Goal: Communication & Community: Participate in discussion

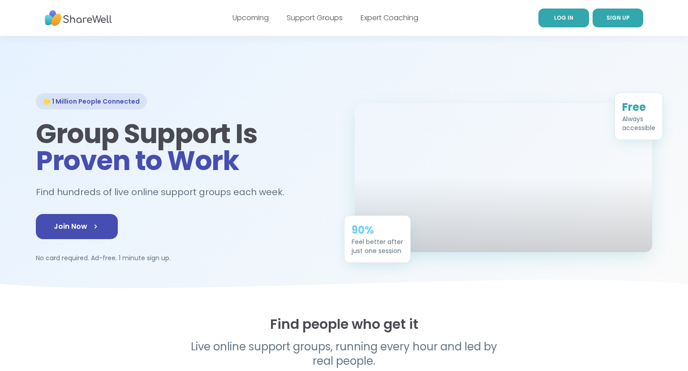
click at [569, 13] on link "LOG IN" at bounding box center [564, 18] width 51 height 19
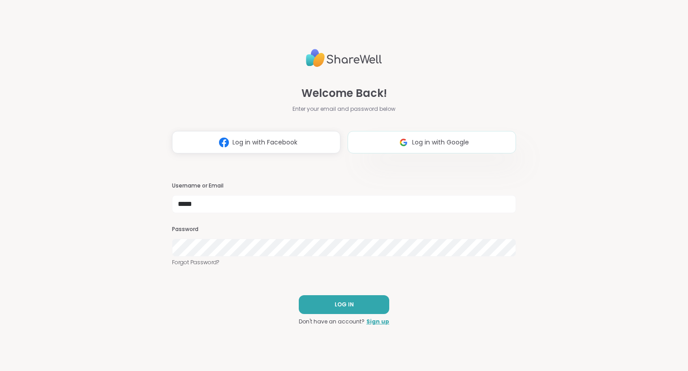
click at [478, 131] on button "Log in with Google" at bounding box center [432, 142] width 168 height 22
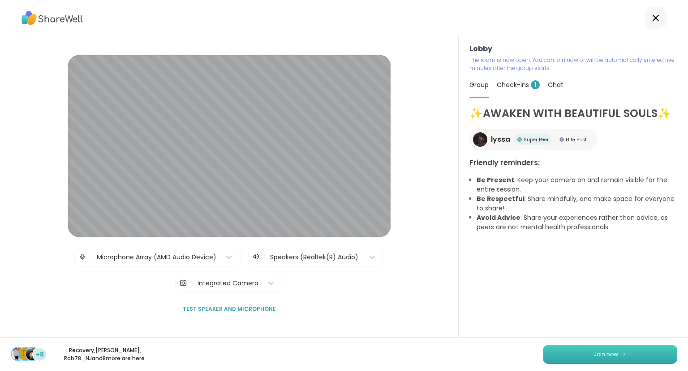
click at [556, 346] on button "Join now" at bounding box center [610, 354] width 134 height 19
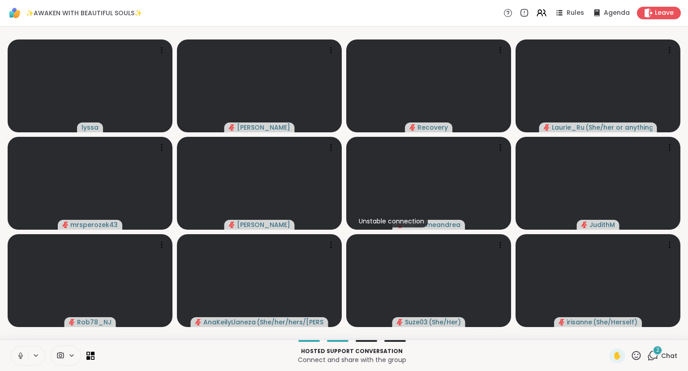
click at [657, 354] on div "2" at bounding box center [658, 350] width 10 height 10
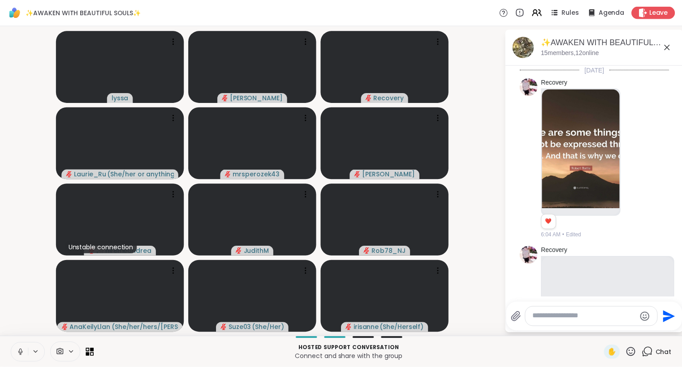
scroll to position [1446, 0]
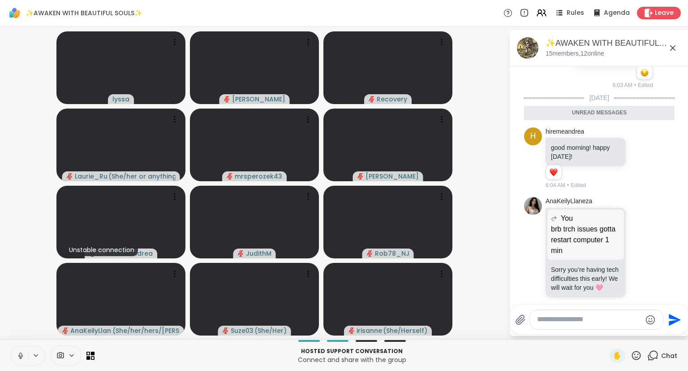
click at [598, 318] on textarea "Type your message" at bounding box center [589, 319] width 104 height 9
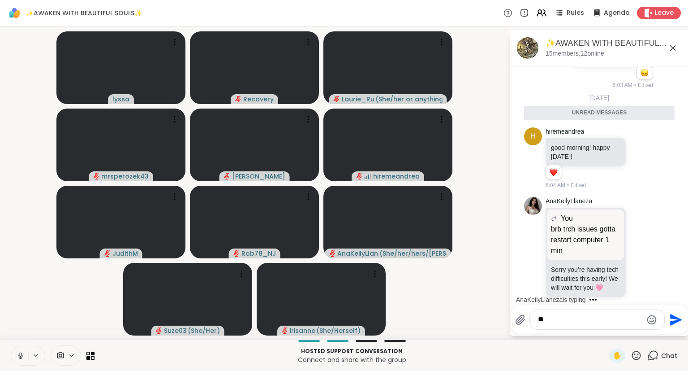
type textarea "*"
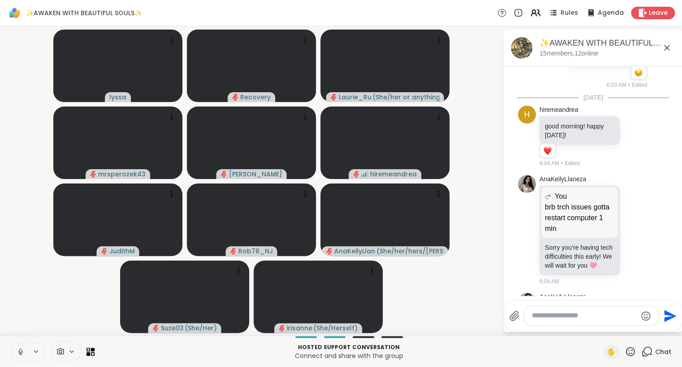
scroll to position [1494, 0]
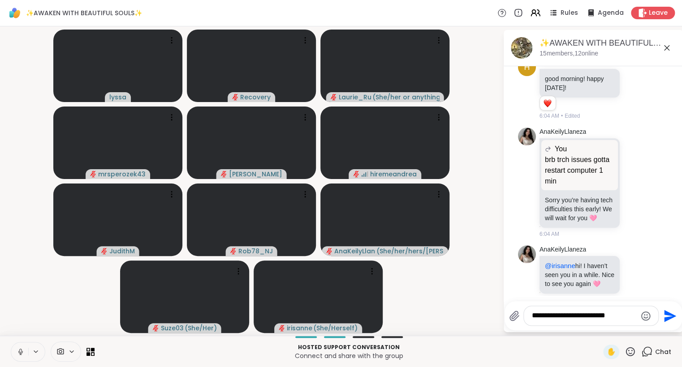
type textarea "**********"
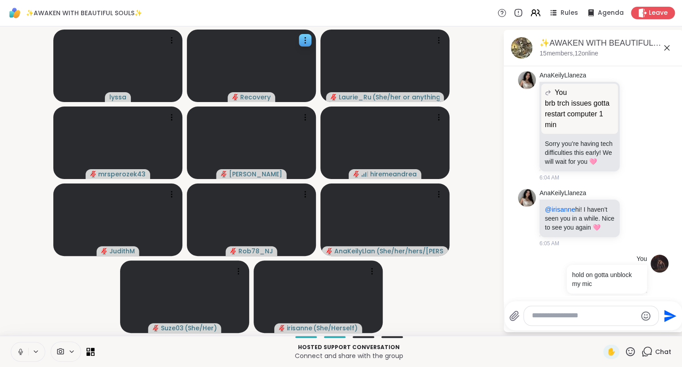
scroll to position [1563, 0]
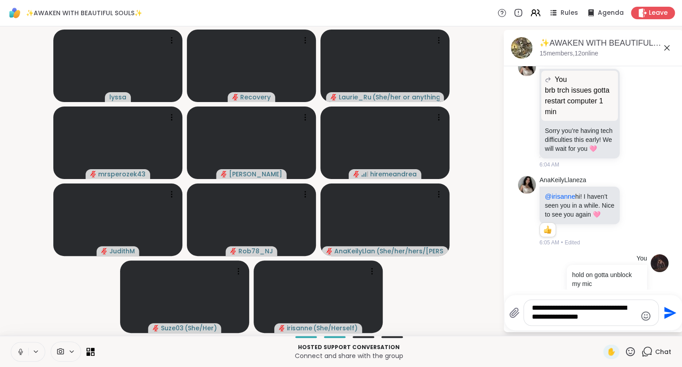
type textarea "**********"
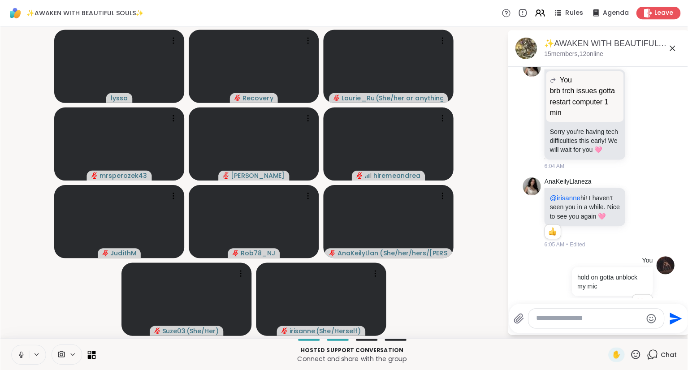
scroll to position [1633, 0]
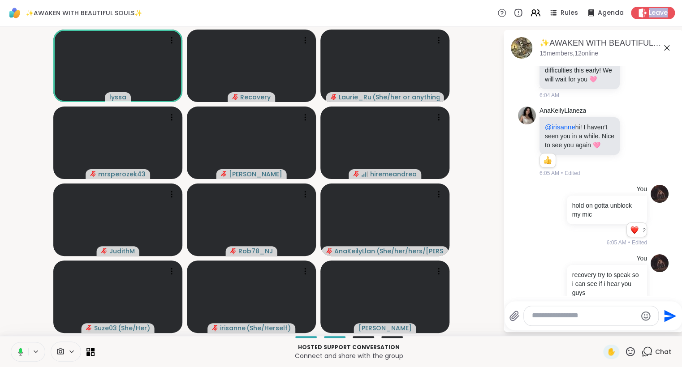
drag, startPoint x: 528, startPoint y: 12, endPoint x: 474, endPoint y: 127, distance: 127.3
click at [474, 127] on div "✨AWAKEN WITH BEAUTIFUL SOULS✨ Rules Agenda Leave lyssa Recovery Laurie_Ru ( She…" at bounding box center [341, 183] width 682 height 367
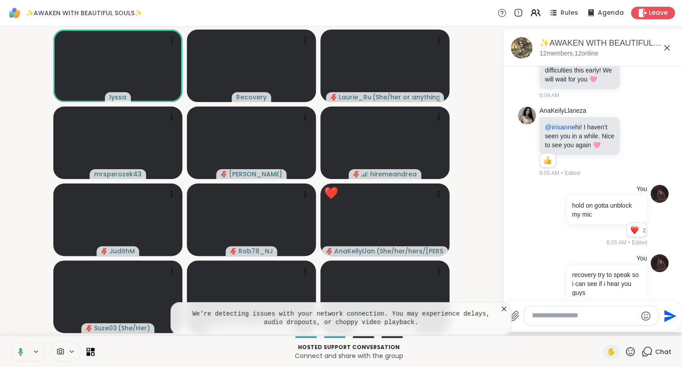
click at [505, 309] on icon at bounding box center [504, 309] width 9 height 9
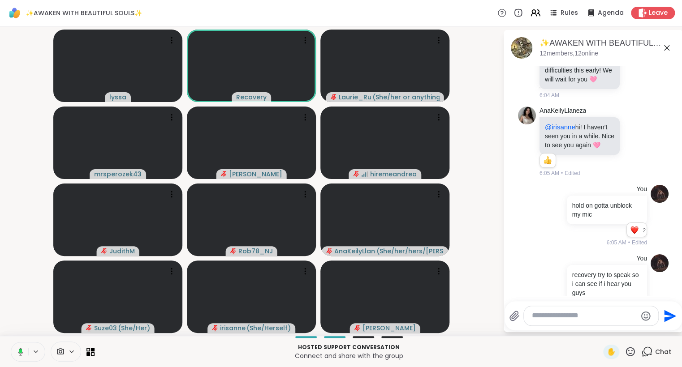
click at [667, 44] on icon at bounding box center [666, 48] width 11 height 11
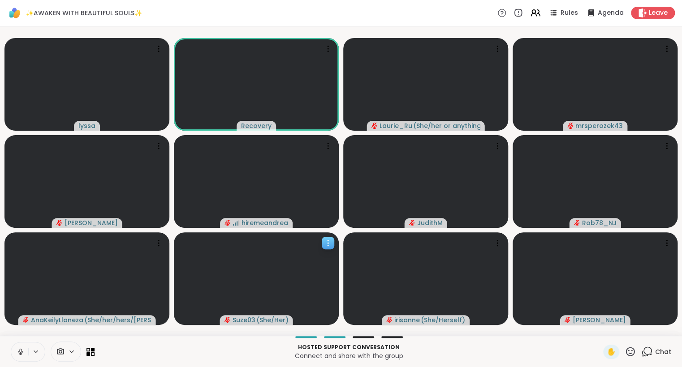
drag, startPoint x: 285, startPoint y: 309, endPoint x: 193, endPoint y: 275, distance: 98.6
click at [193, 275] on div at bounding box center [256, 279] width 165 height 93
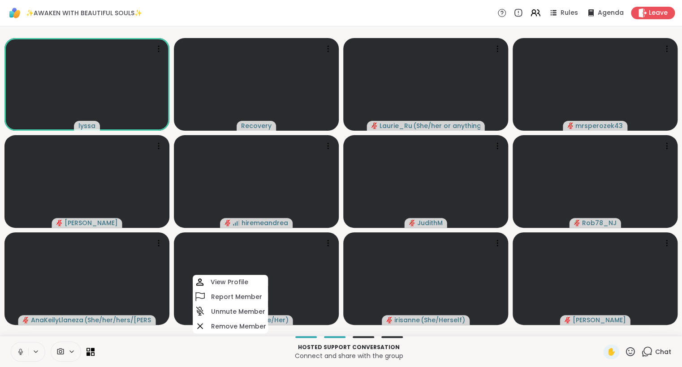
click at [177, 341] on div "Hosted support conversation Connect and share with the group ✋ Chat" at bounding box center [341, 351] width 682 height 31
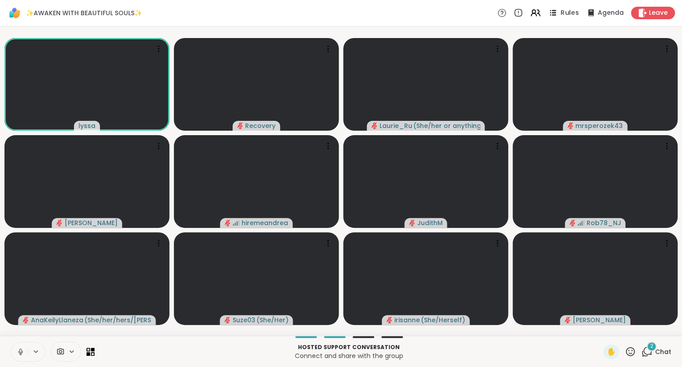
click at [561, 13] on div "Rules" at bounding box center [562, 12] width 31 height 11
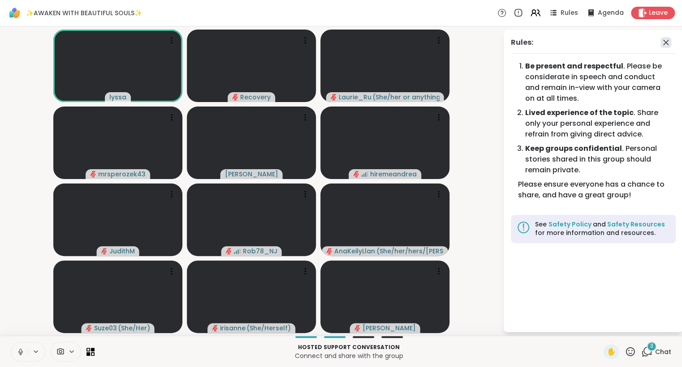
click at [665, 41] on icon at bounding box center [665, 42] width 11 height 11
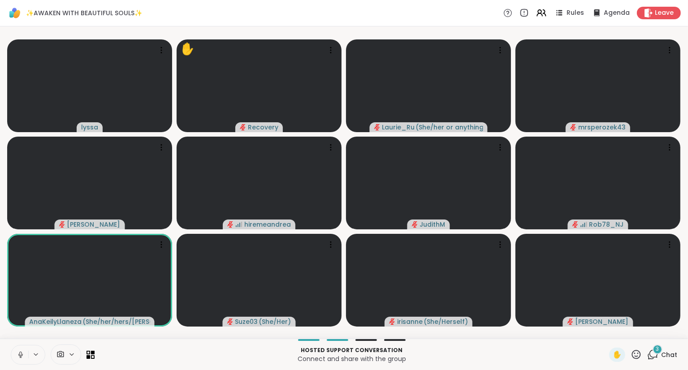
click at [639, 356] on icon at bounding box center [635, 354] width 11 height 11
click at [608, 329] on span "❤️" at bounding box center [609, 331] width 9 height 11
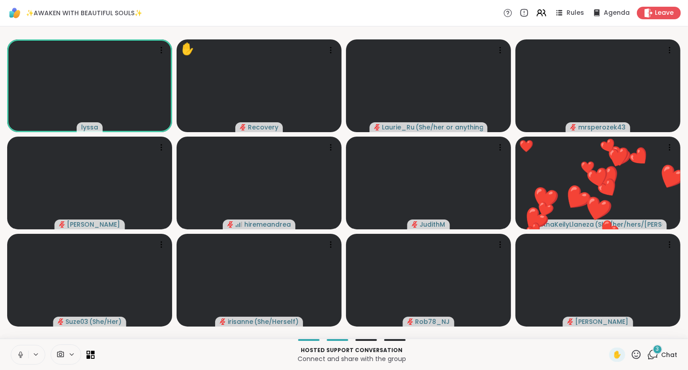
click at [635, 351] on icon at bounding box center [636, 354] width 9 height 9
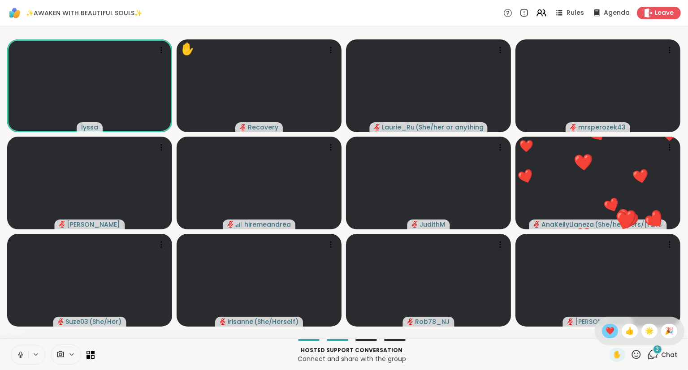
click at [609, 332] on span "❤️" at bounding box center [609, 331] width 9 height 11
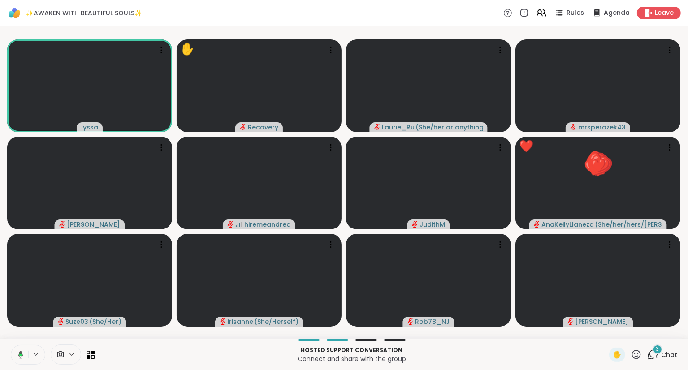
click at [634, 354] on icon at bounding box center [635, 354] width 11 height 11
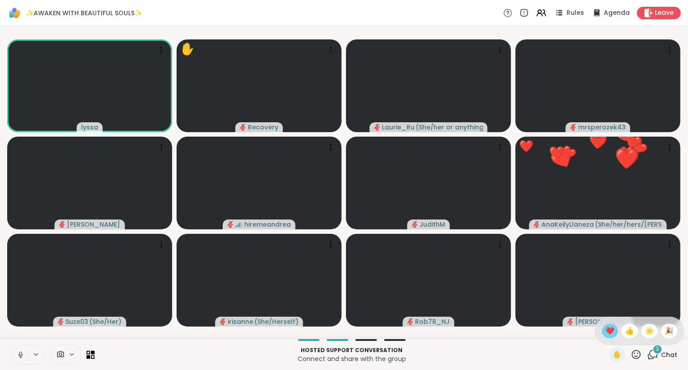
click at [608, 333] on span "❤️" at bounding box center [609, 331] width 9 height 11
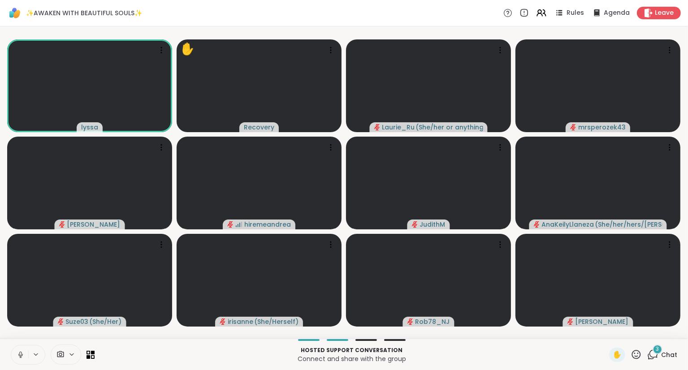
click at [11, 358] on div at bounding box center [28, 355] width 35 height 20
click at [28, 354] on button at bounding box center [19, 354] width 17 height 19
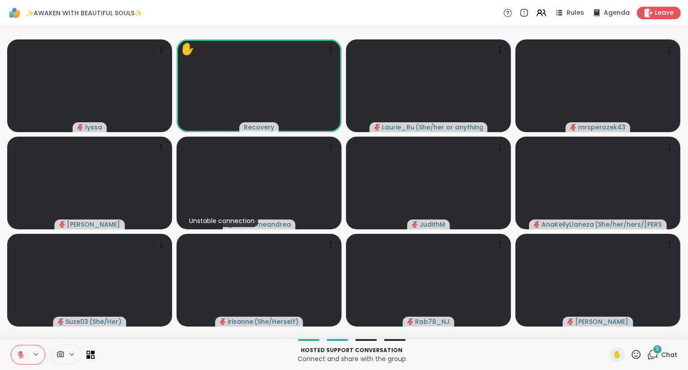
click at [19, 355] on icon at bounding box center [21, 355] width 8 height 8
click at [657, 352] on span "3" at bounding box center [657, 349] width 3 height 8
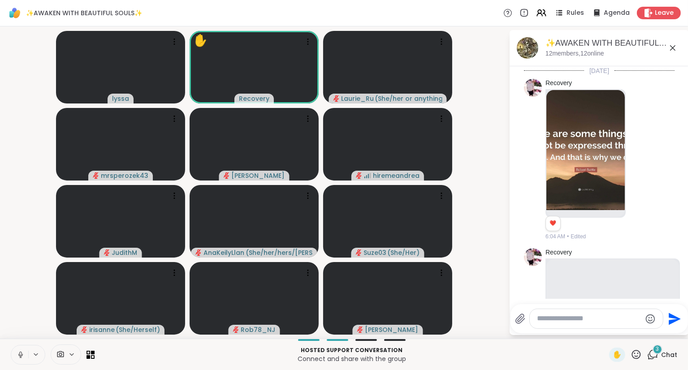
scroll to position [1821, 0]
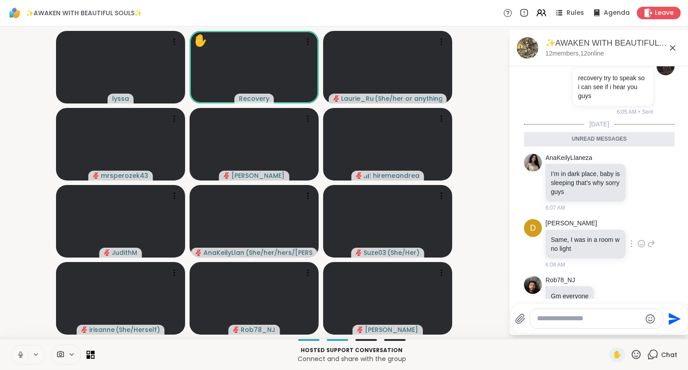
click at [642, 239] on icon at bounding box center [641, 243] width 8 height 9
click at [569, 225] on div "Select Reaction: Heart" at bounding box center [570, 229] width 8 height 8
click at [605, 304] on icon at bounding box center [609, 308] width 8 height 9
click at [602, 285] on button "Select Reaction: Heart" at bounding box center [609, 294] width 18 height 18
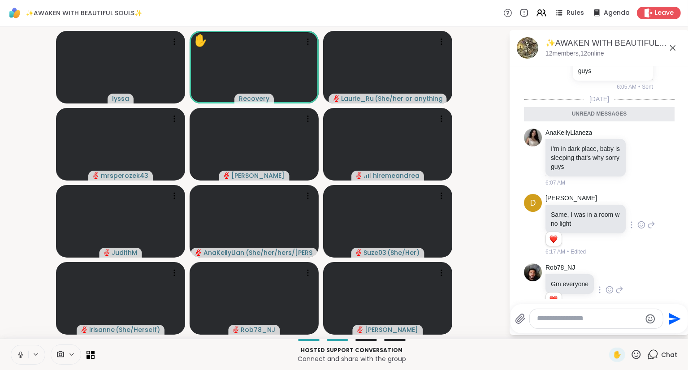
click at [673, 46] on icon at bounding box center [672, 48] width 11 height 11
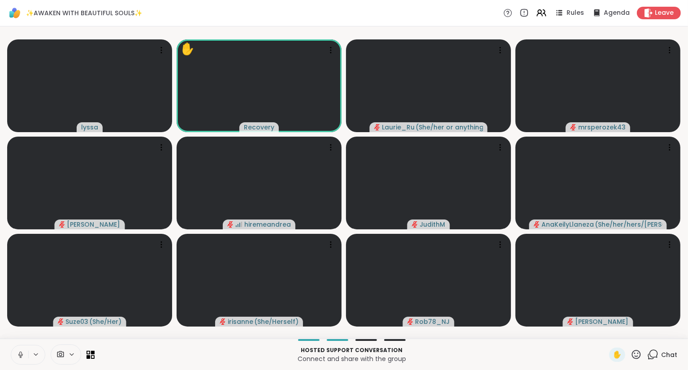
click at [20, 351] on icon at bounding box center [21, 355] width 8 height 8
click at [19, 354] on icon at bounding box center [21, 355] width 8 height 8
click at [21, 352] on icon at bounding box center [20, 355] width 5 height 8
click at [21, 353] on icon at bounding box center [20, 353] width 3 height 4
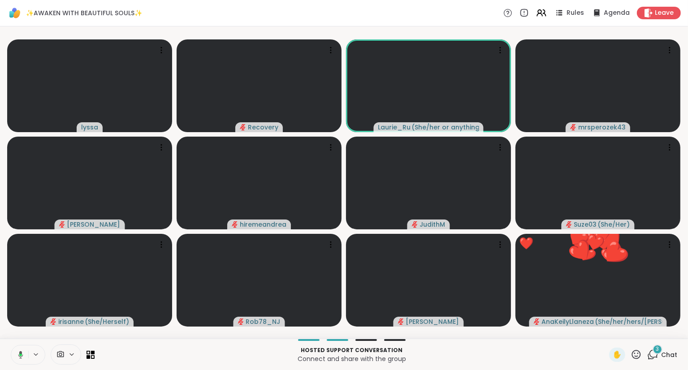
click at [640, 355] on icon at bounding box center [635, 354] width 11 height 11
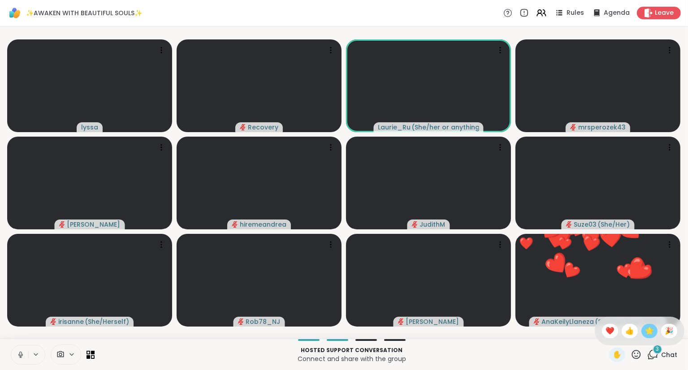
click at [648, 328] on span "🌟" at bounding box center [649, 331] width 9 height 11
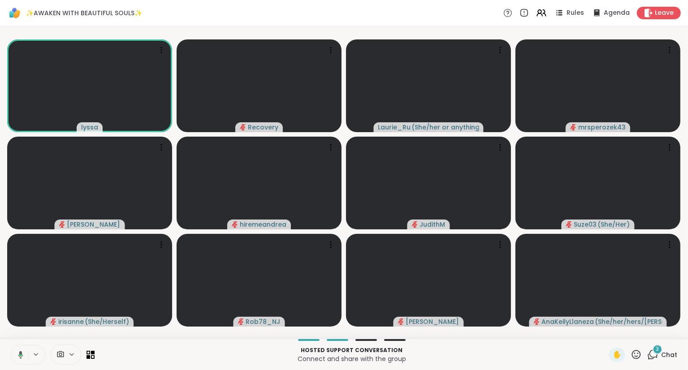
click at [638, 355] on icon at bounding box center [635, 354] width 11 height 11
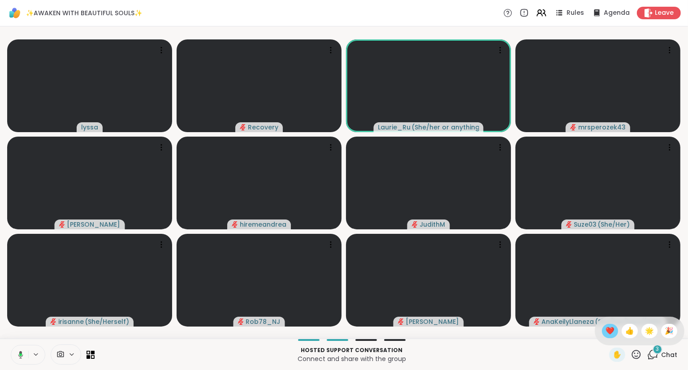
click at [606, 331] on span "❤️" at bounding box center [609, 331] width 9 height 11
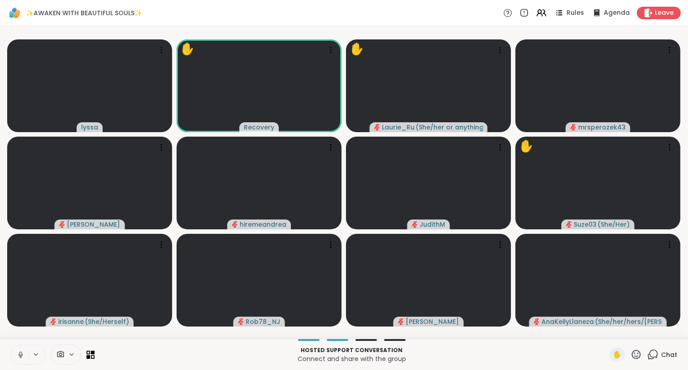
click at [19, 353] on icon at bounding box center [21, 355] width 8 height 8
click at [19, 360] on button at bounding box center [19, 354] width 17 height 19
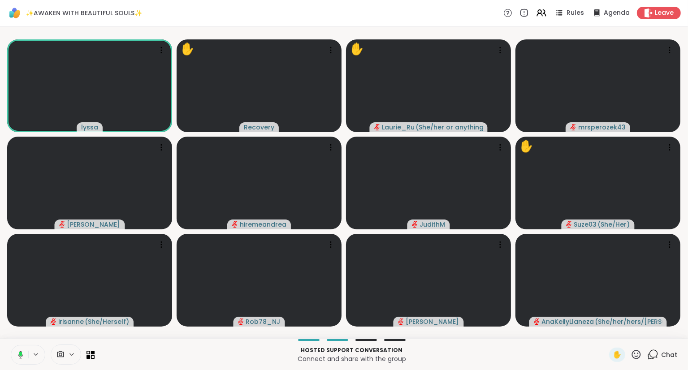
click at [638, 350] on icon at bounding box center [635, 354] width 11 height 11
click at [612, 332] on div "❤️" at bounding box center [610, 331] width 16 height 14
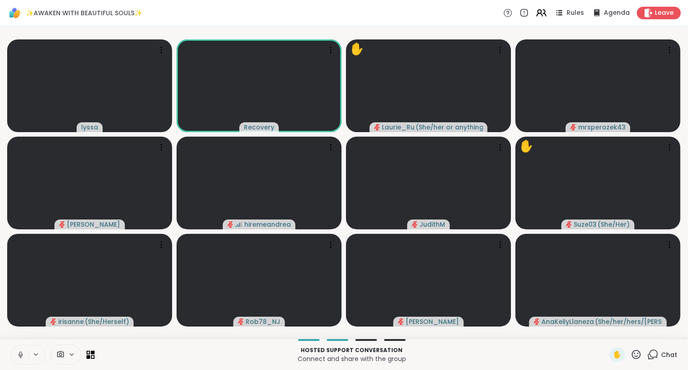
click at [541, 13] on icon at bounding box center [540, 12] width 4 height 4
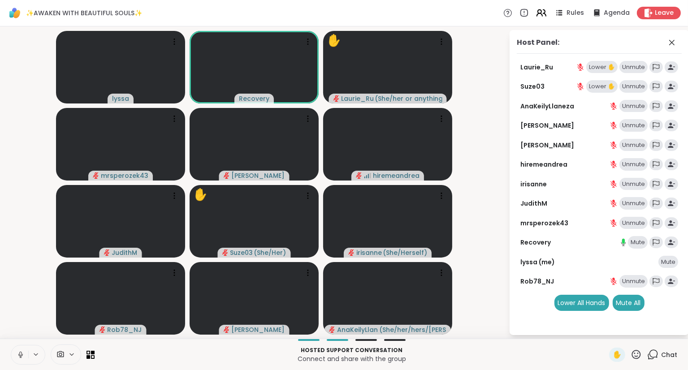
click at [541, 13] on icon at bounding box center [540, 12] width 4 height 4
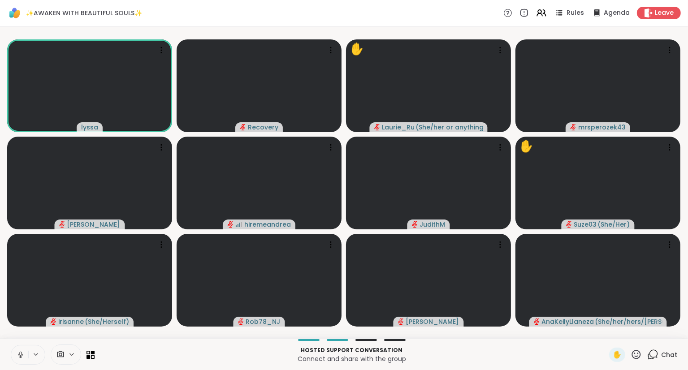
click at [22, 354] on icon at bounding box center [20, 355] width 4 height 3
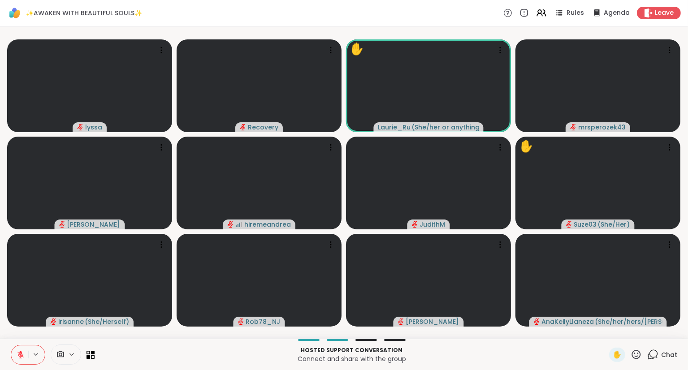
click at [638, 354] on icon at bounding box center [635, 354] width 11 height 11
click at [613, 333] on div "❤️" at bounding box center [610, 331] width 16 height 14
click at [634, 356] on icon at bounding box center [635, 354] width 11 height 11
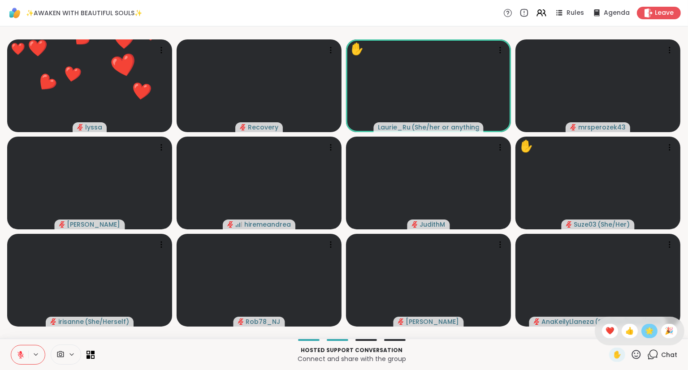
click at [646, 331] on span "🌟" at bounding box center [649, 331] width 9 height 11
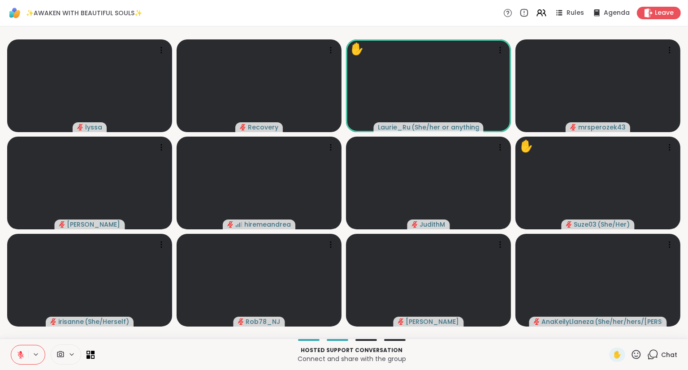
click at [635, 351] on icon at bounding box center [636, 354] width 9 height 9
click at [608, 332] on span "❤️" at bounding box center [609, 331] width 9 height 11
click at [634, 350] on icon at bounding box center [635, 354] width 11 height 11
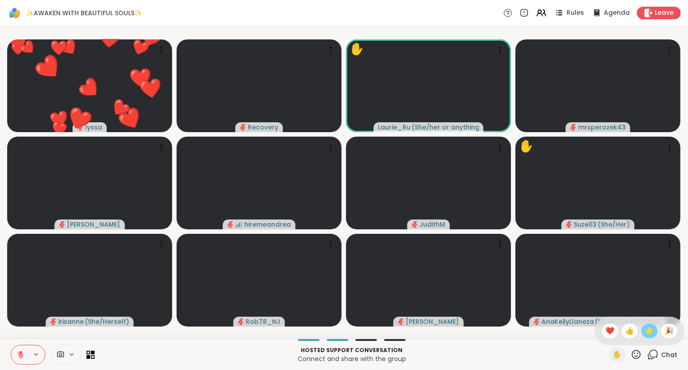
click at [643, 330] on div "🌟" at bounding box center [649, 331] width 16 height 14
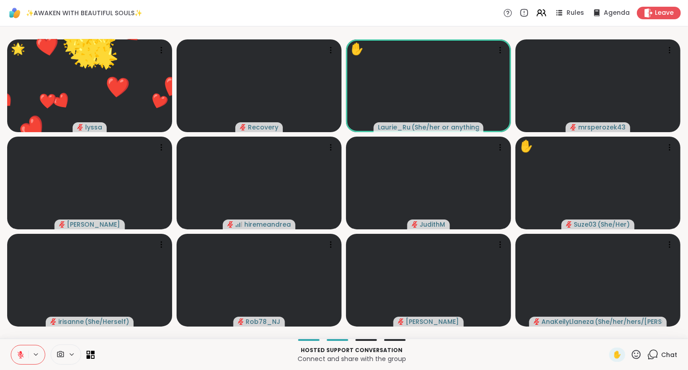
click at [635, 353] on icon at bounding box center [635, 354] width 11 height 11
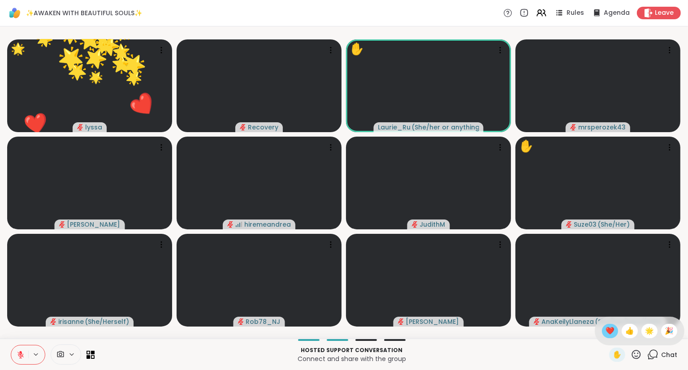
click at [606, 327] on span "❤️" at bounding box center [609, 331] width 9 height 11
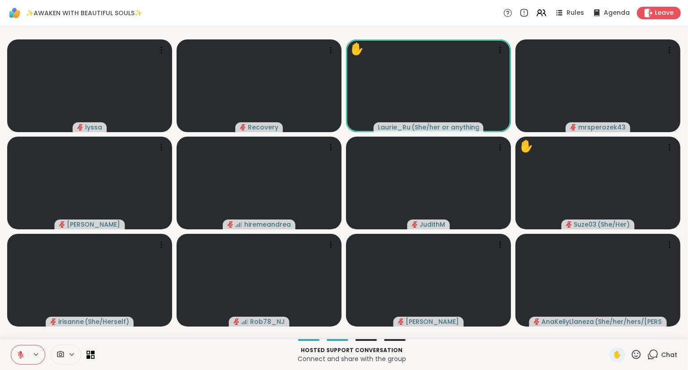
click at [635, 358] on icon at bounding box center [635, 354] width 11 height 11
click at [609, 334] on span "❤️" at bounding box center [609, 331] width 9 height 11
click at [637, 352] on icon at bounding box center [635, 354] width 11 height 11
click at [610, 331] on span "❤️" at bounding box center [609, 331] width 9 height 11
click at [638, 354] on icon at bounding box center [636, 354] width 9 height 9
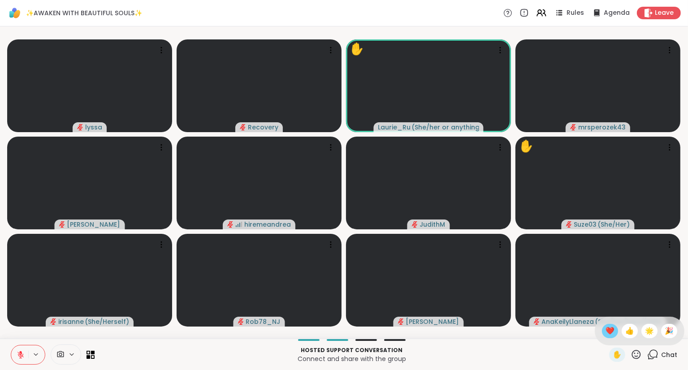
click at [605, 327] on span "❤️" at bounding box center [609, 331] width 9 height 11
click at [635, 354] on icon at bounding box center [636, 354] width 9 height 9
click at [612, 336] on span "❤️" at bounding box center [609, 331] width 9 height 11
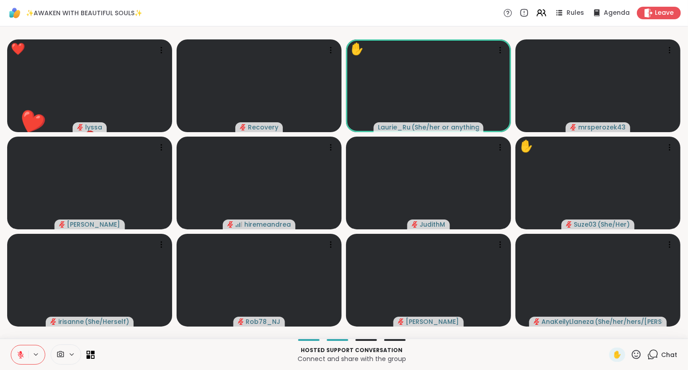
click at [20, 356] on icon at bounding box center [21, 355] width 8 height 8
click at [639, 355] on icon at bounding box center [635, 354] width 11 height 11
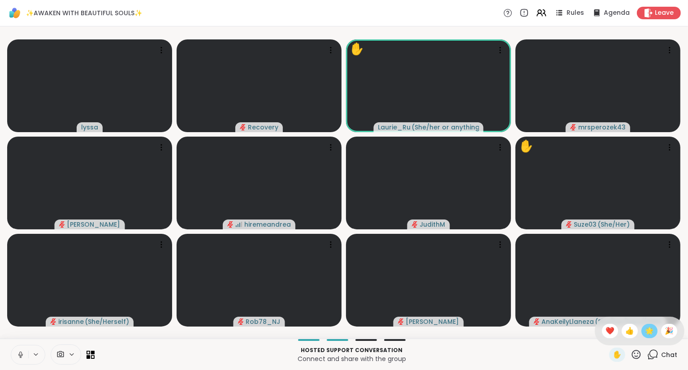
click at [647, 330] on span "🌟" at bounding box center [649, 331] width 9 height 11
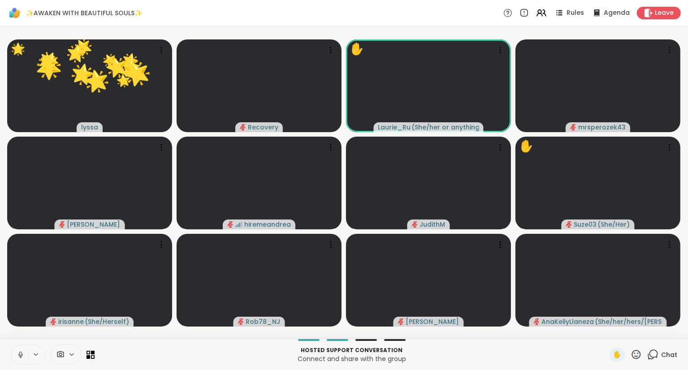
click at [638, 358] on icon at bounding box center [635, 354] width 11 height 11
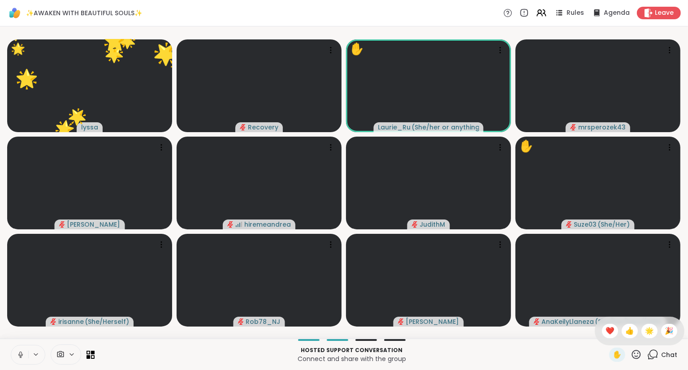
click at [613, 337] on div "✋ ❤️ 👍 🌟 🎉" at bounding box center [640, 331] width 90 height 29
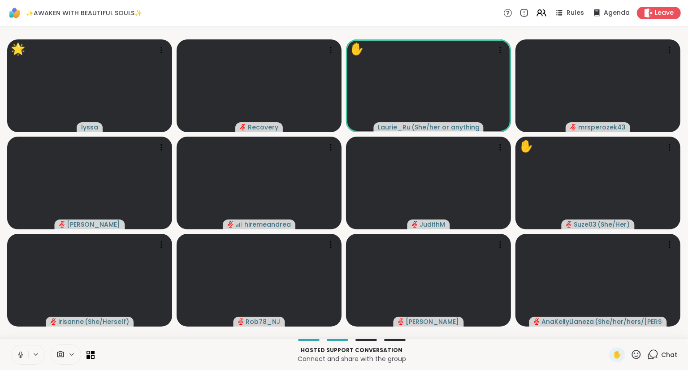
click at [639, 353] on icon at bounding box center [635, 354] width 11 height 11
click at [609, 331] on span "❤️" at bounding box center [609, 331] width 9 height 11
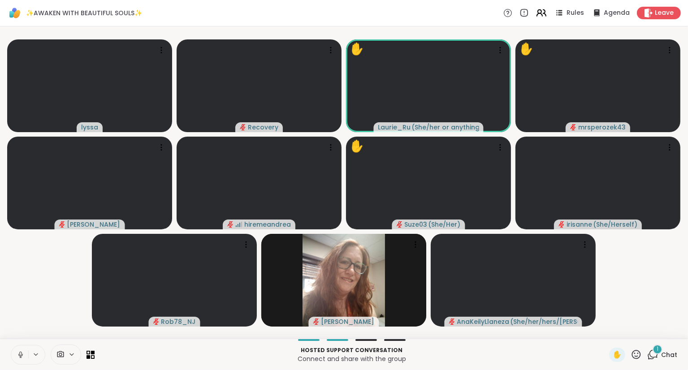
click at [542, 9] on icon at bounding box center [540, 12] width 11 height 11
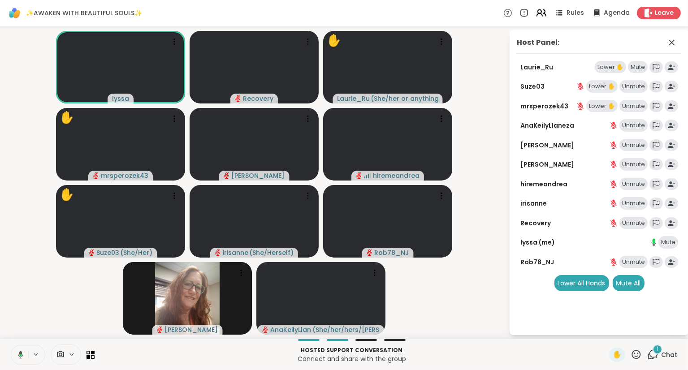
click at [542, 9] on icon at bounding box center [540, 12] width 11 height 11
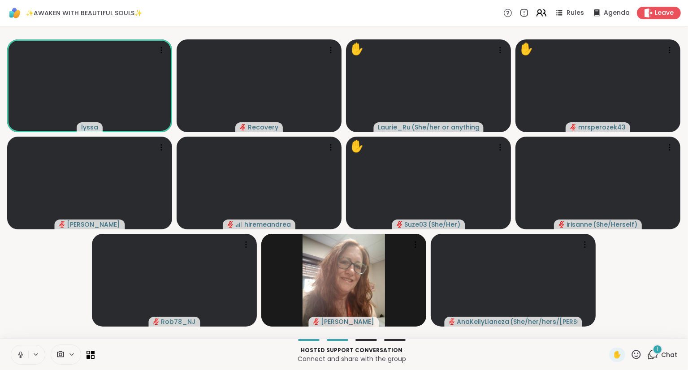
click at [546, 12] on icon at bounding box center [540, 12] width 11 height 11
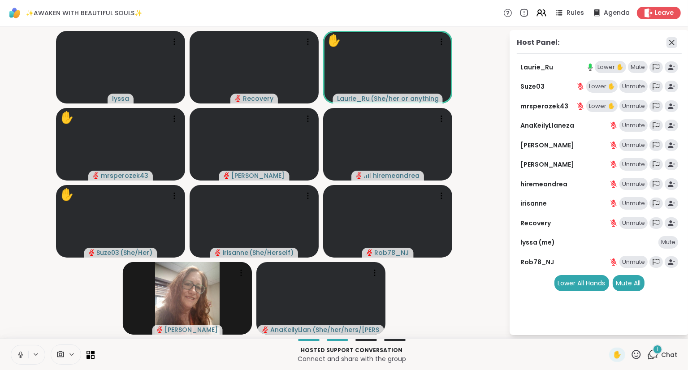
click at [671, 44] on icon at bounding box center [671, 42] width 11 height 11
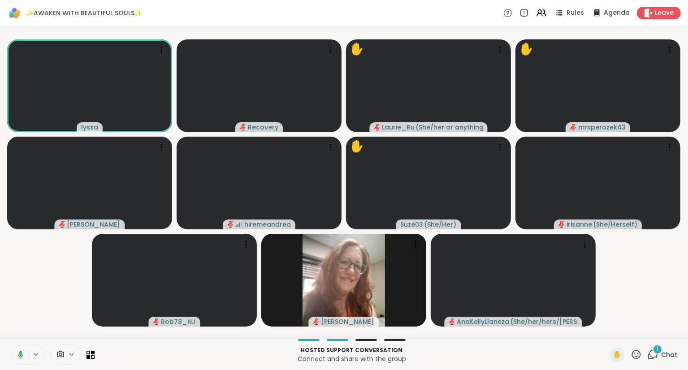
click at [16, 354] on icon at bounding box center [19, 355] width 8 height 8
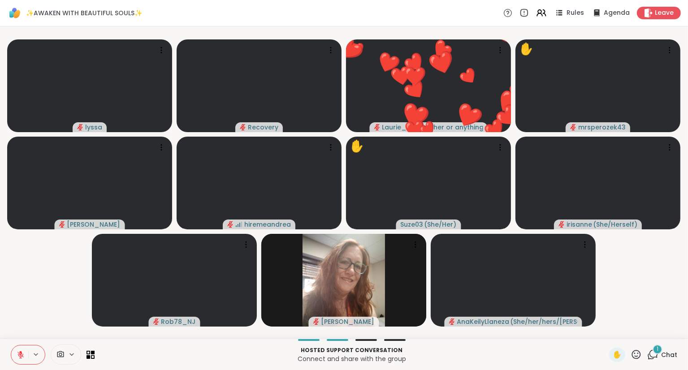
click at [16, 350] on button at bounding box center [19, 354] width 17 height 19
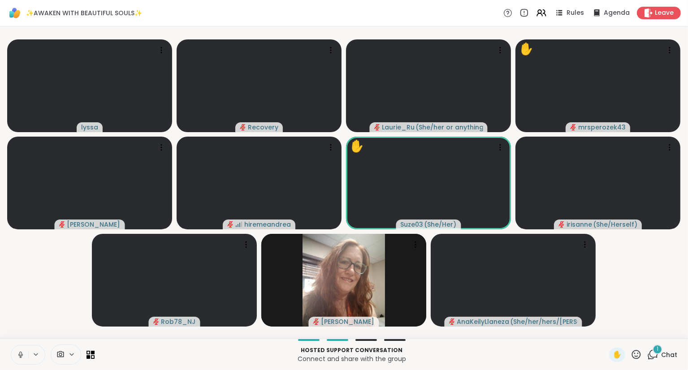
click at [24, 354] on icon at bounding box center [21, 355] width 8 height 8
click at [665, 352] on span "Chat" at bounding box center [669, 354] width 16 height 9
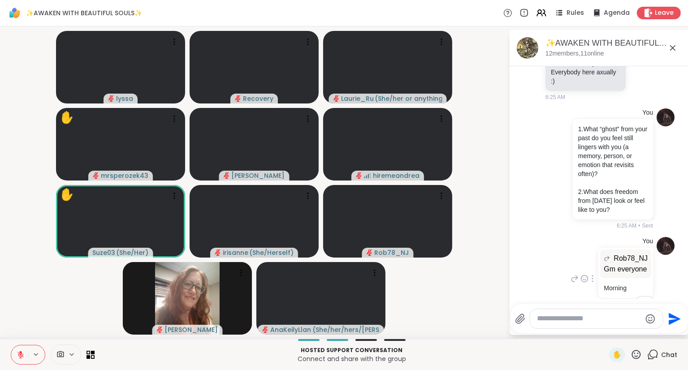
scroll to position [2552, 0]
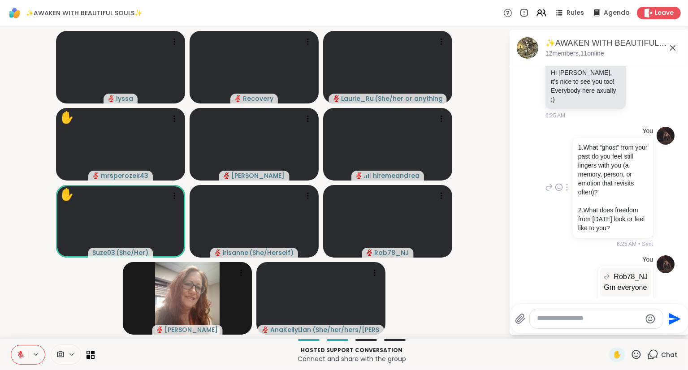
drag, startPoint x: 625, startPoint y: 200, endPoint x: 576, endPoint y: 114, distance: 99.1
click at [576, 138] on div "1.What “ghost” from your past do you feel still lingers with you (a memory, per…" at bounding box center [613, 188] width 80 height 100
copy div "1.What “ghost” from your past do you feel still lingers with you (a memory, per…"
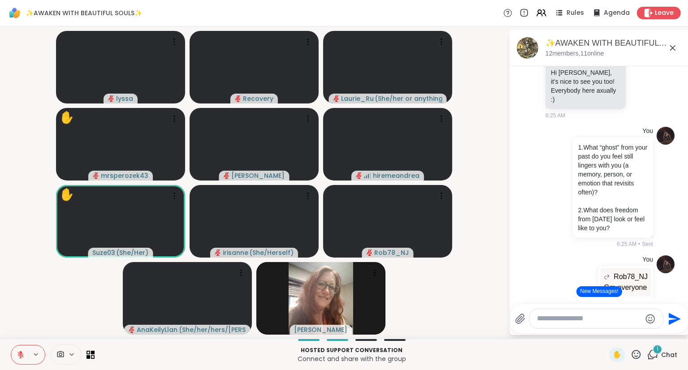
click at [600, 293] on button "New Messages!" at bounding box center [598, 291] width 45 height 11
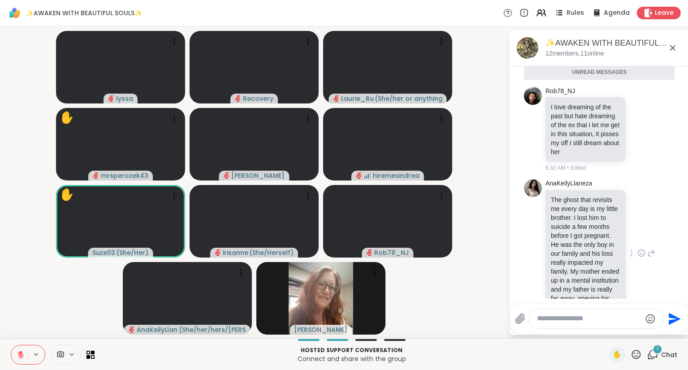
scroll to position [2821, 0]
click at [579, 319] on textarea "Type your message" at bounding box center [589, 318] width 104 height 9
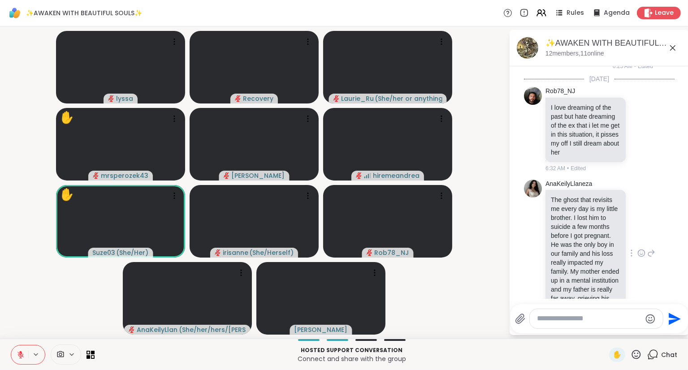
click at [642, 249] on icon at bounding box center [641, 253] width 8 height 9
click at [593, 235] on div "Select Reaction: Sad" at bounding box center [590, 239] width 8 height 8
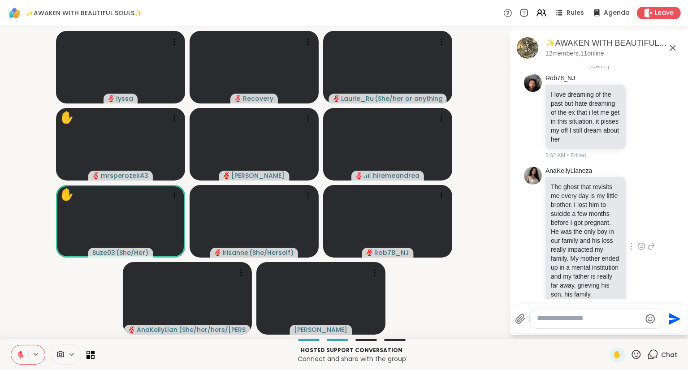
click at [650, 241] on icon at bounding box center [651, 246] width 8 height 11
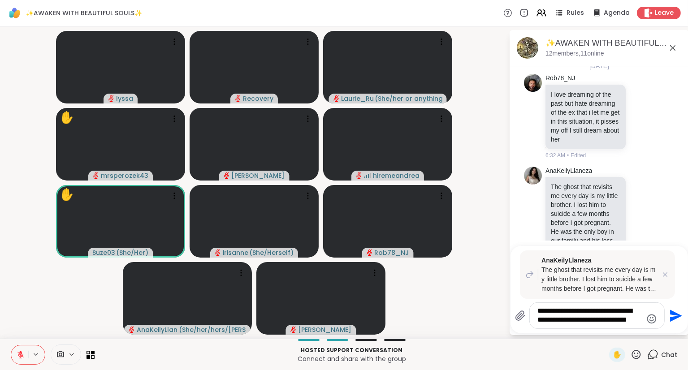
scroll to position [2891, 0]
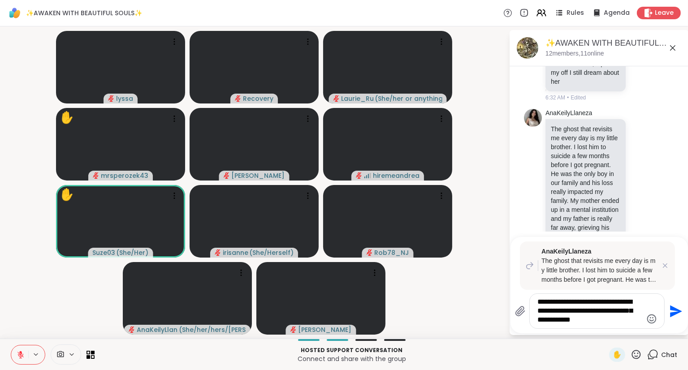
click at [22, 354] on icon at bounding box center [20, 353] width 3 height 4
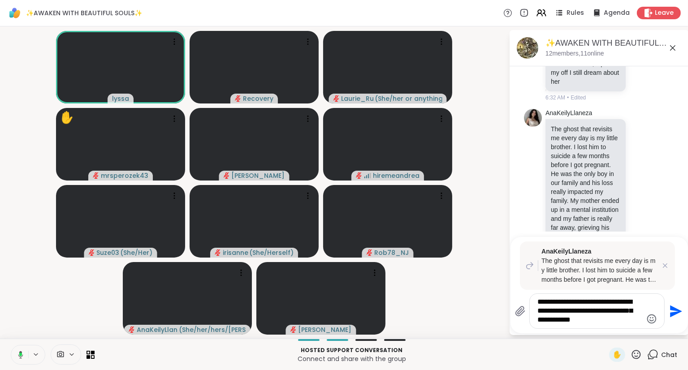
click at [595, 319] on textarea "**********" at bounding box center [590, 311] width 104 height 27
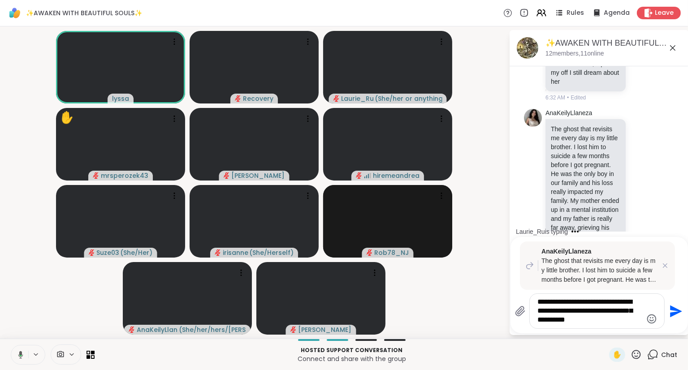
scroll to position [2948, 0]
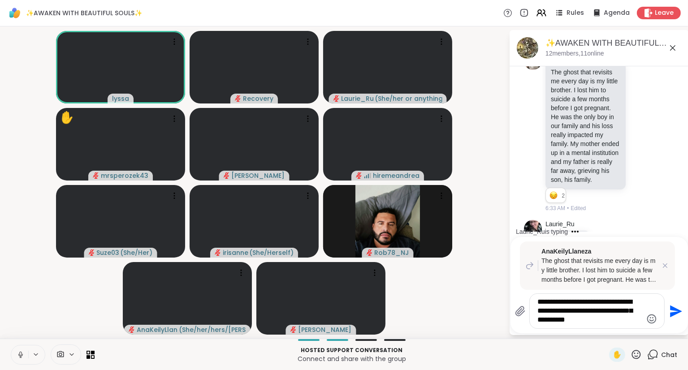
click at [642, 350] on icon at bounding box center [635, 354] width 11 height 11
click at [669, 332] on span "🎉" at bounding box center [668, 331] width 9 height 11
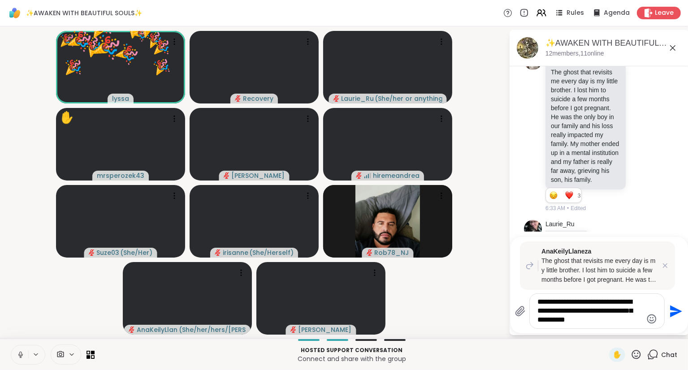
click at [637, 355] on icon at bounding box center [635, 354] width 11 height 11
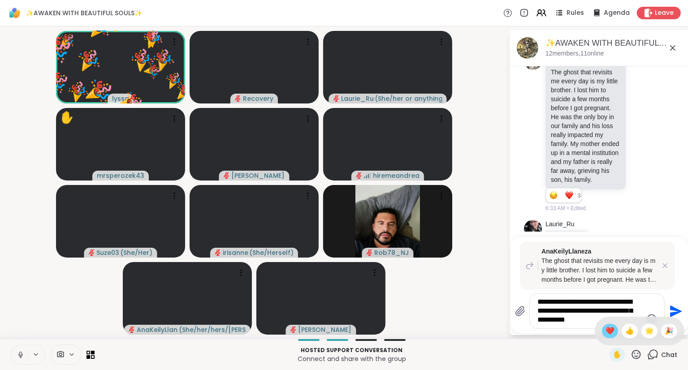
click at [610, 334] on span "❤️" at bounding box center [609, 331] width 9 height 11
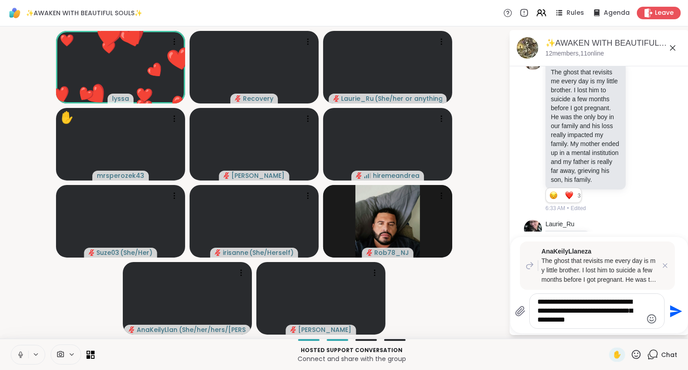
click at [17, 353] on icon at bounding box center [21, 355] width 8 height 8
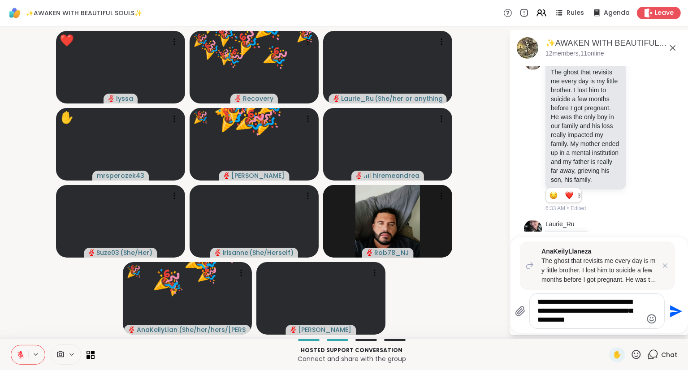
click at [580, 323] on textarea "**********" at bounding box center [590, 311] width 104 height 27
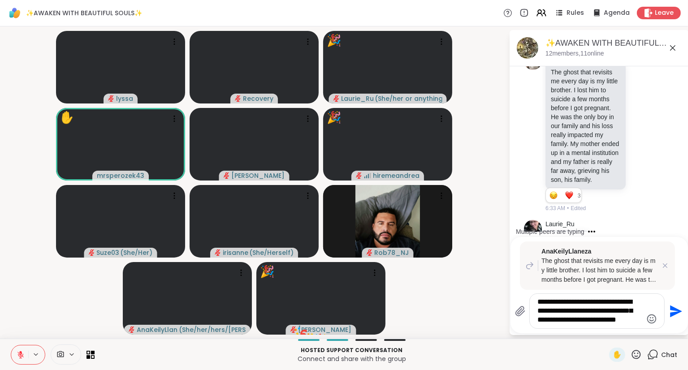
type textarea "**********"
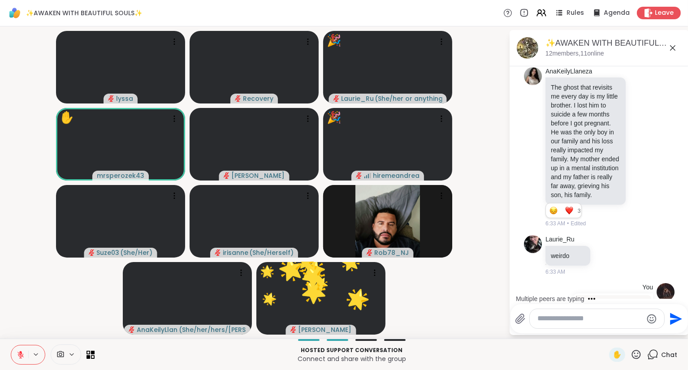
scroll to position [3007, 0]
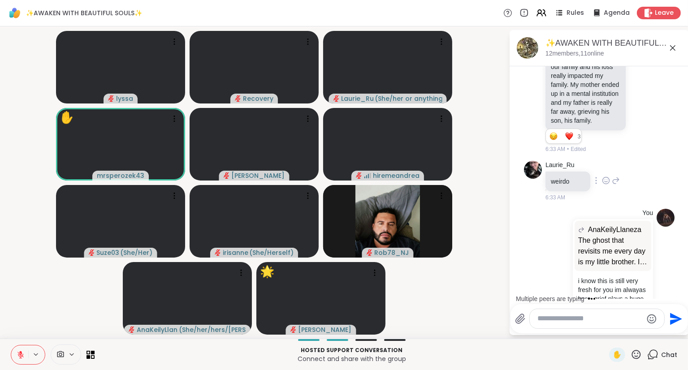
click at [605, 176] on icon at bounding box center [606, 180] width 8 height 9
click at [564, 162] on div "Select Reaction: Joy" at bounding box center [566, 166] width 8 height 8
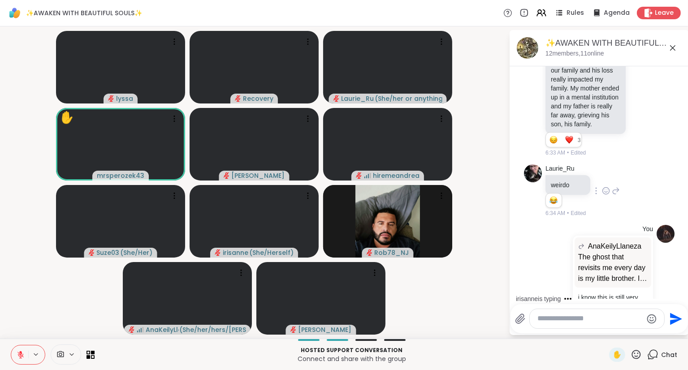
scroll to position [3003, 0]
click at [616, 189] on icon at bounding box center [615, 192] width 6 height 6
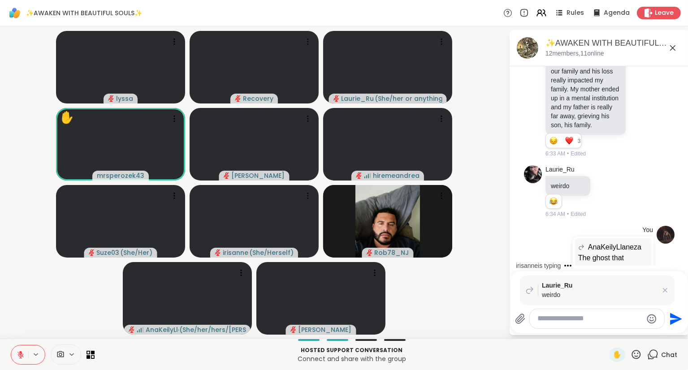
scroll to position [3067, 0]
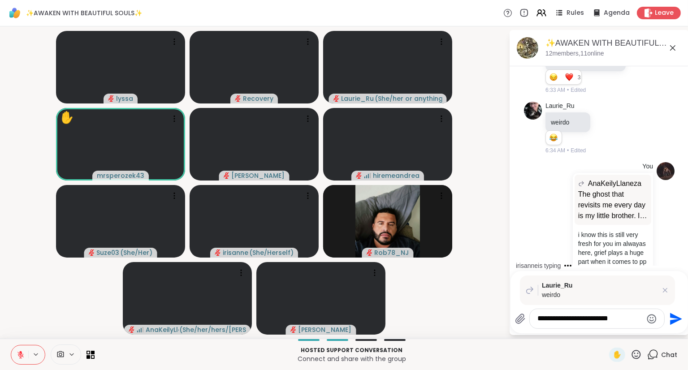
type textarea "**********"
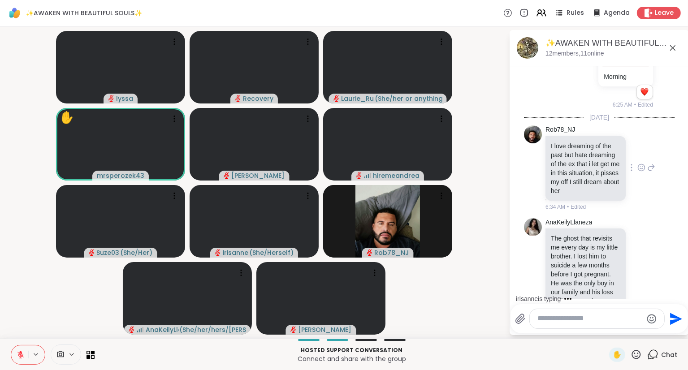
scroll to position [2780, 0]
click at [640, 353] on icon at bounding box center [636, 354] width 9 height 9
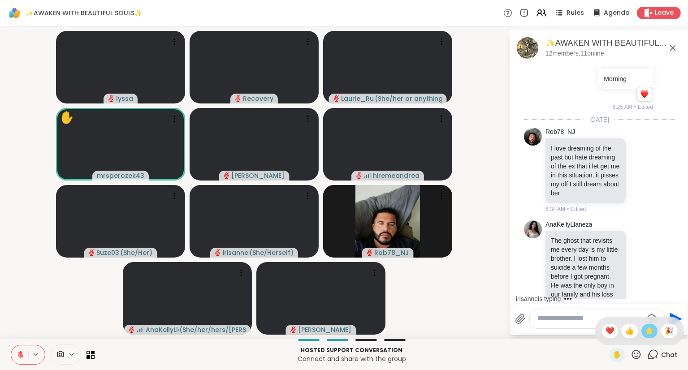
click at [648, 335] on span "🌟" at bounding box center [649, 331] width 9 height 11
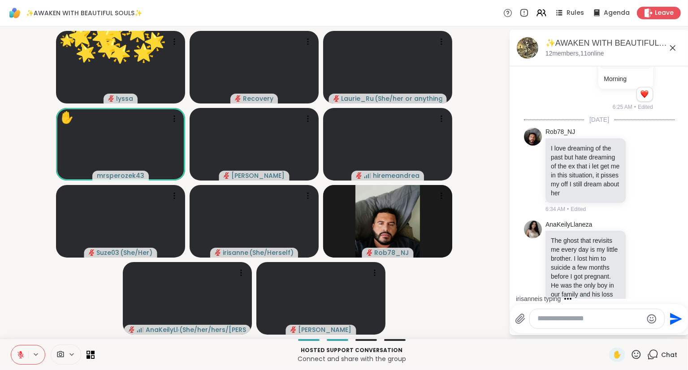
click at [638, 356] on icon at bounding box center [635, 354] width 11 height 11
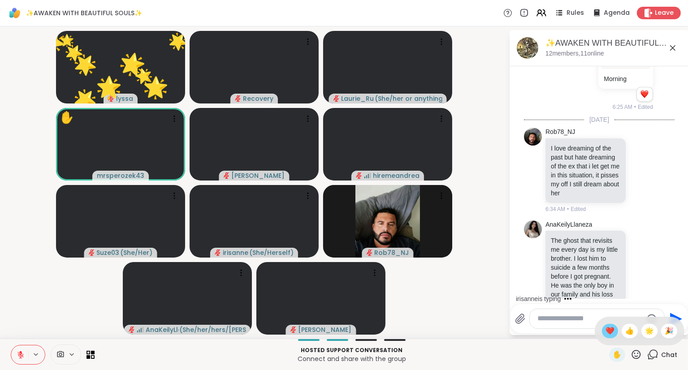
click at [611, 336] on span "❤️" at bounding box center [609, 331] width 9 height 11
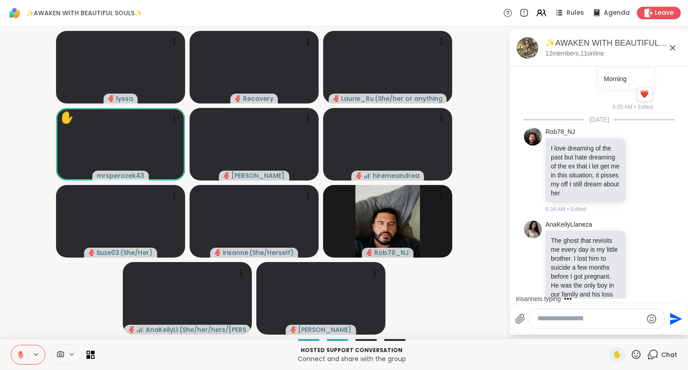
click at [636, 354] on icon at bounding box center [635, 354] width 11 height 11
click at [649, 331] on span "🌟" at bounding box center [649, 331] width 9 height 11
click at [637, 352] on icon at bounding box center [635, 354] width 11 height 11
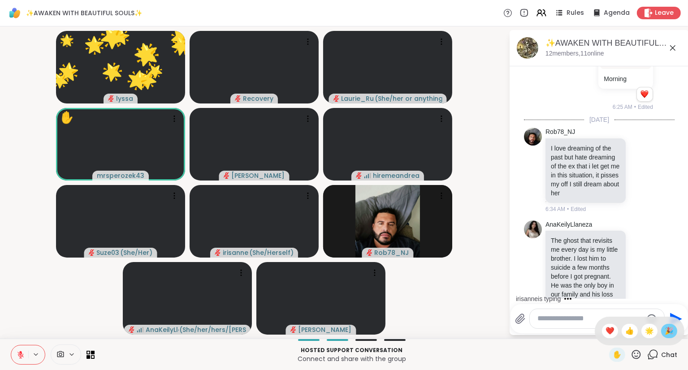
click at [669, 330] on span "🎉" at bounding box center [668, 331] width 9 height 11
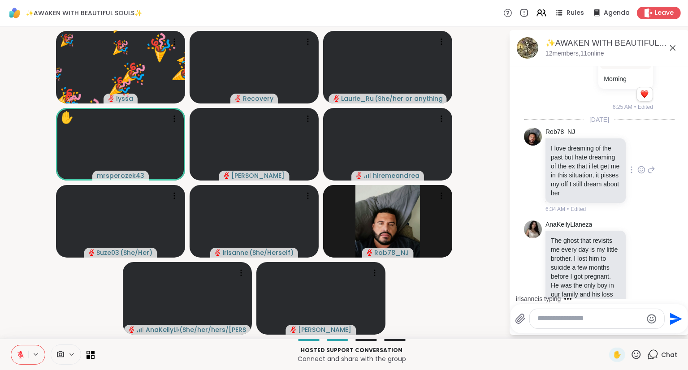
click at [643, 171] on icon at bounding box center [641, 171] width 3 height 1
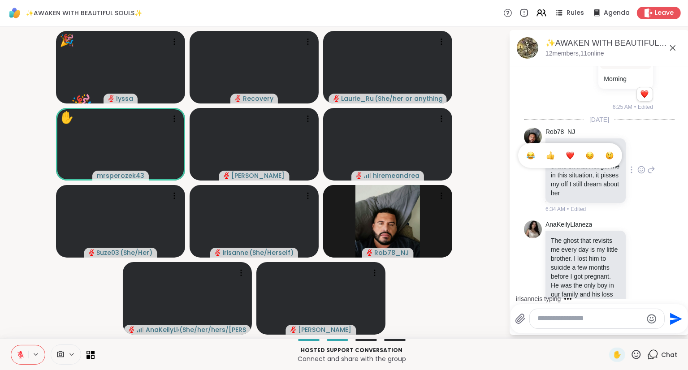
click at [565, 147] on button "Select Reaction: Heart" at bounding box center [570, 156] width 18 height 18
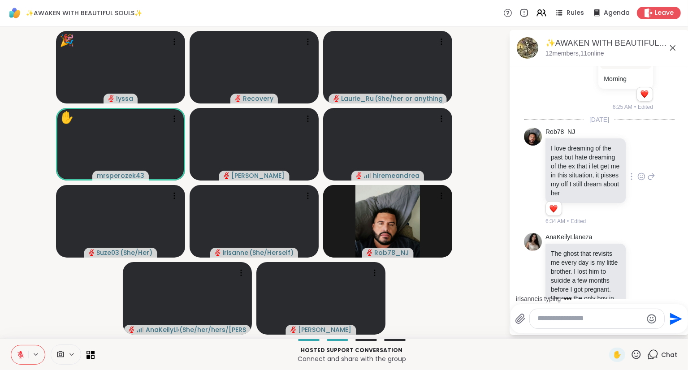
click at [651, 173] on icon at bounding box center [651, 176] width 6 height 6
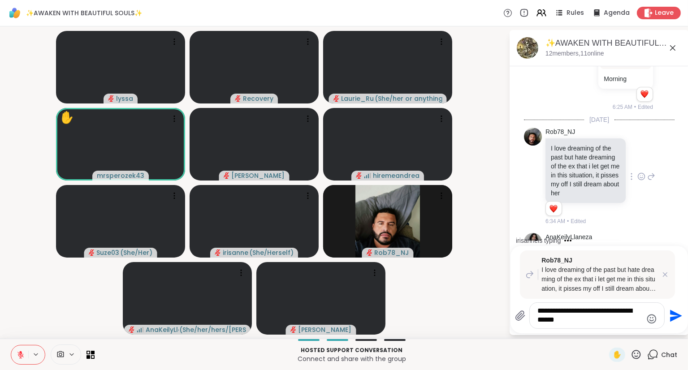
type textarea "**********"
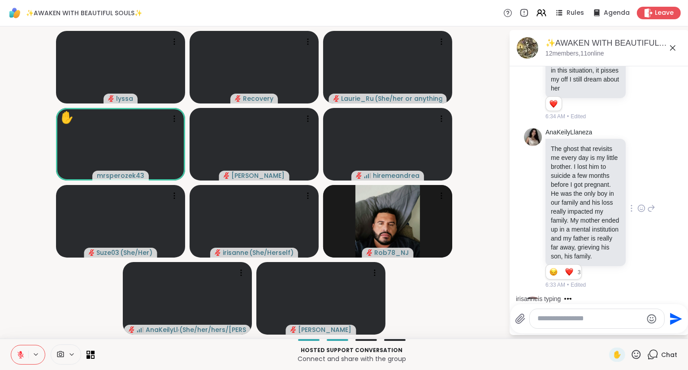
scroll to position [2880, 0]
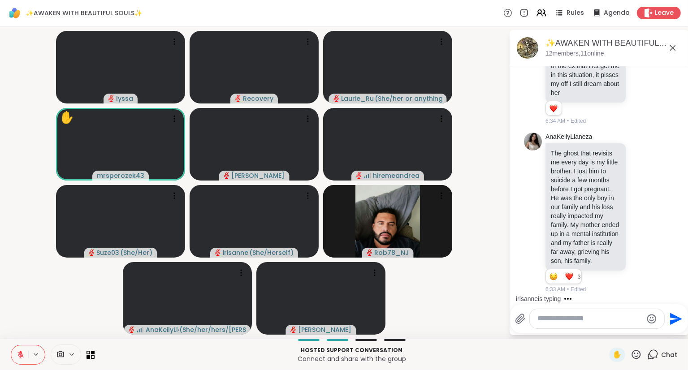
click at [19, 354] on icon at bounding box center [20, 355] width 6 height 6
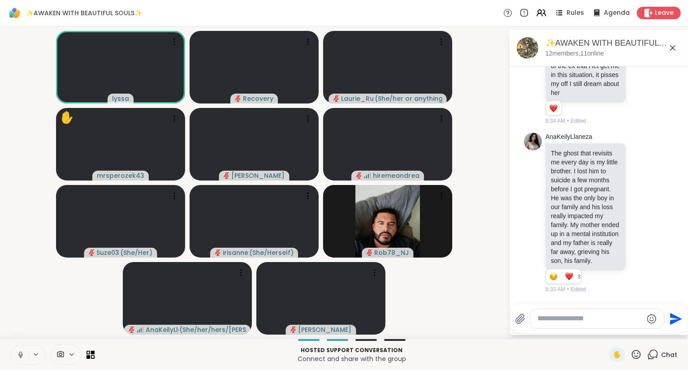
click at [673, 51] on icon at bounding box center [672, 48] width 11 height 11
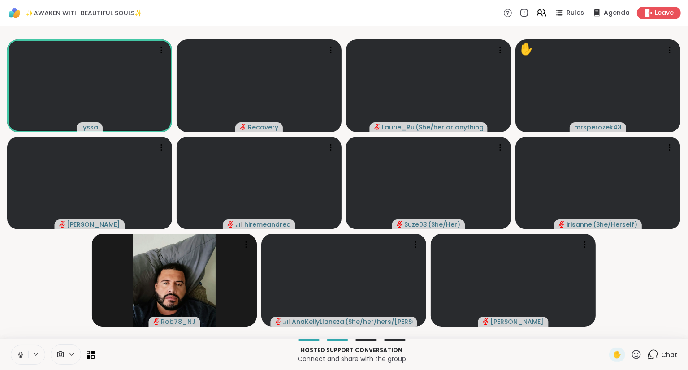
click at [637, 354] on icon at bounding box center [635, 354] width 11 height 11
click at [608, 328] on span "❤️" at bounding box center [609, 331] width 9 height 11
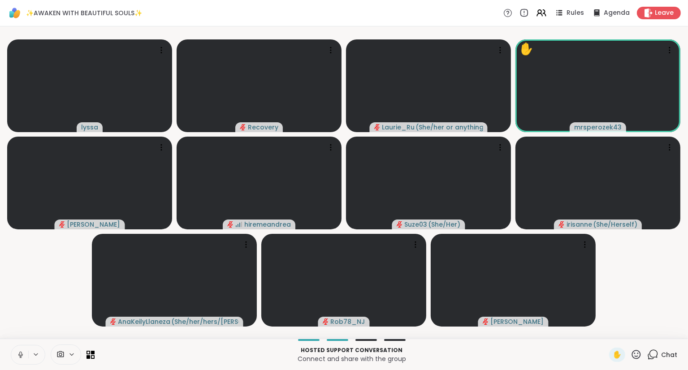
click at [634, 354] on icon at bounding box center [635, 354] width 11 height 11
click at [608, 331] on span "❤️" at bounding box center [609, 331] width 9 height 11
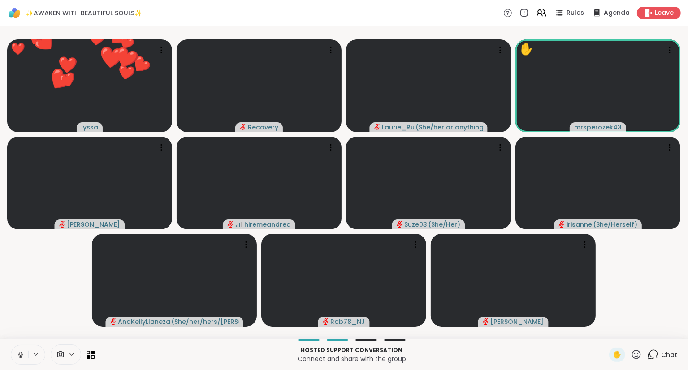
click at [635, 354] on icon at bounding box center [635, 354] width 11 height 11
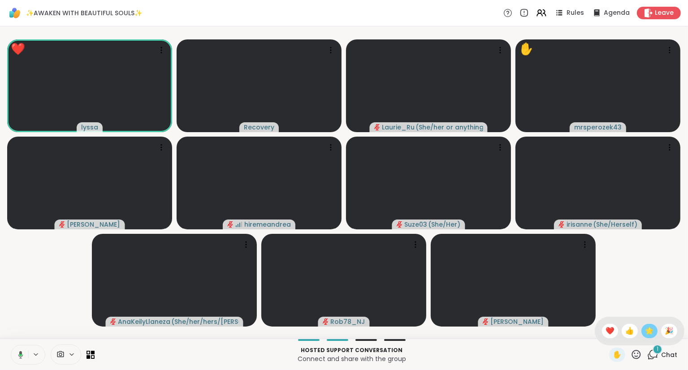
click at [645, 333] on span "🌟" at bounding box center [649, 331] width 9 height 11
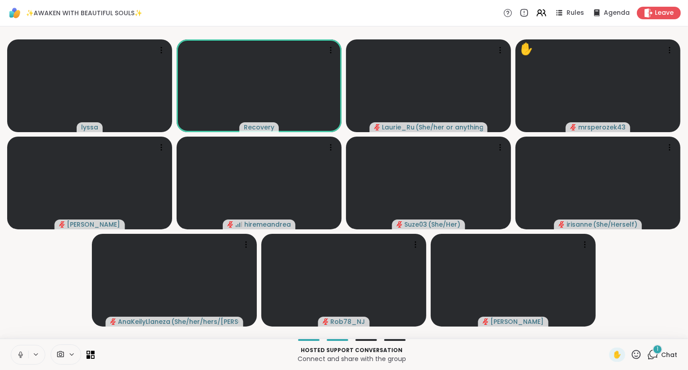
click at [667, 349] on div "1 Chat" at bounding box center [662, 355] width 30 height 14
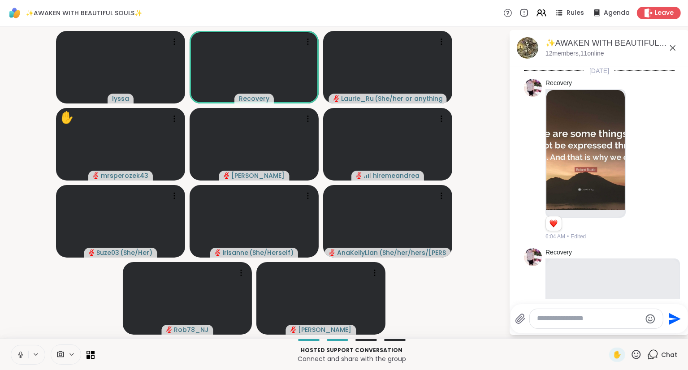
scroll to position [3488, 0]
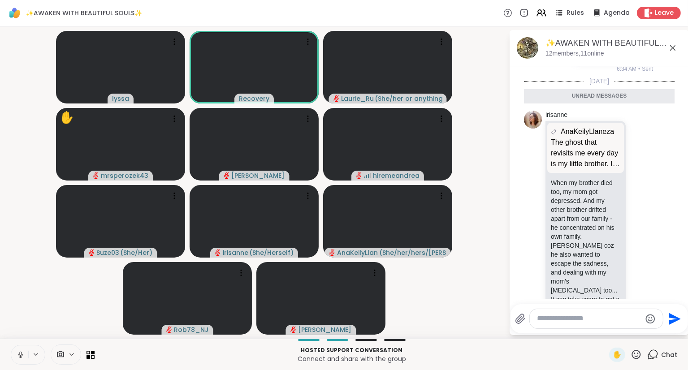
click at [672, 43] on icon at bounding box center [672, 48] width 11 height 11
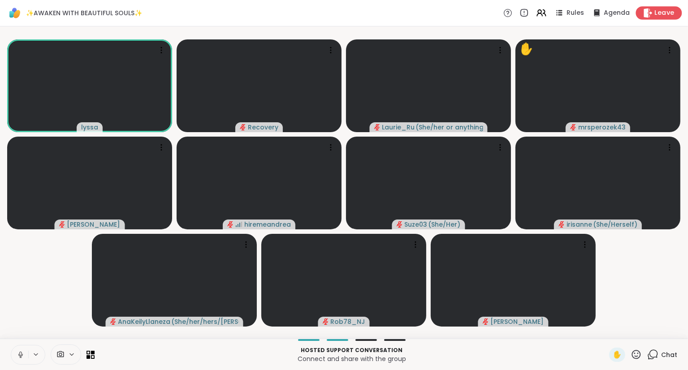
click at [665, 10] on span "Leave" at bounding box center [665, 13] width 20 height 9
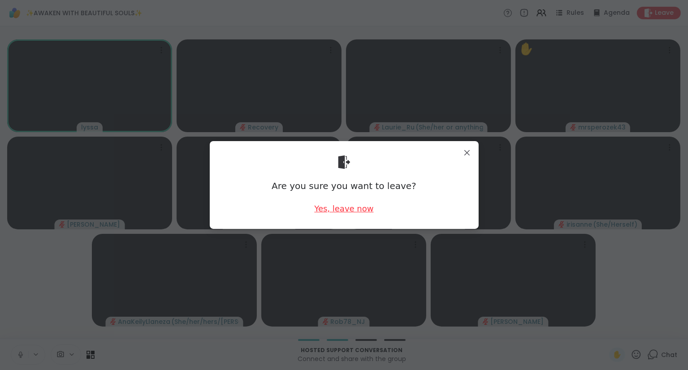
click at [336, 212] on div "Yes, leave now" at bounding box center [343, 208] width 59 height 11
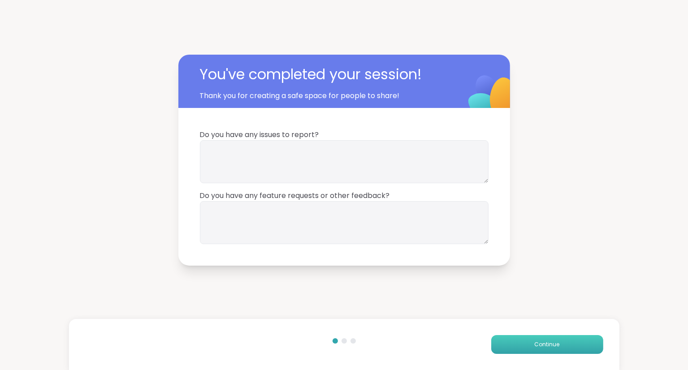
click at [525, 349] on button "Continue" at bounding box center [547, 344] width 112 height 19
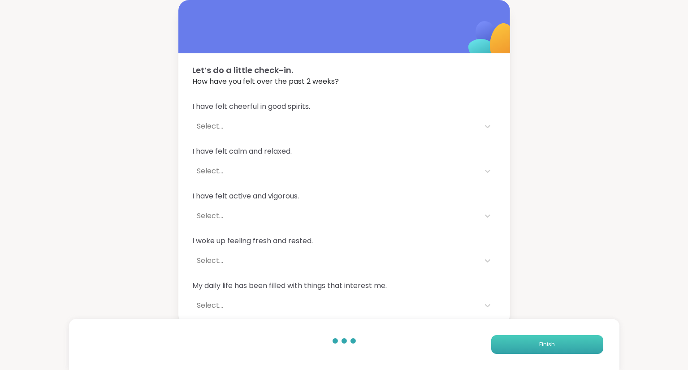
click at [525, 349] on button "Finish" at bounding box center [547, 344] width 112 height 19
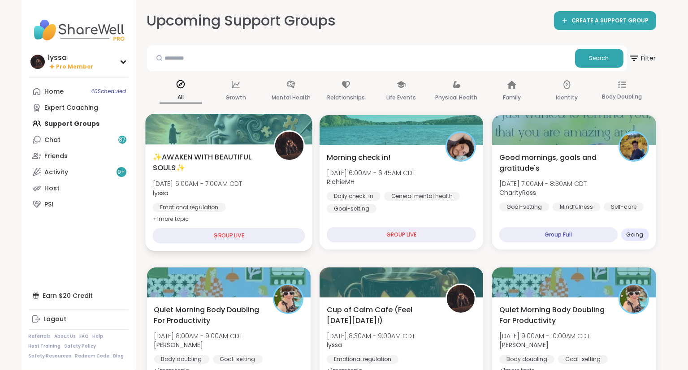
click at [221, 190] on span "lyssa" at bounding box center [197, 192] width 90 height 9
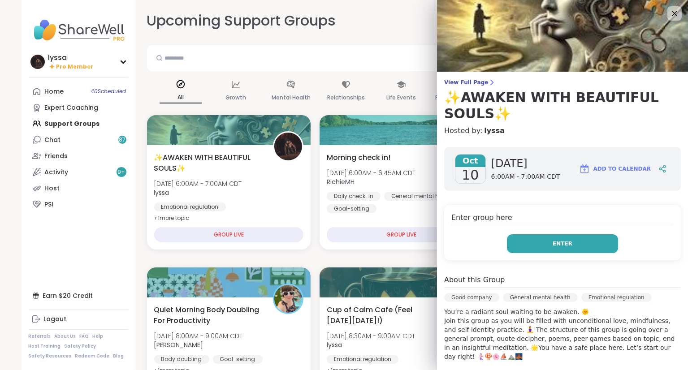
click at [526, 247] on button "Enter" at bounding box center [562, 243] width 111 height 19
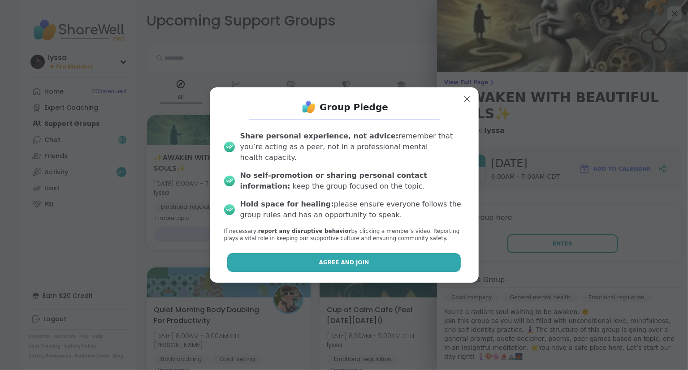
click at [444, 263] on button "Agree and Join" at bounding box center [343, 262] width 233 height 19
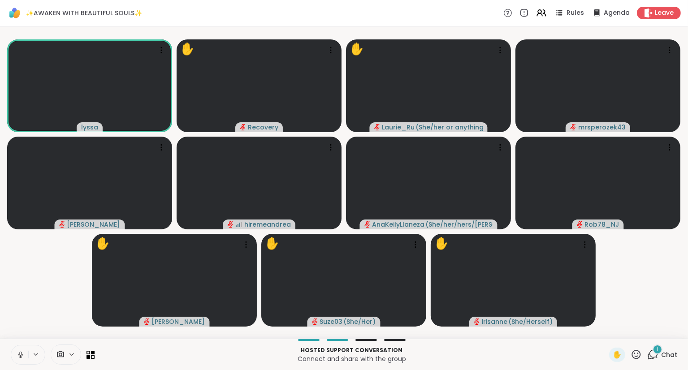
click at [639, 354] on icon at bounding box center [635, 354] width 11 height 11
click at [671, 332] on span "🎉" at bounding box center [668, 331] width 9 height 11
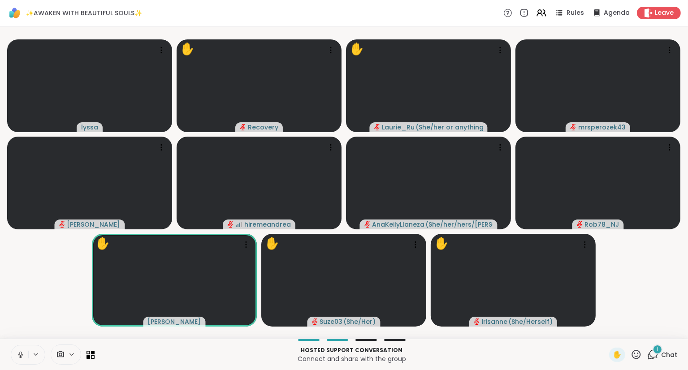
click at [635, 355] on icon at bounding box center [635, 354] width 11 height 11
click at [607, 328] on span "❤️" at bounding box center [609, 331] width 9 height 11
click at [634, 353] on icon at bounding box center [635, 354] width 11 height 11
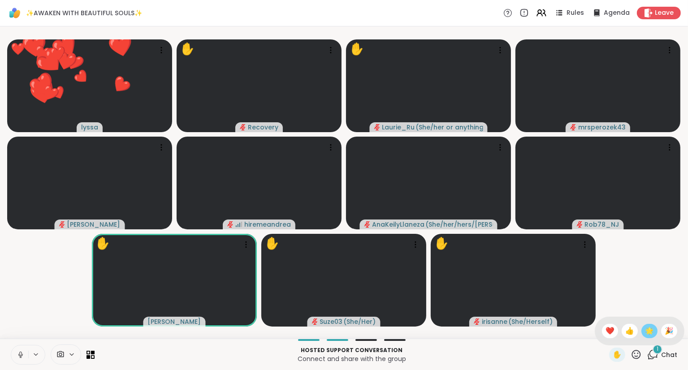
click at [648, 334] on span "🌟" at bounding box center [649, 331] width 9 height 11
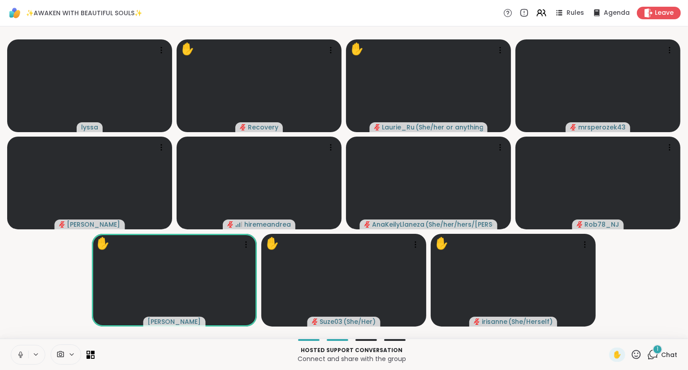
click at [640, 356] on icon at bounding box center [635, 354] width 11 height 11
click at [610, 332] on span "❤️" at bounding box center [609, 331] width 9 height 11
click at [640, 352] on icon at bounding box center [636, 354] width 9 height 9
click at [669, 328] on span "🎉" at bounding box center [668, 331] width 9 height 11
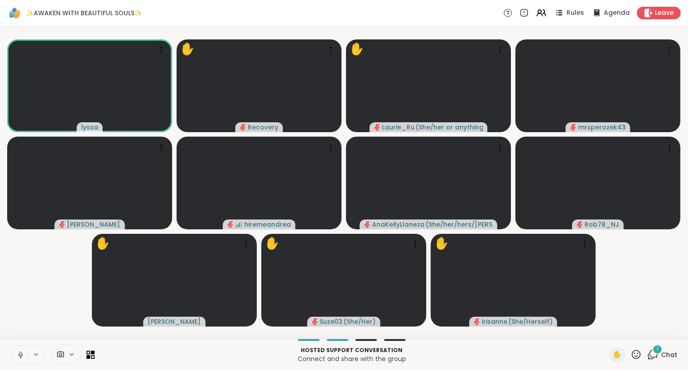
click at [636, 352] on icon at bounding box center [635, 354] width 11 height 11
click at [609, 331] on span "❤️" at bounding box center [609, 331] width 9 height 11
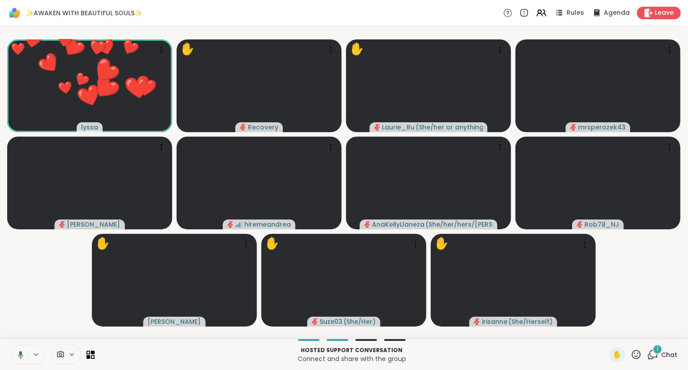
click at [635, 354] on icon at bounding box center [636, 354] width 9 height 9
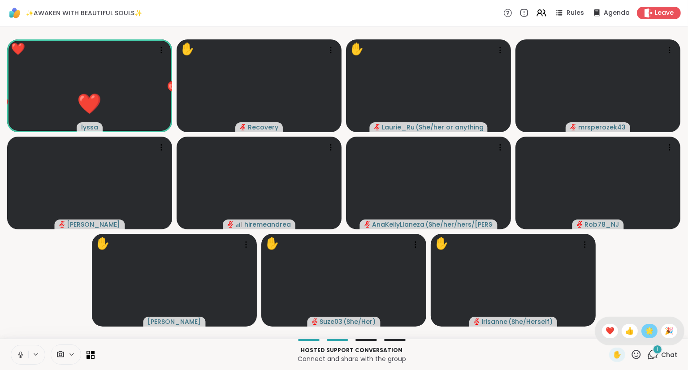
click at [646, 332] on span "🌟" at bounding box center [649, 331] width 9 height 11
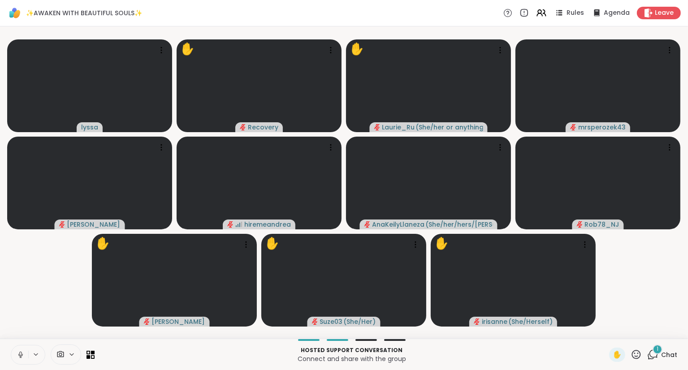
click at [543, 8] on div "Rules Agenda Leave" at bounding box center [591, 13] width 177 height 13
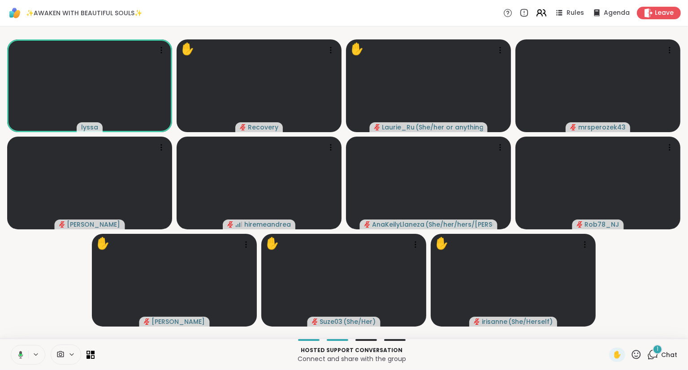
click at [543, 11] on icon at bounding box center [540, 12] width 11 height 11
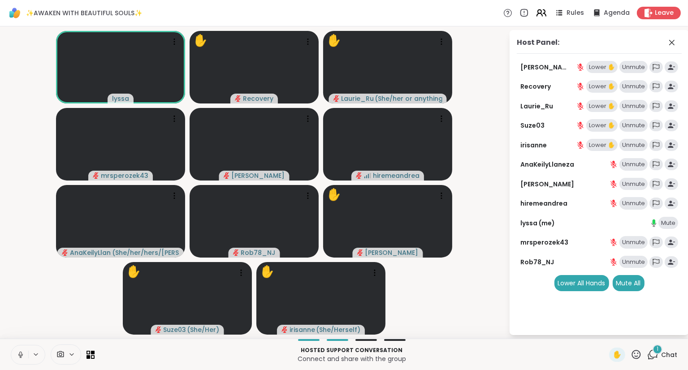
click at [544, 13] on icon at bounding box center [540, 12] width 11 height 11
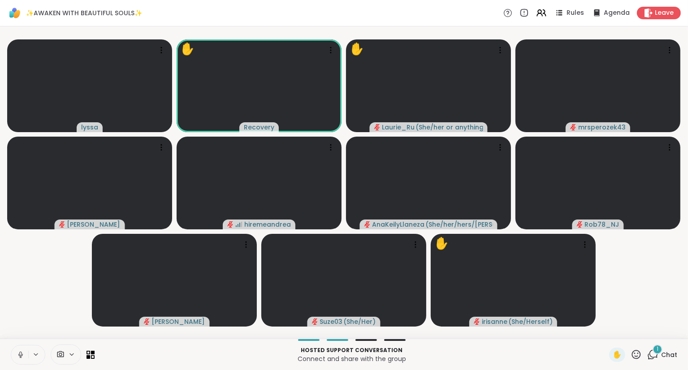
click at [636, 356] on icon at bounding box center [635, 354] width 11 height 11
click at [608, 330] on span "❤️" at bounding box center [609, 331] width 9 height 11
click at [643, 359] on div "✋ 1 Chat" at bounding box center [643, 355] width 68 height 14
click at [637, 356] on icon at bounding box center [635, 354] width 11 height 11
click at [607, 337] on div "❤️" at bounding box center [610, 331] width 16 height 14
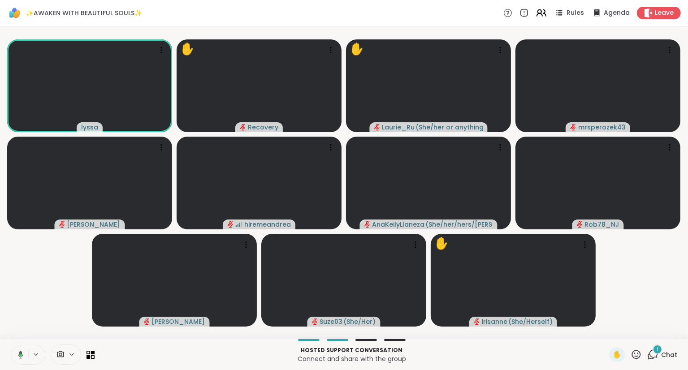
click at [540, 18] on icon at bounding box center [540, 12] width 11 height 11
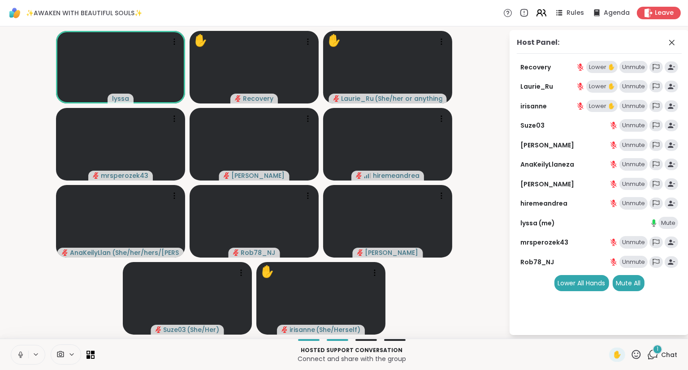
click at [539, 16] on icon at bounding box center [539, 14] width 5 height 3
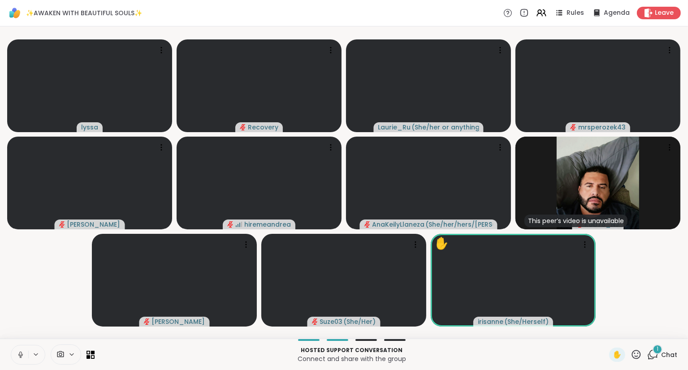
click at [635, 353] on icon at bounding box center [635, 354] width 11 height 11
click at [605, 325] on div "❤️" at bounding box center [610, 331] width 16 height 14
click at [643, 355] on div "✋ 1 Chat" at bounding box center [643, 355] width 68 height 14
click at [635, 355] on icon at bounding box center [635, 354] width 11 height 11
click at [607, 331] on span "❤️" at bounding box center [609, 331] width 9 height 11
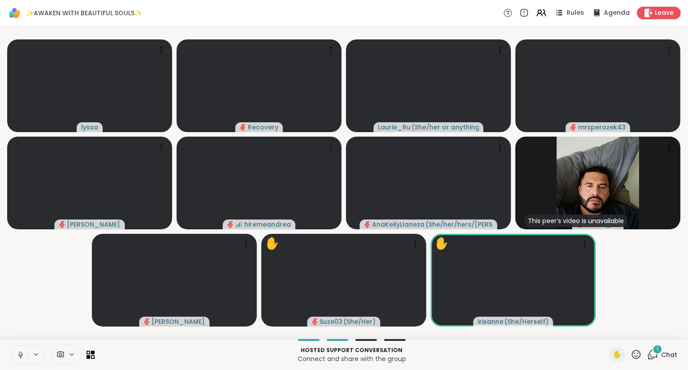
click at [632, 351] on icon at bounding box center [635, 354] width 11 height 11
click at [639, 326] on div "✋ ❤️ 👍 🌟 🎉" at bounding box center [640, 331] width 90 height 29
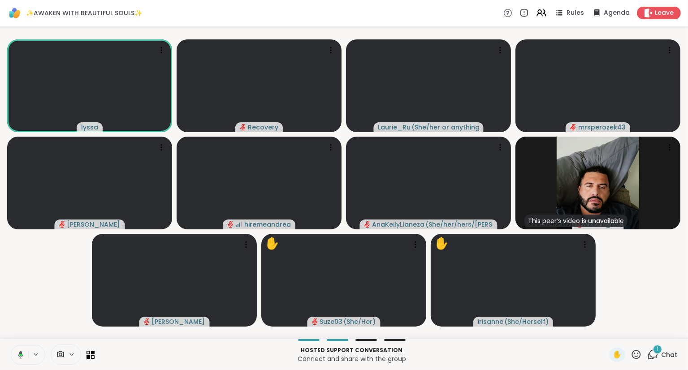
click at [632, 364] on div "Hosted support conversation Connect and share with the group ✋ 1 Chat" at bounding box center [344, 354] width 688 height 31
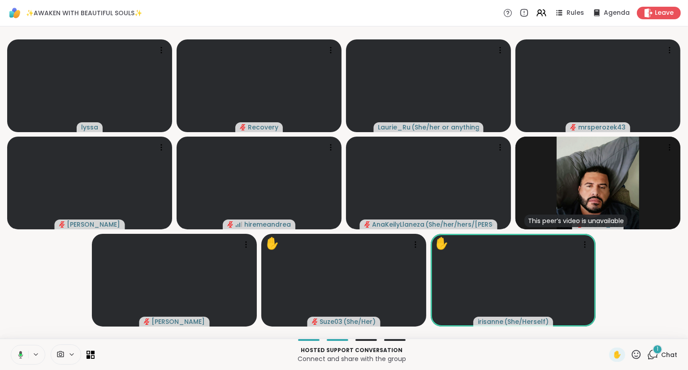
click at [638, 355] on icon at bounding box center [635, 354] width 11 height 11
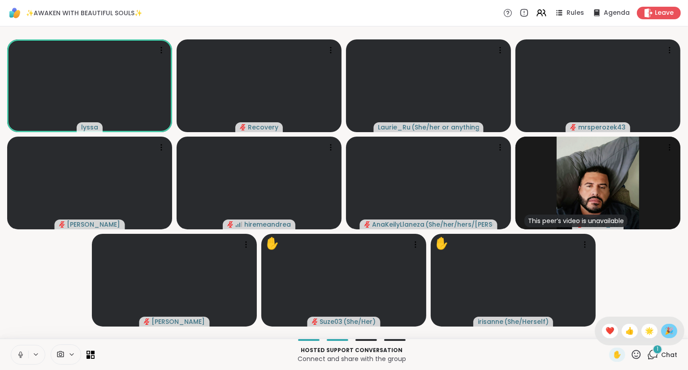
click at [672, 333] on span "🎉" at bounding box center [668, 331] width 9 height 11
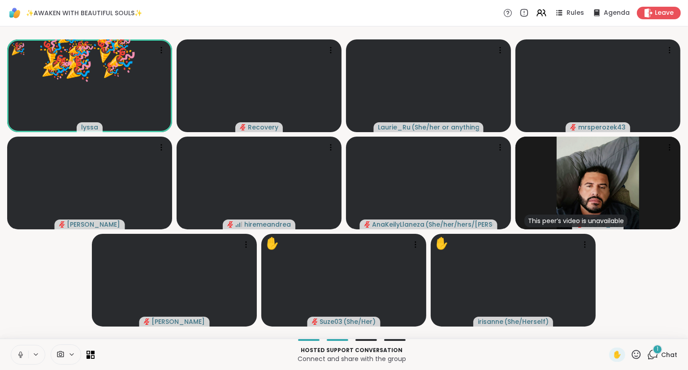
click at [639, 352] on icon at bounding box center [635, 354] width 11 height 11
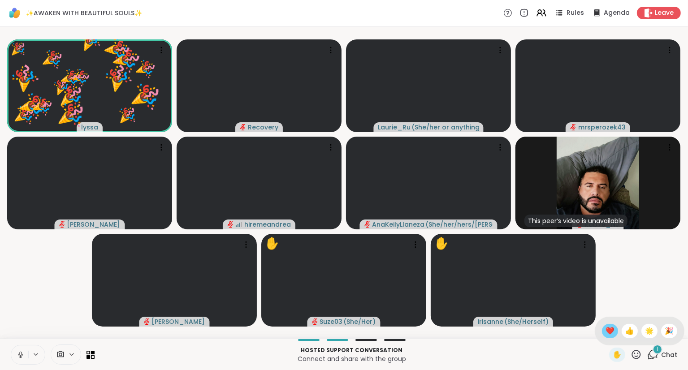
click at [610, 329] on span "❤️" at bounding box center [609, 331] width 9 height 11
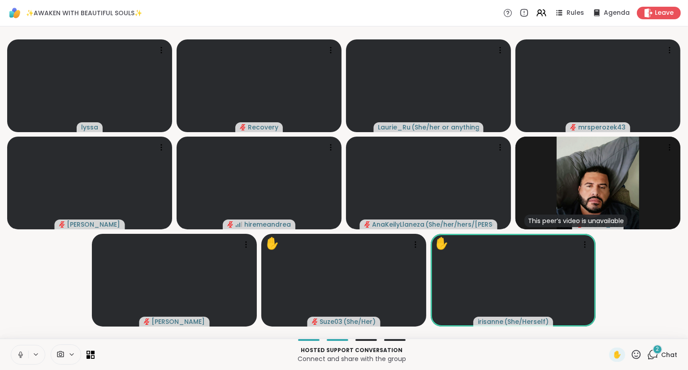
click at [635, 352] on icon at bounding box center [635, 354] width 11 height 11
click at [608, 328] on span "❤️" at bounding box center [609, 331] width 9 height 11
click at [664, 351] on span "Chat" at bounding box center [669, 354] width 16 height 9
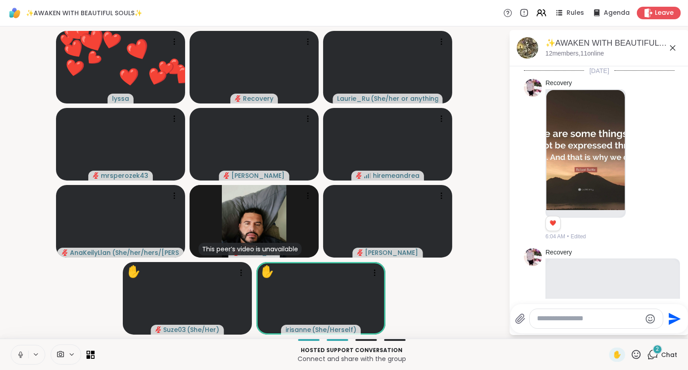
scroll to position [3705, 0]
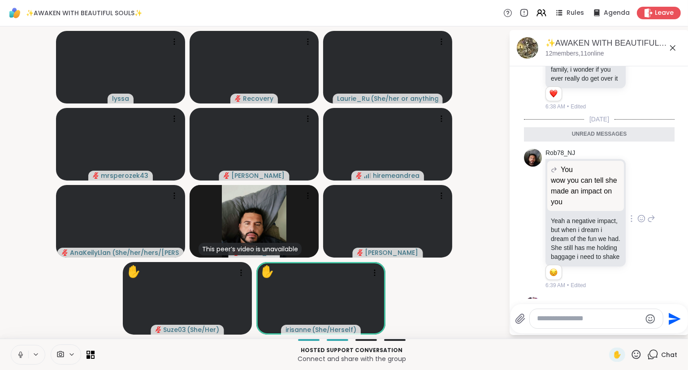
click at [644, 214] on icon at bounding box center [641, 218] width 8 height 9
click at [592, 200] on div "Select Reaction: Sad" at bounding box center [590, 204] width 8 height 8
click at [672, 51] on icon at bounding box center [672, 48] width 11 height 11
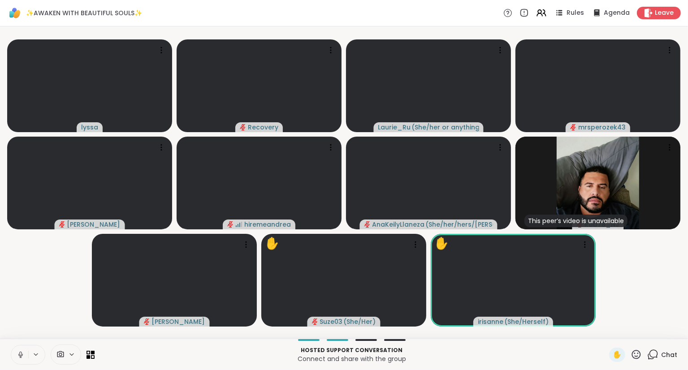
click at [640, 350] on icon at bounding box center [635, 354] width 11 height 11
click at [605, 329] on span "❤️" at bounding box center [609, 331] width 9 height 11
click at [634, 353] on icon at bounding box center [636, 354] width 9 height 9
click at [648, 329] on span "🌟" at bounding box center [649, 331] width 9 height 11
click at [639, 353] on icon at bounding box center [635, 354] width 11 height 11
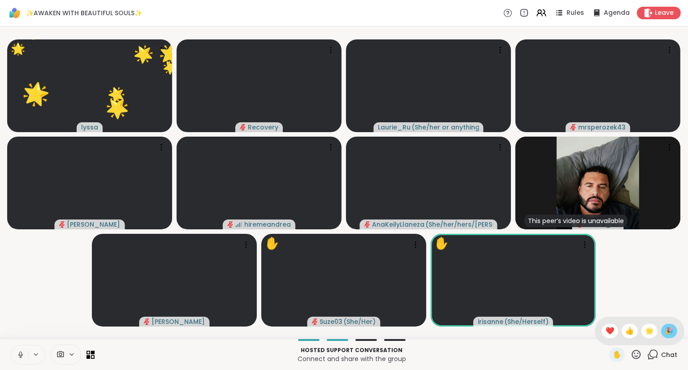
click at [669, 327] on span "🎉" at bounding box center [668, 331] width 9 height 11
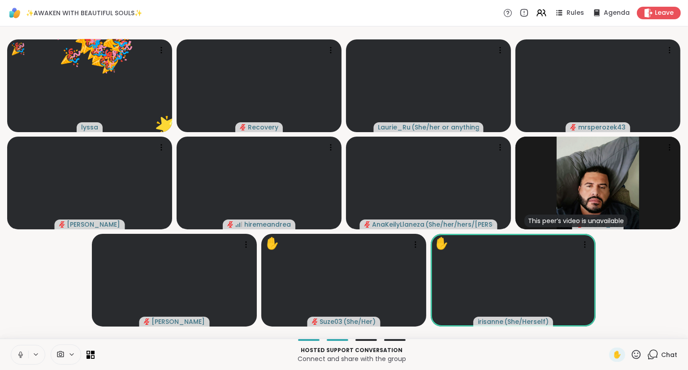
click at [634, 355] on icon at bounding box center [635, 354] width 11 height 11
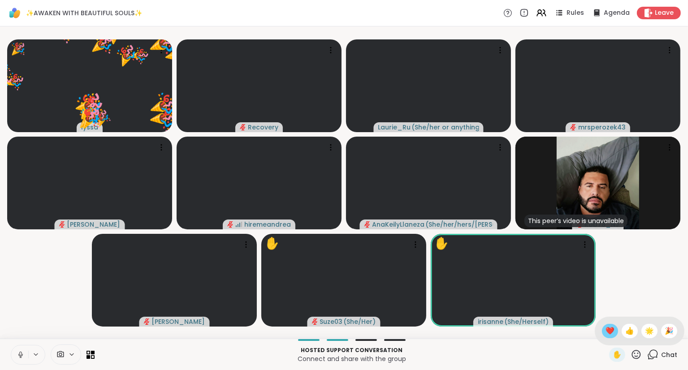
click at [610, 331] on span "❤️" at bounding box center [609, 331] width 9 height 11
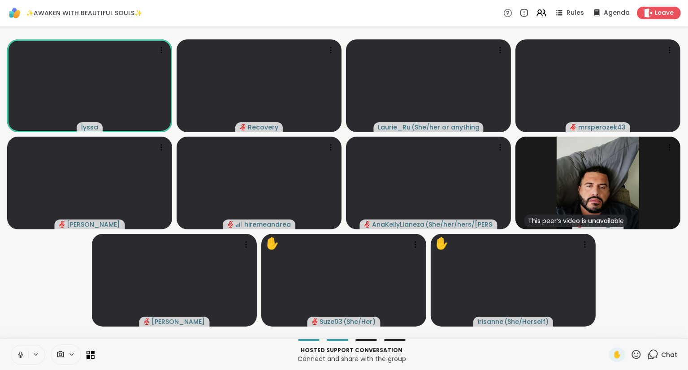
click at [637, 360] on icon at bounding box center [635, 354] width 11 height 11
click at [608, 336] on span "❤️" at bounding box center [609, 331] width 9 height 11
click at [637, 353] on icon at bounding box center [635, 354] width 11 height 11
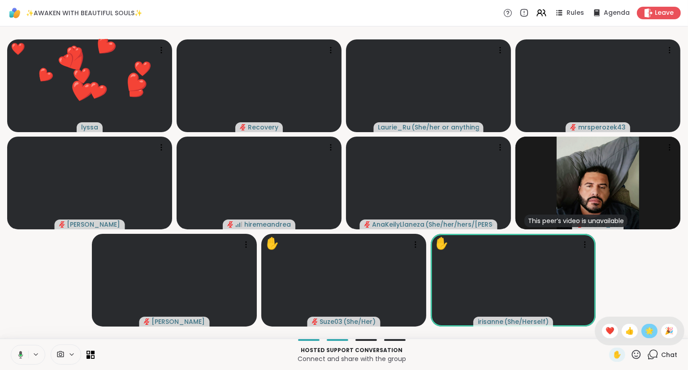
click at [645, 333] on span "🌟" at bounding box center [649, 331] width 9 height 11
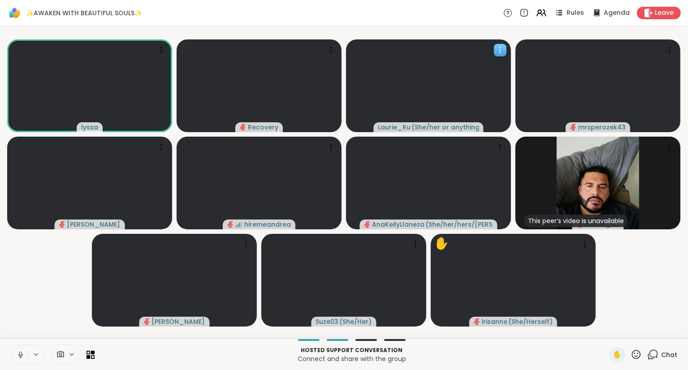
click at [507, 51] on div at bounding box center [428, 85] width 165 height 93
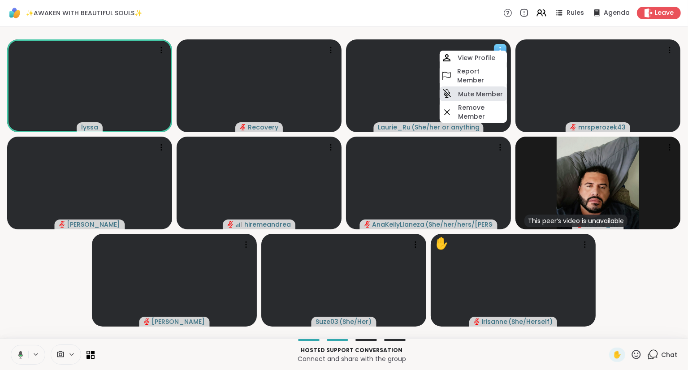
click at [478, 91] on h4 "Mute Member" at bounding box center [480, 94] width 45 height 9
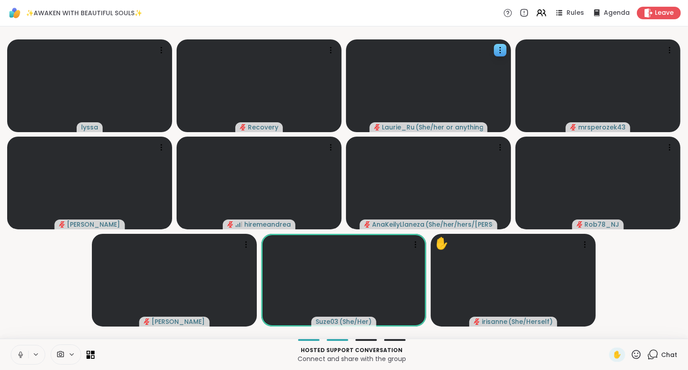
click at [14, 350] on button at bounding box center [19, 354] width 17 height 19
click at [635, 356] on icon at bounding box center [635, 354] width 11 height 11
click at [607, 328] on span "❤️" at bounding box center [609, 331] width 9 height 11
click at [655, 353] on icon at bounding box center [652, 354] width 11 height 11
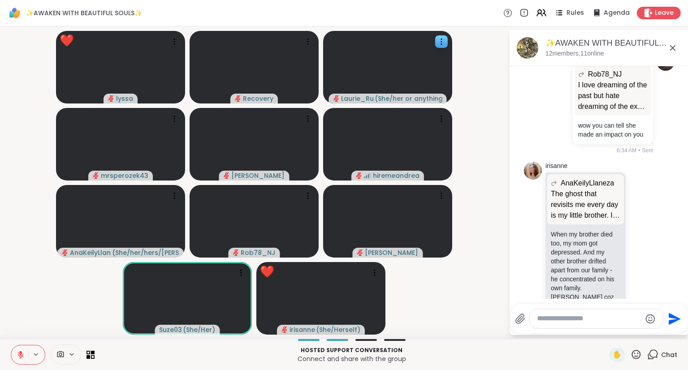
scroll to position [3431, 0]
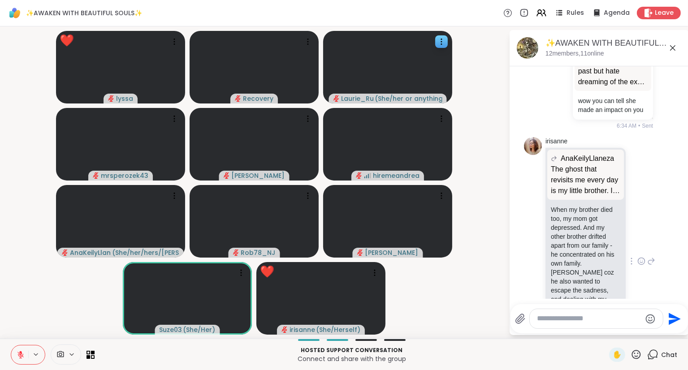
click at [643, 257] on icon at bounding box center [641, 261] width 8 height 9
click at [587, 243] on div "Select Reaction: Sad" at bounding box center [590, 247] width 8 height 8
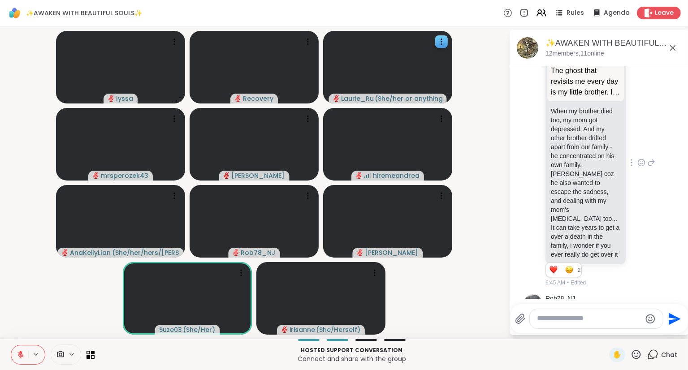
scroll to position [3529, 0]
click at [649, 158] on icon at bounding box center [651, 163] width 8 height 11
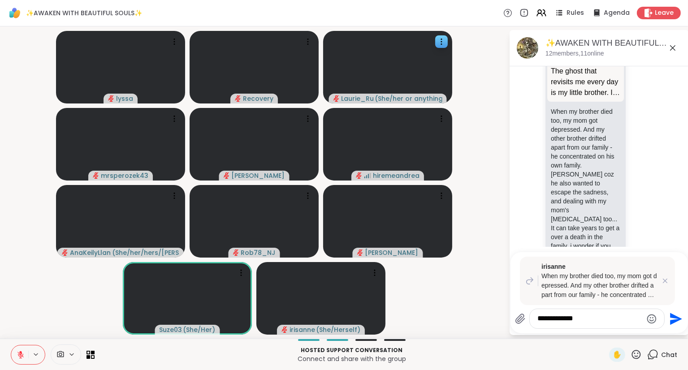
type textarea "**********"
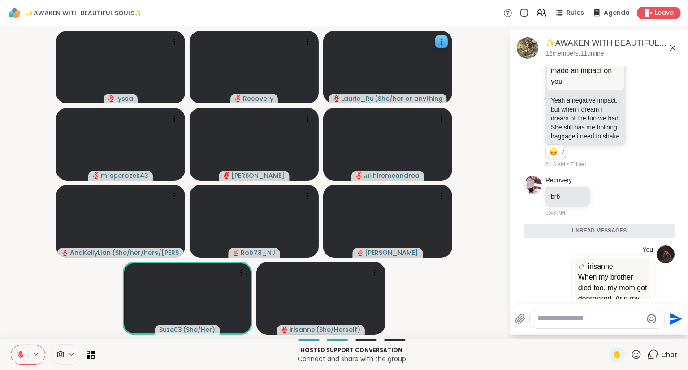
scroll to position [3774, 0]
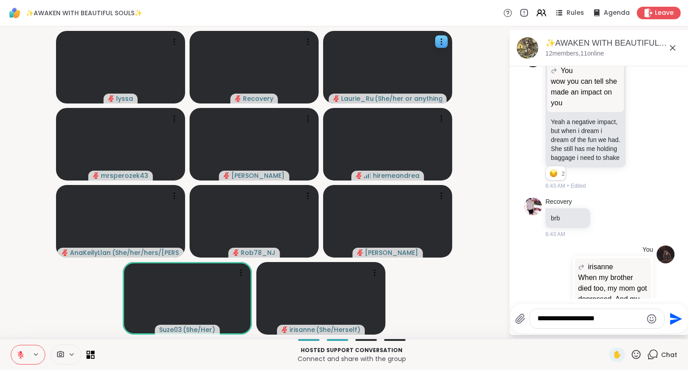
type textarea "**********"
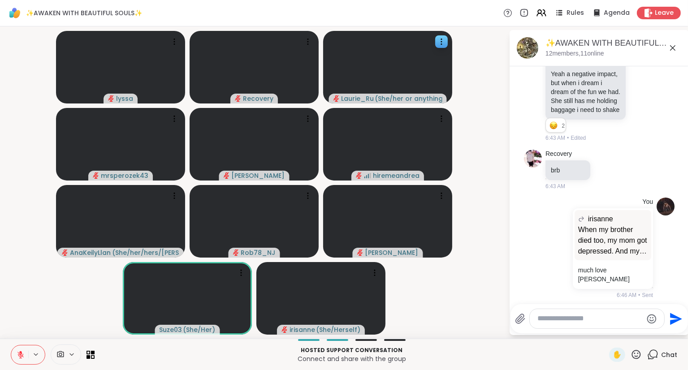
click at [673, 48] on icon at bounding box center [672, 47] width 5 height 5
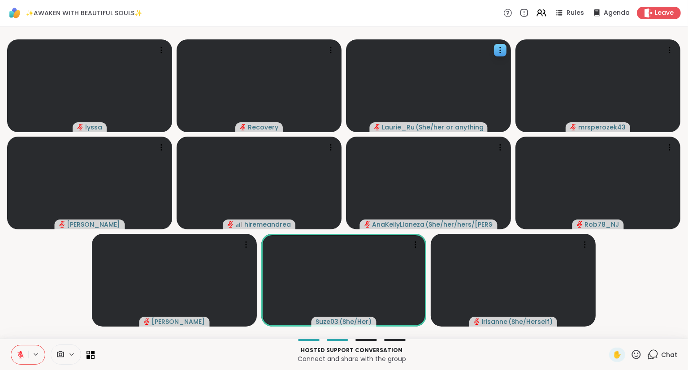
click at [637, 353] on icon at bounding box center [635, 354] width 11 height 11
click at [610, 331] on span "❤️" at bounding box center [609, 331] width 9 height 11
click at [634, 354] on icon at bounding box center [635, 354] width 11 height 11
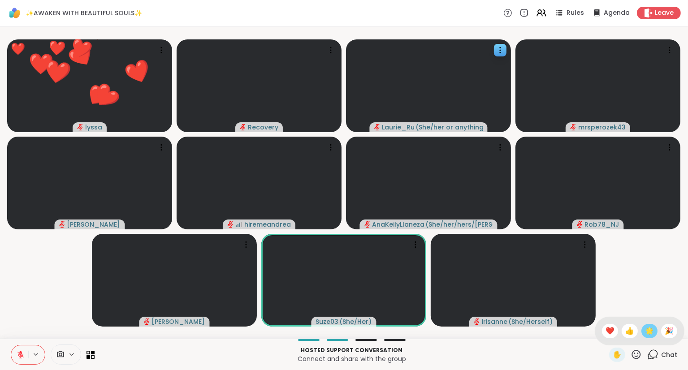
click at [648, 336] on span "🌟" at bounding box center [649, 331] width 9 height 11
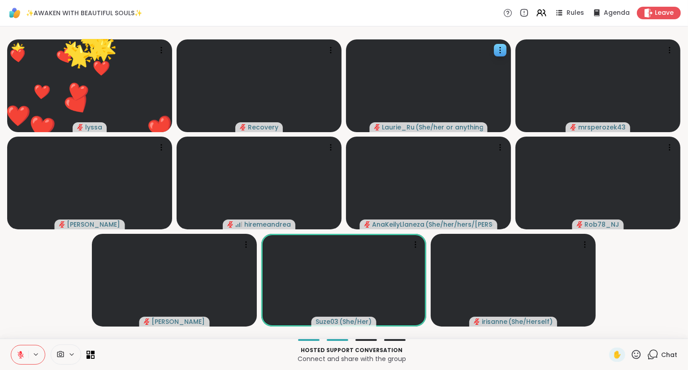
click at [638, 353] on icon at bounding box center [635, 354] width 11 height 11
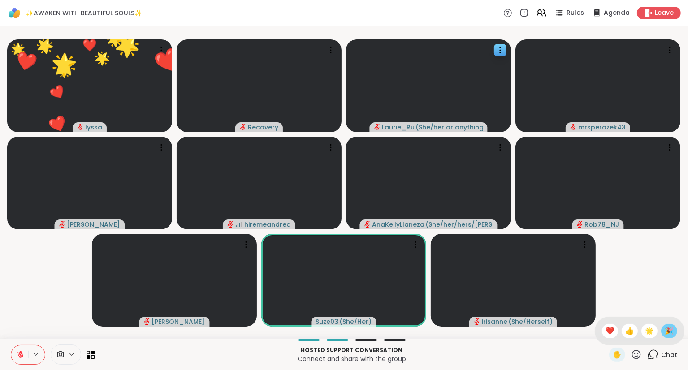
click at [669, 334] on span "🎉" at bounding box center [668, 331] width 9 height 11
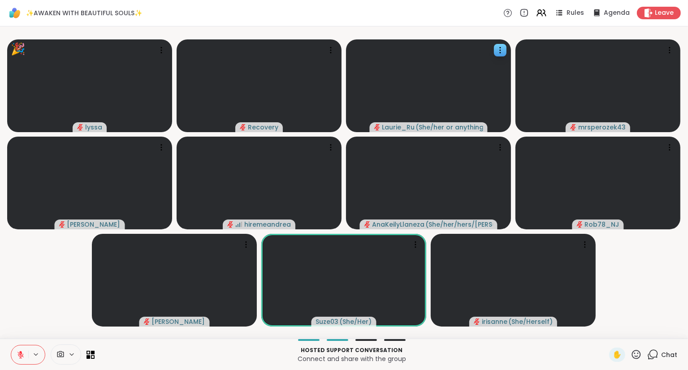
click at [21, 355] on icon at bounding box center [21, 355] width 8 height 8
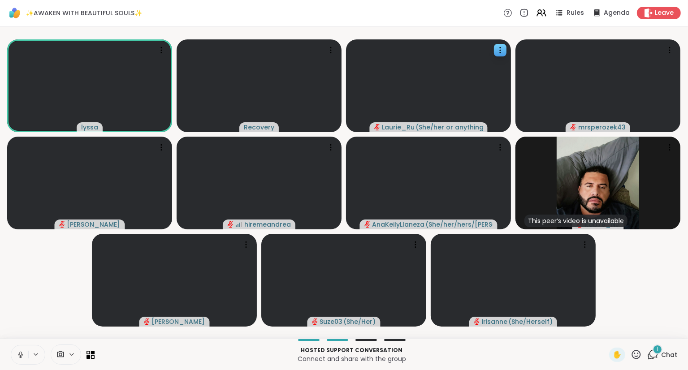
click at [18, 354] on icon at bounding box center [21, 355] width 8 height 8
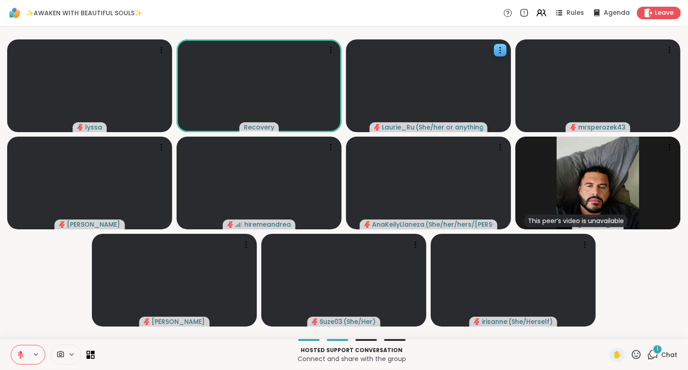
click at [17, 354] on icon at bounding box center [21, 355] width 8 height 8
click at [23, 350] on button at bounding box center [19, 354] width 17 height 19
click at [18, 356] on icon at bounding box center [21, 355] width 8 height 8
click at [635, 354] on icon at bounding box center [636, 354] width 9 height 9
click at [609, 330] on span "❤️" at bounding box center [609, 331] width 9 height 11
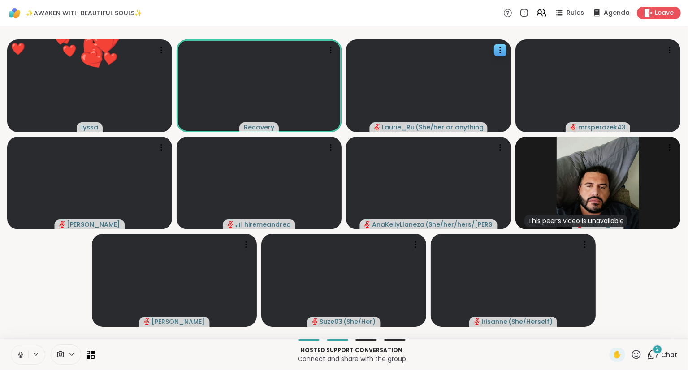
click at [639, 352] on icon at bounding box center [635, 354] width 11 height 11
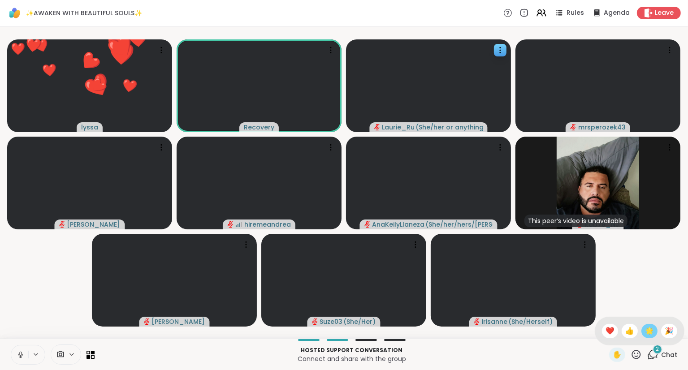
click at [651, 328] on span "🌟" at bounding box center [649, 331] width 9 height 11
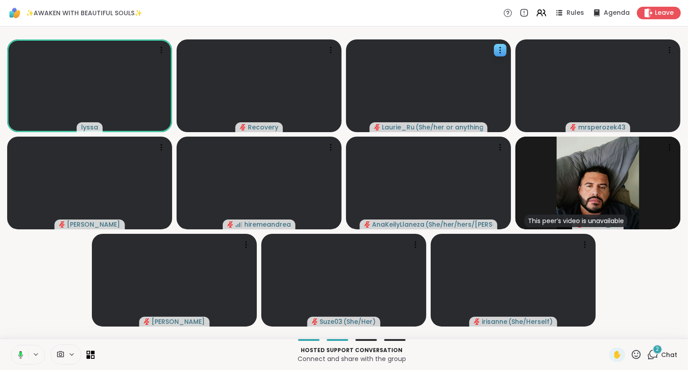
click at [24, 350] on button at bounding box center [19, 354] width 18 height 19
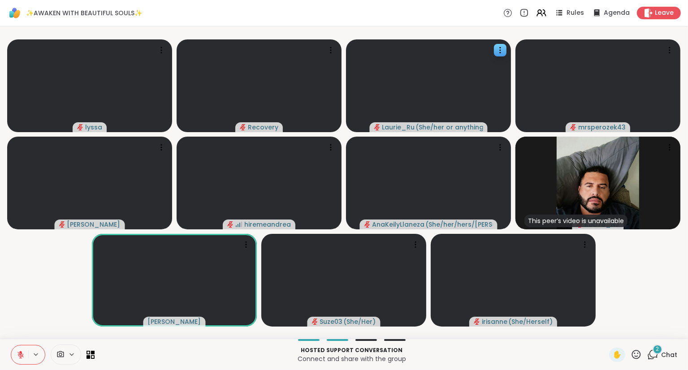
click at [659, 354] on div "2" at bounding box center [657, 350] width 10 height 10
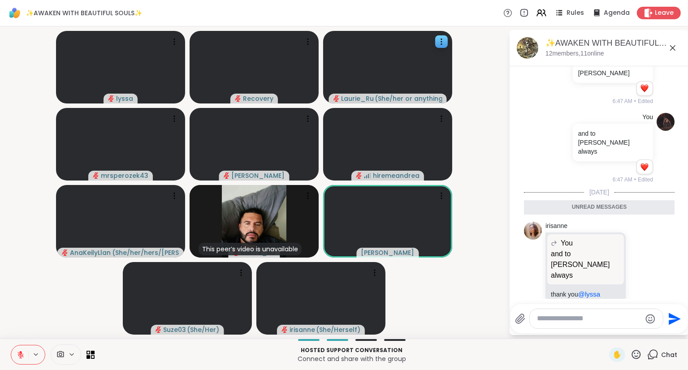
scroll to position [4033, 0]
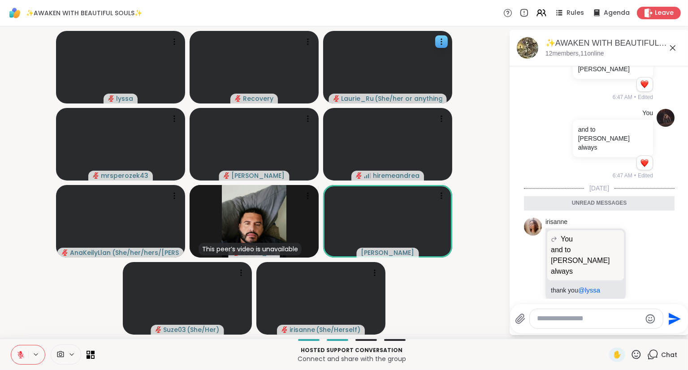
click at [643, 342] on icon at bounding box center [641, 346] width 8 height 9
click at [573, 328] on div "Select Reaction: Heart" at bounding box center [570, 332] width 8 height 8
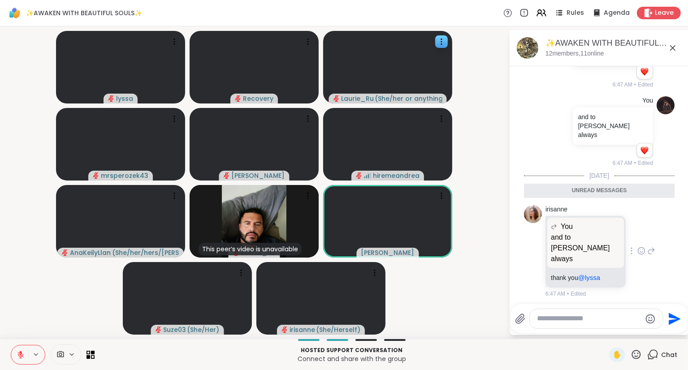
click at [642, 246] on icon at bounding box center [641, 250] width 8 height 9
click at [576, 228] on button "Select Reaction: Heart" at bounding box center [570, 237] width 18 height 18
click at [650, 348] on icon at bounding box center [651, 353] width 8 height 11
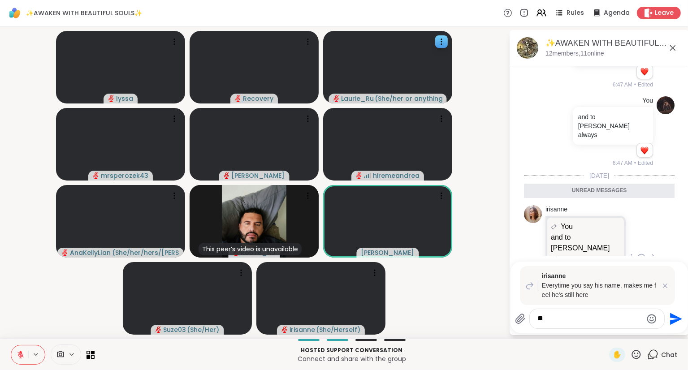
type textarea "*"
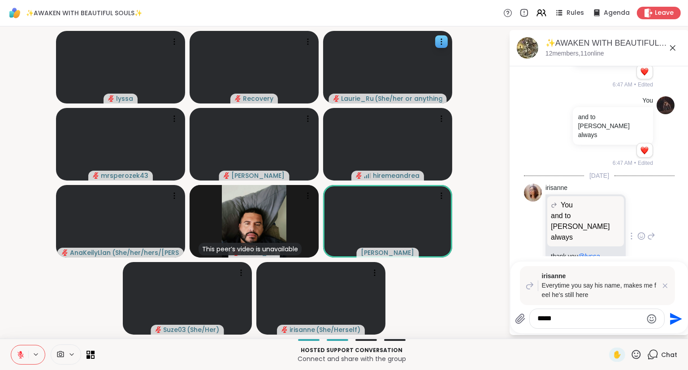
scroll to position [4154, 0]
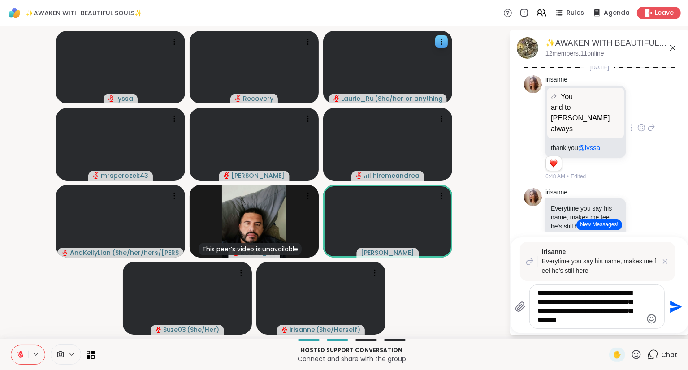
type textarea "**********"
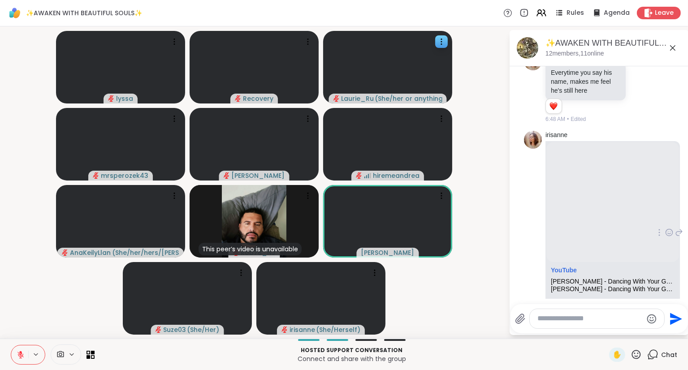
scroll to position [4306, 0]
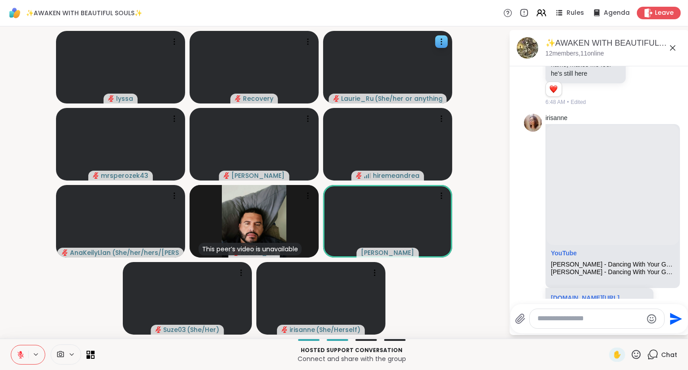
click at [638, 340] on icon at bounding box center [641, 345] width 8 height 11
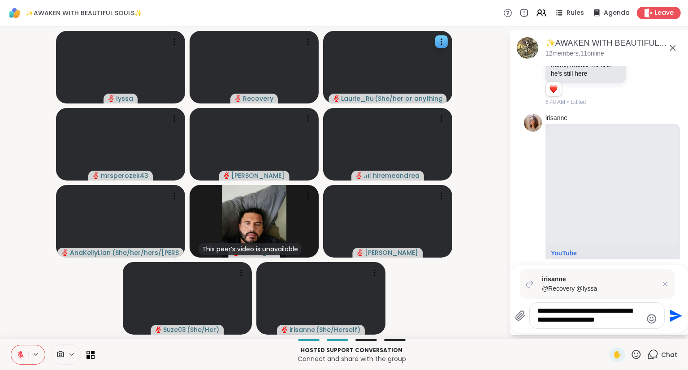
click at [22, 352] on icon at bounding box center [21, 355] width 8 height 8
click at [577, 320] on textarea "**********" at bounding box center [590, 315] width 104 height 18
click at [553, 322] on textarea "**********" at bounding box center [590, 315] width 104 height 18
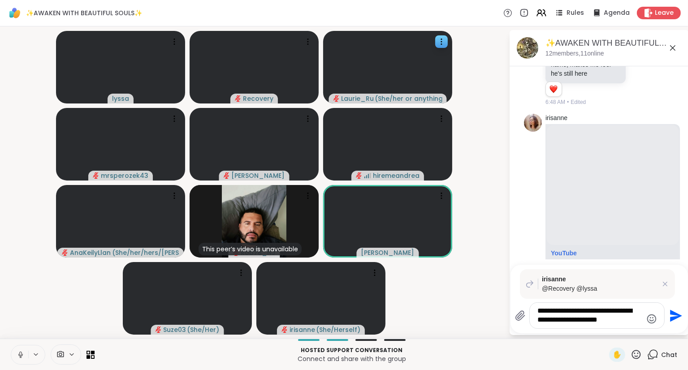
click at [618, 313] on textarea "**********" at bounding box center [590, 315] width 104 height 18
click at [552, 320] on textarea "**********" at bounding box center [590, 315] width 104 height 18
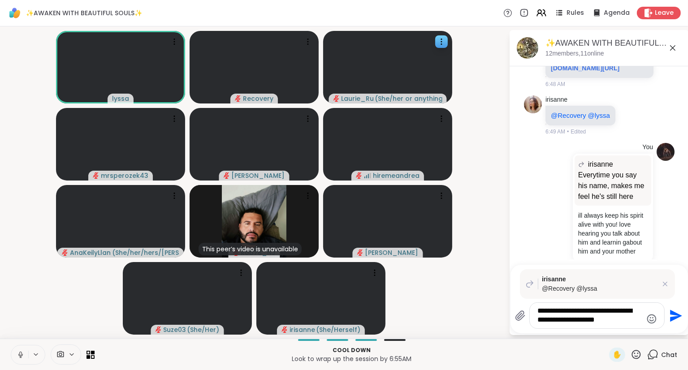
scroll to position [4549, 0]
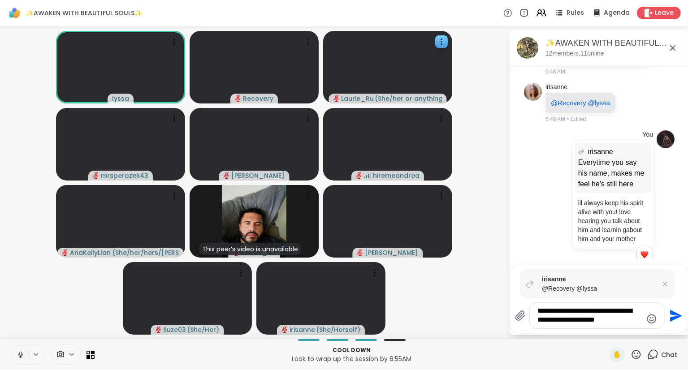
type textarea "**********"
click at [670, 322] on icon "Send" at bounding box center [676, 316] width 12 height 12
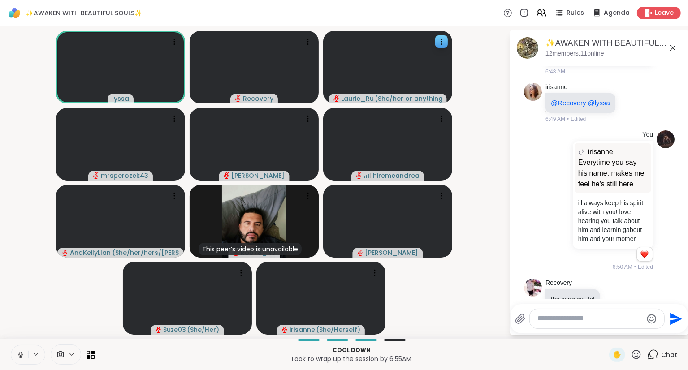
scroll to position [4618, 0]
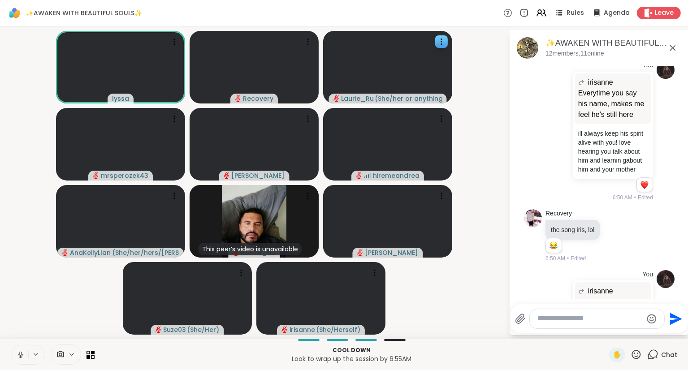
click at [676, 45] on icon at bounding box center [672, 48] width 11 height 11
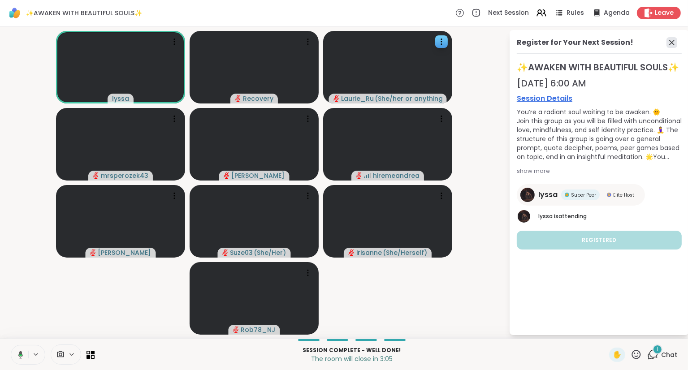
click at [671, 39] on icon at bounding box center [671, 42] width 11 height 11
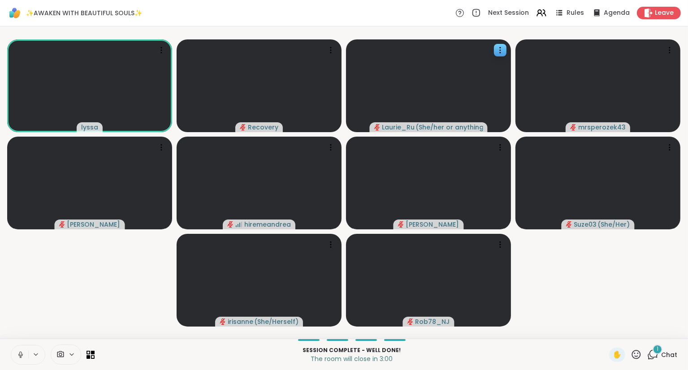
click at [631, 353] on div "✋" at bounding box center [625, 355] width 33 height 14
click at [637, 358] on icon at bounding box center [636, 354] width 9 height 9
click at [605, 331] on span "❤️" at bounding box center [609, 331] width 9 height 11
click at [657, 354] on div "1" at bounding box center [657, 350] width 10 height 10
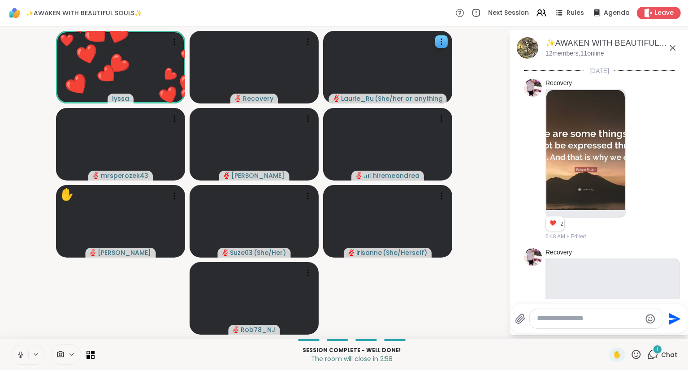
scroll to position [4749, 0]
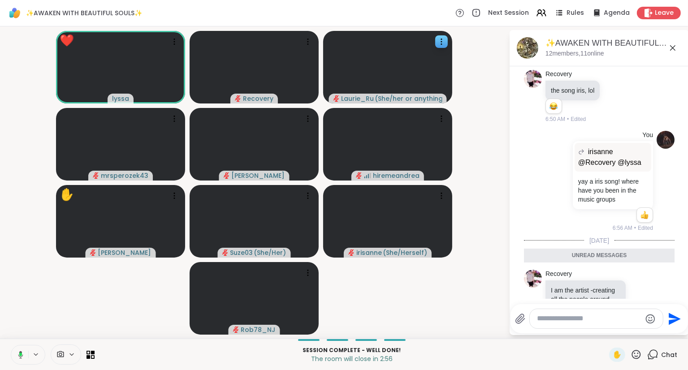
click at [680, 45] on div "✨AWAKEN WITH BEAUTIFUL SOULS✨, Oct 10" at bounding box center [613, 43] width 136 height 11
click at [674, 47] on icon at bounding box center [672, 48] width 11 height 11
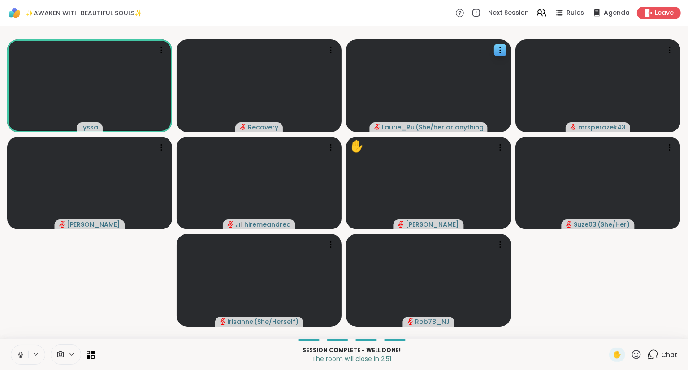
click at [10, 354] on div "Session Complete - well done! The room will close in 2:51 ✋ Chat" at bounding box center [344, 354] width 688 height 31
click at [24, 362] on button at bounding box center [19, 354] width 17 height 19
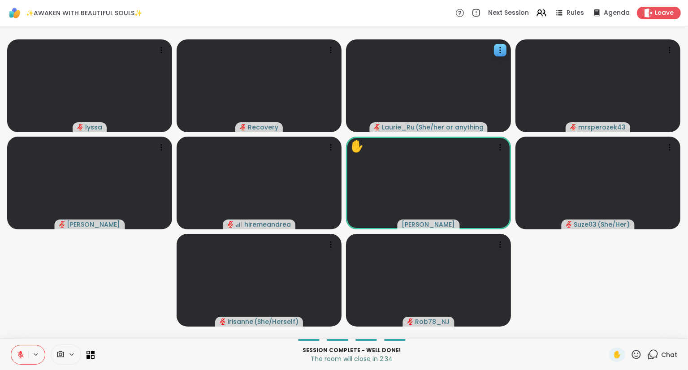
click at [633, 352] on icon at bounding box center [635, 354] width 11 height 11
click at [605, 331] on span "❤️" at bounding box center [609, 331] width 9 height 11
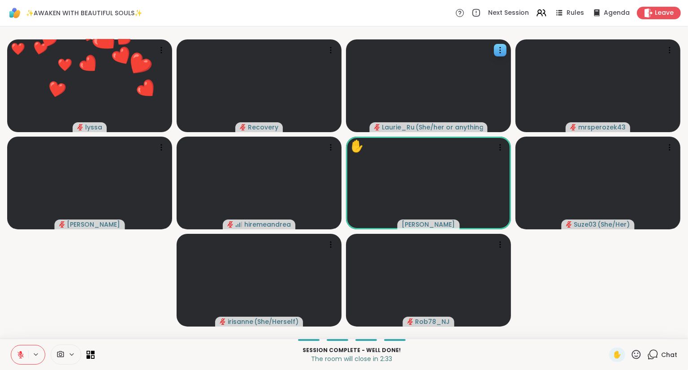
click at [638, 357] on icon at bounding box center [636, 354] width 9 height 9
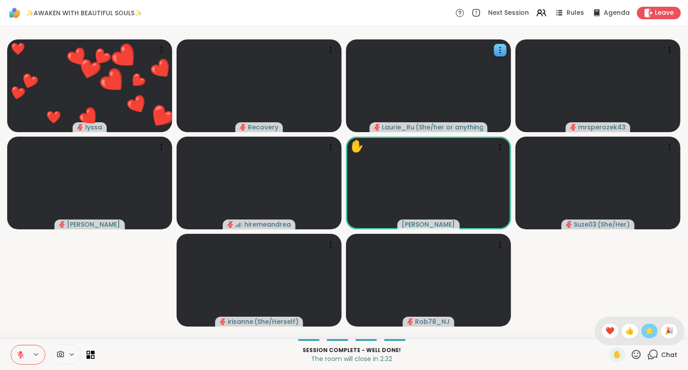
click at [645, 330] on span "🌟" at bounding box center [649, 331] width 9 height 11
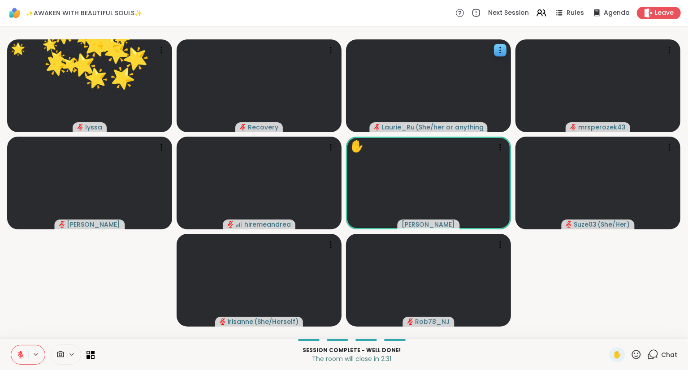
click at [24, 351] on icon at bounding box center [21, 355] width 8 height 8
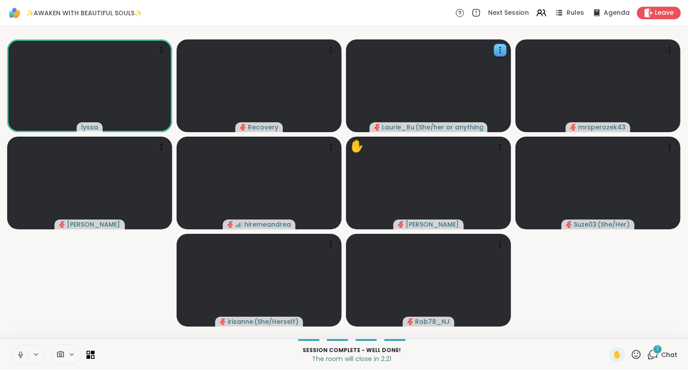
click at [660, 350] on div "1" at bounding box center [657, 350] width 10 height 10
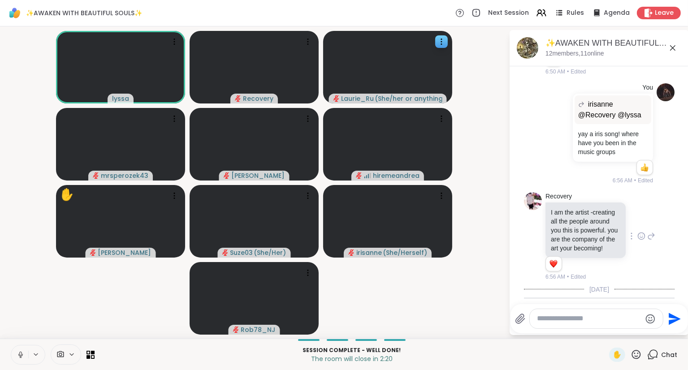
scroll to position [4844, 0]
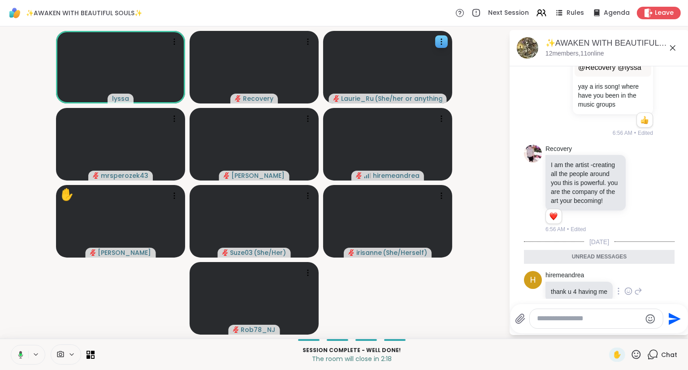
click at [629, 292] on icon at bounding box center [628, 292] width 3 height 1
click at [621, 268] on button "Select Reaction: Heart" at bounding box center [628, 277] width 18 height 18
click at [671, 43] on icon at bounding box center [672, 48] width 11 height 11
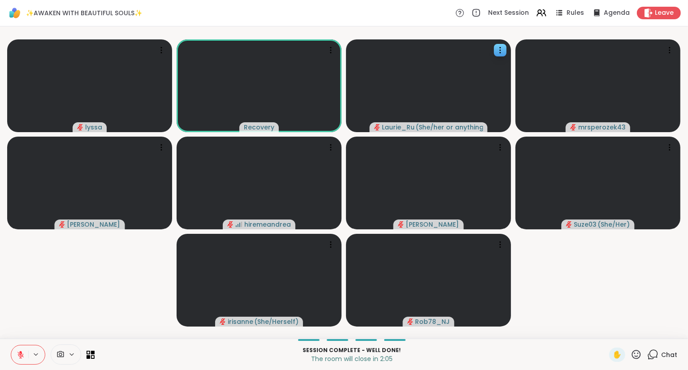
click at [636, 352] on icon at bounding box center [635, 354] width 11 height 11
click at [608, 329] on span "❤️" at bounding box center [609, 331] width 9 height 11
click at [637, 354] on icon at bounding box center [635, 354] width 11 height 11
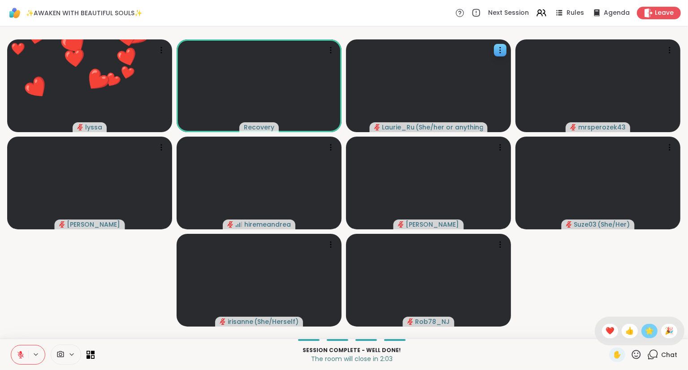
click at [647, 332] on span "🌟" at bounding box center [649, 331] width 9 height 11
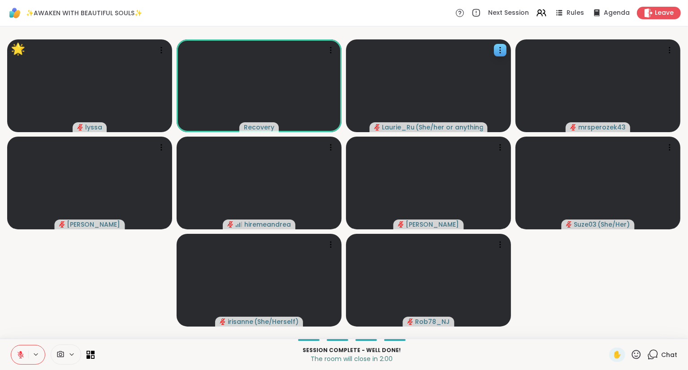
click at [637, 352] on icon at bounding box center [635, 354] width 11 height 11
click at [614, 335] on div "❤️" at bounding box center [610, 331] width 16 height 14
click at [635, 355] on icon at bounding box center [635, 354] width 11 height 11
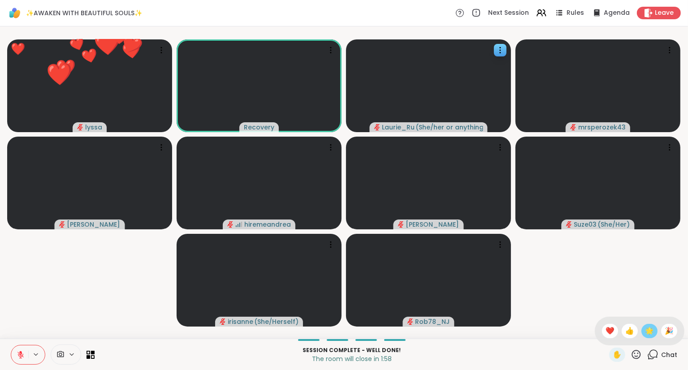
click at [646, 330] on span "🌟" at bounding box center [649, 331] width 9 height 11
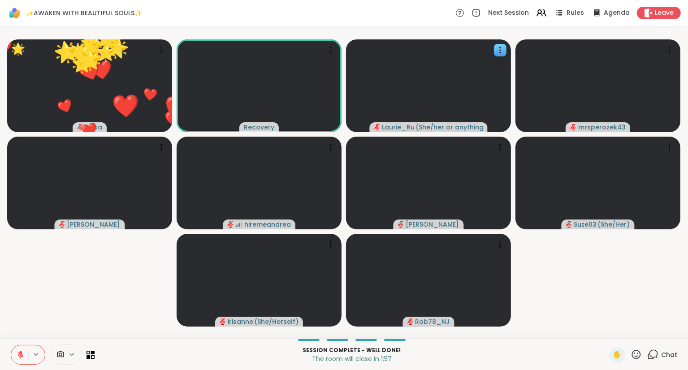
click at [635, 357] on icon at bounding box center [635, 354] width 11 height 11
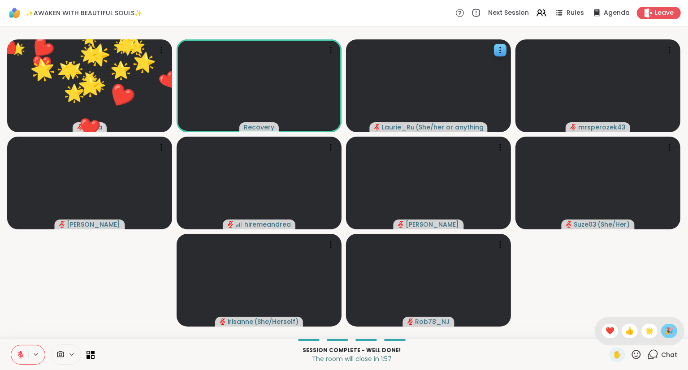
click at [669, 334] on span "🎉" at bounding box center [668, 331] width 9 height 11
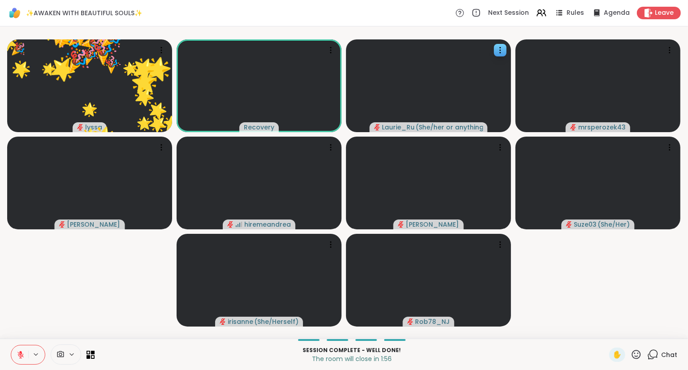
click at [635, 355] on icon at bounding box center [635, 354] width 11 height 11
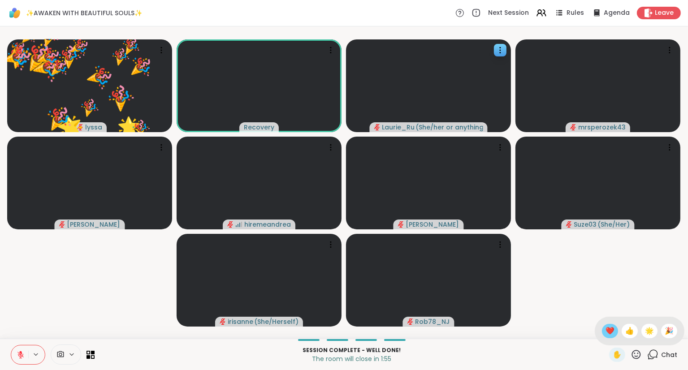
click at [608, 335] on span "❤️" at bounding box center [609, 331] width 9 height 11
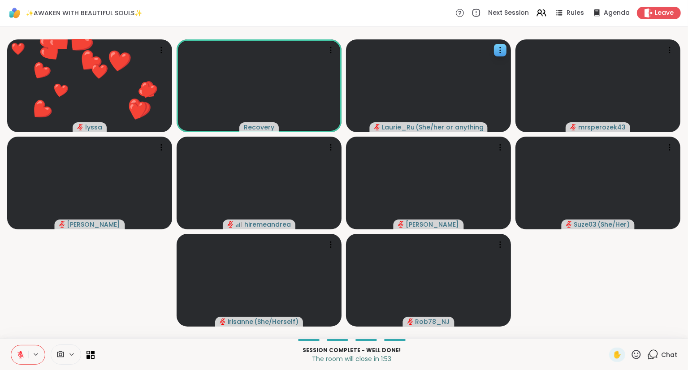
click at [639, 354] on icon at bounding box center [635, 354] width 11 height 11
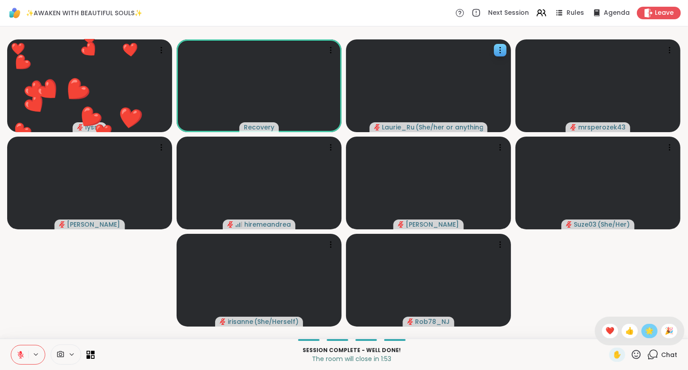
click at [645, 335] on span "🌟" at bounding box center [649, 331] width 9 height 11
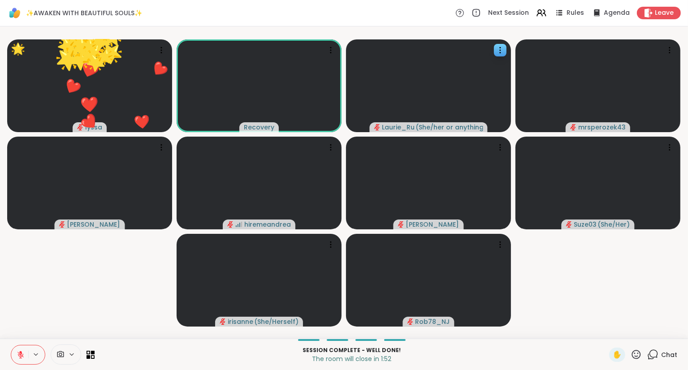
click at [637, 351] on icon at bounding box center [636, 354] width 9 height 9
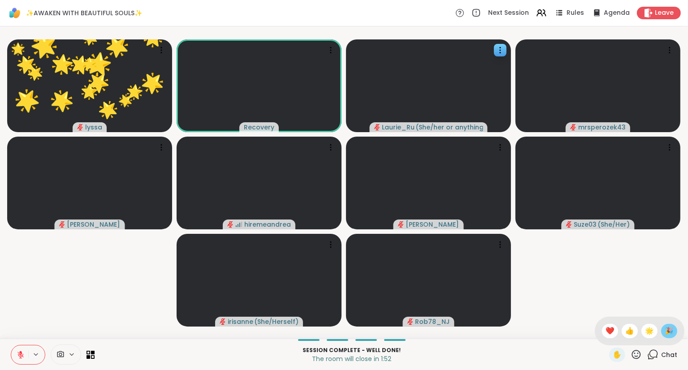
click at [663, 332] on div "🎉" at bounding box center [669, 331] width 16 height 14
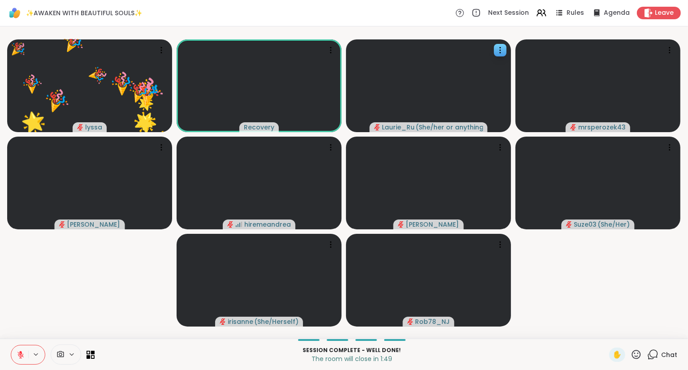
click at [634, 350] on icon at bounding box center [635, 354] width 11 height 11
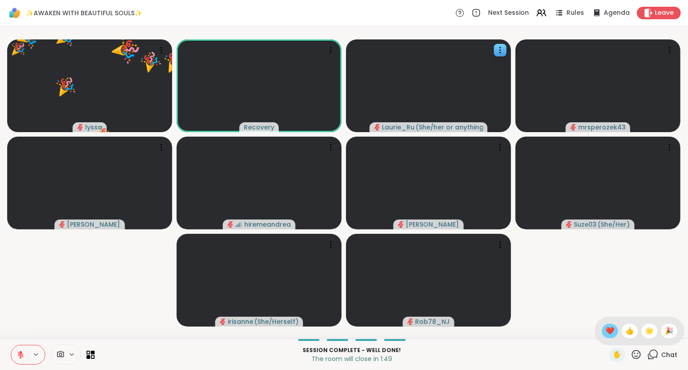
click at [607, 332] on span "❤️" at bounding box center [609, 331] width 9 height 11
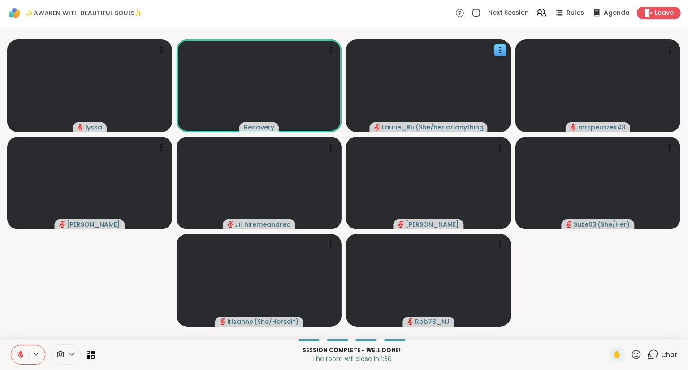
click at [639, 353] on icon at bounding box center [635, 354] width 11 height 11
click at [612, 331] on div "❤️" at bounding box center [610, 331] width 16 height 14
click at [16, 355] on button at bounding box center [19, 354] width 17 height 19
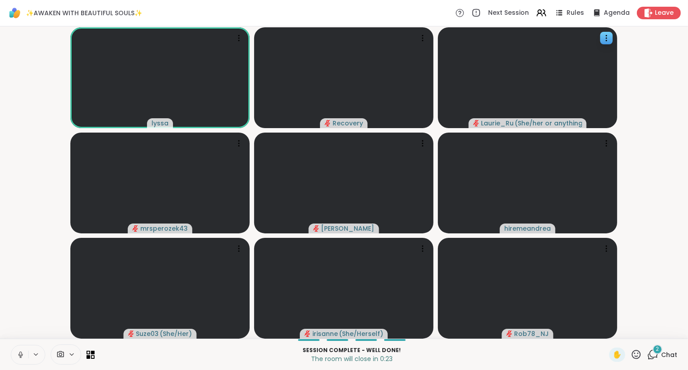
click at [681, 20] on div "✨AWAKEN WITH BEAUTIFUL SOULS✨ Next Session Rules Agenda Leave" at bounding box center [344, 13] width 688 height 26
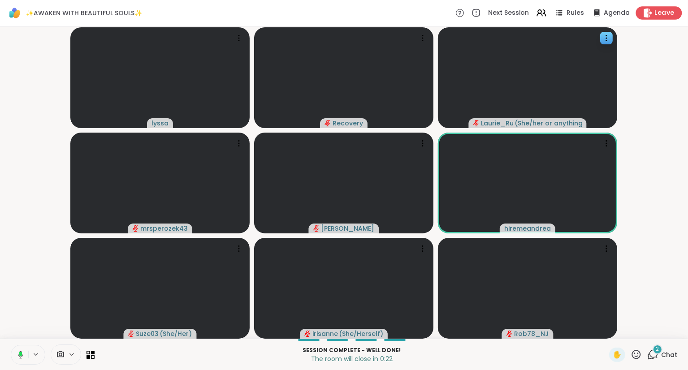
click at [676, 15] on div "Leave" at bounding box center [659, 12] width 46 height 13
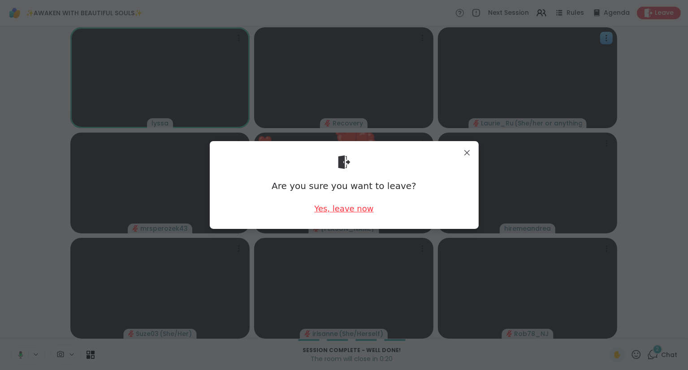
click at [359, 211] on div "Yes, leave now" at bounding box center [343, 208] width 59 height 11
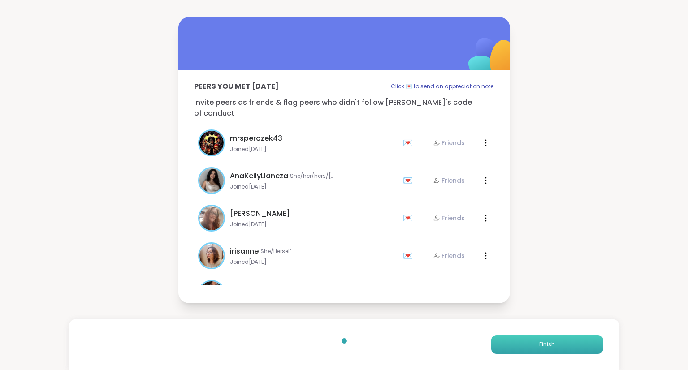
click at [523, 350] on button "Finish" at bounding box center [547, 344] width 112 height 19
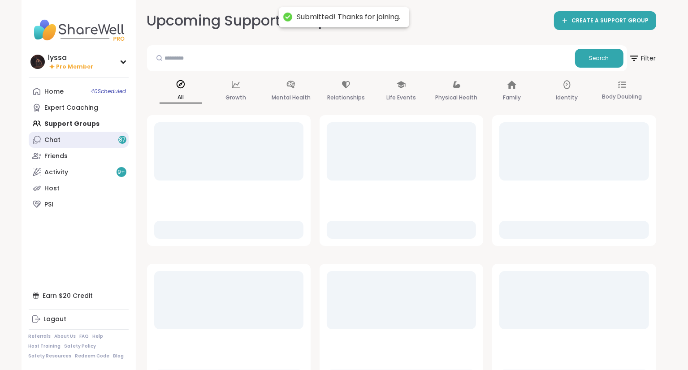
click at [69, 135] on link "Chat 87" at bounding box center [79, 140] width 100 height 16
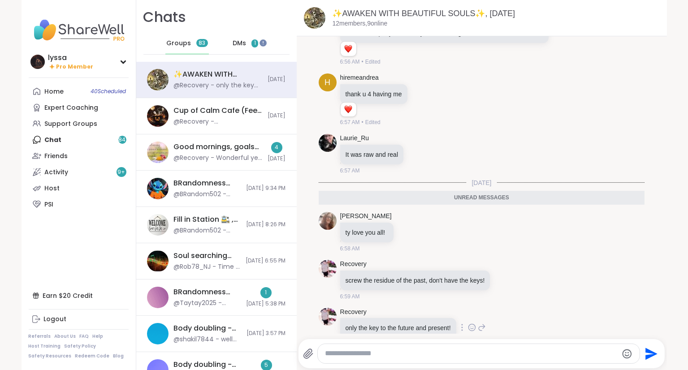
click at [470, 323] on icon at bounding box center [472, 327] width 8 height 9
click at [401, 304] on button "Select Reaction: Heart" at bounding box center [401, 313] width 18 height 18
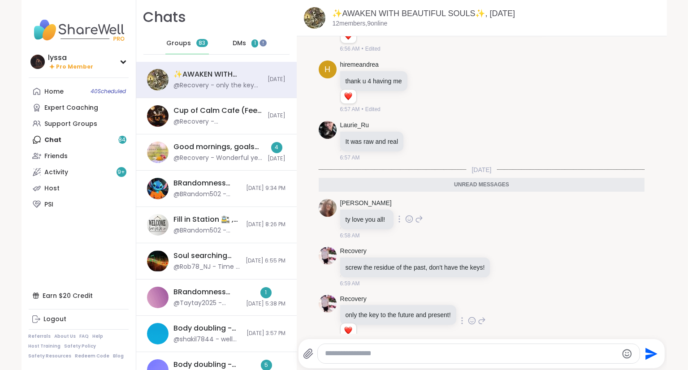
click at [406, 215] on icon at bounding box center [409, 219] width 8 height 9
click at [408, 201] on div "Select Reaction: Heart" at bounding box center [409, 205] width 8 height 8
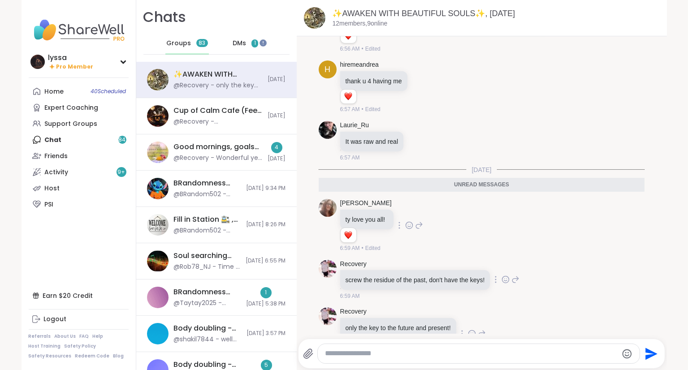
click at [507, 279] on icon at bounding box center [507, 279] width 0 height 0
click at [434, 256] on button "Select Reaction: Heart" at bounding box center [434, 265] width 18 height 18
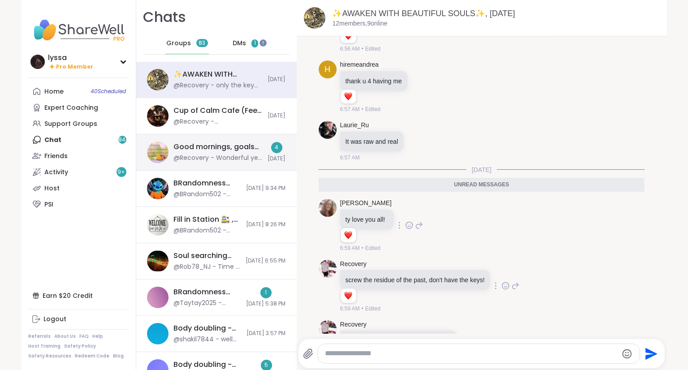
click at [188, 155] on div "@Recovery - Wonderful ye emotional meditation for painful feelings and forgiven…" at bounding box center [218, 158] width 89 height 9
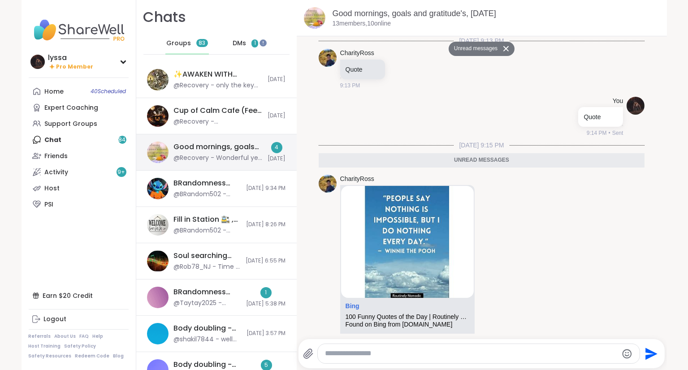
scroll to position [364, 0]
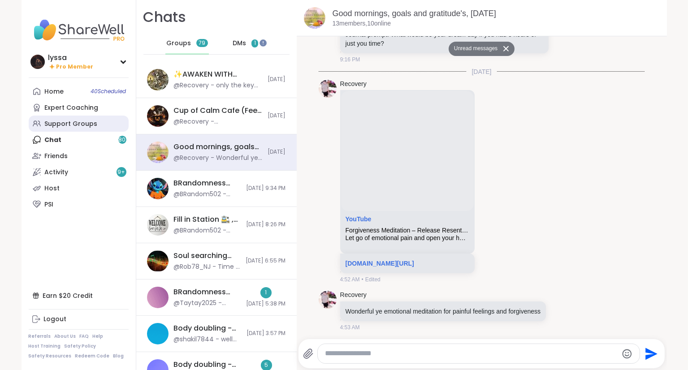
click at [78, 123] on div "Support Groups" at bounding box center [71, 124] width 53 height 9
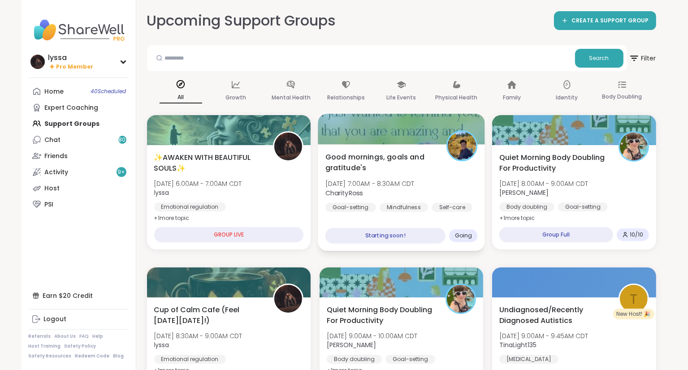
click at [363, 184] on span "Fri, Oct 10 | 7:00AM - 8:30AM CDT" at bounding box center [369, 183] width 89 height 9
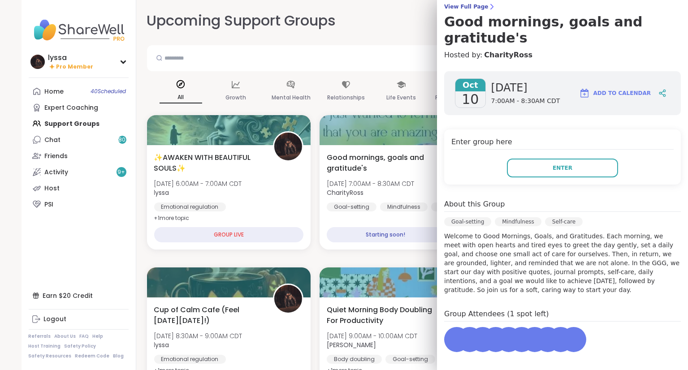
scroll to position [76, 0]
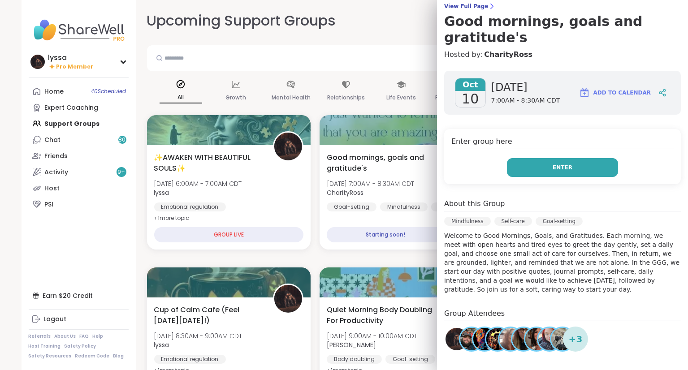
click at [539, 158] on button "Enter" at bounding box center [562, 167] width 111 height 19
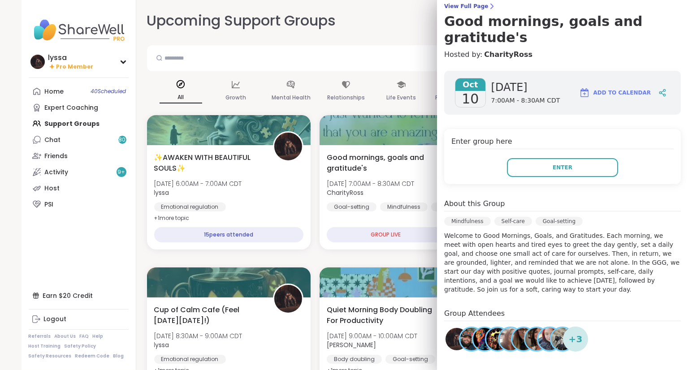
scroll to position [0, 0]
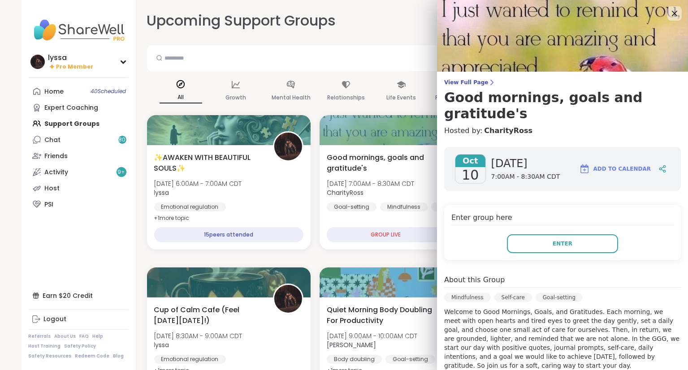
click at [454, 78] on div "View Full Page Good mornings, goals and gratitude's Hosted by: CharityRoss Oct …" at bounding box center [562, 278] width 251 height 556
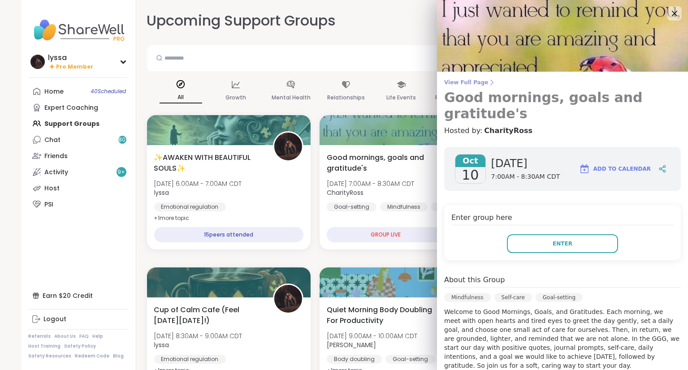
click at [456, 82] on span "View Full Page" at bounding box center [562, 82] width 237 height 7
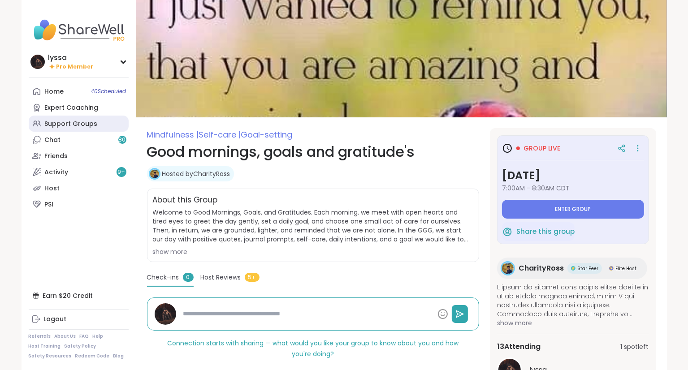
click at [60, 128] on link "Support Groups" at bounding box center [79, 124] width 100 height 16
type textarea "*"
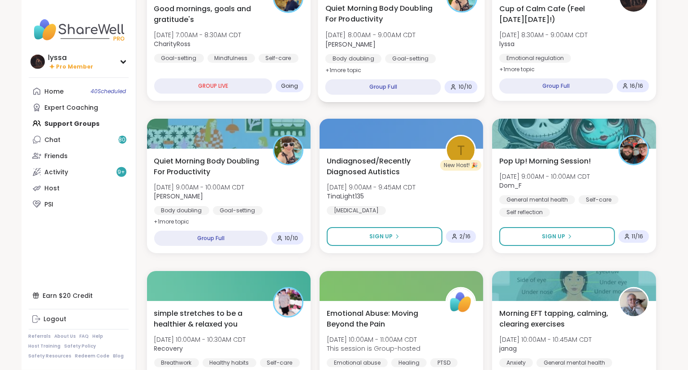
scroll to position [151, 0]
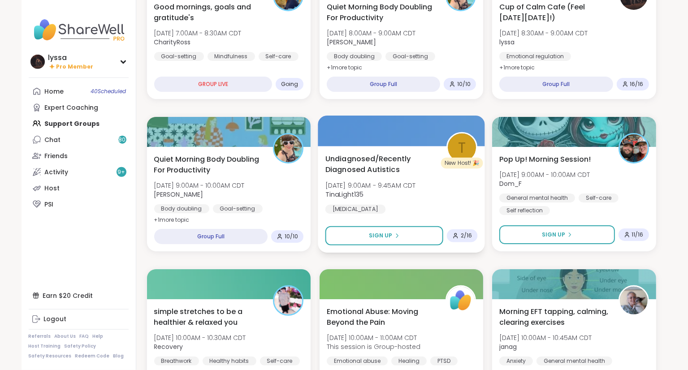
click at [393, 188] on span "Fri, Oct 10 | 9:00AM - 9:45AM CDT" at bounding box center [370, 185] width 91 height 9
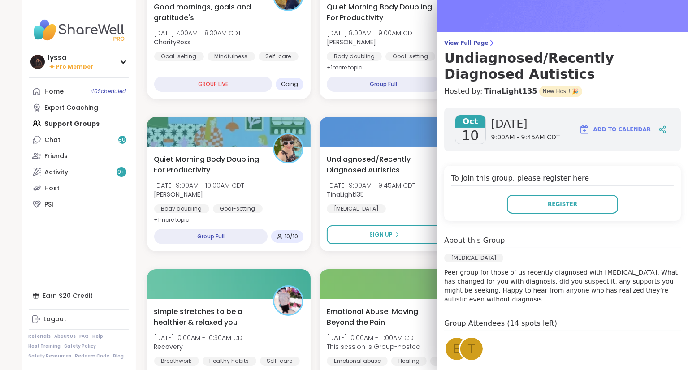
scroll to position [0, 0]
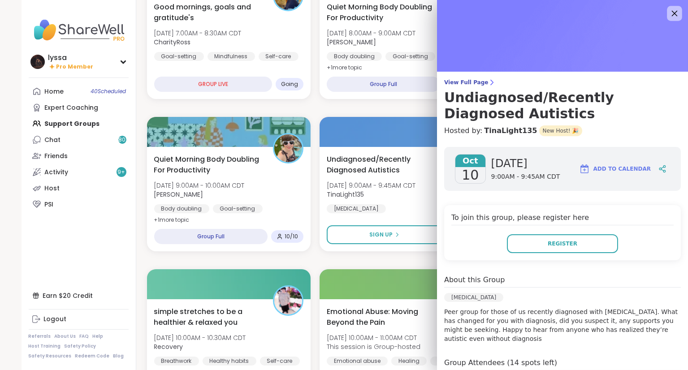
click at [676, 13] on icon at bounding box center [674, 13] width 11 height 11
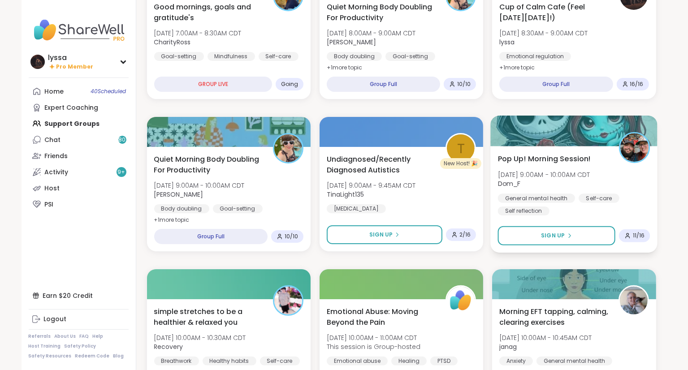
scroll to position [229, 0]
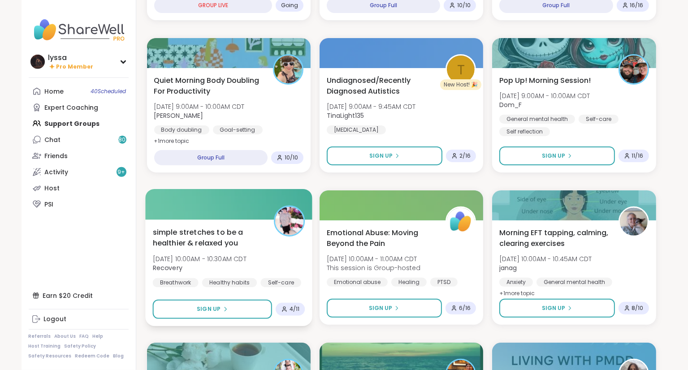
click at [302, 233] on div at bounding box center [289, 221] width 31 height 31
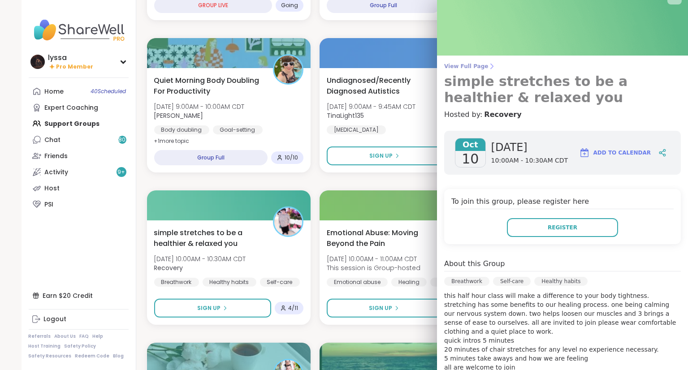
scroll to position [14, 0]
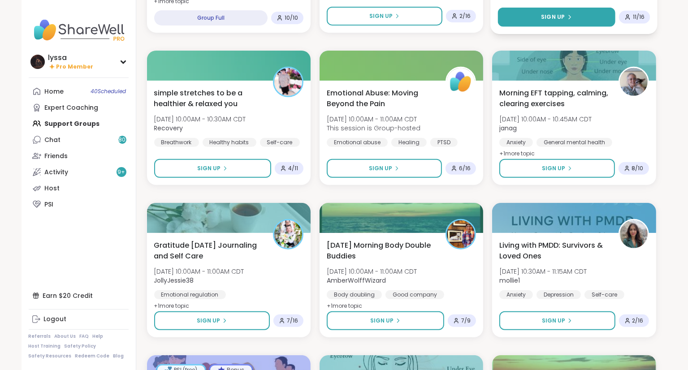
scroll to position [370, 0]
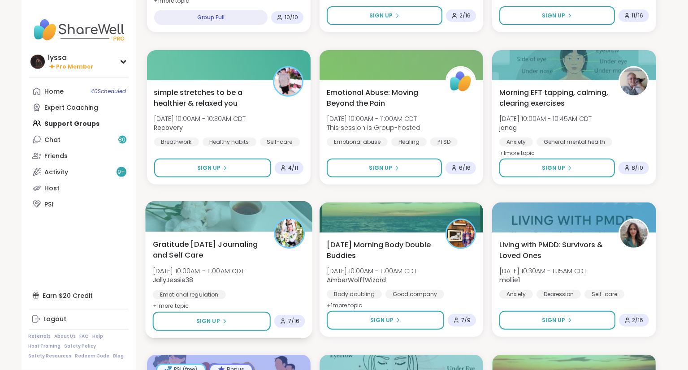
click at [203, 284] on span "JollyJessie38" at bounding box center [198, 280] width 92 height 9
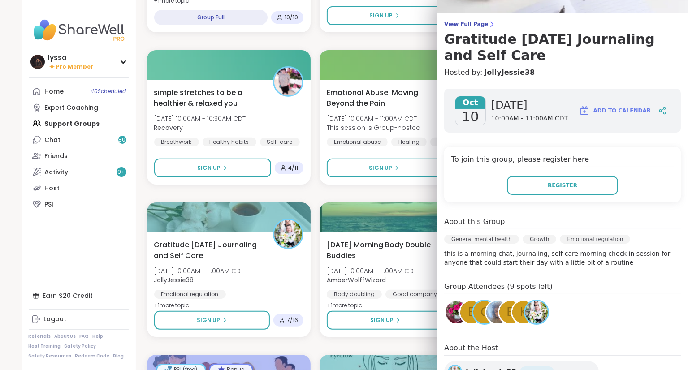
scroll to position [0, 0]
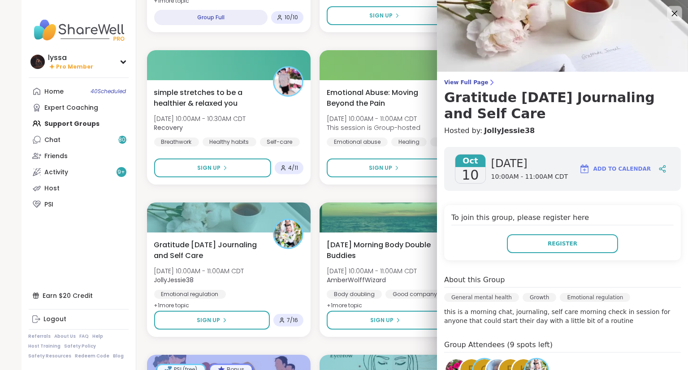
click at [673, 16] on icon at bounding box center [675, 14] width 6 height 6
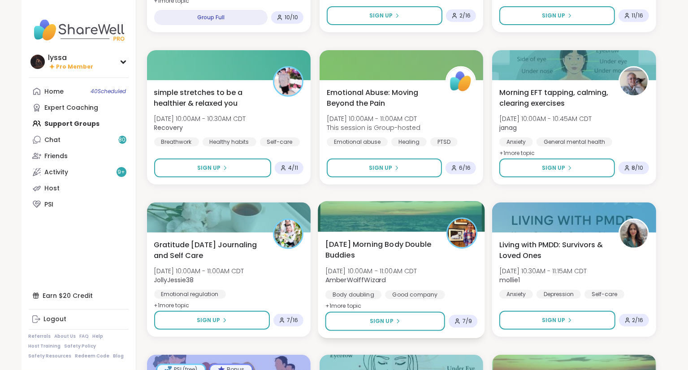
click at [448, 261] on div "Friday Morning Body Double Buddies Fri, Oct 10 | 10:00AM - 11:00AM CDT AmberWol…" at bounding box center [401, 275] width 152 height 73
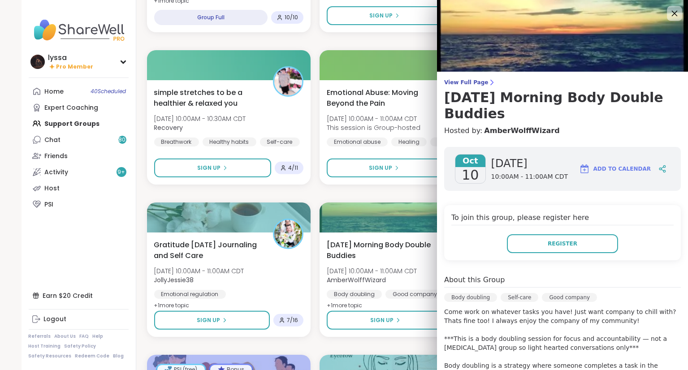
click at [678, 13] on icon at bounding box center [674, 13] width 11 height 11
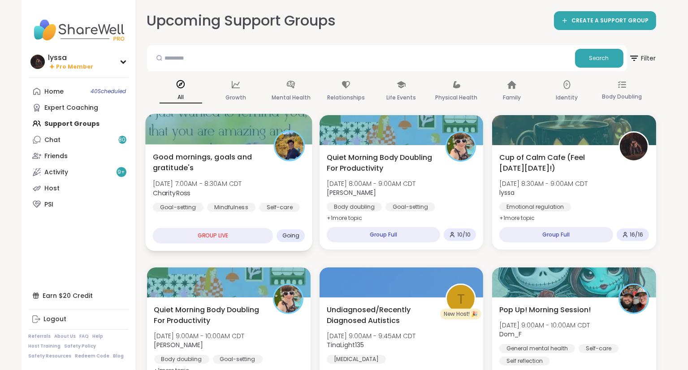
click at [289, 162] on div "Good mornings, goals and gratitude's Fri, Oct 10 | 7:00AM - 8:30AM CDT CharityR…" at bounding box center [228, 181] width 152 height 60
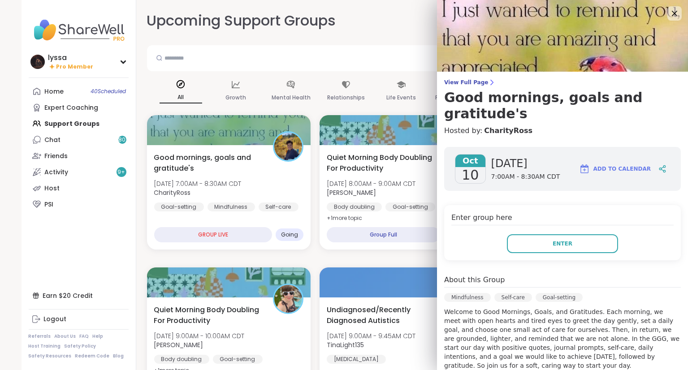
click at [519, 238] on div "Enter group here Enter" at bounding box center [562, 232] width 237 height 55
click at [519, 237] on div "Enter group here Enter" at bounding box center [562, 232] width 237 height 55
click at [518, 234] on button "Enter" at bounding box center [562, 243] width 111 height 19
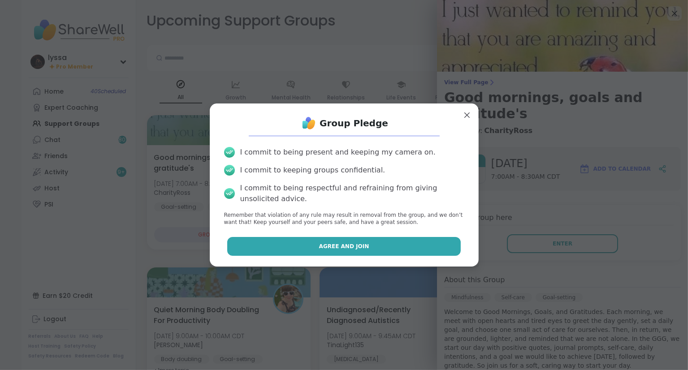
click at [439, 247] on button "Agree and Join" at bounding box center [343, 246] width 233 height 19
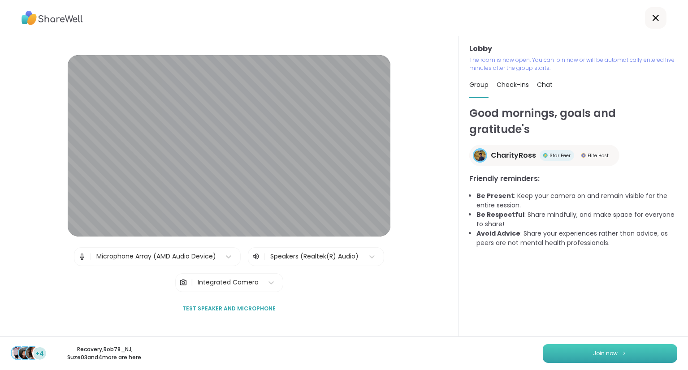
click at [577, 350] on button "Join now" at bounding box center [610, 353] width 134 height 19
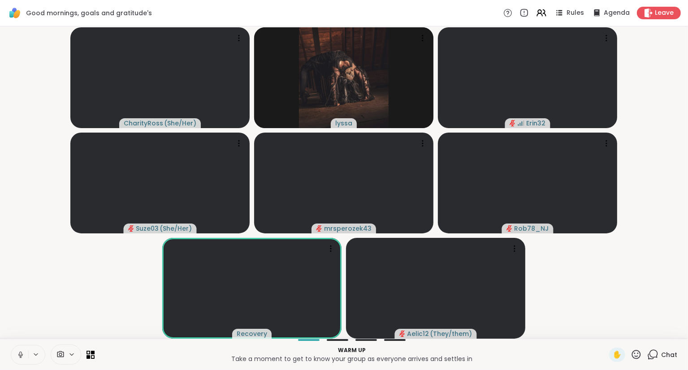
click at [17, 350] on button at bounding box center [19, 354] width 17 height 19
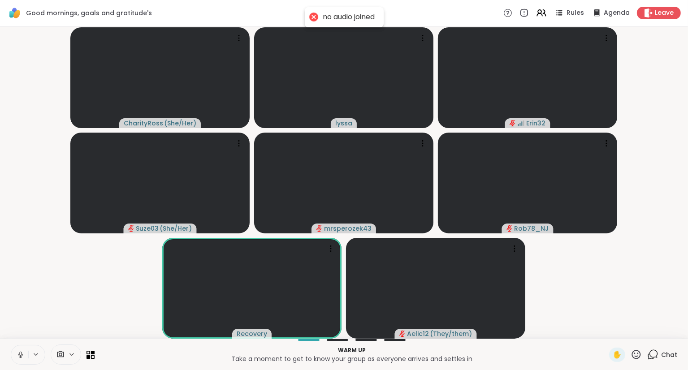
click at [24, 353] on icon at bounding box center [21, 355] width 8 height 8
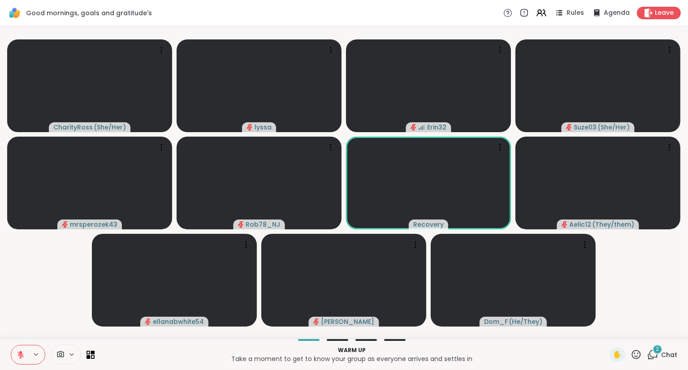
click at [635, 353] on icon at bounding box center [635, 354] width 11 height 11
click at [605, 329] on span "❤️" at bounding box center [609, 331] width 9 height 11
click at [23, 353] on icon at bounding box center [21, 355] width 8 height 8
click at [16, 350] on button at bounding box center [19, 354] width 17 height 19
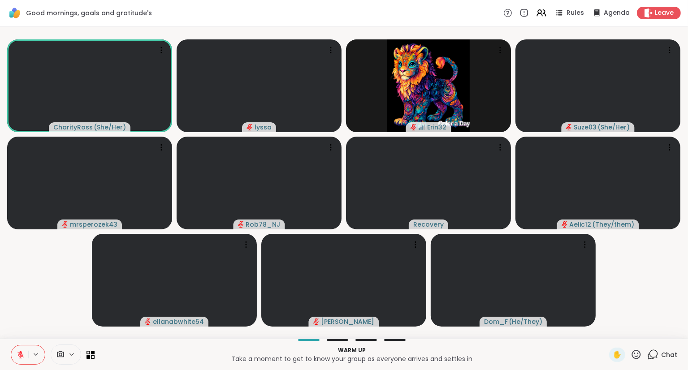
click at [637, 361] on div "✋" at bounding box center [625, 355] width 33 height 14
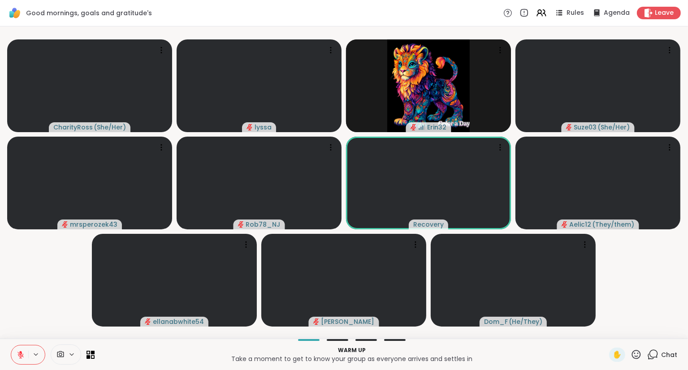
click at [631, 352] on icon at bounding box center [635, 354] width 11 height 11
click at [607, 332] on span "❤️" at bounding box center [609, 331] width 9 height 11
click at [635, 353] on icon at bounding box center [635, 354] width 11 height 11
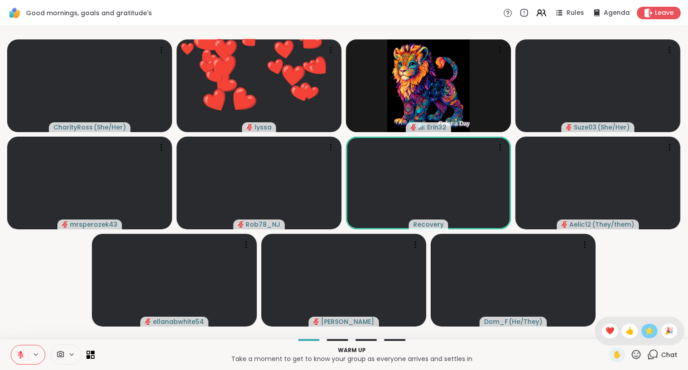
click at [646, 334] on span "🌟" at bounding box center [649, 331] width 9 height 11
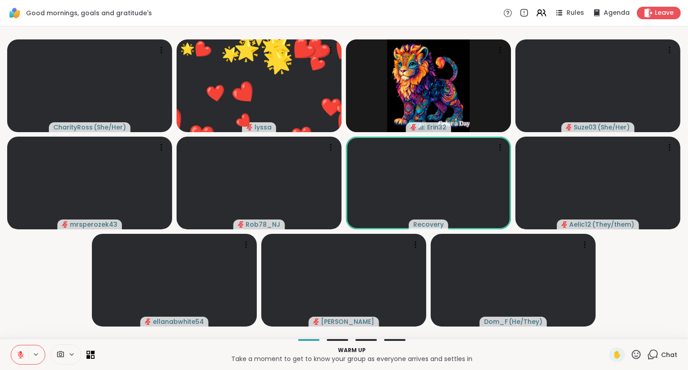
click at [639, 354] on icon at bounding box center [635, 354] width 11 height 11
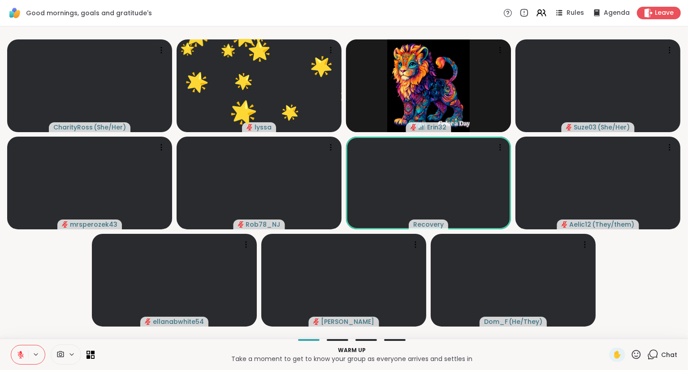
click at [18, 358] on icon at bounding box center [21, 355] width 8 height 8
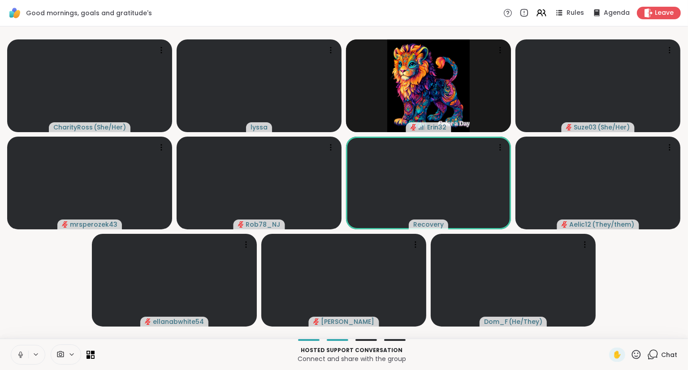
click at [26, 352] on button at bounding box center [19, 354] width 17 height 19
click at [24, 354] on icon at bounding box center [21, 355] width 8 height 8
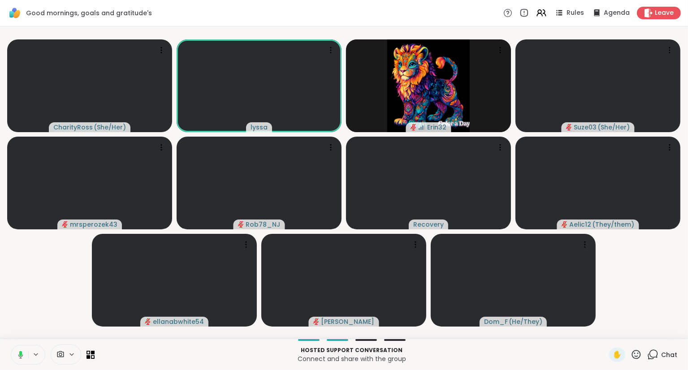
click at [637, 356] on icon at bounding box center [635, 354] width 11 height 11
click at [605, 330] on span "❤️" at bounding box center [609, 331] width 9 height 11
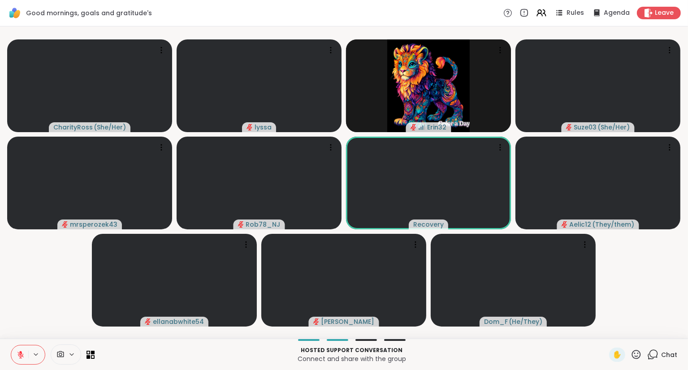
click at [17, 354] on icon at bounding box center [21, 355] width 8 height 8
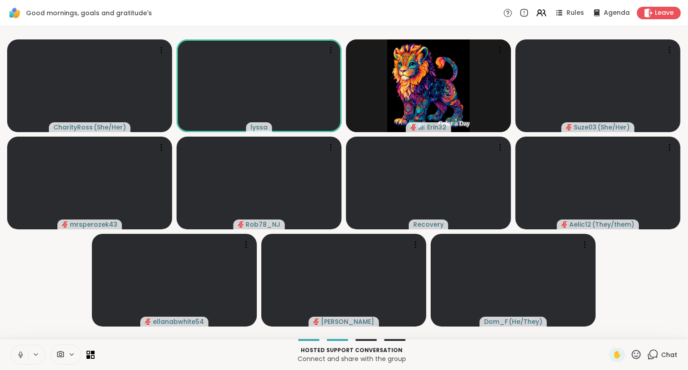
click at [22, 350] on button at bounding box center [19, 354] width 17 height 19
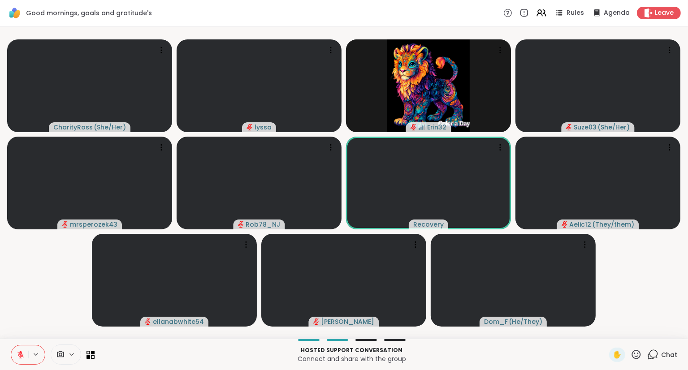
click at [20, 361] on button at bounding box center [19, 354] width 17 height 19
click at [16, 355] on button at bounding box center [19, 354] width 17 height 19
click at [16, 354] on button at bounding box center [19, 354] width 17 height 19
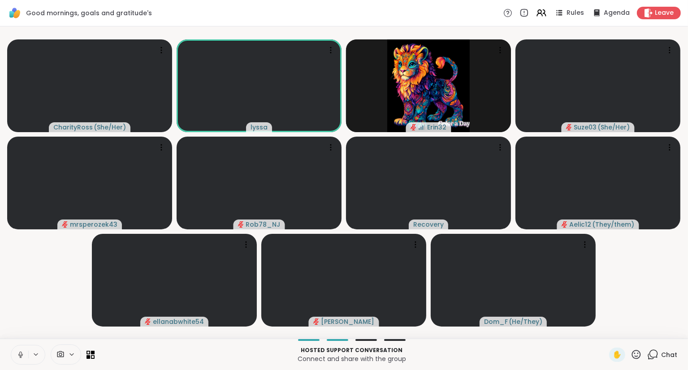
click at [22, 353] on icon at bounding box center [21, 355] width 8 height 8
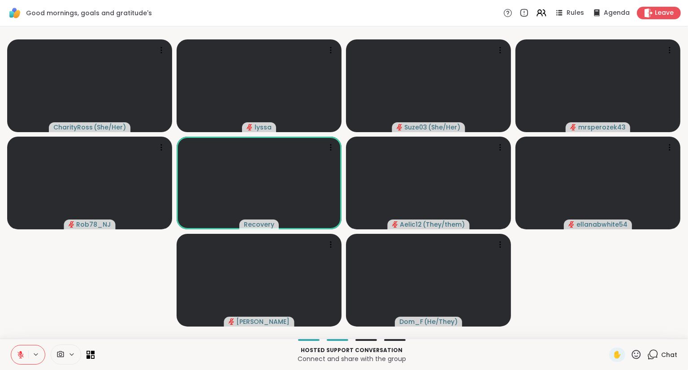
click at [19, 346] on button at bounding box center [19, 354] width 17 height 19
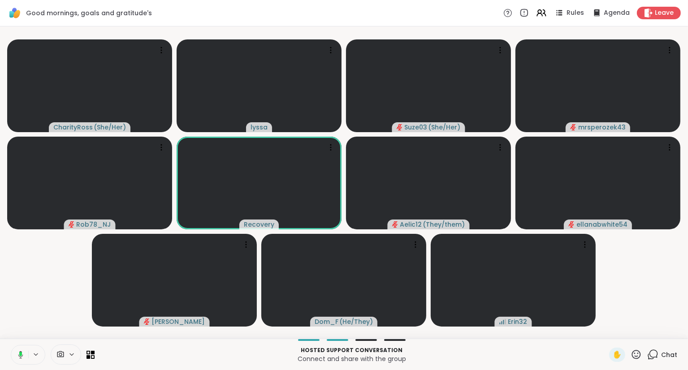
click at [21, 351] on icon at bounding box center [19, 355] width 8 height 8
click at [22, 350] on button at bounding box center [19, 354] width 17 height 19
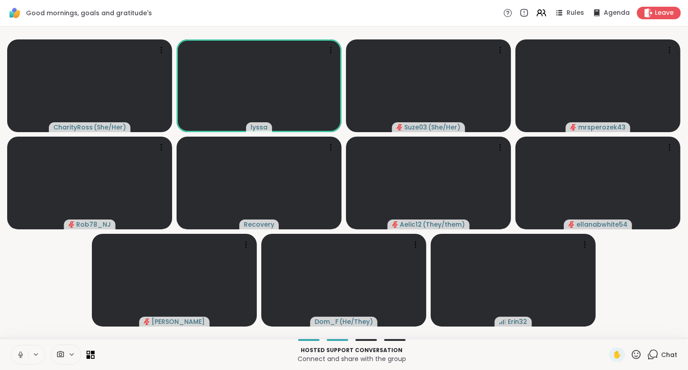
click at [24, 353] on icon at bounding box center [21, 355] width 8 height 8
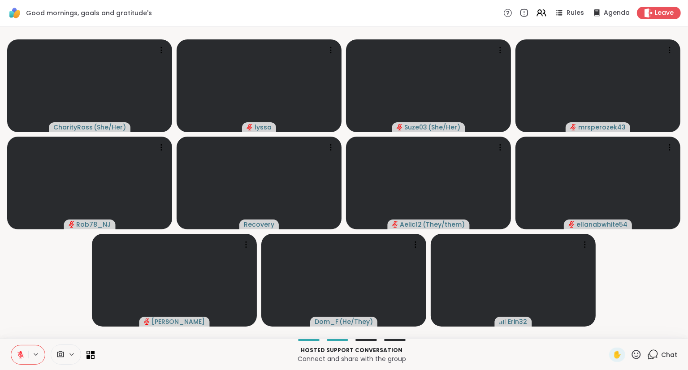
click at [26, 357] on button at bounding box center [19, 354] width 17 height 19
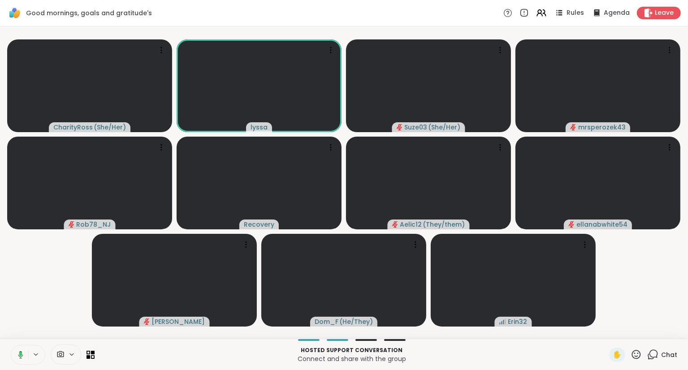
click at [24, 350] on button at bounding box center [19, 354] width 18 height 19
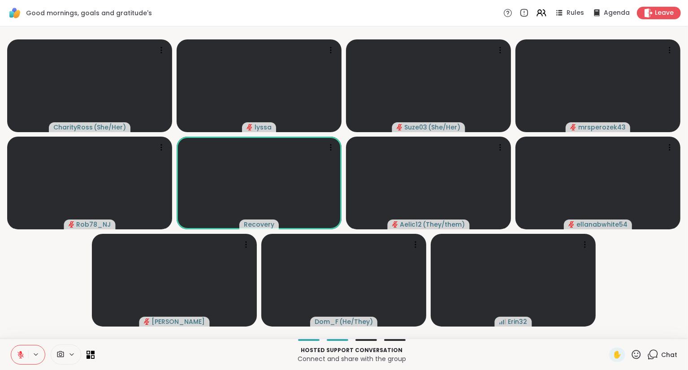
click at [19, 351] on icon at bounding box center [21, 355] width 8 height 8
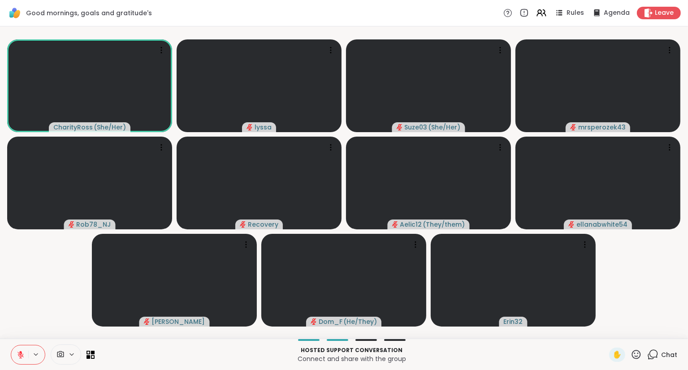
click at [20, 350] on button at bounding box center [19, 354] width 17 height 19
click at [24, 356] on button at bounding box center [19, 354] width 18 height 19
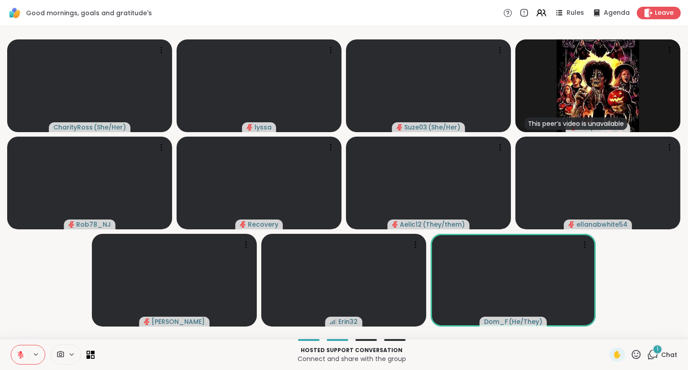
click at [656, 354] on div "1" at bounding box center [657, 350] width 10 height 10
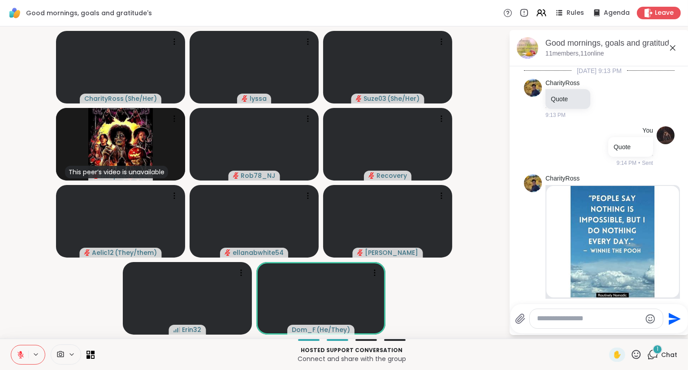
scroll to position [1566, 0]
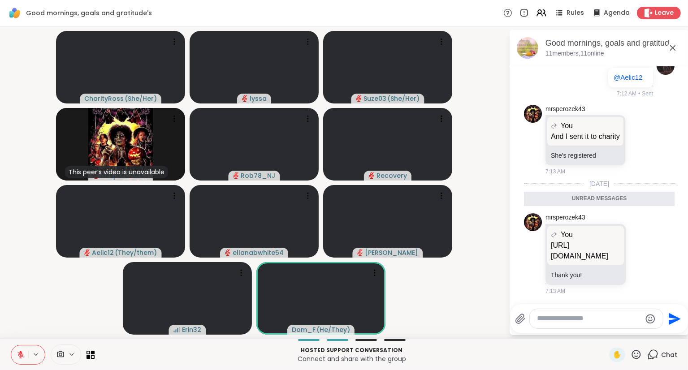
click at [611, 320] on textarea "Type your message" at bounding box center [589, 318] width 104 height 9
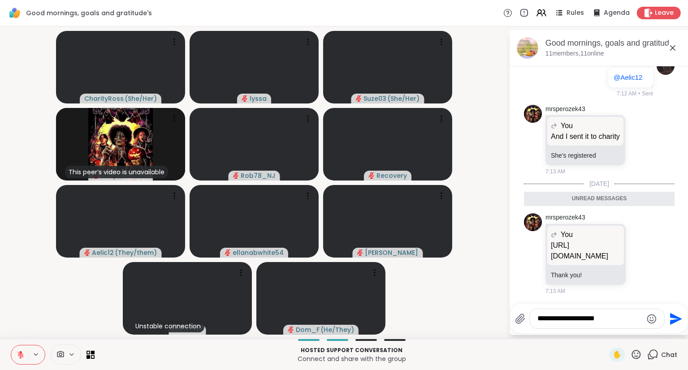
type textarea "**********"
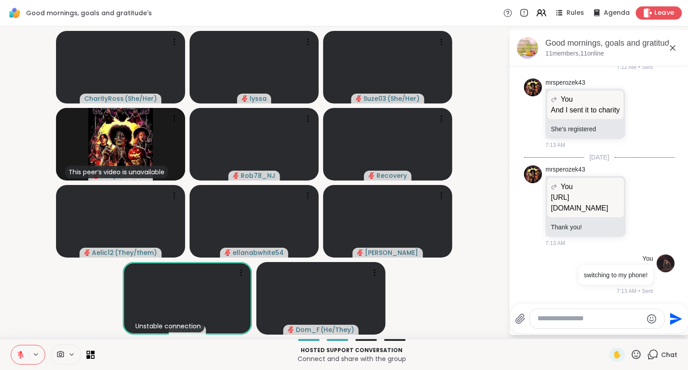
click at [664, 14] on span "Leave" at bounding box center [665, 13] width 20 height 9
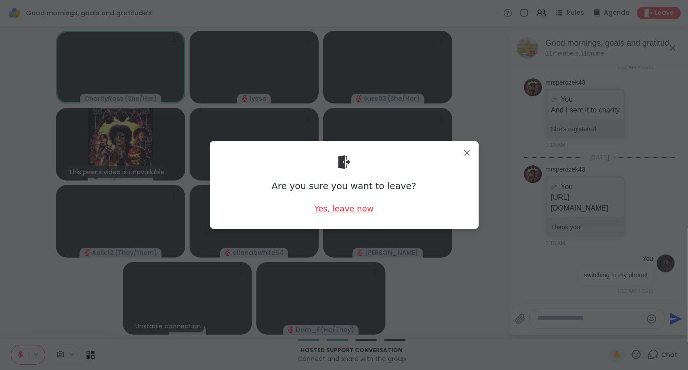
click at [354, 206] on div "Yes, leave now" at bounding box center [343, 208] width 59 height 11
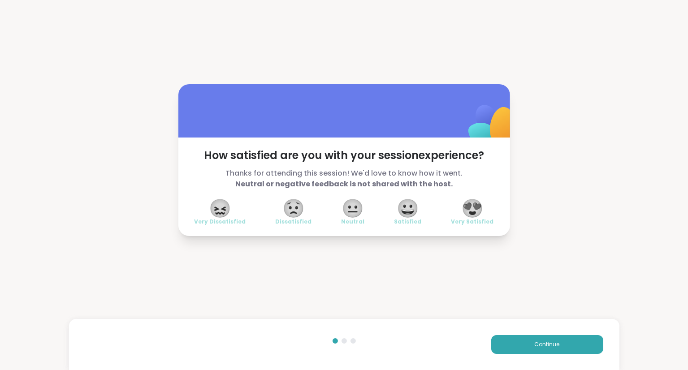
click at [473, 209] on span "😍" at bounding box center [472, 208] width 22 height 16
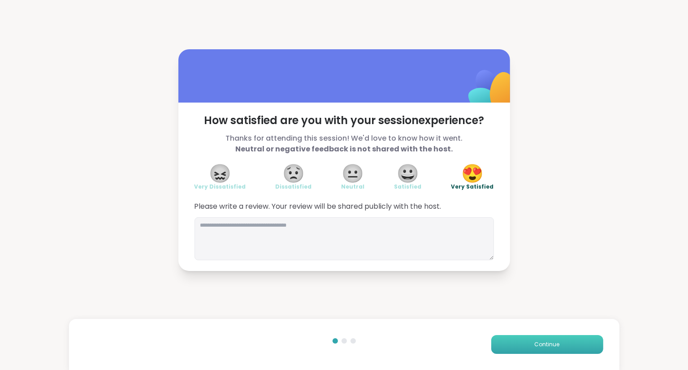
click at [560, 348] on button "Continue" at bounding box center [547, 344] width 112 height 19
click at [561, 349] on button "Continue" at bounding box center [547, 344] width 112 height 19
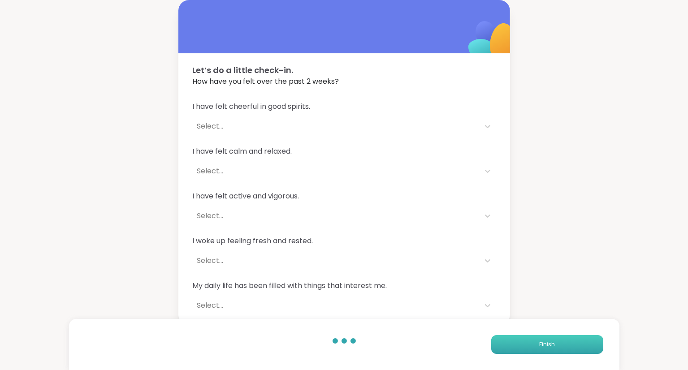
click at [562, 341] on button "Finish" at bounding box center [547, 344] width 112 height 19
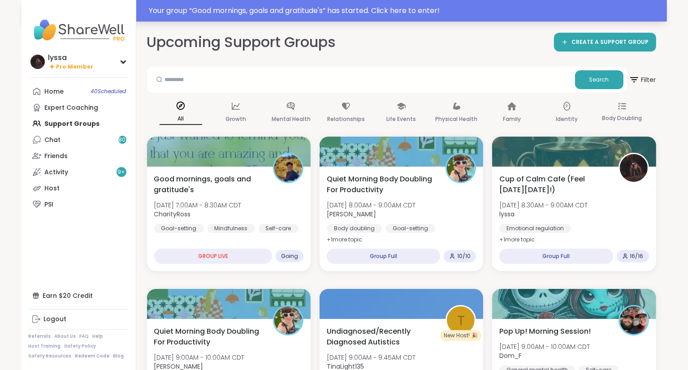
click at [254, 18] on div "Your group “ Good mornings, goals and gratitude's ” has started. Click here to …" at bounding box center [344, 11] width 645 height 22
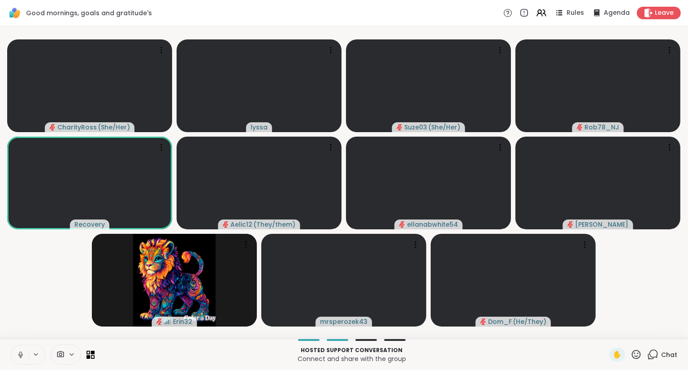
click at [20, 350] on button at bounding box center [19, 354] width 17 height 19
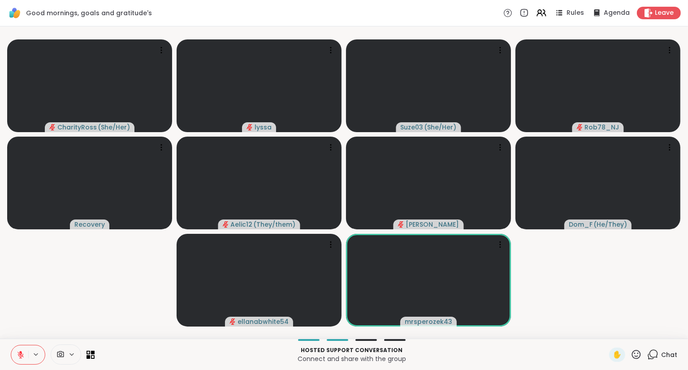
click at [16, 354] on button at bounding box center [19, 354] width 17 height 19
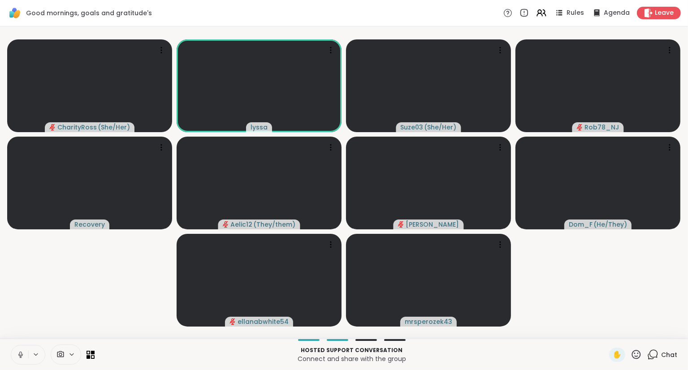
click at [23, 349] on button at bounding box center [19, 354] width 17 height 19
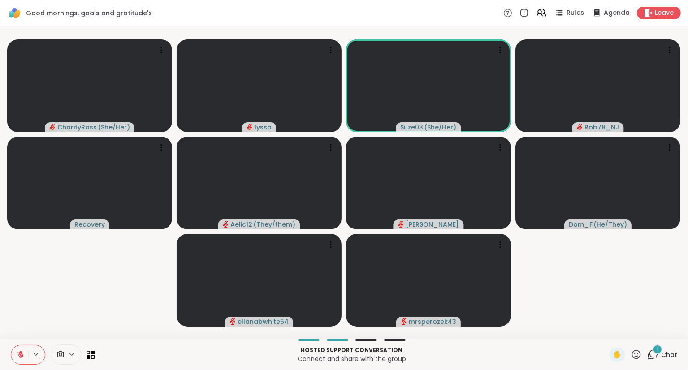
click at [634, 355] on icon at bounding box center [635, 354] width 11 height 11
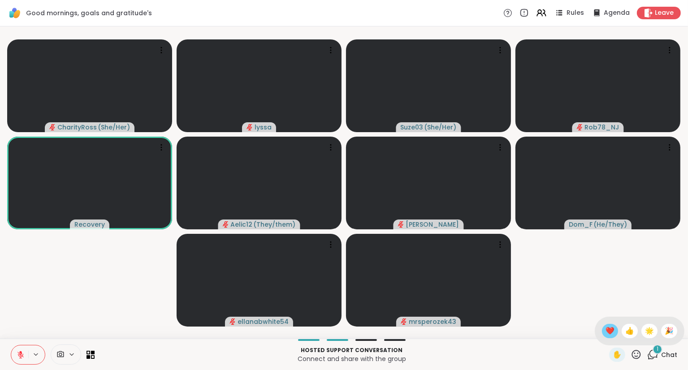
click at [606, 331] on span "❤️" at bounding box center [609, 331] width 9 height 11
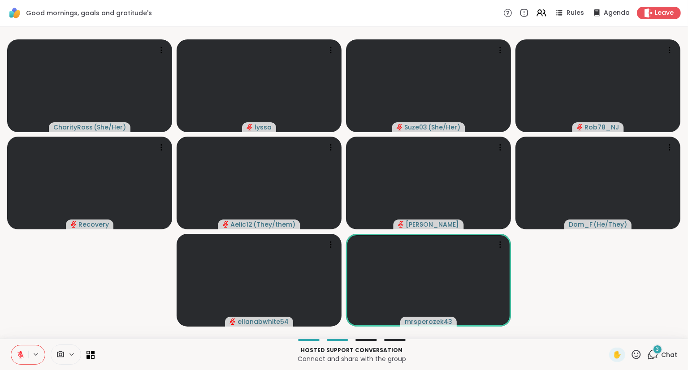
click at [637, 355] on icon at bounding box center [635, 354] width 11 height 11
click at [606, 329] on span "❤️" at bounding box center [609, 331] width 9 height 11
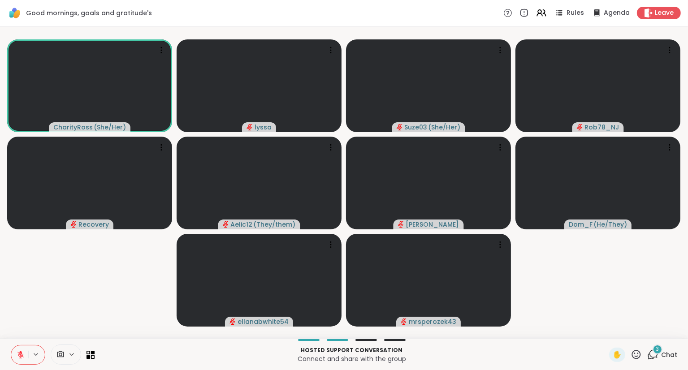
click at [21, 354] on icon at bounding box center [20, 353] width 3 height 4
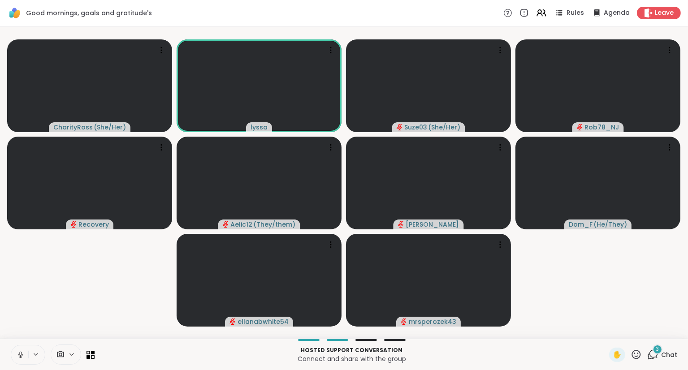
click at [673, 355] on span "Chat" at bounding box center [669, 354] width 16 height 9
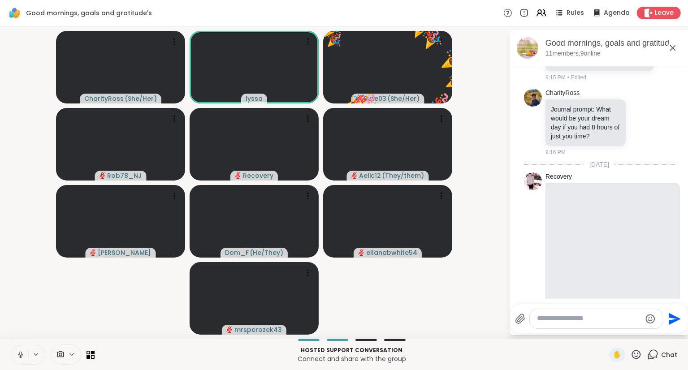
scroll to position [287, 0]
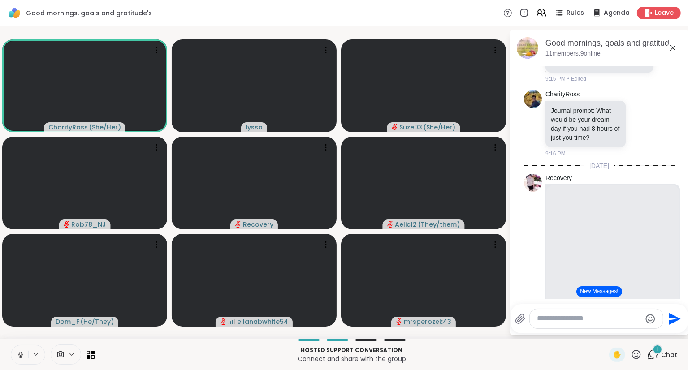
click at [15, 356] on button at bounding box center [19, 354] width 17 height 19
click at [642, 354] on icon at bounding box center [635, 354] width 11 height 11
click at [610, 328] on span "❤️" at bounding box center [609, 331] width 9 height 11
click at [636, 352] on icon at bounding box center [635, 354] width 11 height 11
click at [650, 325] on div "🌟" at bounding box center [649, 331] width 16 height 14
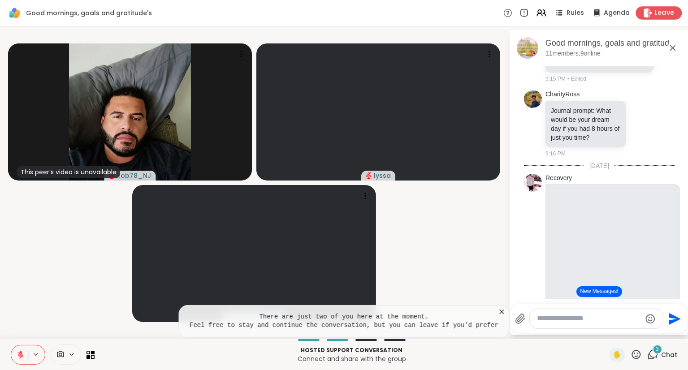
click at [672, 7] on div "Leave" at bounding box center [659, 12] width 46 height 13
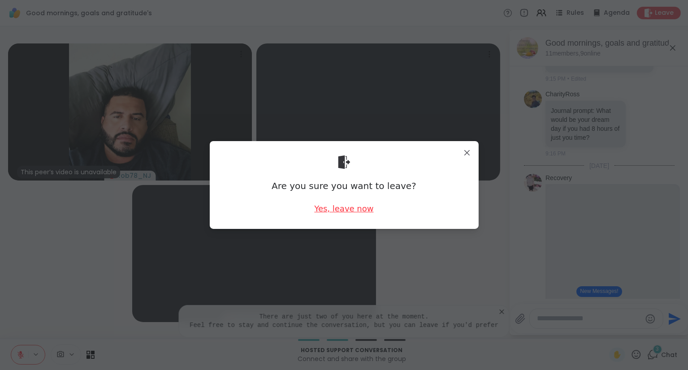
click at [333, 211] on div "Yes, leave now" at bounding box center [343, 208] width 59 height 11
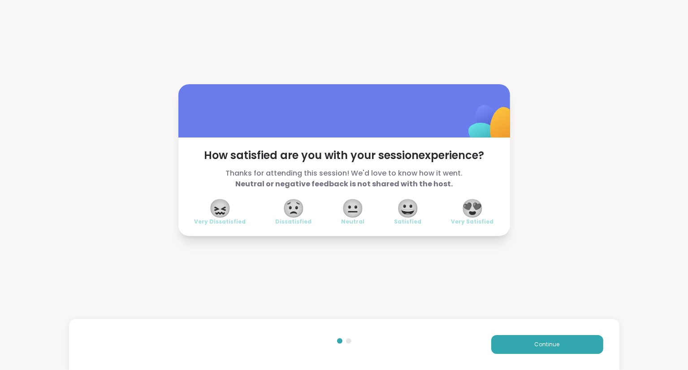
click at [462, 208] on div "😍 Very Satisfied" at bounding box center [472, 212] width 43 height 25
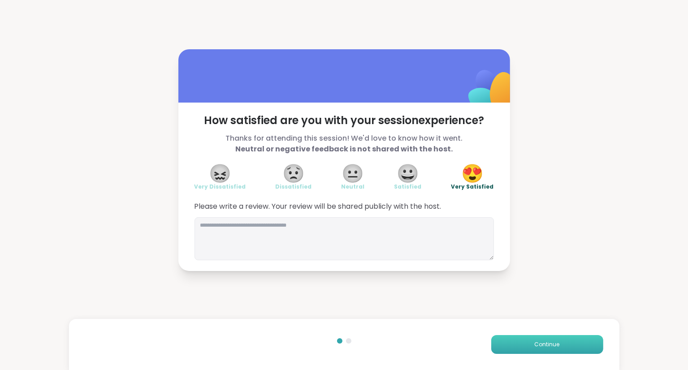
click at [530, 338] on button "Continue" at bounding box center [547, 344] width 112 height 19
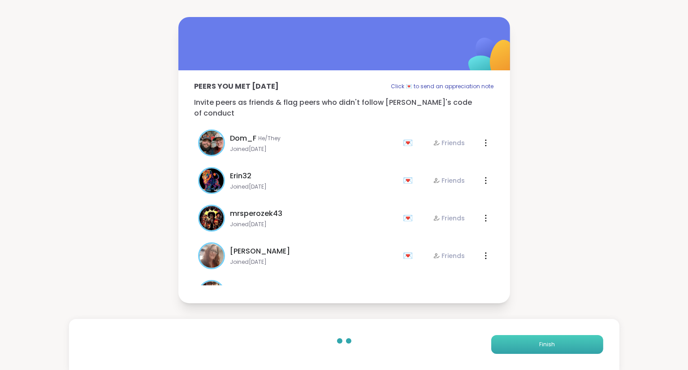
click at [530, 338] on button "Finish" at bounding box center [547, 344] width 112 height 19
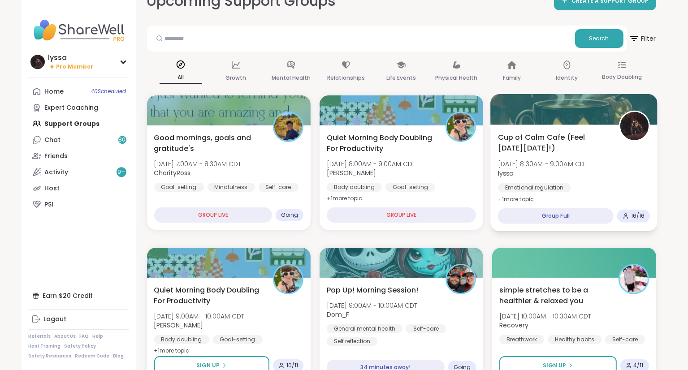
scroll to position [22, 0]
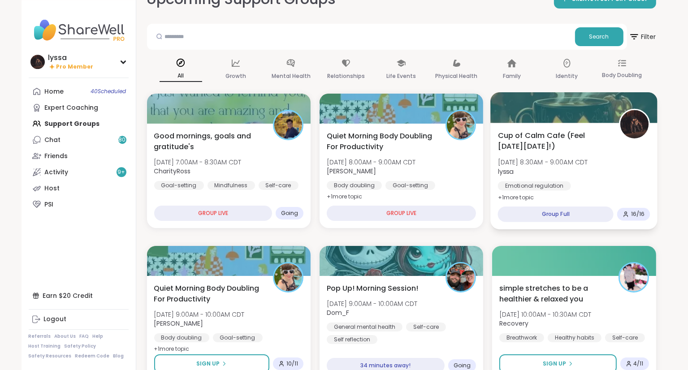
click at [566, 160] on span "Fri, Oct 10 | 8:30AM - 9:00AM CDT" at bounding box center [543, 162] width 90 height 9
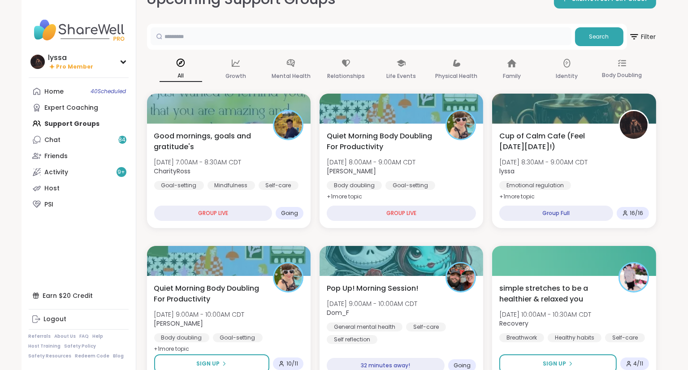
click at [418, 30] on input "text" at bounding box center [361, 36] width 421 height 18
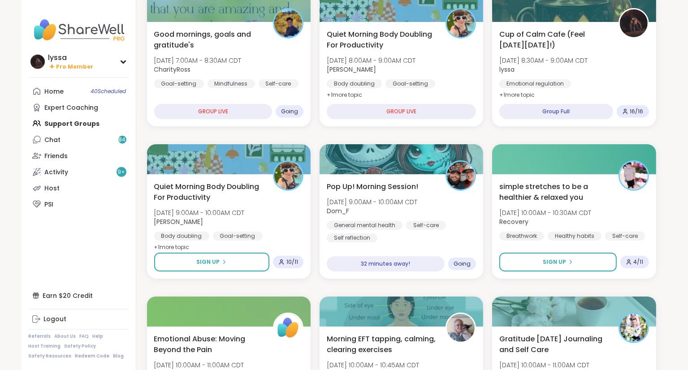
scroll to position [0, 0]
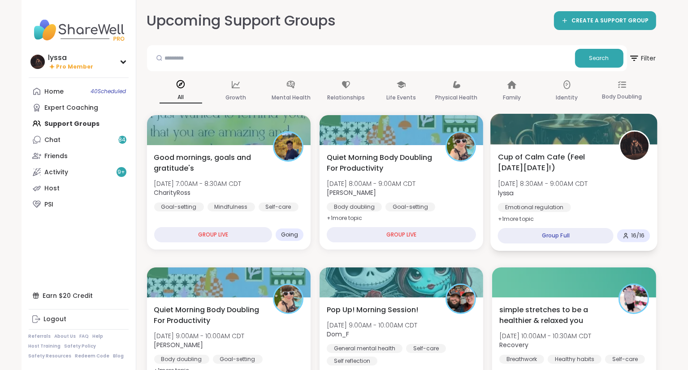
click at [575, 216] on div "General mental health" at bounding box center [536, 220] width 77 height 9
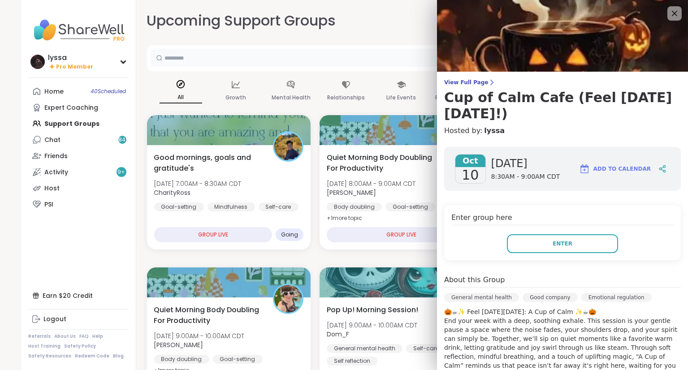
click at [393, 56] on input "text" at bounding box center [361, 58] width 421 height 18
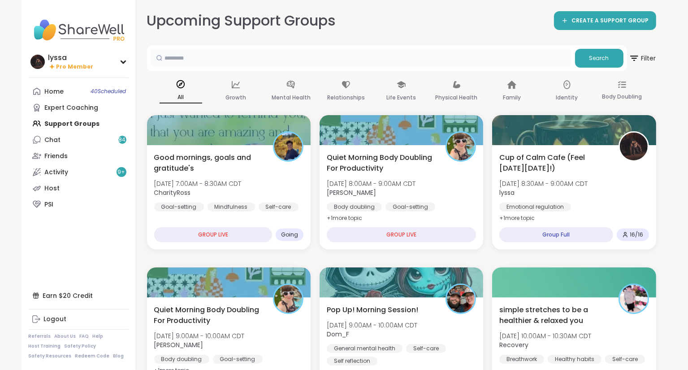
click at [302, 196] on div "Good mornings, goals and gratitude's Fri, Oct 10 | 7:00AM - 8:30AM CDT CharityR…" at bounding box center [228, 181] width 149 height 59
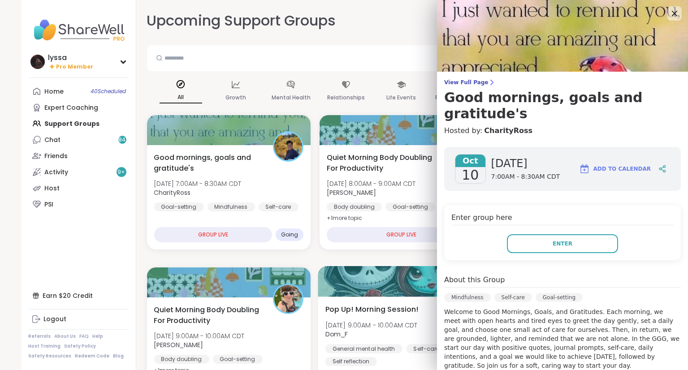
click at [420, 368] on div "Pop Up! Morning Session! Fri, Oct 10 | 9:00AM - 10:00AM CDT Dom_F General menta…" at bounding box center [401, 350] width 167 height 107
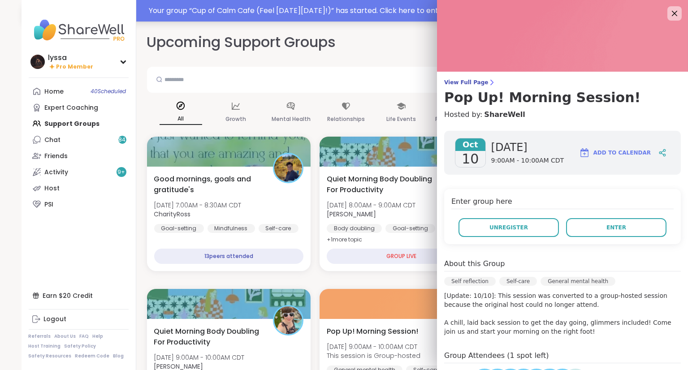
click at [268, 13] on div "Your group “ Cup of Calm Cafe (Feel Good Friday!) ” has started. Click here to …" at bounding box center [405, 10] width 512 height 11
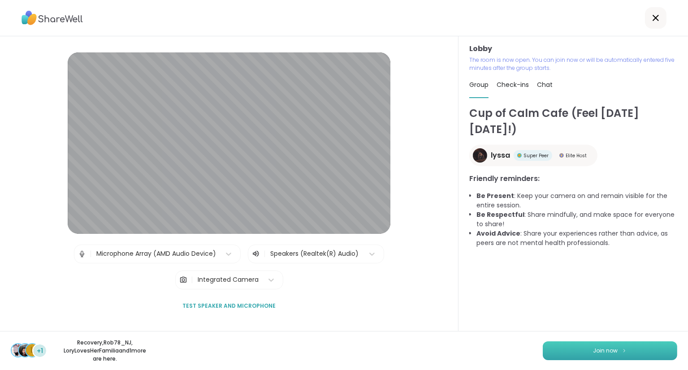
click at [637, 356] on button "Join now" at bounding box center [610, 350] width 134 height 19
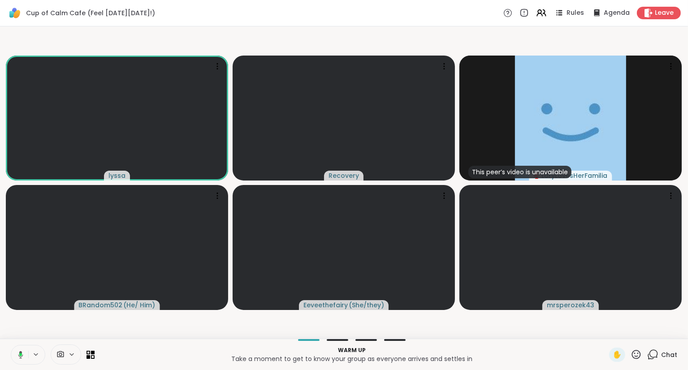
click at [21, 354] on icon at bounding box center [20, 354] width 3 height 3
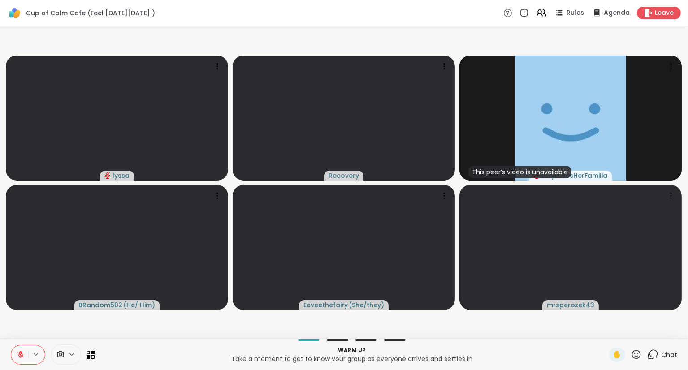
click at [19, 360] on button at bounding box center [19, 354] width 17 height 19
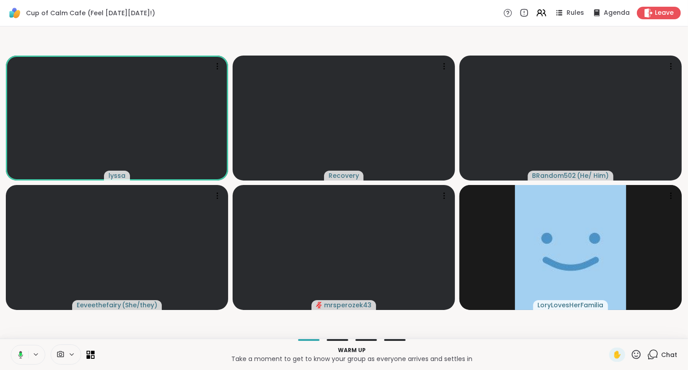
click at [22, 353] on icon at bounding box center [19, 355] width 8 height 8
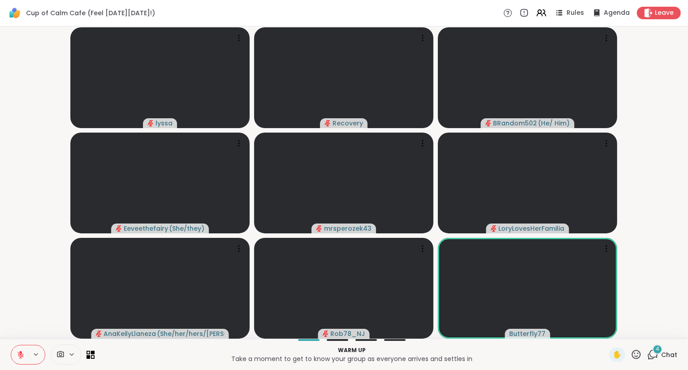
click at [23, 357] on icon at bounding box center [20, 355] width 6 height 6
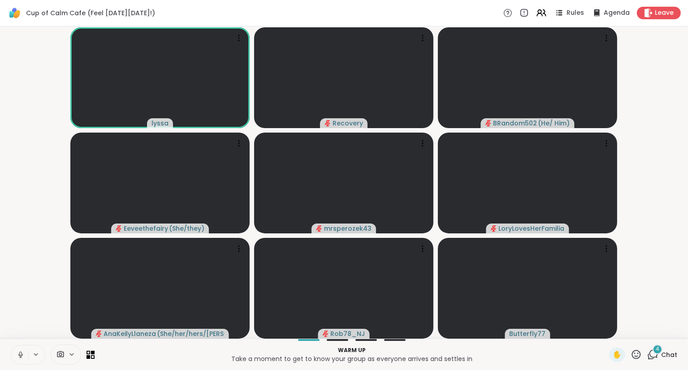
click at [17, 358] on icon at bounding box center [21, 355] width 8 height 8
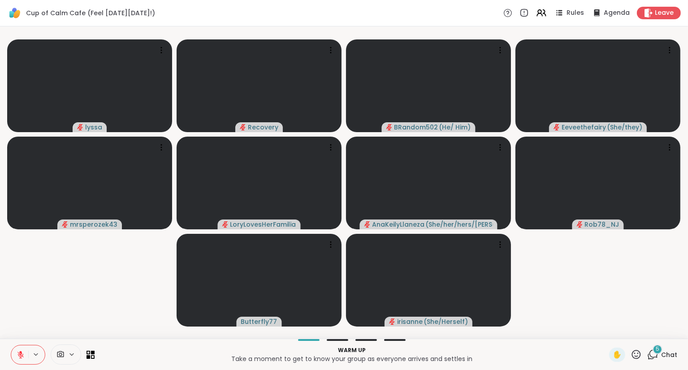
click at [22, 352] on icon at bounding box center [21, 355] width 8 height 8
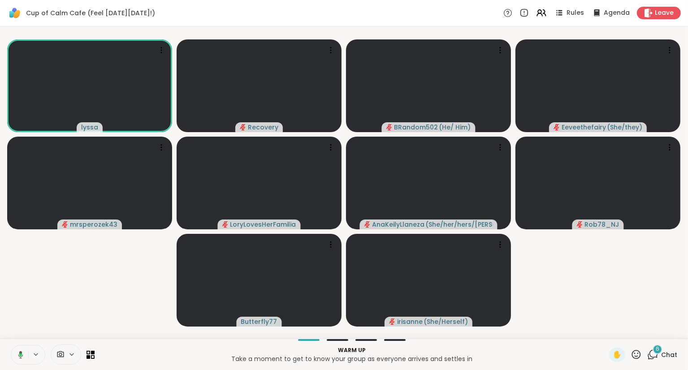
click at [666, 356] on span "Chat" at bounding box center [669, 354] width 16 height 9
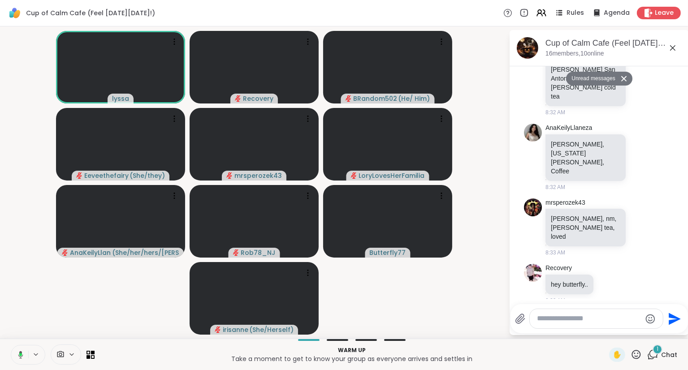
scroll to position [1403, 0]
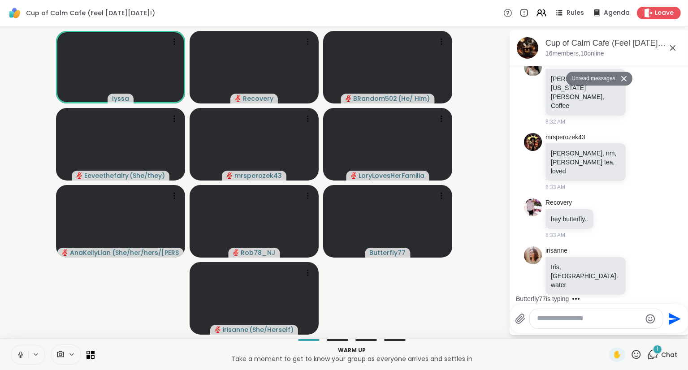
click at [574, 315] on div at bounding box center [596, 318] width 133 height 19
paste textarea "**********"
type textarea "**********"
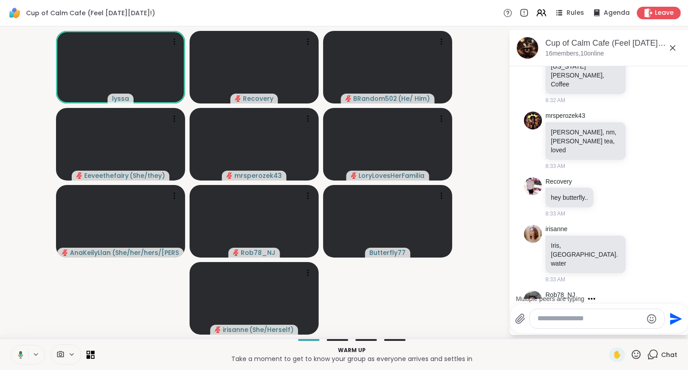
scroll to position [1439, 0]
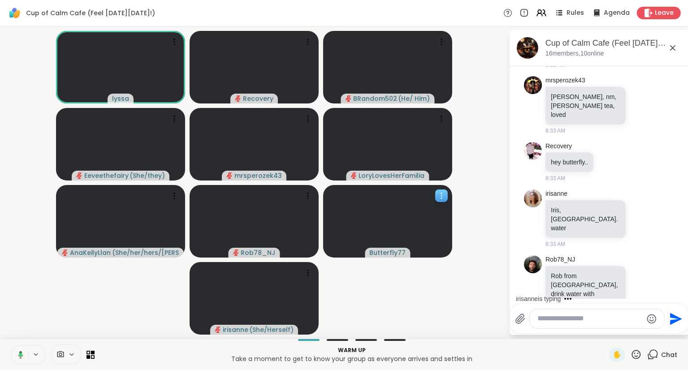
click at [447, 194] on div at bounding box center [441, 196] width 13 height 13
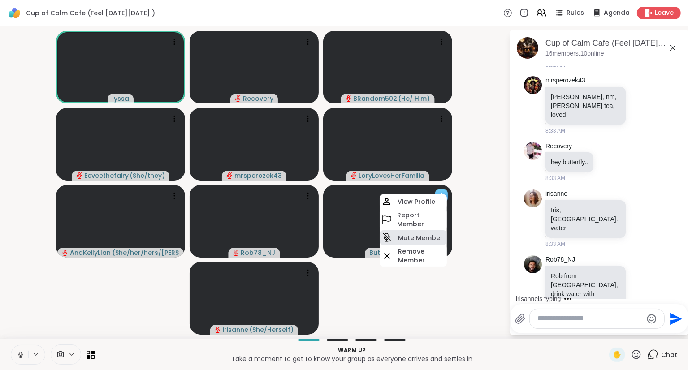
click at [415, 237] on h4 "Mute Member" at bounding box center [420, 237] width 45 height 9
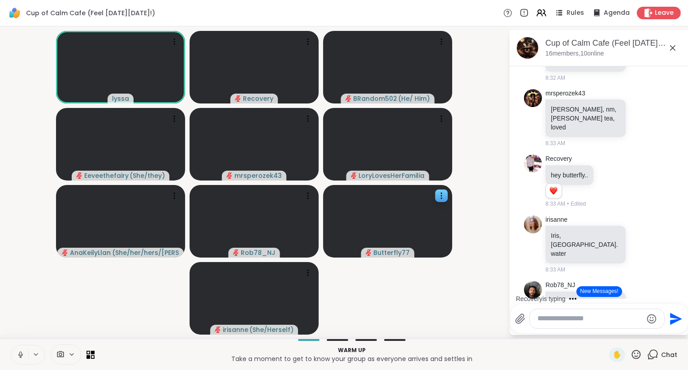
scroll to position [1451, 0]
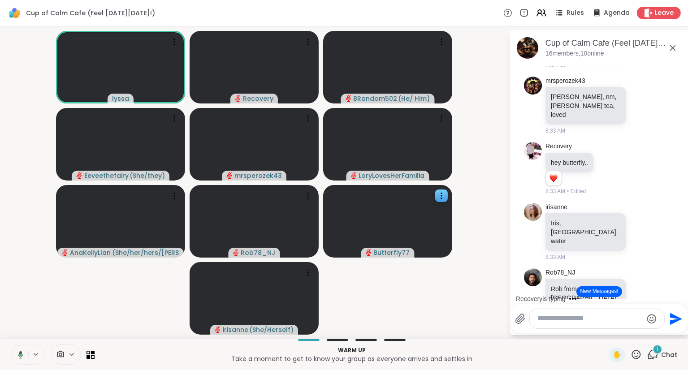
click at [561, 22] on div "Cup of Calm Cafe (Feel Good Friday!) Rules Agenda Leave" at bounding box center [344, 13] width 688 height 26
click at [568, 14] on div "Rules" at bounding box center [568, 12] width 31 height 11
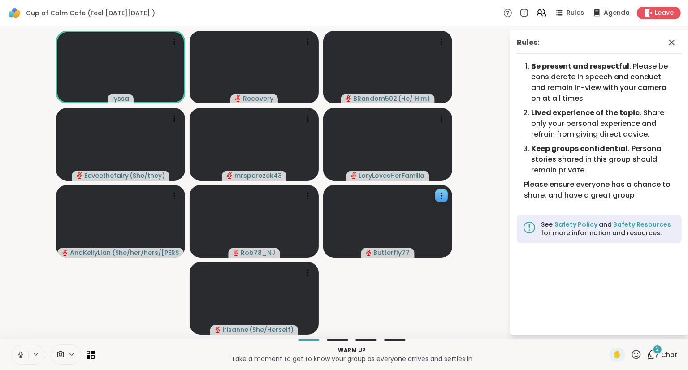
click at [666, 42] on div "Rules:" at bounding box center [599, 45] width 165 height 17
click at [677, 46] on icon at bounding box center [671, 42] width 11 height 11
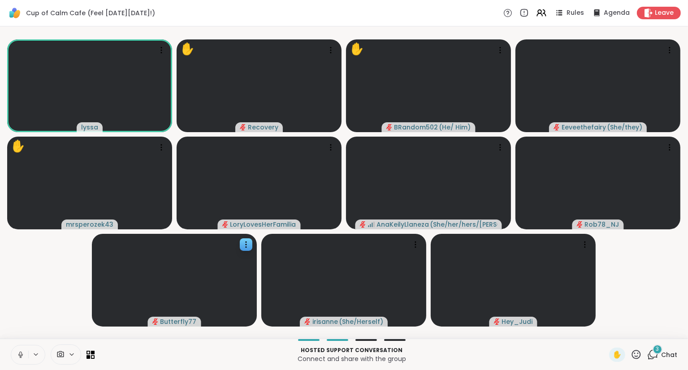
click at [18, 356] on icon at bounding box center [21, 355] width 8 height 8
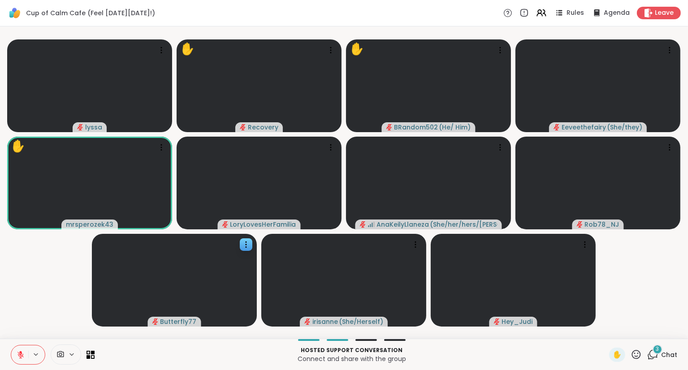
click at [22, 350] on button at bounding box center [19, 354] width 17 height 19
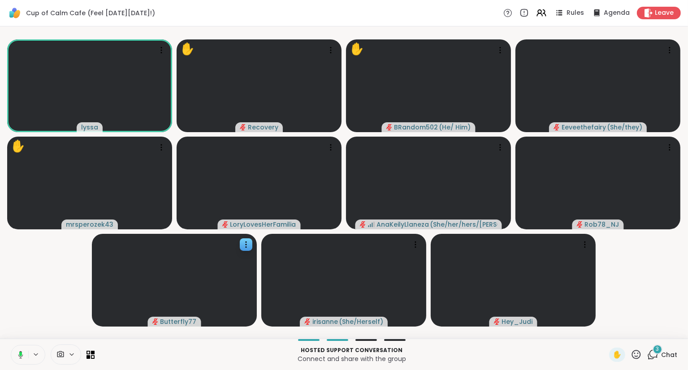
click at [637, 353] on icon at bounding box center [635, 354] width 11 height 11
click at [672, 331] on span "🎉" at bounding box center [668, 331] width 9 height 11
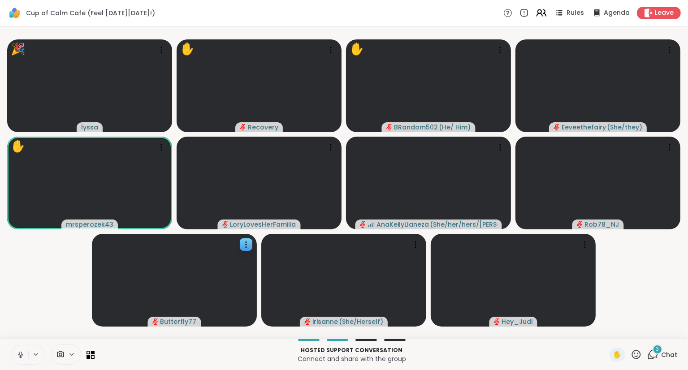
click at [546, 15] on icon at bounding box center [540, 12] width 11 height 11
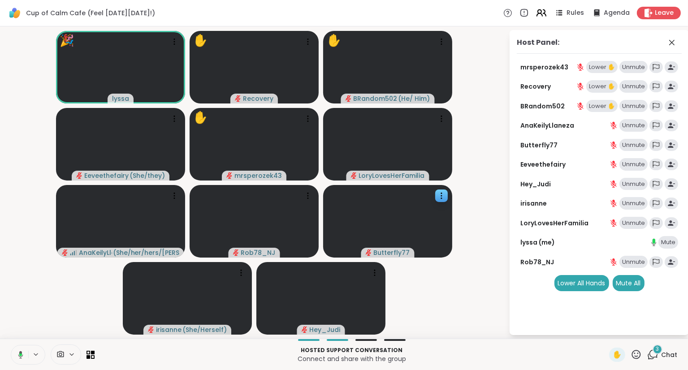
click at [546, 15] on icon at bounding box center [540, 12] width 11 height 11
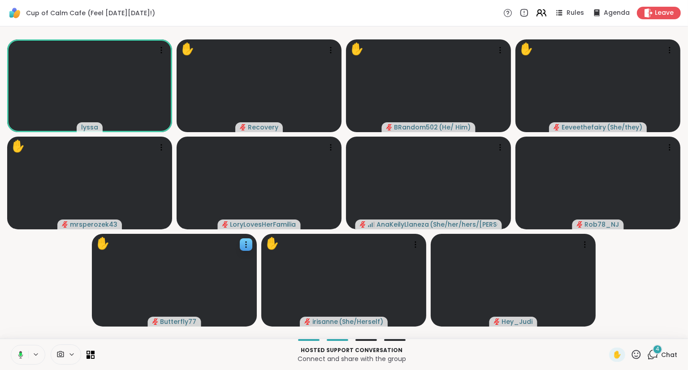
click at [545, 10] on icon at bounding box center [544, 13] width 3 height 6
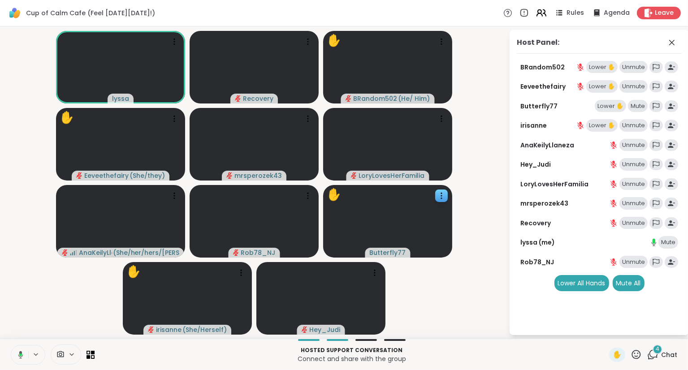
click at [545, 10] on icon at bounding box center [544, 13] width 3 height 6
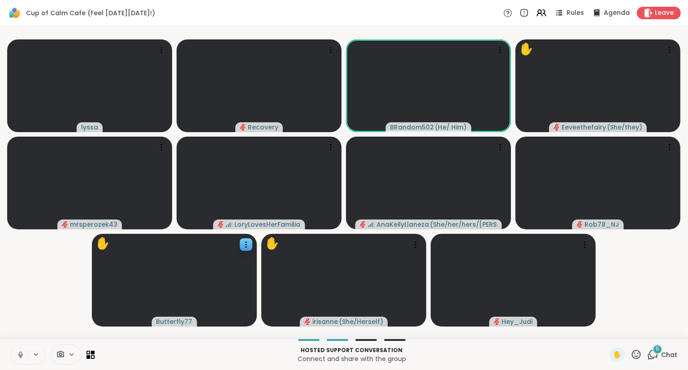
click at [635, 354] on icon at bounding box center [635, 354] width 11 height 11
click at [608, 330] on span "❤️" at bounding box center [609, 331] width 9 height 11
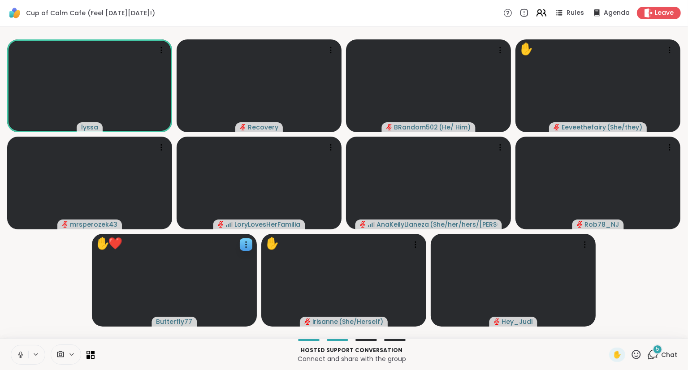
click at [539, 18] on icon at bounding box center [540, 12] width 11 height 11
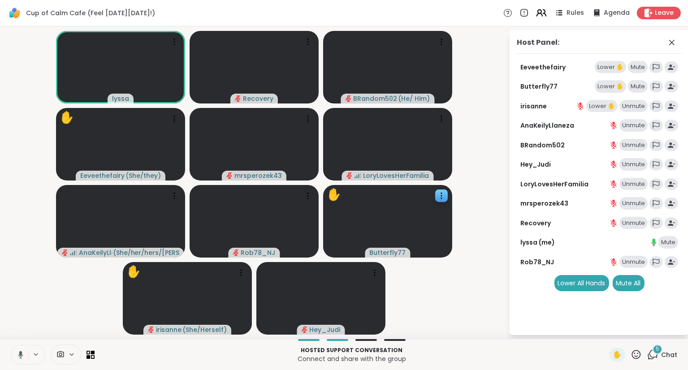
click at [539, 17] on icon at bounding box center [540, 12] width 11 height 11
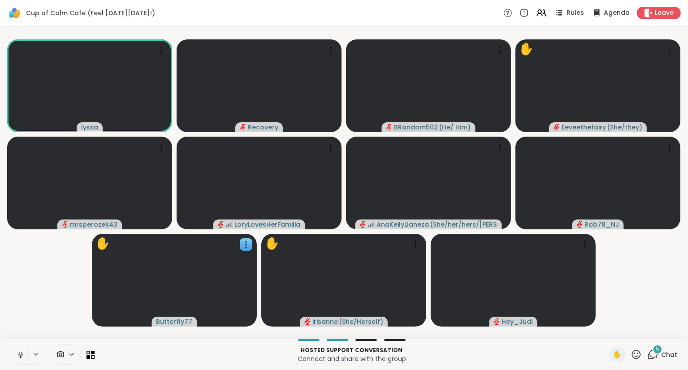
click at [637, 356] on icon at bounding box center [635, 354] width 11 height 11
click at [605, 332] on span "❤️" at bounding box center [609, 331] width 9 height 11
click at [19, 357] on icon at bounding box center [21, 355] width 8 height 8
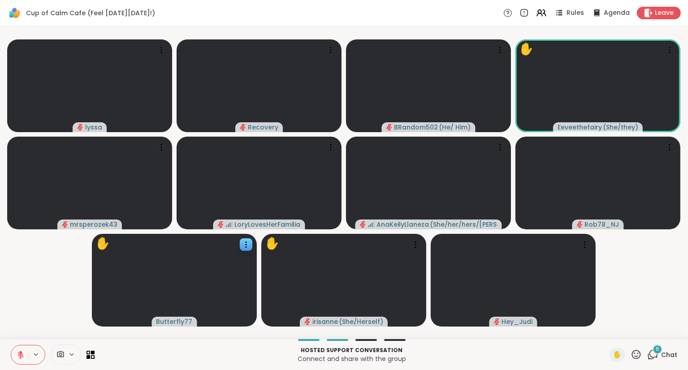
click at [638, 351] on icon at bounding box center [636, 354] width 9 height 9
click at [662, 330] on div "🎉" at bounding box center [669, 331] width 16 height 14
click at [19, 352] on icon at bounding box center [21, 355] width 8 height 8
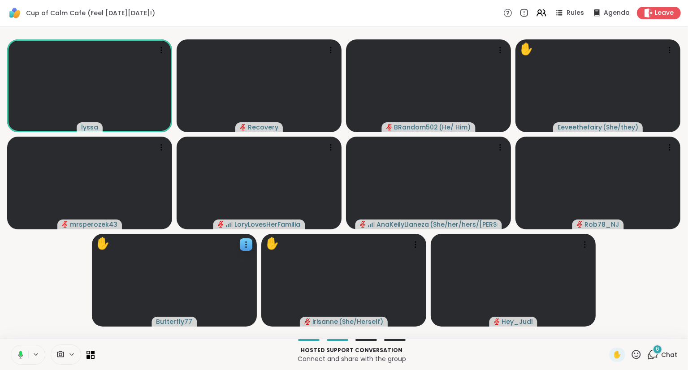
click at [641, 354] on icon at bounding box center [636, 354] width 9 height 9
click at [649, 332] on span "🌟" at bounding box center [649, 331] width 9 height 11
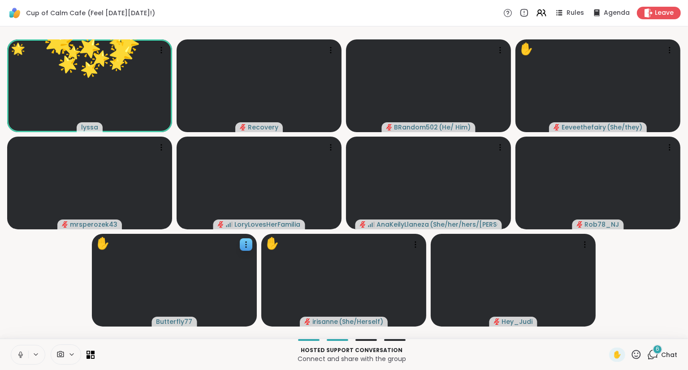
click at [635, 354] on icon at bounding box center [636, 354] width 9 height 9
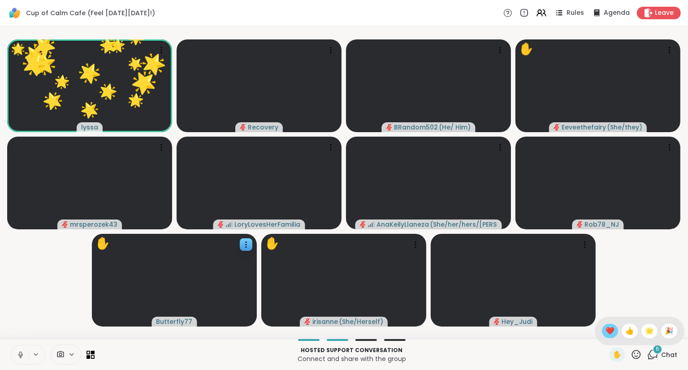
click at [605, 331] on span "❤️" at bounding box center [609, 331] width 9 height 11
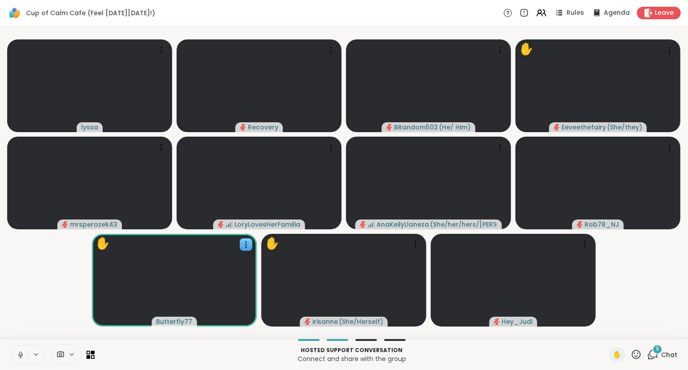
click at [21, 353] on icon at bounding box center [21, 355] width 8 height 8
click at [639, 352] on icon at bounding box center [636, 354] width 9 height 9
click at [608, 328] on span "❤️" at bounding box center [609, 331] width 9 height 11
click at [637, 352] on icon at bounding box center [635, 354] width 11 height 11
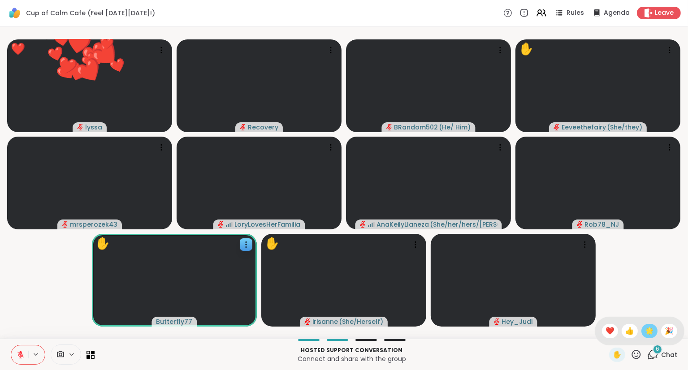
click at [646, 327] on span "🌟" at bounding box center [649, 331] width 9 height 11
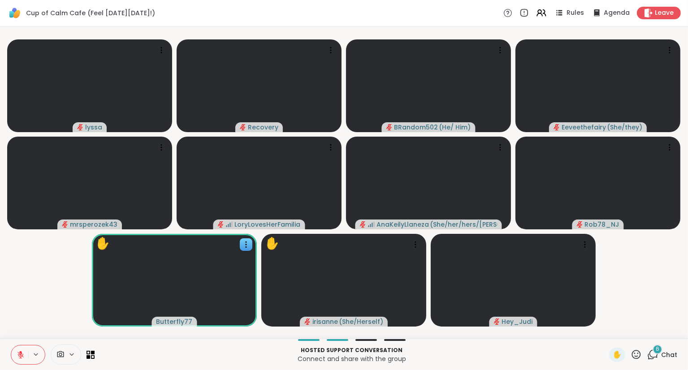
click at [662, 350] on div "6" at bounding box center [657, 350] width 10 height 10
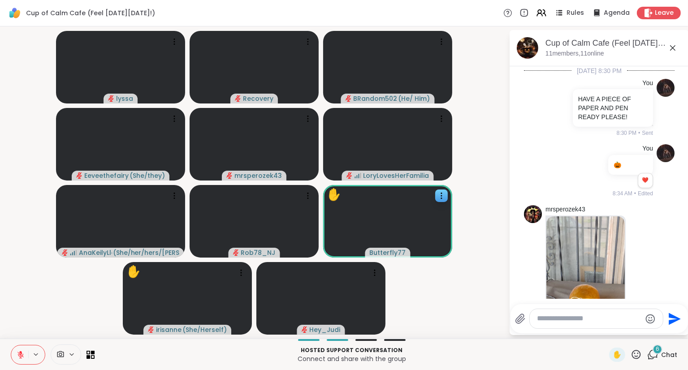
scroll to position [2326, 0]
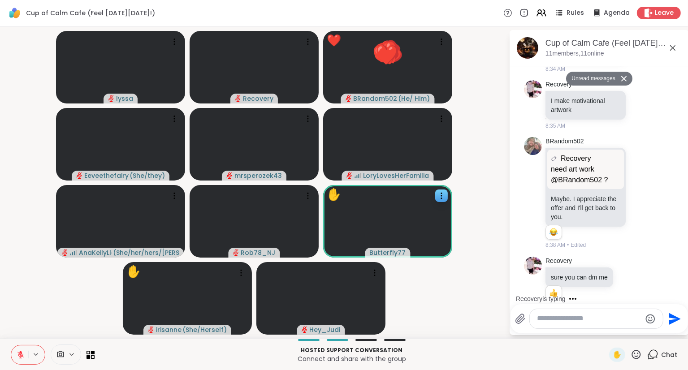
click at [642, 359] on icon at bounding box center [641, 363] width 8 height 9
click at [570, 345] on div "Select Reaction: Heart" at bounding box center [570, 349] width 8 height 8
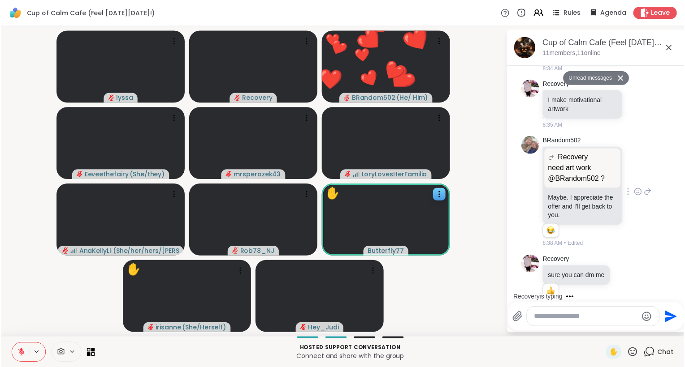
scroll to position [2339, 0]
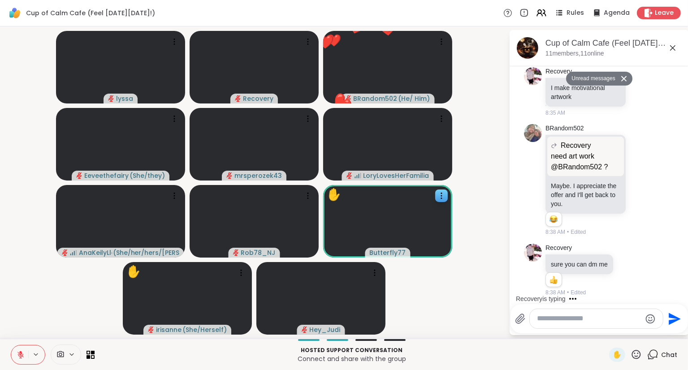
click at [671, 48] on icon at bounding box center [672, 48] width 11 height 11
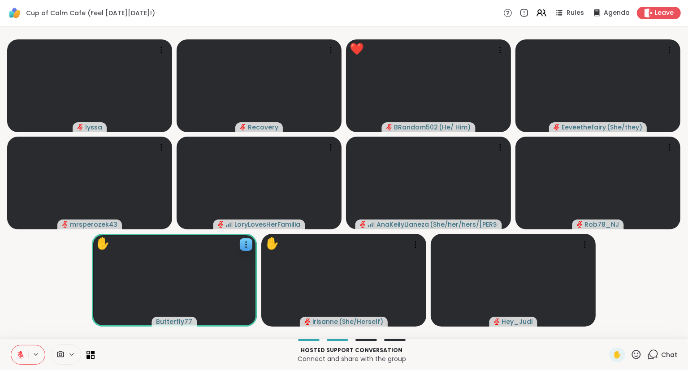
click at [22, 345] on div "Hosted support conversation Connect and share with the group ✋ Chat" at bounding box center [344, 354] width 688 height 31
click at [20, 354] on icon at bounding box center [20, 353] width 3 height 4
click at [639, 359] on icon at bounding box center [635, 354] width 11 height 11
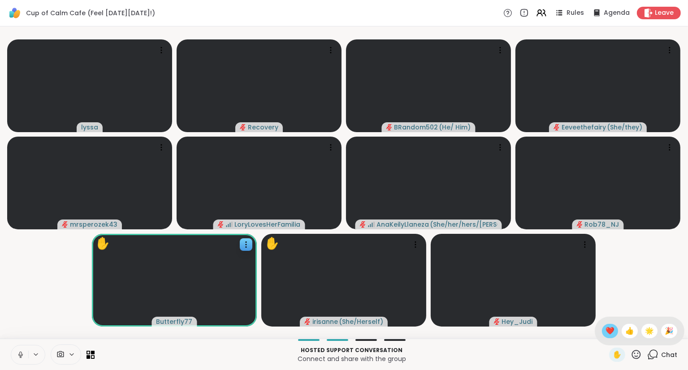
click at [605, 335] on span "❤️" at bounding box center [609, 331] width 9 height 11
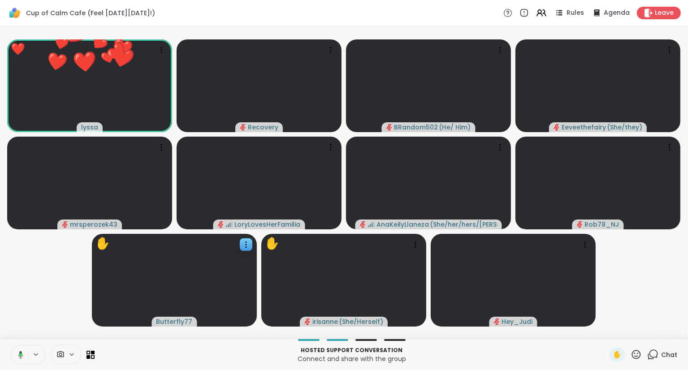
click at [634, 352] on icon at bounding box center [636, 354] width 9 height 9
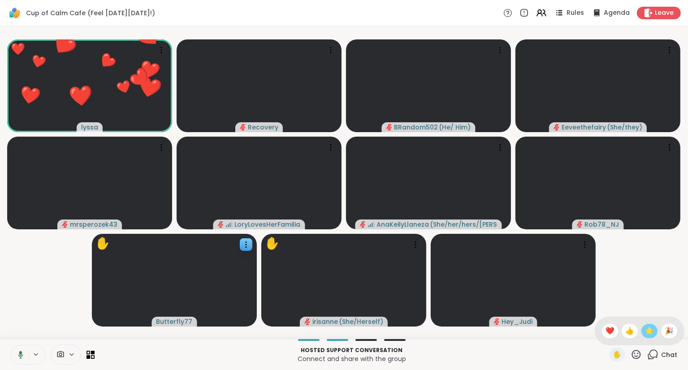
click at [649, 329] on span "🌟" at bounding box center [649, 331] width 9 height 11
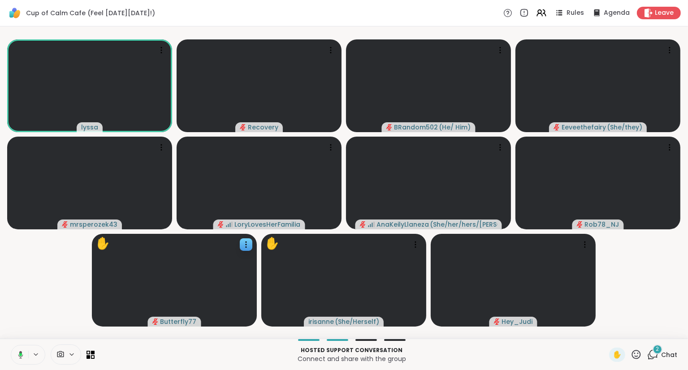
click at [634, 359] on icon at bounding box center [635, 354] width 11 height 11
click at [599, 327] on div "✋ ❤️ 👍 🌟 🎉" at bounding box center [640, 331] width 90 height 29
click at [639, 349] on icon at bounding box center [635, 354] width 11 height 11
click at [643, 333] on div "🌟" at bounding box center [649, 331] width 16 height 14
click at [638, 354] on icon at bounding box center [635, 354] width 11 height 11
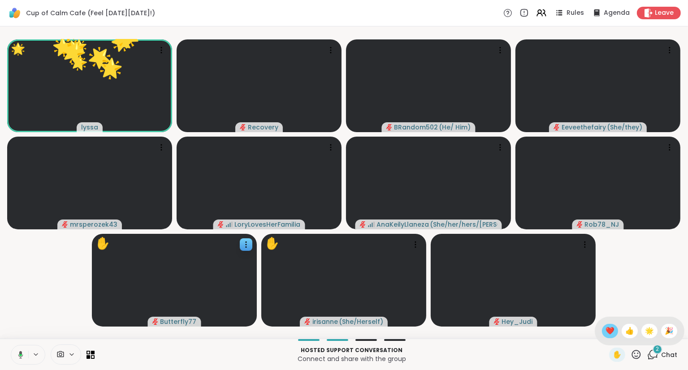
click at [607, 331] on span "❤️" at bounding box center [609, 331] width 9 height 11
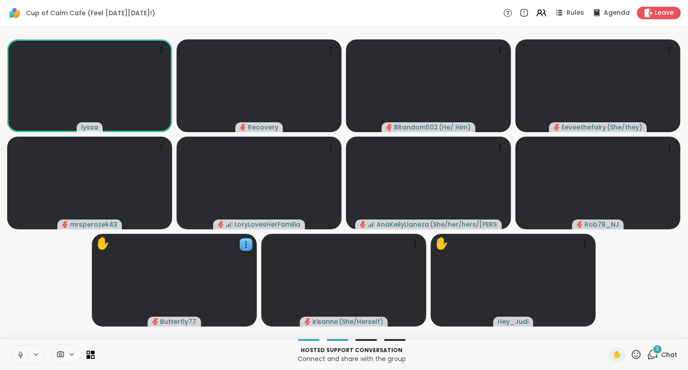
click at [21, 351] on icon at bounding box center [21, 355] width 8 height 8
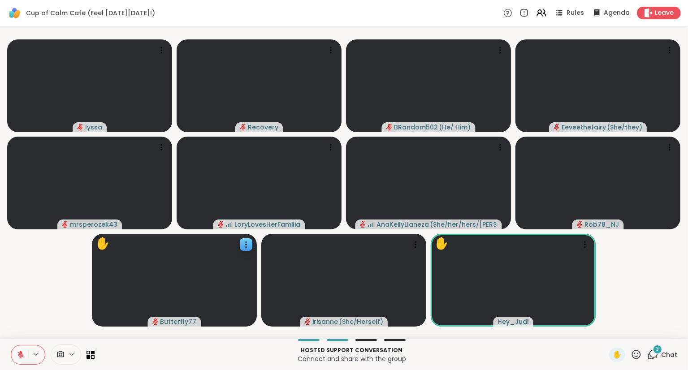
click at [634, 354] on icon at bounding box center [635, 354] width 11 height 11
click at [608, 331] on span "❤️" at bounding box center [609, 331] width 9 height 11
click at [19, 349] on button at bounding box center [19, 354] width 17 height 19
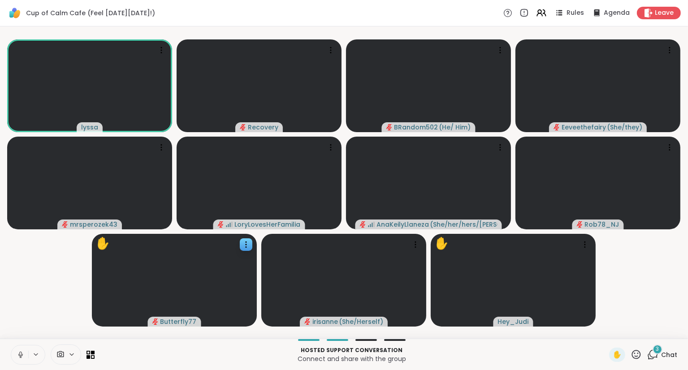
click at [630, 349] on div "✋" at bounding box center [625, 355] width 33 height 14
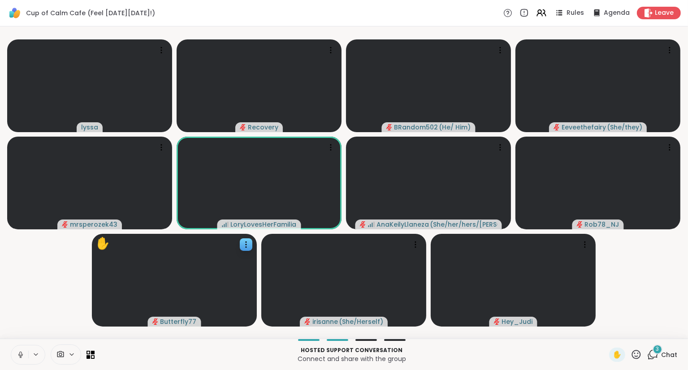
click at [17, 354] on icon at bounding box center [21, 355] width 8 height 8
click at [23, 352] on icon at bounding box center [21, 355] width 8 height 8
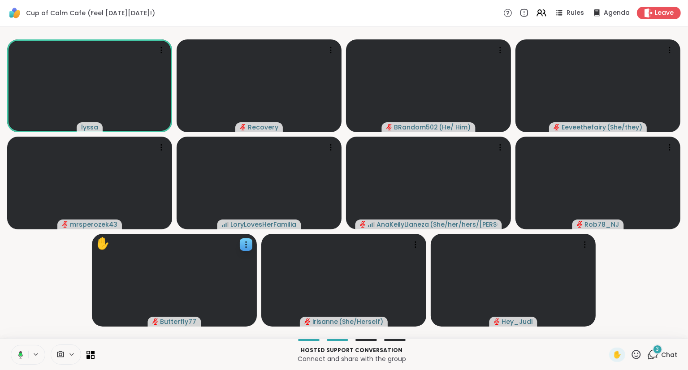
click at [637, 356] on icon at bounding box center [635, 354] width 11 height 11
click at [664, 334] on div "🎉" at bounding box center [669, 331] width 16 height 14
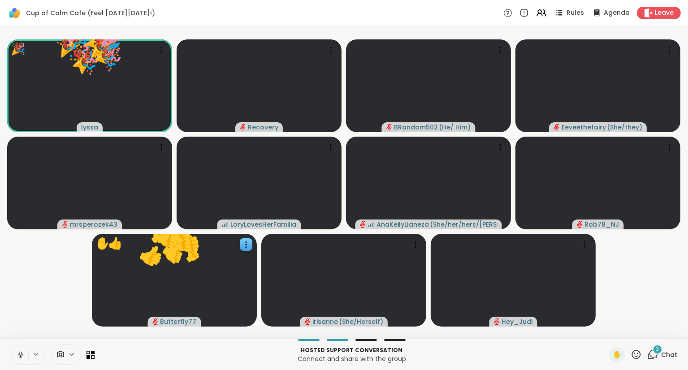
click at [640, 354] on icon at bounding box center [635, 354] width 11 height 11
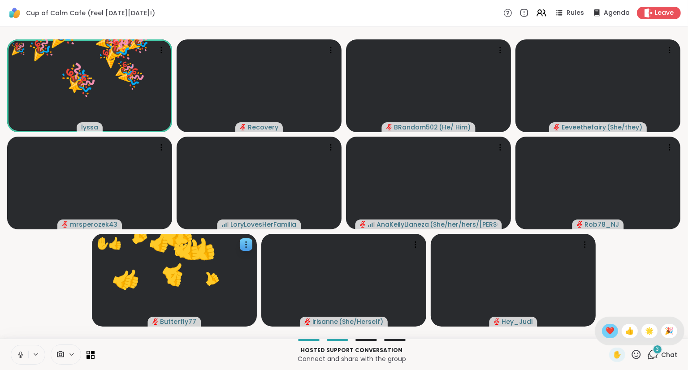
click at [610, 336] on span "❤️" at bounding box center [609, 331] width 9 height 11
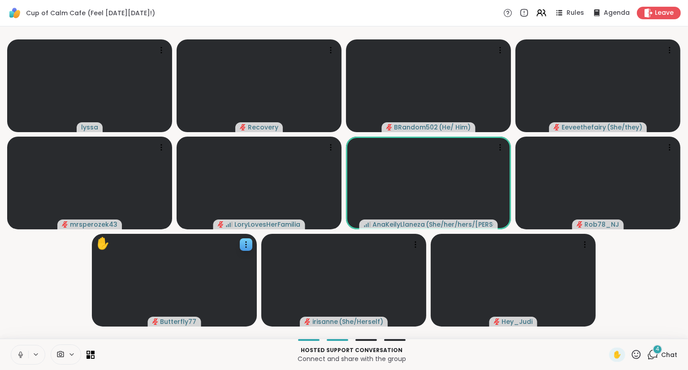
click at [19, 354] on icon at bounding box center [20, 355] width 4 height 3
click at [633, 352] on icon at bounding box center [635, 354] width 11 height 11
click at [606, 329] on span "❤️" at bounding box center [609, 331] width 9 height 11
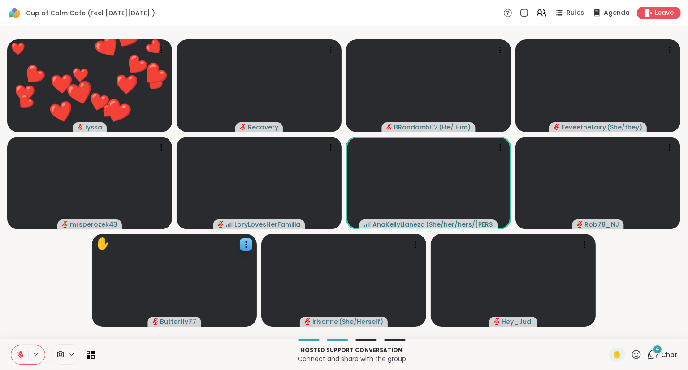
click at [17, 346] on button at bounding box center [19, 354] width 17 height 19
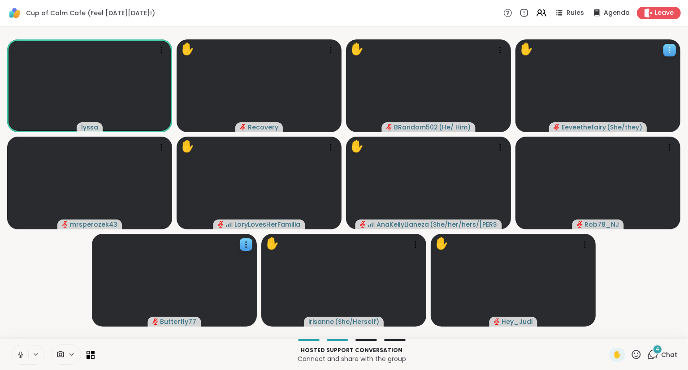
click at [666, 53] on icon at bounding box center [669, 50] width 9 height 9
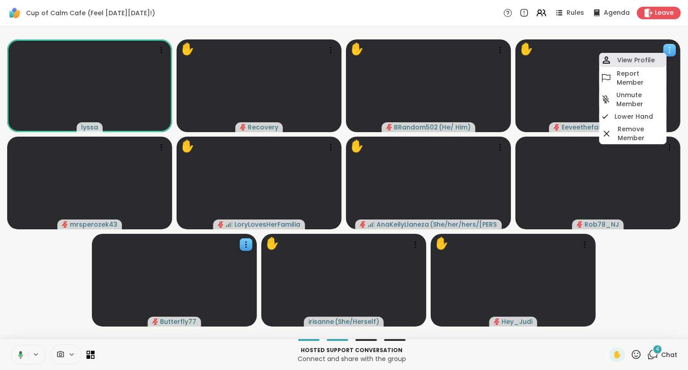
click at [630, 60] on h4 "View Profile" at bounding box center [636, 60] width 38 height 9
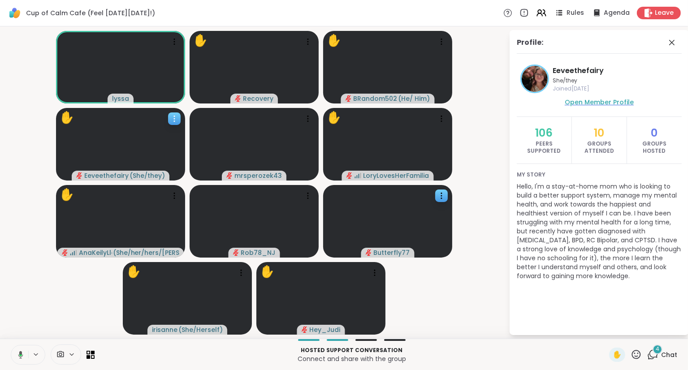
click at [585, 98] on link "Open Member Profile" at bounding box center [599, 102] width 69 height 11
click at [373, 273] on icon at bounding box center [374, 272] width 9 height 9
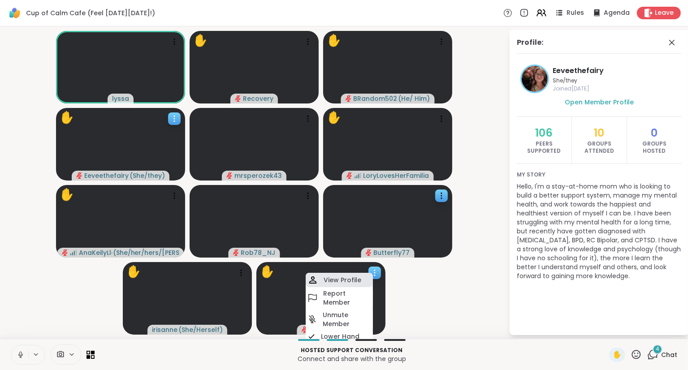
click at [349, 277] on h4 "View Profile" at bounding box center [342, 280] width 38 height 9
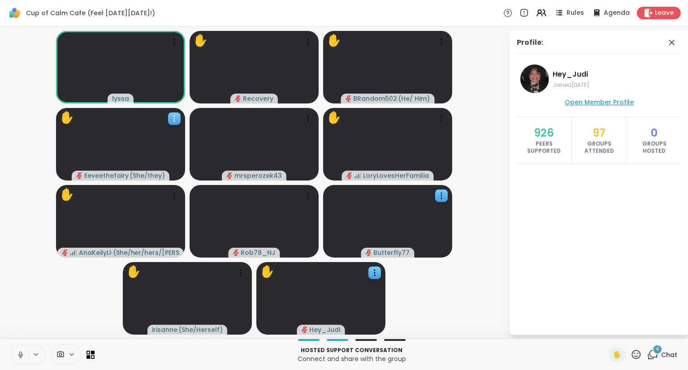
click at [574, 100] on span "Open Member Profile" at bounding box center [599, 102] width 69 height 9
click at [445, 194] on icon at bounding box center [441, 195] width 9 height 9
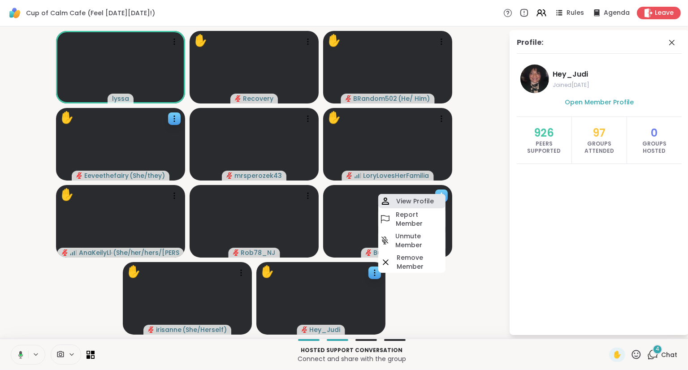
click at [418, 198] on h4 "View Profile" at bounding box center [415, 201] width 38 height 9
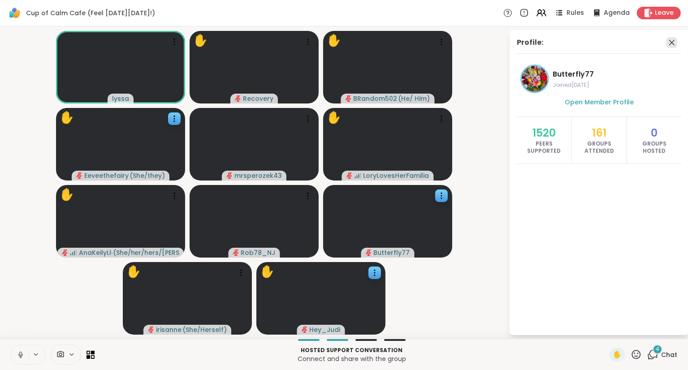
click at [670, 42] on icon at bounding box center [671, 42] width 11 height 11
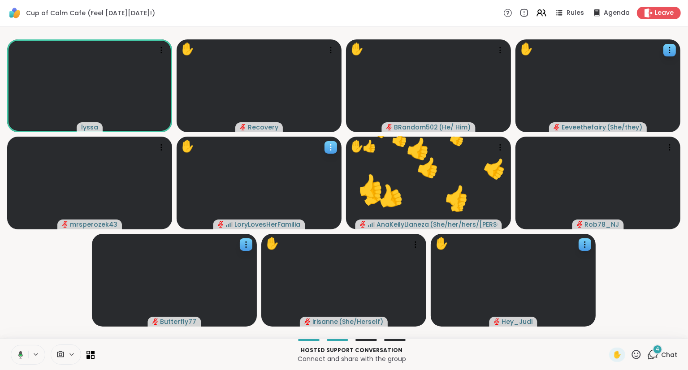
click at [325, 146] on div at bounding box center [330, 147] width 13 height 13
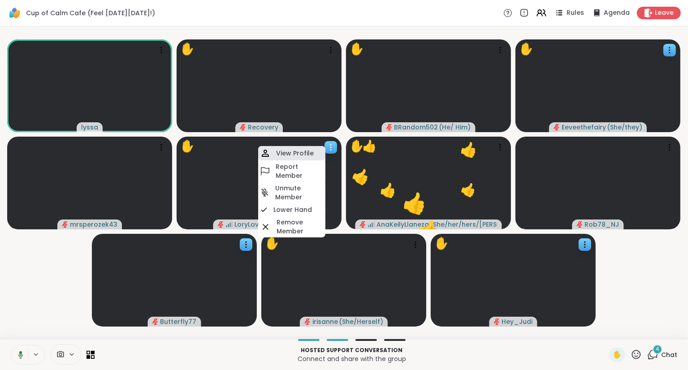
click at [302, 148] on div "View Profile" at bounding box center [291, 153] width 67 height 14
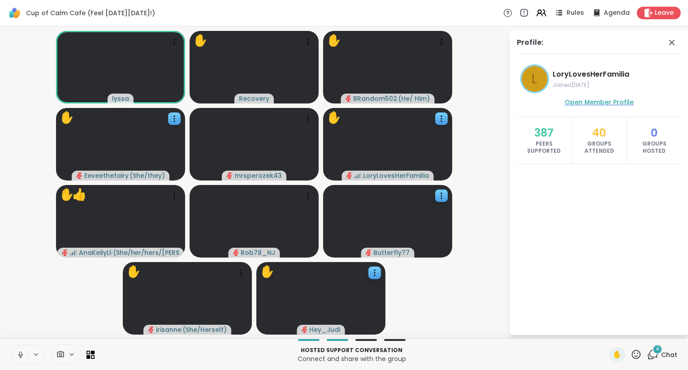
click at [585, 103] on span "Open Member Profile" at bounding box center [599, 102] width 69 height 9
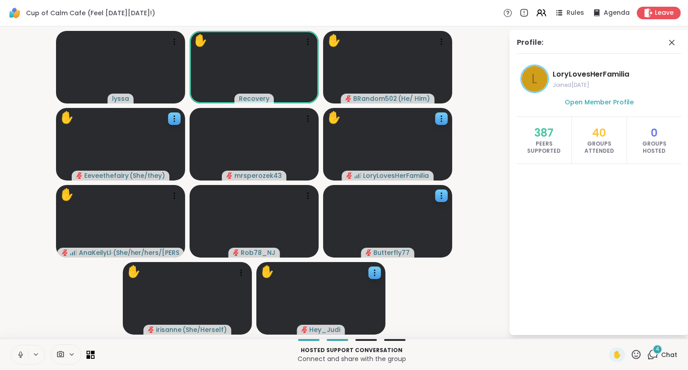
click at [35, 90] on video-player-container "lyssa ✋ Recovery ✋ BRandom502 ( He/ Him ) ✋ Eeveethefairy ( She/they ) mrsperoz…" at bounding box center [254, 182] width 498 height 305
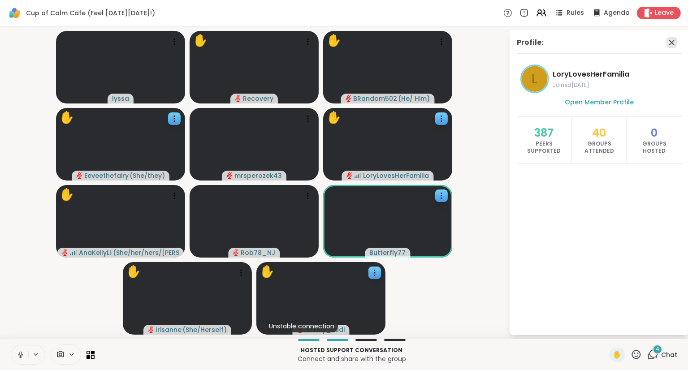
click at [674, 41] on icon at bounding box center [671, 42] width 11 height 11
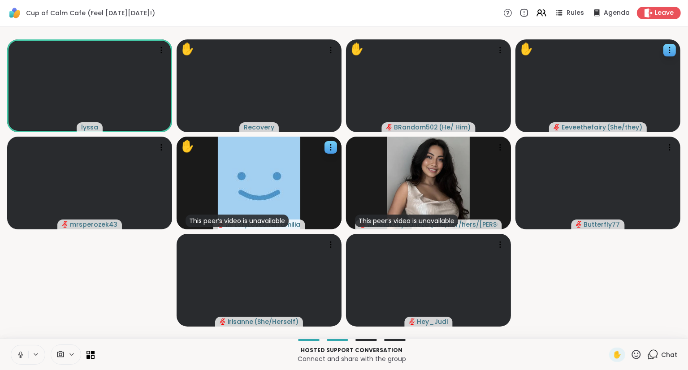
click at [24, 349] on button at bounding box center [19, 354] width 17 height 19
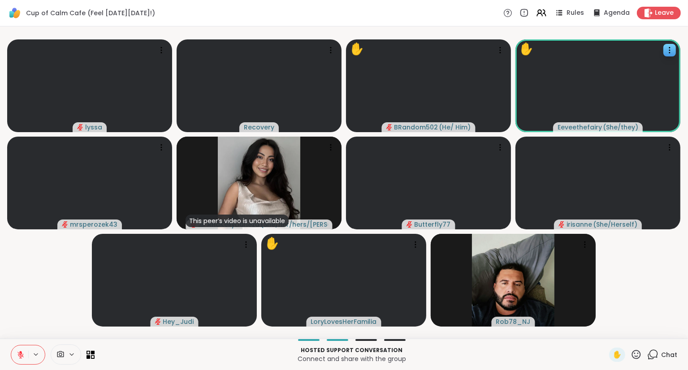
click at [19, 355] on icon at bounding box center [20, 355] width 6 height 6
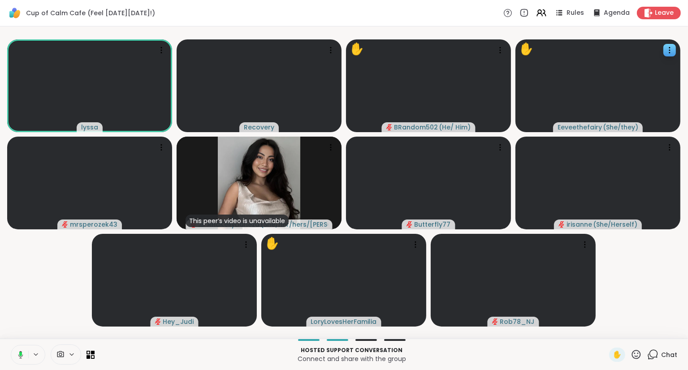
click at [24, 351] on button at bounding box center [19, 354] width 18 height 19
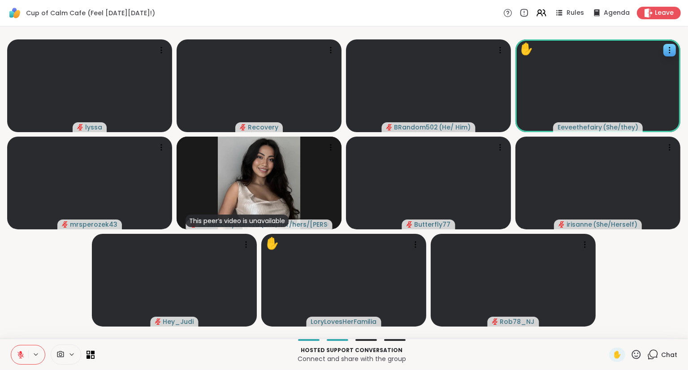
click at [22, 352] on icon at bounding box center [20, 353] width 3 height 4
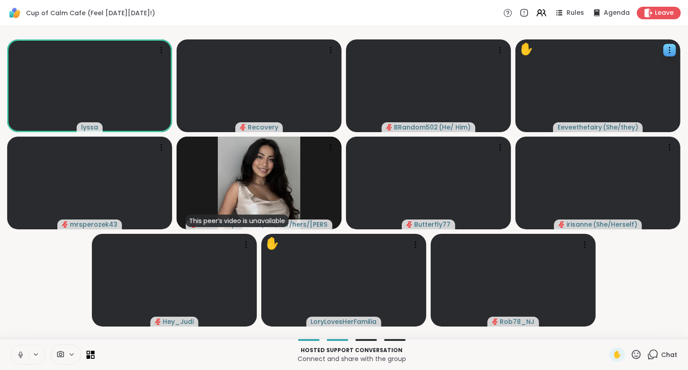
click at [22, 364] on button at bounding box center [19, 354] width 17 height 19
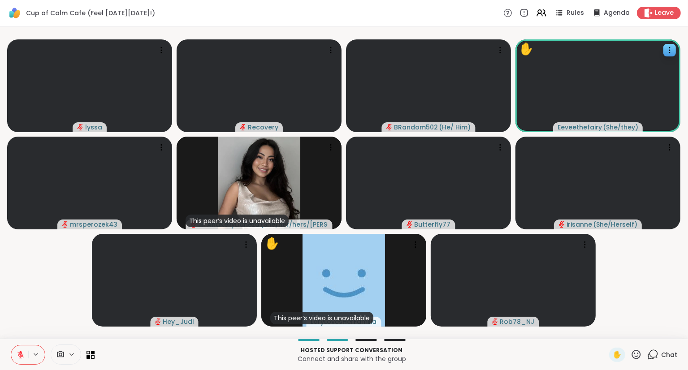
click at [22, 354] on icon at bounding box center [21, 355] width 8 height 8
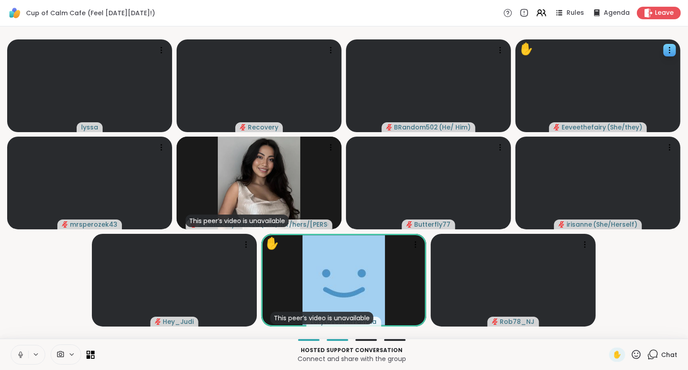
click at [17, 358] on icon at bounding box center [21, 355] width 8 height 8
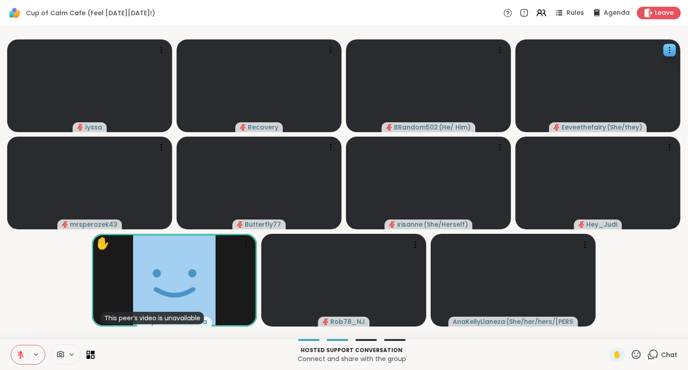
click at [18, 354] on icon at bounding box center [21, 355] width 8 height 8
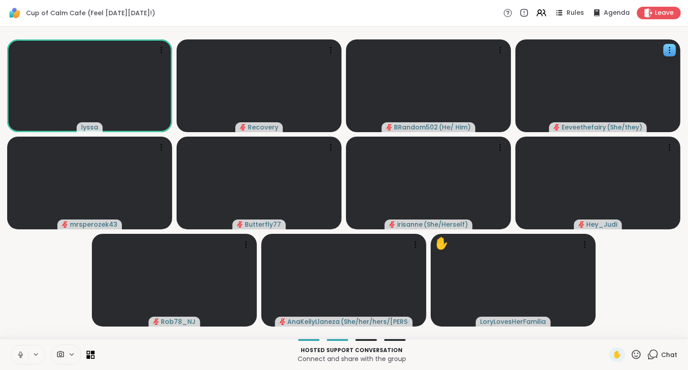
click at [24, 363] on button at bounding box center [19, 354] width 17 height 19
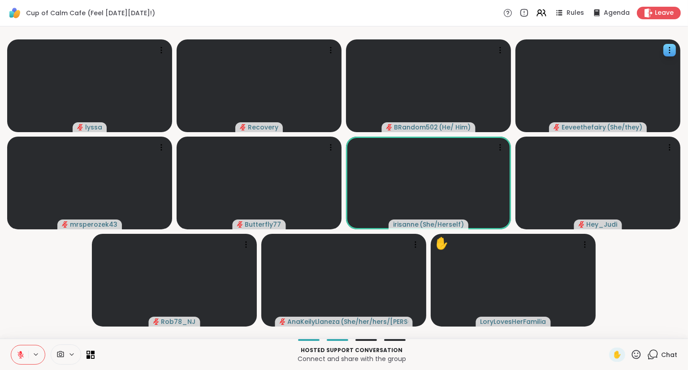
click at [22, 350] on button at bounding box center [19, 354] width 17 height 19
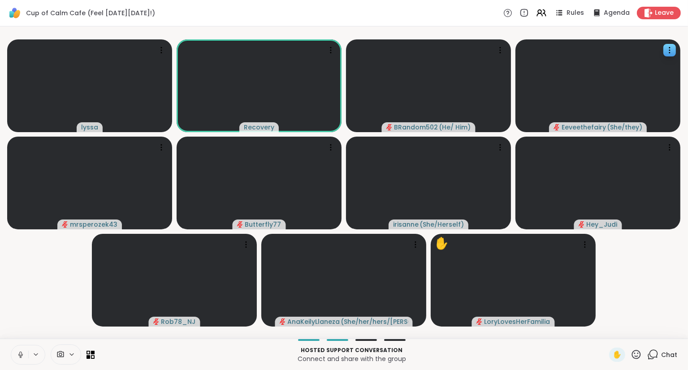
click at [19, 356] on icon at bounding box center [21, 355] width 8 height 8
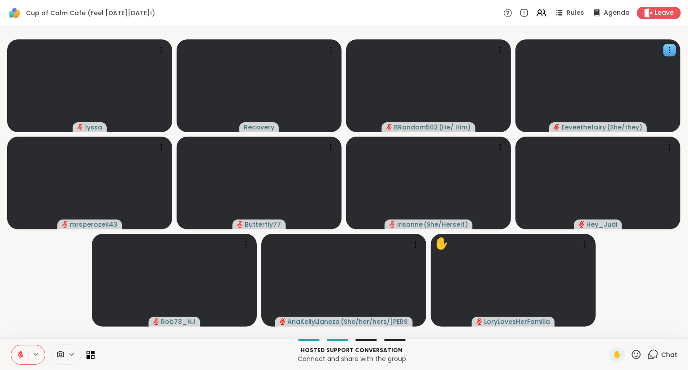
click at [19, 352] on icon at bounding box center [21, 355] width 8 height 8
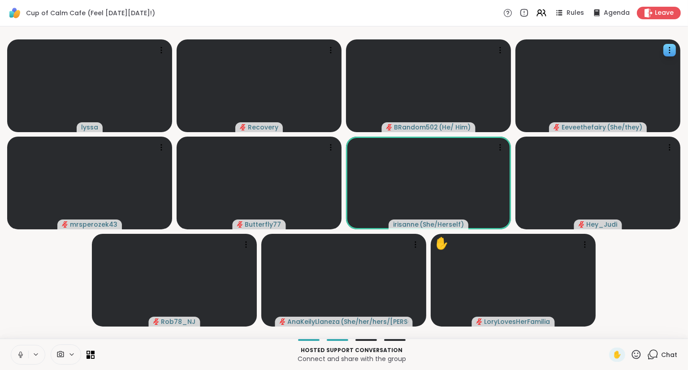
click at [26, 356] on button at bounding box center [19, 354] width 17 height 19
click at [22, 348] on button at bounding box center [19, 354] width 17 height 19
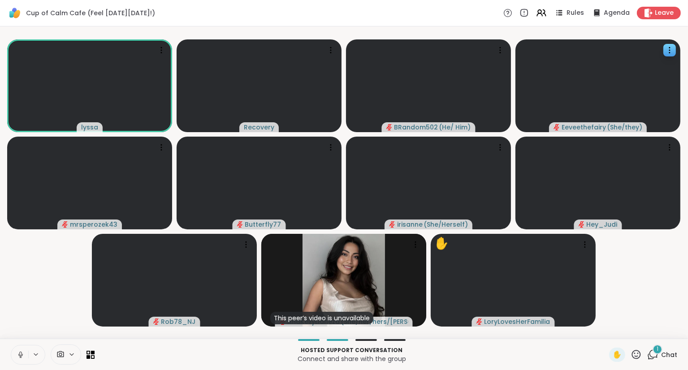
click at [18, 360] on button at bounding box center [19, 354] width 17 height 19
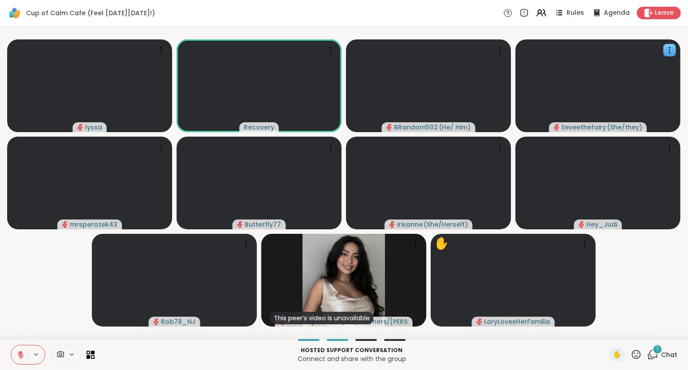
click at [23, 354] on icon at bounding box center [20, 355] width 6 height 6
click at [21, 350] on button at bounding box center [19, 354] width 17 height 19
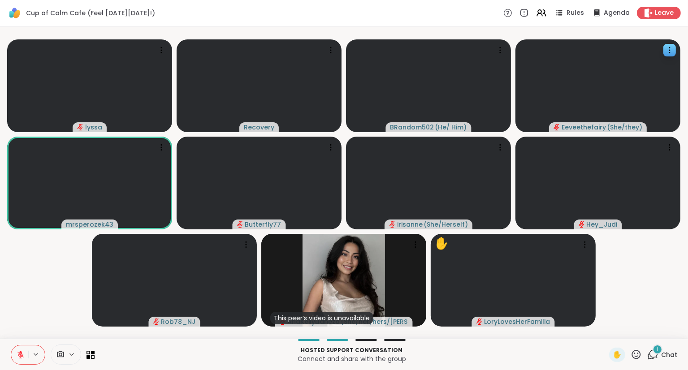
click at [21, 352] on icon at bounding box center [20, 353] width 3 height 4
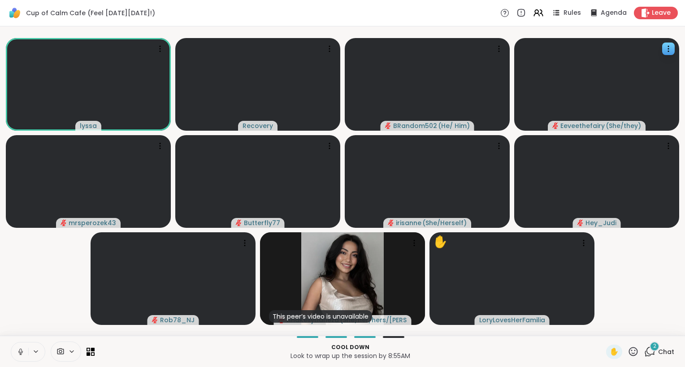
click at [23, 352] on icon at bounding box center [21, 352] width 8 height 8
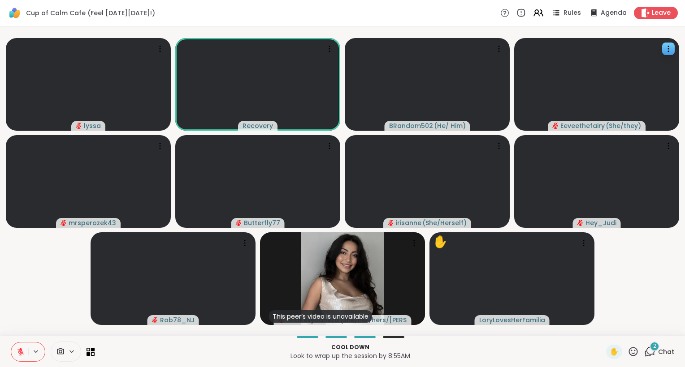
click at [649, 347] on icon at bounding box center [649, 351] width 11 height 11
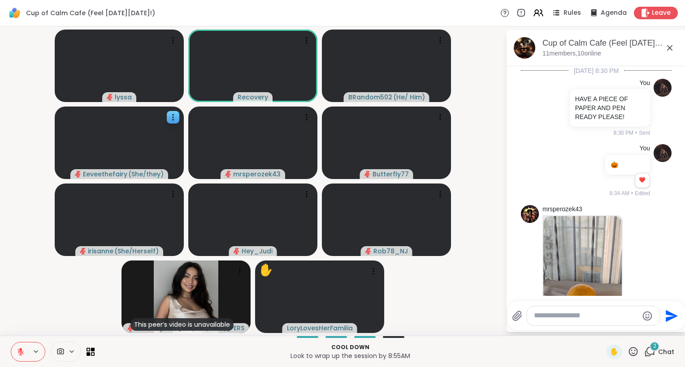
scroll to position [2856, 0]
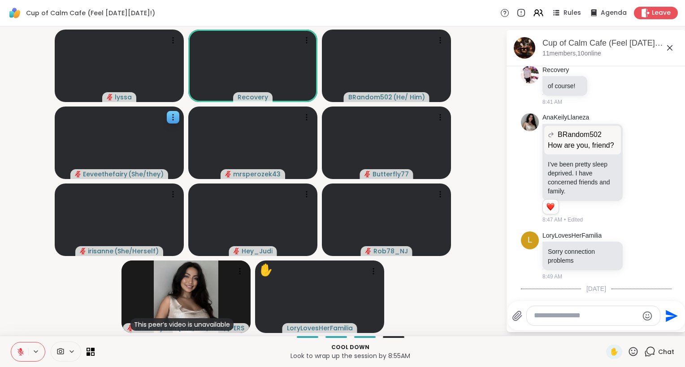
click at [670, 47] on icon at bounding box center [669, 47] width 5 height 5
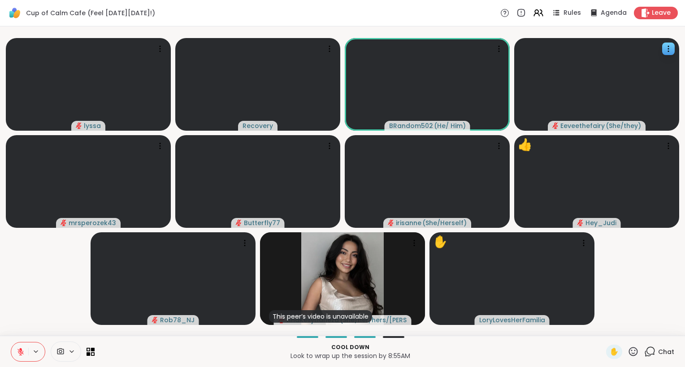
click at [17, 352] on icon at bounding box center [21, 352] width 8 height 8
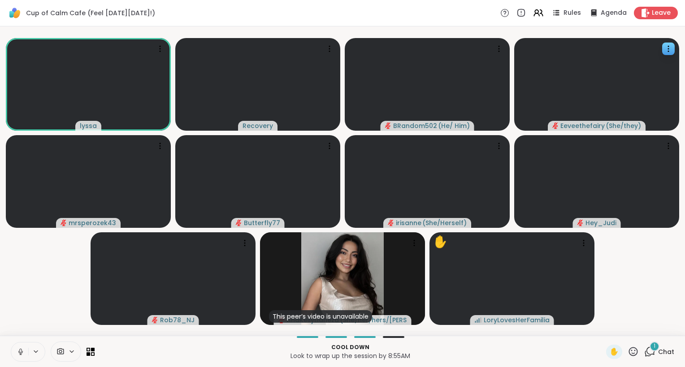
click at [23, 352] on icon at bounding box center [21, 352] width 8 height 8
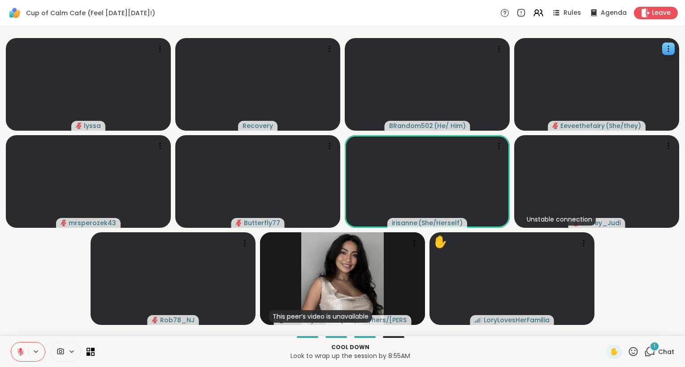
click at [633, 350] on icon at bounding box center [632, 351] width 11 height 11
click at [603, 329] on span "❤️" at bounding box center [606, 328] width 9 height 11
click at [22, 351] on icon at bounding box center [20, 350] width 3 height 4
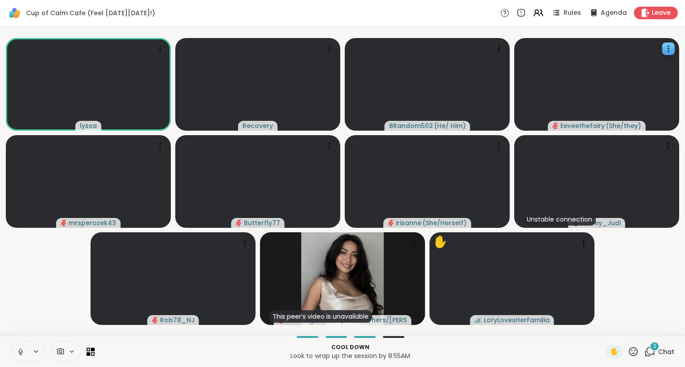
click at [22, 348] on icon at bounding box center [21, 352] width 8 height 8
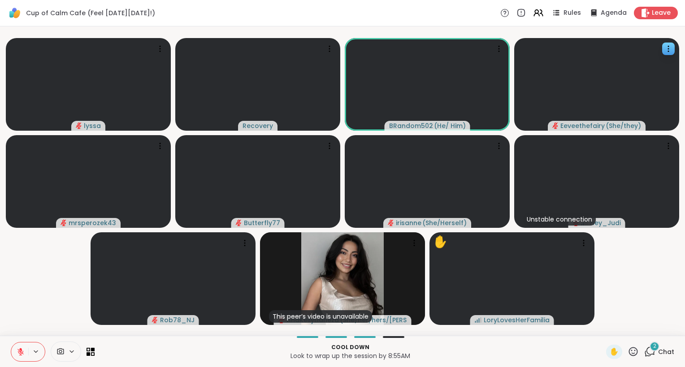
click at [19, 354] on icon at bounding box center [20, 352] width 6 height 6
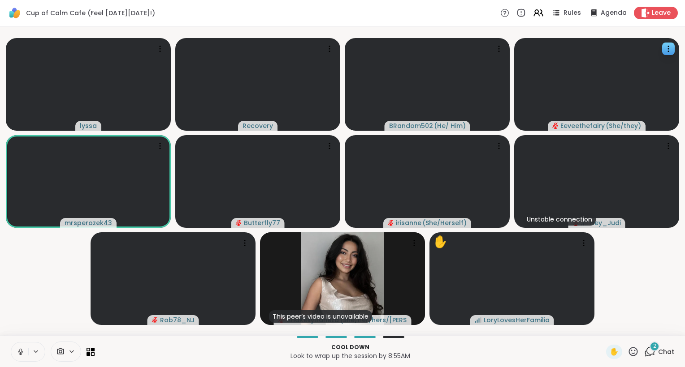
click at [26, 351] on button at bounding box center [19, 352] width 17 height 19
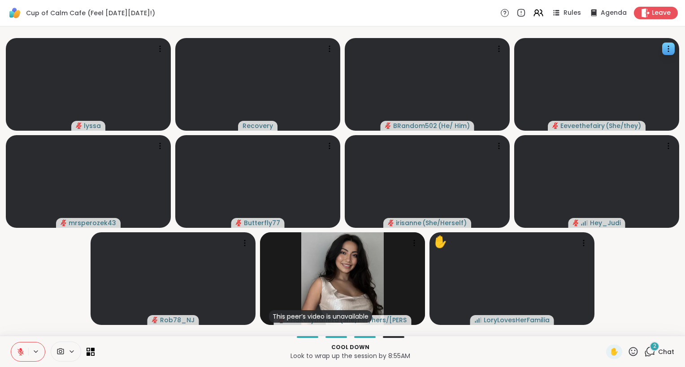
click at [19, 351] on icon at bounding box center [20, 352] width 6 height 6
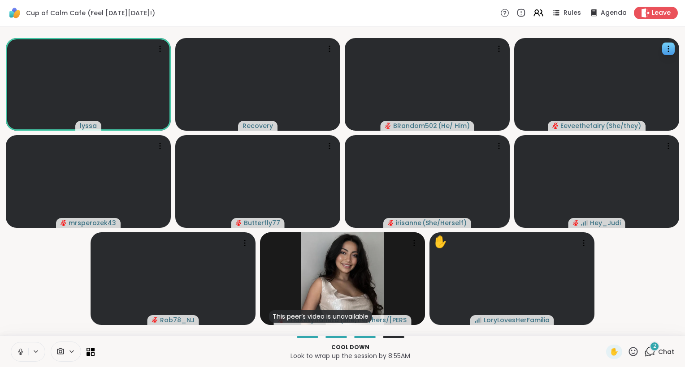
click at [24, 358] on button at bounding box center [19, 352] width 17 height 19
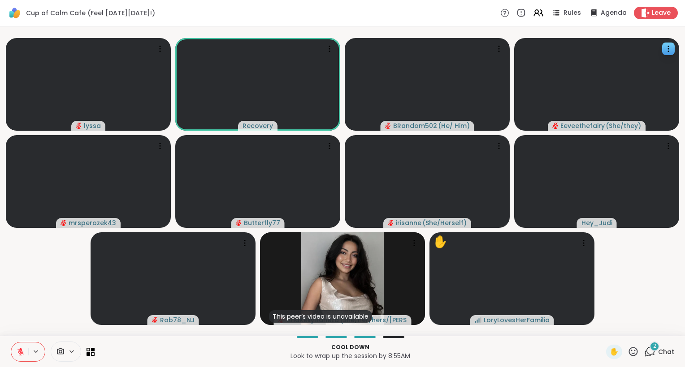
click at [634, 352] on icon at bounding box center [632, 351] width 11 height 11
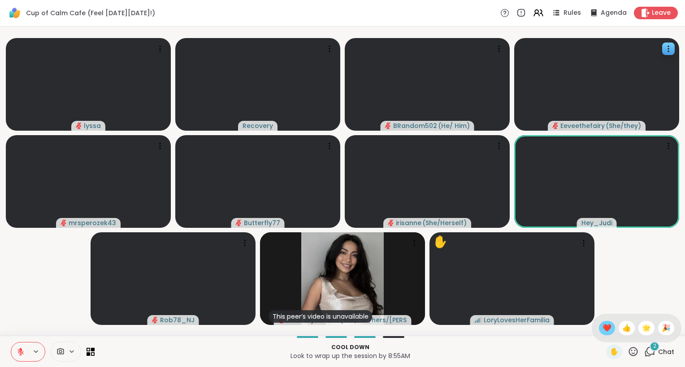
click at [604, 328] on span "❤️" at bounding box center [606, 328] width 9 height 11
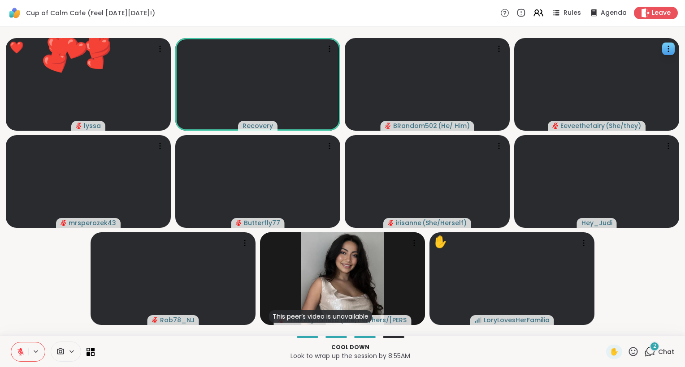
click at [632, 350] on icon at bounding box center [632, 351] width 11 height 11
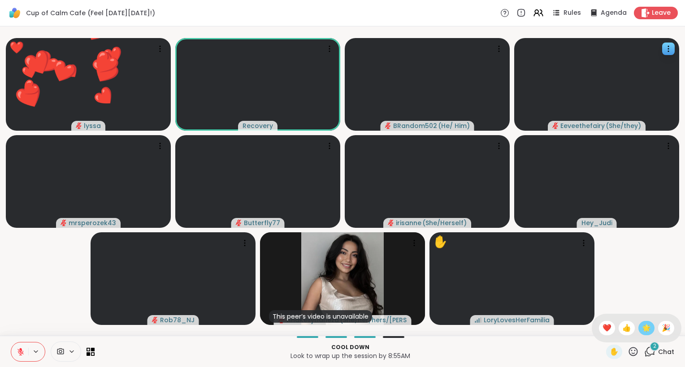
click at [644, 323] on span "🌟" at bounding box center [646, 328] width 9 height 11
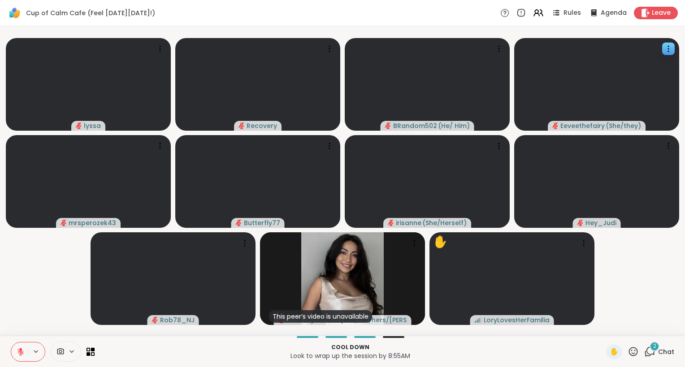
click at [22, 352] on icon at bounding box center [20, 350] width 3 height 4
click at [637, 354] on icon at bounding box center [632, 351] width 11 height 11
click at [603, 325] on span "❤️" at bounding box center [606, 328] width 9 height 11
click at [651, 344] on div "2" at bounding box center [654, 347] width 10 height 10
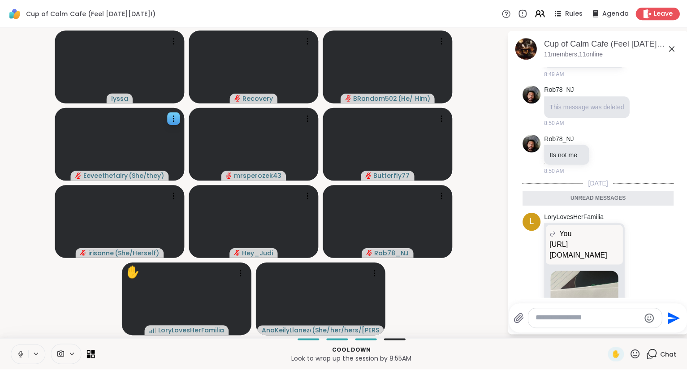
scroll to position [3026, 0]
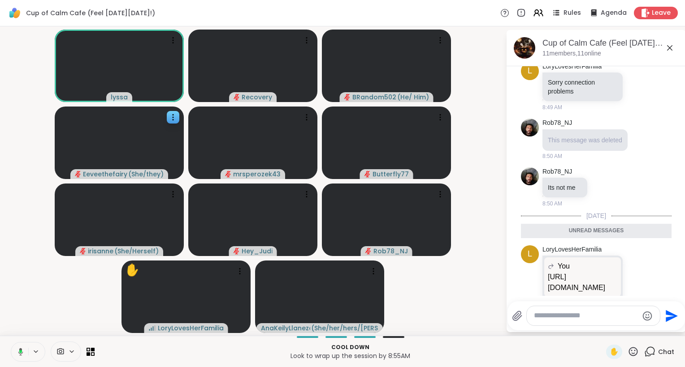
click at [670, 48] on icon at bounding box center [669, 47] width 5 height 5
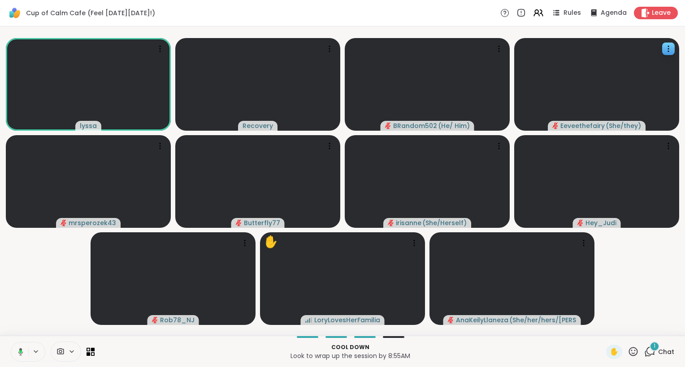
click at [628, 242] on video-player-container "lyssa Recovery BRandom502 ( He/ Him ) Eeveethefairy ( She/they ) mrsperozek43 B…" at bounding box center [342, 181] width 674 height 302
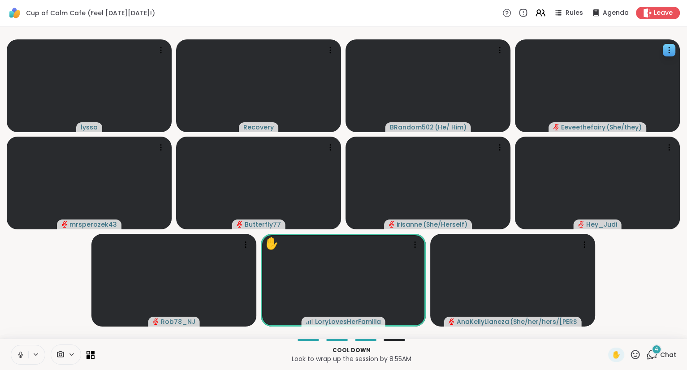
click at [636, 357] on icon at bounding box center [635, 354] width 9 height 9
click at [596, 329] on div "✋ ❤️ 👍 🌟 🎉" at bounding box center [639, 331] width 90 height 29
click at [639, 356] on icon at bounding box center [635, 354] width 11 height 11
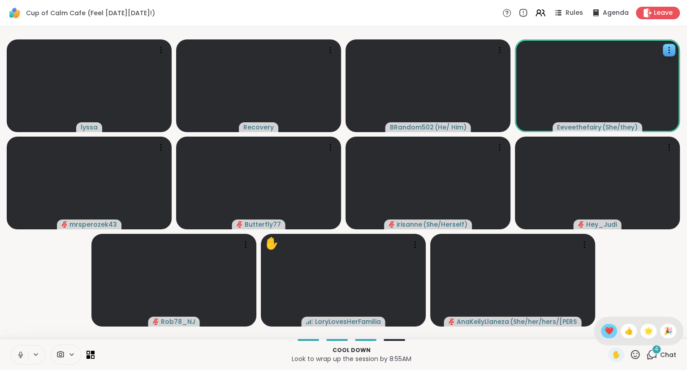
click at [608, 332] on span "❤️" at bounding box center [608, 331] width 9 height 11
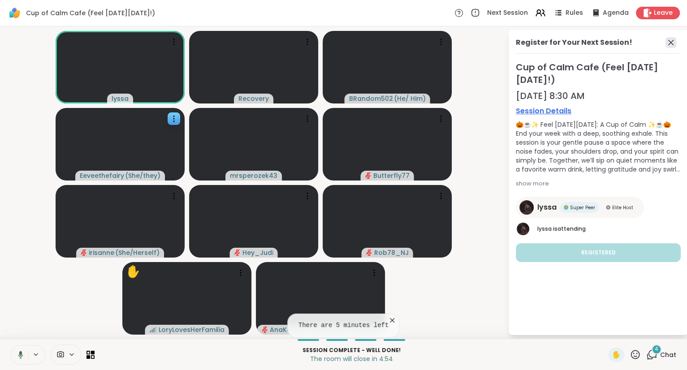
click at [669, 41] on icon at bounding box center [670, 42] width 5 height 5
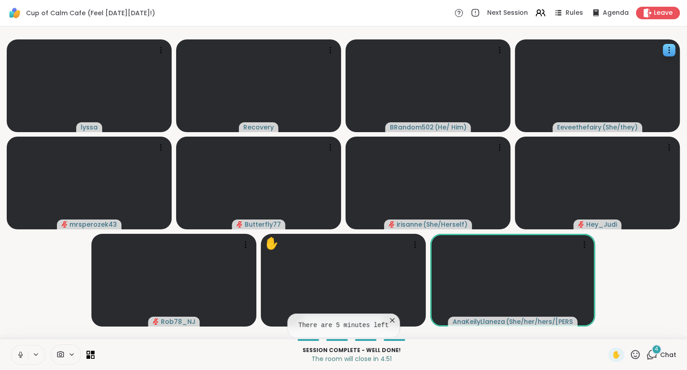
click at [392, 319] on icon at bounding box center [392, 320] width 9 height 9
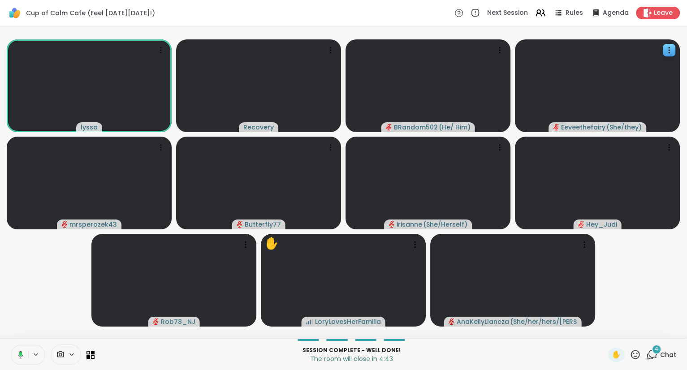
click at [18, 354] on icon at bounding box center [19, 355] width 8 height 8
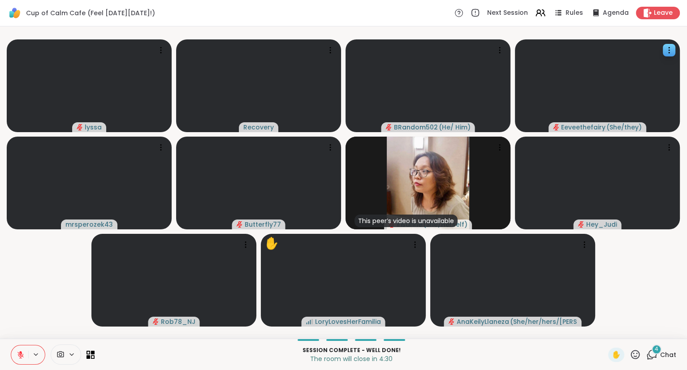
click at [23, 354] on icon at bounding box center [21, 355] width 8 height 8
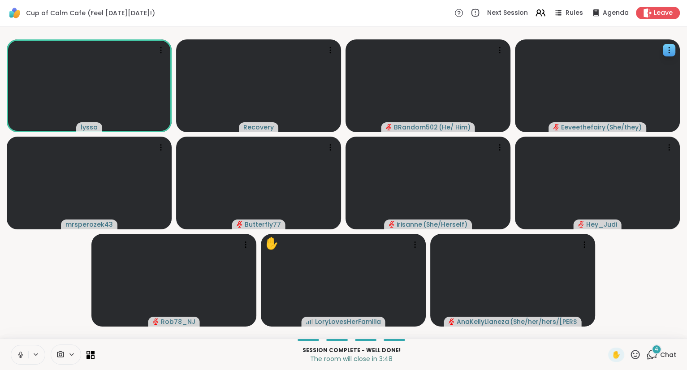
click at [22, 353] on icon at bounding box center [21, 355] width 8 height 8
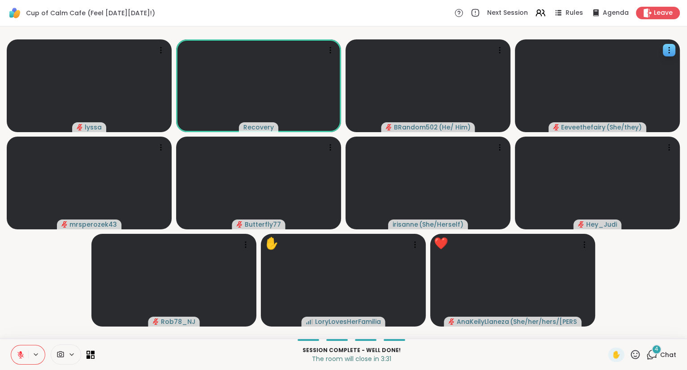
click at [20, 350] on button at bounding box center [19, 354] width 17 height 19
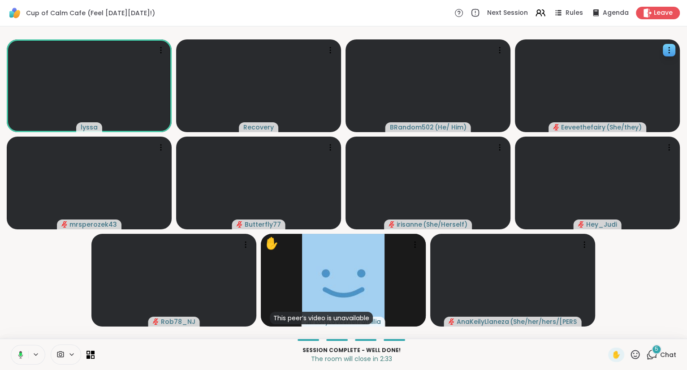
click at [26, 350] on button at bounding box center [19, 354] width 18 height 19
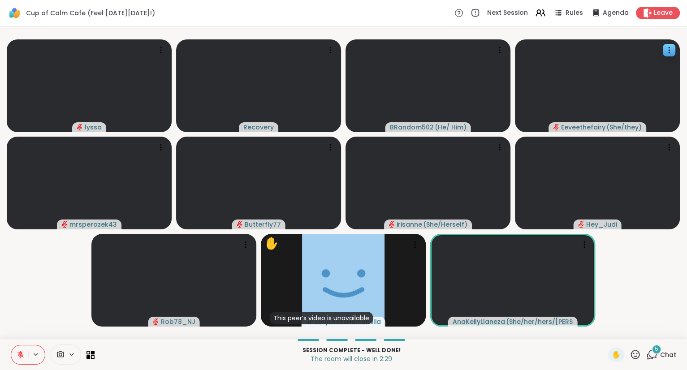
click at [17, 349] on button at bounding box center [19, 354] width 17 height 19
click at [636, 353] on icon at bounding box center [635, 354] width 11 height 11
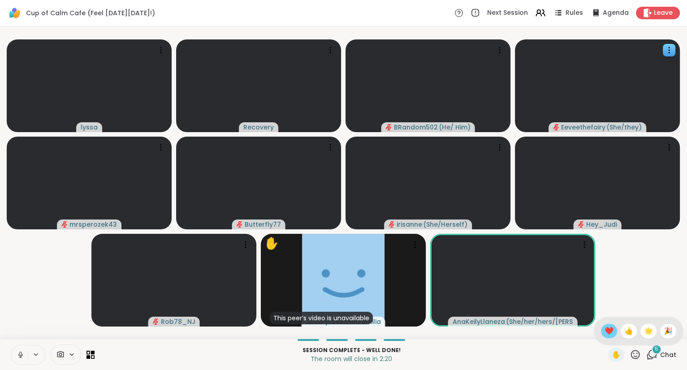
click at [605, 330] on span "❤️" at bounding box center [608, 331] width 9 height 11
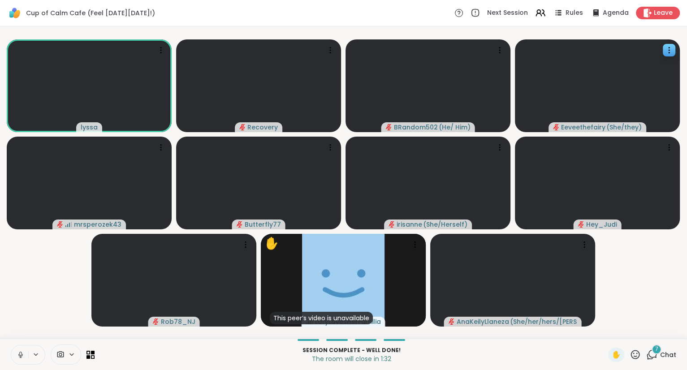
click at [663, 351] on span "Chat" at bounding box center [668, 354] width 16 height 9
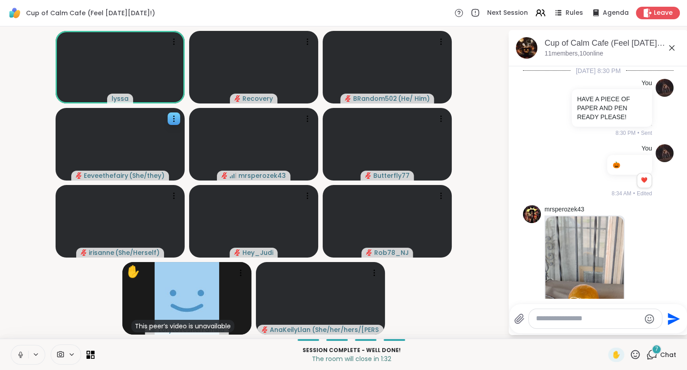
scroll to position [3684, 0]
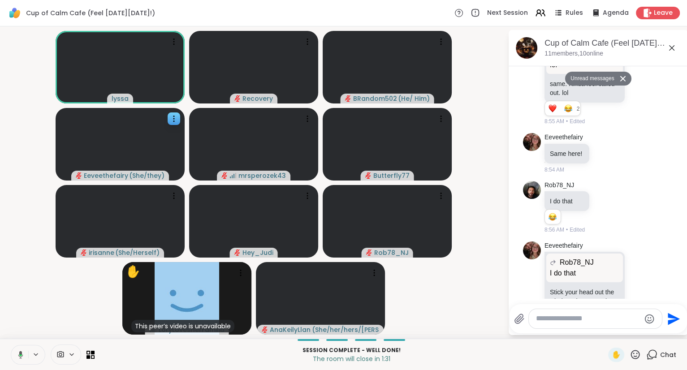
click at [600, 318] on textarea "Type your message" at bounding box center [588, 318] width 104 height 9
paste textarea "**********"
type textarea "**********"
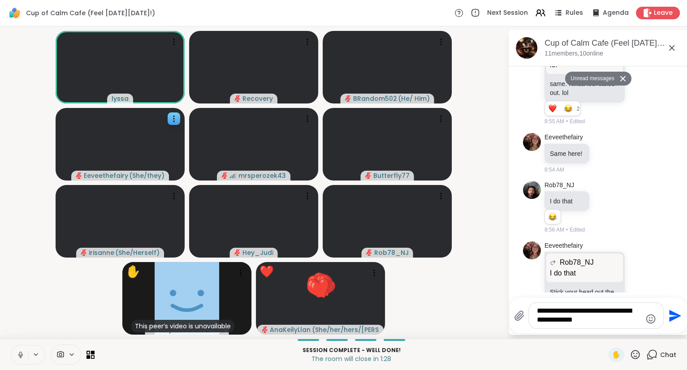
click at [670, 318] on icon "Send" at bounding box center [675, 316] width 12 height 12
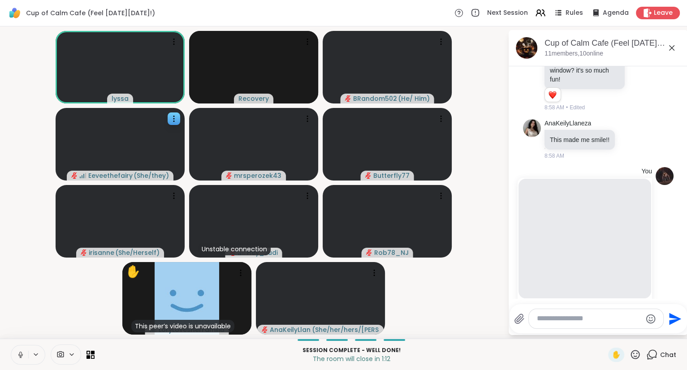
scroll to position [3893, 0]
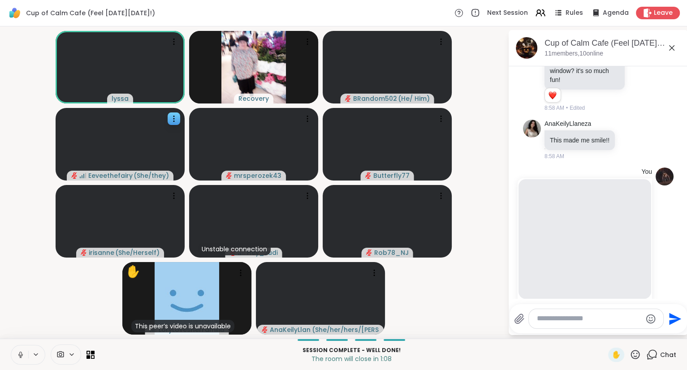
click at [20, 356] on icon at bounding box center [20, 355] width 4 height 3
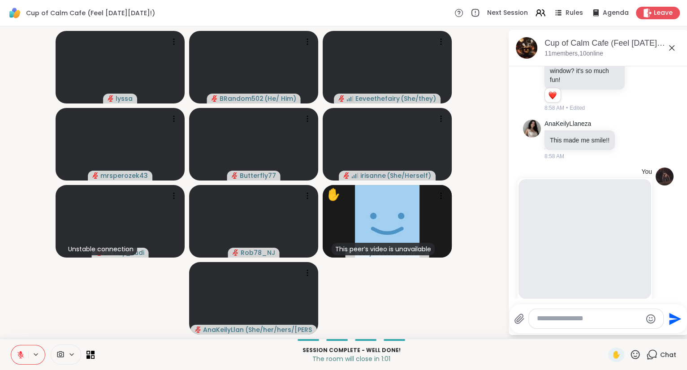
click at [638, 358] on icon at bounding box center [635, 354] width 9 height 9
click at [604, 335] on span "❤️" at bounding box center [608, 331] width 9 height 11
click at [636, 359] on icon at bounding box center [635, 354] width 11 height 11
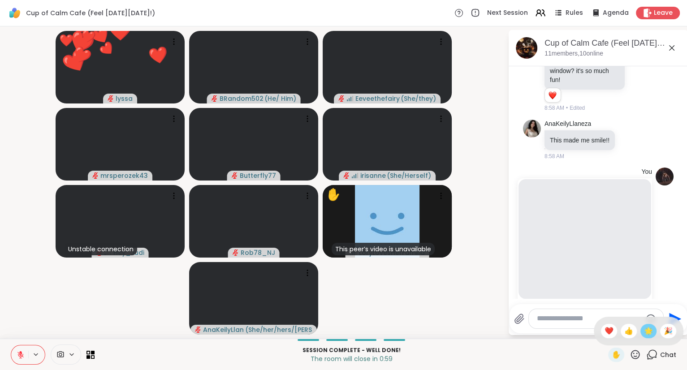
click at [648, 334] on span "🌟" at bounding box center [648, 331] width 9 height 11
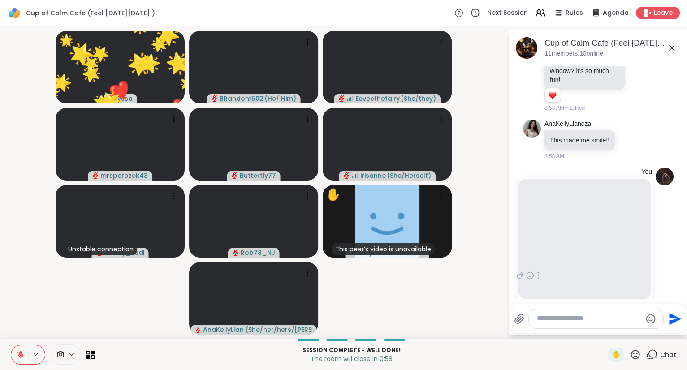
click at [542, 270] on div at bounding box center [538, 275] width 8 height 11
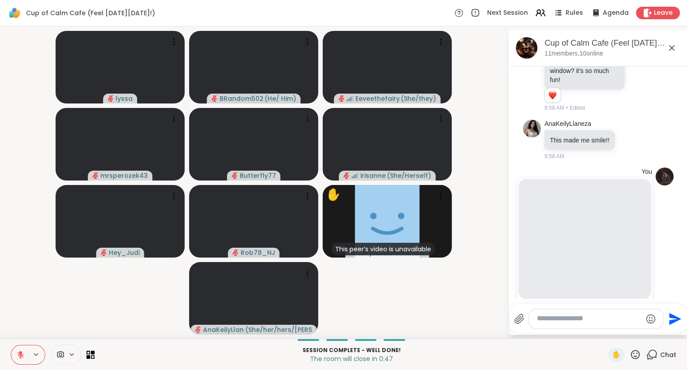
click at [634, 357] on icon at bounding box center [635, 354] width 9 height 9
click at [604, 327] on span "❤️" at bounding box center [608, 331] width 9 height 11
click at [593, 320] on textarea "Type your message" at bounding box center [589, 318] width 104 height 9
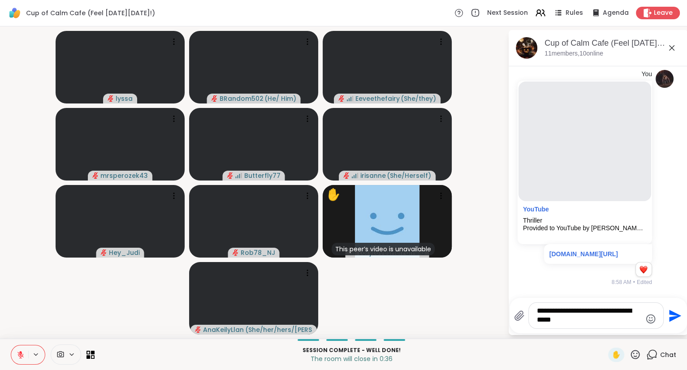
type textarea "**********"
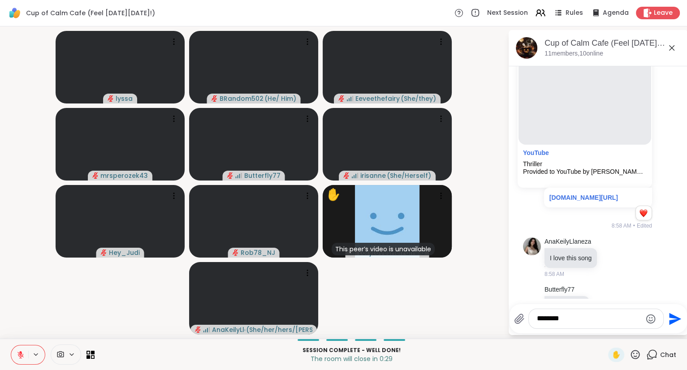
type textarea "*********"
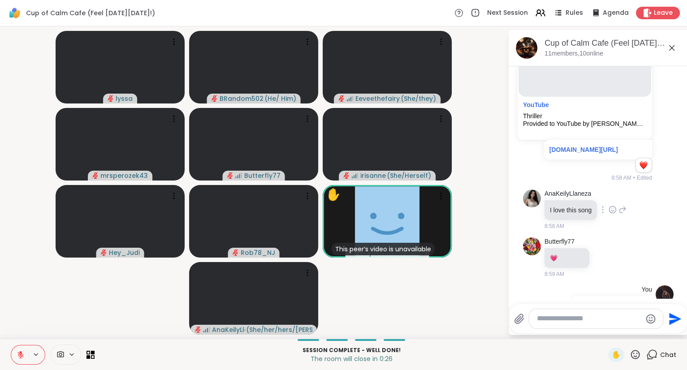
click at [612, 210] on icon at bounding box center [612, 210] width 3 height 1
click at [610, 191] on div "Select Reaction: Heart" at bounding box center [612, 195] width 8 height 8
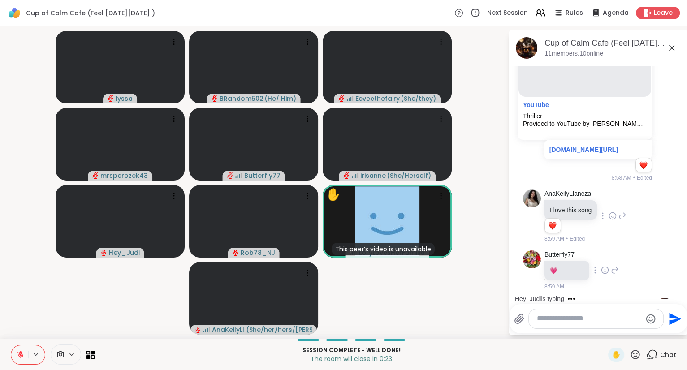
click at [604, 266] on icon at bounding box center [605, 270] width 8 height 9
click at [608, 247] on button "Select Reaction: Heart" at bounding box center [605, 256] width 18 height 18
click at [563, 325] on div at bounding box center [596, 318] width 134 height 19
click at [558, 319] on textarea "Type your message" at bounding box center [589, 318] width 104 height 9
type textarea "**********"
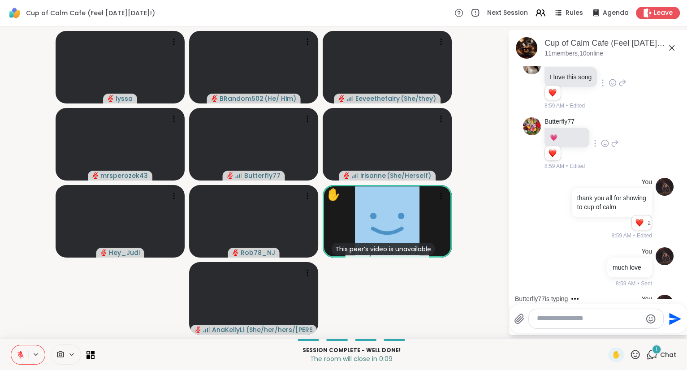
scroll to position [4285, 0]
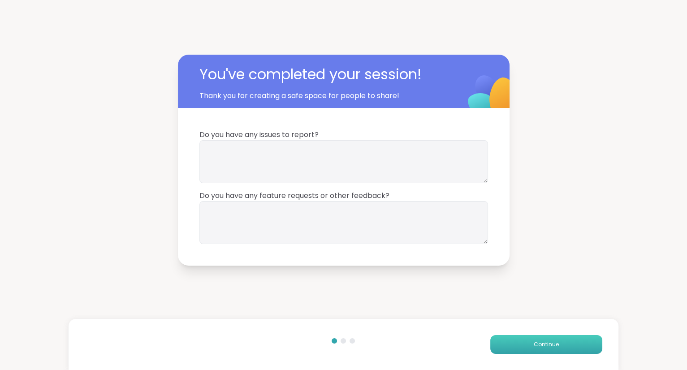
click at [503, 343] on button "Continue" at bounding box center [546, 344] width 112 height 19
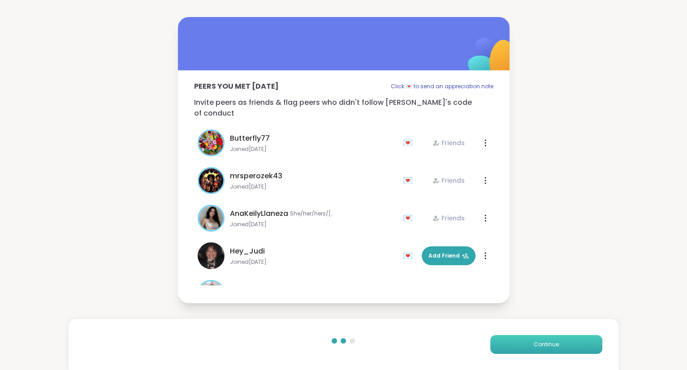
click at [503, 343] on button "Continue" at bounding box center [546, 344] width 112 height 19
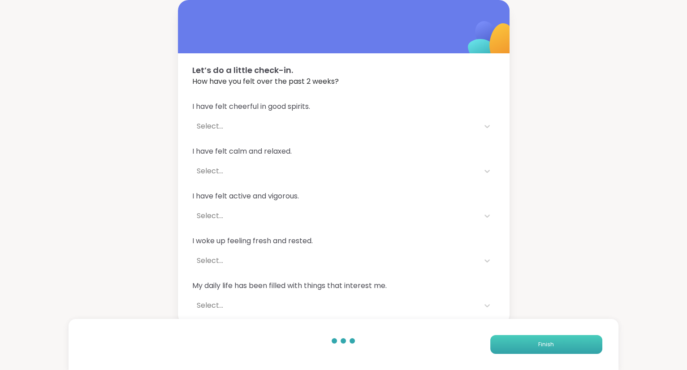
click at [508, 345] on button "Finish" at bounding box center [546, 344] width 112 height 19
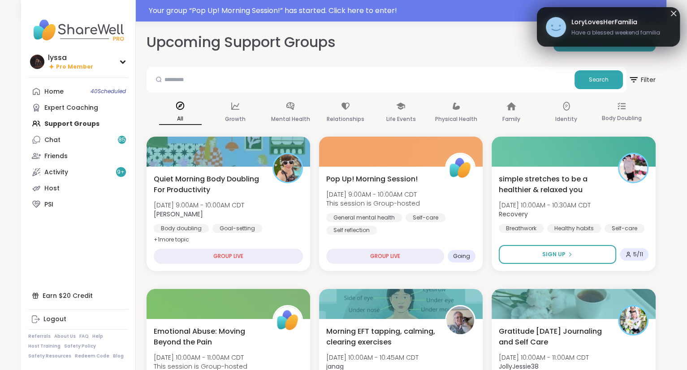
click at [672, 13] on icon at bounding box center [673, 13] width 11 height 11
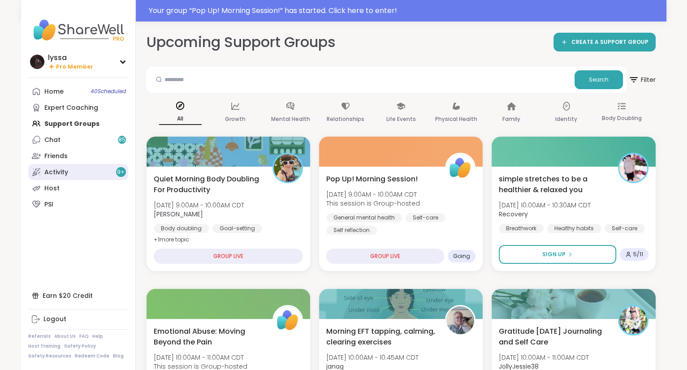
click at [67, 172] on div "Activity 9 +" at bounding box center [56, 172] width 24 height 9
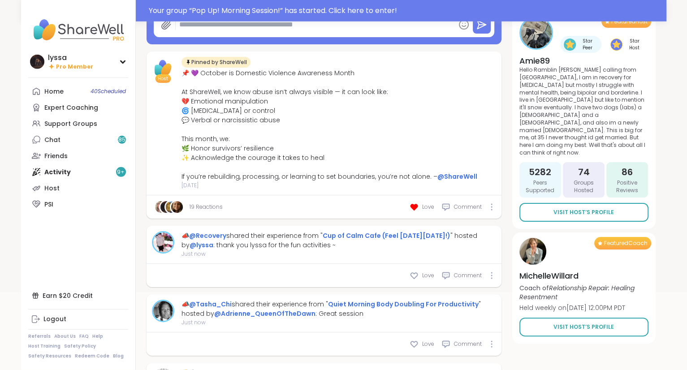
scroll to position [120, 0]
click at [423, 271] on span "Love" at bounding box center [428, 275] width 12 height 8
type textarea "*"
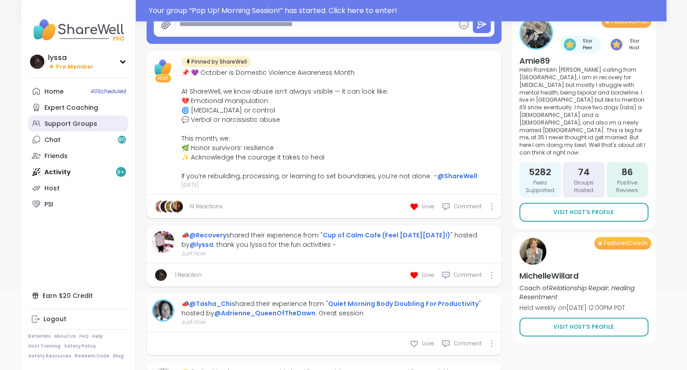
click at [57, 127] on div "Support Groups" at bounding box center [70, 124] width 53 height 9
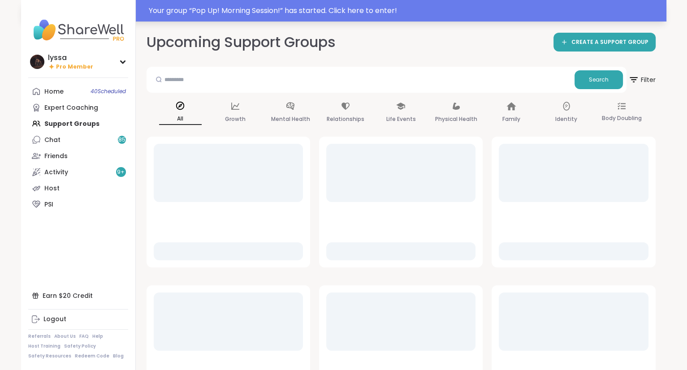
click at [211, 11] on div "Your group “ Pop Up! Morning Session! ” has started. Click here to enter!" at bounding box center [405, 10] width 512 height 11
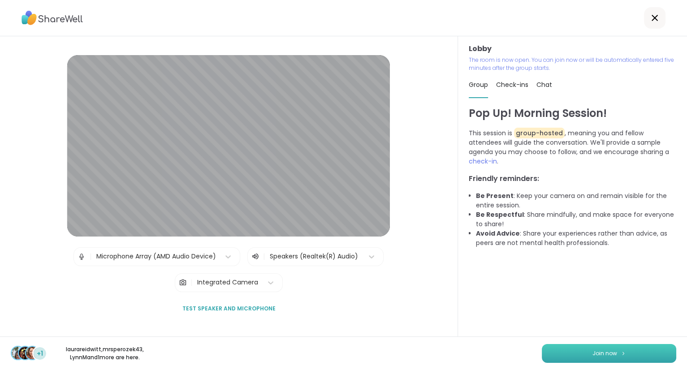
click at [555, 350] on button "Join now" at bounding box center [609, 353] width 134 height 19
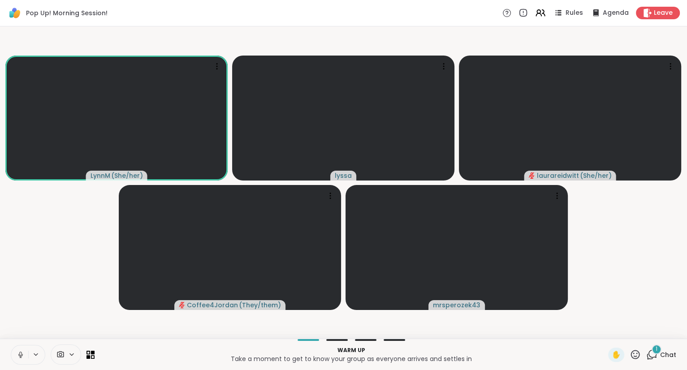
click at [637, 356] on icon at bounding box center [635, 354] width 11 height 11
click at [610, 335] on span "❤️" at bounding box center [608, 331] width 9 height 11
click at [636, 355] on icon at bounding box center [635, 354] width 11 height 11
click at [604, 334] on span "❤️" at bounding box center [608, 331] width 9 height 11
click at [637, 354] on icon at bounding box center [635, 354] width 9 height 9
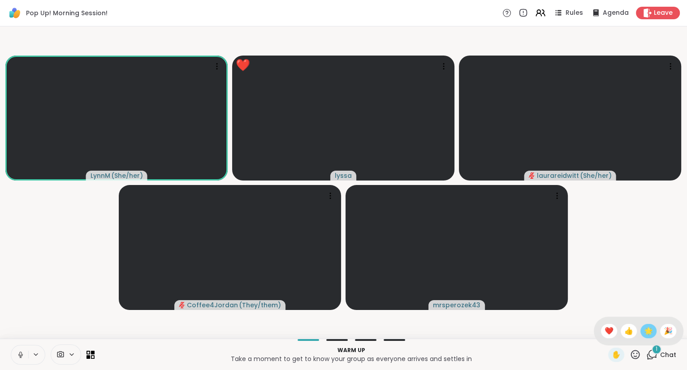
click at [651, 333] on span "🌟" at bounding box center [648, 331] width 9 height 11
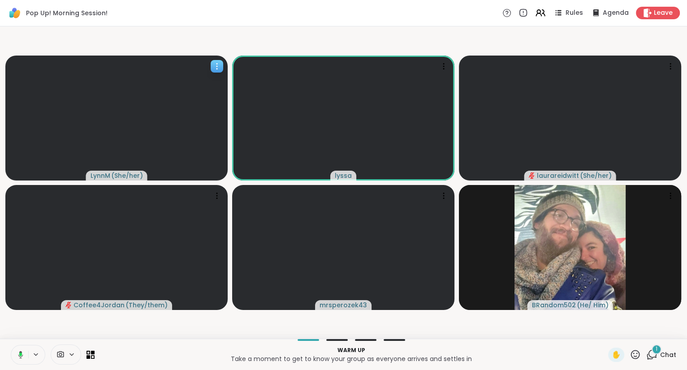
click at [219, 62] on icon at bounding box center [216, 66] width 9 height 9
click at [211, 71] on div "View Profile" at bounding box center [185, 69] width 67 height 14
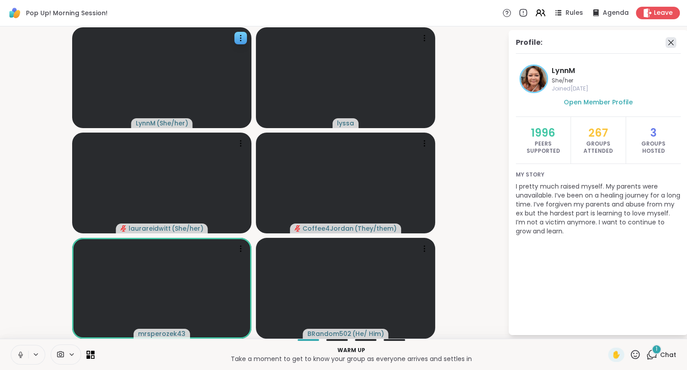
click at [669, 43] on icon at bounding box center [670, 42] width 11 height 11
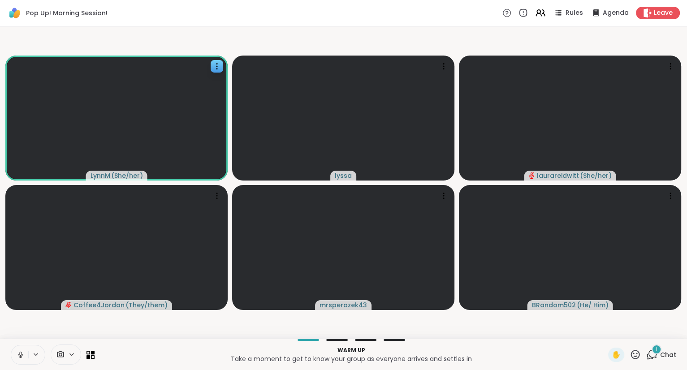
click at [17, 351] on icon at bounding box center [21, 355] width 8 height 8
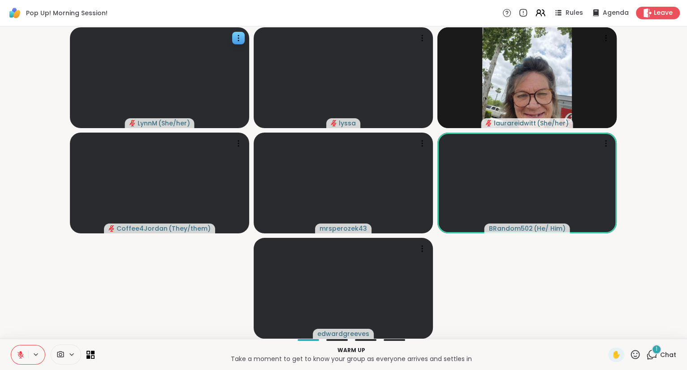
click at [14, 354] on button at bounding box center [19, 354] width 17 height 19
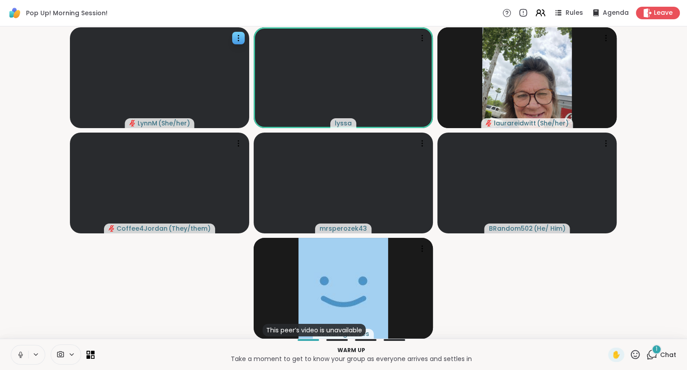
click at [17, 353] on icon at bounding box center [21, 355] width 8 height 8
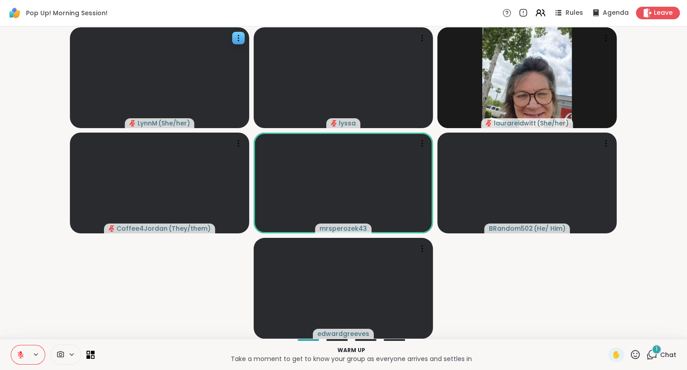
click at [19, 344] on div "Warm up Take a moment to get to know your group as everyone arrives and settles…" at bounding box center [343, 354] width 687 height 31
click at [19, 347] on button at bounding box center [19, 354] width 17 height 19
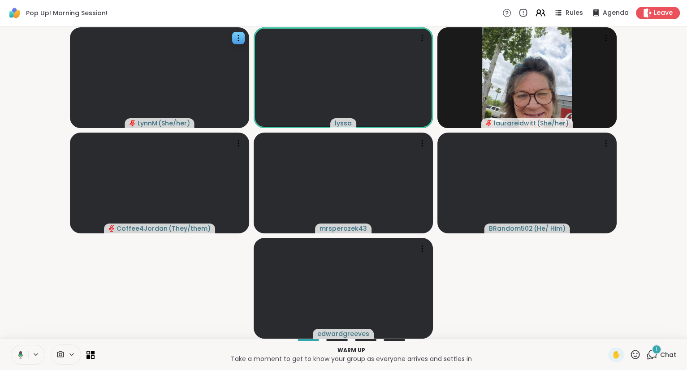
click at [638, 349] on div "✋" at bounding box center [624, 355] width 33 height 14
click at [637, 354] on icon at bounding box center [635, 354] width 11 height 11
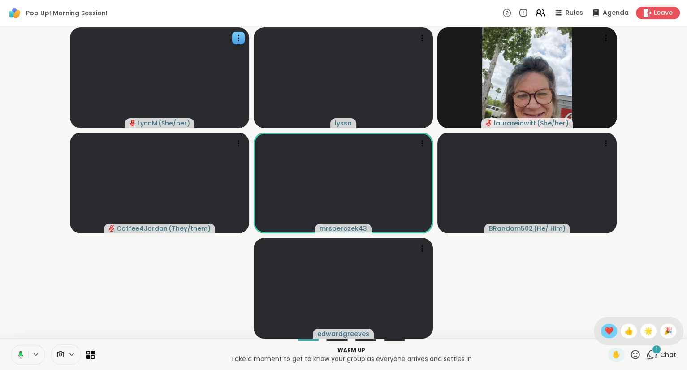
click at [606, 329] on span "❤️" at bounding box center [608, 331] width 9 height 11
click at [17, 351] on icon at bounding box center [21, 355] width 8 height 8
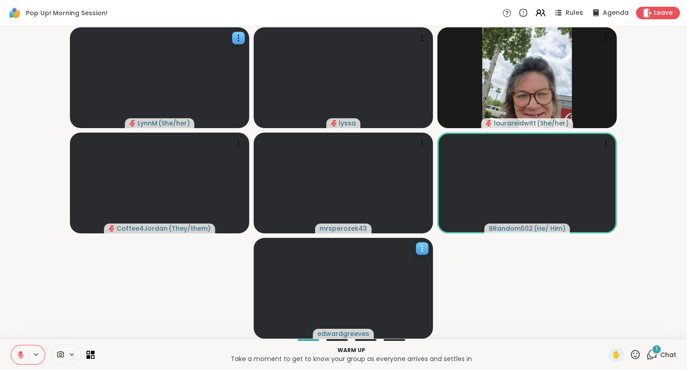
click at [418, 246] on icon at bounding box center [422, 248] width 9 height 9
click at [402, 250] on h4 "View Profile" at bounding box center [388, 253] width 38 height 9
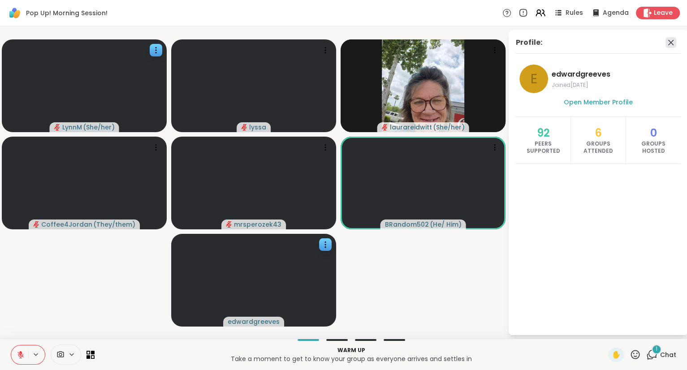
click at [671, 42] on icon at bounding box center [670, 42] width 5 height 5
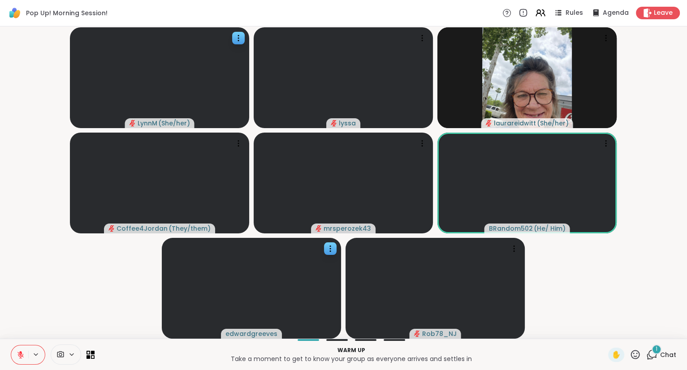
click at [653, 354] on icon at bounding box center [651, 354] width 11 height 11
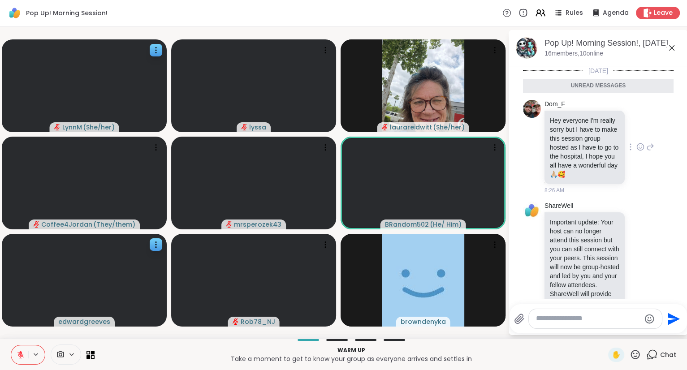
click at [639, 145] on icon at bounding box center [640, 146] width 8 height 9
click at [591, 127] on button "Select Reaction: Sad" at bounding box center [589, 133] width 18 height 18
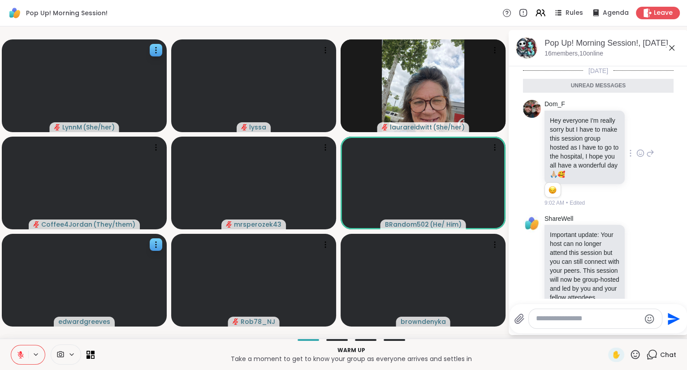
click at [650, 153] on icon at bounding box center [650, 153] width 8 height 11
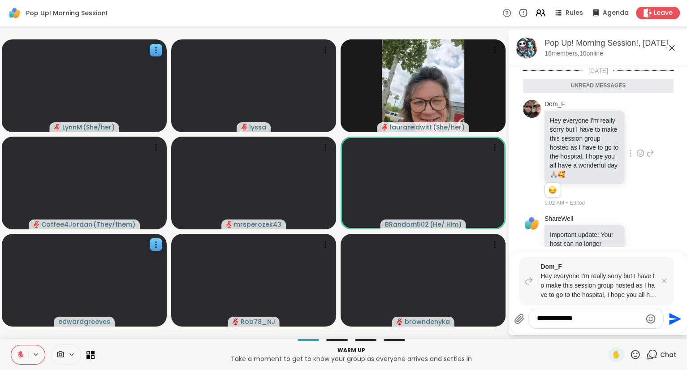
type textarea "**********"
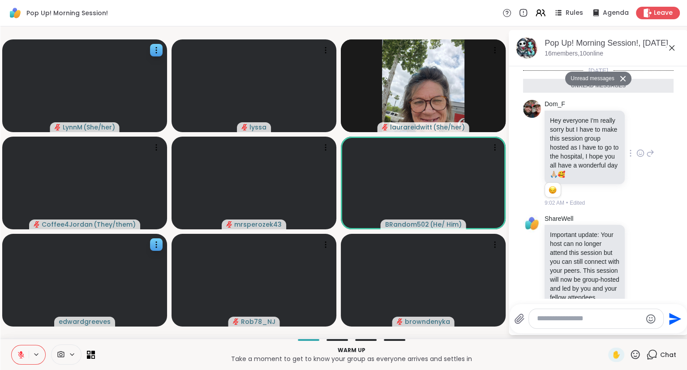
scroll to position [144, 0]
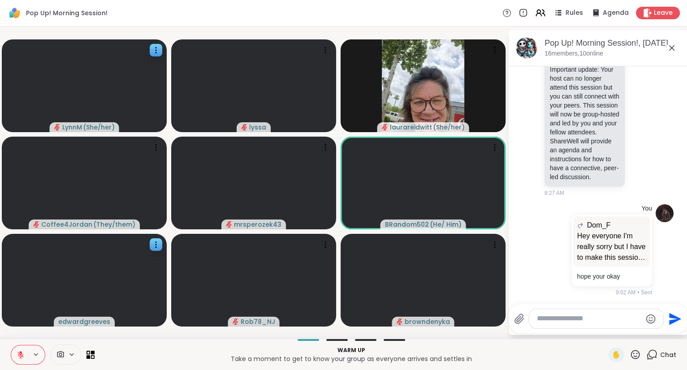
click at [671, 49] on icon at bounding box center [671, 48] width 11 height 11
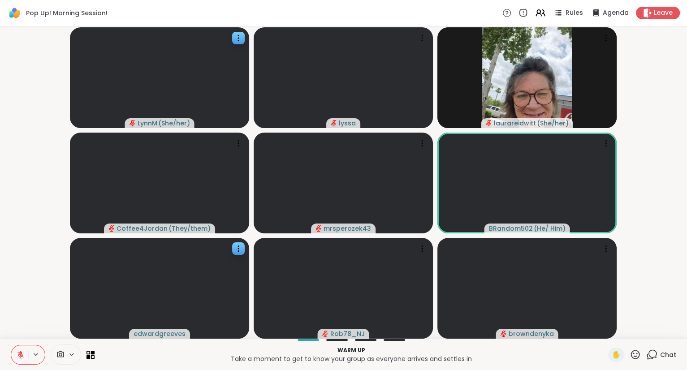
click at [14, 357] on button at bounding box center [19, 354] width 17 height 19
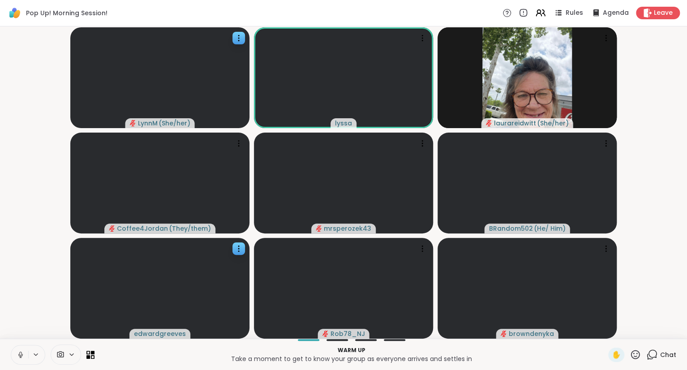
click at [671, 356] on span "Chat" at bounding box center [668, 354] width 16 height 9
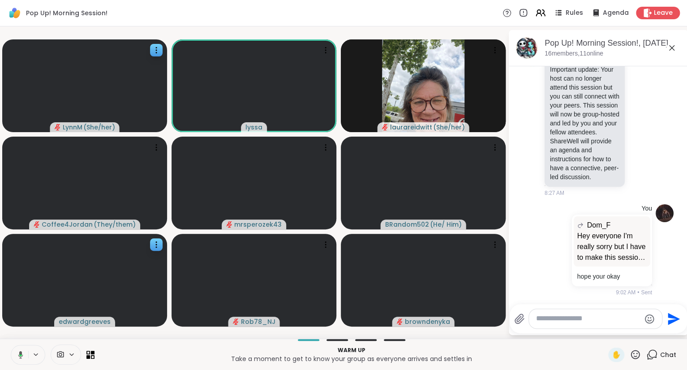
click at [671, 46] on icon at bounding box center [672, 48] width 11 height 11
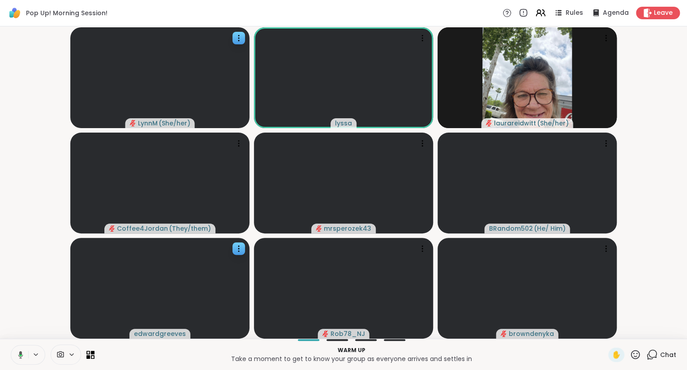
click at [686, 118] on div "LynnM ( She/her ) lyssa laurareidwitt ( She/her ) Coffee4Jordan ( They/them ) m…" at bounding box center [343, 182] width 687 height 312
click at [686, 117] on div "LynnM ( She/her ) lyssa laurareidwitt ( She/her ) Coffee4Jordan ( They/them ) m…" at bounding box center [343, 182] width 687 height 312
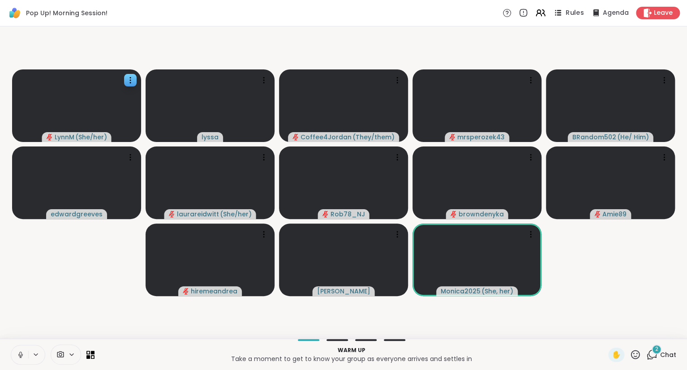
click at [564, 14] on icon at bounding box center [557, 12] width 11 height 11
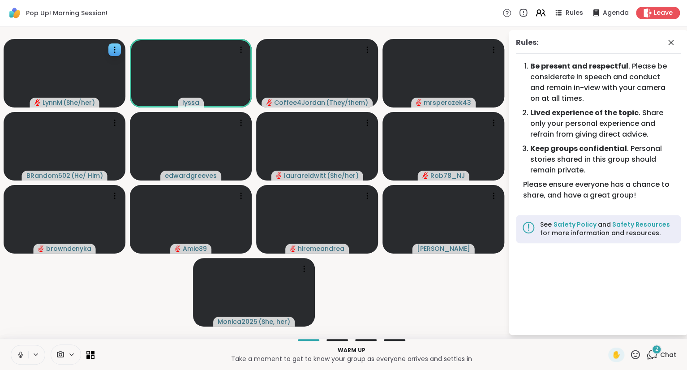
click at [686, 26] on div "Pop Up! Morning Session! Rules Agenda Leave" at bounding box center [343, 13] width 687 height 26
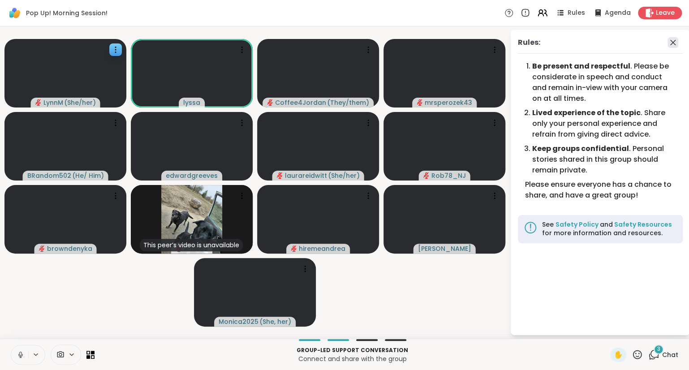
click at [674, 44] on icon at bounding box center [673, 42] width 11 height 11
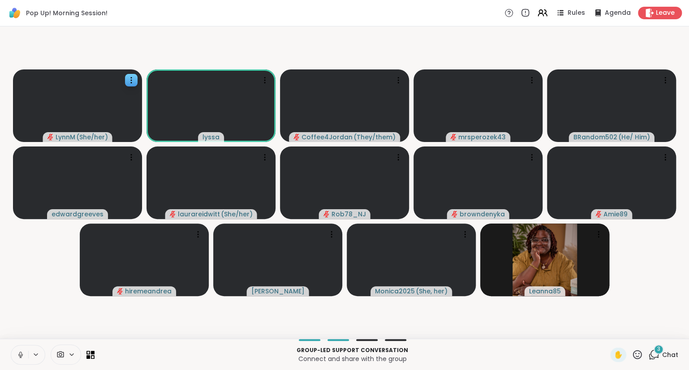
click at [673, 354] on span "Chat" at bounding box center [670, 354] width 16 height 9
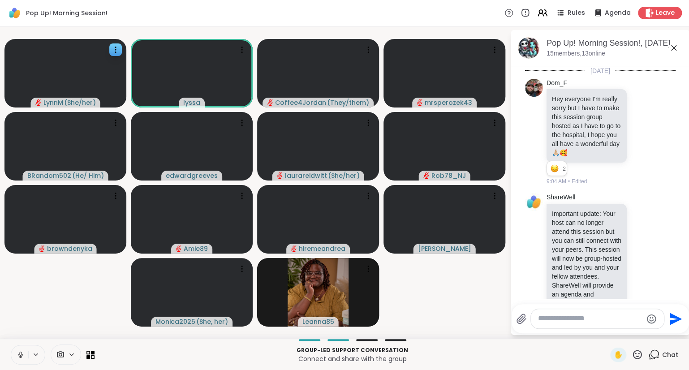
scroll to position [448, 0]
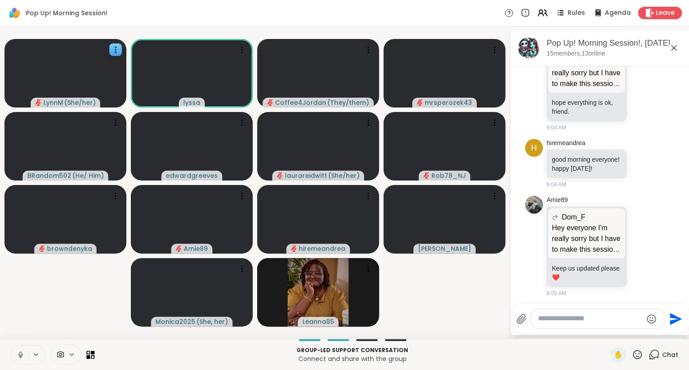
click at [675, 47] on icon at bounding box center [673, 47] width 5 height 5
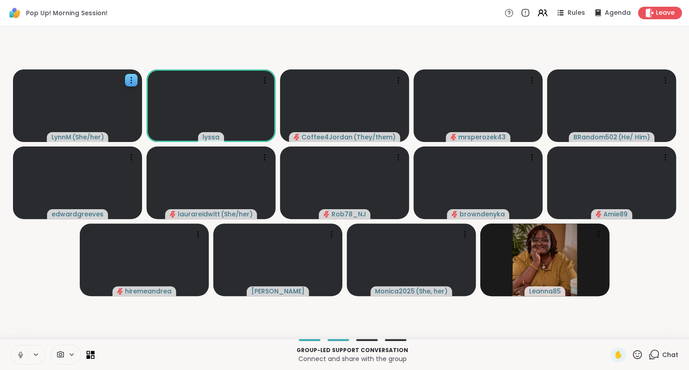
click at [21, 352] on icon at bounding box center [21, 355] width 8 height 8
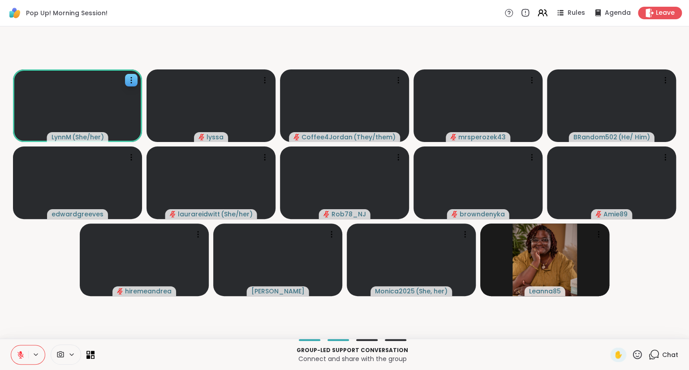
click at [21, 349] on button at bounding box center [19, 354] width 17 height 19
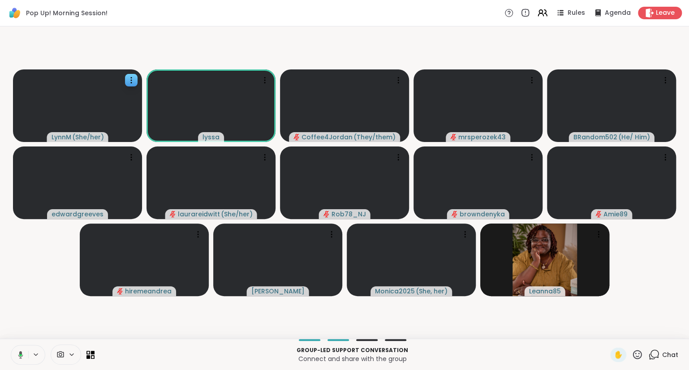
click at [635, 353] on icon at bounding box center [637, 354] width 11 height 11
click at [612, 333] on span "❤️" at bounding box center [611, 331] width 9 height 11
click at [18, 354] on icon at bounding box center [21, 355] width 8 height 8
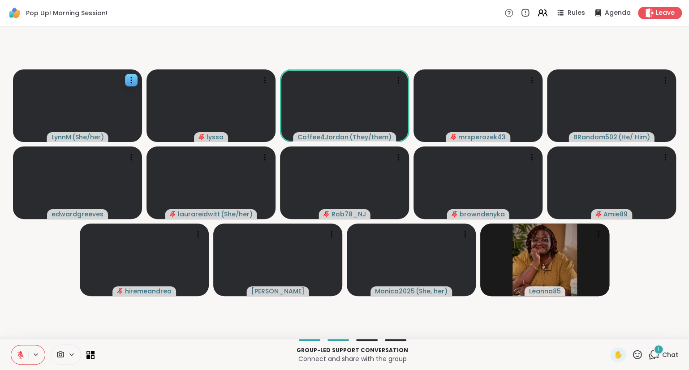
click at [634, 355] on icon at bounding box center [637, 354] width 9 height 9
click at [670, 327] on span "🎉" at bounding box center [670, 331] width 9 height 11
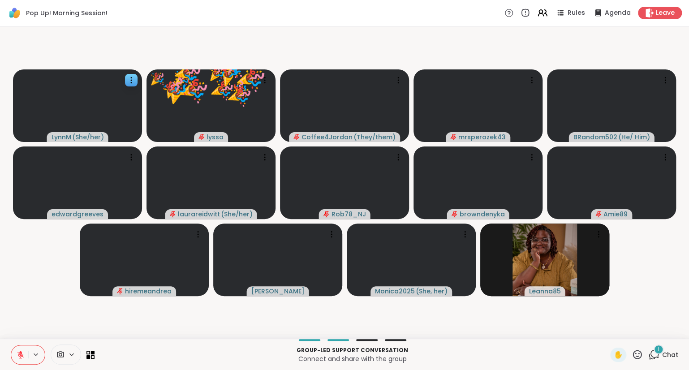
click at [13, 348] on button at bounding box center [19, 354] width 17 height 19
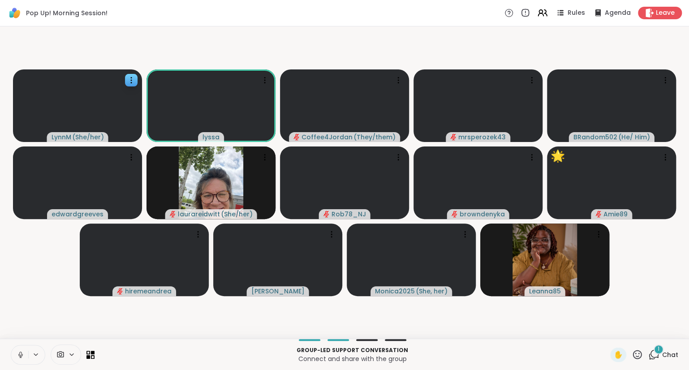
click at [21, 358] on icon at bounding box center [20, 357] width 0 height 2
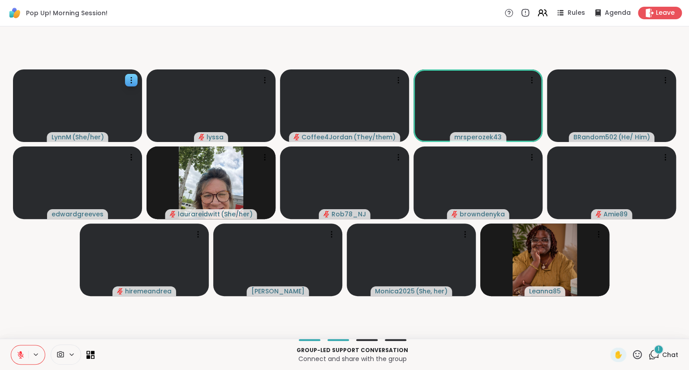
click at [20, 356] on icon at bounding box center [21, 355] width 8 height 8
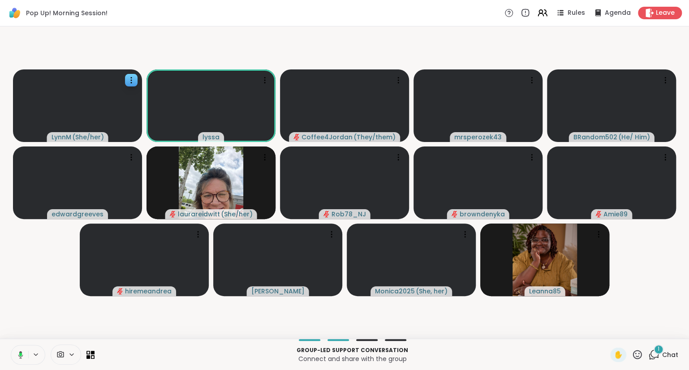
click at [639, 351] on icon at bounding box center [637, 354] width 9 height 9
click at [666, 331] on span "🎉" at bounding box center [670, 331] width 9 height 11
click at [640, 353] on icon at bounding box center [637, 354] width 11 height 11
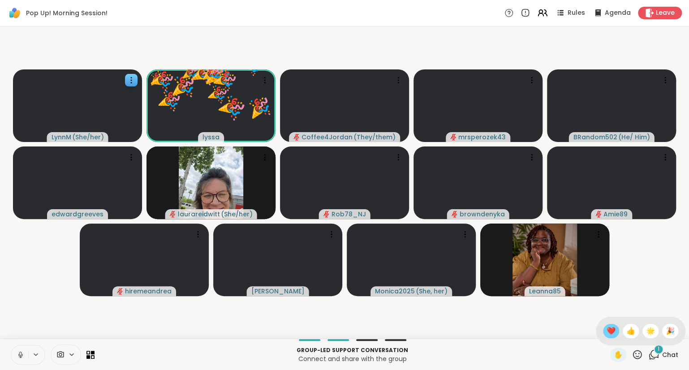
click at [610, 329] on span "❤️" at bounding box center [611, 331] width 9 height 11
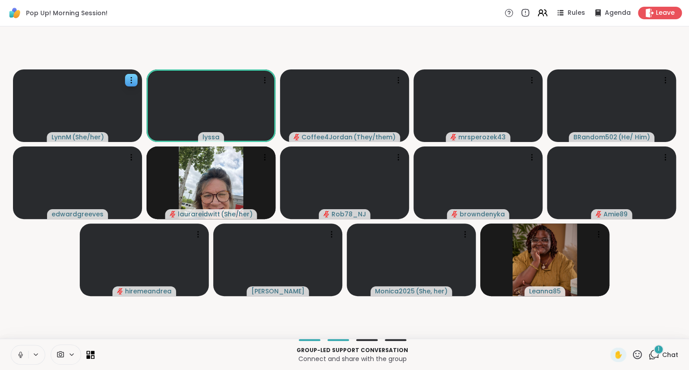
click at [639, 354] on icon at bounding box center [637, 354] width 11 height 11
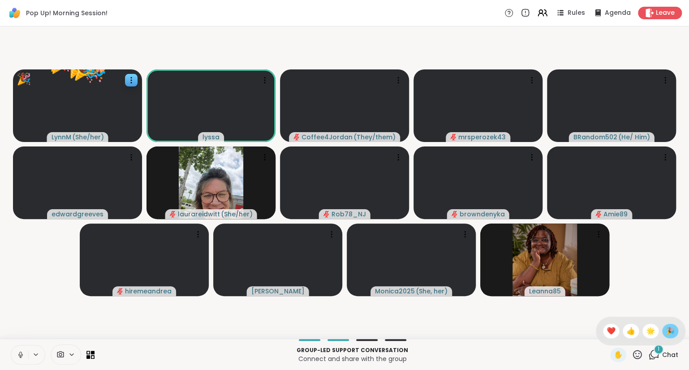
click at [669, 331] on span "🎉" at bounding box center [670, 331] width 9 height 11
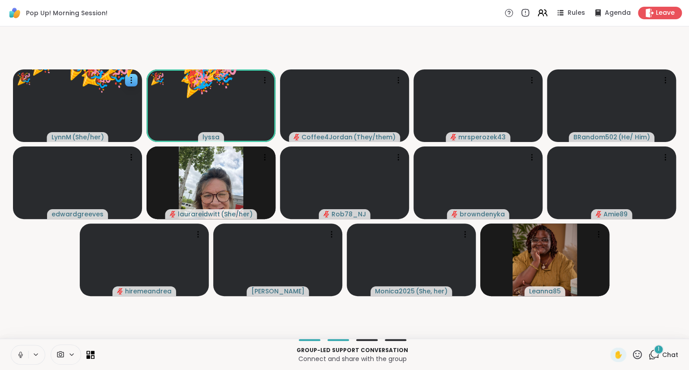
click at [643, 352] on icon at bounding box center [637, 354] width 11 height 11
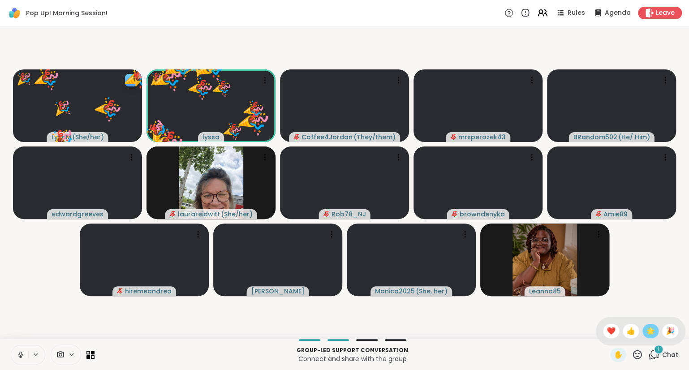
click at [652, 331] on span "🌟" at bounding box center [650, 331] width 9 height 11
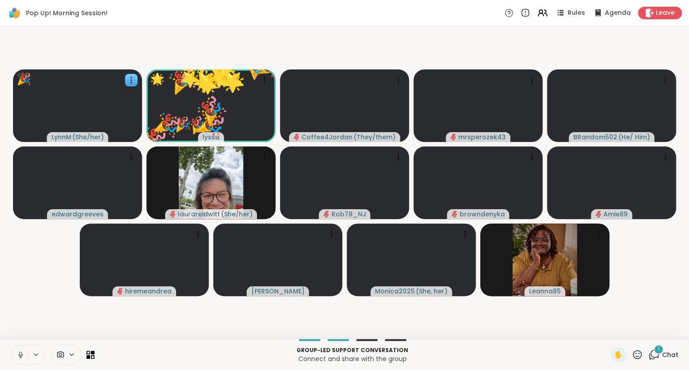
click at [640, 354] on icon at bounding box center [637, 354] width 11 height 11
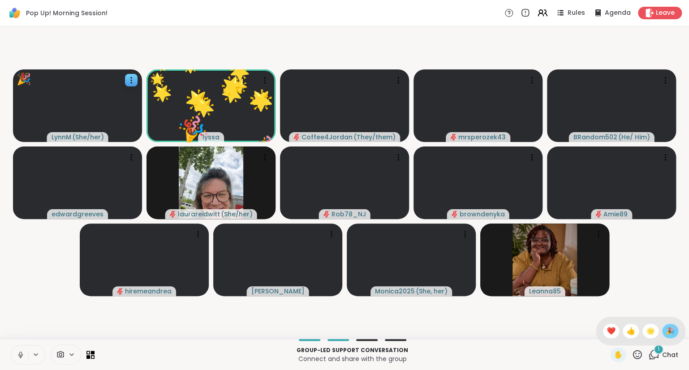
click at [670, 331] on span "🎉" at bounding box center [670, 331] width 9 height 11
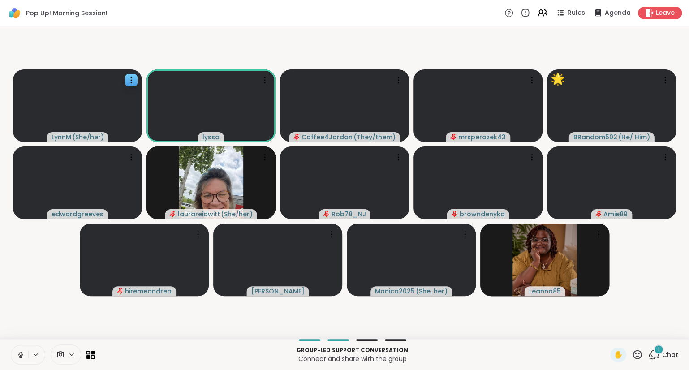
click at [21, 357] on icon at bounding box center [20, 357] width 0 height 2
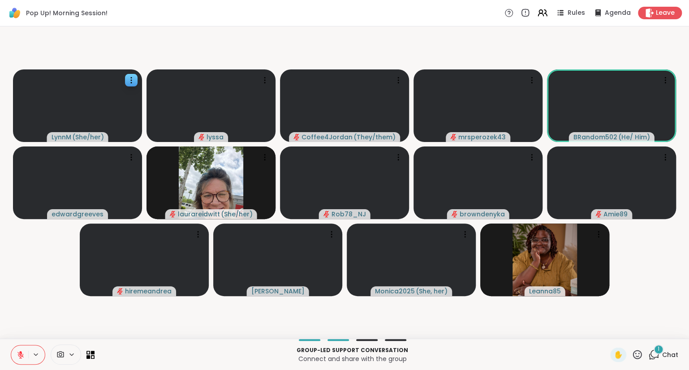
click at [637, 356] on icon at bounding box center [637, 354] width 9 height 9
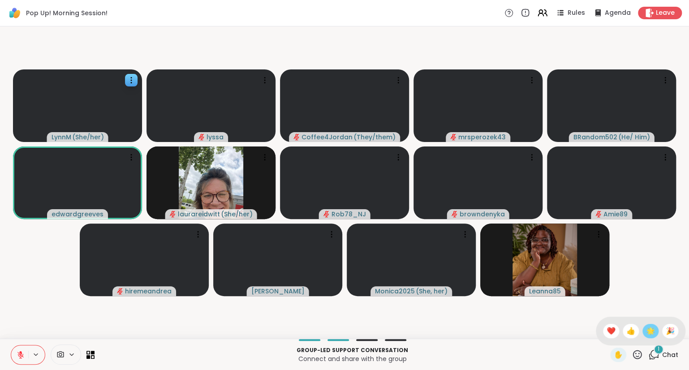
click at [653, 334] on span "🌟" at bounding box center [650, 331] width 9 height 11
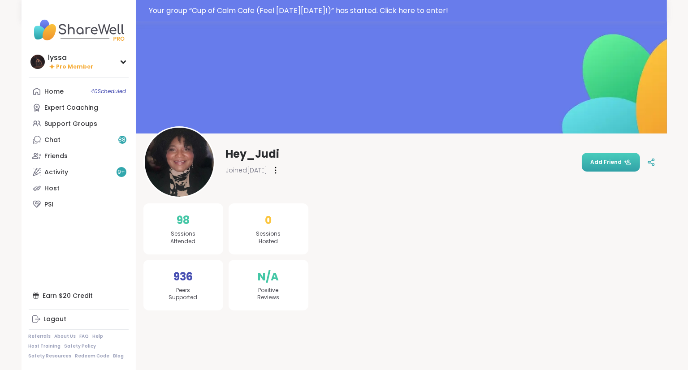
click at [604, 160] on span "Add Friend" at bounding box center [611, 162] width 40 height 8
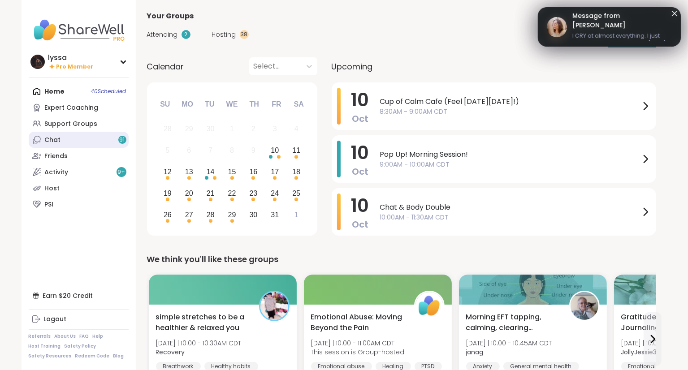
click at [73, 143] on link "Chat 91" at bounding box center [79, 140] width 100 height 16
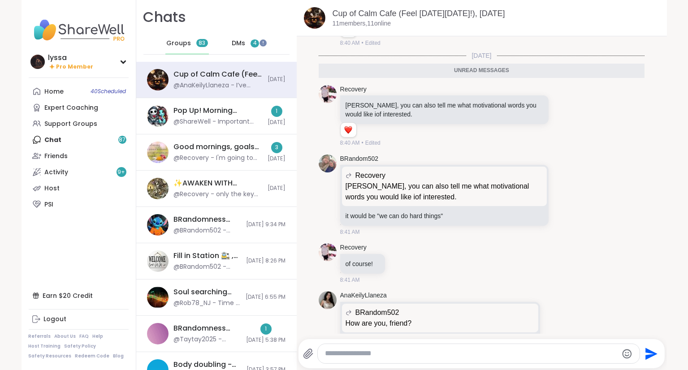
click at [246, 45] on div "DMs 4" at bounding box center [246, 44] width 44 height 22
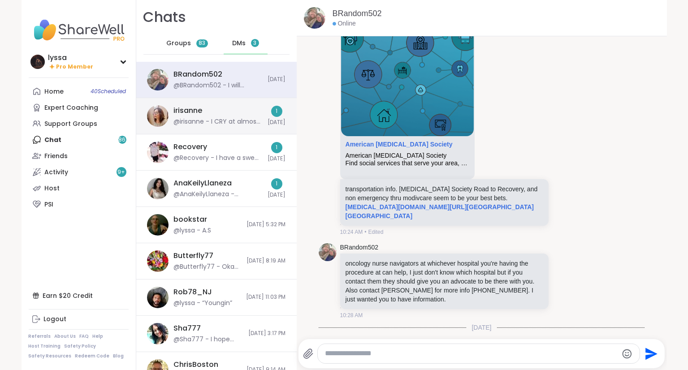
click at [236, 119] on div "@irisanne - I CRY at almost everything. I just cried at a sad commercial today,…" at bounding box center [218, 121] width 89 height 9
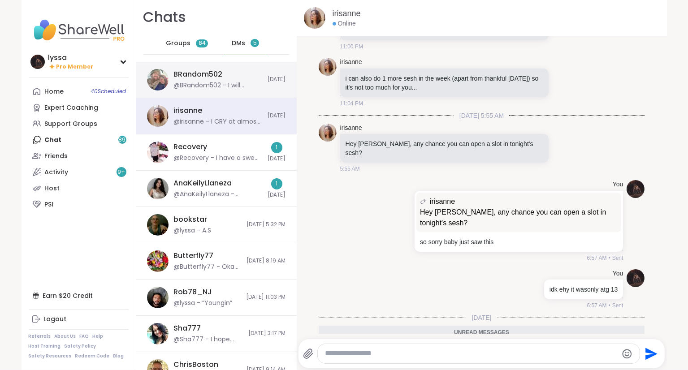
click at [218, 80] on div "BRandom502 @BRandom502 - I will randomly talk in song and not realize it." at bounding box center [218, 79] width 89 height 21
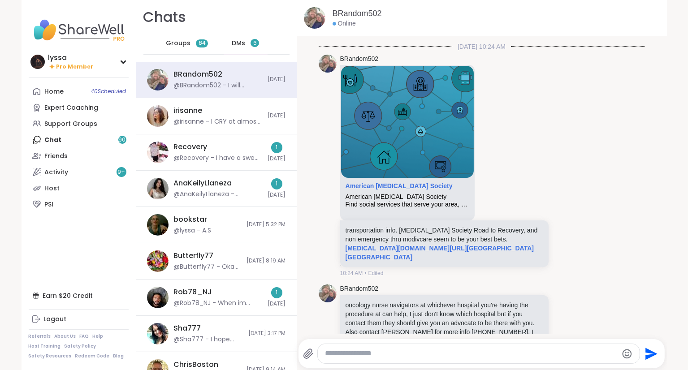
click at [245, 42] on span "DMs" at bounding box center [238, 43] width 13 height 9
click at [214, 189] on div "AnaKeilyLlaneza @AnaKeilyLlaneza - 5705568922. Text or WhatsApp. Or both. I’m f…" at bounding box center [218, 188] width 89 height 21
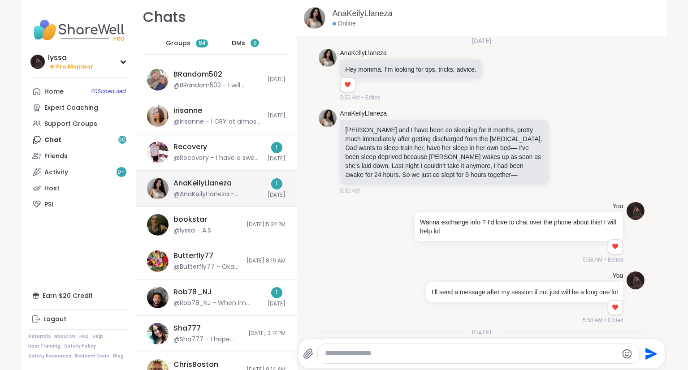
scroll to position [81, 0]
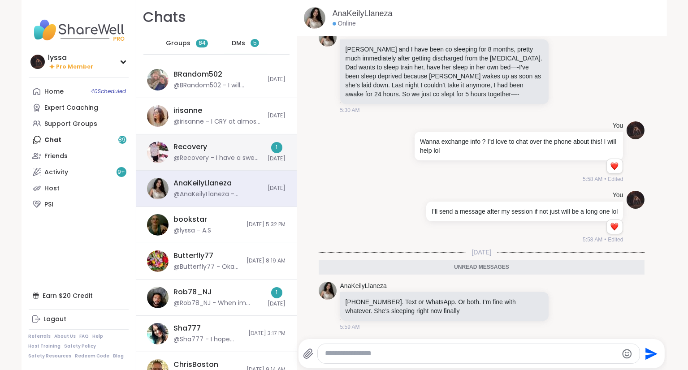
click at [200, 155] on div "@Recovery - I have a sweet tooth" at bounding box center [218, 158] width 89 height 9
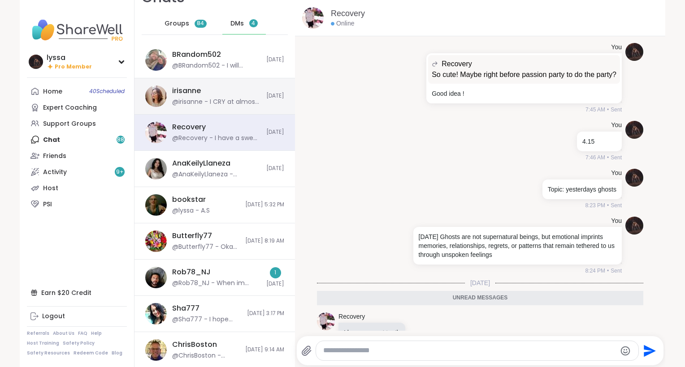
scroll to position [0, 0]
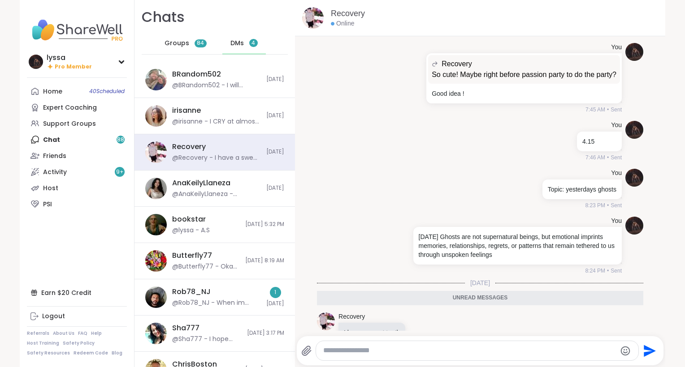
click at [244, 39] on div "DMs 4" at bounding box center [244, 44] width 44 height 22
click at [189, 42] on div "Groups 84" at bounding box center [186, 44] width 44 height 22
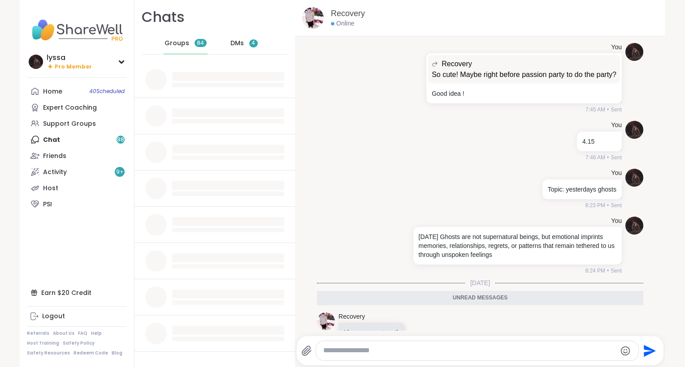
click at [240, 41] on span "DMs" at bounding box center [236, 43] width 13 height 9
click at [187, 47] on span "Groups" at bounding box center [176, 43] width 25 height 9
click at [242, 42] on span "DMs" at bounding box center [236, 43] width 13 height 9
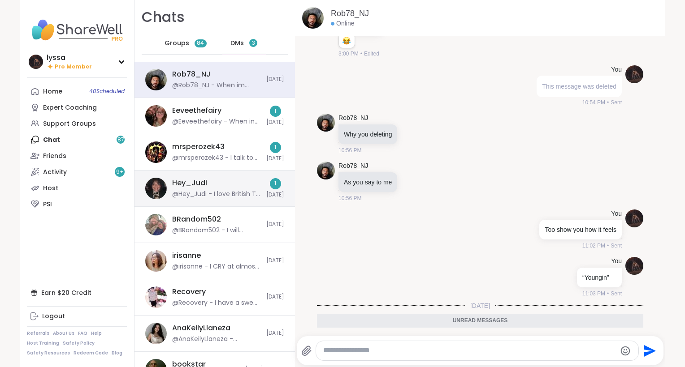
click at [212, 181] on div "Hey_Judi @Hey_Judi - I love British TV mysteries.💂🏾‍♀️" at bounding box center [216, 188] width 89 height 21
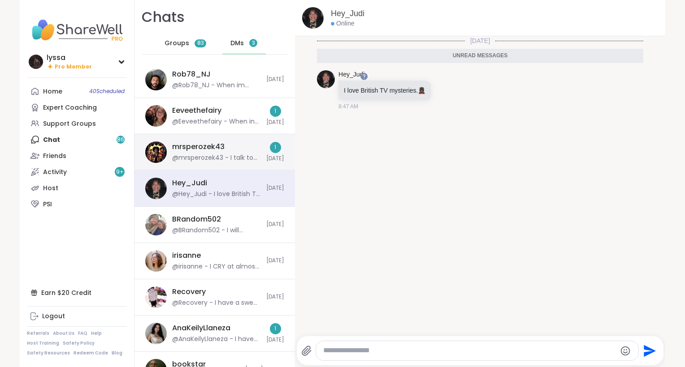
click at [230, 157] on div "@mrsperozek43 - I talk to myself when I am bored." at bounding box center [216, 158] width 89 height 9
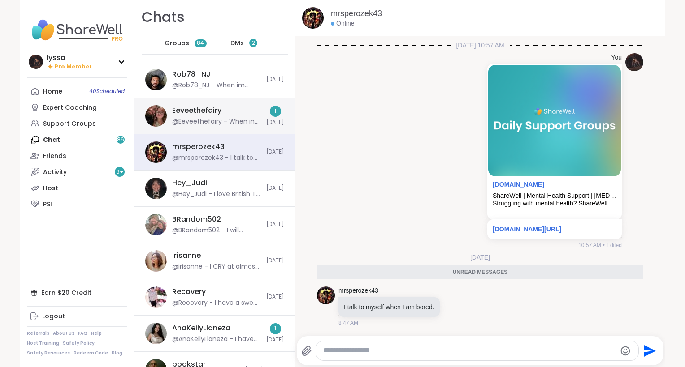
click at [214, 125] on div "@Eeveethefairy - When in the passenger seat, I love to blast music and stick my…" at bounding box center [216, 121] width 89 height 9
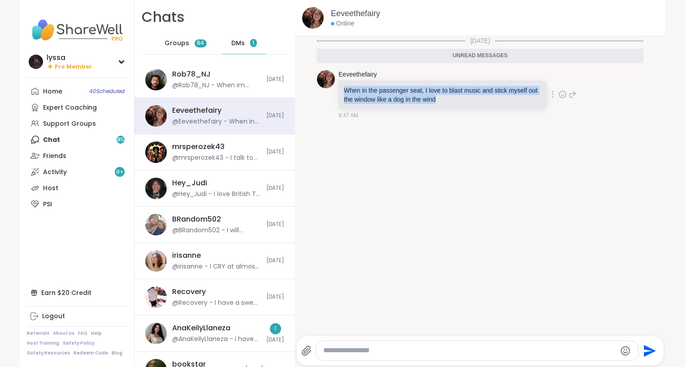
drag, startPoint x: 452, startPoint y: 99, endPoint x: 346, endPoint y: 89, distance: 105.8
click at [346, 89] on p "When in the passenger seat, I love to blast music and stick myself out the wind…" at bounding box center [443, 95] width 198 height 18
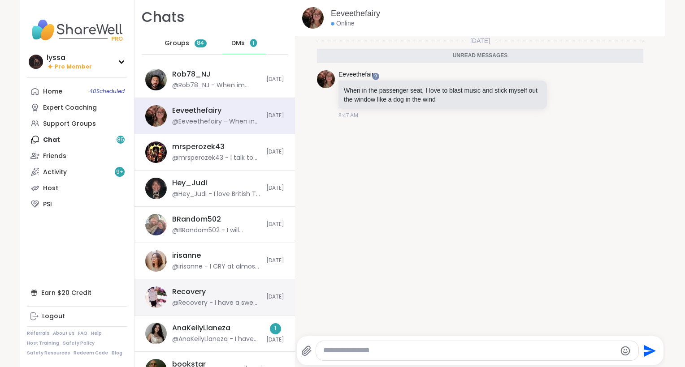
click at [175, 293] on div "Recovery" at bounding box center [189, 292] width 34 height 10
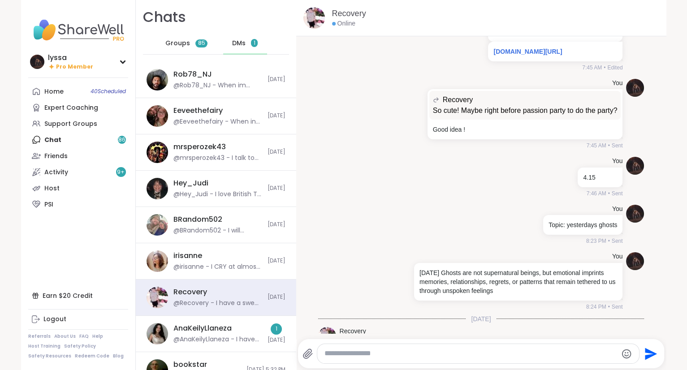
scroll to position [14100, 0]
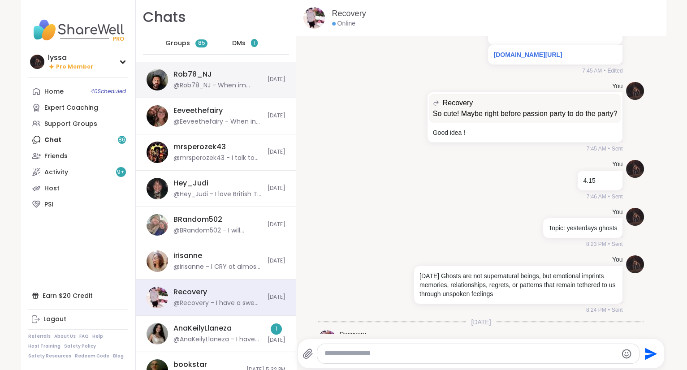
click at [191, 89] on div "@Rob78_NJ - When im sweaty i like the stinky smell behind ear" at bounding box center [217, 85] width 89 height 9
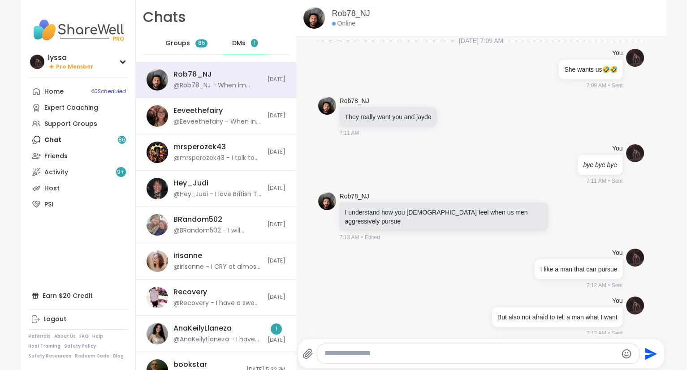
scroll to position [11128, 0]
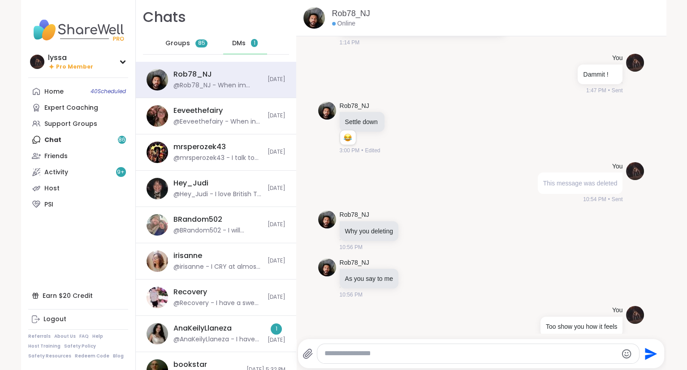
drag, startPoint x: 481, startPoint y: 311, endPoint x: 345, endPoint y: 308, distance: 136.2
click at [221, 127] on div "Eeveethefairy @Eeveethefairy - When in the passenger seat, I love to blast musi…" at bounding box center [216, 116] width 160 height 36
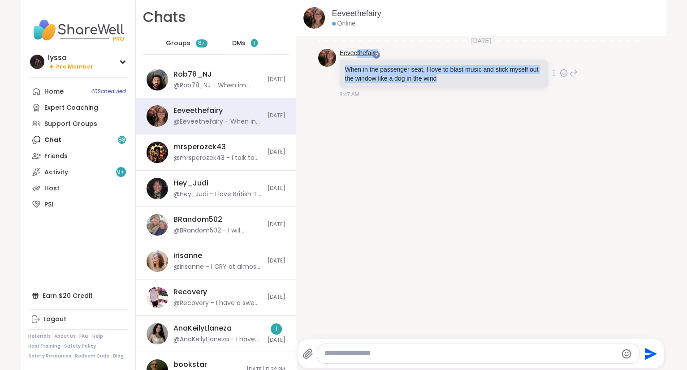
drag, startPoint x: 440, startPoint y: 82, endPoint x: 354, endPoint y: 53, distance: 89.8
click at [354, 53] on div "Eeveethefairy When in the passenger seat, I love to blast music and stick mysel…" at bounding box center [445, 74] width 210 height 50
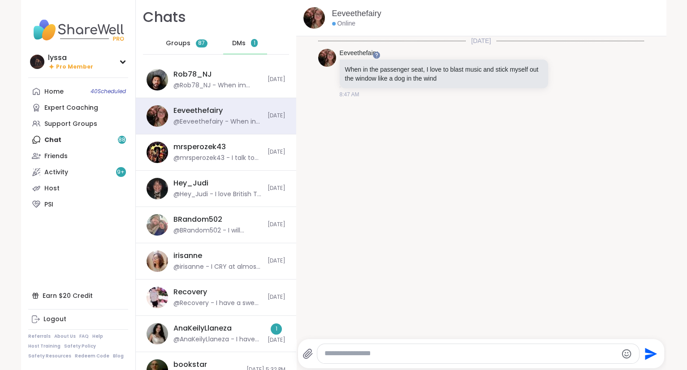
click at [415, 142] on div "Today Eeveethefairy When in the passenger seat, I love to blast music and stick…" at bounding box center [481, 185] width 370 height 298
click at [252, 82] on div "@Rob78_NJ - When im sweaty i like the stinky smell behind ear" at bounding box center [217, 85] width 89 height 9
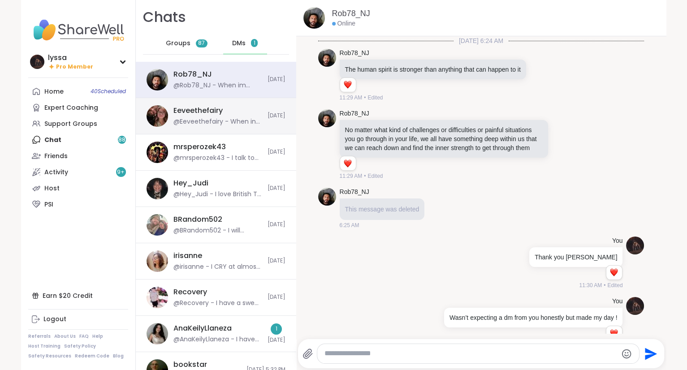
scroll to position [11128, 0]
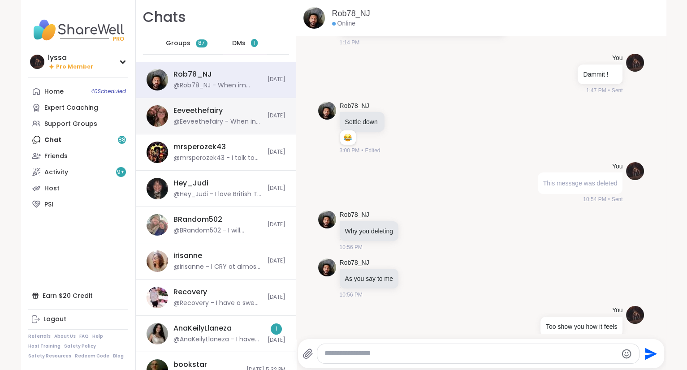
click at [237, 133] on div "Eeveethefairy @Eeveethefairy - When in the passenger seat, I love to blast musi…" at bounding box center [216, 116] width 160 height 36
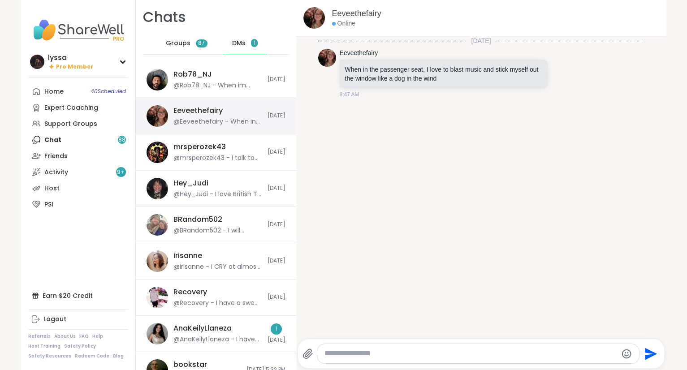
scroll to position [0, 0]
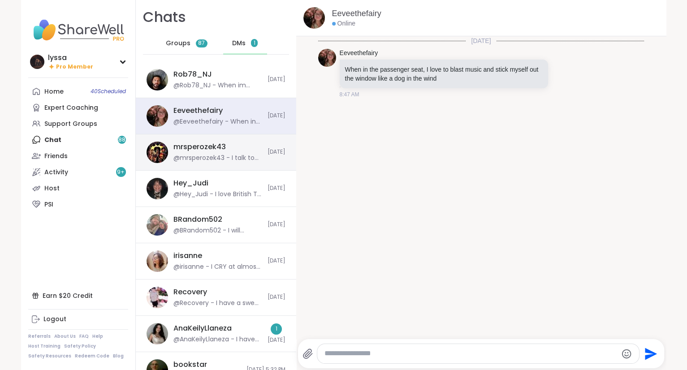
click at [227, 153] on div "mrsperozek43 @mrsperozek43 - I talk to myself when I am bored." at bounding box center [217, 152] width 89 height 21
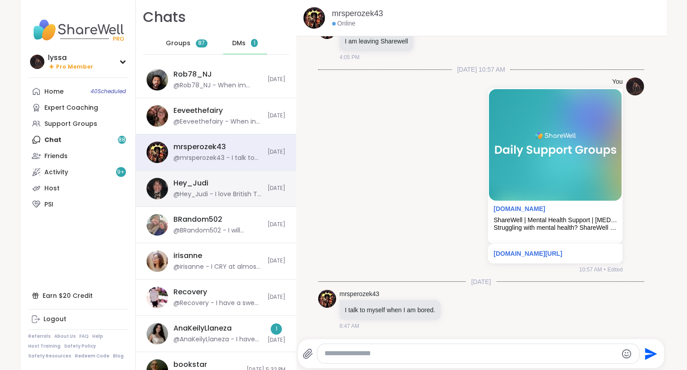
click at [222, 191] on div "@Hey_Judi - I love British TV mysteries.💂🏾‍♀️" at bounding box center [217, 194] width 89 height 9
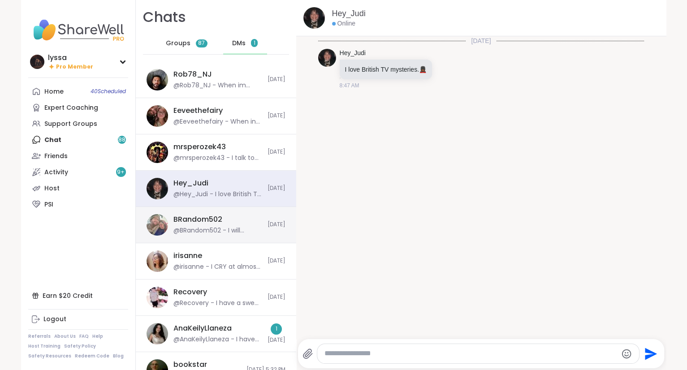
click at [229, 241] on div "BRandom502 @BRandom502 - I will randomly talk in song and not realize it. Today" at bounding box center [216, 225] width 160 height 36
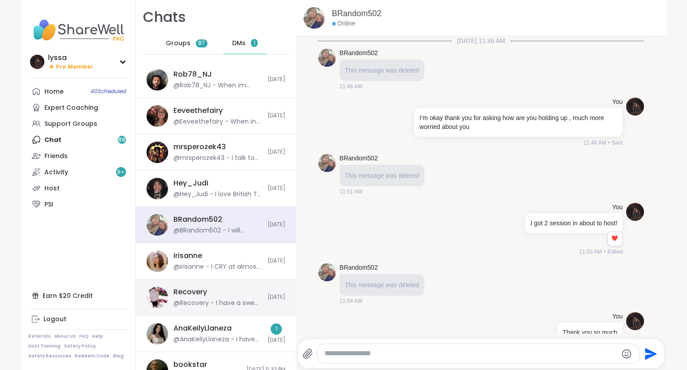
scroll to position [11995, 0]
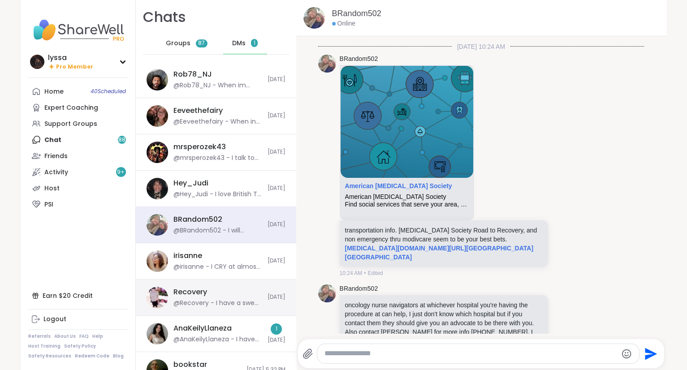
click at [234, 297] on div "Recovery @Recovery - I have a sweet tooth" at bounding box center [217, 297] width 89 height 21
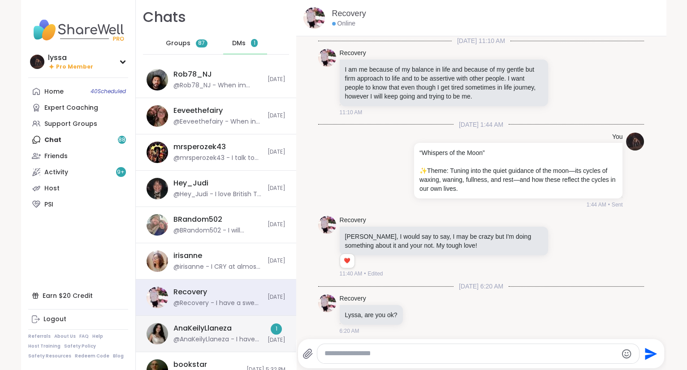
click at [229, 331] on div "AnaKeilyLlaneza" at bounding box center [202, 328] width 58 height 10
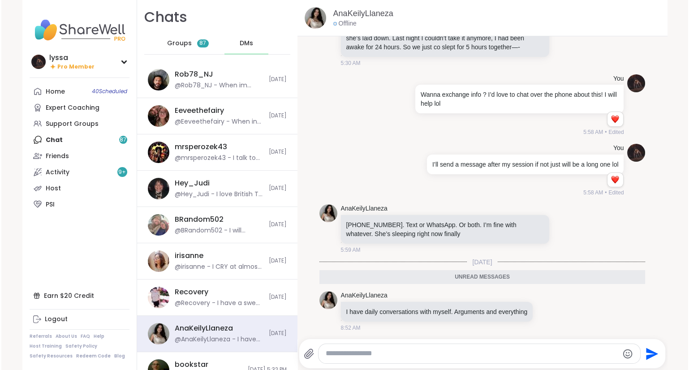
scroll to position [0, 0]
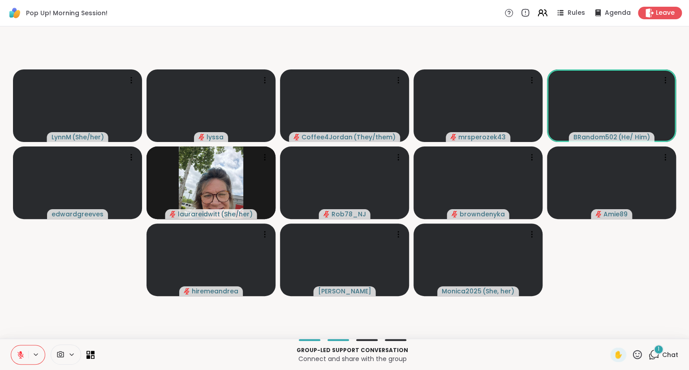
click at [21, 349] on button at bounding box center [19, 354] width 17 height 19
click at [21, 358] on icon at bounding box center [21, 355] width 8 height 8
click at [638, 354] on icon at bounding box center [637, 354] width 11 height 11
click at [607, 329] on span "❤️" at bounding box center [611, 331] width 9 height 11
click at [637, 353] on icon at bounding box center [637, 354] width 11 height 11
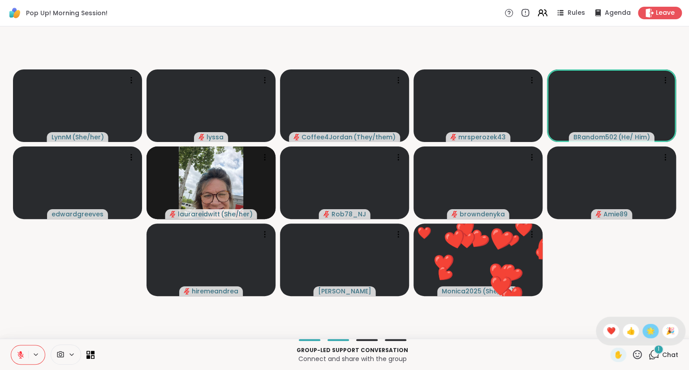
click at [646, 333] on span "🌟" at bounding box center [650, 331] width 9 height 11
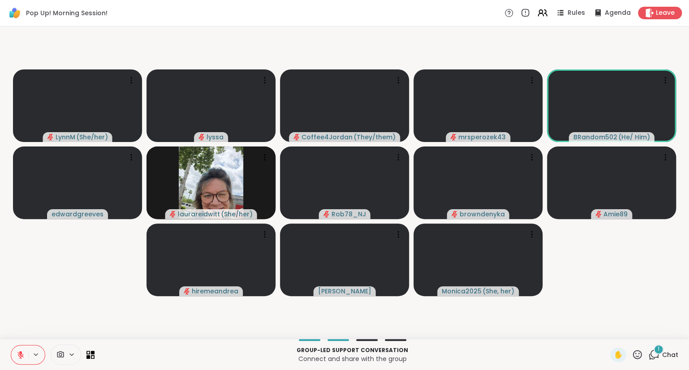
click at [19, 354] on icon at bounding box center [21, 355] width 8 height 8
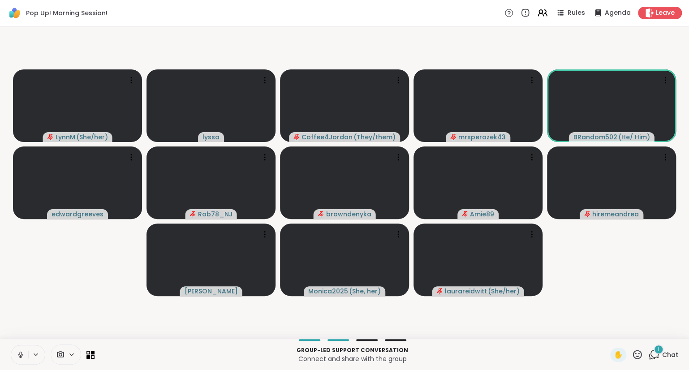
click at [638, 356] on icon at bounding box center [637, 354] width 11 height 11
click at [610, 330] on span "❤️" at bounding box center [611, 331] width 9 height 11
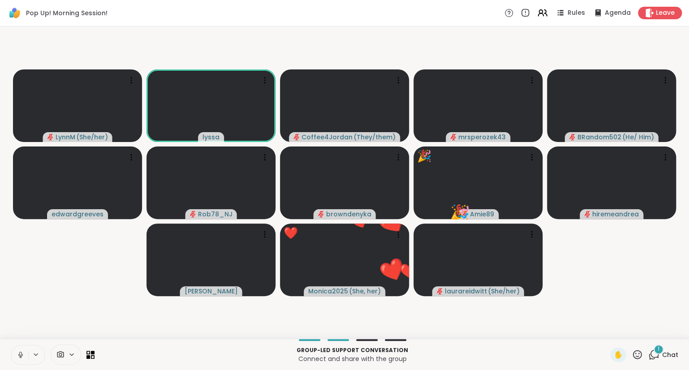
click at [17, 351] on icon at bounding box center [21, 355] width 8 height 8
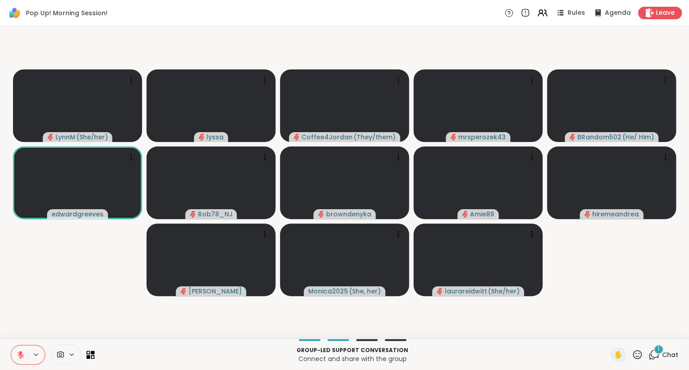
click at [18, 349] on button at bounding box center [19, 354] width 17 height 19
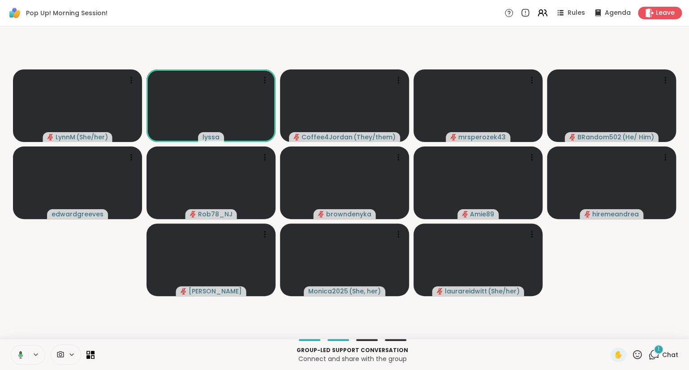
click at [638, 354] on icon at bounding box center [637, 354] width 11 height 11
click at [610, 330] on span "❤️" at bounding box center [611, 331] width 9 height 11
click at [17, 358] on icon at bounding box center [21, 355] width 8 height 8
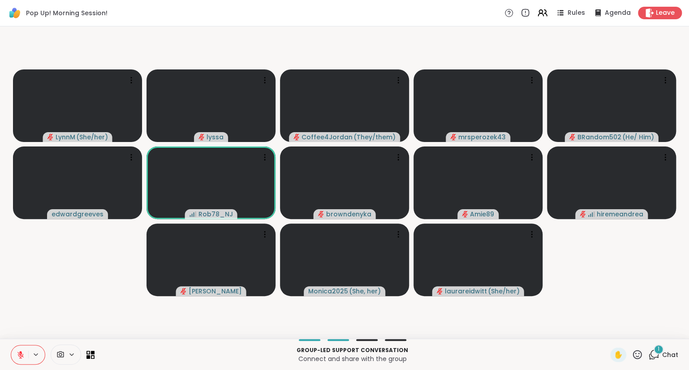
click at [635, 358] on icon at bounding box center [637, 354] width 9 height 9
drag, startPoint x: 609, startPoint y: 334, endPoint x: 638, endPoint y: 344, distance: 30.5
click at [638, 344] on div "✋ ❤️ 👍 🌟 🎉" at bounding box center [641, 331] width 90 height 29
click at [637, 354] on icon at bounding box center [637, 354] width 11 height 11
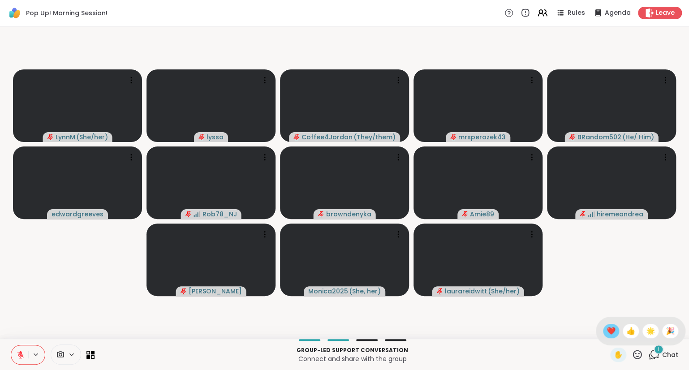
click at [607, 330] on span "❤️" at bounding box center [611, 331] width 9 height 11
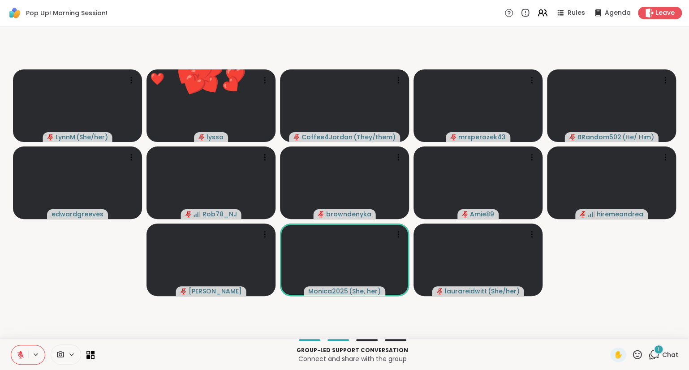
click at [657, 352] on div "1" at bounding box center [659, 350] width 10 height 10
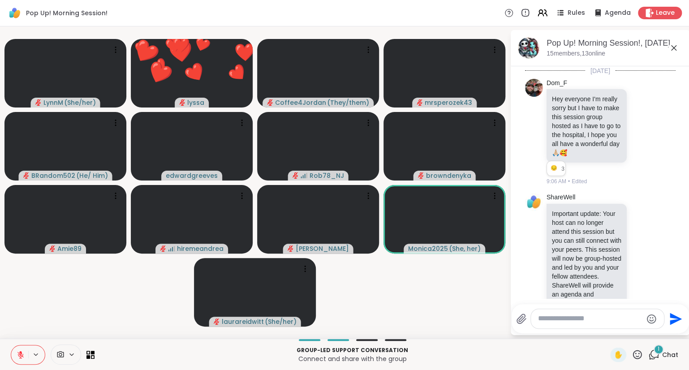
scroll to position [548, 0]
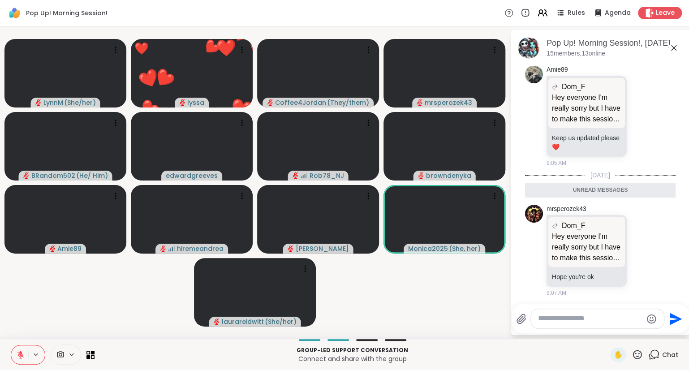
click at [675, 47] on icon at bounding box center [673, 47] width 5 height 5
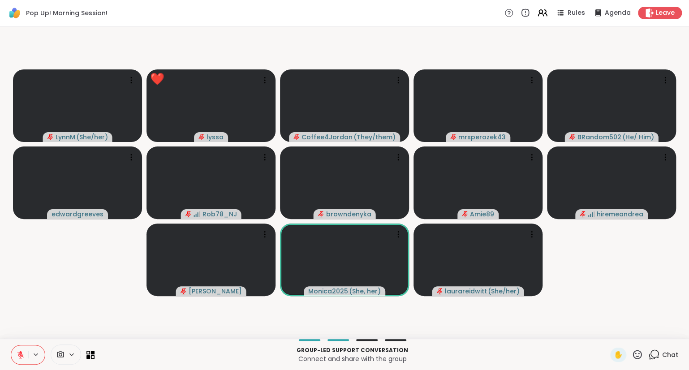
click at [18, 351] on icon at bounding box center [21, 355] width 8 height 8
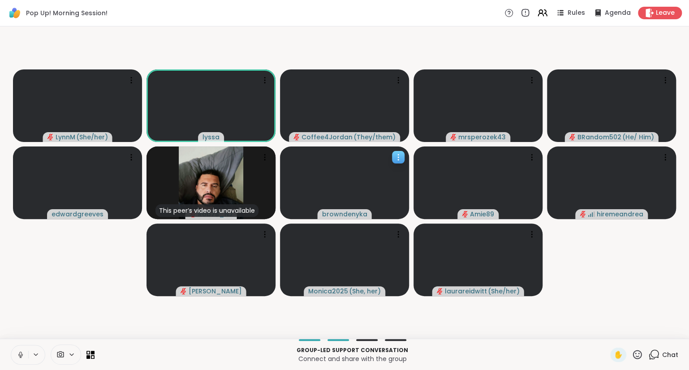
click at [394, 155] on icon at bounding box center [398, 157] width 9 height 9
click at [381, 160] on div "View Profile" at bounding box center [360, 162] width 67 height 14
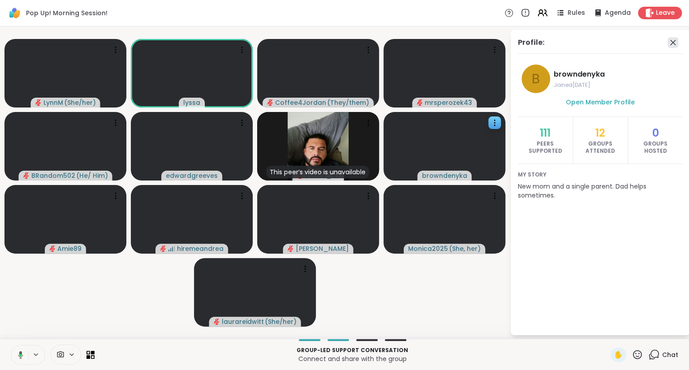
click at [673, 42] on icon at bounding box center [672, 42] width 5 height 5
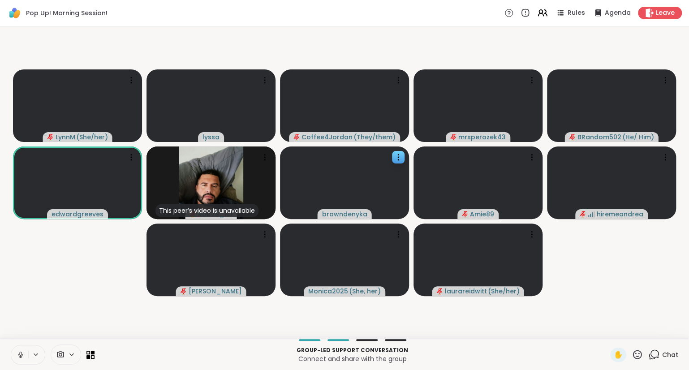
click at [639, 353] on icon at bounding box center [637, 354] width 11 height 11
click at [611, 331] on span "❤️" at bounding box center [611, 331] width 9 height 11
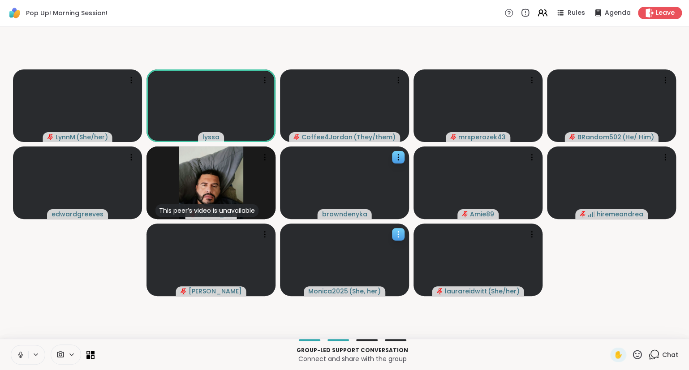
click at [396, 236] on icon at bounding box center [398, 234] width 9 height 9
click at [387, 301] on video-player-container "[PERSON_NAME] ( She/her ) lyssa Coffee4Jordan ( They/them ) mrsperozek43 BRando…" at bounding box center [344, 182] width 678 height 305
click at [635, 352] on icon at bounding box center [637, 354] width 9 height 9
click at [607, 331] on span "❤️" at bounding box center [611, 331] width 9 height 11
click at [14, 360] on button at bounding box center [19, 354] width 18 height 19
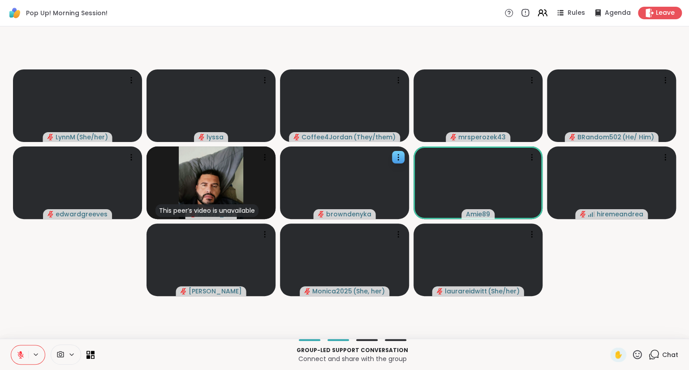
click at [20, 354] on icon at bounding box center [20, 355] width 6 height 6
click at [633, 354] on icon at bounding box center [637, 354] width 11 height 11
click at [610, 335] on span "❤️" at bounding box center [611, 331] width 9 height 11
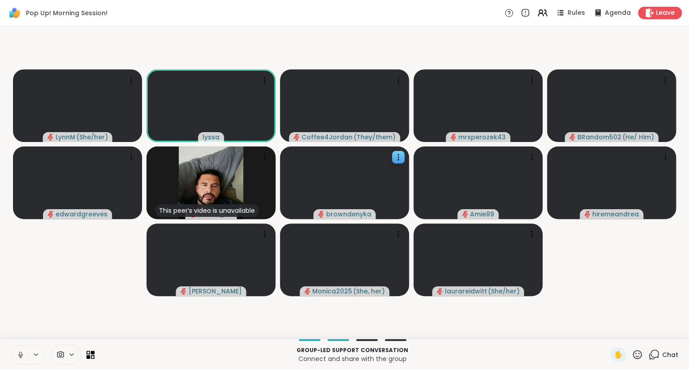
click at [20, 355] on icon at bounding box center [21, 355] width 8 height 8
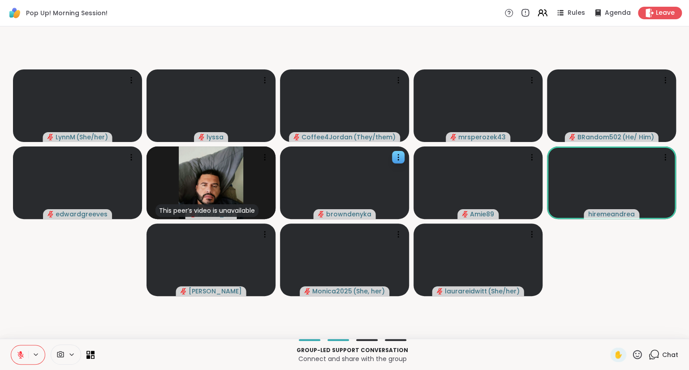
click at [17, 352] on icon at bounding box center [21, 355] width 8 height 8
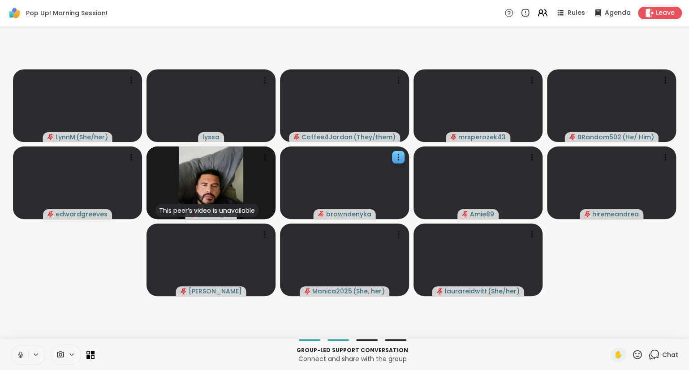
click at [638, 352] on icon at bounding box center [637, 354] width 11 height 11
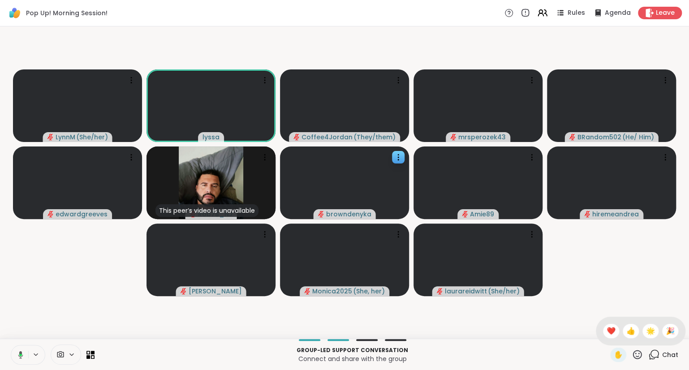
click at [598, 329] on div "✋ ❤️ 👍 🌟 🎉" at bounding box center [641, 331] width 90 height 29
click at [639, 352] on icon at bounding box center [637, 354] width 11 height 11
click at [608, 329] on span "❤️" at bounding box center [611, 331] width 9 height 11
click at [16, 357] on button at bounding box center [19, 354] width 17 height 19
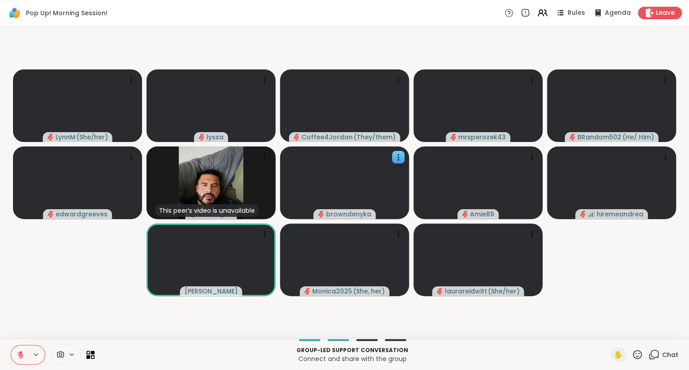
click at [635, 356] on icon at bounding box center [637, 354] width 11 height 11
click at [610, 332] on span "❤️" at bounding box center [611, 331] width 9 height 11
click at [22, 347] on button at bounding box center [19, 354] width 17 height 19
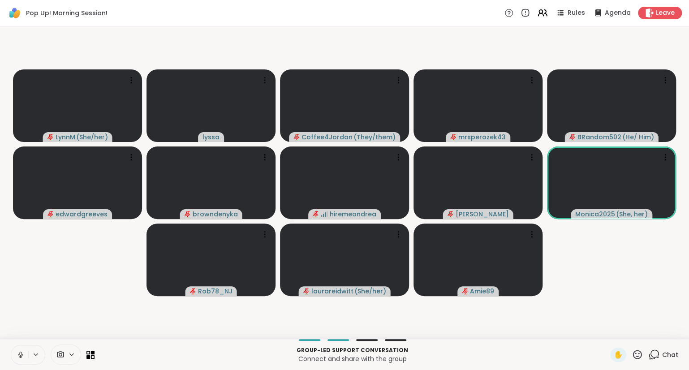
click at [23, 354] on icon at bounding box center [21, 355] width 8 height 8
click at [637, 353] on icon at bounding box center [637, 354] width 11 height 11
click at [671, 331] on span "🎉" at bounding box center [670, 331] width 9 height 11
click at [18, 354] on icon at bounding box center [21, 355] width 8 height 8
click at [636, 356] on icon at bounding box center [637, 354] width 11 height 11
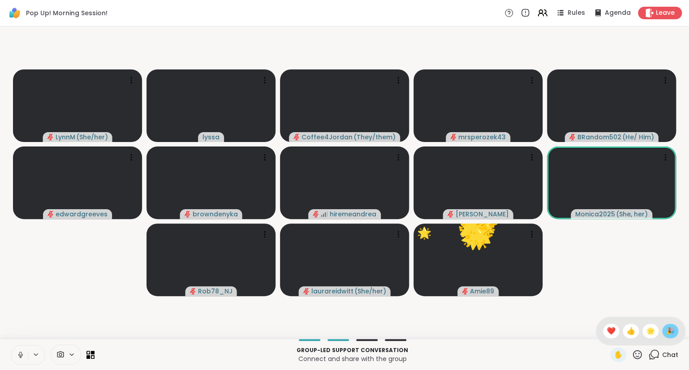
click at [673, 331] on span "🎉" at bounding box center [670, 331] width 9 height 11
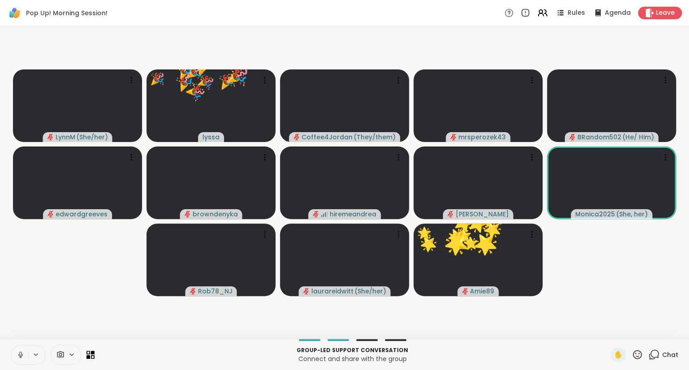
click at [639, 354] on icon at bounding box center [637, 354] width 9 height 9
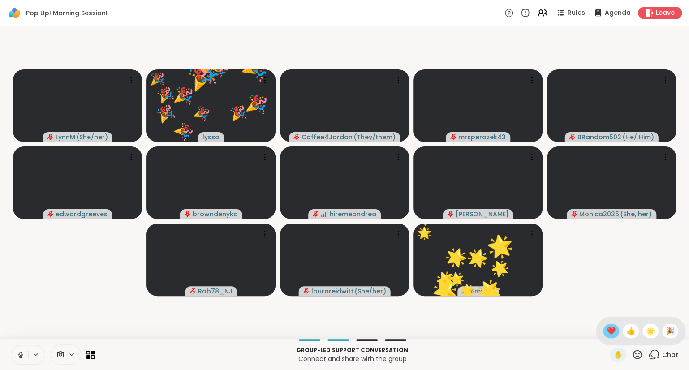
click at [608, 330] on span "❤️" at bounding box center [611, 331] width 9 height 11
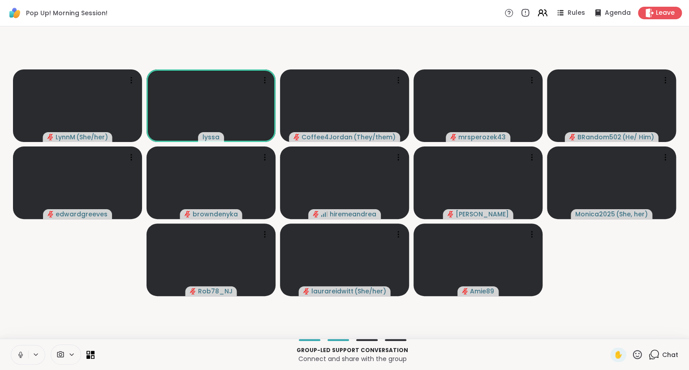
click at [638, 356] on icon at bounding box center [637, 354] width 11 height 11
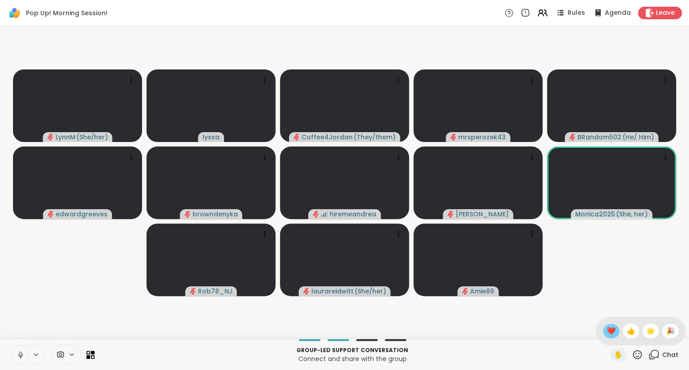
click at [607, 331] on span "❤️" at bounding box center [611, 331] width 9 height 11
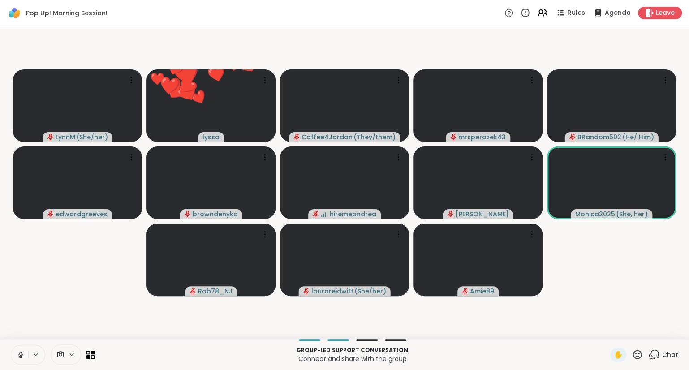
click at [643, 356] on icon at bounding box center [637, 354] width 11 height 11
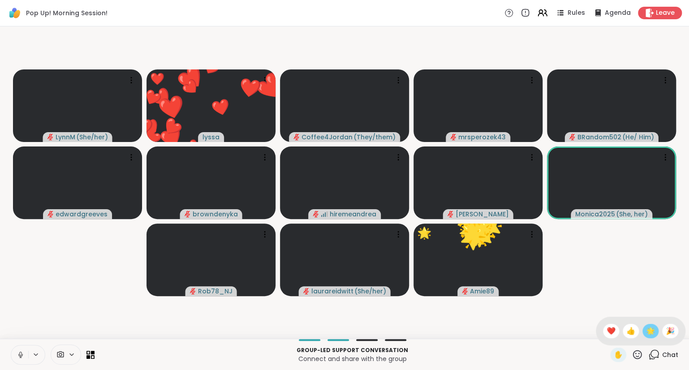
click at [647, 333] on span "🌟" at bounding box center [650, 331] width 9 height 11
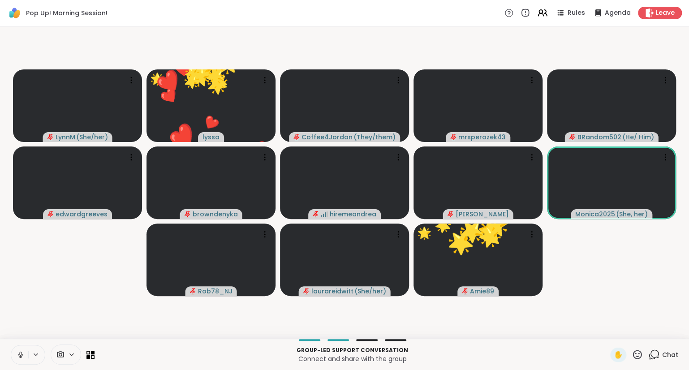
click at [638, 354] on icon at bounding box center [637, 354] width 11 height 11
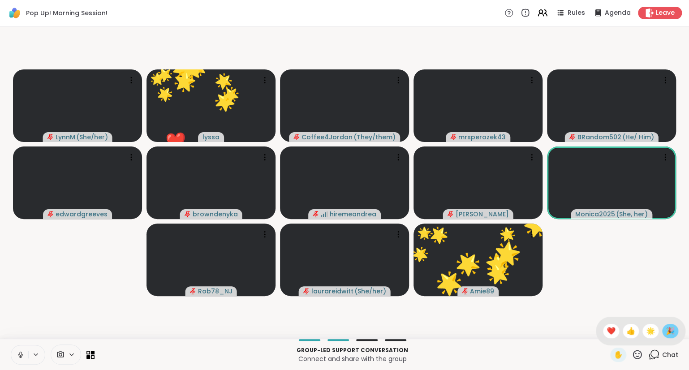
click at [672, 332] on span "🎉" at bounding box center [670, 331] width 9 height 11
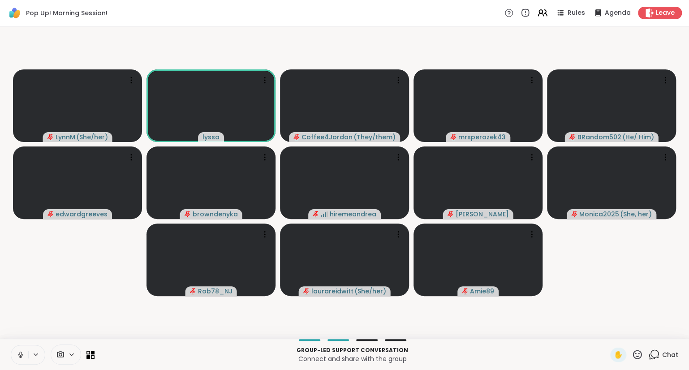
click at [19, 354] on icon at bounding box center [21, 355] width 8 height 8
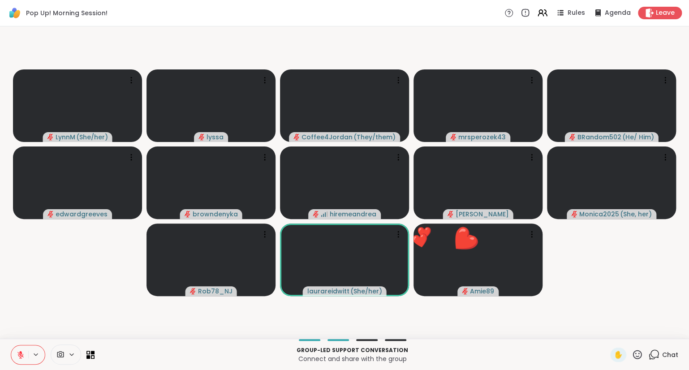
click at [635, 354] on icon at bounding box center [637, 354] width 11 height 11
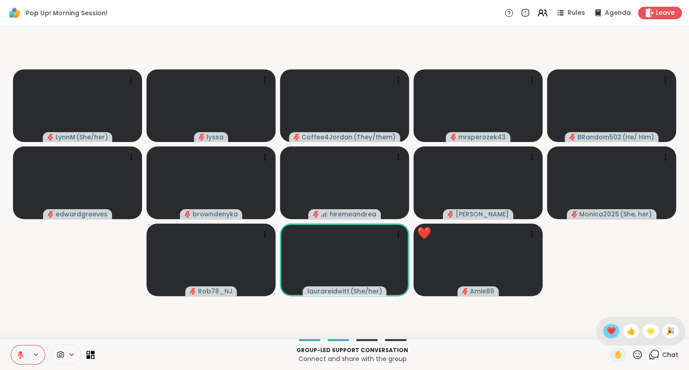
click at [608, 330] on span "❤️" at bounding box center [611, 331] width 9 height 11
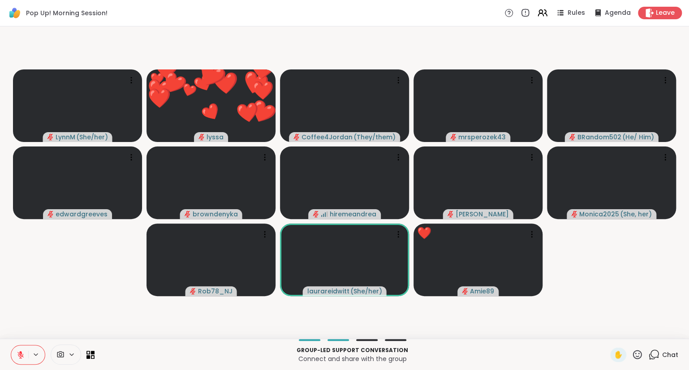
click at [15, 352] on button at bounding box center [19, 354] width 17 height 19
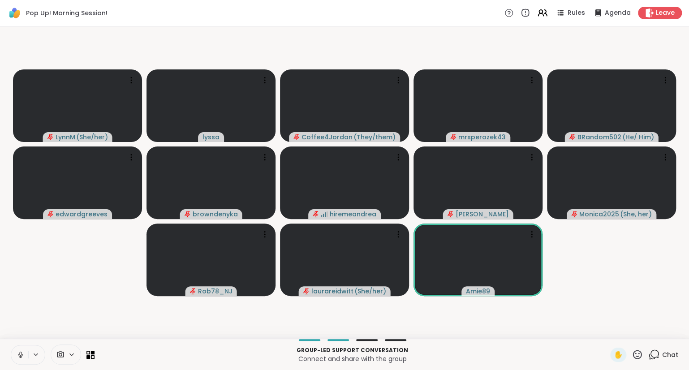
click at [637, 354] on icon at bounding box center [637, 354] width 9 height 9
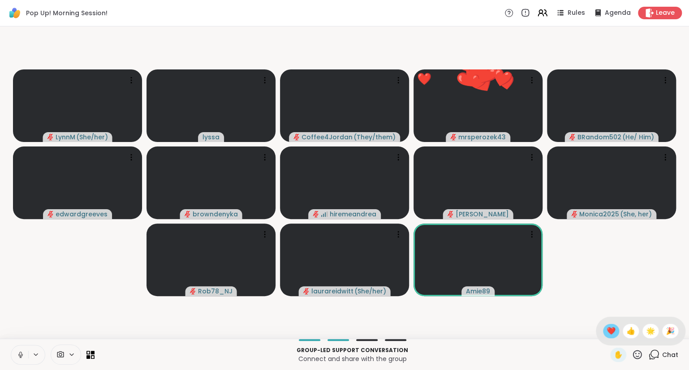
click at [609, 333] on span "❤️" at bounding box center [611, 331] width 9 height 11
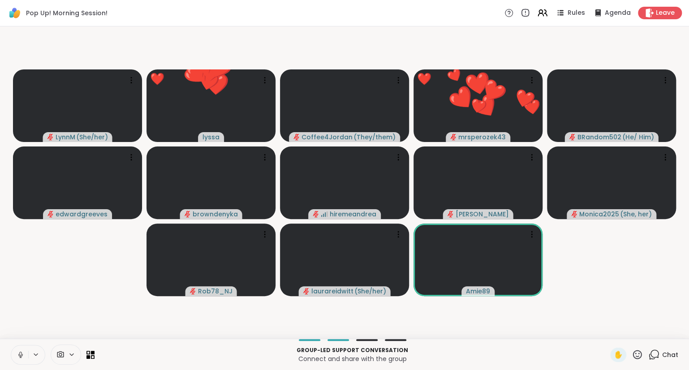
click at [639, 354] on icon at bounding box center [637, 354] width 11 height 11
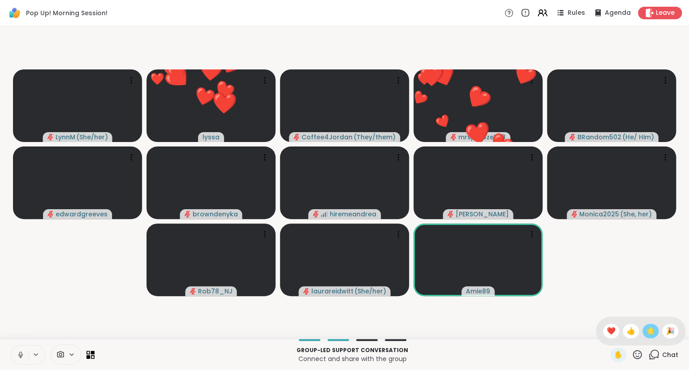
click at [646, 330] on span "🌟" at bounding box center [650, 331] width 9 height 11
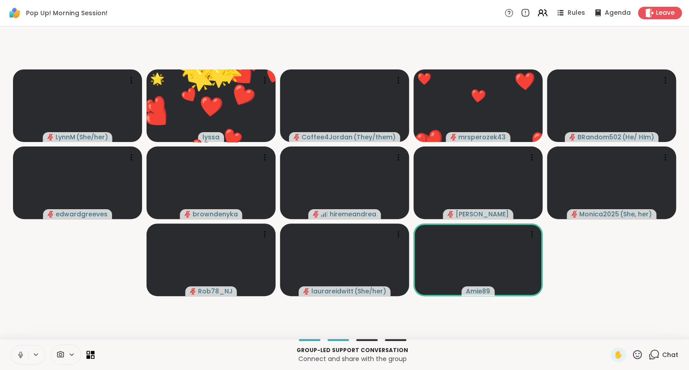
click at [637, 351] on icon at bounding box center [637, 354] width 9 height 9
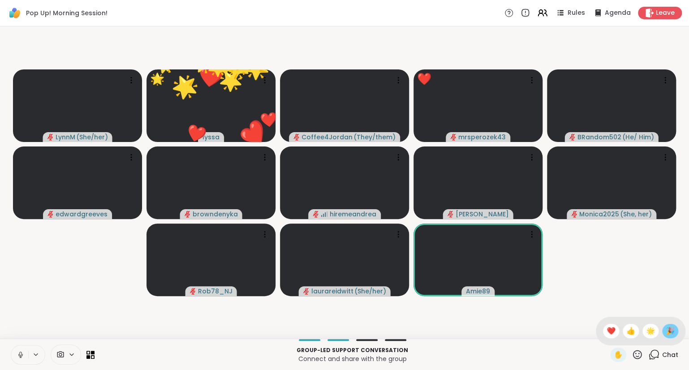
click at [666, 328] on span "🎉" at bounding box center [670, 331] width 9 height 11
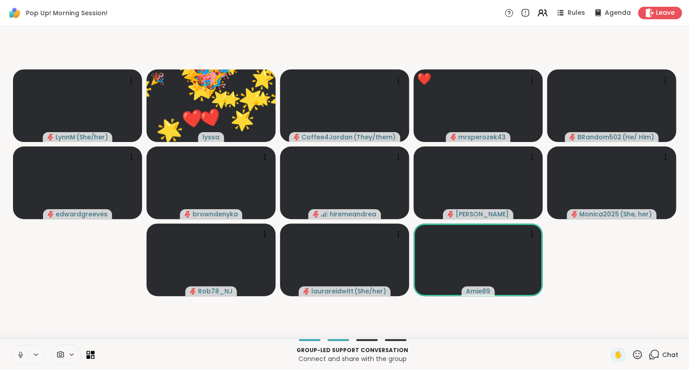
click at [634, 358] on icon at bounding box center [637, 354] width 9 height 9
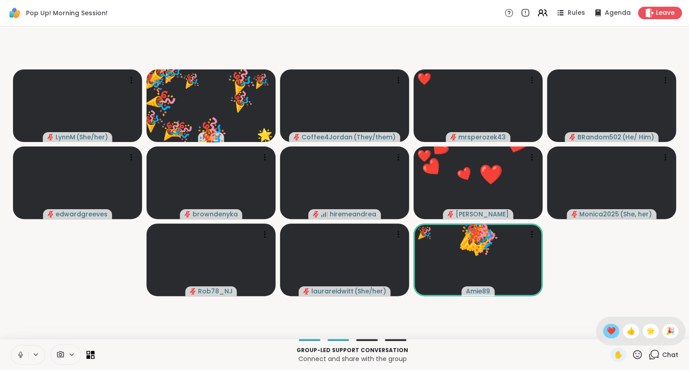
click at [609, 329] on span "❤️" at bounding box center [611, 331] width 9 height 11
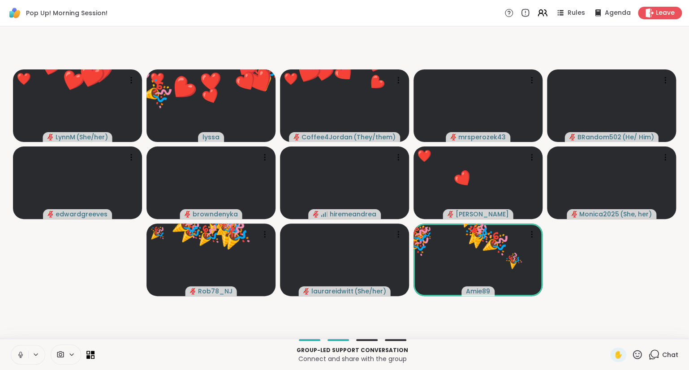
click at [634, 350] on icon at bounding box center [637, 354] width 11 height 11
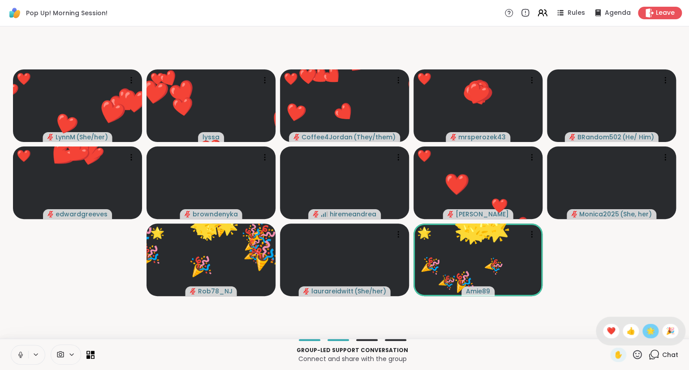
click at [643, 333] on div "🌟" at bounding box center [651, 331] width 16 height 14
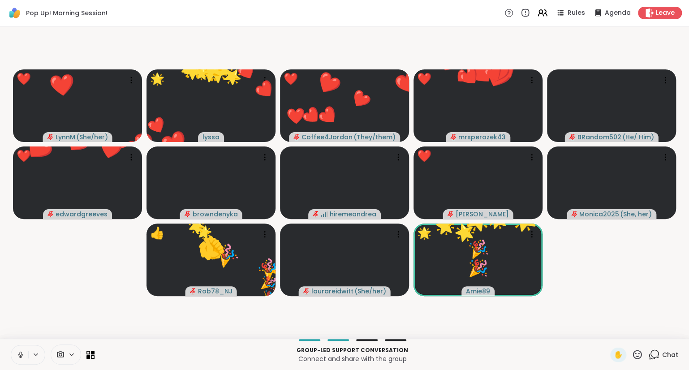
click at [637, 349] on icon at bounding box center [637, 354] width 11 height 11
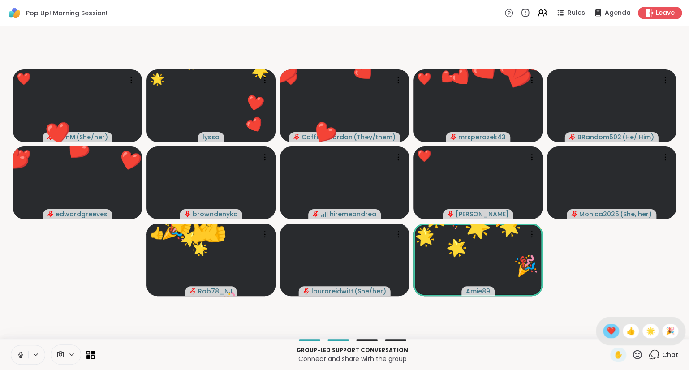
click at [611, 330] on span "❤️" at bounding box center [611, 331] width 9 height 11
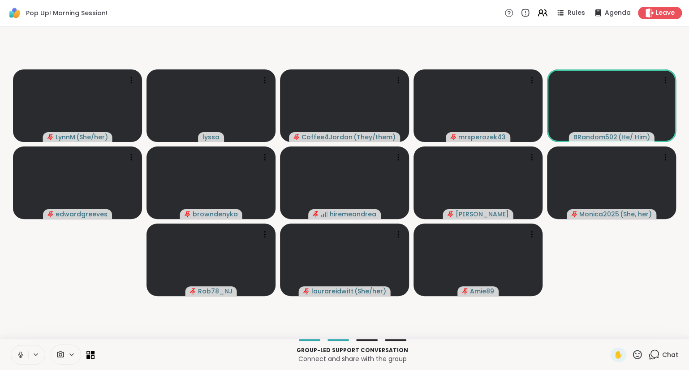
click at [28, 360] on div at bounding box center [28, 355] width 35 height 20
click at [18, 354] on icon at bounding box center [21, 355] width 8 height 8
click at [654, 347] on div "Group-led support conversation Connect and share with the group ✋ 1 Chat" at bounding box center [344, 354] width 689 height 31
click at [654, 353] on icon at bounding box center [653, 354] width 11 height 11
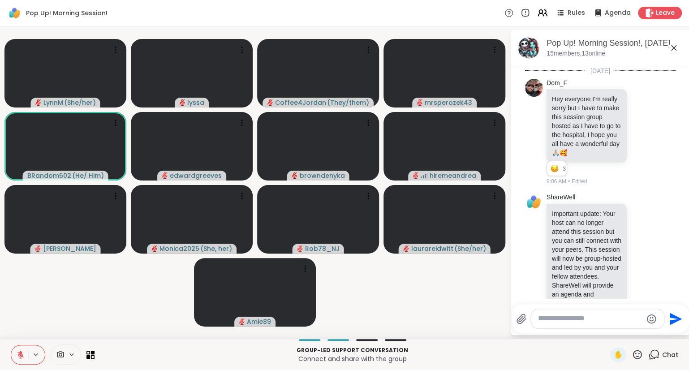
scroll to position [595, 0]
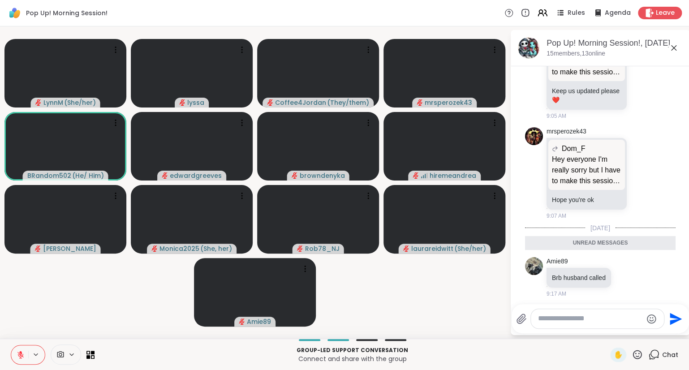
click at [677, 37] on div "Pop Up! Morning Session!, [DATE] members, 13 online" at bounding box center [600, 48] width 179 height 36
click at [24, 354] on icon at bounding box center [21, 355] width 8 height 8
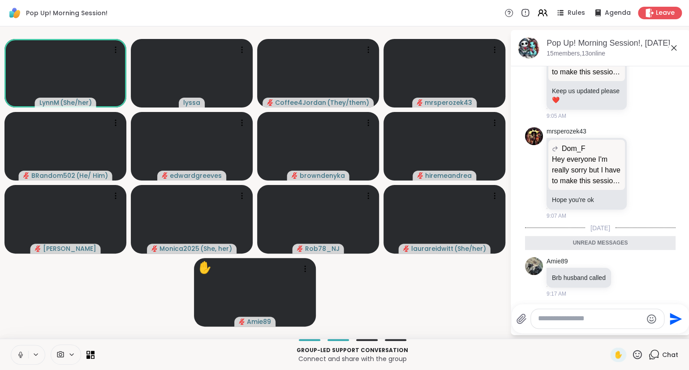
click at [639, 347] on div "Group-led support conversation Connect and share with the group ✋ Chat" at bounding box center [344, 354] width 689 height 31
click at [640, 352] on icon at bounding box center [637, 354] width 9 height 9
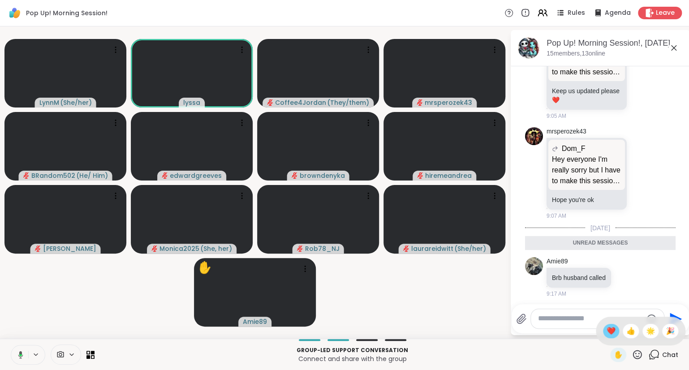
click at [608, 329] on span "❤️" at bounding box center [611, 331] width 9 height 11
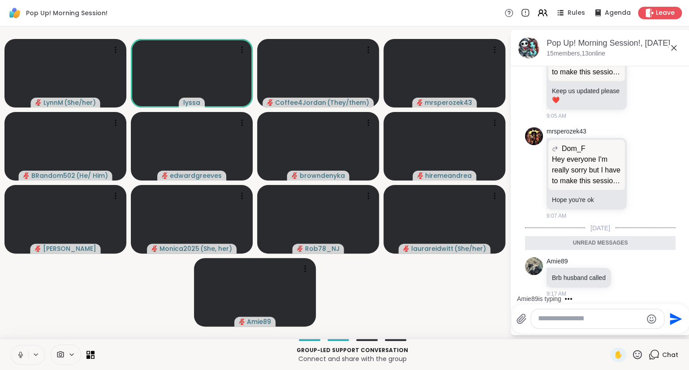
click at [639, 355] on icon at bounding box center [637, 354] width 11 height 11
click at [610, 332] on span "❤️" at bounding box center [611, 331] width 9 height 11
click at [640, 359] on icon at bounding box center [637, 354] width 9 height 9
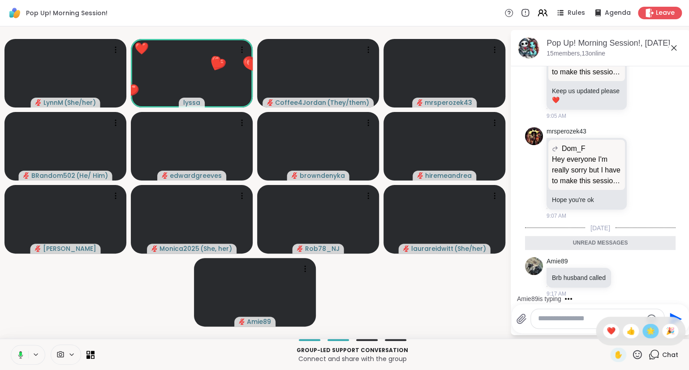
click at [650, 334] on span "🌟" at bounding box center [650, 331] width 9 height 11
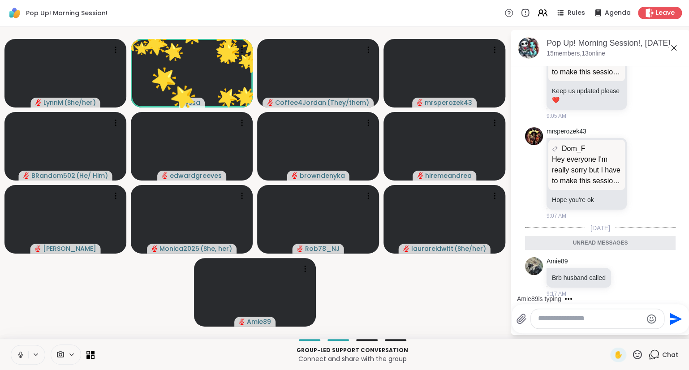
click at [638, 354] on icon at bounding box center [637, 354] width 11 height 11
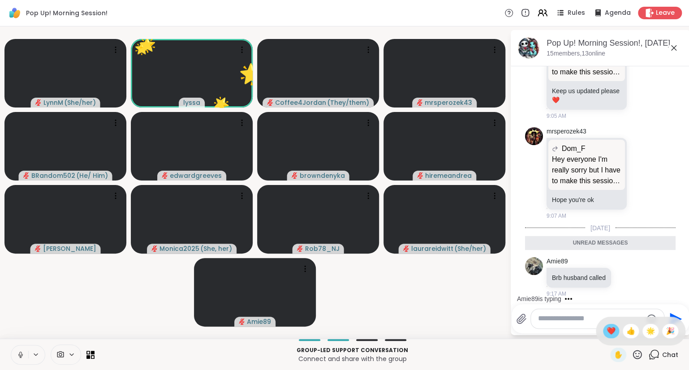
click at [607, 331] on span "❤️" at bounding box center [611, 331] width 9 height 11
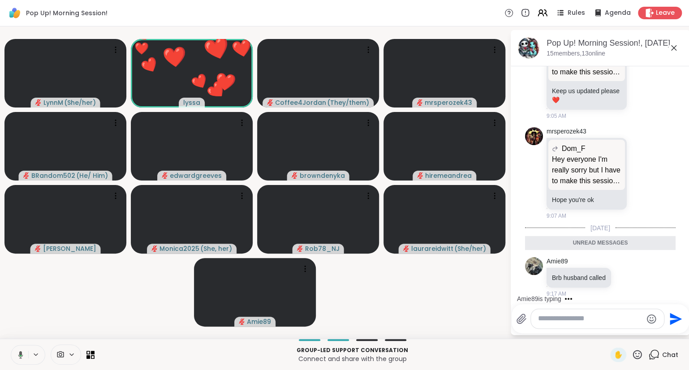
click at [636, 354] on icon at bounding box center [637, 354] width 9 height 9
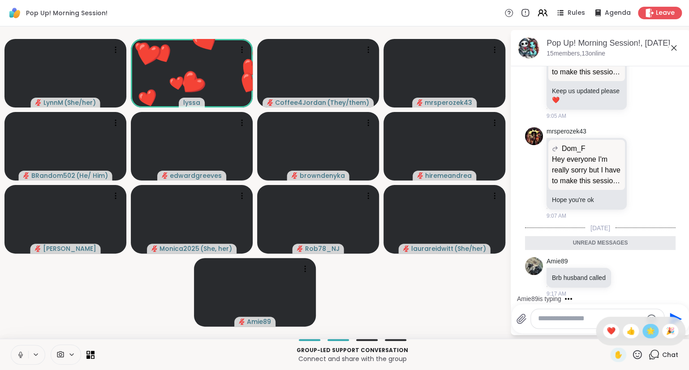
click at [648, 330] on span "🌟" at bounding box center [650, 331] width 9 height 11
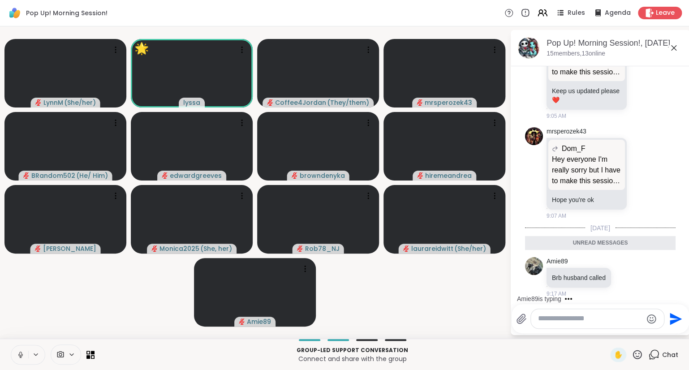
click at [639, 356] on icon at bounding box center [637, 354] width 11 height 11
click at [651, 332] on span "🌟" at bounding box center [650, 331] width 9 height 11
click at [638, 354] on icon at bounding box center [637, 354] width 11 height 11
drag, startPoint x: 673, startPoint y: 335, endPoint x: 636, endPoint y: 357, distance: 43.0
click at [636, 357] on div "✋ ❤️ 👍 🌟 🎉" at bounding box center [637, 354] width 11 height 11
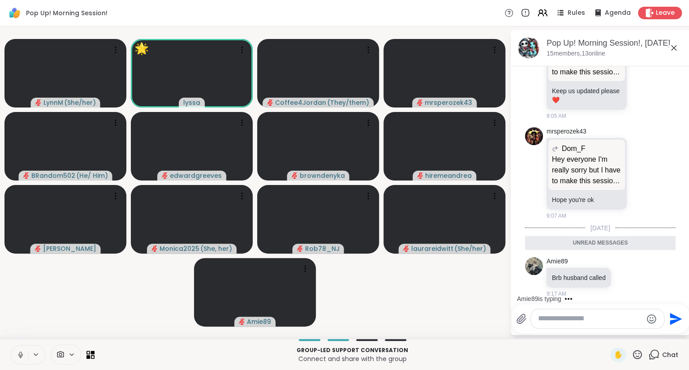
click at [636, 357] on icon at bounding box center [637, 354] width 11 height 11
click at [612, 332] on span "❤️" at bounding box center [611, 331] width 9 height 11
click at [637, 355] on icon at bounding box center [637, 354] width 11 height 11
click at [650, 332] on span "🌟" at bounding box center [650, 331] width 9 height 11
click at [636, 352] on icon at bounding box center [637, 354] width 9 height 9
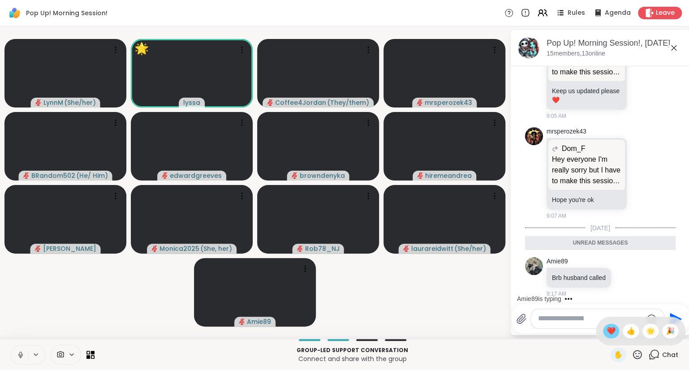
click at [610, 332] on span "❤️" at bounding box center [611, 331] width 9 height 11
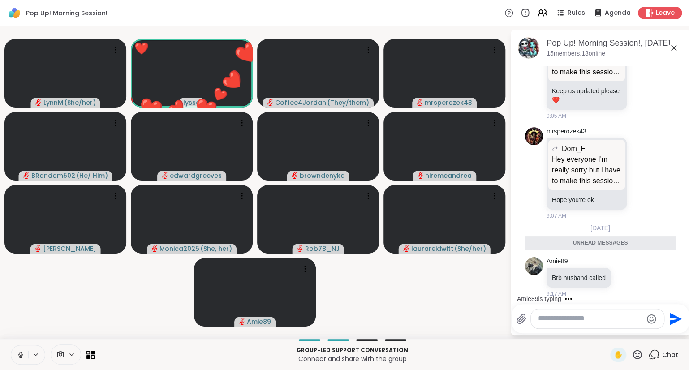
click at [639, 357] on icon at bounding box center [637, 354] width 11 height 11
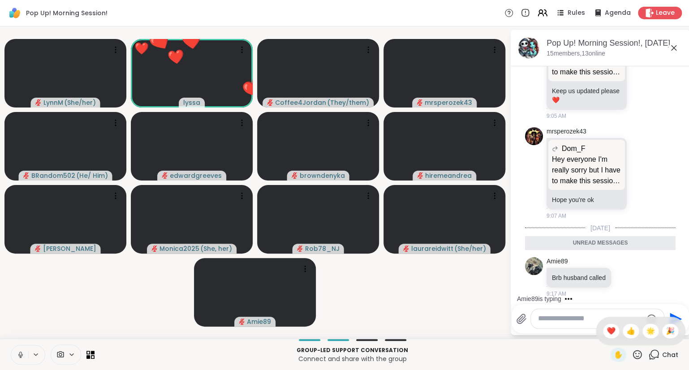
click at [639, 357] on icon at bounding box center [637, 354] width 9 height 9
click at [638, 355] on icon at bounding box center [637, 354] width 11 height 11
click at [664, 331] on div "🎉" at bounding box center [670, 331] width 16 height 14
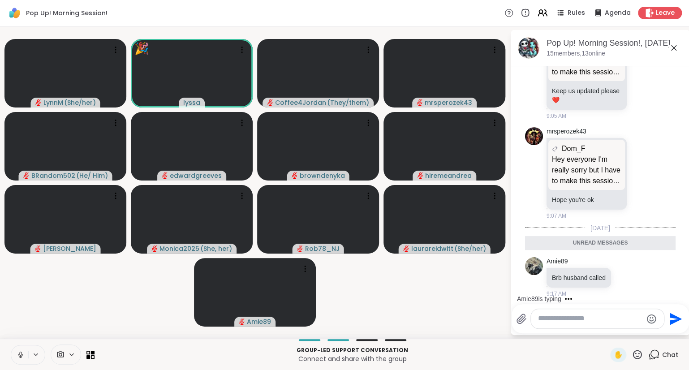
click at [638, 355] on icon at bounding box center [637, 354] width 11 height 11
click at [640, 356] on icon at bounding box center [637, 354] width 11 height 11
click at [607, 331] on span "❤️" at bounding box center [611, 331] width 9 height 11
click at [676, 47] on icon at bounding box center [674, 48] width 11 height 11
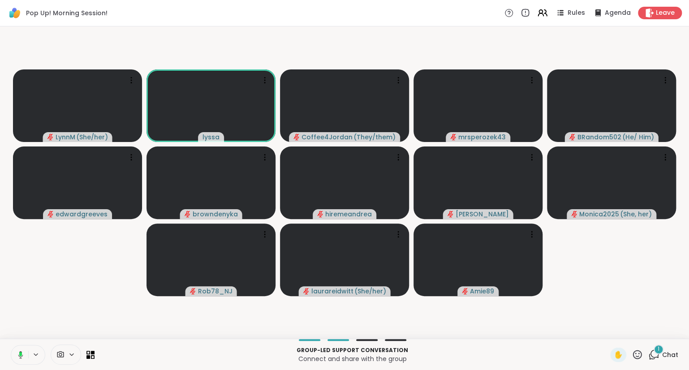
click at [641, 354] on icon at bounding box center [637, 354] width 9 height 9
click at [608, 331] on span "❤️" at bounding box center [611, 331] width 9 height 11
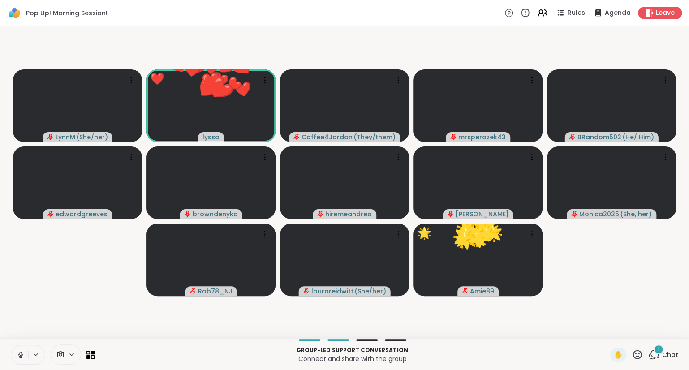
click at [631, 354] on div "✋" at bounding box center [626, 355] width 33 height 14
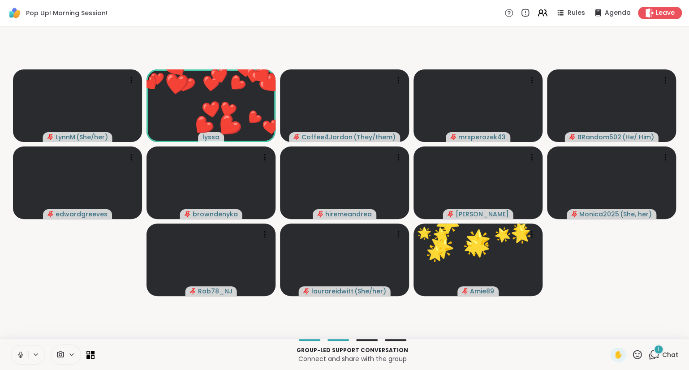
click at [635, 354] on icon at bounding box center [637, 354] width 11 height 11
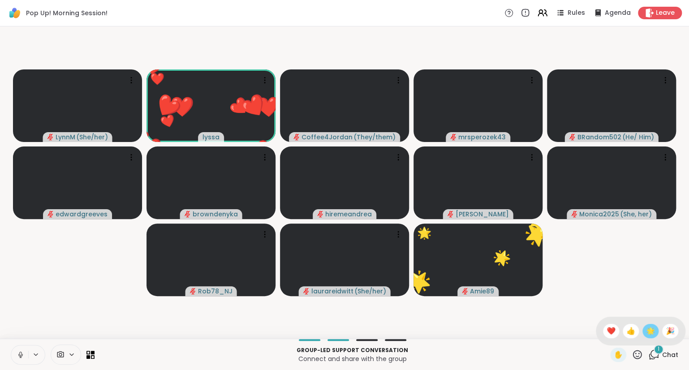
click at [651, 334] on span "🌟" at bounding box center [650, 331] width 9 height 11
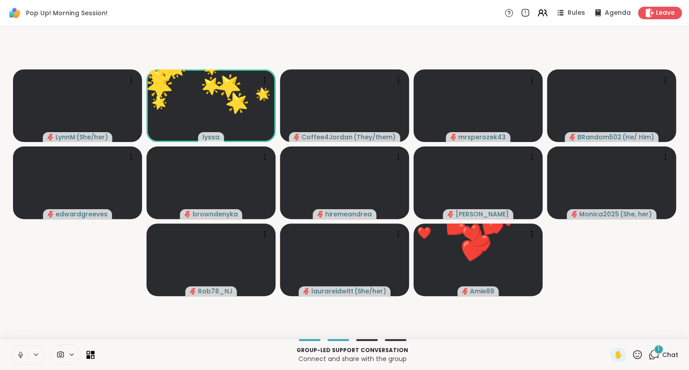
click at [632, 354] on icon at bounding box center [637, 354] width 11 height 11
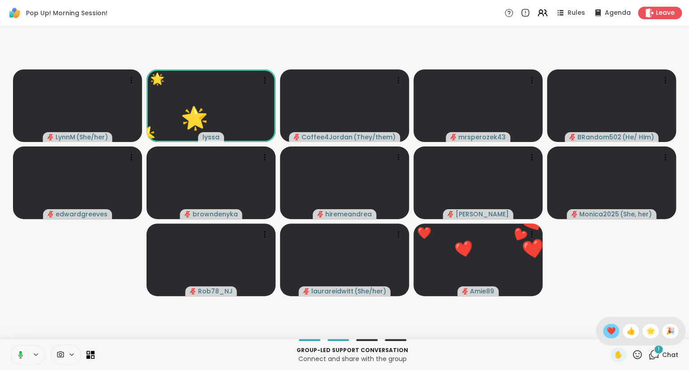
click at [608, 331] on span "❤️" at bounding box center [611, 331] width 9 height 11
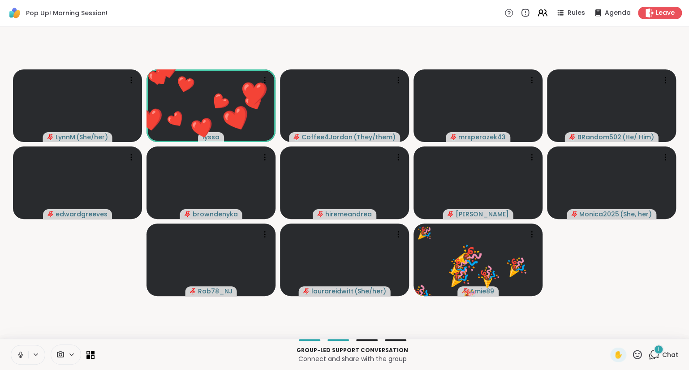
click at [635, 353] on icon at bounding box center [637, 354] width 11 height 11
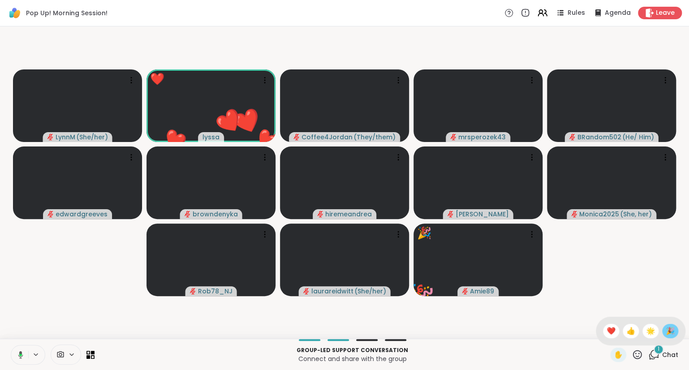
click at [669, 328] on span "🎉" at bounding box center [670, 331] width 9 height 11
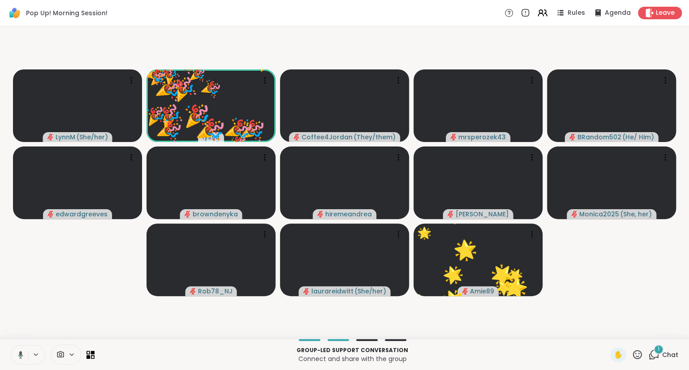
click at [639, 353] on icon at bounding box center [637, 354] width 11 height 11
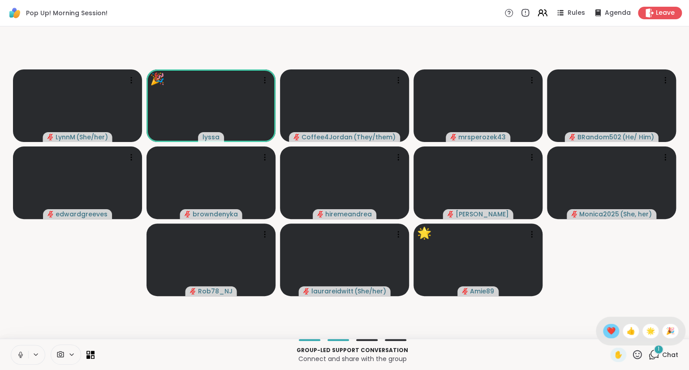
click at [607, 333] on span "❤️" at bounding box center [611, 331] width 9 height 11
drag, startPoint x: 638, startPoint y: 358, endPoint x: 636, endPoint y: 351, distance: 7.1
click at [636, 351] on icon at bounding box center [637, 354] width 11 height 11
click at [636, 351] on icon at bounding box center [637, 354] width 9 height 9
drag, startPoint x: 636, startPoint y: 351, endPoint x: 632, endPoint y: 351, distance: 4.5
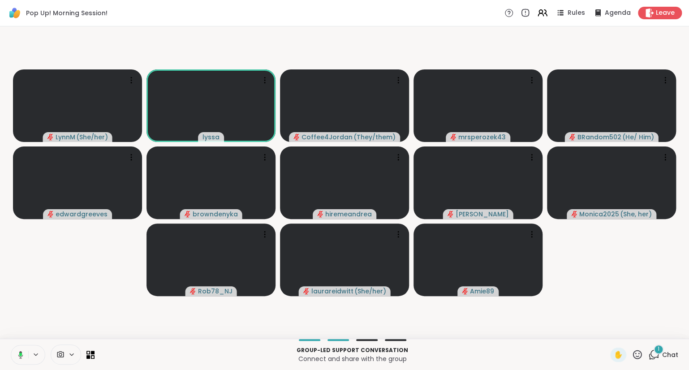
click at [632, 351] on div "✋" at bounding box center [626, 355] width 33 height 14
click at [639, 354] on icon at bounding box center [637, 354] width 11 height 11
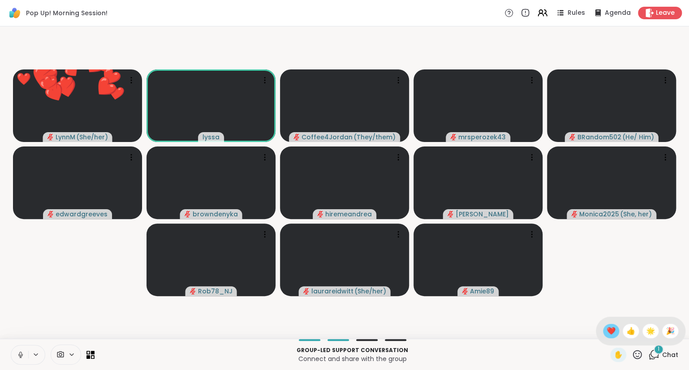
click at [610, 331] on span "❤️" at bounding box center [611, 331] width 9 height 11
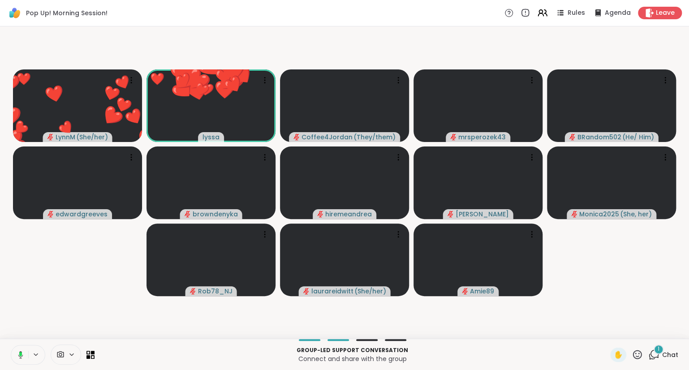
click at [638, 353] on icon at bounding box center [637, 354] width 11 height 11
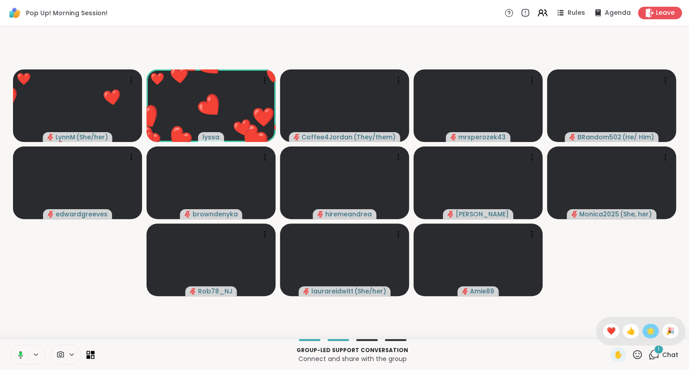
click at [647, 335] on span "🌟" at bounding box center [650, 331] width 9 height 11
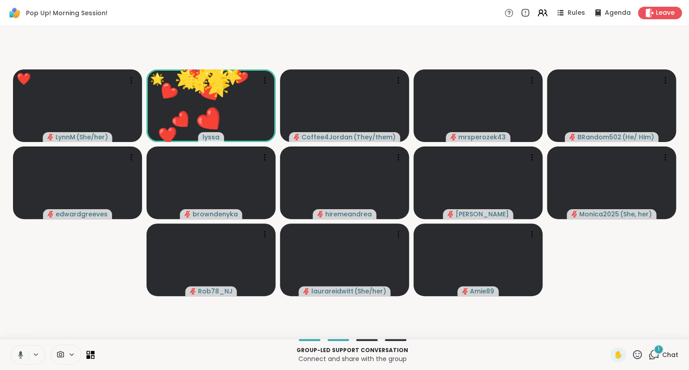
click at [638, 354] on icon at bounding box center [637, 354] width 11 height 11
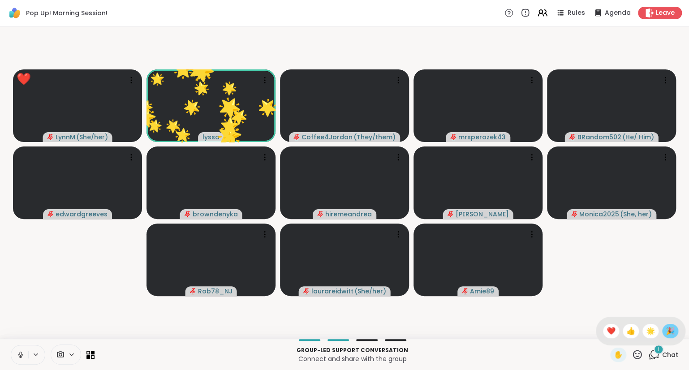
click at [663, 334] on div "🎉" at bounding box center [670, 331] width 16 height 14
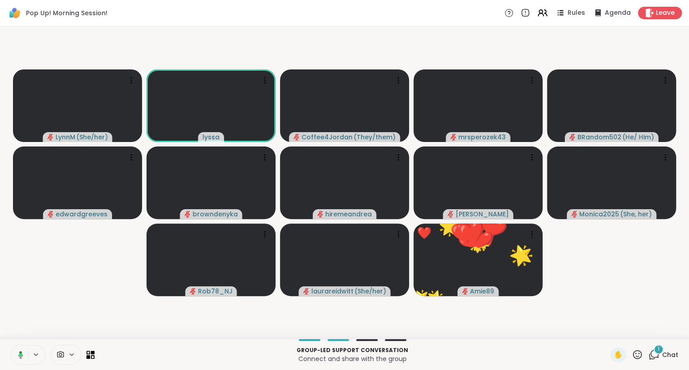
click at [639, 354] on icon at bounding box center [637, 354] width 9 height 9
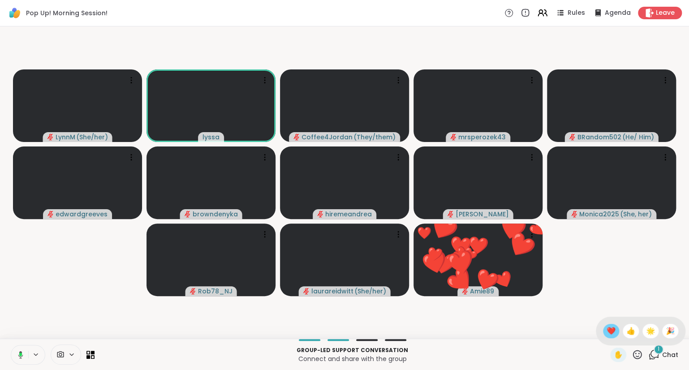
click at [607, 332] on span "❤️" at bounding box center [611, 331] width 9 height 11
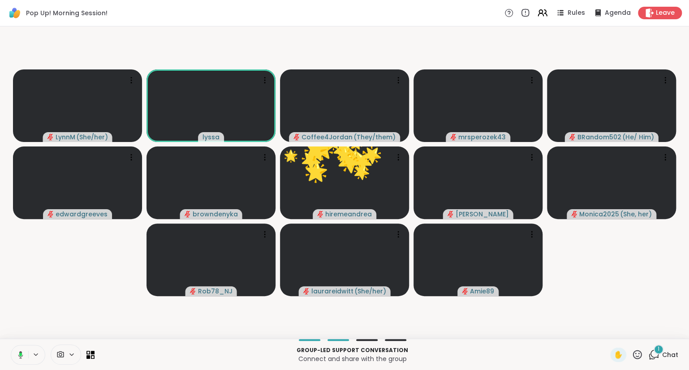
click at [639, 354] on icon at bounding box center [637, 354] width 9 height 9
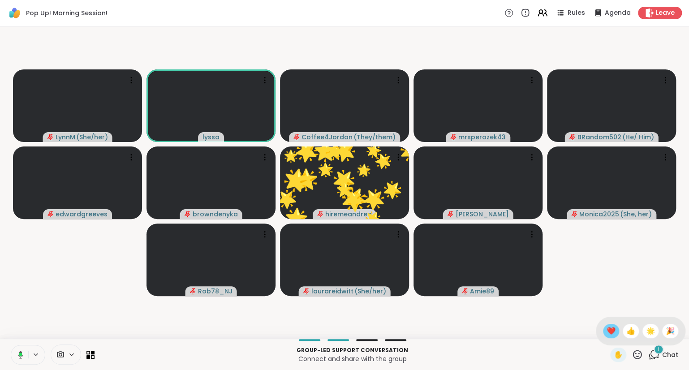
click at [608, 331] on span "❤️" at bounding box center [611, 331] width 9 height 11
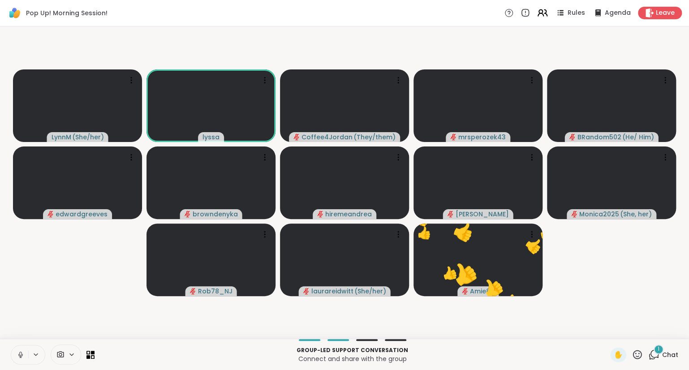
click at [547, 10] on icon at bounding box center [545, 13] width 3 height 6
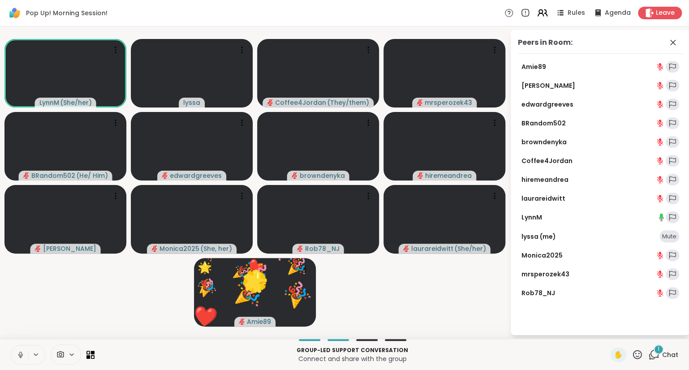
click at [547, 10] on icon at bounding box center [545, 13] width 3 height 6
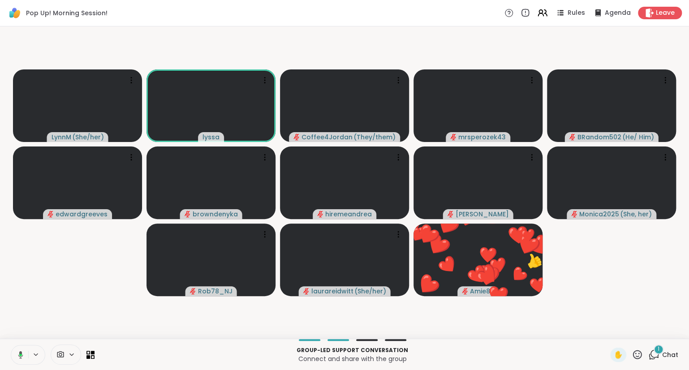
click at [635, 352] on icon at bounding box center [637, 354] width 9 height 9
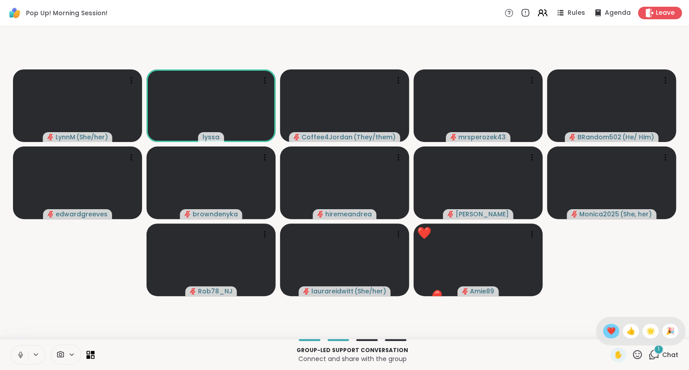
click at [607, 329] on span "❤️" at bounding box center [611, 331] width 9 height 11
click at [545, 11] on icon at bounding box center [542, 12] width 11 height 11
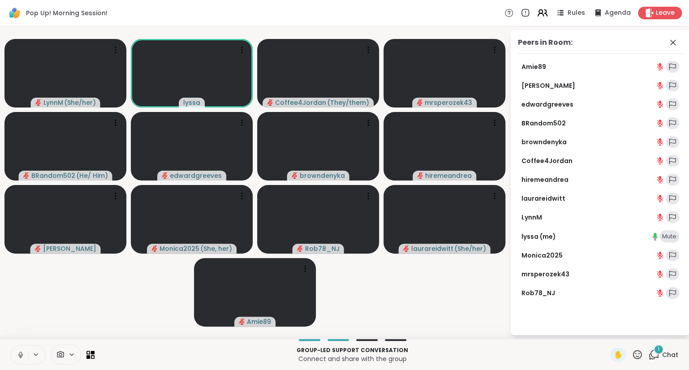
click at [545, 11] on icon at bounding box center [542, 12] width 11 height 11
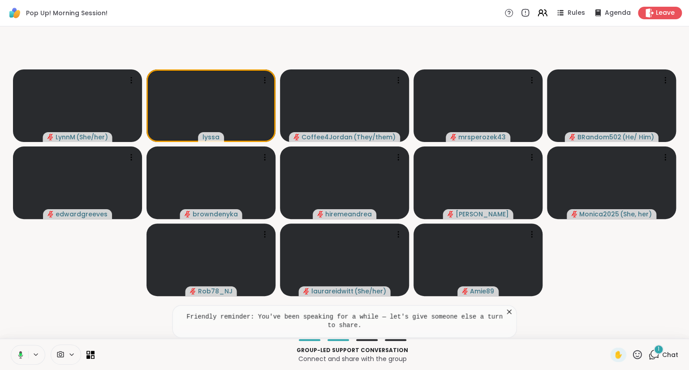
click at [21, 357] on icon at bounding box center [19, 355] width 8 height 8
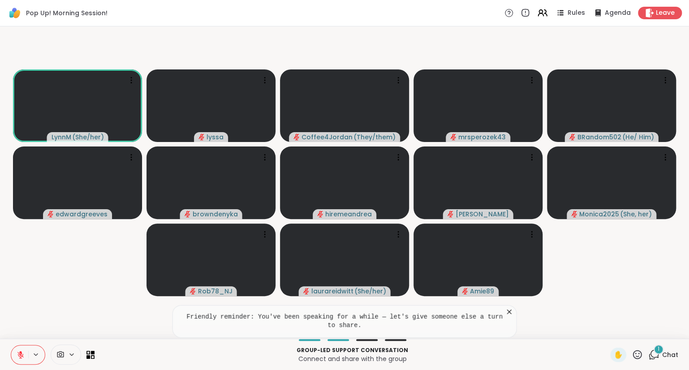
click at [643, 356] on icon at bounding box center [637, 354] width 11 height 11
click at [611, 336] on span "❤️" at bounding box center [611, 331] width 9 height 11
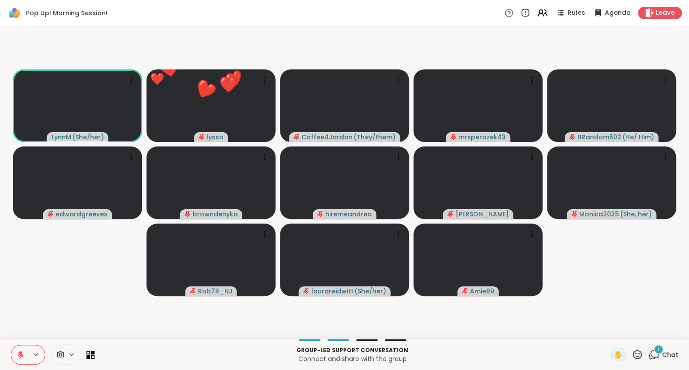
click at [638, 358] on icon at bounding box center [637, 354] width 11 height 11
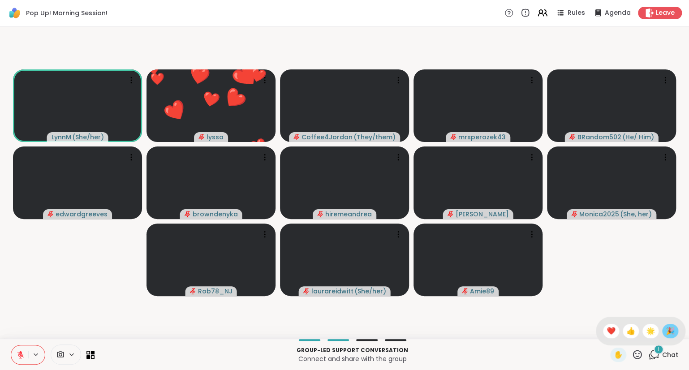
click at [669, 330] on span "🎉" at bounding box center [670, 331] width 9 height 11
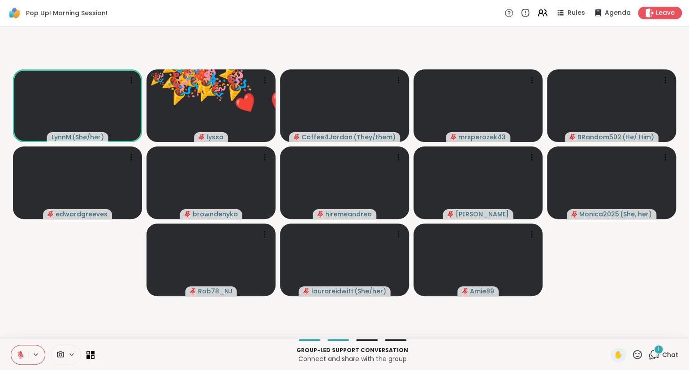
click at [639, 352] on icon at bounding box center [637, 354] width 9 height 9
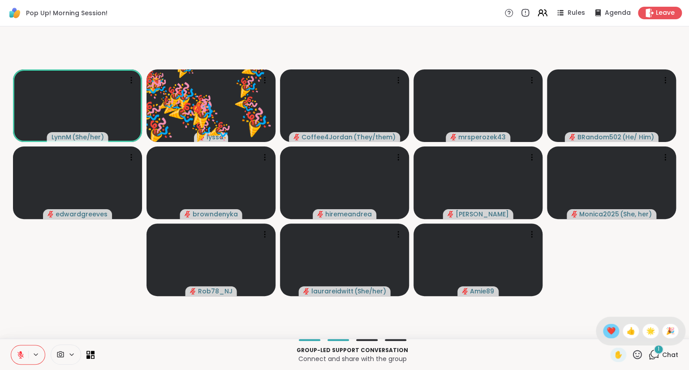
click at [608, 330] on span "❤️" at bounding box center [611, 331] width 9 height 11
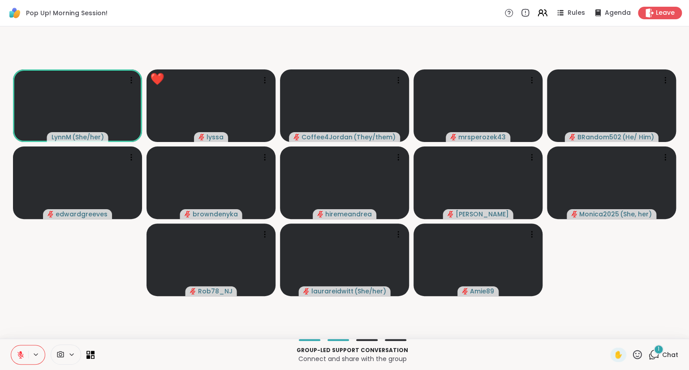
click at [637, 353] on icon at bounding box center [637, 354] width 11 height 11
click at [607, 330] on span "❤️" at bounding box center [611, 331] width 9 height 11
click at [635, 354] on icon at bounding box center [637, 354] width 11 height 11
click at [649, 329] on span "🌟" at bounding box center [650, 331] width 9 height 11
click at [656, 346] on div "2" at bounding box center [659, 350] width 10 height 10
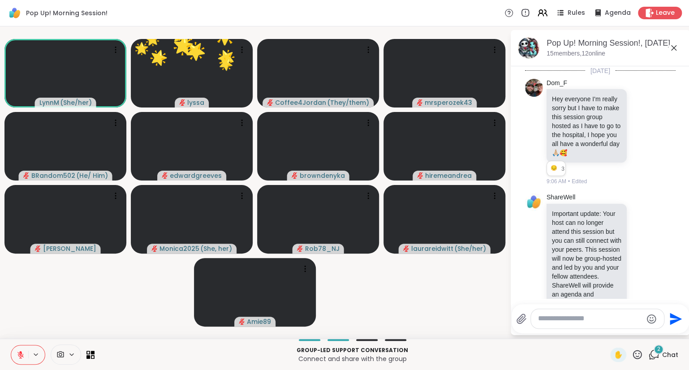
scroll to position [766, 0]
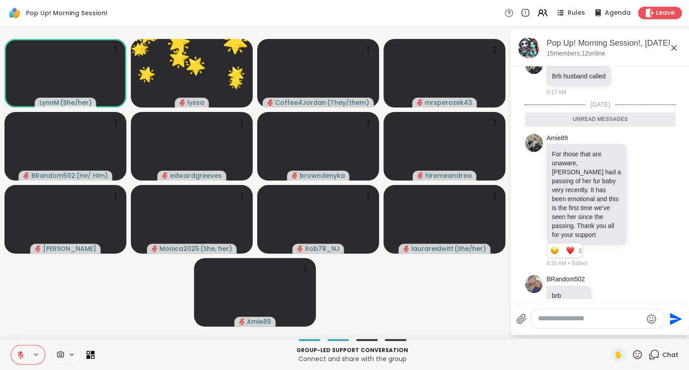
click at [601, 318] on textarea "Type your message" at bounding box center [590, 318] width 104 height 9
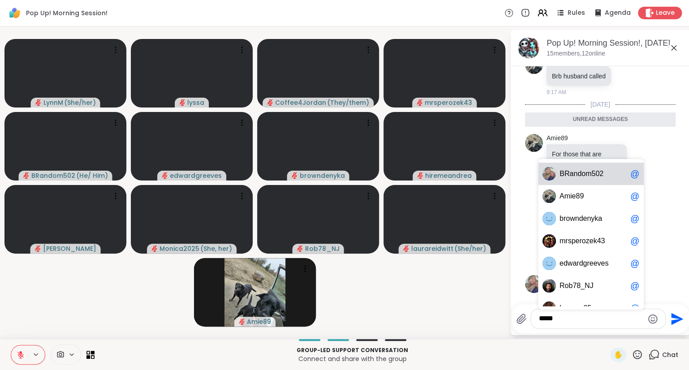
type textarea "*****"
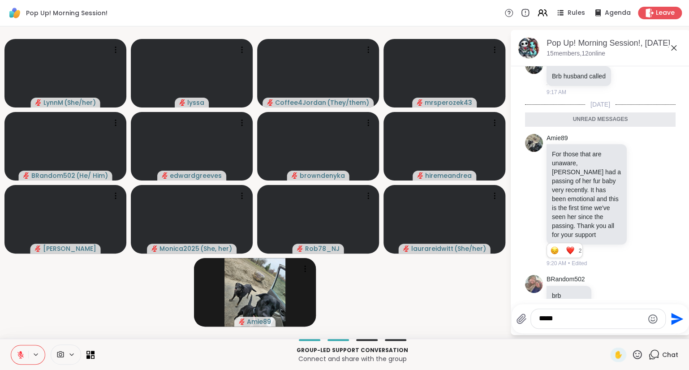
click at [17, 352] on icon at bounding box center [21, 355] width 8 height 8
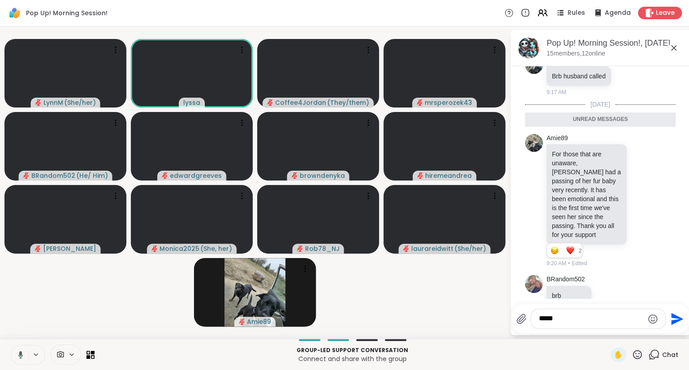
click at [640, 355] on icon at bounding box center [637, 354] width 11 height 11
click at [607, 328] on span "❤️" at bounding box center [611, 331] width 9 height 11
click at [640, 354] on icon at bounding box center [637, 354] width 11 height 11
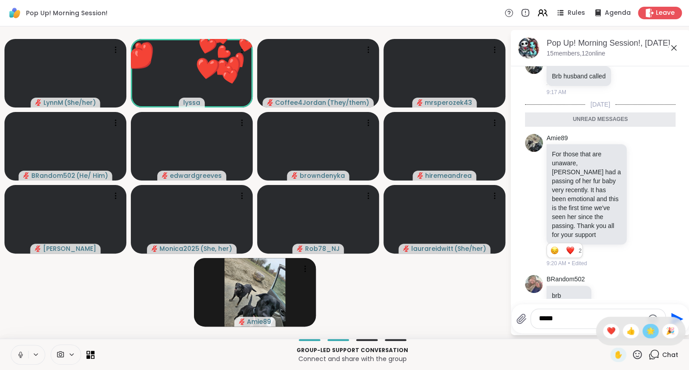
click at [646, 327] on span "🌟" at bounding box center [650, 331] width 9 height 11
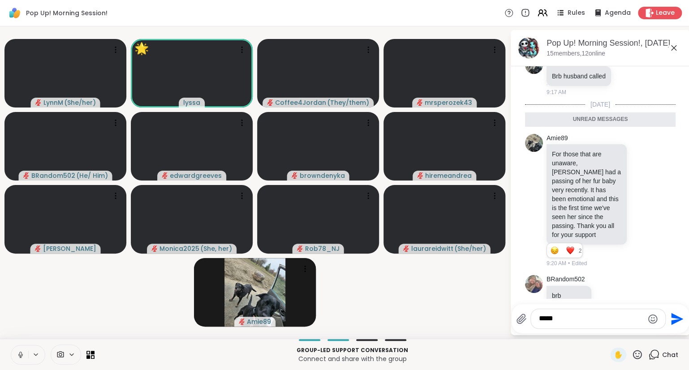
click at [673, 48] on icon at bounding box center [673, 47] width 5 height 5
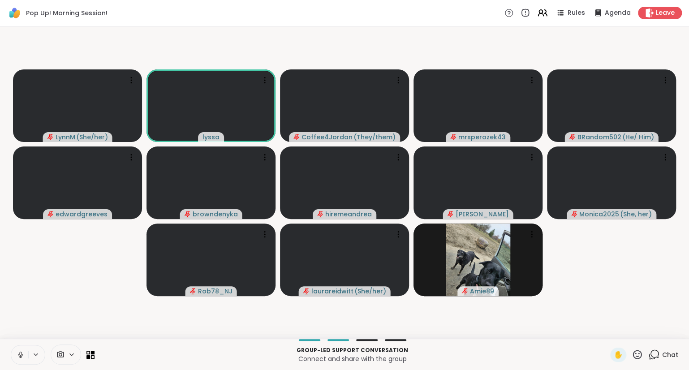
click at [26, 347] on button at bounding box center [19, 354] width 17 height 19
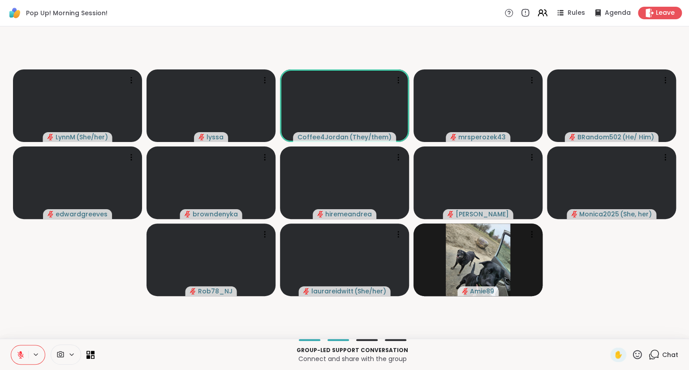
click at [663, 358] on span "Chat" at bounding box center [670, 354] width 16 height 9
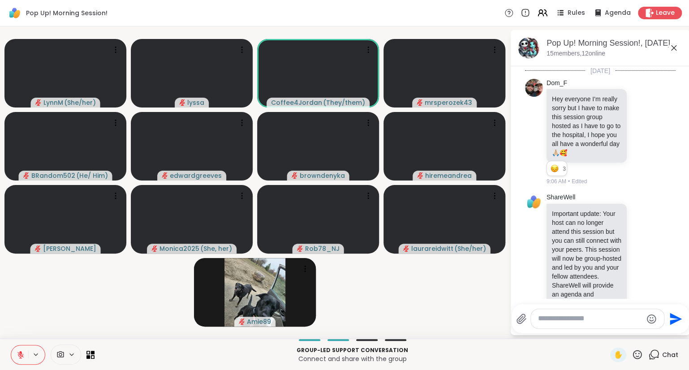
scroll to position [736, 0]
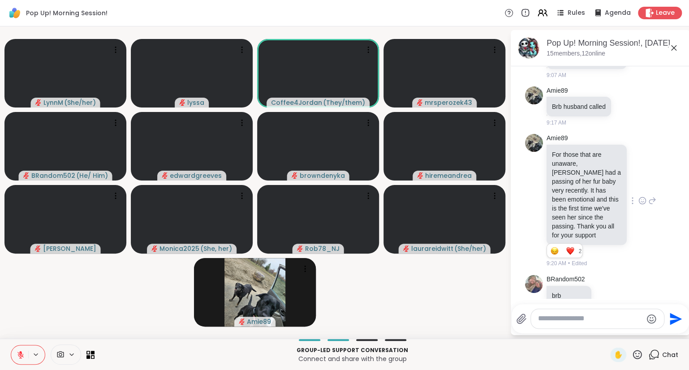
click at [640, 196] on icon at bounding box center [642, 200] width 8 height 9
click at [569, 182] on div "Select Reaction: Heart" at bounding box center [571, 186] width 8 height 8
click at [677, 49] on icon at bounding box center [674, 48] width 11 height 11
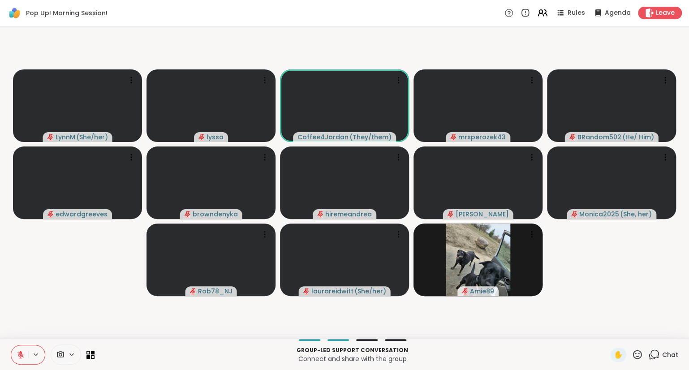
click at [638, 358] on icon at bounding box center [637, 354] width 11 height 11
click at [607, 331] on span "❤️" at bounding box center [611, 331] width 9 height 11
click at [17, 355] on icon at bounding box center [21, 355] width 8 height 8
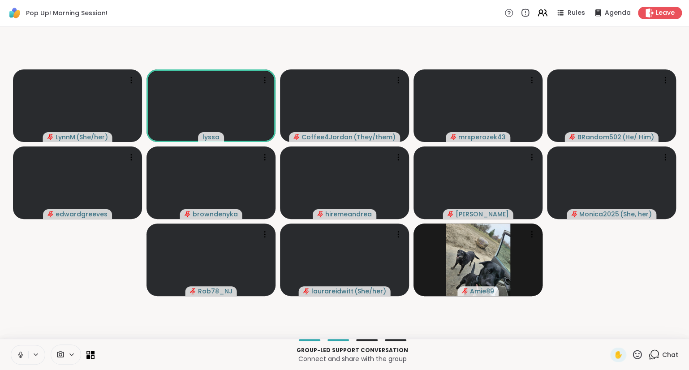
click at [15, 352] on button at bounding box center [19, 354] width 17 height 19
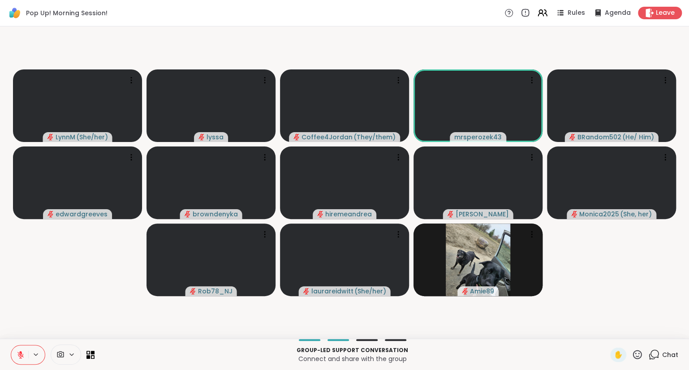
click at [640, 356] on icon at bounding box center [637, 354] width 11 height 11
click at [609, 325] on div "❤️" at bounding box center [611, 331] width 16 height 14
click at [18, 352] on icon at bounding box center [21, 355] width 8 height 8
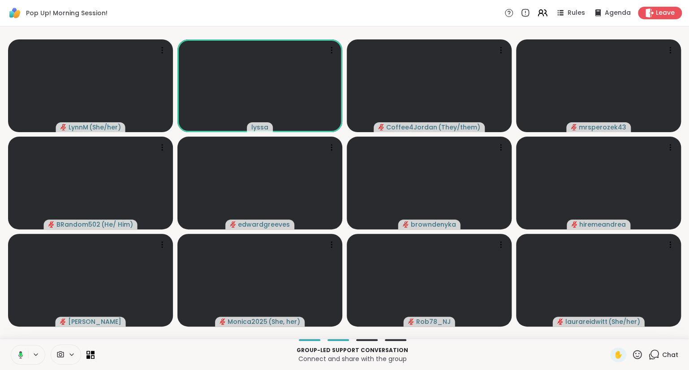
click at [18, 352] on icon at bounding box center [19, 355] width 8 height 8
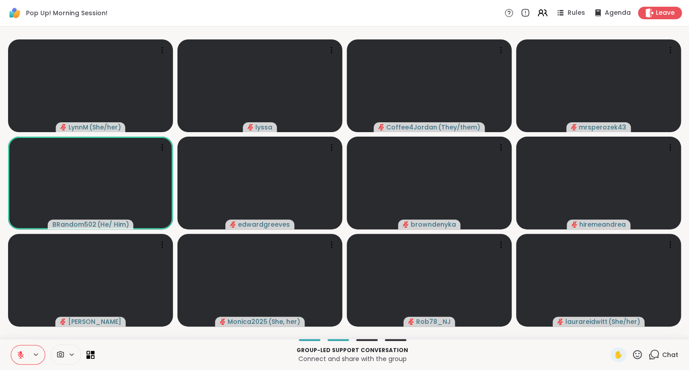
click at [634, 356] on icon at bounding box center [637, 354] width 9 height 9
click at [646, 330] on span "🌟" at bounding box center [650, 331] width 9 height 11
click at [7, 343] on div "Group-led support conversation Connect and share with the group ✋ Chat" at bounding box center [344, 354] width 689 height 31
click at [5, 342] on div "Group-led support conversation Connect and share with the group ✋ Chat" at bounding box center [344, 354] width 689 height 31
click at [637, 355] on icon at bounding box center [637, 354] width 11 height 11
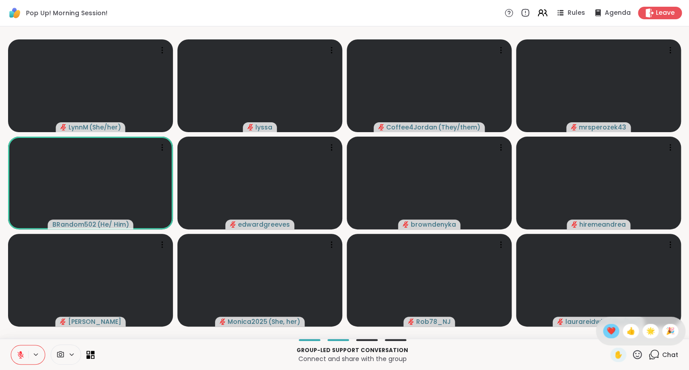
click at [608, 336] on span "❤️" at bounding box center [611, 331] width 9 height 11
click at [17, 353] on icon at bounding box center [21, 355] width 8 height 8
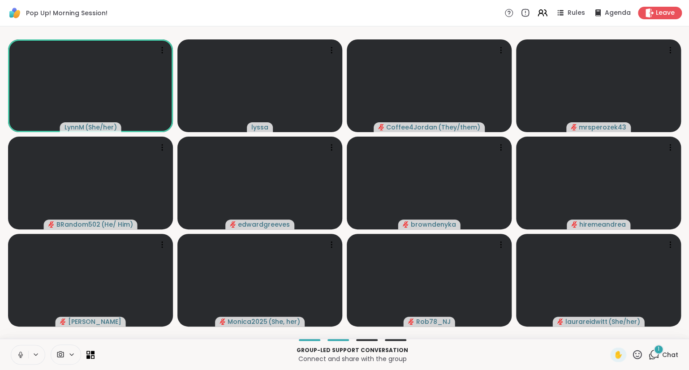
click at [21, 354] on icon at bounding box center [21, 355] width 8 height 8
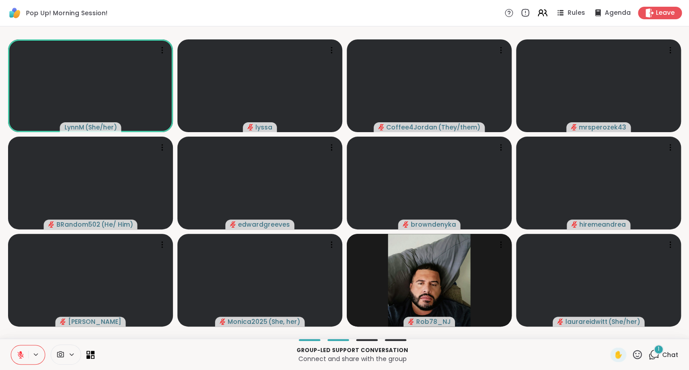
click at [640, 356] on icon at bounding box center [637, 354] width 11 height 11
click at [611, 333] on span "❤️" at bounding box center [611, 331] width 9 height 11
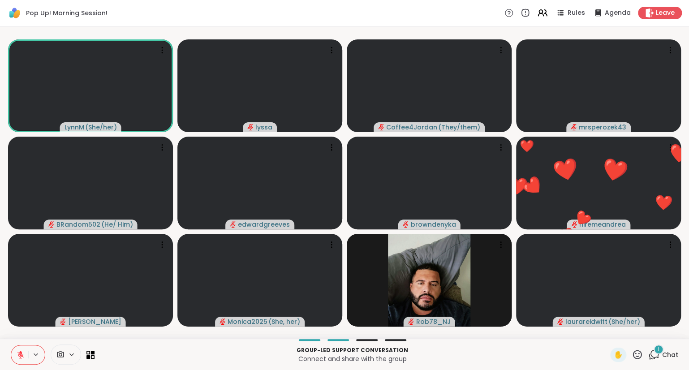
click at [27, 348] on button at bounding box center [19, 354] width 17 height 19
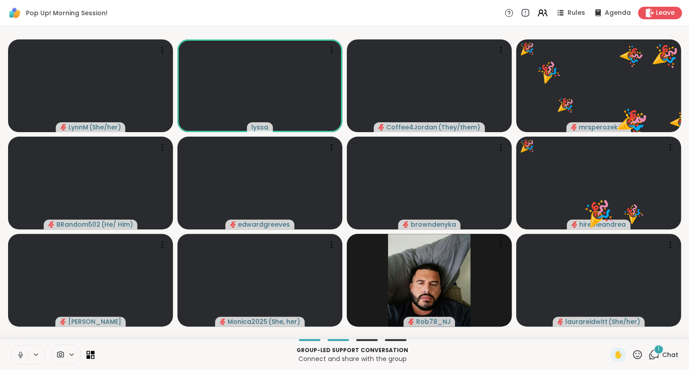
click at [17, 354] on icon at bounding box center [21, 355] width 8 height 8
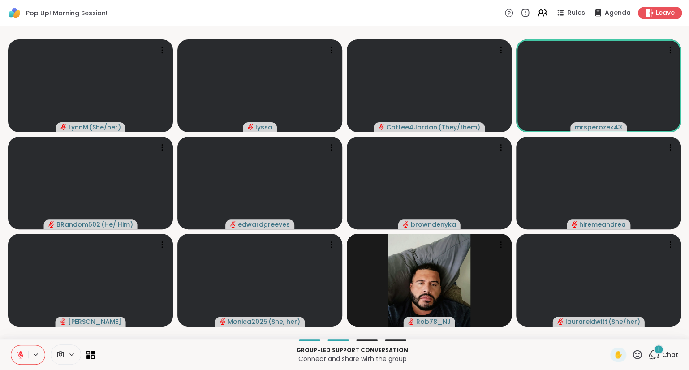
click at [17, 352] on icon at bounding box center [21, 355] width 8 height 8
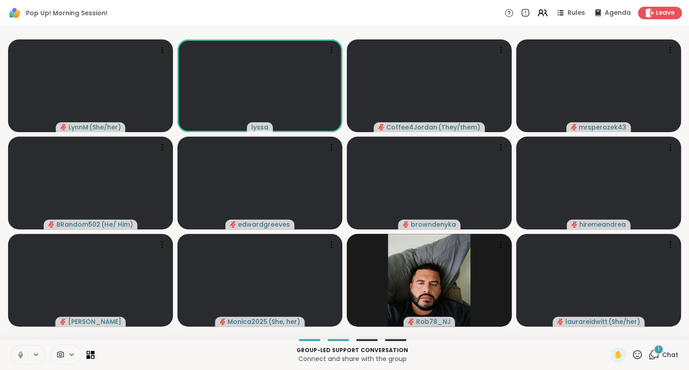
click at [15, 361] on button at bounding box center [19, 354] width 17 height 19
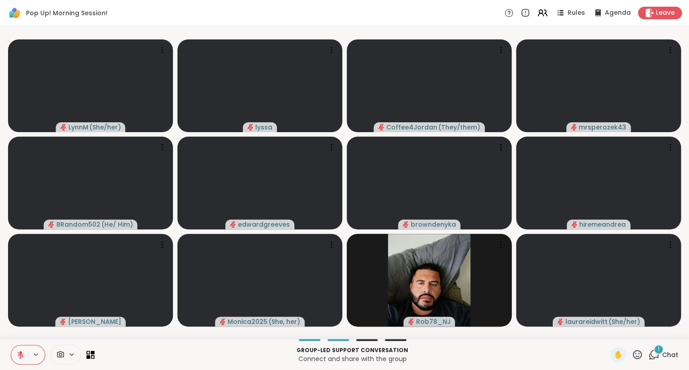
click at [22, 354] on icon at bounding box center [21, 355] width 8 height 8
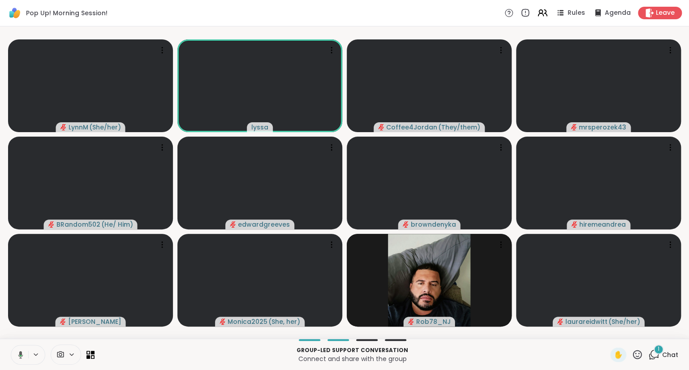
click at [19, 351] on icon at bounding box center [19, 355] width 8 height 8
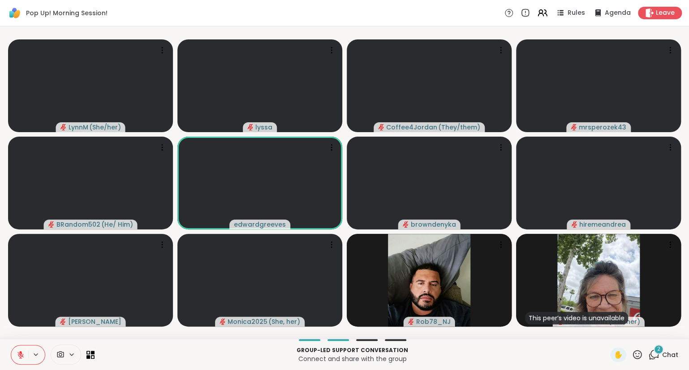
click at [20, 354] on icon at bounding box center [21, 355] width 8 height 8
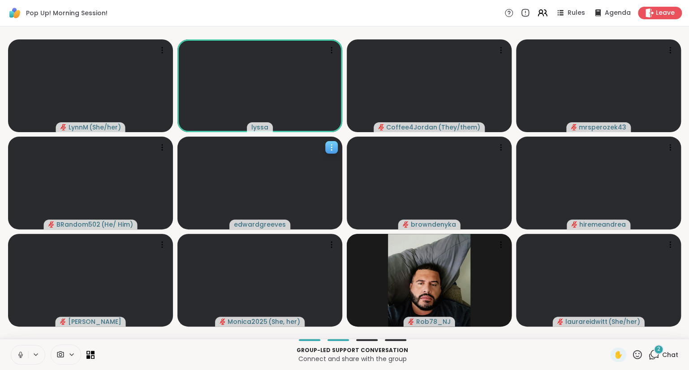
click at [329, 144] on icon at bounding box center [331, 147] width 9 height 9
click at [320, 148] on div "View Profile" at bounding box center [295, 151] width 67 height 14
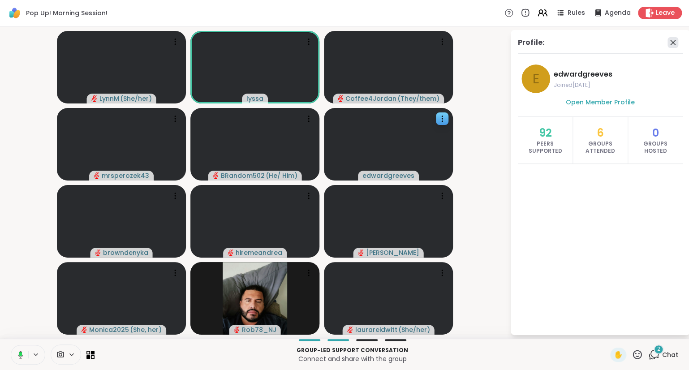
click at [673, 40] on icon at bounding box center [673, 42] width 11 height 11
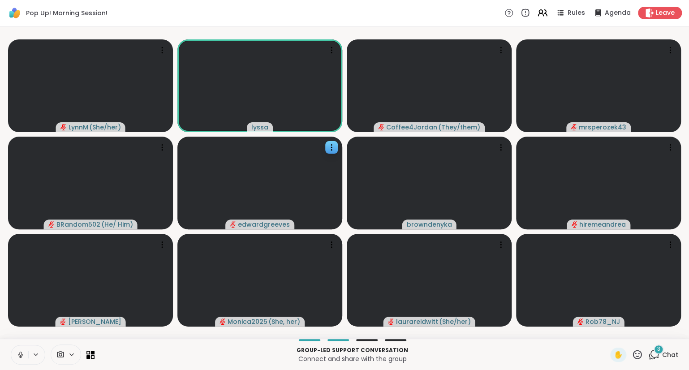
click at [15, 352] on button at bounding box center [19, 354] width 17 height 19
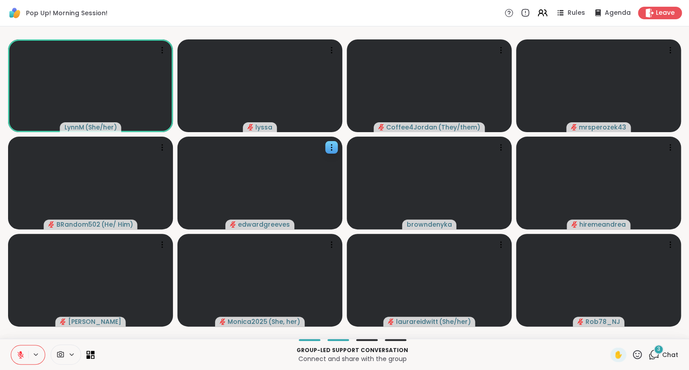
click at [15, 352] on button at bounding box center [19, 354] width 17 height 19
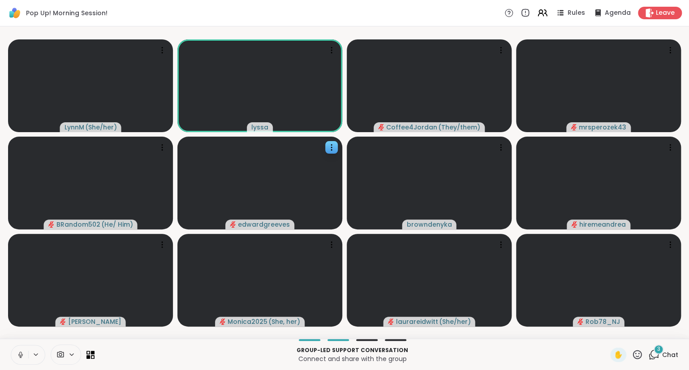
click at [17, 351] on icon at bounding box center [21, 355] width 8 height 8
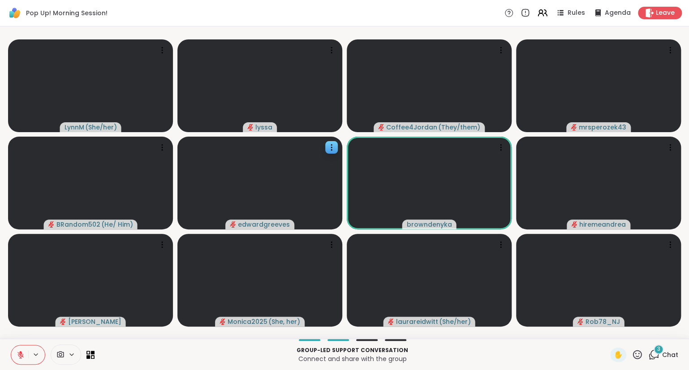
click at [637, 358] on icon at bounding box center [637, 354] width 11 height 11
click at [607, 332] on span "❤️" at bounding box center [611, 331] width 9 height 11
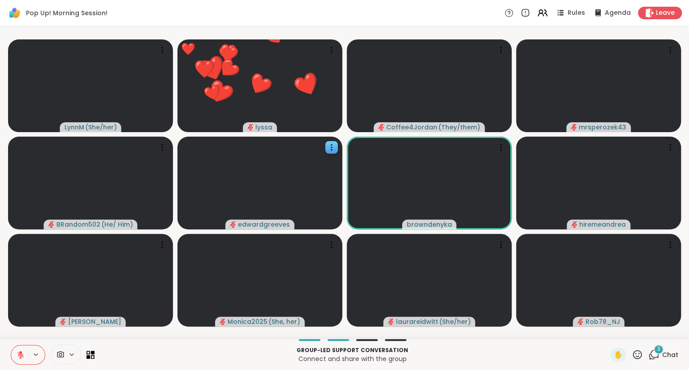
click at [17, 354] on icon at bounding box center [21, 355] width 8 height 8
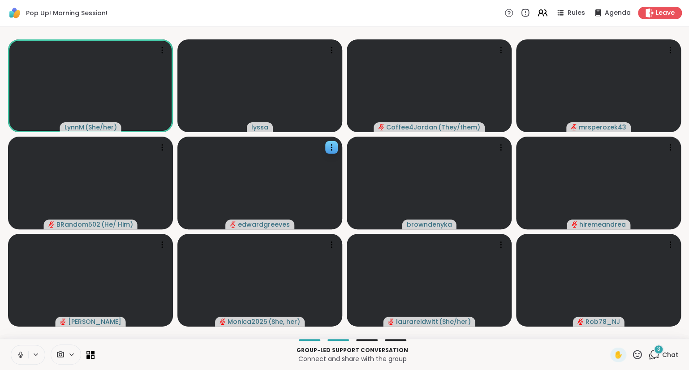
click at [638, 355] on icon at bounding box center [637, 354] width 11 height 11
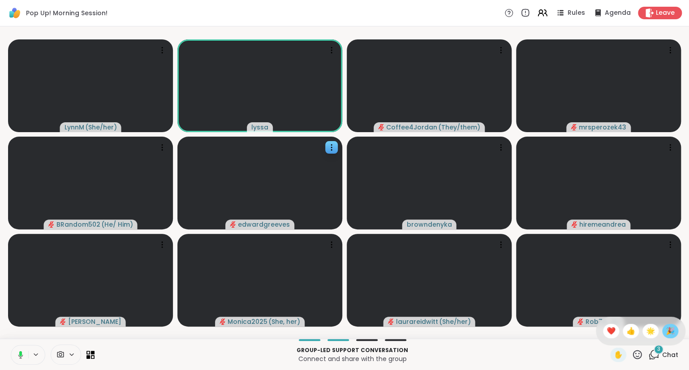
click at [667, 334] on span "🎉" at bounding box center [670, 331] width 9 height 11
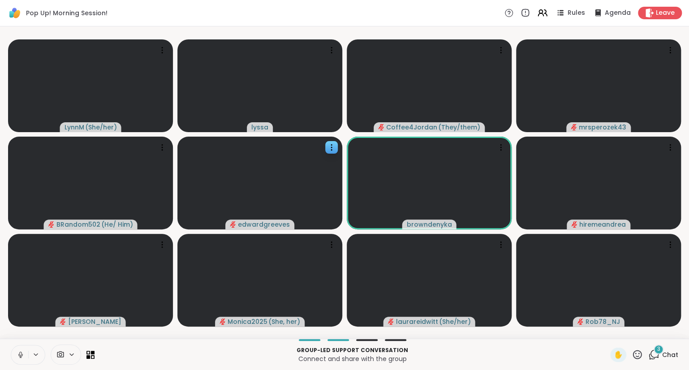
click at [639, 354] on icon at bounding box center [637, 354] width 9 height 9
click at [609, 330] on span "❤️" at bounding box center [611, 331] width 9 height 11
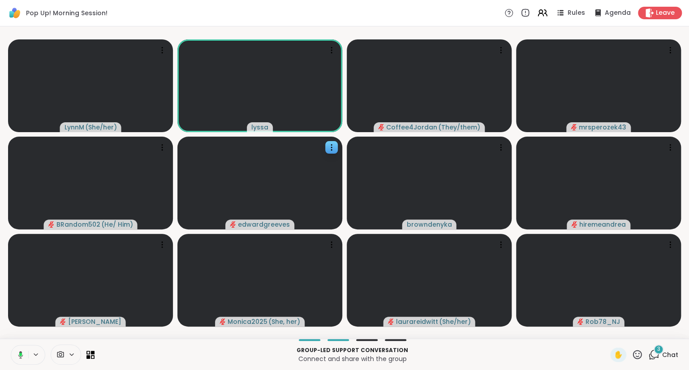
click at [638, 354] on icon at bounding box center [637, 354] width 11 height 11
click at [607, 331] on span "❤️" at bounding box center [611, 331] width 9 height 11
click at [17, 351] on icon at bounding box center [21, 355] width 8 height 8
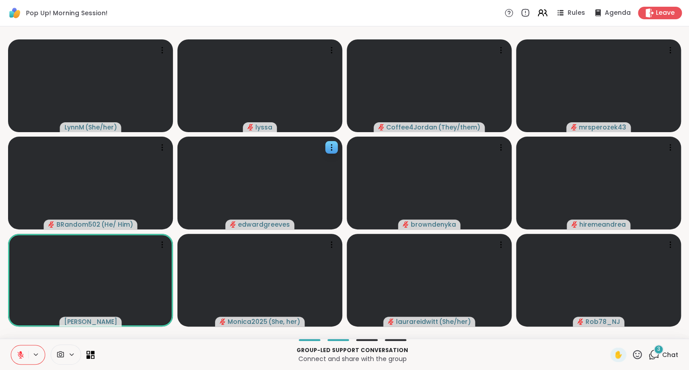
click at [17, 352] on icon at bounding box center [21, 355] width 8 height 8
drag, startPoint x: 634, startPoint y: 355, endPoint x: 623, endPoint y: 343, distance: 16.2
click at [626, 346] on div "Group-led support conversation Connect and share with the group ✋ 3 Chat" at bounding box center [344, 354] width 689 height 31
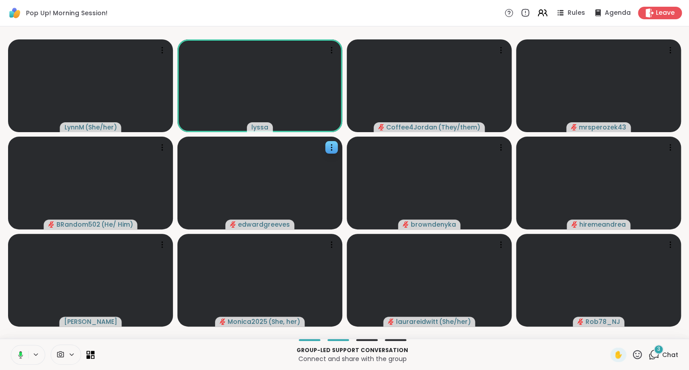
click at [634, 349] on icon at bounding box center [637, 354] width 11 height 11
click at [609, 330] on span "❤️" at bounding box center [611, 331] width 9 height 11
click at [639, 354] on icon at bounding box center [637, 354] width 11 height 11
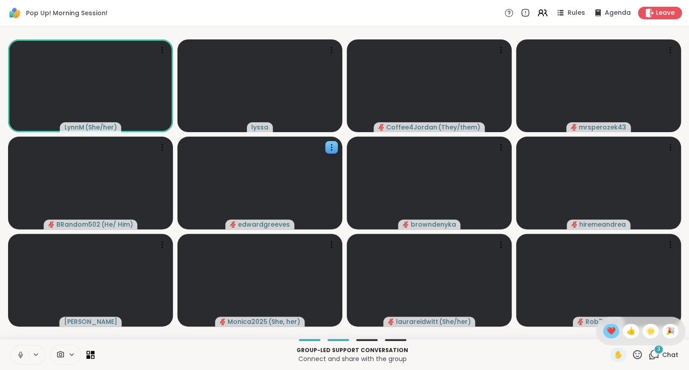
click at [611, 334] on span "❤️" at bounding box center [611, 331] width 9 height 11
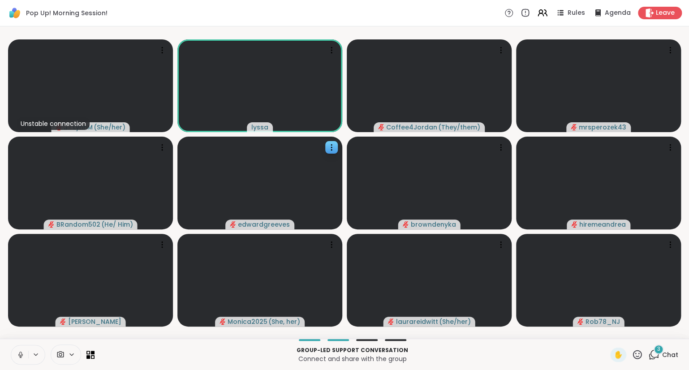
click at [18, 358] on icon at bounding box center [21, 355] width 8 height 8
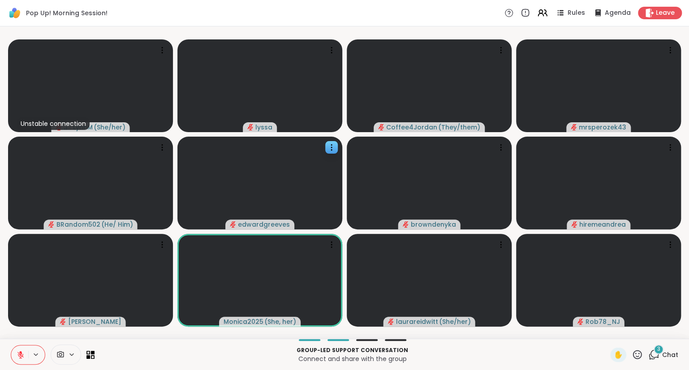
click at [19, 354] on icon at bounding box center [20, 355] width 6 height 6
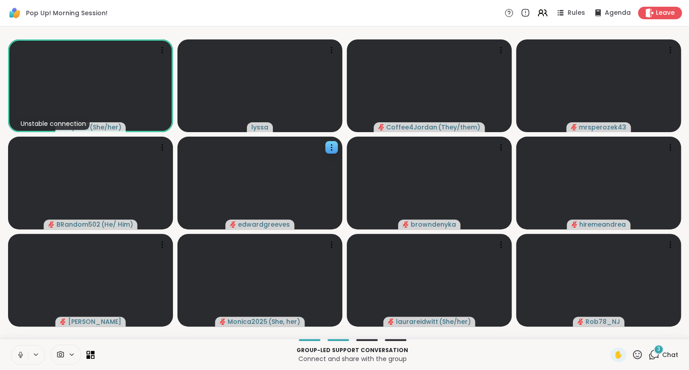
click at [19, 353] on icon at bounding box center [21, 355] width 8 height 8
click at [19, 350] on button at bounding box center [19, 354] width 17 height 19
click at [635, 357] on icon at bounding box center [637, 354] width 11 height 11
click at [612, 335] on span "❤️" at bounding box center [611, 331] width 9 height 11
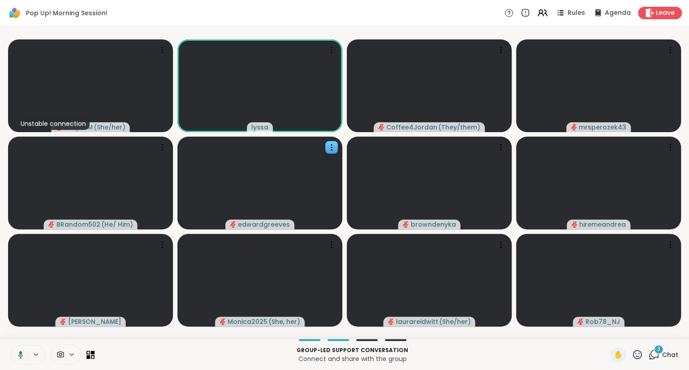
click at [18, 352] on icon at bounding box center [19, 355] width 8 height 8
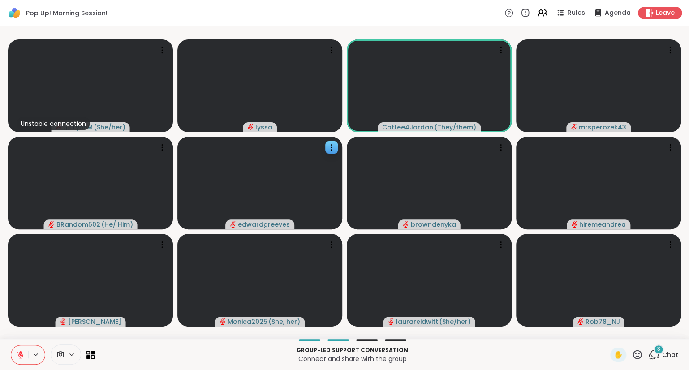
click at [18, 352] on icon at bounding box center [21, 355] width 8 height 8
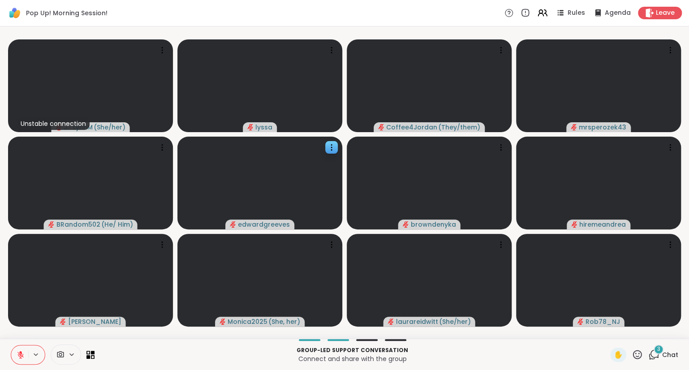
click at [19, 350] on button at bounding box center [19, 354] width 17 height 19
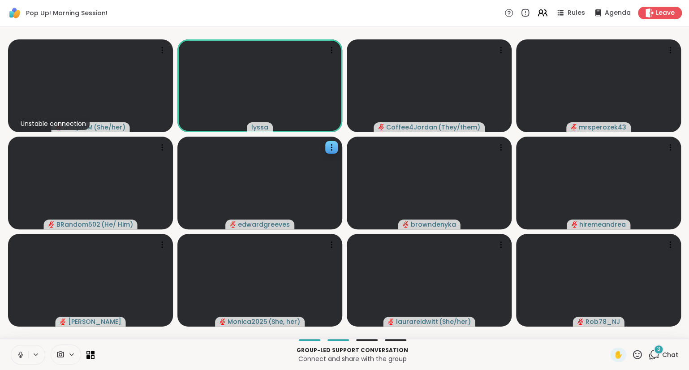
click at [22, 355] on icon at bounding box center [20, 354] width 2 height 4
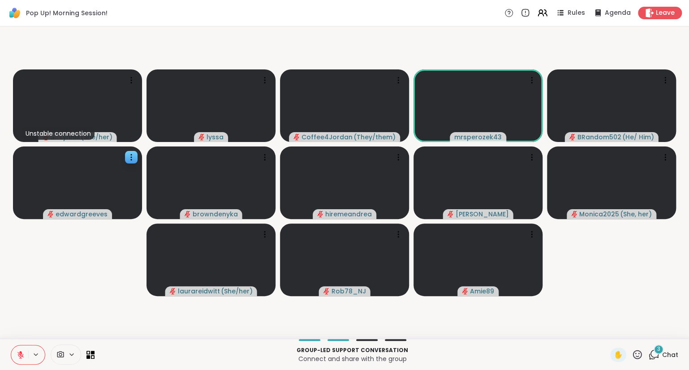
click at [22, 358] on icon at bounding box center [21, 355] width 8 height 8
click at [23, 357] on icon at bounding box center [21, 355] width 8 height 8
click at [20, 354] on icon at bounding box center [20, 355] width 6 height 6
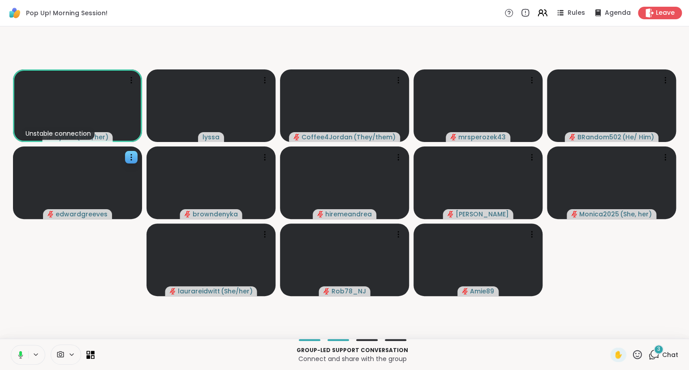
click at [18, 353] on icon at bounding box center [19, 355] width 8 height 8
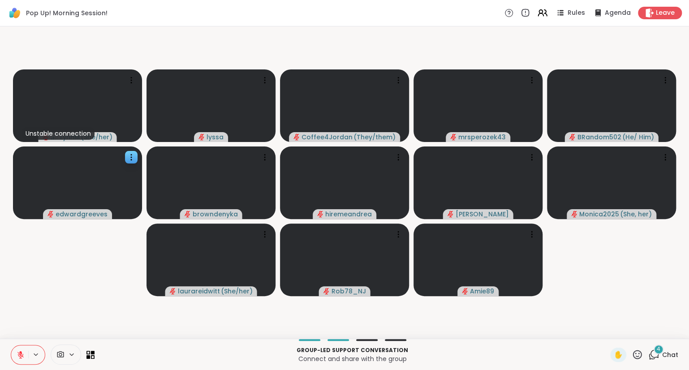
click at [18, 353] on icon at bounding box center [20, 355] width 6 height 6
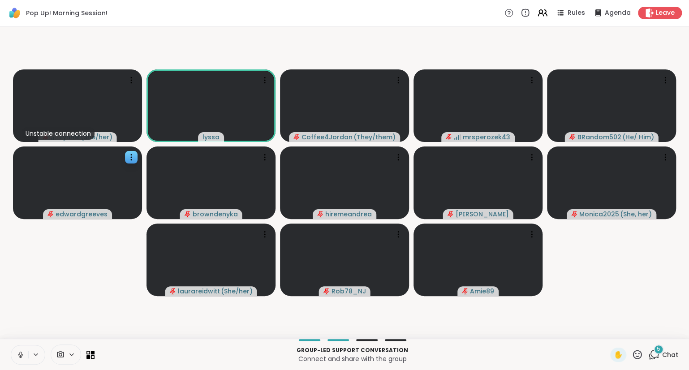
click at [18, 357] on icon at bounding box center [21, 355] width 8 height 8
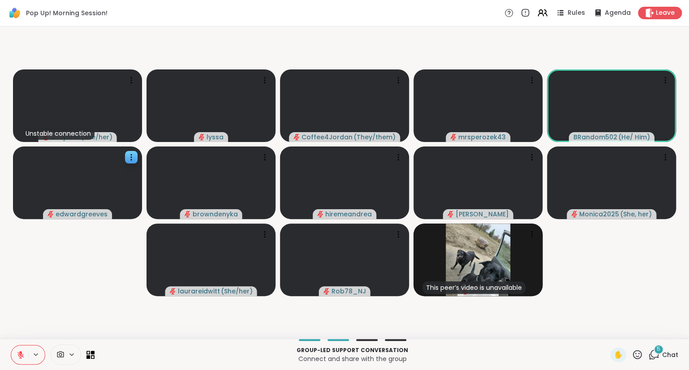
click at [637, 359] on icon at bounding box center [637, 354] width 9 height 9
click at [610, 334] on span "❤️" at bounding box center [611, 331] width 9 height 11
click at [24, 353] on icon at bounding box center [21, 355] width 8 height 8
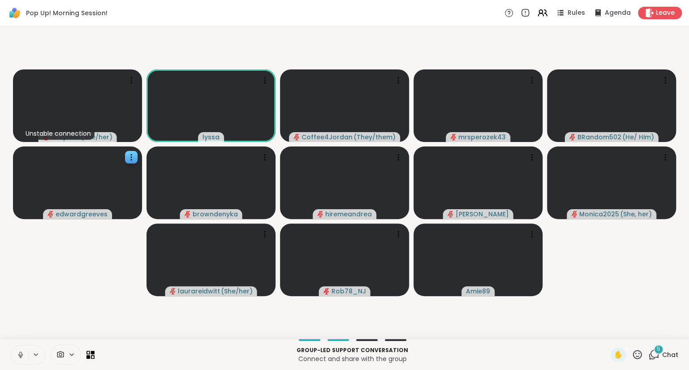
click at [10, 356] on div "Group-led support conversation Connect and share with the group ✋ 5 Chat" at bounding box center [344, 354] width 689 height 31
click at [23, 355] on icon at bounding box center [21, 355] width 8 height 8
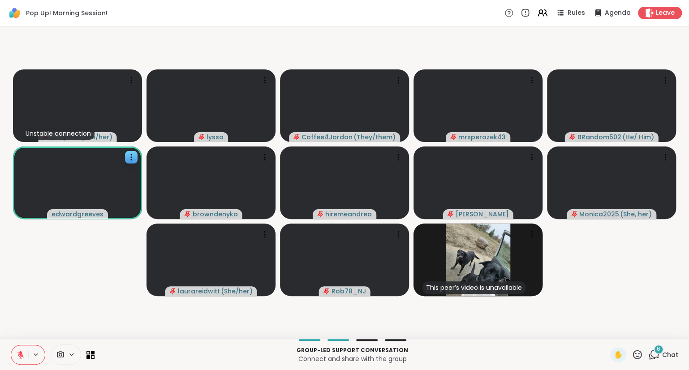
click at [21, 358] on icon at bounding box center [21, 355] width 8 height 8
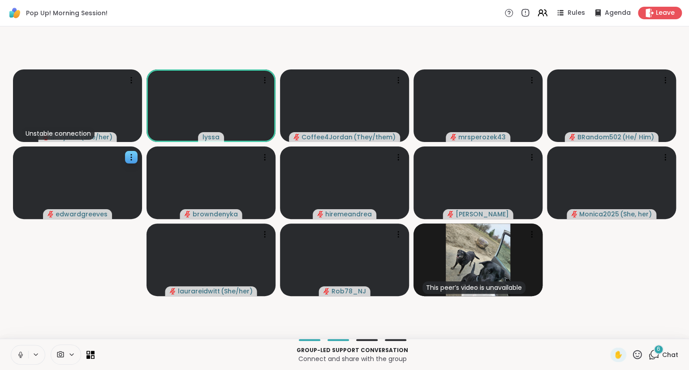
click at [634, 355] on icon at bounding box center [637, 354] width 11 height 11
click at [610, 332] on span "❤️" at bounding box center [611, 331] width 9 height 11
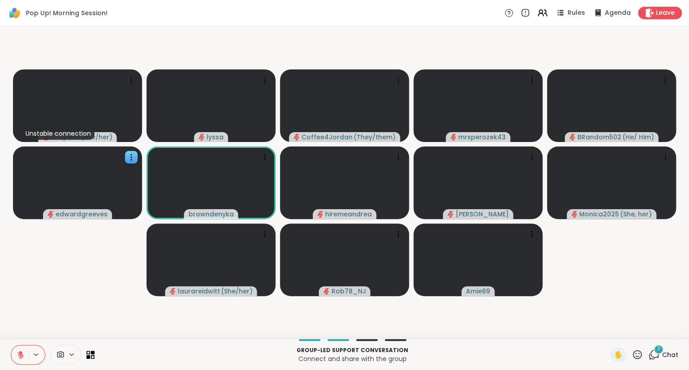
click at [25, 351] on button at bounding box center [19, 354] width 17 height 19
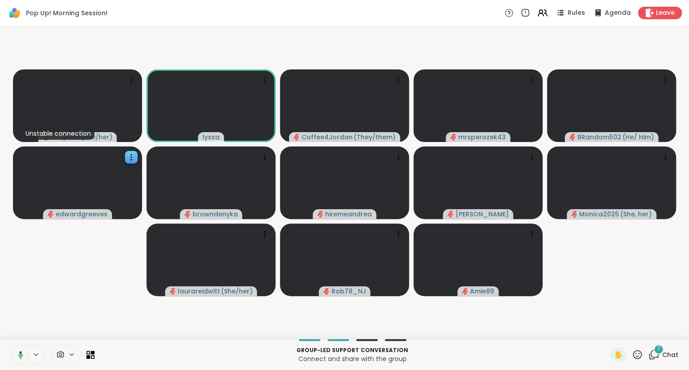
click at [21, 355] on icon at bounding box center [20, 354] width 3 height 3
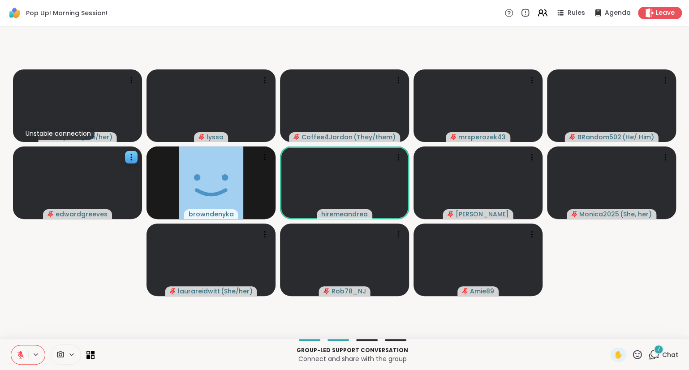
click at [17, 352] on icon at bounding box center [21, 355] width 8 height 8
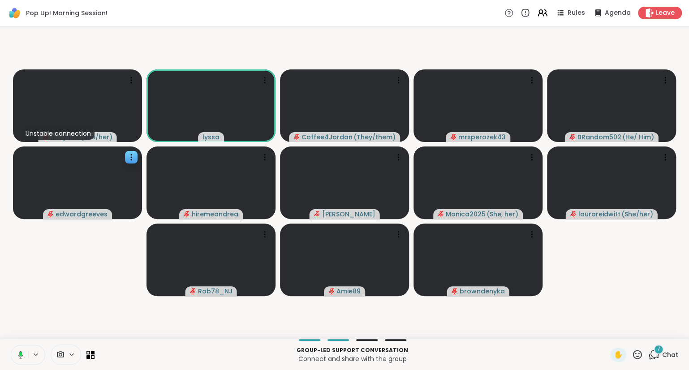
click at [21, 354] on rect at bounding box center [20, 354] width 3 height 4
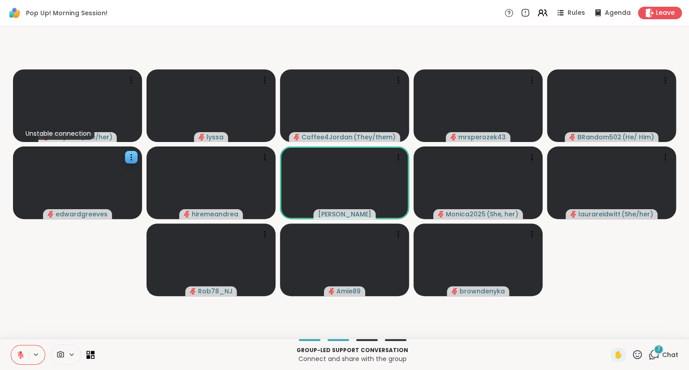
click at [13, 353] on button at bounding box center [19, 354] width 17 height 19
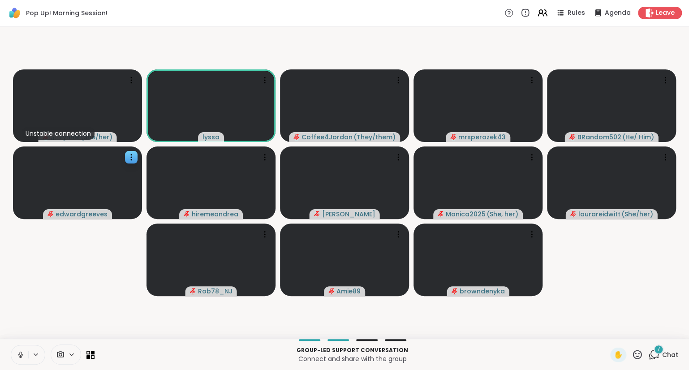
click at [21, 346] on button at bounding box center [19, 354] width 17 height 19
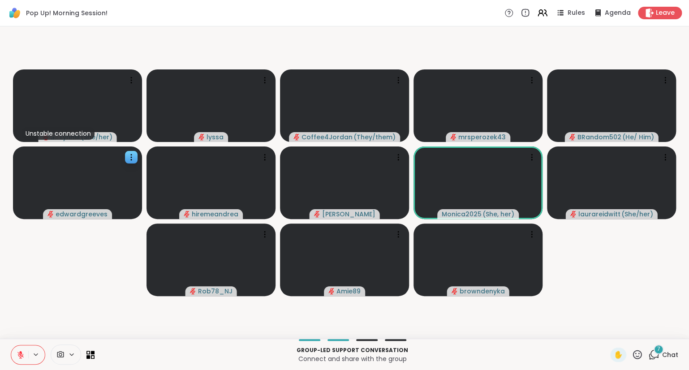
click at [19, 357] on icon at bounding box center [21, 355] width 8 height 8
click at [24, 350] on button at bounding box center [19, 354] width 17 height 19
click at [16, 350] on button at bounding box center [19, 354] width 17 height 19
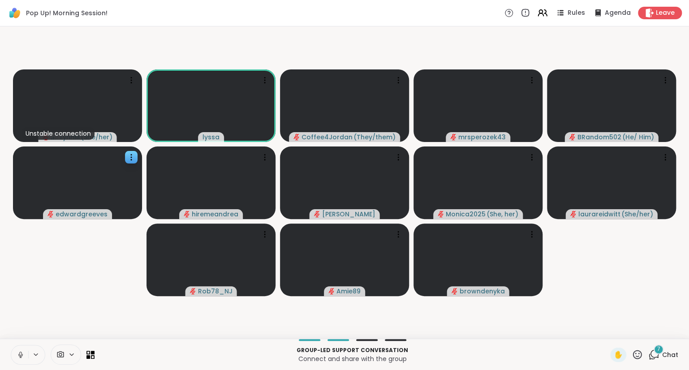
click at [643, 356] on icon at bounding box center [637, 354] width 11 height 11
click at [607, 331] on span "❤️" at bounding box center [611, 331] width 9 height 11
click at [638, 352] on icon at bounding box center [637, 354] width 11 height 11
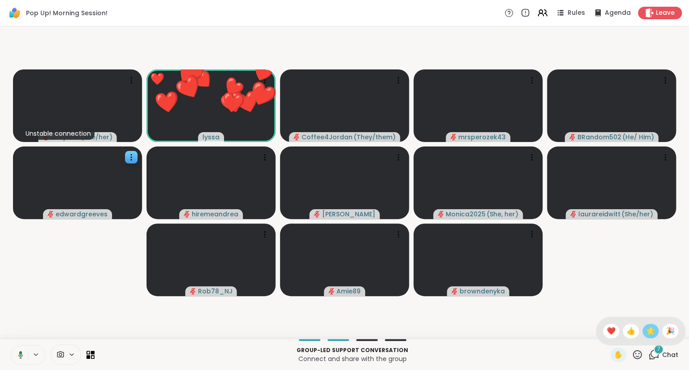
click at [647, 333] on span "🌟" at bounding box center [650, 331] width 9 height 11
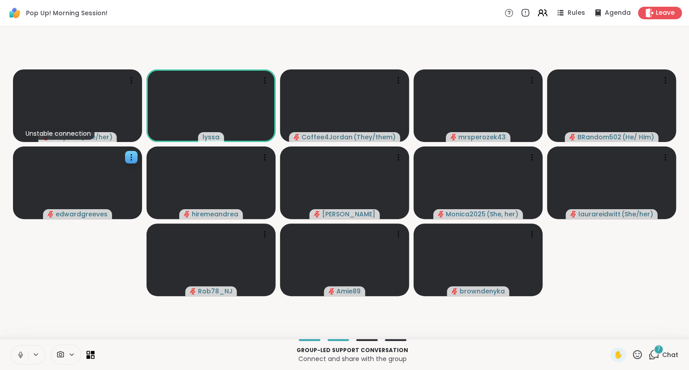
click at [17, 350] on button at bounding box center [19, 354] width 17 height 19
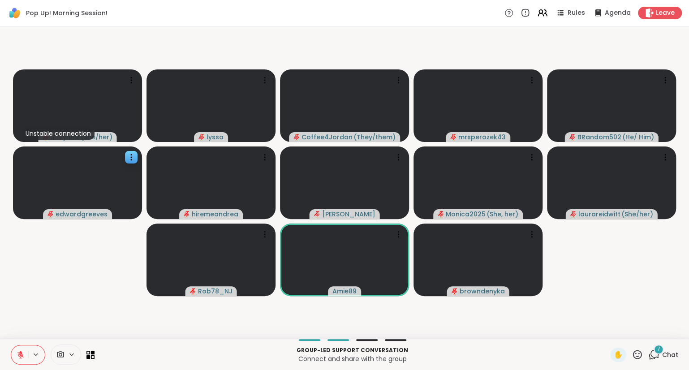
click at [20, 355] on icon at bounding box center [20, 355] width 6 height 6
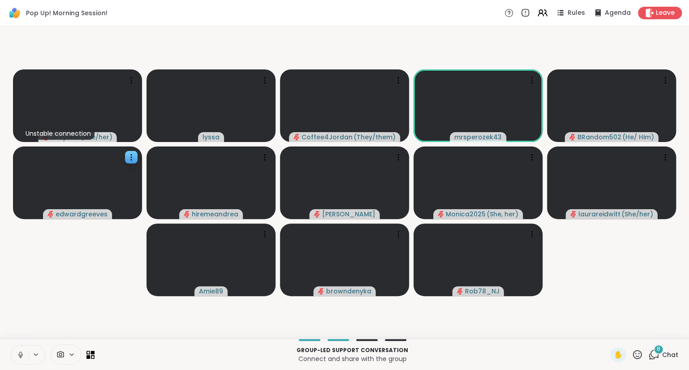
click at [633, 351] on icon at bounding box center [637, 354] width 11 height 11
click at [602, 324] on div "✋ ❤️ 👍 🌟 🎉" at bounding box center [641, 331] width 90 height 29
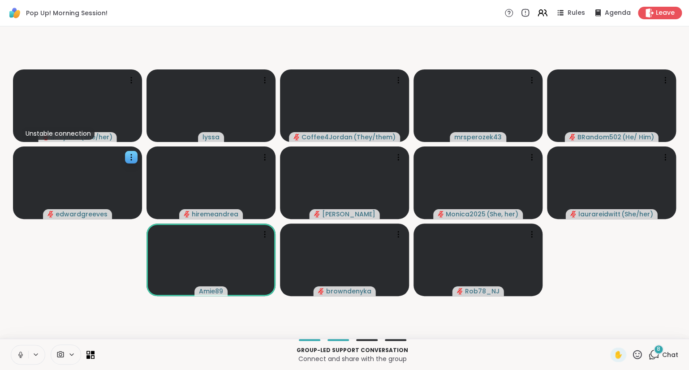
click at [638, 352] on icon at bounding box center [637, 354] width 11 height 11
click at [614, 335] on div "❤️" at bounding box center [611, 331] width 16 height 14
click at [664, 352] on span "Chat" at bounding box center [670, 354] width 16 height 9
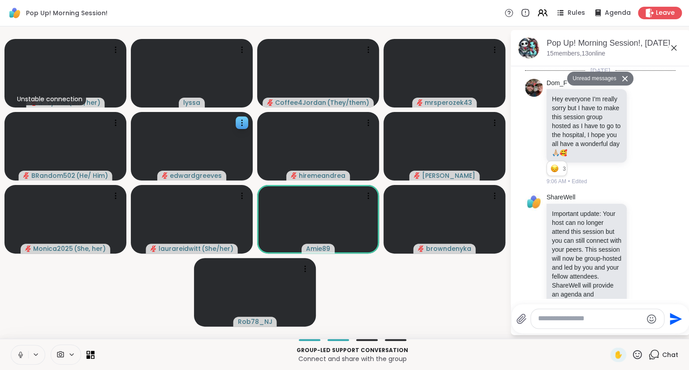
scroll to position [1778, 0]
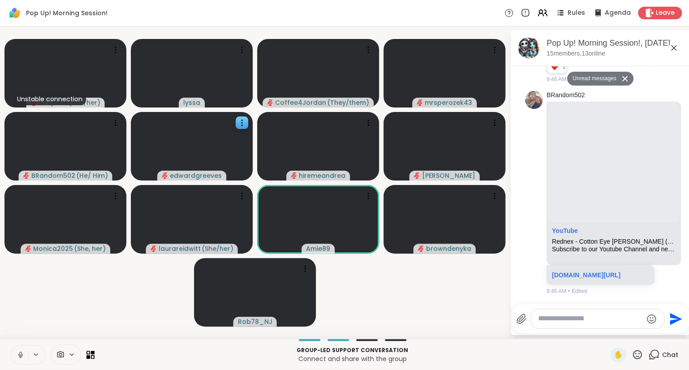
click at [614, 315] on textarea "Type your message" at bounding box center [590, 318] width 104 height 9
type textarea "**"
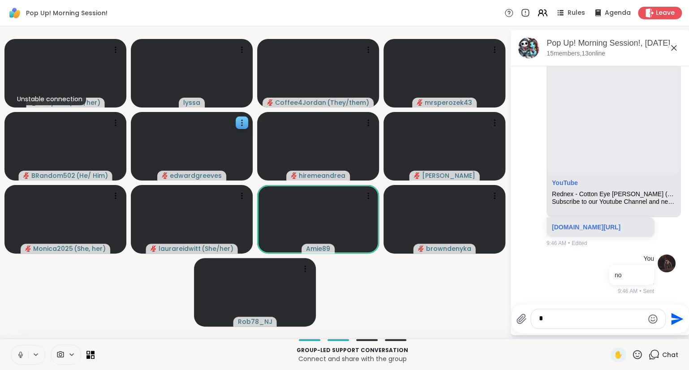
type textarea "**"
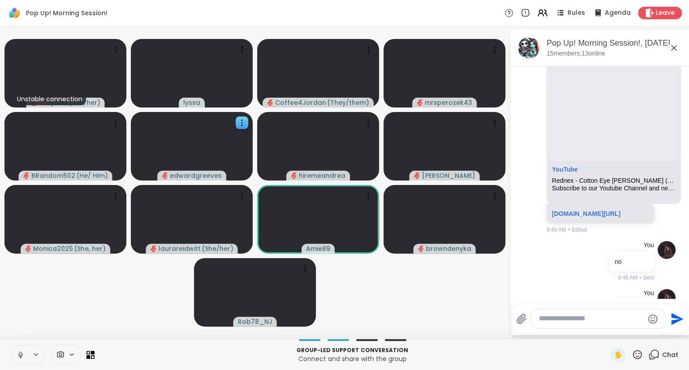
scroll to position [1851, 0]
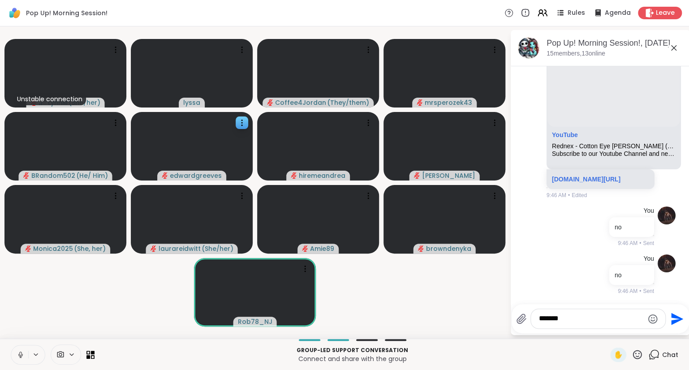
type textarea "********"
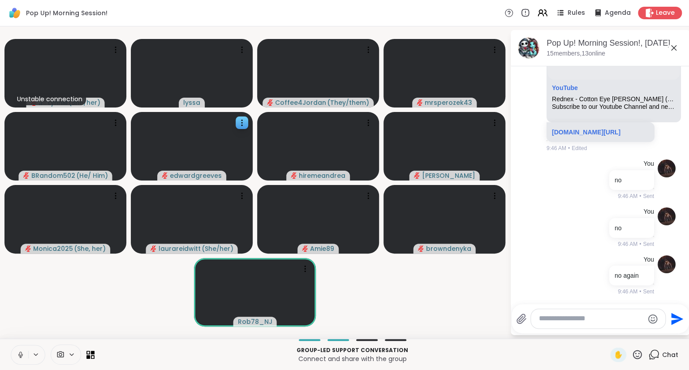
scroll to position [1891, 0]
click at [635, 354] on icon at bounding box center [637, 354] width 11 height 11
click at [607, 336] on span "❤️" at bounding box center [611, 331] width 9 height 11
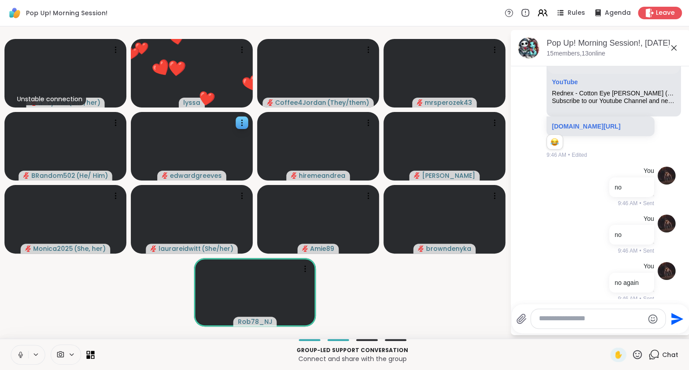
click at [675, 45] on icon at bounding box center [674, 48] width 11 height 11
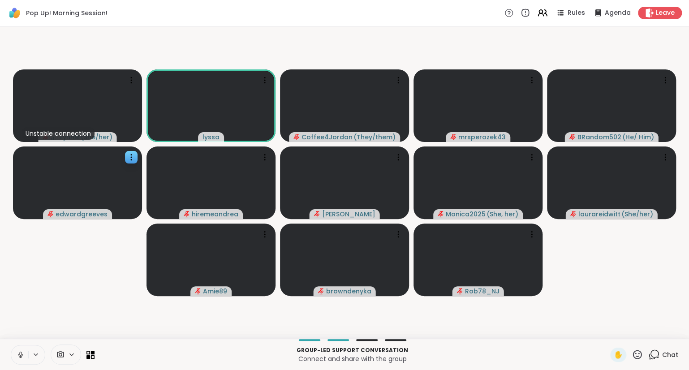
click at [18, 356] on icon at bounding box center [21, 355] width 8 height 8
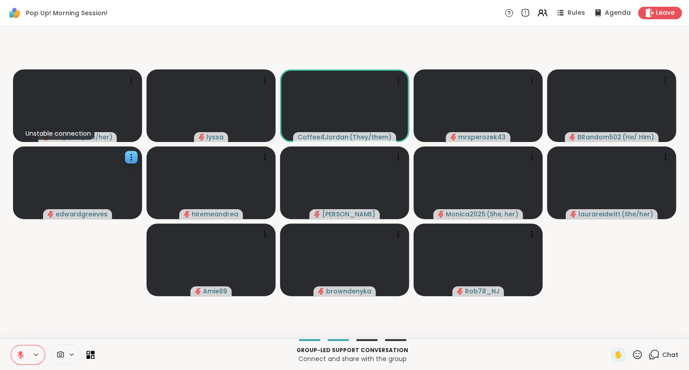
click at [634, 355] on icon at bounding box center [637, 354] width 11 height 11
click at [664, 330] on div "🎉" at bounding box center [670, 331] width 16 height 14
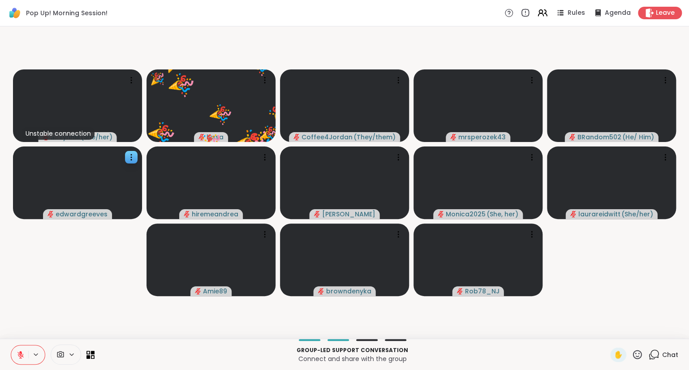
click at [21, 352] on icon at bounding box center [20, 353] width 3 height 4
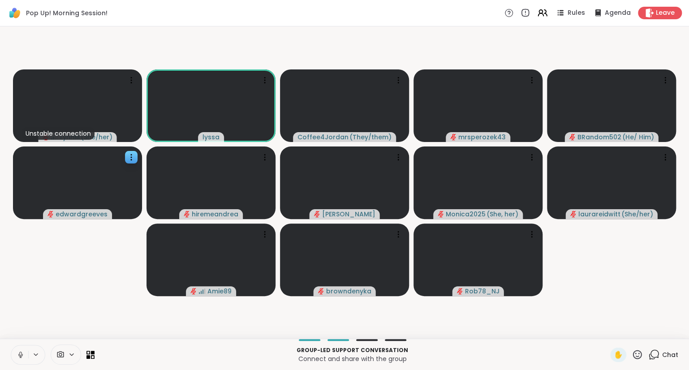
click at [15, 349] on button at bounding box center [19, 354] width 17 height 19
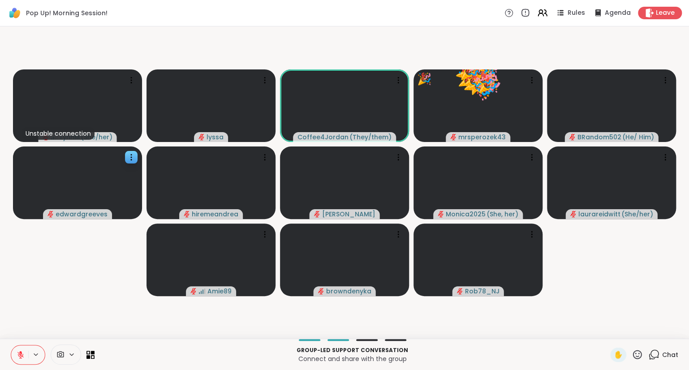
click at [20, 358] on icon at bounding box center [20, 355] width 6 height 6
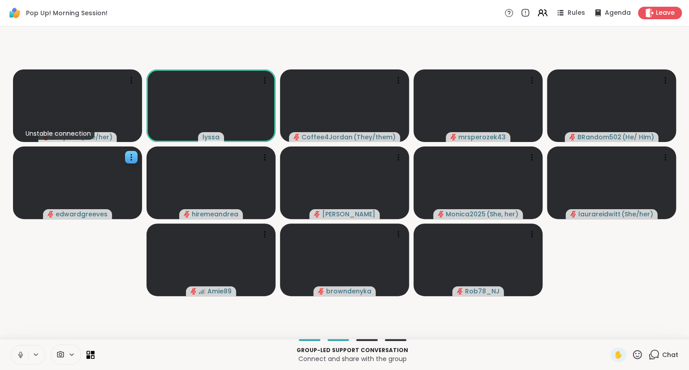
click at [17, 347] on button at bounding box center [19, 354] width 17 height 19
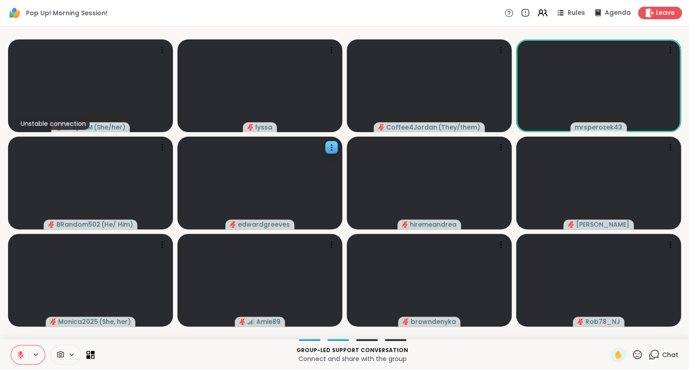
click at [20, 351] on icon at bounding box center [21, 355] width 8 height 8
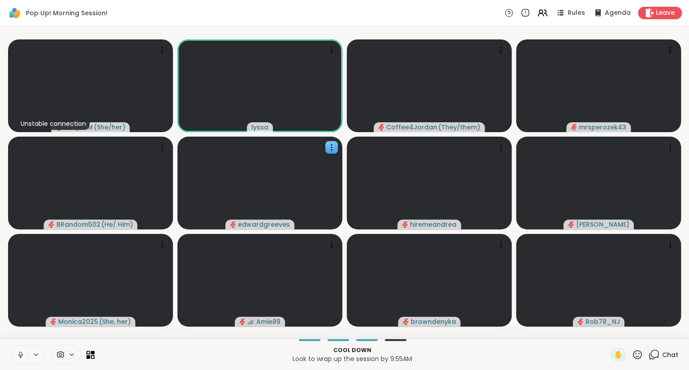
click at [22, 352] on icon at bounding box center [21, 355] width 8 height 8
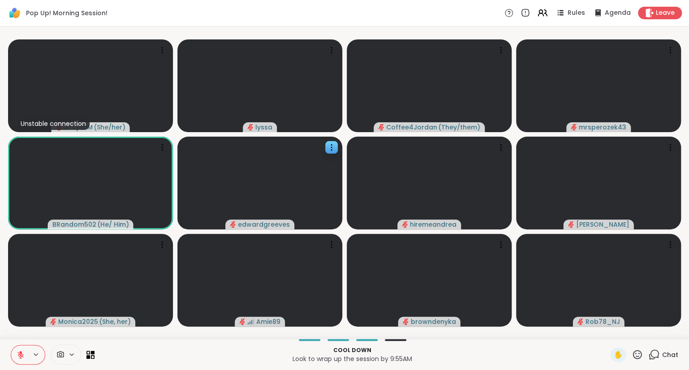
click at [641, 349] on div "✋" at bounding box center [626, 355] width 33 height 14
click at [637, 353] on icon at bounding box center [637, 354] width 11 height 11
click at [607, 328] on span "❤️" at bounding box center [611, 331] width 9 height 11
click at [637, 359] on icon at bounding box center [637, 354] width 9 height 9
click at [610, 336] on span "❤️" at bounding box center [611, 331] width 9 height 11
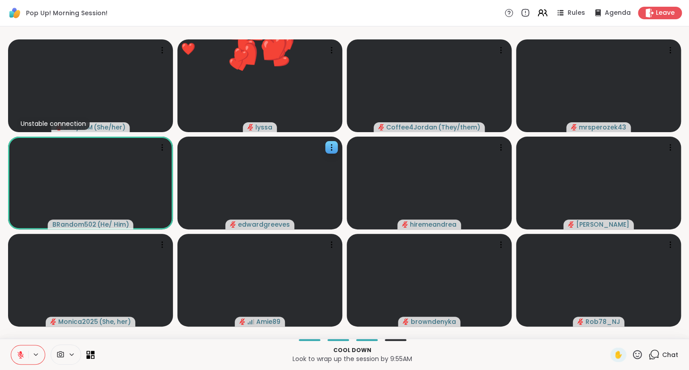
click at [636, 353] on icon at bounding box center [637, 354] width 11 height 11
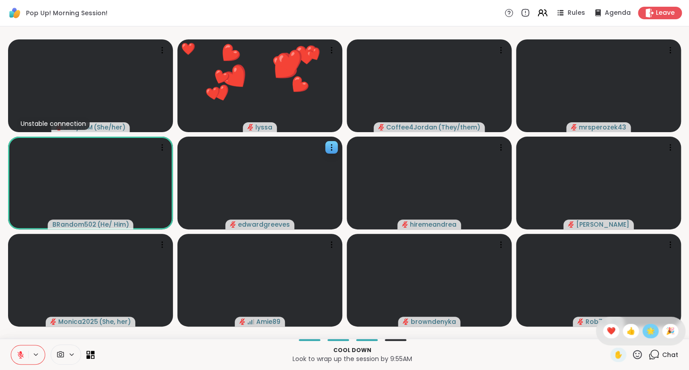
click at [652, 329] on span "🌟" at bounding box center [650, 331] width 9 height 11
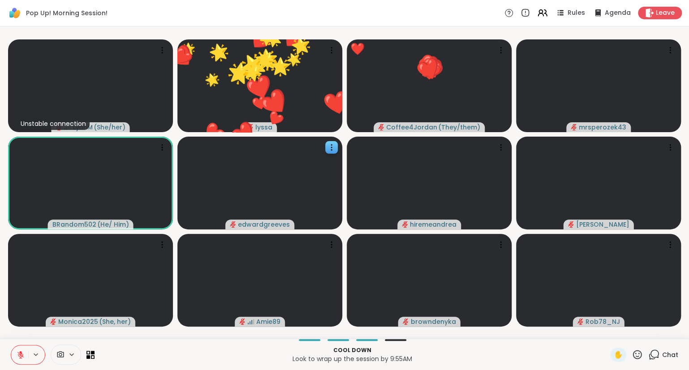
click at [639, 353] on icon at bounding box center [637, 354] width 11 height 11
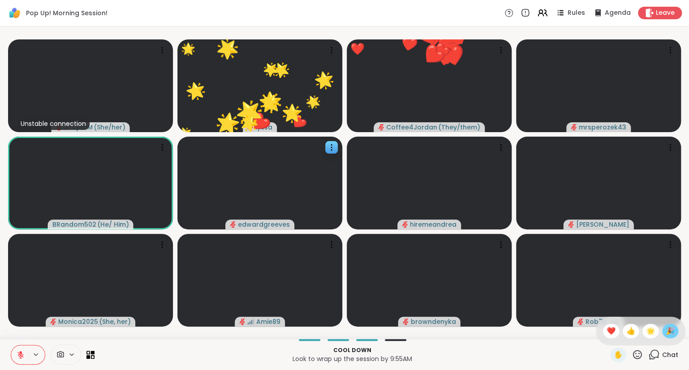
click at [672, 328] on span "🎉" at bounding box center [670, 331] width 9 height 11
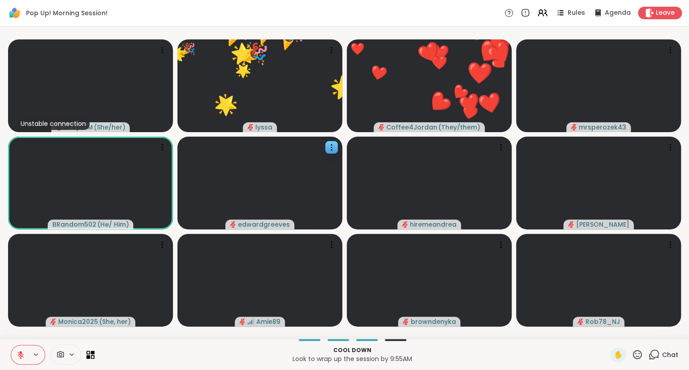
click at [637, 352] on icon at bounding box center [637, 354] width 11 height 11
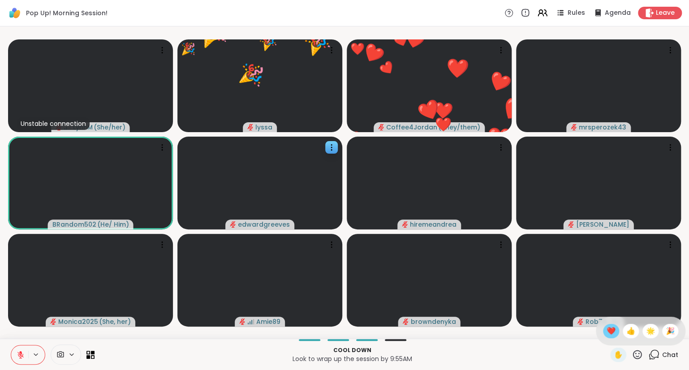
click at [608, 329] on span "❤️" at bounding box center [611, 331] width 9 height 11
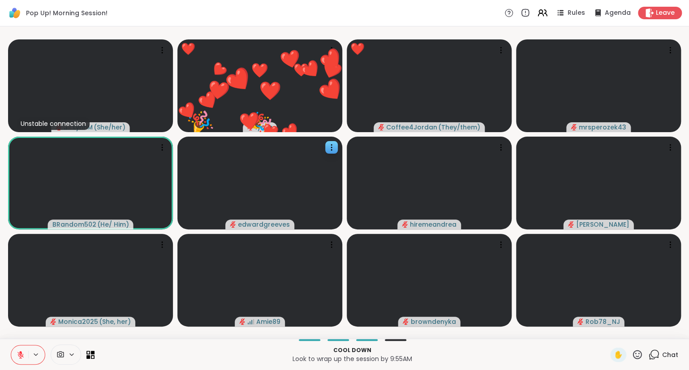
click at [4, 355] on div "Cool down Look to wrap up the session by 9:55AM ✋ Chat" at bounding box center [344, 354] width 689 height 31
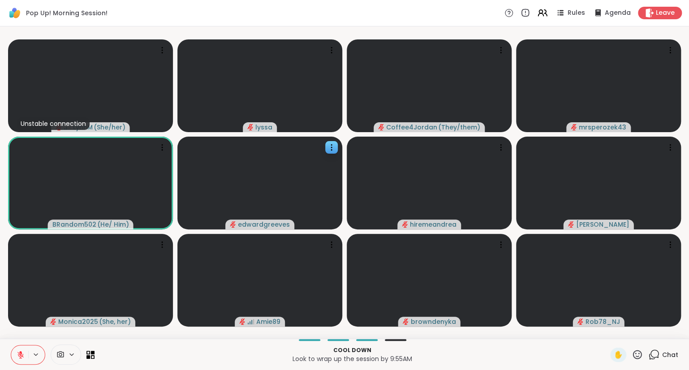
click at [637, 352] on icon at bounding box center [637, 354] width 11 height 11
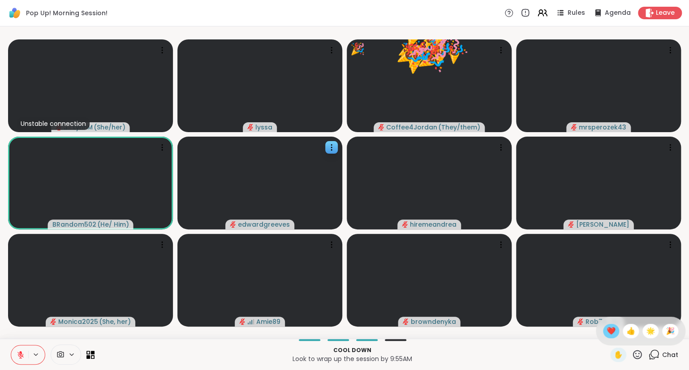
click at [611, 331] on span "❤️" at bounding box center [611, 331] width 9 height 11
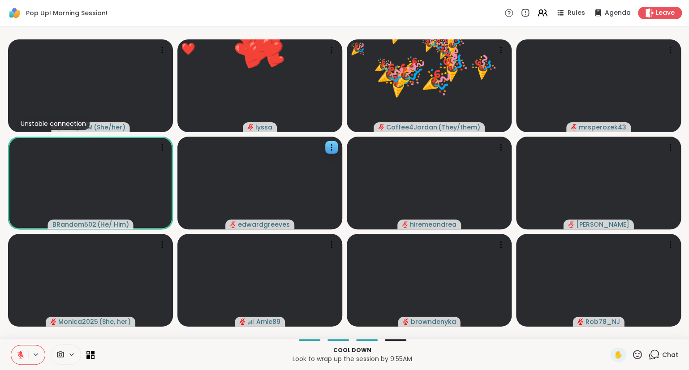
click at [636, 354] on icon at bounding box center [637, 354] width 11 height 11
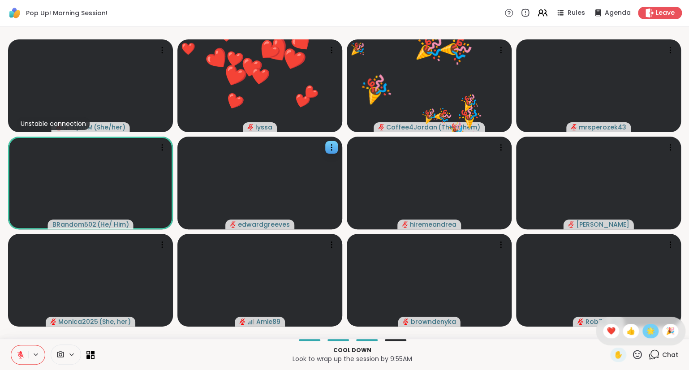
click at [647, 332] on span "🌟" at bounding box center [650, 331] width 9 height 11
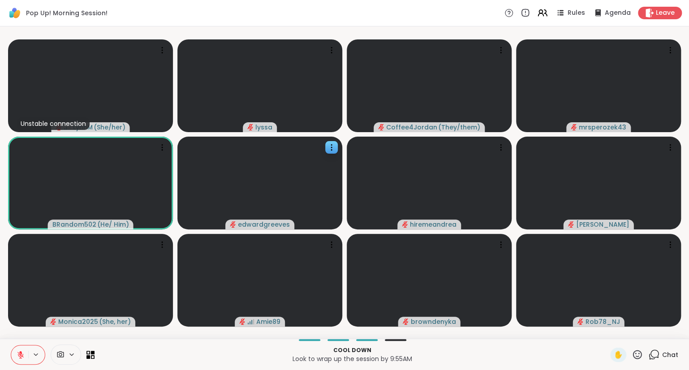
click at [639, 352] on icon at bounding box center [637, 354] width 11 height 11
click at [610, 332] on span "❤️" at bounding box center [611, 331] width 9 height 11
click at [643, 353] on icon at bounding box center [637, 354] width 11 height 11
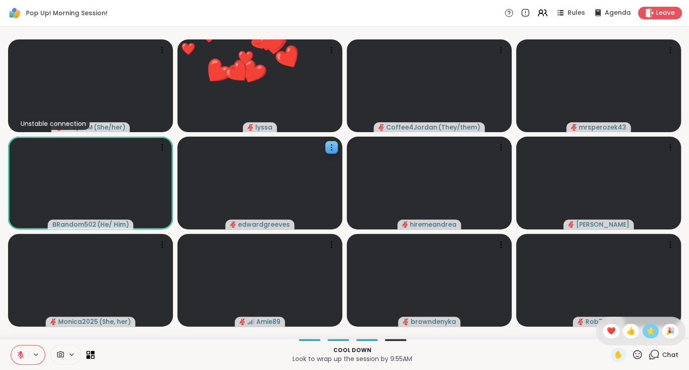
click at [650, 332] on span "🌟" at bounding box center [650, 331] width 9 height 11
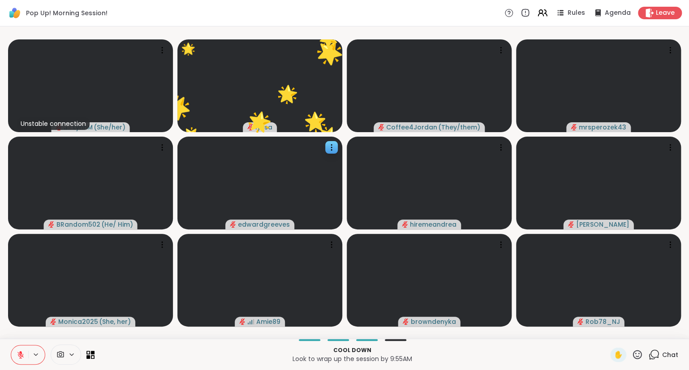
click at [22, 352] on icon at bounding box center [21, 355] width 8 height 8
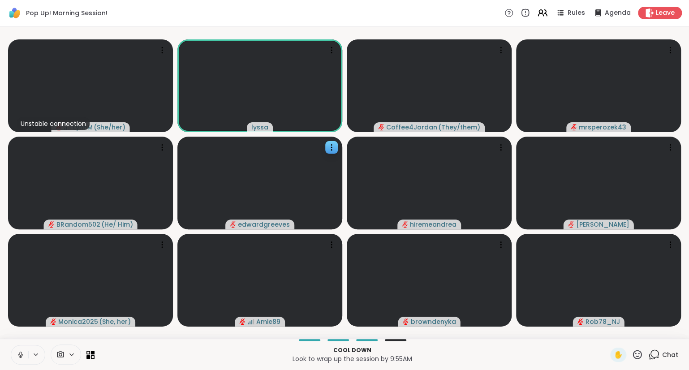
click at [22, 356] on icon at bounding box center [21, 355] width 8 height 8
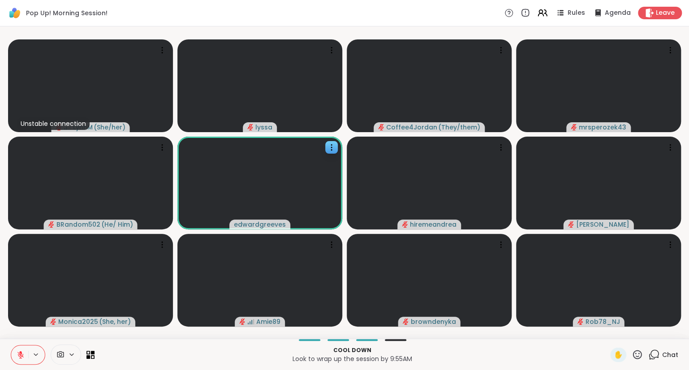
click at [640, 358] on icon at bounding box center [637, 354] width 11 height 11
click at [607, 324] on div "❤️" at bounding box center [611, 331] width 16 height 14
click at [638, 353] on icon at bounding box center [637, 354] width 11 height 11
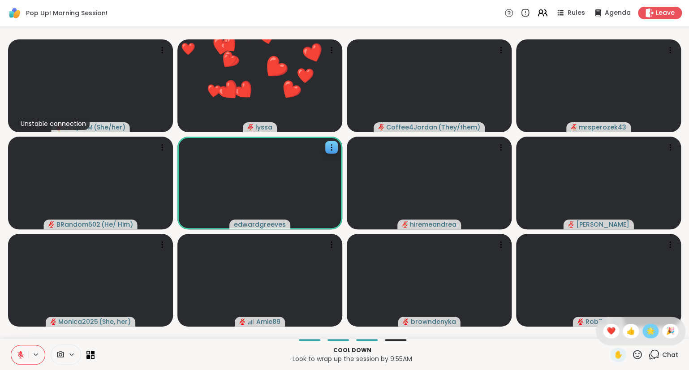
click at [648, 328] on span "🌟" at bounding box center [650, 331] width 9 height 11
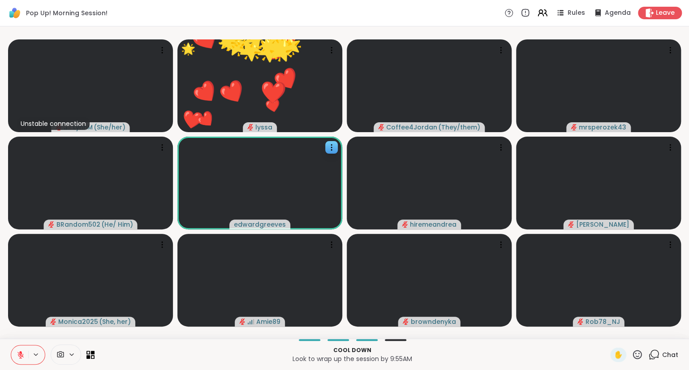
click at [641, 351] on icon at bounding box center [637, 354] width 11 height 11
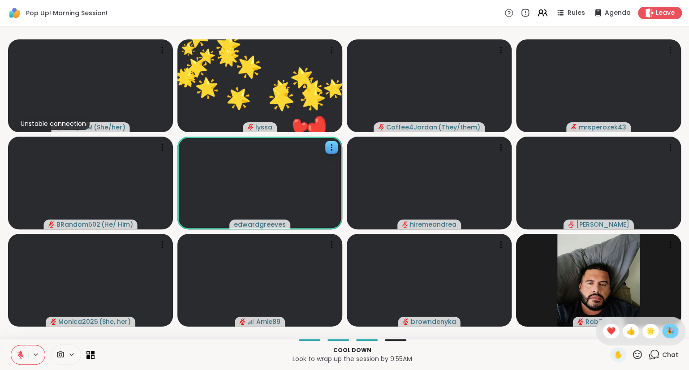
click at [668, 332] on span "🎉" at bounding box center [670, 331] width 9 height 11
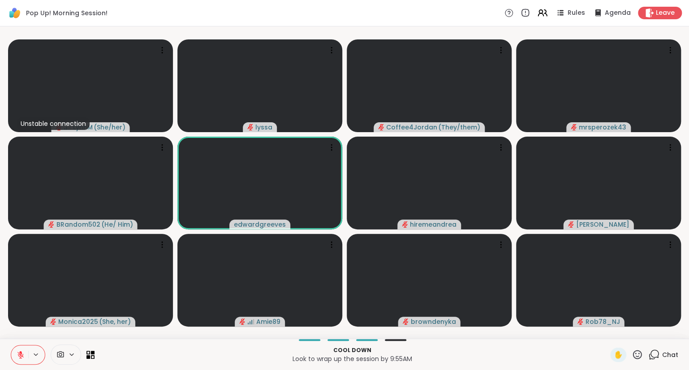
click at [17, 352] on icon at bounding box center [21, 355] width 8 height 8
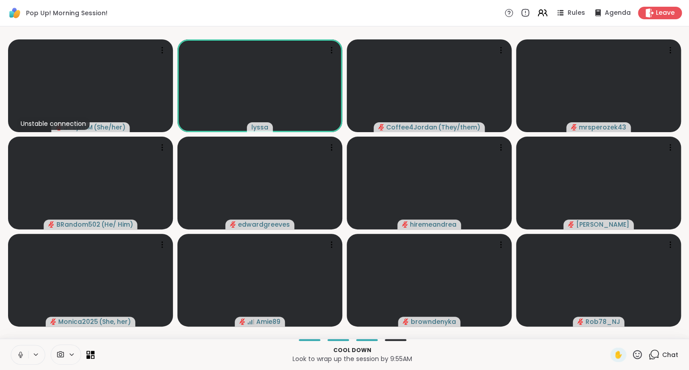
click at [21, 356] on icon at bounding box center [21, 355] width 8 height 8
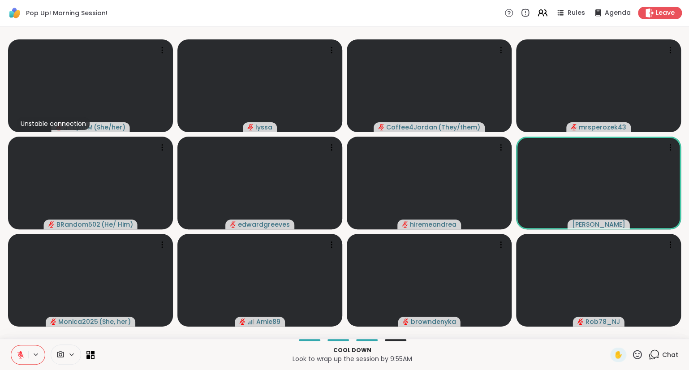
click at [20, 357] on icon at bounding box center [20, 355] width 6 height 6
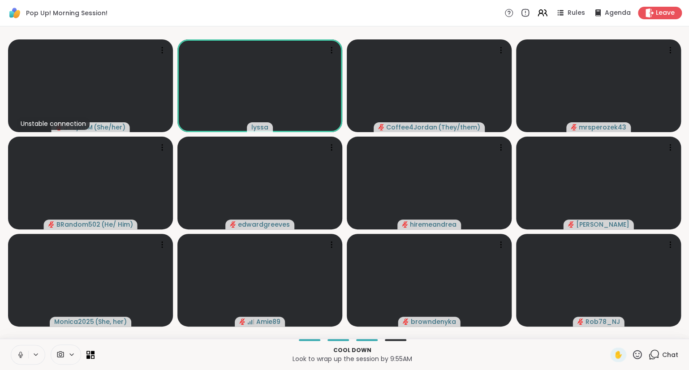
click at [17, 348] on button at bounding box center [19, 354] width 17 height 19
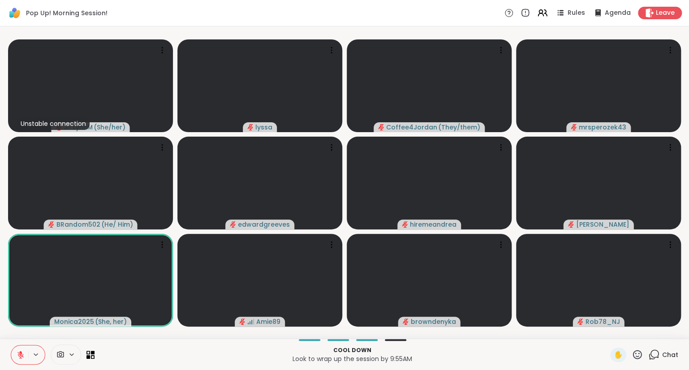
click at [20, 352] on icon at bounding box center [20, 353] width 3 height 4
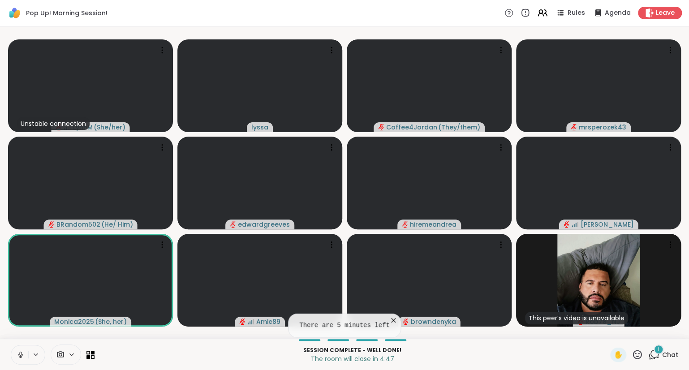
click at [390, 320] on icon at bounding box center [393, 320] width 9 height 9
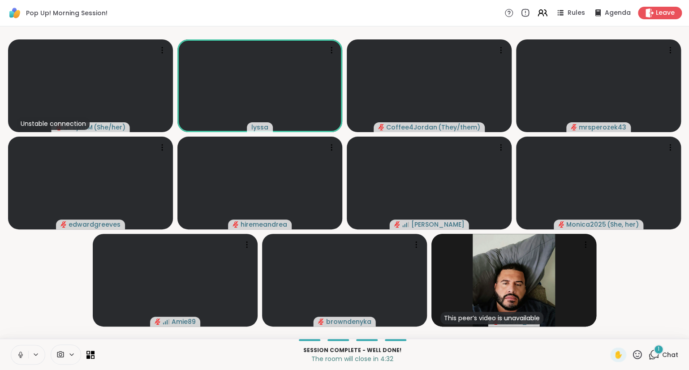
click at [23, 361] on button at bounding box center [19, 354] width 17 height 19
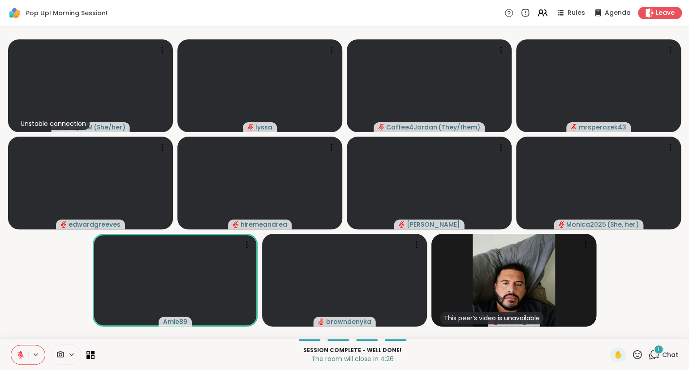
click at [638, 358] on icon at bounding box center [637, 354] width 11 height 11
click at [607, 332] on span "❤️" at bounding box center [611, 331] width 9 height 11
click at [633, 355] on icon at bounding box center [637, 354] width 11 height 11
click at [609, 330] on span "❤️" at bounding box center [611, 331] width 9 height 11
click at [636, 355] on icon at bounding box center [637, 354] width 11 height 11
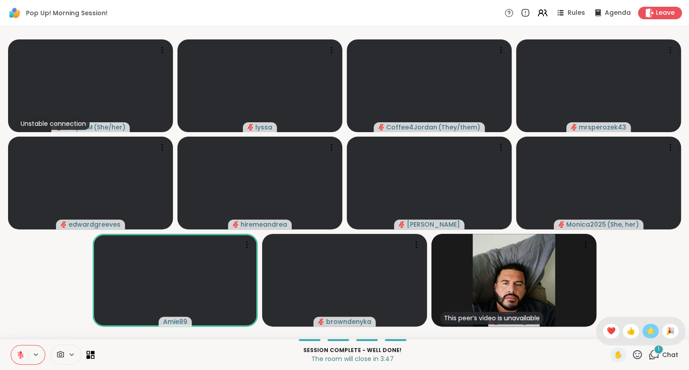
click at [655, 332] on div "🌟" at bounding box center [651, 331] width 16 height 14
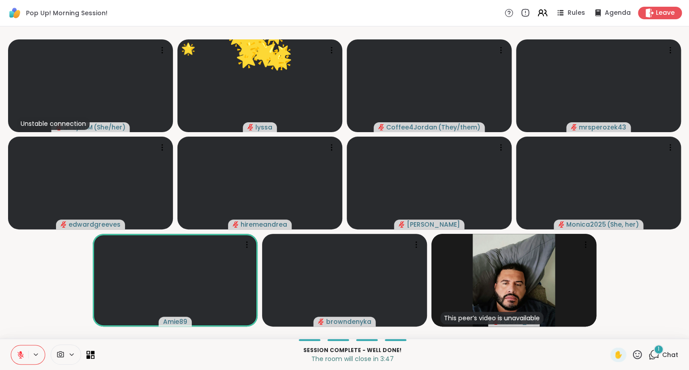
click at [641, 354] on icon at bounding box center [637, 354] width 11 height 11
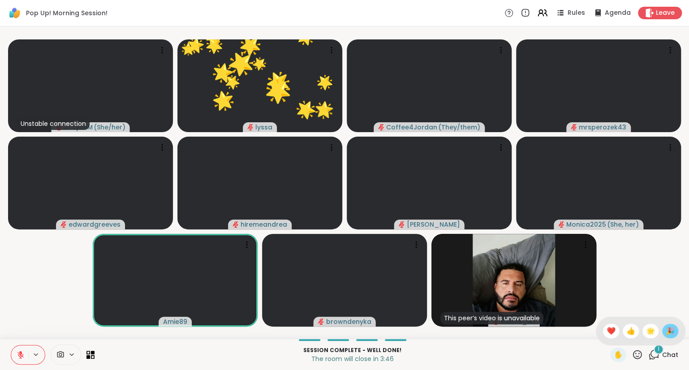
click at [672, 329] on span "🎉" at bounding box center [670, 331] width 9 height 11
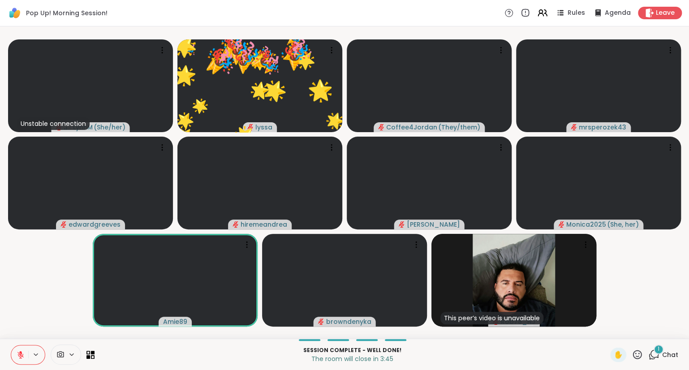
click at [636, 349] on div "✋" at bounding box center [626, 355] width 33 height 14
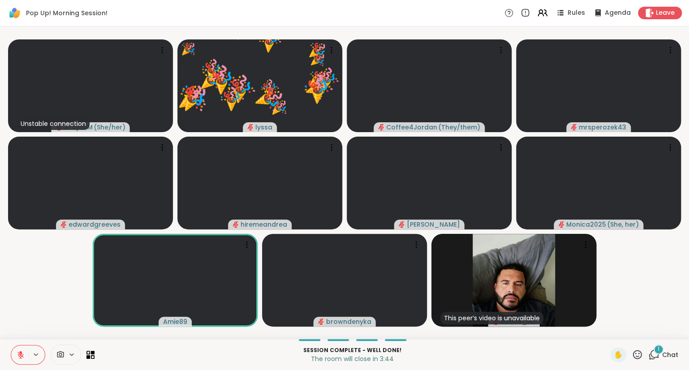
click at [639, 355] on icon at bounding box center [637, 354] width 11 height 11
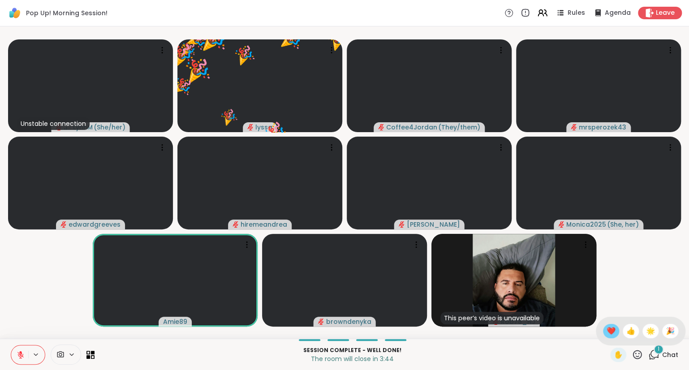
click at [607, 331] on span "❤️" at bounding box center [611, 331] width 9 height 11
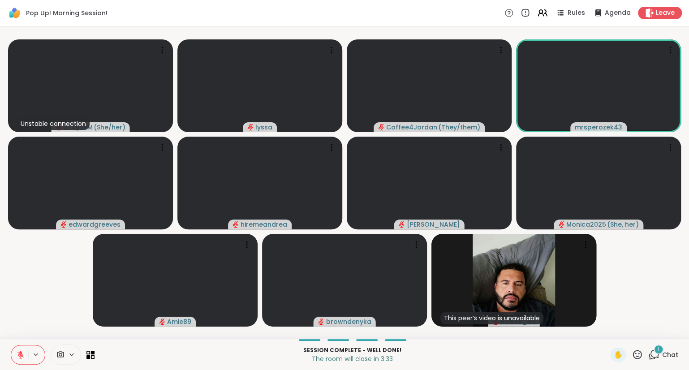
click at [668, 353] on span "Chat" at bounding box center [670, 354] width 16 height 9
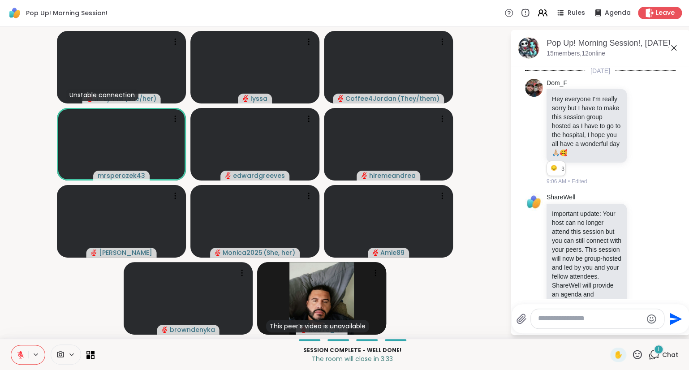
scroll to position [2041, 0]
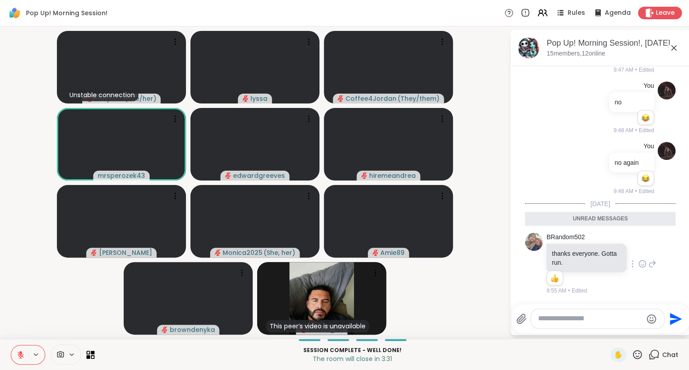
click at [641, 263] on icon at bounding box center [642, 263] width 8 height 9
click at [571, 248] on div "Select Reaction: Heart" at bounding box center [571, 250] width 8 height 8
click at [673, 45] on icon at bounding box center [674, 48] width 11 height 11
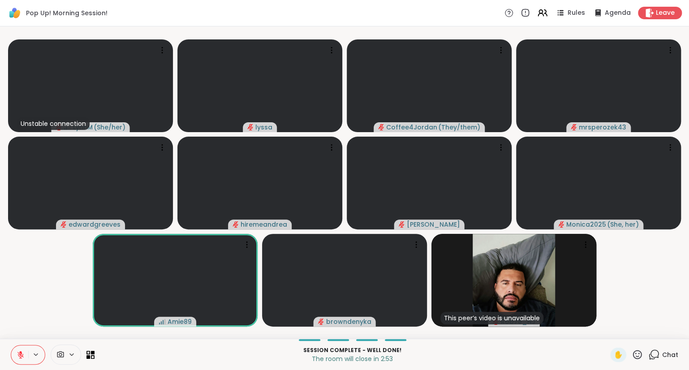
click at [20, 351] on icon at bounding box center [21, 355] width 8 height 8
click at [637, 354] on icon at bounding box center [637, 354] width 9 height 9
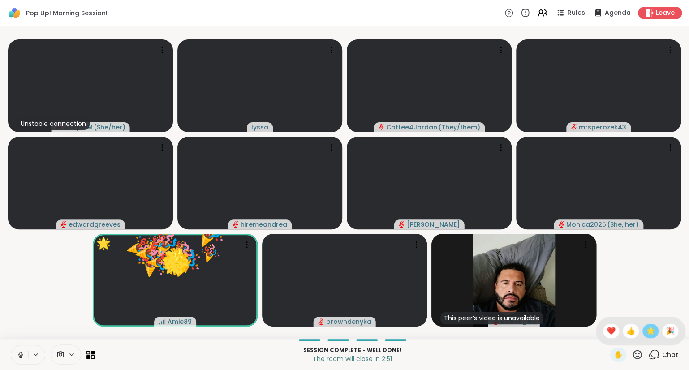
click at [649, 328] on span "🌟" at bounding box center [650, 331] width 9 height 11
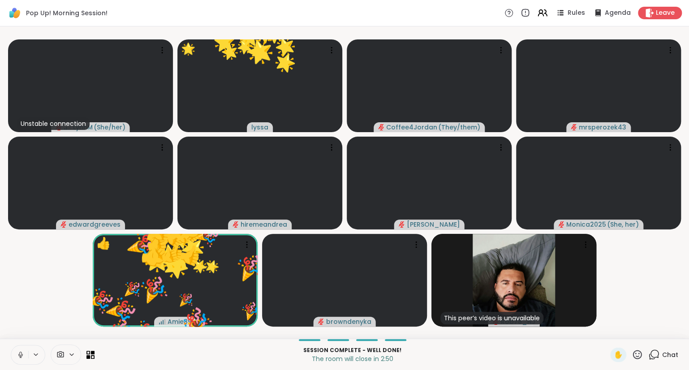
click at [638, 354] on icon at bounding box center [637, 354] width 11 height 11
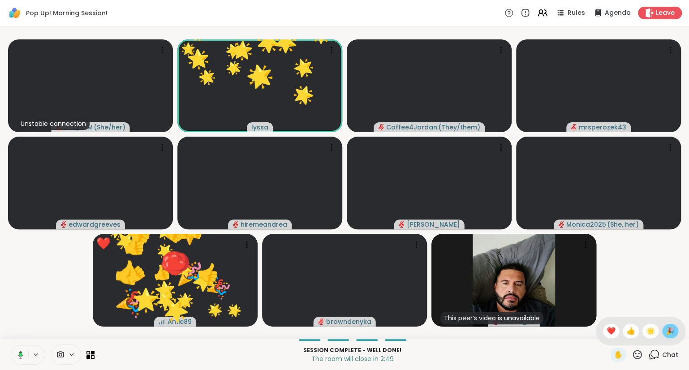
click at [671, 324] on div "🎉" at bounding box center [670, 331] width 16 height 14
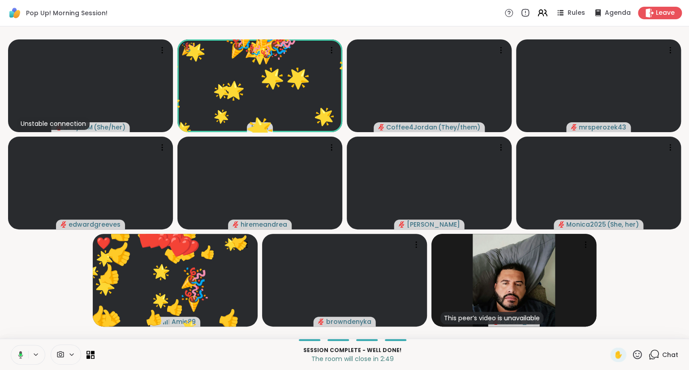
click at [635, 350] on icon at bounding box center [637, 354] width 11 height 11
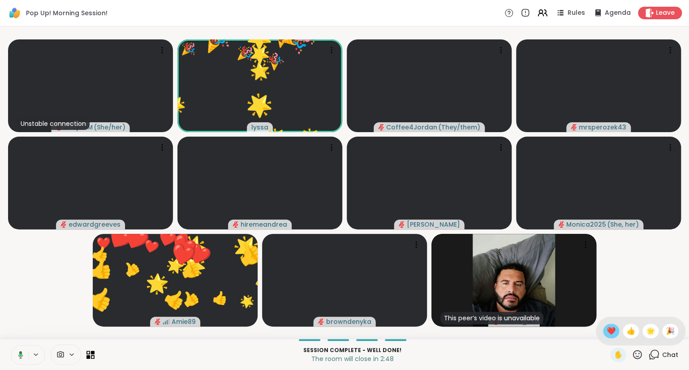
click at [607, 327] on span "❤️" at bounding box center [611, 331] width 9 height 11
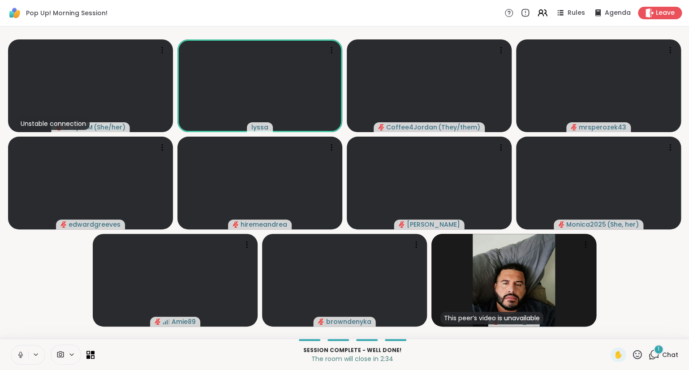
click at [25, 354] on button at bounding box center [19, 354] width 17 height 19
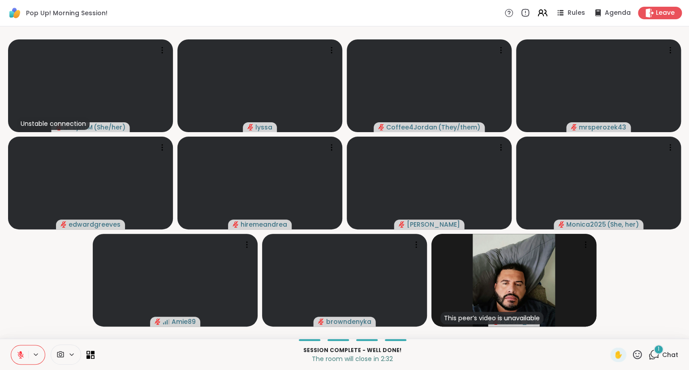
click at [21, 355] on icon at bounding box center [20, 355] width 6 height 6
click at [19, 355] on icon at bounding box center [21, 355] width 8 height 8
click at [638, 354] on icon at bounding box center [637, 354] width 11 height 11
click at [608, 329] on span "❤️" at bounding box center [611, 331] width 9 height 11
click at [638, 352] on icon at bounding box center [637, 354] width 11 height 11
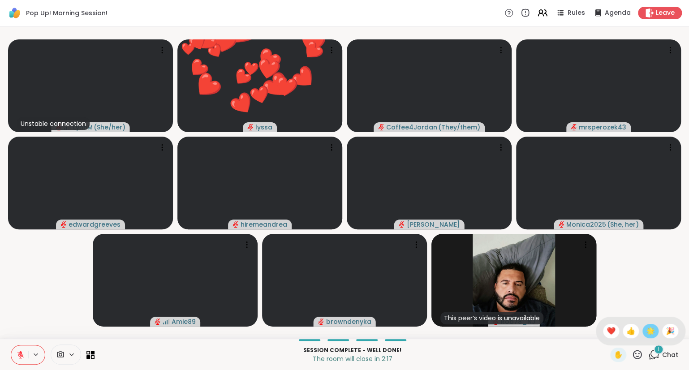
click at [650, 334] on span "🌟" at bounding box center [650, 331] width 9 height 11
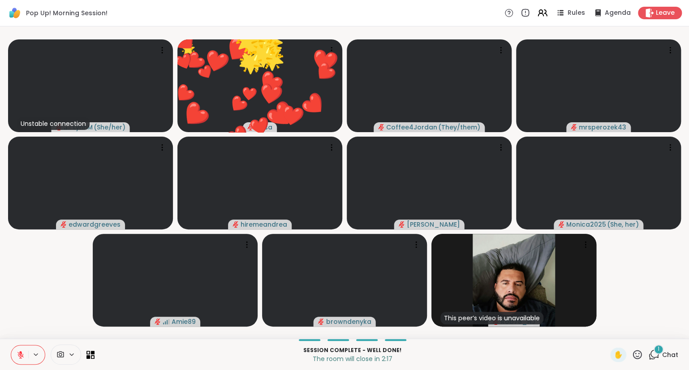
click at [657, 350] on div "1" at bounding box center [659, 350] width 10 height 10
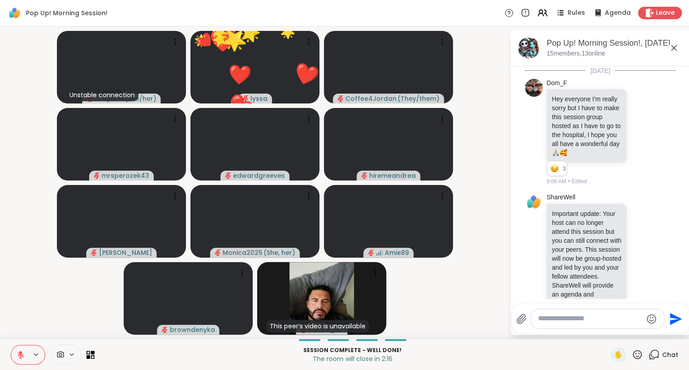
scroll to position [2088, 0]
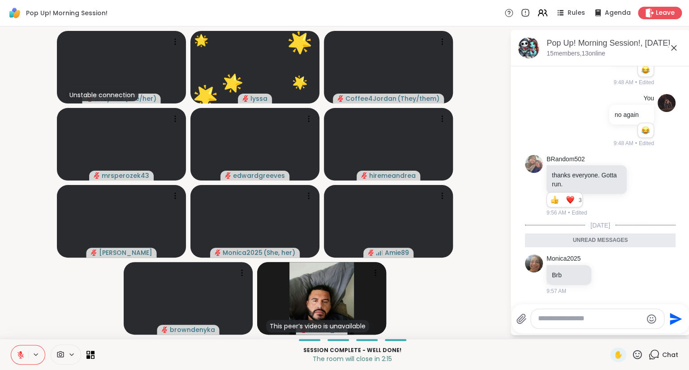
click at [674, 47] on icon at bounding box center [674, 48] width 11 height 11
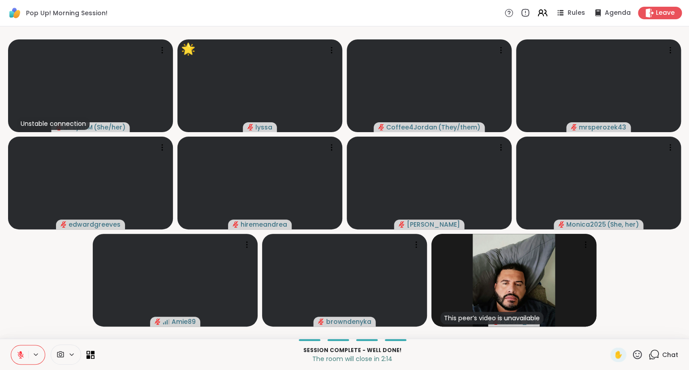
click at [18, 352] on icon at bounding box center [21, 355] width 8 height 8
click at [641, 356] on icon at bounding box center [637, 354] width 11 height 11
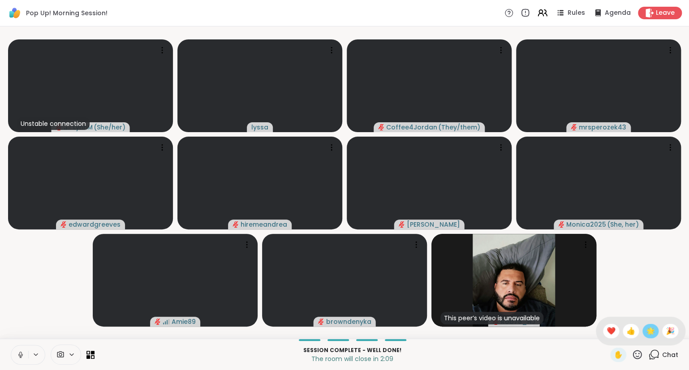
click at [649, 331] on span "🌟" at bounding box center [650, 331] width 9 height 11
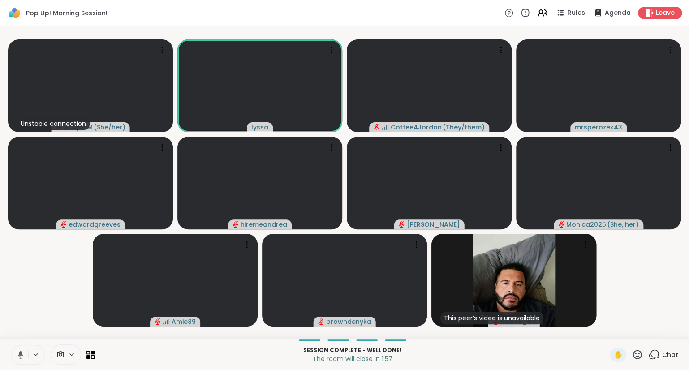
click at [17, 355] on icon at bounding box center [19, 355] width 8 height 8
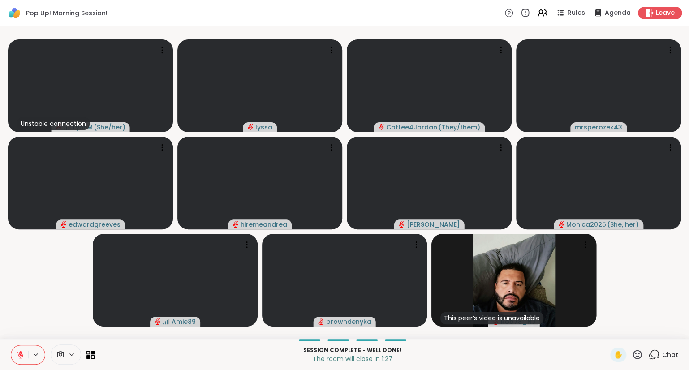
click at [21, 360] on button at bounding box center [19, 354] width 17 height 19
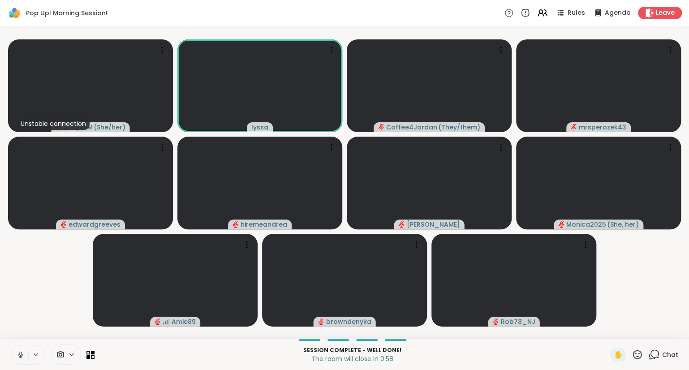
click at [655, 350] on icon at bounding box center [655, 354] width 9 height 8
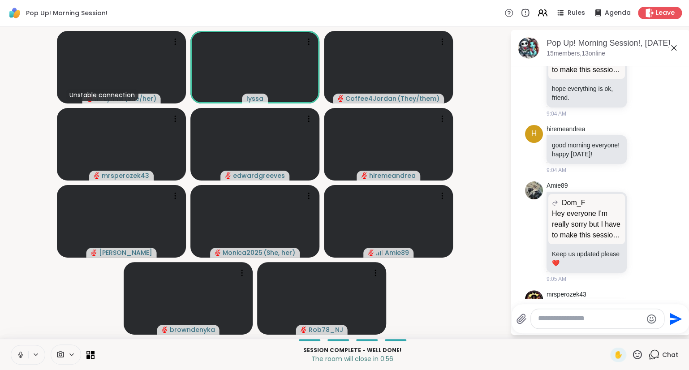
scroll to position [0, 0]
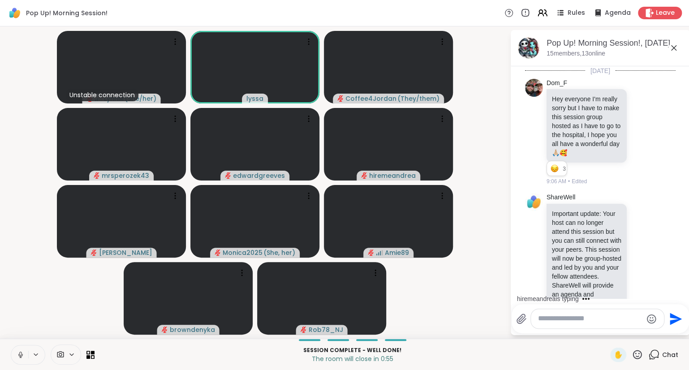
click at [671, 48] on icon at bounding box center [674, 48] width 11 height 11
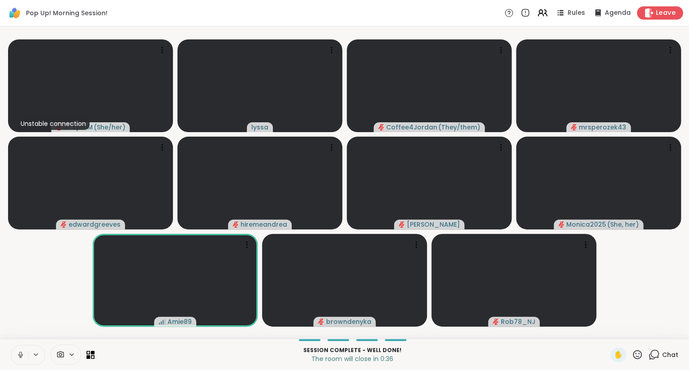
click at [660, 12] on span "Leave" at bounding box center [666, 13] width 20 height 9
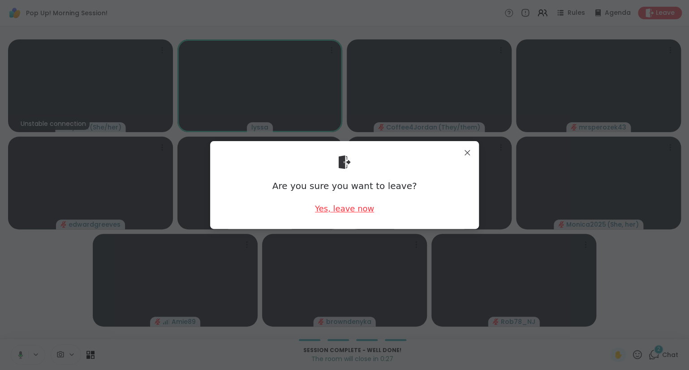
click at [351, 209] on div "Yes, leave now" at bounding box center [344, 208] width 59 height 11
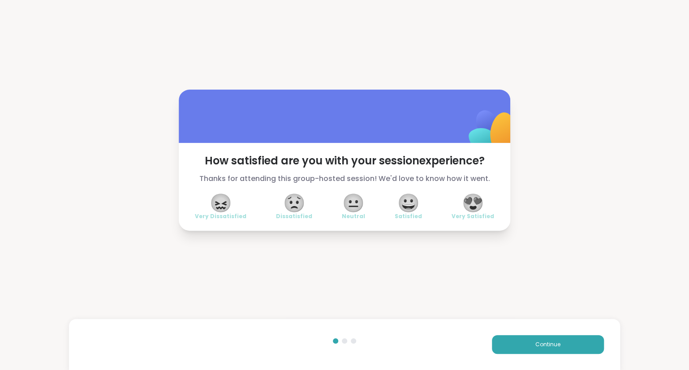
click at [475, 205] on span "😍" at bounding box center [473, 203] width 22 height 16
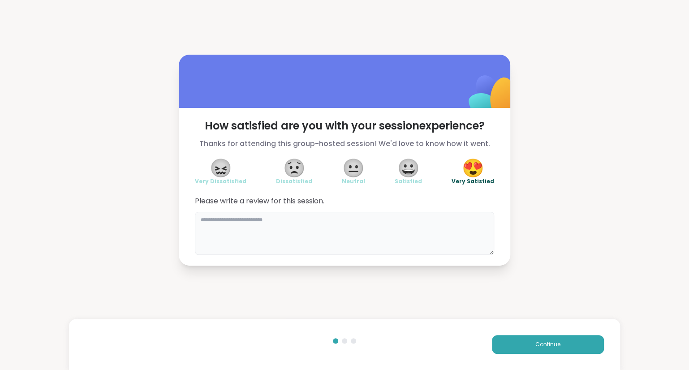
click at [467, 242] on textarea at bounding box center [344, 233] width 299 height 43
type textarea "**********"
click at [529, 341] on button "Continue" at bounding box center [548, 344] width 112 height 19
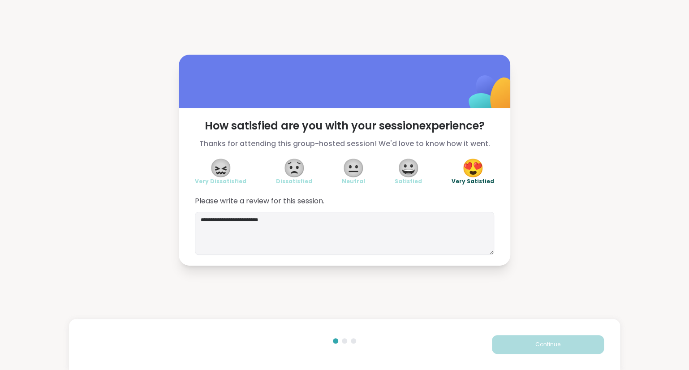
click at [529, 341] on button "Continue" at bounding box center [548, 344] width 112 height 19
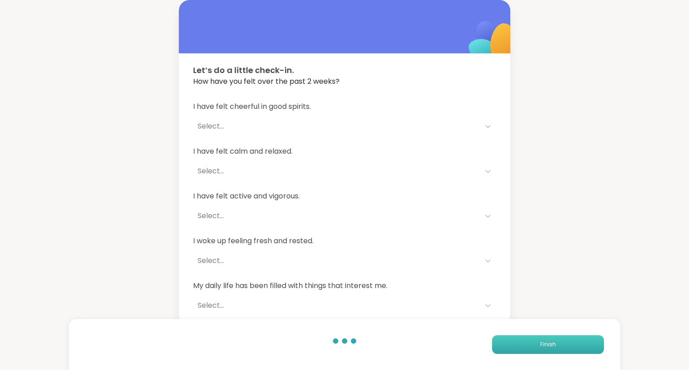
click at [529, 341] on button "Finish" at bounding box center [548, 344] width 112 height 19
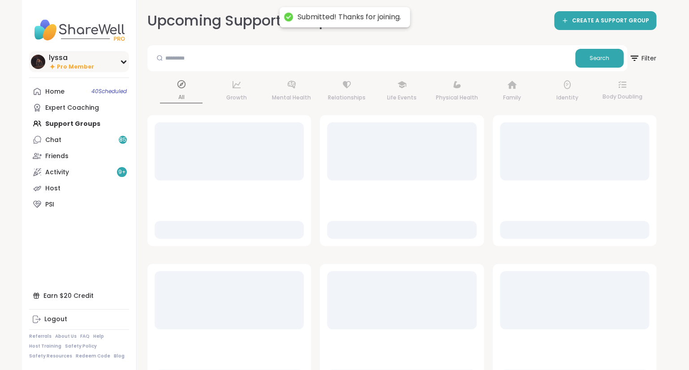
click at [35, 62] on img at bounding box center [38, 62] width 14 height 14
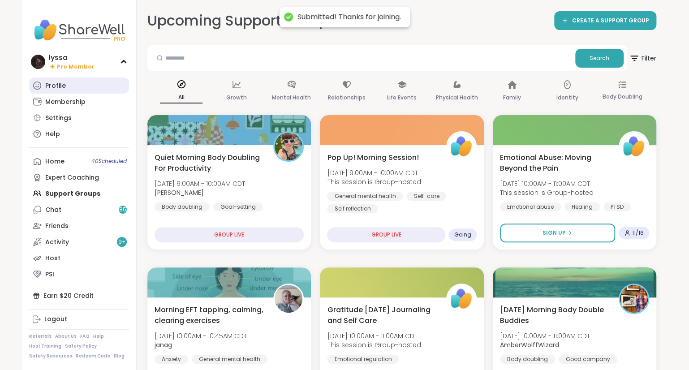
click at [42, 82] on link "Profile" at bounding box center [79, 86] width 100 height 16
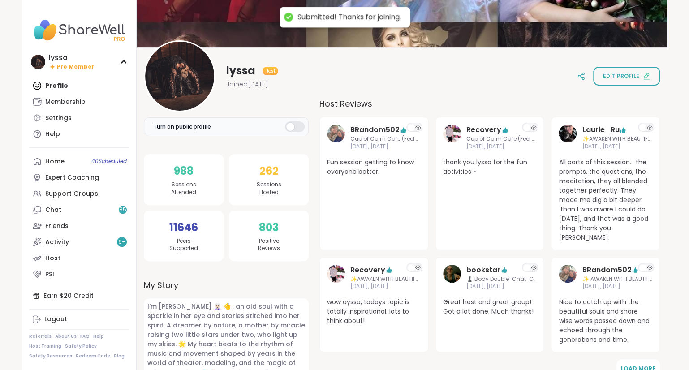
scroll to position [65, 0]
click at [58, 193] on div "Support Groups" at bounding box center [71, 194] width 53 height 9
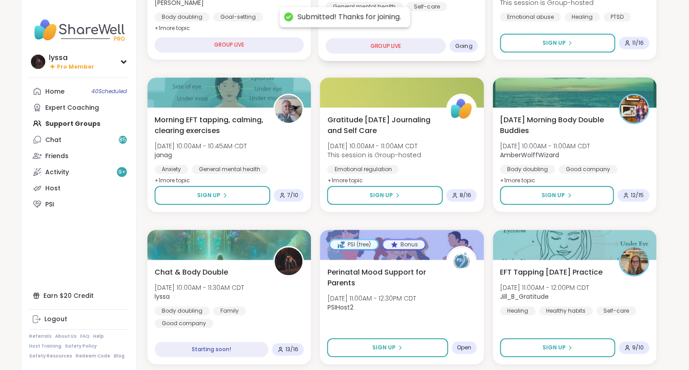
scroll to position [197, 0]
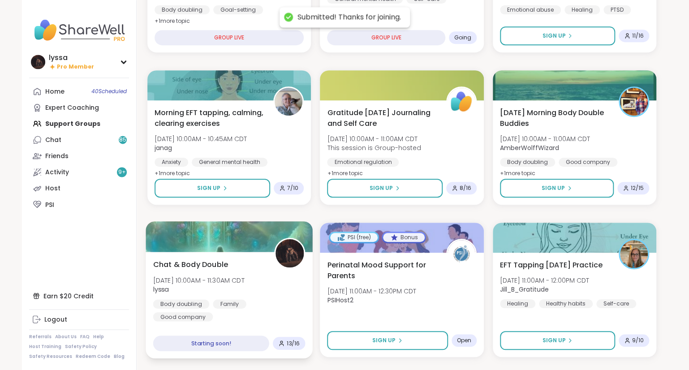
click at [275, 258] on div at bounding box center [289, 253] width 31 height 31
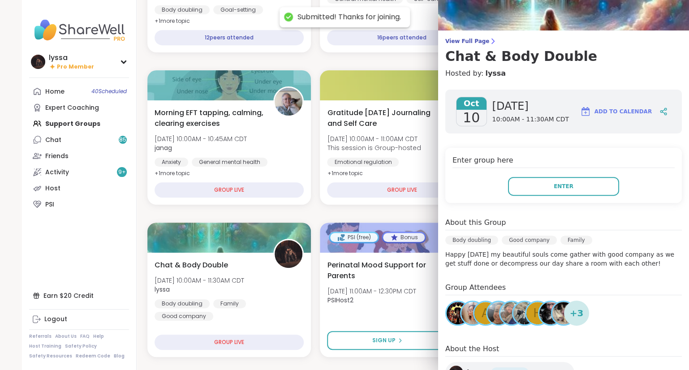
scroll to position [42, 0]
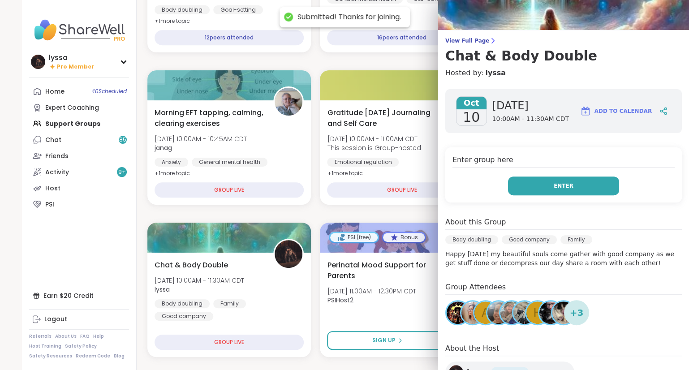
click at [572, 184] on button "Enter" at bounding box center [563, 186] width 111 height 19
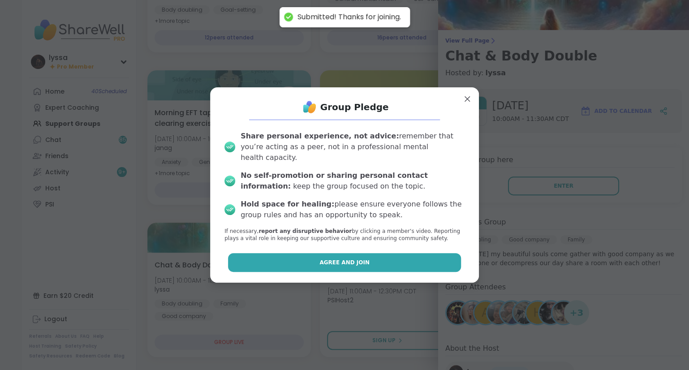
click at [382, 253] on button "Agree and Join" at bounding box center [344, 262] width 233 height 19
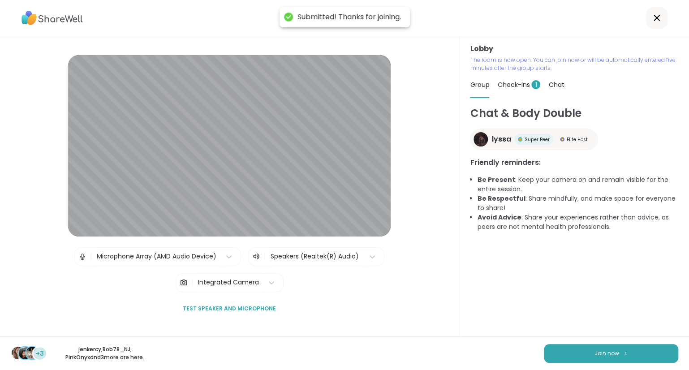
click at [2, 299] on div "Lobby | Microphone Array (AMD Audio Device) | Speakers (Realtek(R) Audio) | Int…" at bounding box center [229, 186] width 459 height 300
click at [598, 350] on span "Join now" at bounding box center [607, 353] width 25 height 8
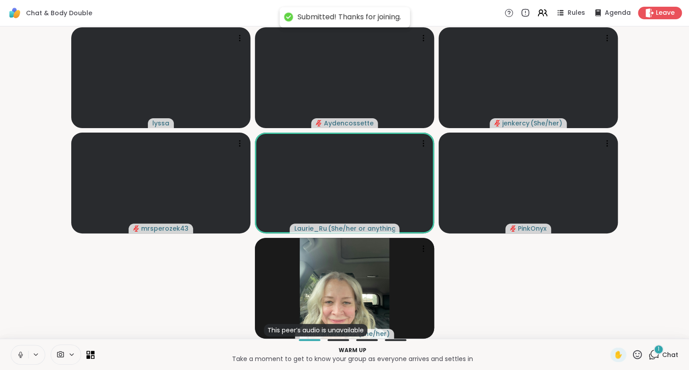
click at [664, 361] on div "1 Chat" at bounding box center [663, 355] width 30 height 14
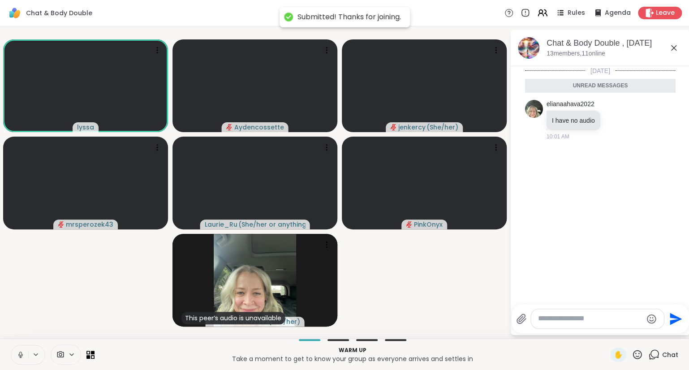
click at [675, 47] on icon at bounding box center [673, 47] width 5 height 5
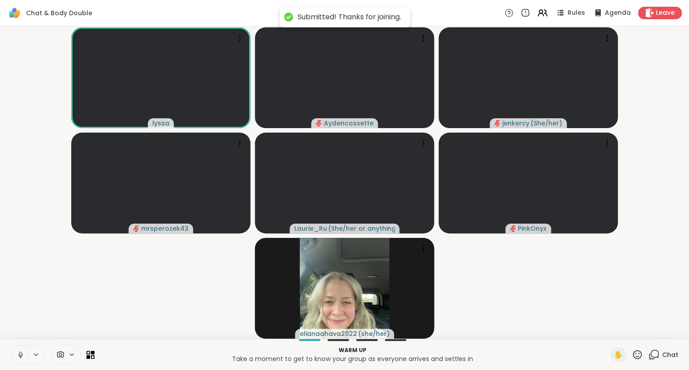
click at [659, 359] on icon at bounding box center [653, 354] width 11 height 11
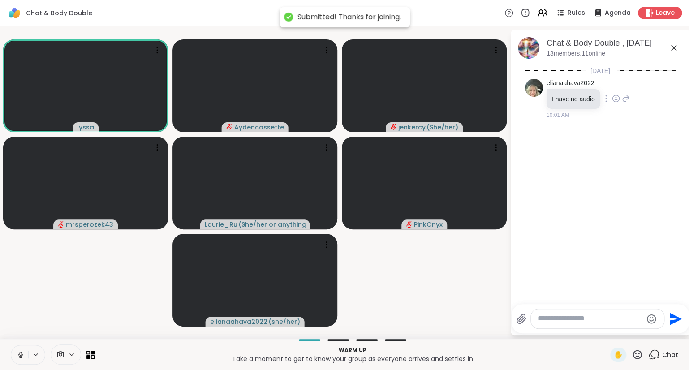
click at [625, 99] on icon at bounding box center [626, 98] width 8 height 11
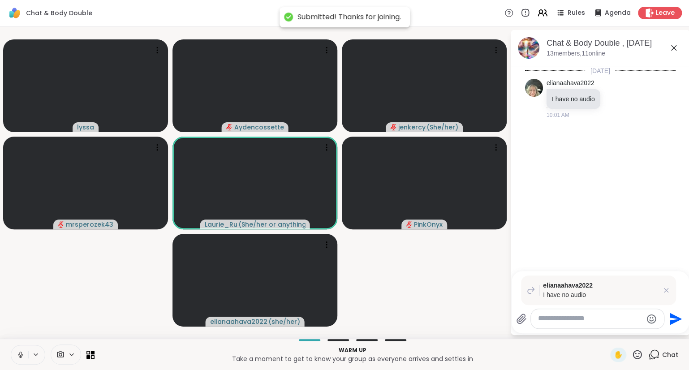
click at [673, 47] on icon at bounding box center [674, 48] width 11 height 11
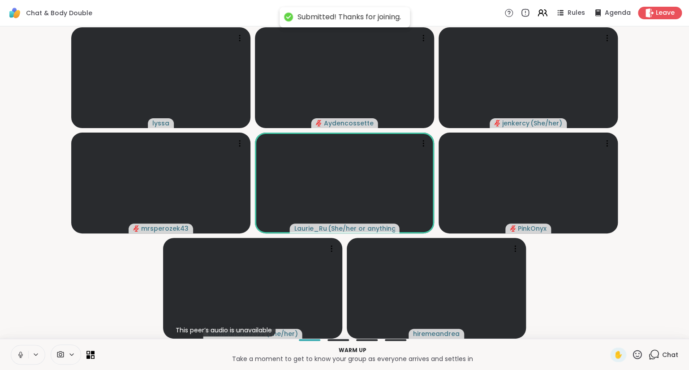
click at [650, 350] on icon at bounding box center [653, 354] width 11 height 11
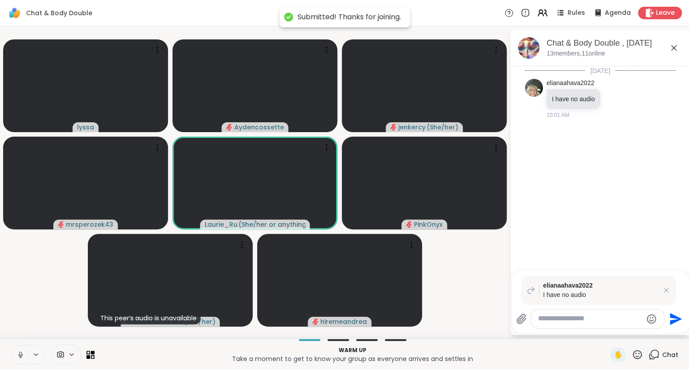
click at [673, 47] on icon at bounding box center [674, 48] width 11 height 11
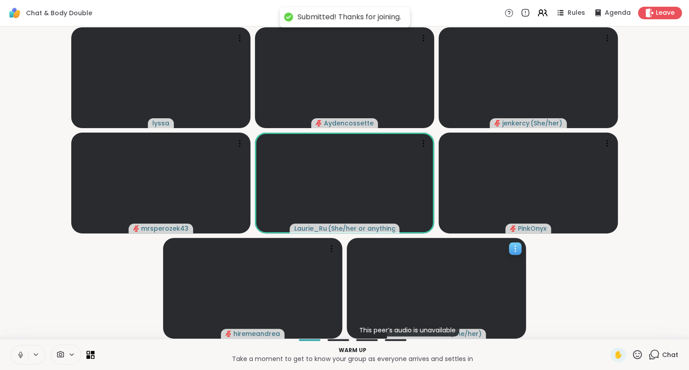
click at [512, 250] on icon at bounding box center [515, 248] width 9 height 9
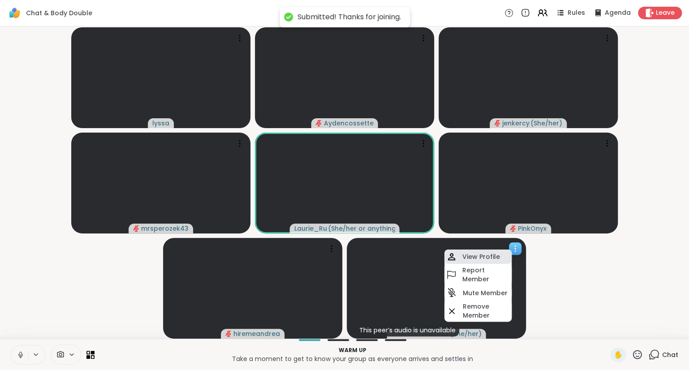
click at [496, 250] on div "View Profile" at bounding box center [477, 257] width 67 height 14
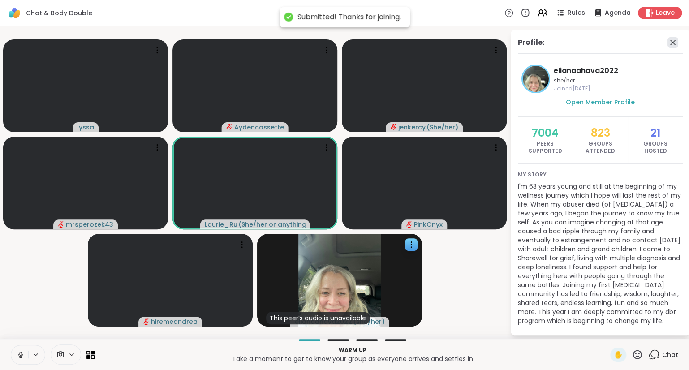
click at [671, 39] on icon at bounding box center [673, 42] width 11 height 11
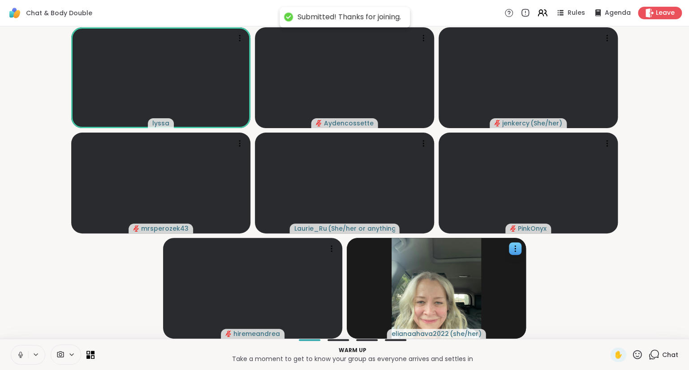
click at [659, 353] on icon at bounding box center [655, 354] width 9 height 8
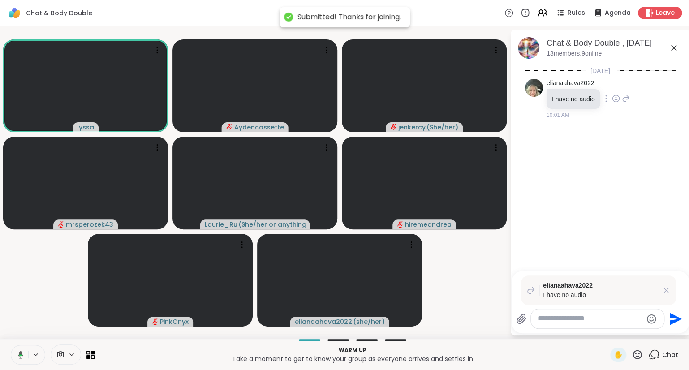
click at [615, 98] on icon at bounding box center [616, 98] width 8 height 9
click at [637, 86] on div "Select Reaction: Sad" at bounding box center [636, 84] width 8 height 8
click at [674, 49] on icon at bounding box center [674, 48] width 11 height 11
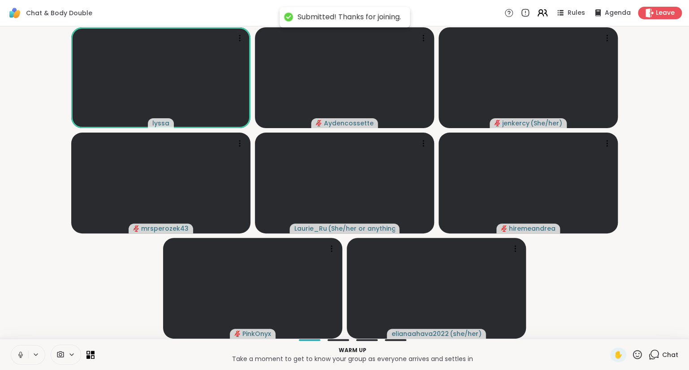
click at [540, 14] on icon at bounding box center [540, 14] width 5 height 3
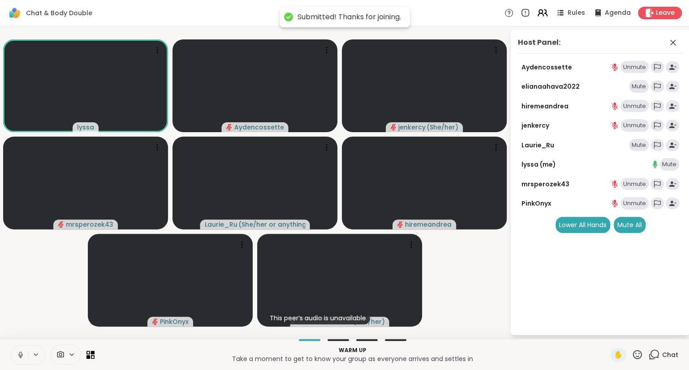
click at [540, 12] on icon at bounding box center [541, 12] width 4 height 4
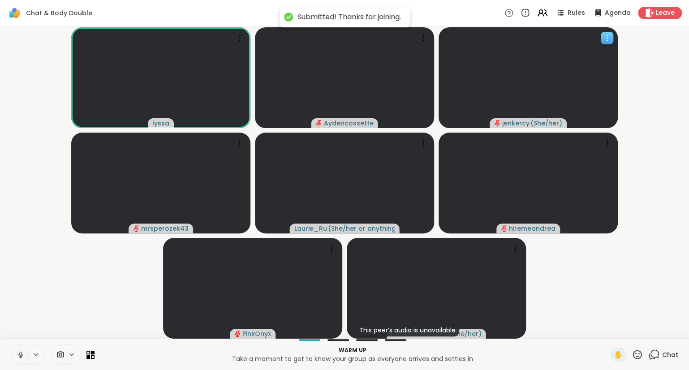
click at [602, 36] on div at bounding box center [607, 38] width 13 height 13
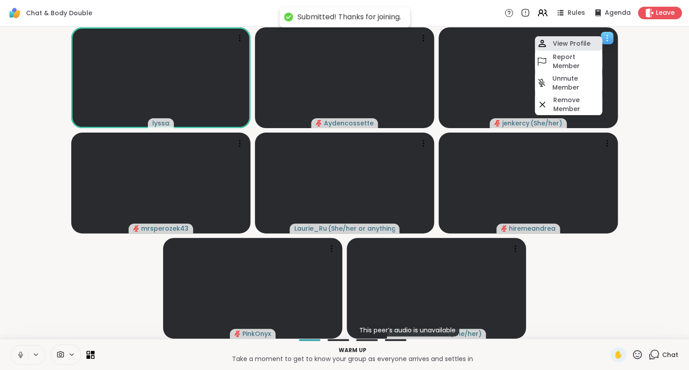
click at [595, 42] on div "View Profile" at bounding box center [568, 43] width 67 height 14
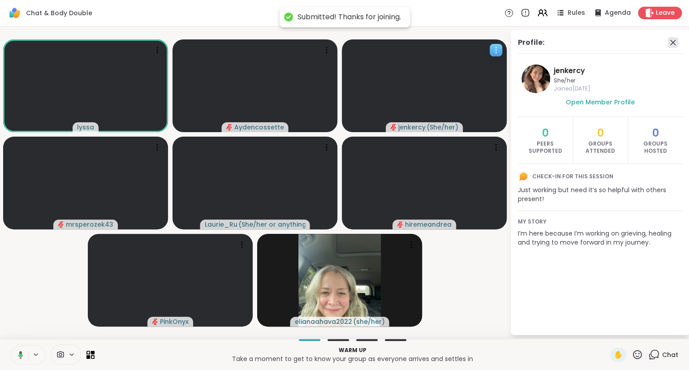
click at [669, 46] on icon at bounding box center [673, 42] width 11 height 11
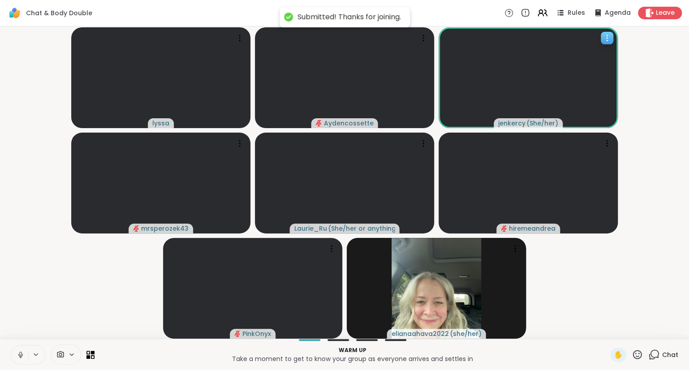
click at [605, 37] on icon at bounding box center [607, 38] width 9 height 9
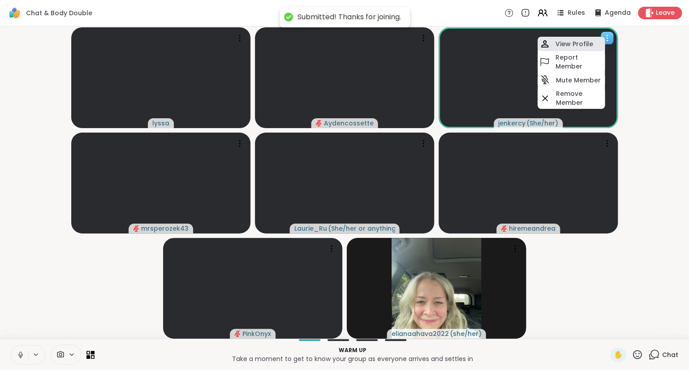
click at [592, 45] on div "View Profile" at bounding box center [571, 44] width 67 height 14
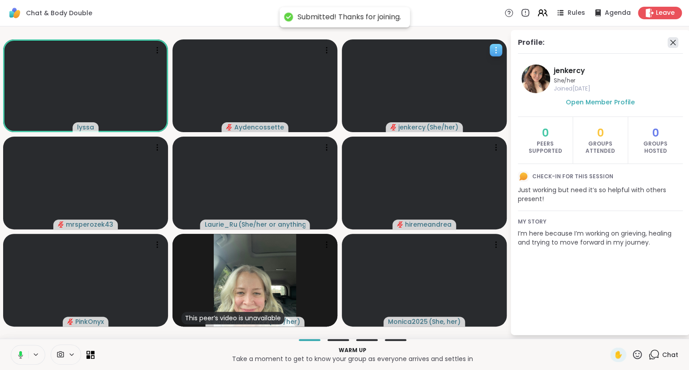
click at [671, 40] on icon at bounding box center [673, 42] width 11 height 11
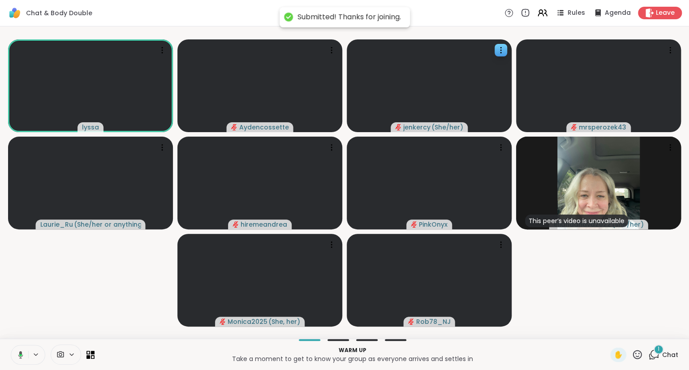
click at [657, 356] on icon at bounding box center [653, 354] width 11 height 11
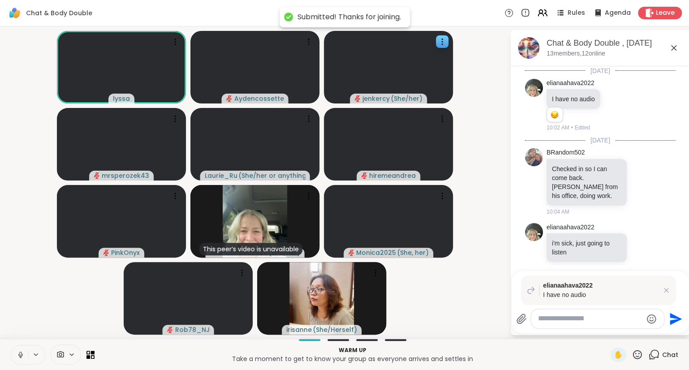
scroll to position [9, 0]
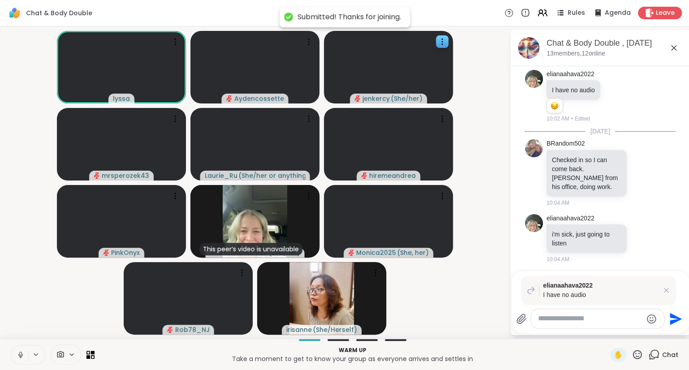
click at [674, 44] on icon at bounding box center [674, 48] width 11 height 11
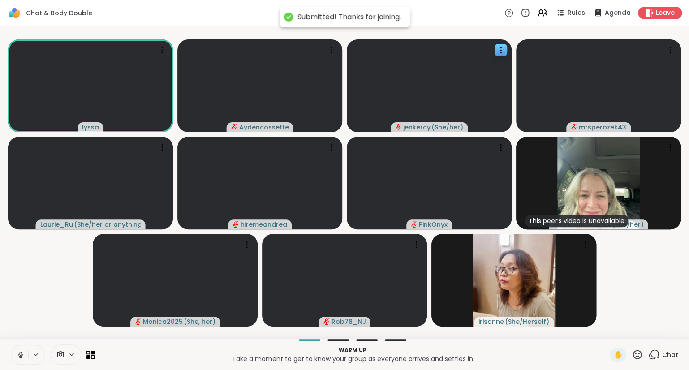
click at [640, 359] on icon at bounding box center [637, 354] width 11 height 11
click at [608, 328] on span "❤️" at bounding box center [611, 331] width 9 height 11
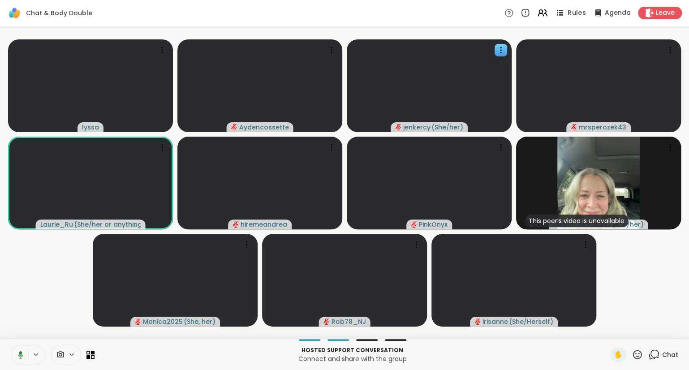
click at [565, 13] on icon at bounding box center [559, 12] width 11 height 11
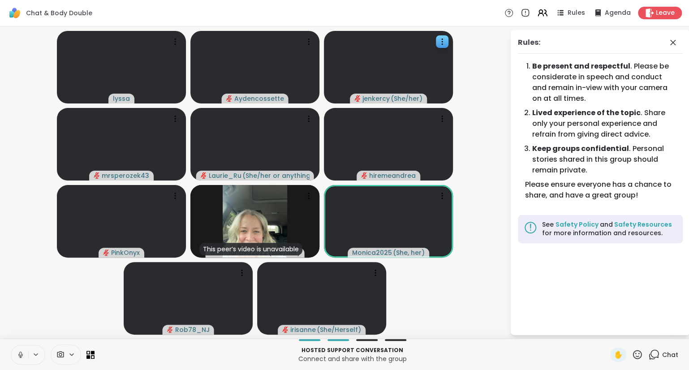
click at [637, 353] on icon at bounding box center [637, 354] width 11 height 11
click at [609, 331] on span "❤️" at bounding box center [611, 331] width 9 height 11
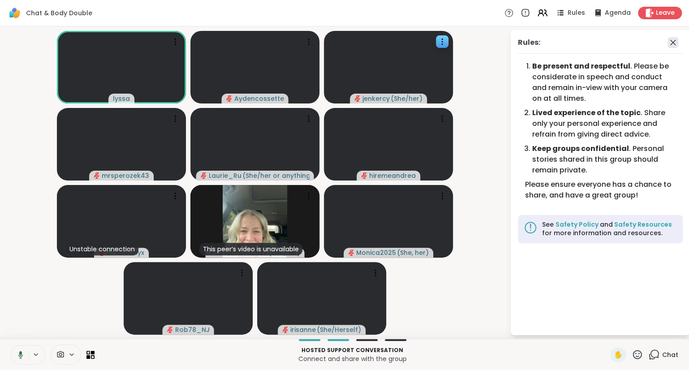
click at [670, 42] on icon at bounding box center [673, 42] width 11 height 11
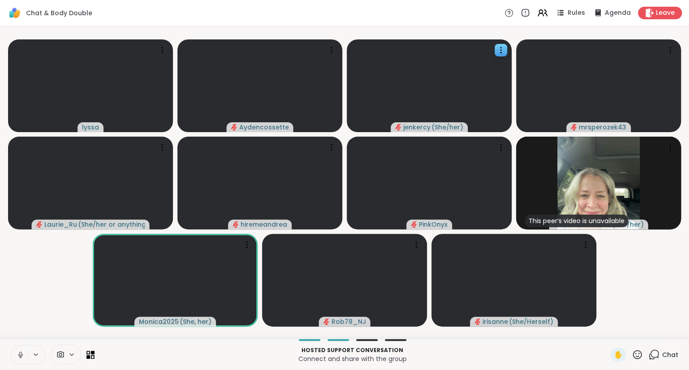
drag, startPoint x: 640, startPoint y: 349, endPoint x: 629, endPoint y: 341, distance: 14.4
click at [639, 349] on div "✋" at bounding box center [626, 355] width 33 height 14
click at [639, 354] on icon at bounding box center [637, 354] width 9 height 9
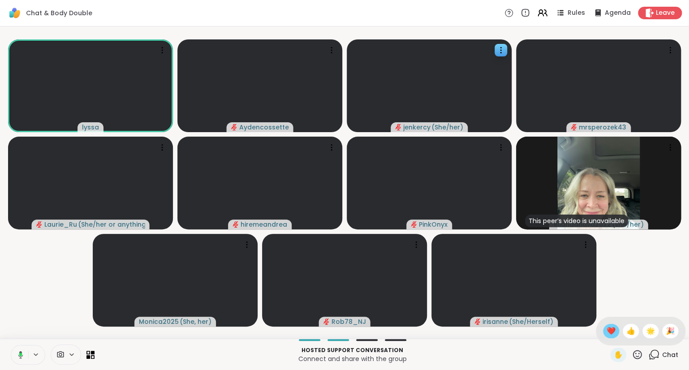
click at [610, 331] on span "❤️" at bounding box center [611, 331] width 9 height 11
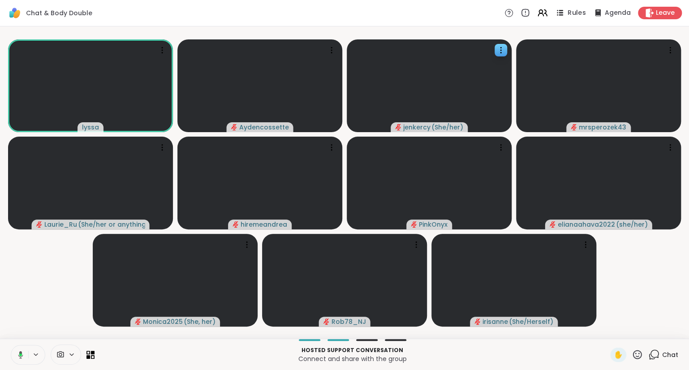
click at [571, 15] on span "Rules" at bounding box center [577, 13] width 18 height 9
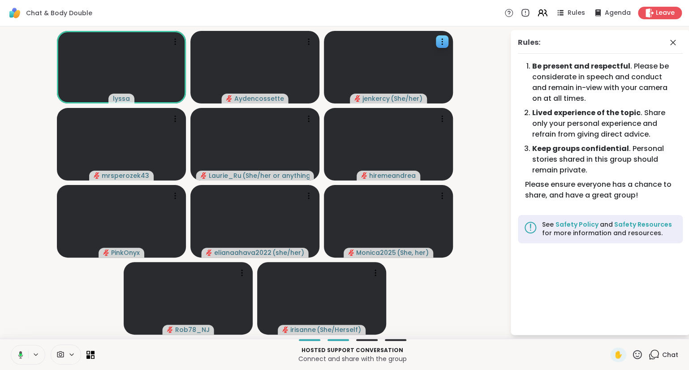
click at [667, 38] on div "Rules:" at bounding box center [600, 45] width 165 height 17
click at [673, 40] on icon at bounding box center [673, 42] width 11 height 11
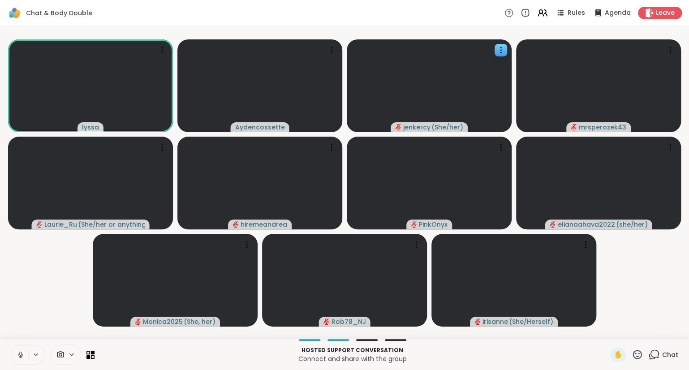
click at [19, 355] on icon at bounding box center [20, 355] width 4 height 3
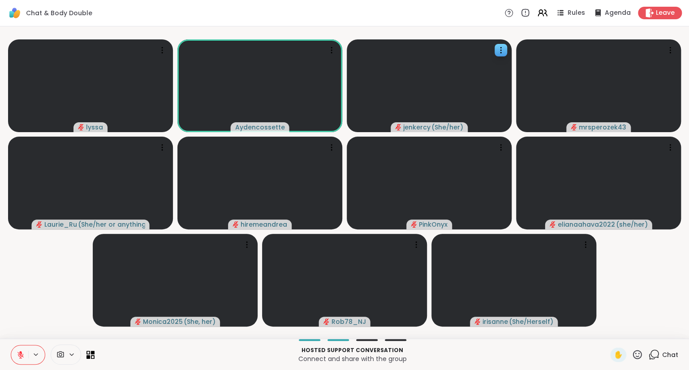
click at [19, 355] on icon at bounding box center [21, 355] width 8 height 8
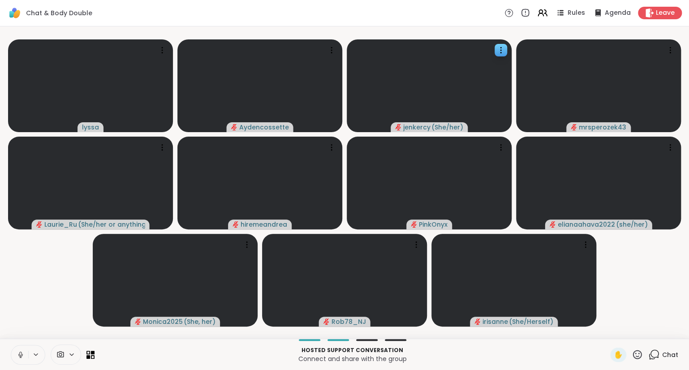
click at [638, 355] on icon at bounding box center [637, 354] width 11 height 11
click at [612, 329] on span "❤️" at bounding box center [611, 331] width 9 height 11
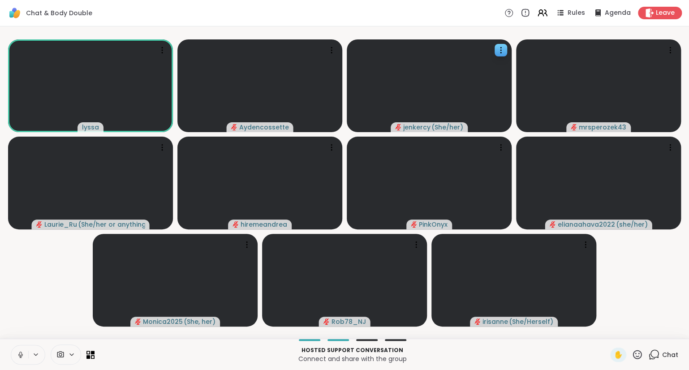
click at [16, 349] on button at bounding box center [19, 354] width 17 height 19
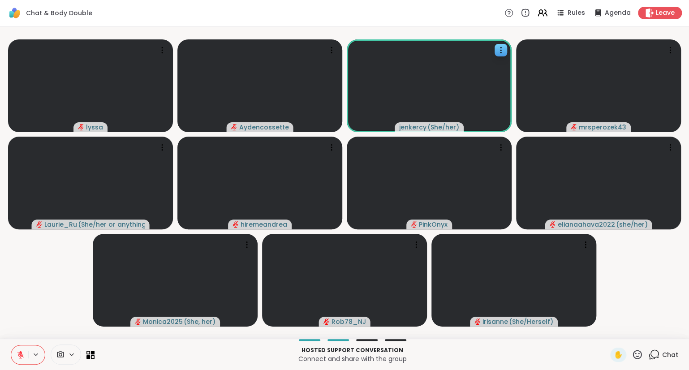
click at [637, 356] on icon at bounding box center [637, 354] width 11 height 11
click at [611, 330] on span "❤️" at bounding box center [611, 331] width 9 height 11
click at [24, 351] on icon at bounding box center [21, 355] width 8 height 8
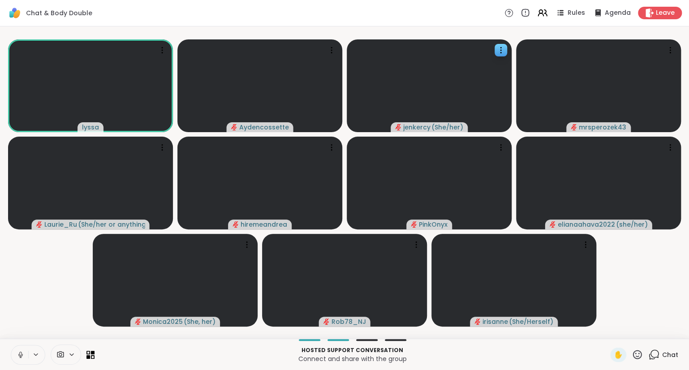
click at [17, 354] on icon at bounding box center [21, 355] width 8 height 8
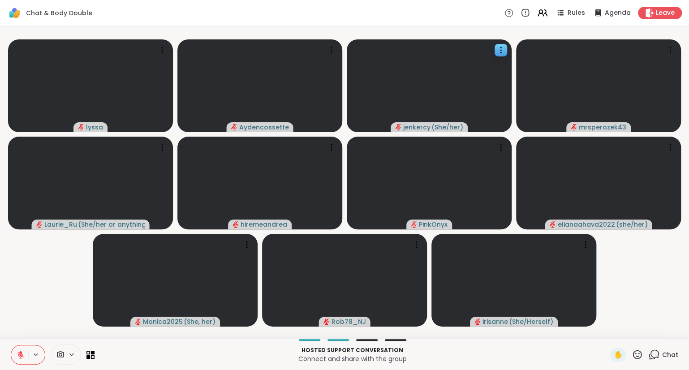
click at [17, 357] on icon at bounding box center [21, 355] width 8 height 8
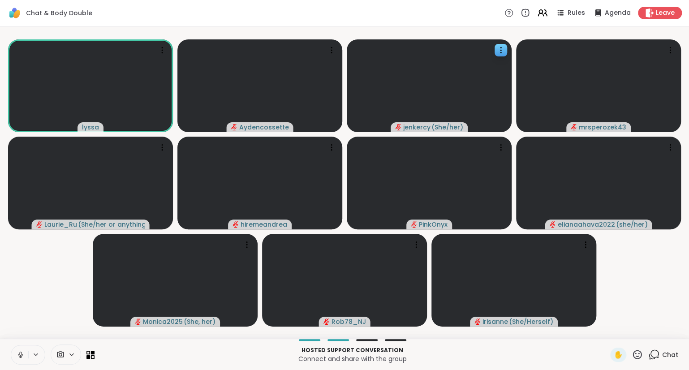
click at [22, 354] on icon at bounding box center [20, 354] width 2 height 4
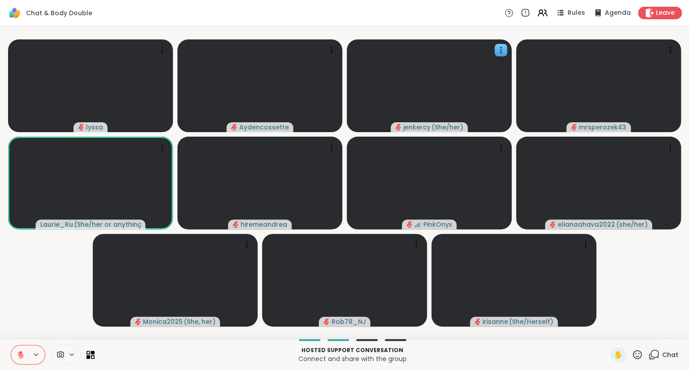
click at [19, 349] on button at bounding box center [19, 354] width 17 height 19
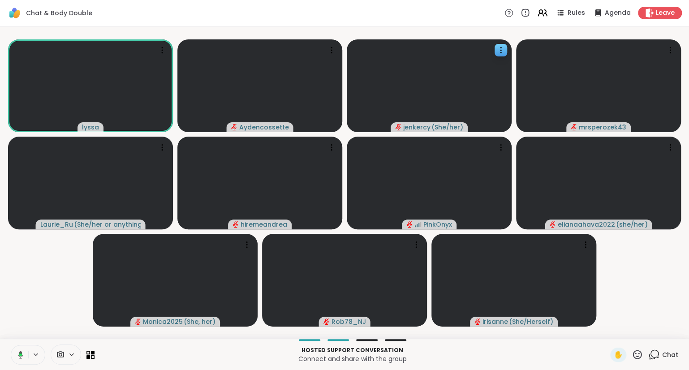
click at [643, 351] on icon at bounding box center [637, 354] width 11 height 11
click at [646, 330] on span "🌟" at bounding box center [650, 331] width 9 height 11
click at [20, 350] on button at bounding box center [19, 354] width 18 height 19
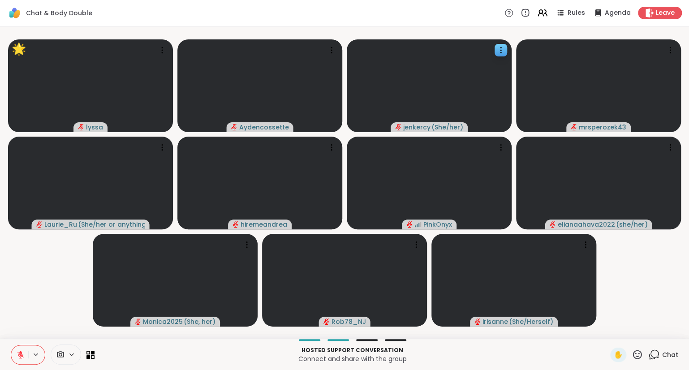
click at [20, 350] on button at bounding box center [19, 354] width 17 height 19
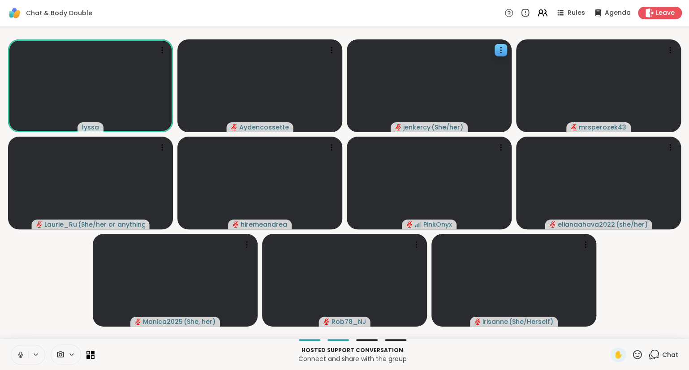
click at [22, 358] on icon at bounding box center [21, 355] width 8 height 8
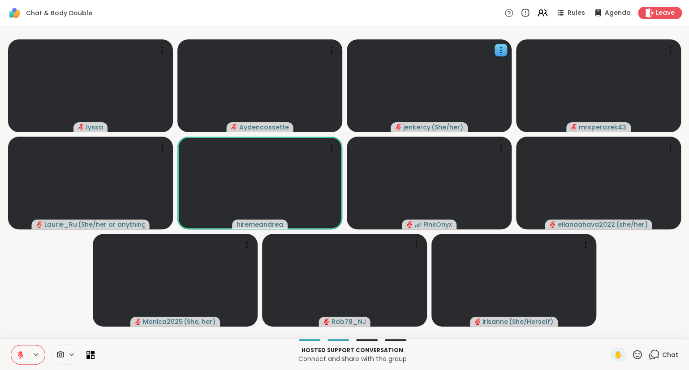
click at [16, 352] on button at bounding box center [19, 354] width 17 height 19
click at [636, 354] on icon at bounding box center [637, 354] width 9 height 9
click at [607, 329] on span "❤️" at bounding box center [611, 331] width 9 height 11
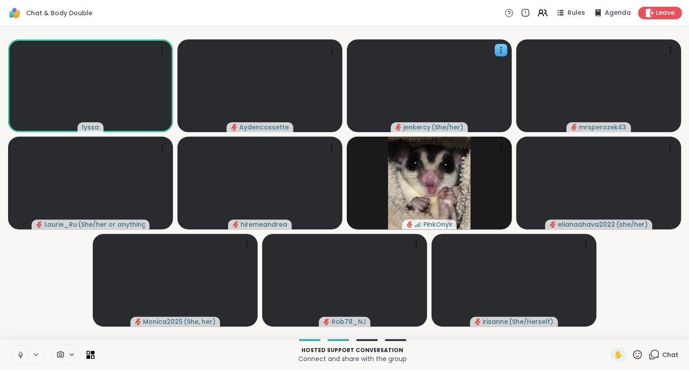
click at [657, 357] on icon at bounding box center [653, 354] width 11 height 11
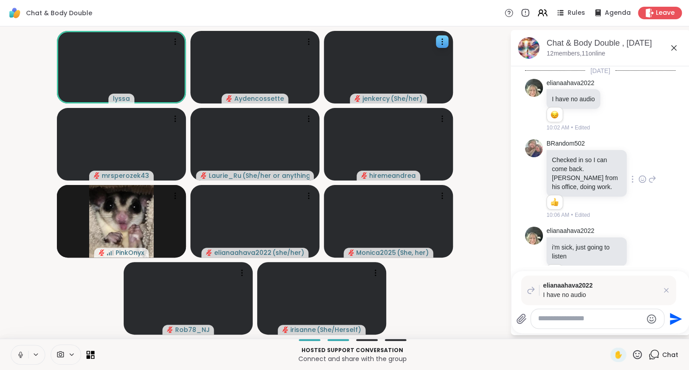
scroll to position [26, 0]
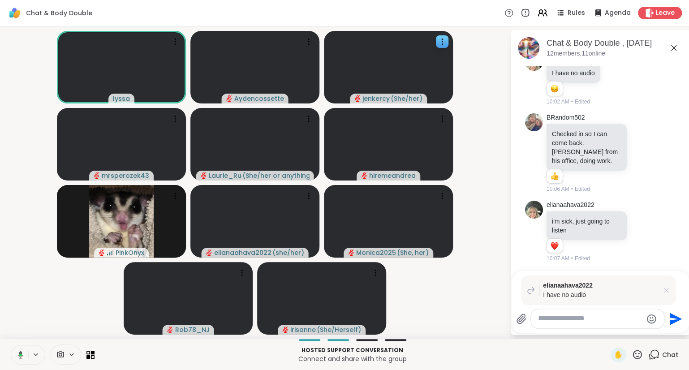
click at [667, 290] on icon at bounding box center [666, 290] width 4 height 4
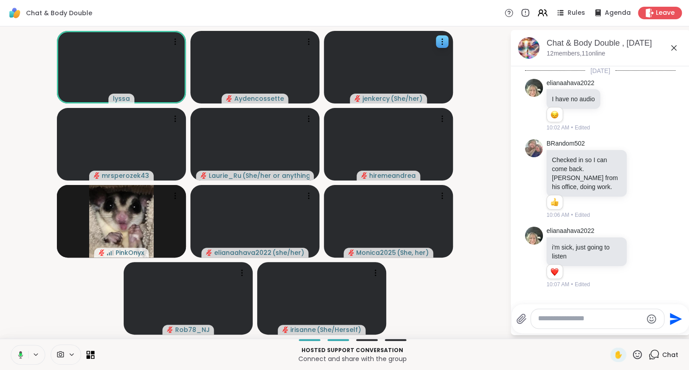
click at [674, 46] on icon at bounding box center [674, 48] width 11 height 11
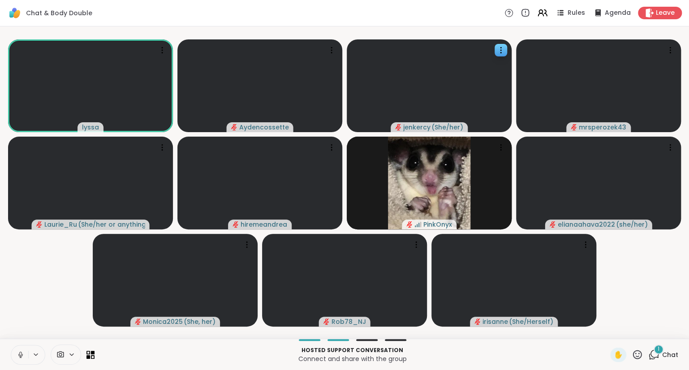
click at [22, 350] on button at bounding box center [19, 354] width 17 height 19
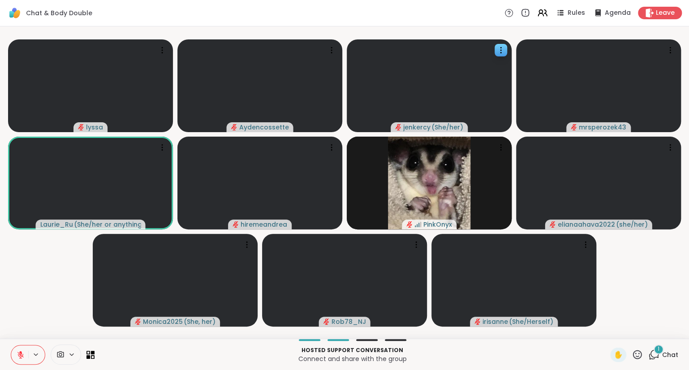
click at [24, 356] on icon at bounding box center [21, 355] width 8 height 8
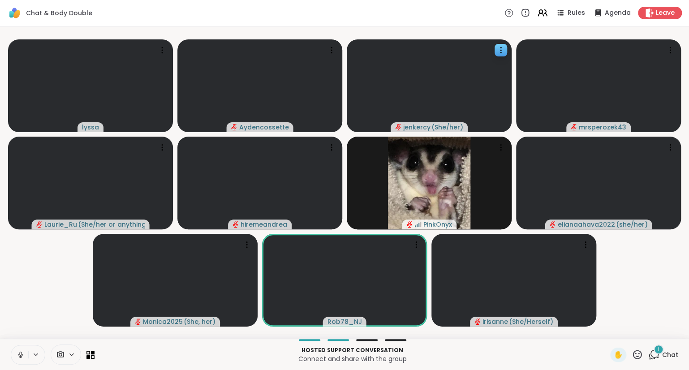
click at [22, 351] on icon at bounding box center [21, 355] width 8 height 8
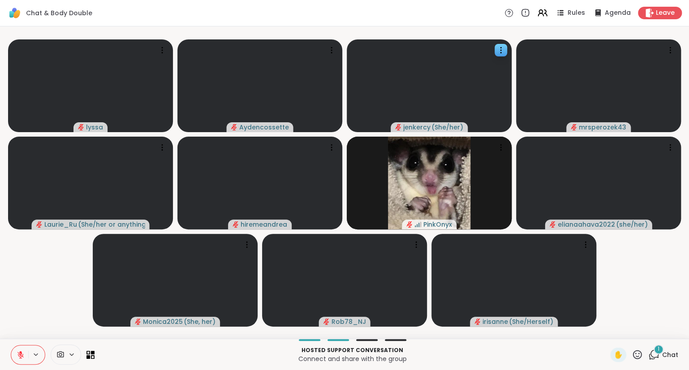
click at [18, 352] on icon at bounding box center [21, 355] width 8 height 8
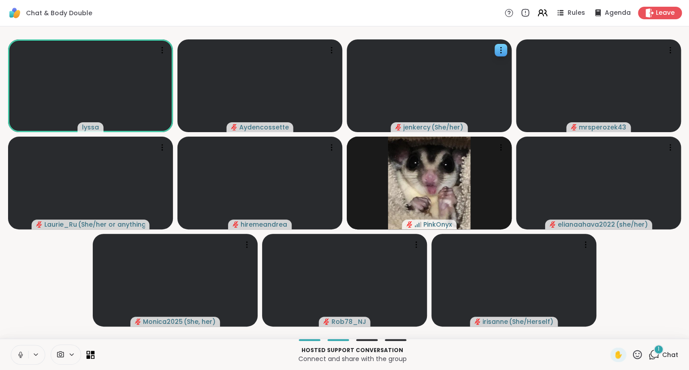
click at [24, 354] on icon at bounding box center [21, 355] width 8 height 8
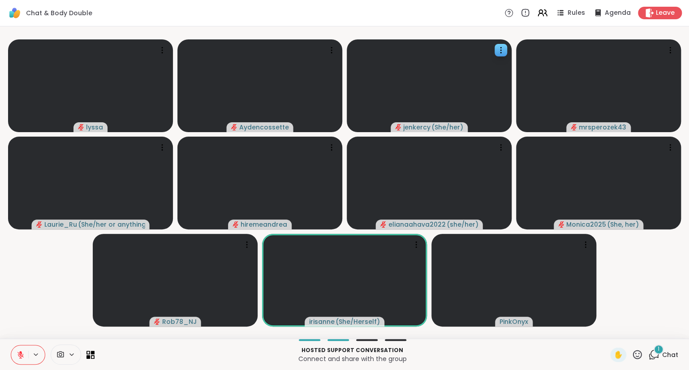
click at [639, 356] on icon at bounding box center [637, 354] width 9 height 9
click at [611, 330] on span "❤️" at bounding box center [611, 331] width 9 height 11
click at [653, 353] on icon at bounding box center [653, 354] width 11 height 11
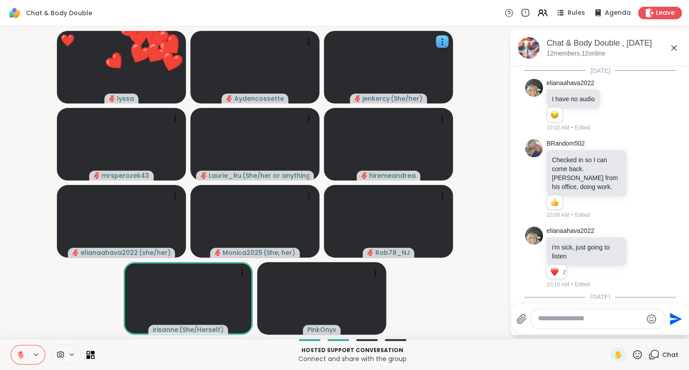
scroll to position [70, 0]
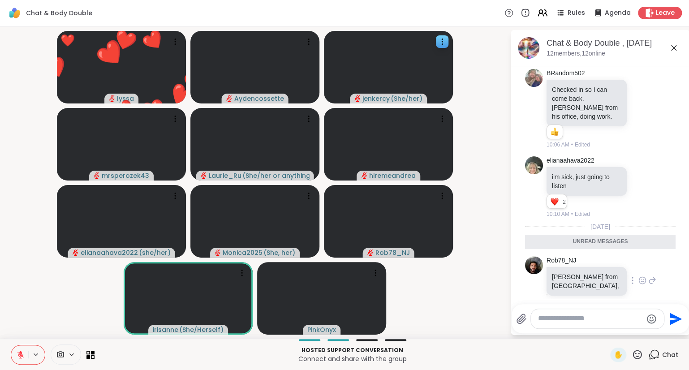
click at [638, 276] on icon at bounding box center [642, 280] width 8 height 9
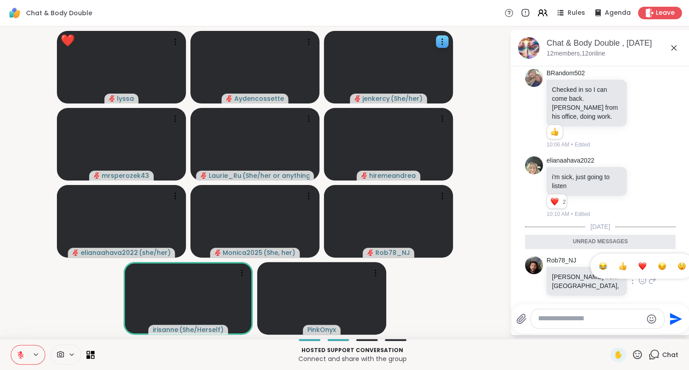
click at [638, 262] on div "Select Reaction: Heart" at bounding box center [642, 266] width 8 height 8
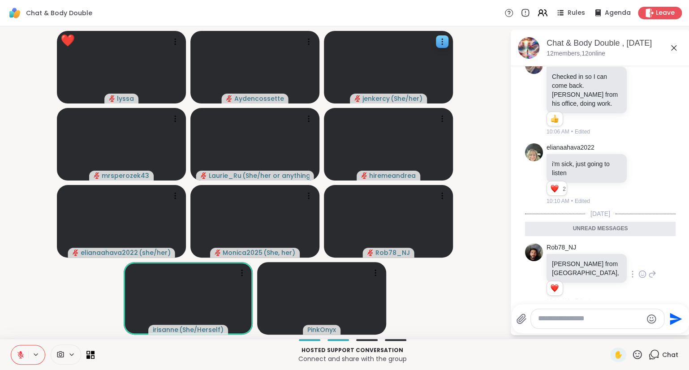
click at [17, 358] on icon at bounding box center [21, 355] width 8 height 8
click at [674, 46] on icon at bounding box center [674, 48] width 11 height 11
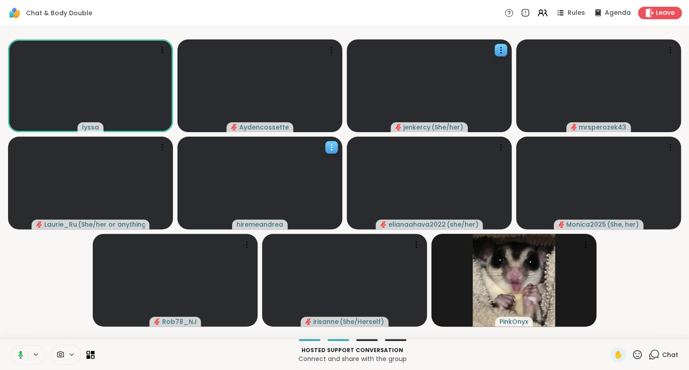
click at [327, 152] on div at bounding box center [331, 147] width 13 height 13
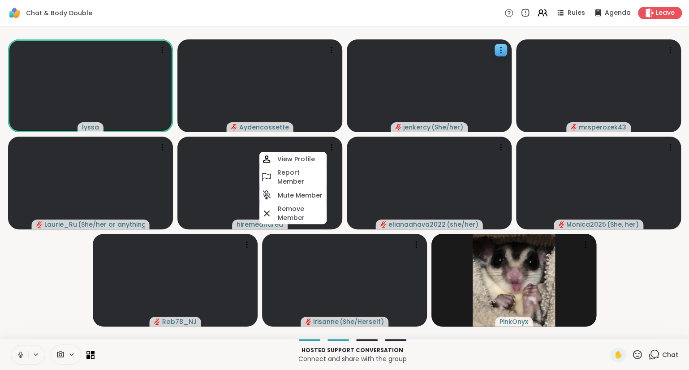
click at [61, 254] on video-player-container "[PERSON_NAME] jenkercy ( She/her ) mrsperozek43 [PERSON_NAME] ( She/her or anyt…" at bounding box center [344, 182] width 678 height 305
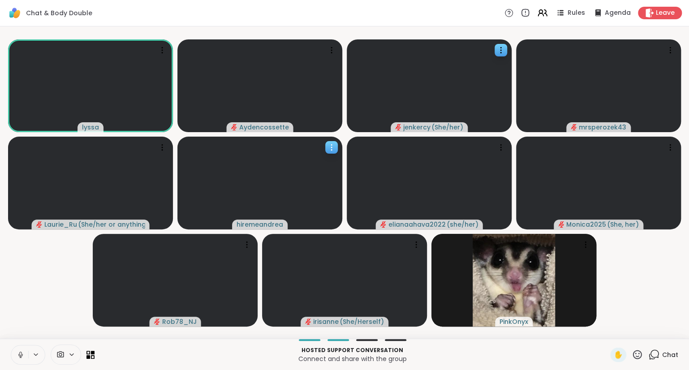
click at [332, 150] on icon at bounding box center [331, 150] width 1 height 1
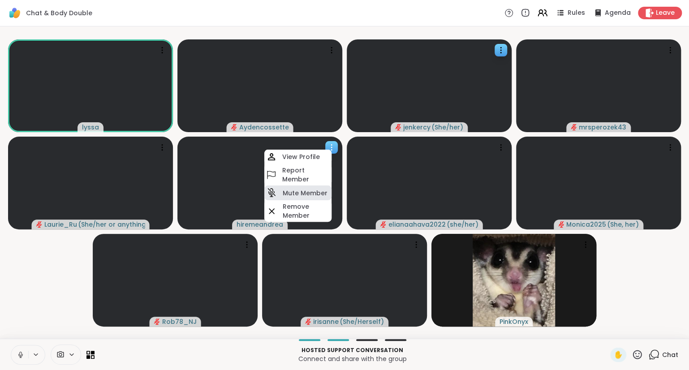
click at [309, 193] on h4 "Mute Member" at bounding box center [305, 193] width 45 height 9
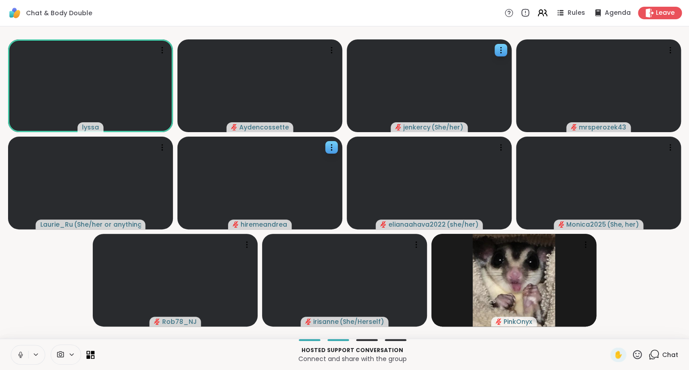
click at [24, 351] on icon at bounding box center [21, 355] width 8 height 8
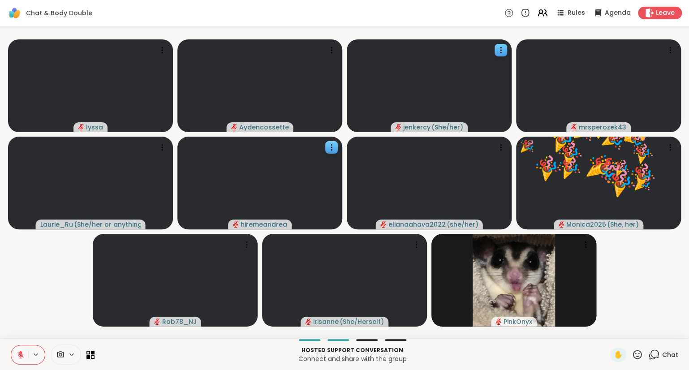
click at [20, 360] on button at bounding box center [19, 354] width 17 height 19
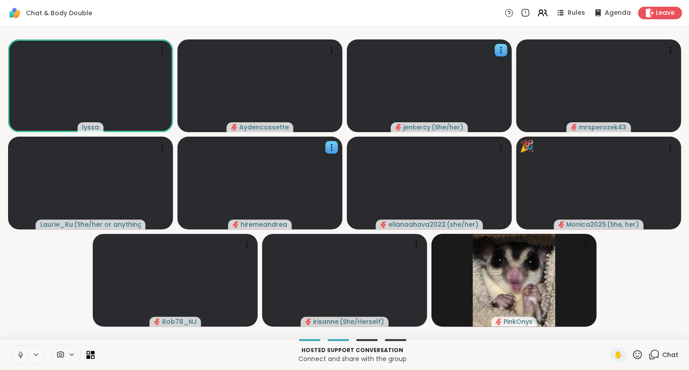
click at [22, 356] on icon at bounding box center [20, 355] width 4 height 3
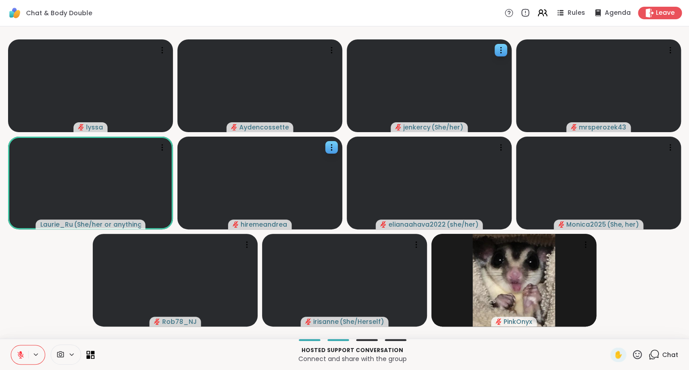
click at [19, 356] on icon at bounding box center [21, 355] width 8 height 8
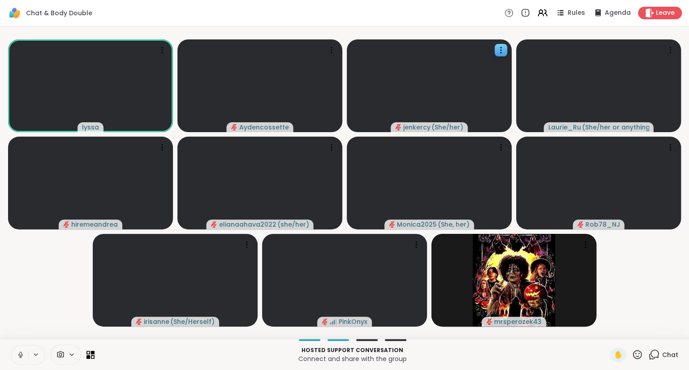
click at [19, 349] on button at bounding box center [19, 354] width 17 height 19
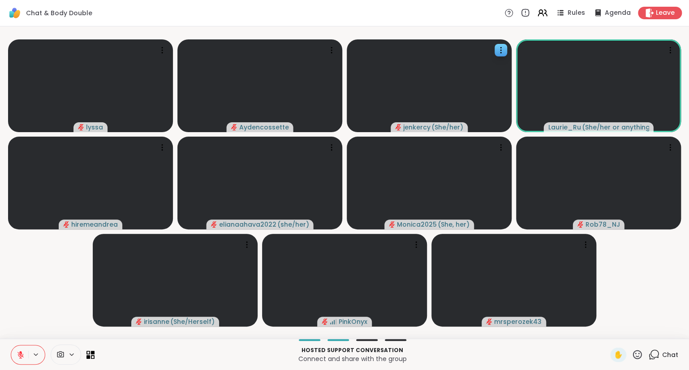
click at [17, 354] on icon at bounding box center [21, 355] width 8 height 8
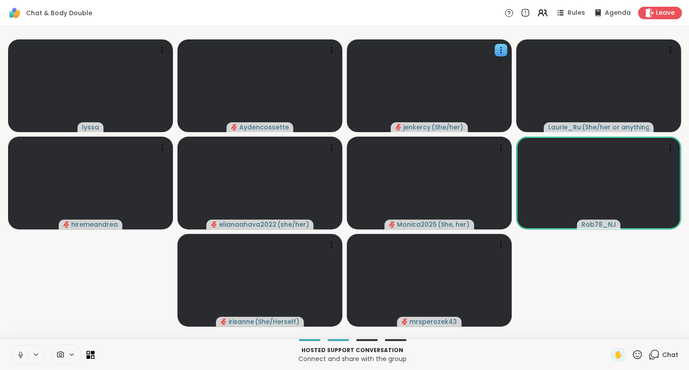
click at [641, 354] on icon at bounding box center [637, 354] width 11 height 11
click at [610, 328] on span "❤️" at bounding box center [611, 331] width 9 height 11
click at [636, 350] on icon at bounding box center [637, 354] width 11 height 11
click at [626, 333] on span "👍" at bounding box center [630, 331] width 9 height 11
click at [638, 354] on icon at bounding box center [637, 354] width 11 height 11
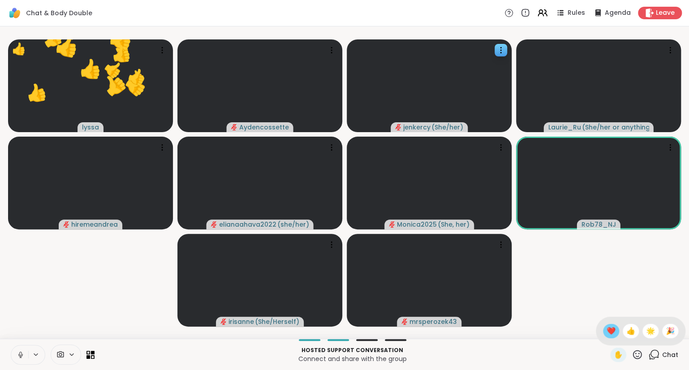
click at [608, 330] on span "❤️" at bounding box center [611, 331] width 9 height 11
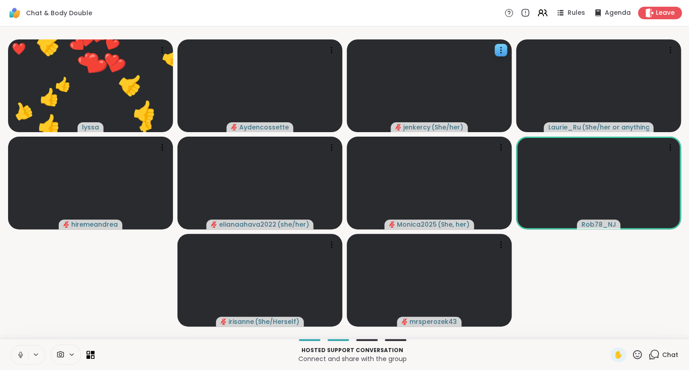
click at [643, 358] on icon at bounding box center [637, 354] width 11 height 11
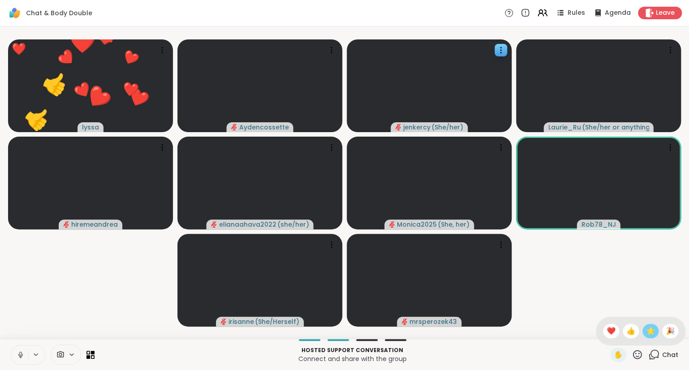
click at [647, 335] on span "🌟" at bounding box center [650, 331] width 9 height 11
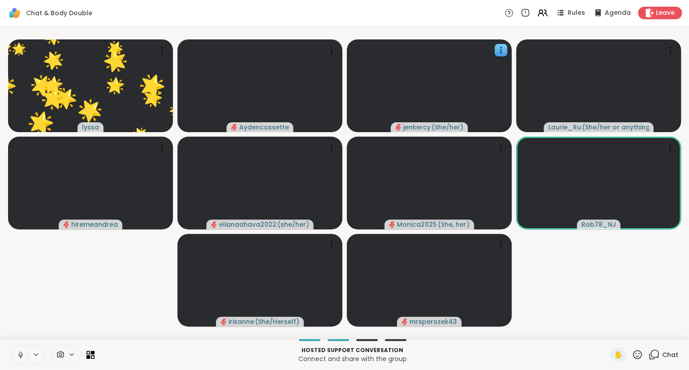
click at [17, 351] on icon at bounding box center [21, 355] width 8 height 8
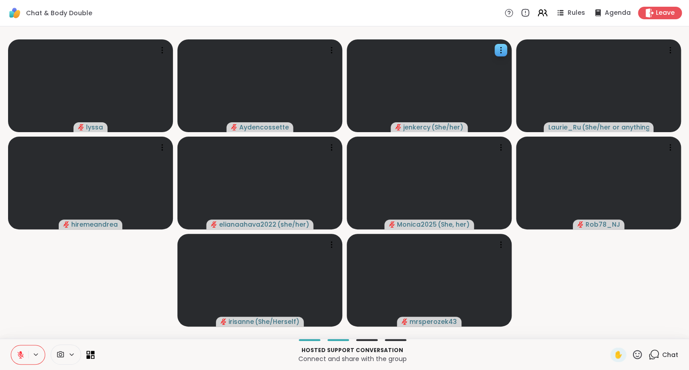
click at [19, 345] on div "Hosted support conversation Connect and share with the group ✋ Chat" at bounding box center [344, 354] width 689 height 31
click at [21, 352] on icon at bounding box center [20, 353] width 3 height 4
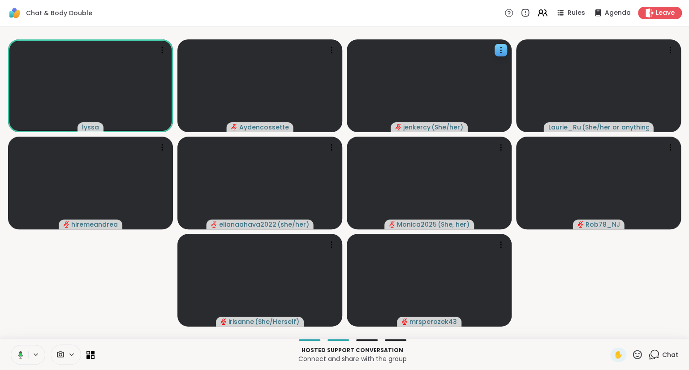
click at [21, 350] on button at bounding box center [19, 354] width 18 height 19
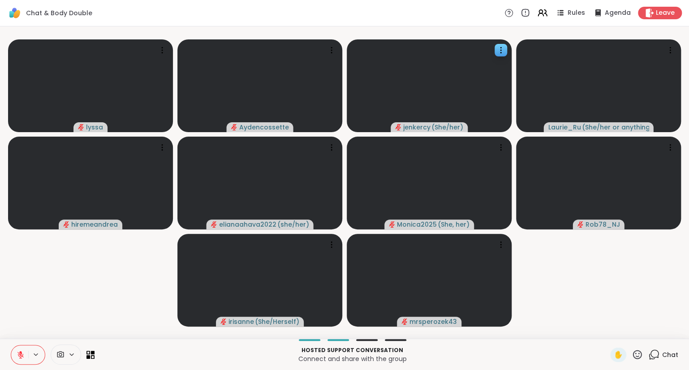
click at [21, 350] on button at bounding box center [19, 354] width 17 height 19
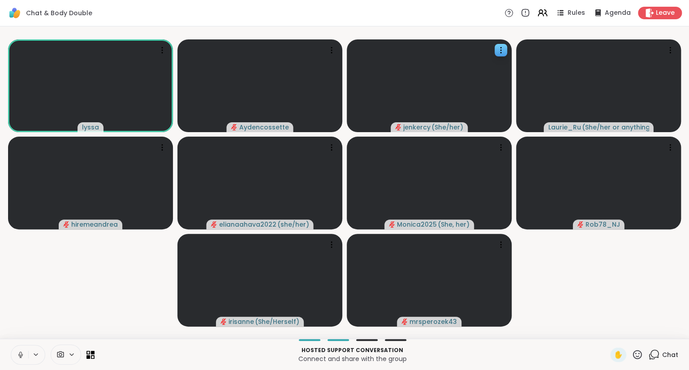
click at [21, 356] on icon at bounding box center [21, 355] width 8 height 8
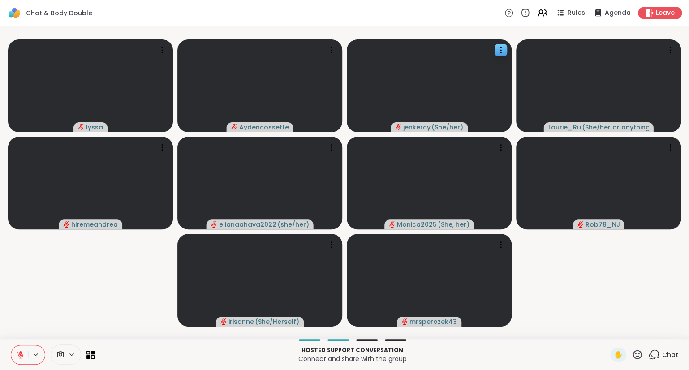
click at [21, 356] on icon at bounding box center [21, 355] width 8 height 8
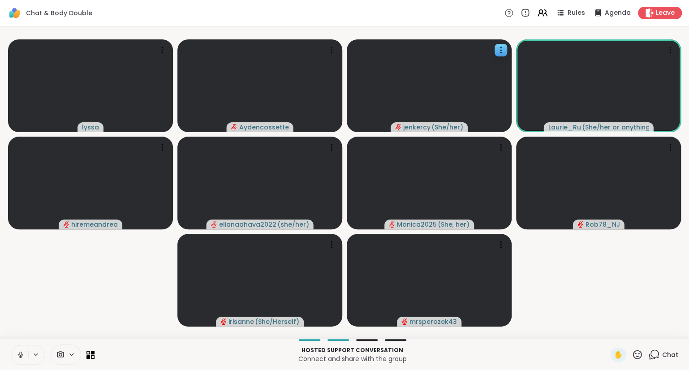
click at [18, 358] on icon at bounding box center [21, 355] width 8 height 8
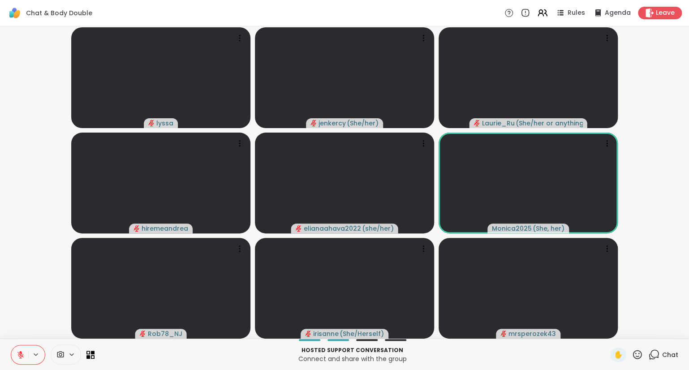
click at [24, 353] on icon at bounding box center [21, 355] width 8 height 8
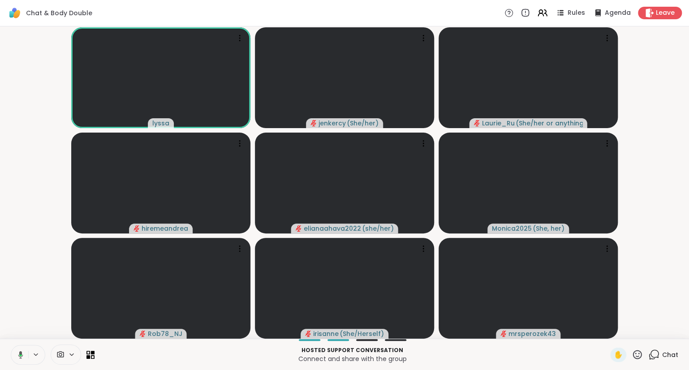
click at [21, 363] on button at bounding box center [19, 354] width 18 height 19
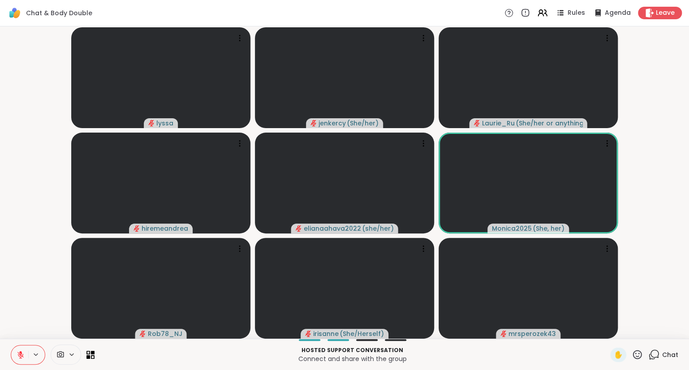
click at [15, 351] on button at bounding box center [19, 354] width 17 height 19
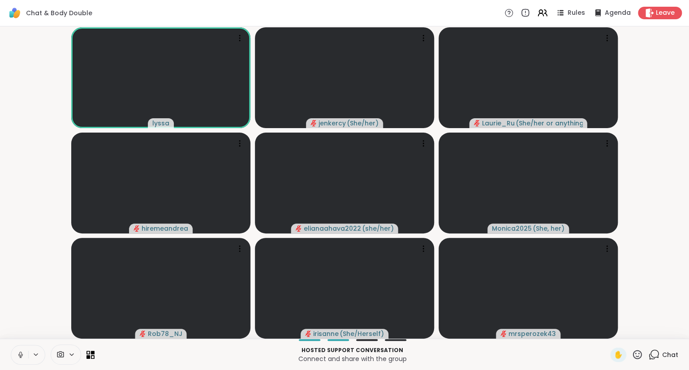
click at [24, 347] on button at bounding box center [19, 354] width 17 height 19
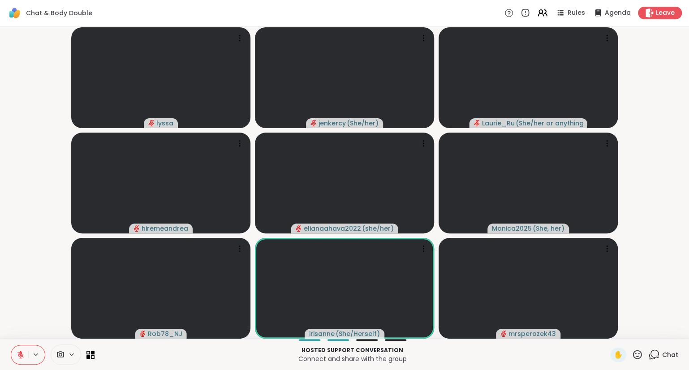
click at [18, 360] on button at bounding box center [19, 354] width 17 height 19
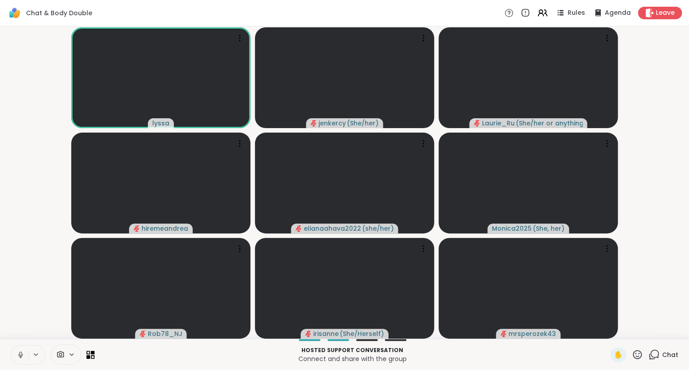
click at [24, 352] on icon at bounding box center [21, 355] width 8 height 8
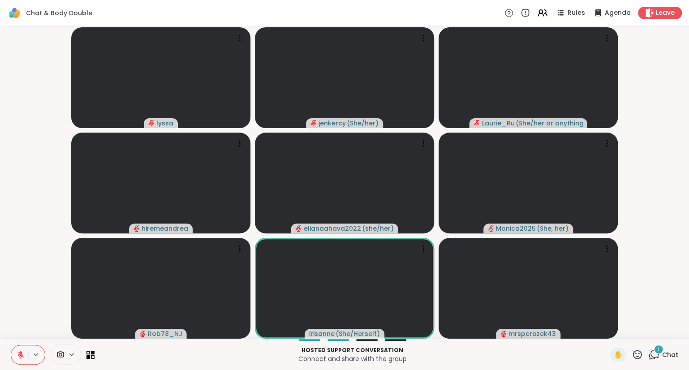
click at [21, 352] on icon at bounding box center [20, 353] width 3 height 4
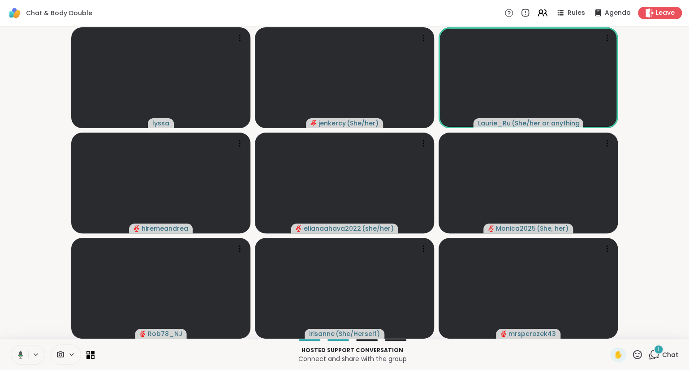
click at [21, 353] on icon at bounding box center [20, 355] width 5 height 8
click at [21, 353] on icon at bounding box center [20, 353] width 3 height 4
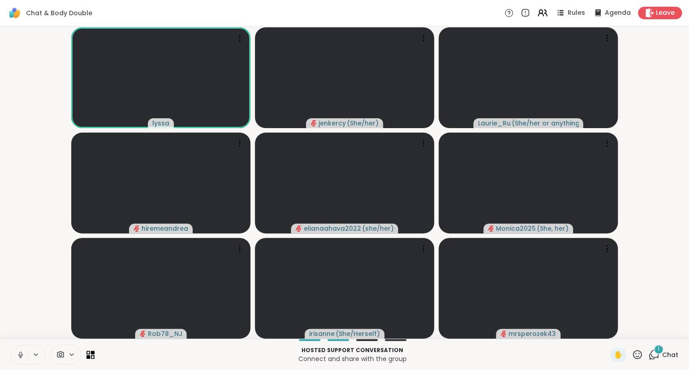
click at [18, 351] on icon at bounding box center [21, 355] width 8 height 8
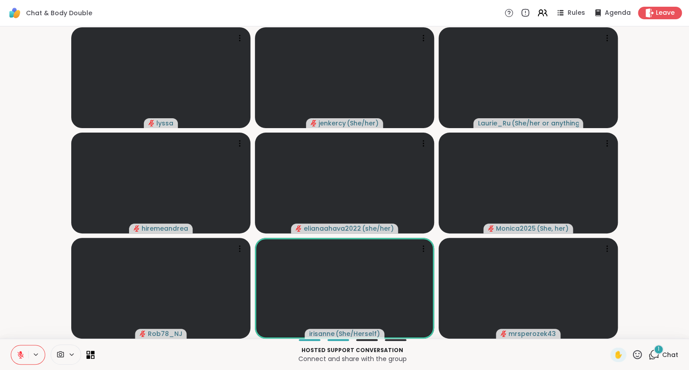
click at [18, 349] on button at bounding box center [19, 354] width 17 height 19
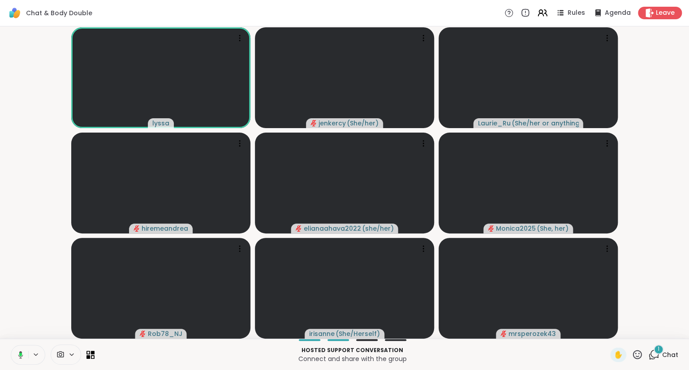
click at [20, 350] on button at bounding box center [19, 354] width 18 height 19
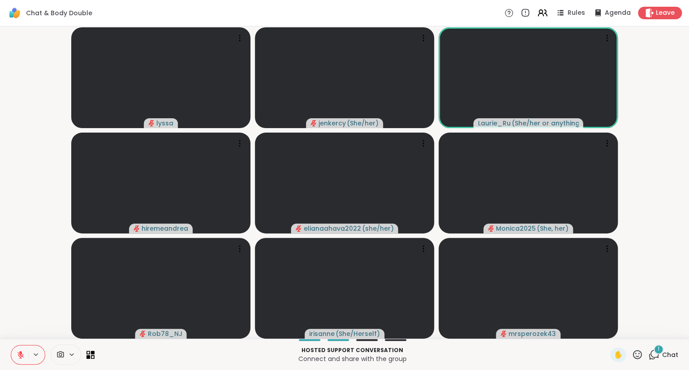
click at [20, 350] on button at bounding box center [19, 354] width 17 height 19
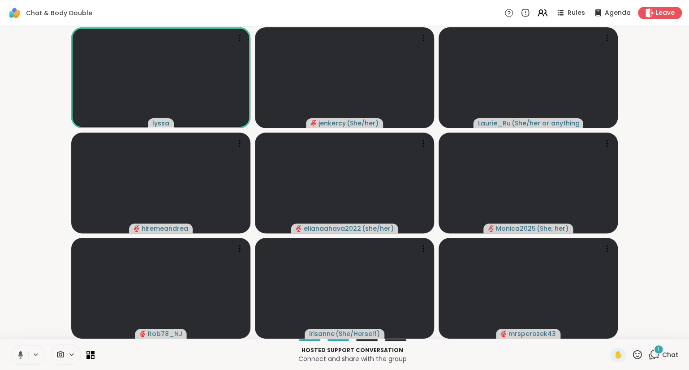
click at [689, 346] on div "Hosted support conversation Connect and share with the group ✋ 1 Chat" at bounding box center [344, 354] width 689 height 31
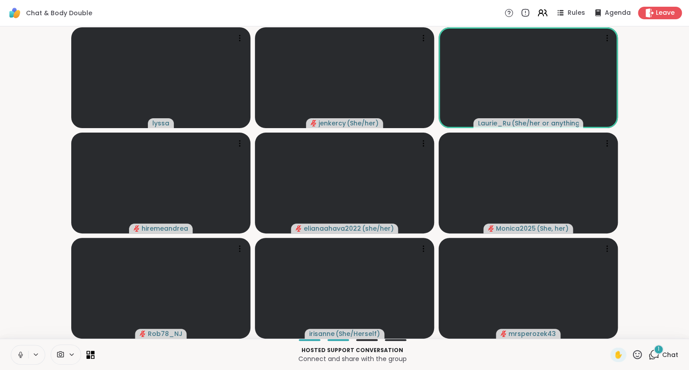
click at [17, 351] on icon at bounding box center [21, 355] width 8 height 8
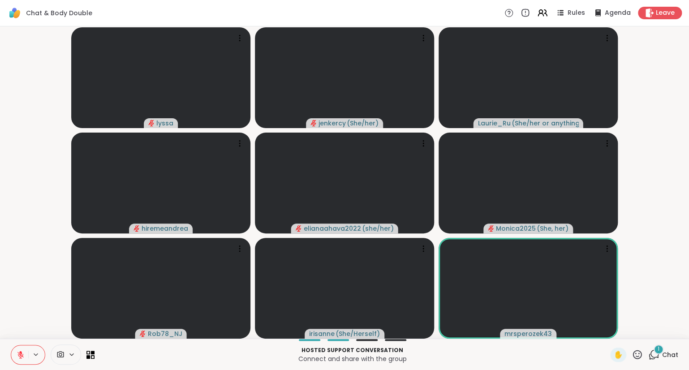
click at [639, 354] on icon at bounding box center [637, 354] width 9 height 9
click at [612, 329] on span "❤️" at bounding box center [611, 331] width 9 height 11
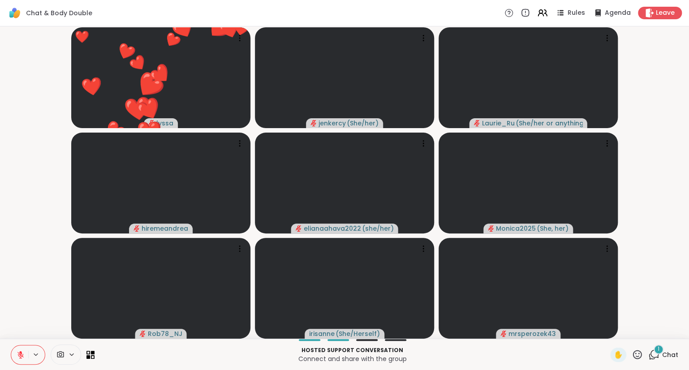
click at [22, 356] on icon at bounding box center [20, 355] width 6 height 6
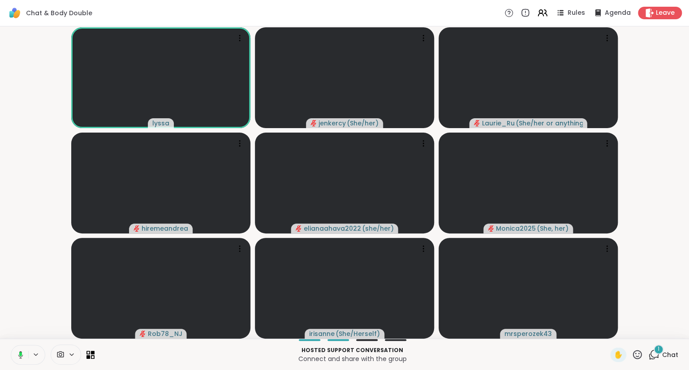
click at [17, 359] on icon at bounding box center [19, 355] width 8 height 8
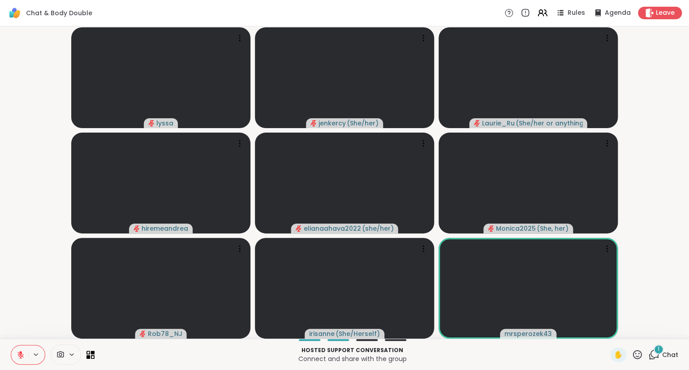
click at [19, 351] on icon at bounding box center [21, 355] width 8 height 8
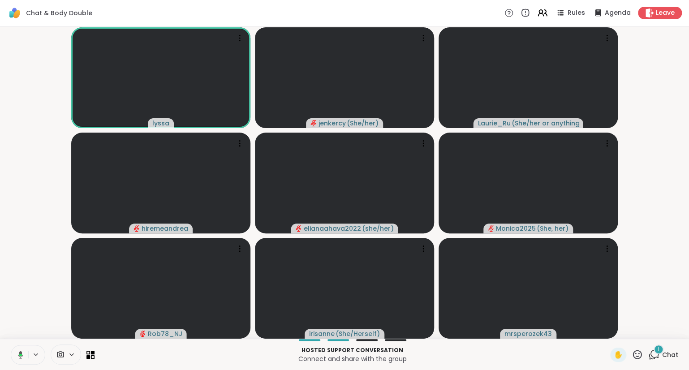
click at [22, 350] on button at bounding box center [19, 354] width 18 height 19
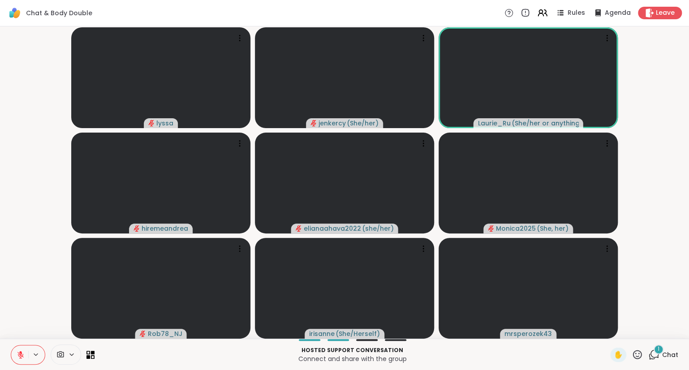
click at [21, 353] on icon at bounding box center [20, 353] width 3 height 4
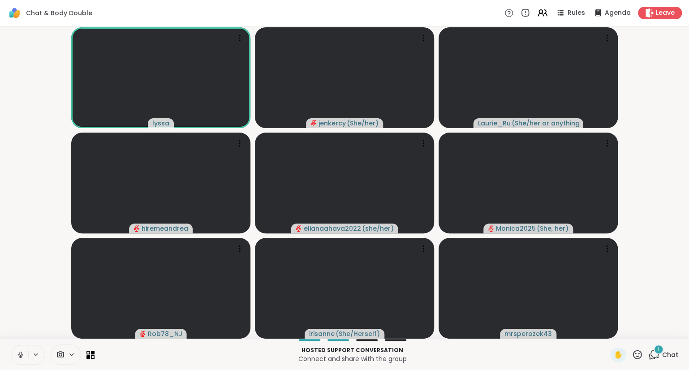
click at [21, 356] on icon at bounding box center [20, 354] width 2 height 4
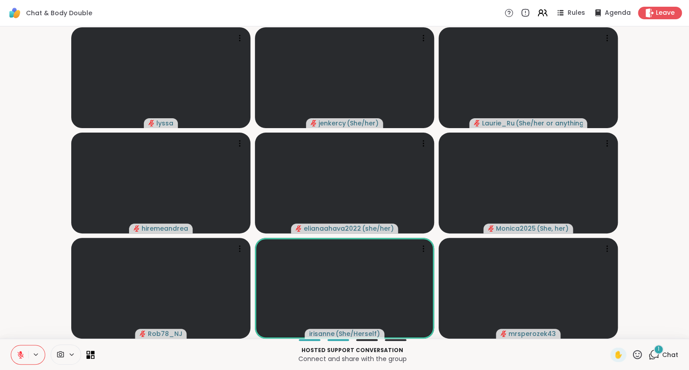
click at [19, 353] on icon at bounding box center [21, 355] width 8 height 8
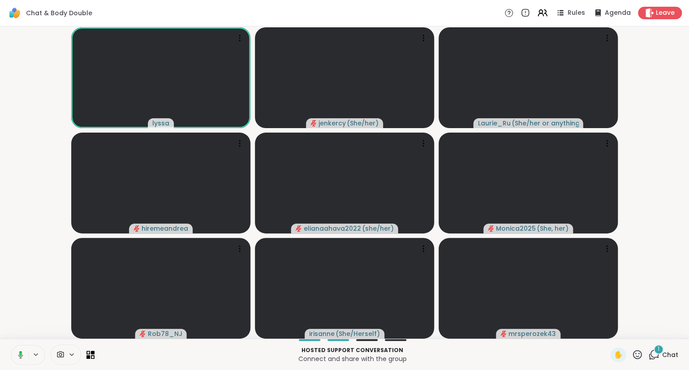
click at [2, 345] on div "Hosted support conversation Connect and share with the group ✋ 1 Chat" at bounding box center [344, 354] width 689 height 31
click at [2, 278] on div "[PERSON_NAME] ( She/her ) [PERSON_NAME] ( She/her or anything else ) hiremeandr…" at bounding box center [344, 182] width 689 height 312
click at [2, 293] on div "[PERSON_NAME] ( She/her ) [PERSON_NAME] ( She/her or anything else ) hiremeandr…" at bounding box center [344, 182] width 689 height 312
click at [14, 354] on button at bounding box center [19, 354] width 17 height 19
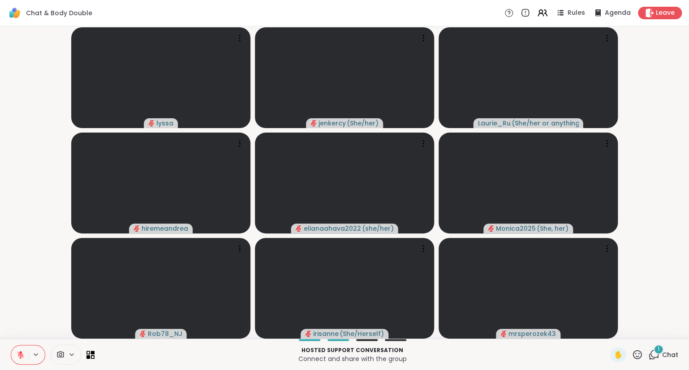
click at [21, 354] on icon at bounding box center [20, 353] width 3 height 4
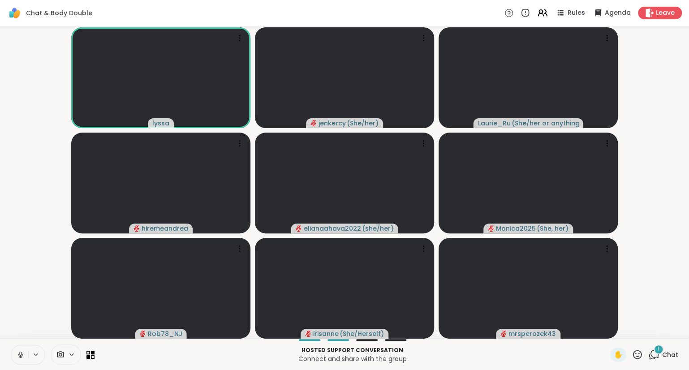
click at [21, 354] on icon at bounding box center [21, 355] width 8 height 8
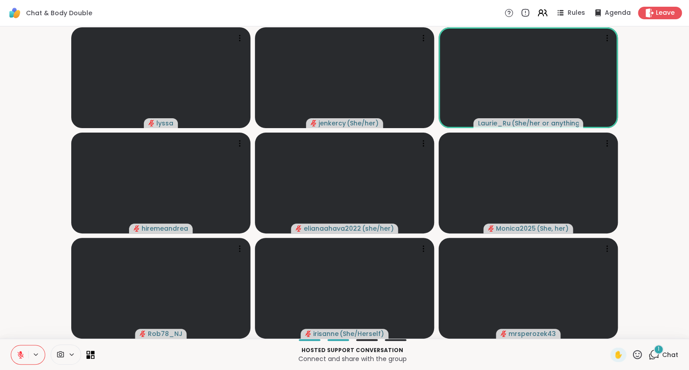
click at [21, 354] on icon at bounding box center [20, 353] width 3 height 4
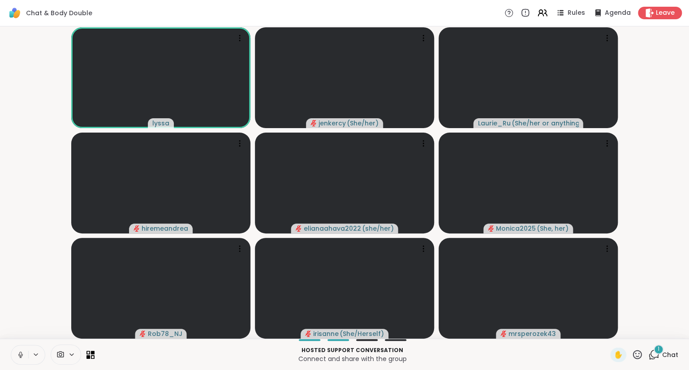
click at [22, 350] on button at bounding box center [19, 354] width 17 height 19
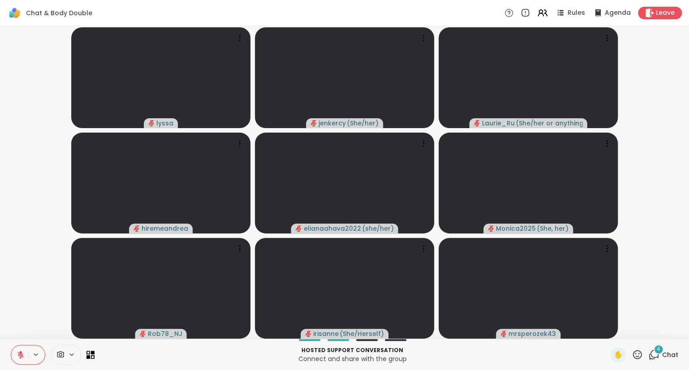
click at [22, 345] on button at bounding box center [19, 354] width 17 height 19
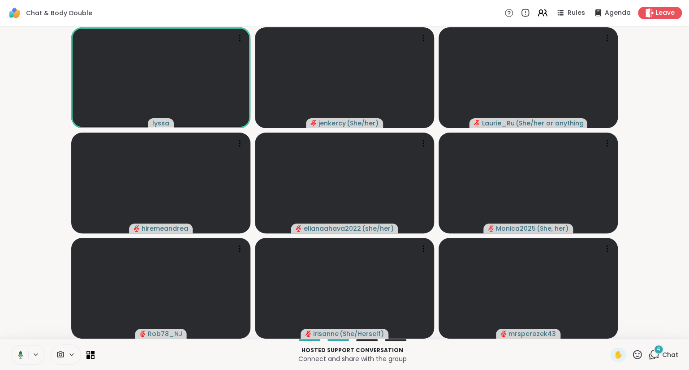
click at [664, 358] on span "Chat" at bounding box center [670, 354] width 16 height 9
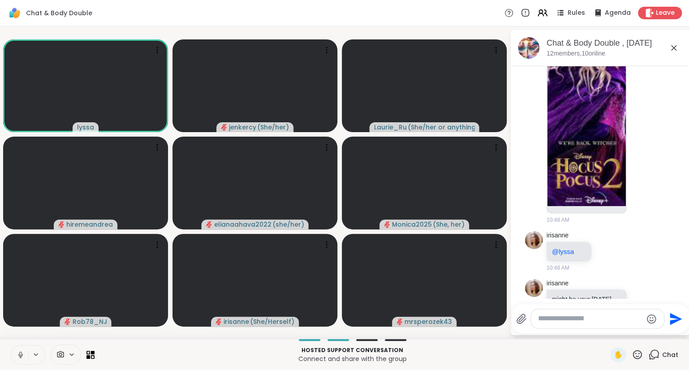
scroll to position [744, 0]
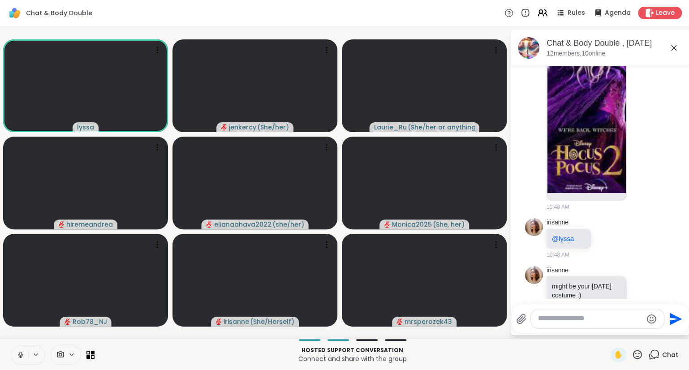
click at [674, 43] on icon at bounding box center [674, 48] width 11 height 11
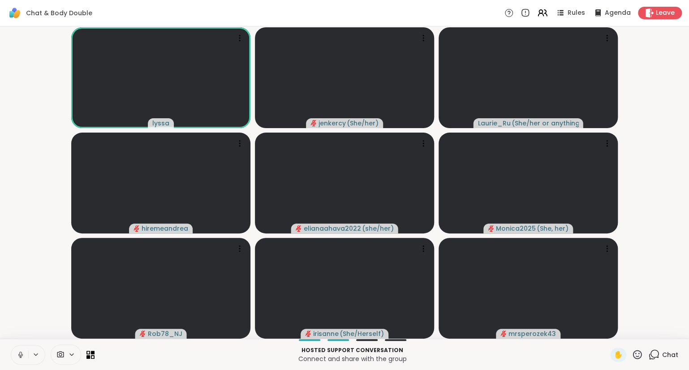
click at [20, 354] on icon at bounding box center [21, 355] width 8 height 8
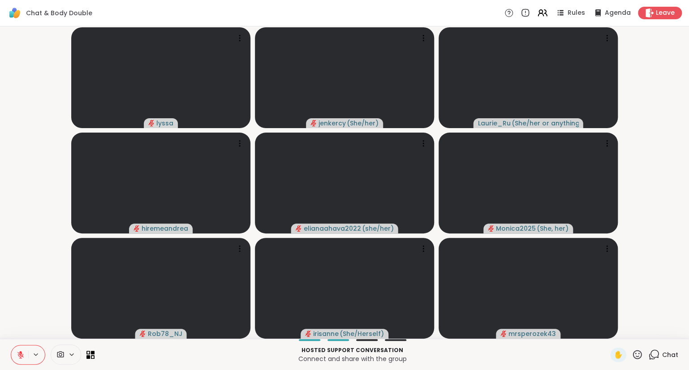
click at [20, 354] on icon at bounding box center [20, 353] width 3 height 4
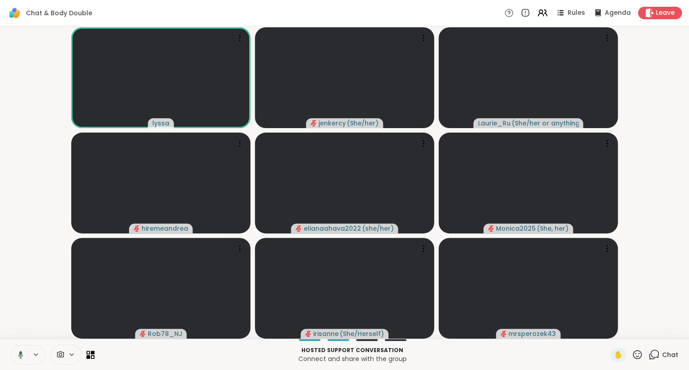
click at [639, 352] on icon at bounding box center [637, 354] width 11 height 11
click at [612, 329] on span "❤️" at bounding box center [611, 331] width 9 height 11
click at [21, 353] on icon at bounding box center [20, 355] width 3 height 4
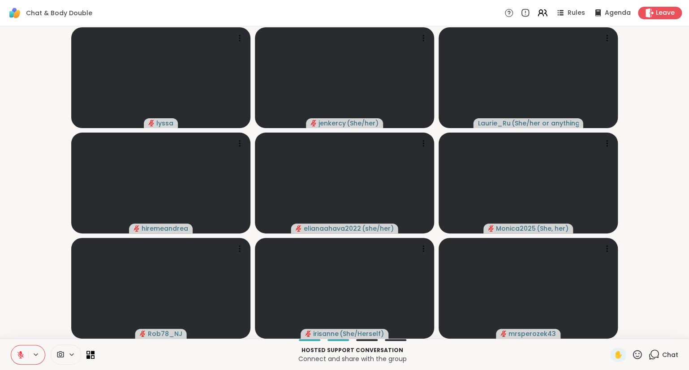
click at [21, 353] on icon at bounding box center [20, 353] width 3 height 4
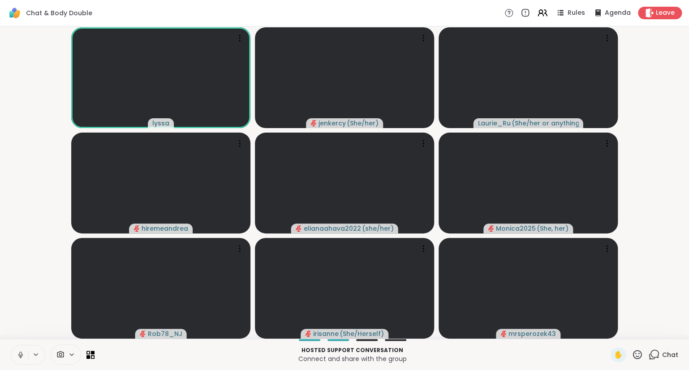
click at [23, 353] on icon at bounding box center [21, 355] width 8 height 8
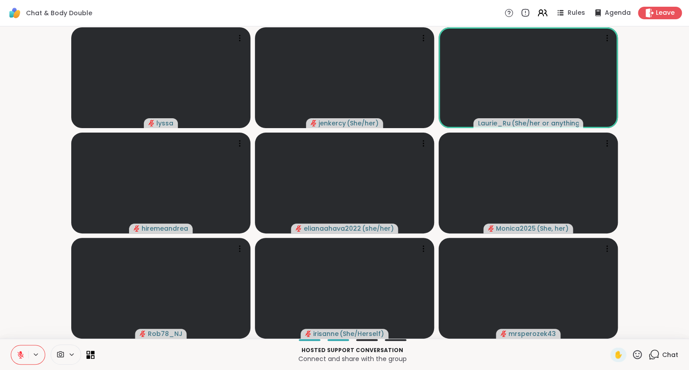
click at [23, 353] on icon at bounding box center [21, 355] width 8 height 8
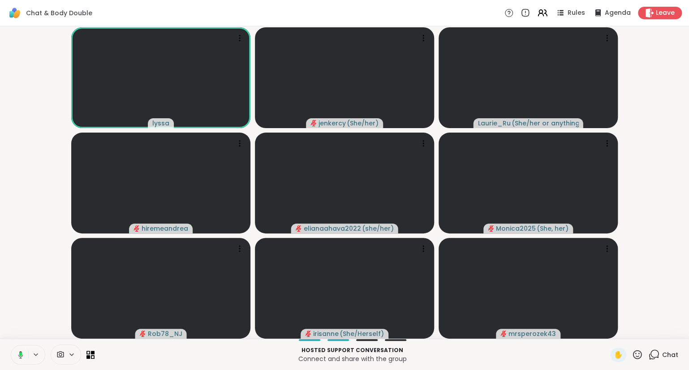
click at [20, 347] on button at bounding box center [19, 354] width 18 height 19
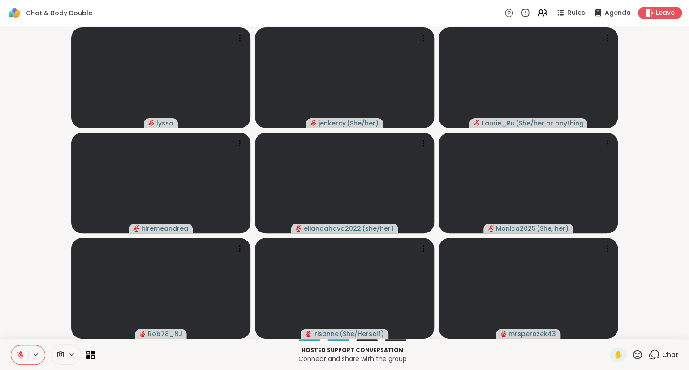
click at [23, 353] on icon at bounding box center [21, 355] width 8 height 8
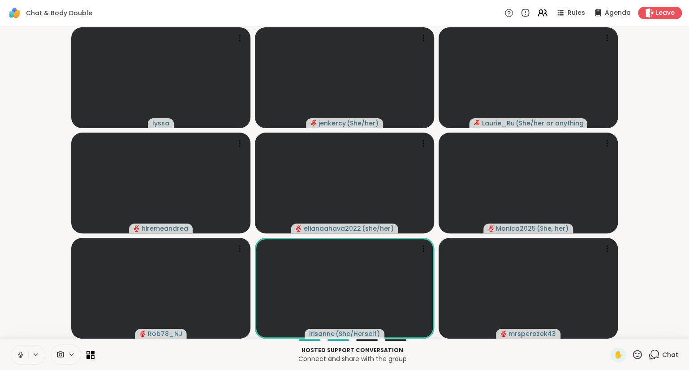
click at [25, 355] on button at bounding box center [19, 354] width 17 height 19
click at [11, 327] on video-player-container "[PERSON_NAME] ( She/her ) [PERSON_NAME] ( She/her or anything else ) hiremeandr…" at bounding box center [344, 182] width 678 height 305
click at [639, 356] on icon at bounding box center [637, 354] width 9 height 9
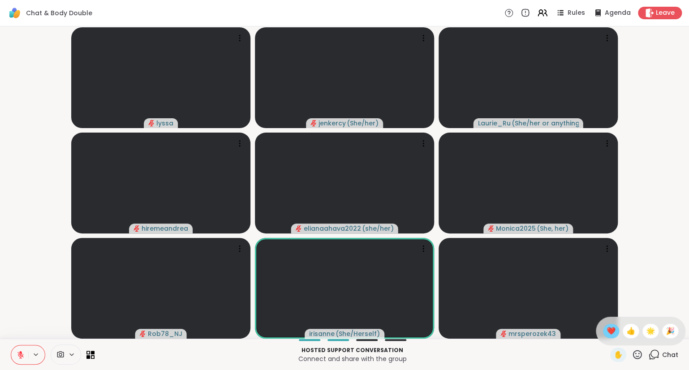
click at [614, 334] on div "❤️" at bounding box center [611, 331] width 16 height 14
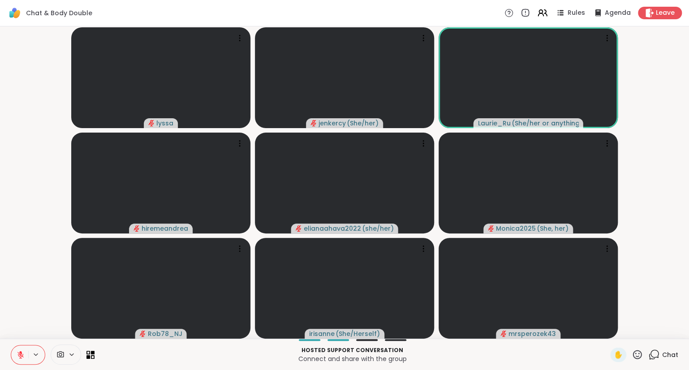
click at [17, 352] on icon at bounding box center [21, 355] width 8 height 8
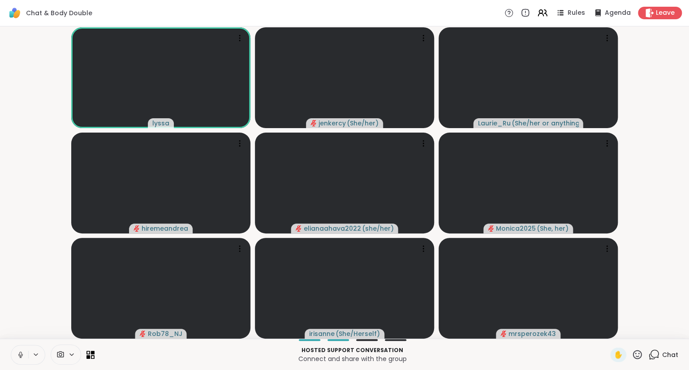
click at [23, 357] on icon at bounding box center [21, 355] width 8 height 8
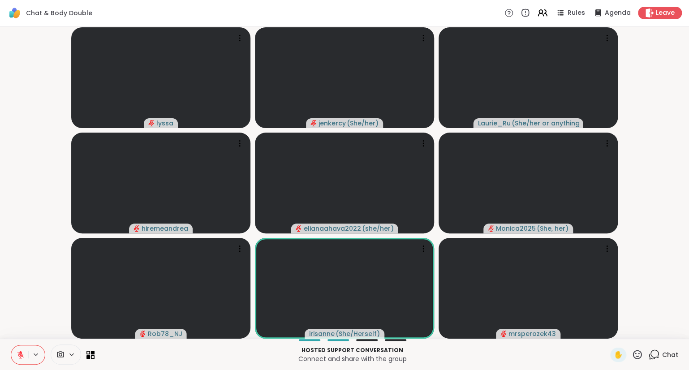
click at [21, 352] on icon at bounding box center [20, 353] width 3 height 4
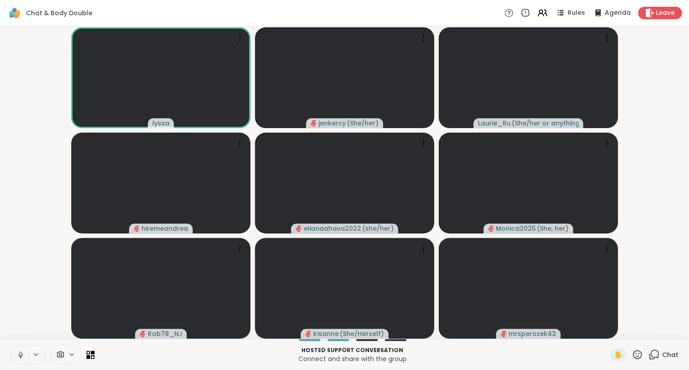
click at [23, 354] on icon at bounding box center [21, 355] width 8 height 8
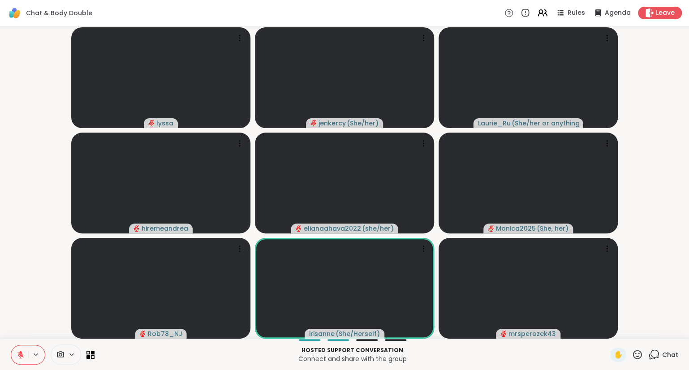
click at [636, 352] on icon at bounding box center [637, 354] width 11 height 11
click at [610, 331] on span "❤️" at bounding box center [611, 331] width 9 height 11
click at [28, 346] on button at bounding box center [19, 354] width 17 height 19
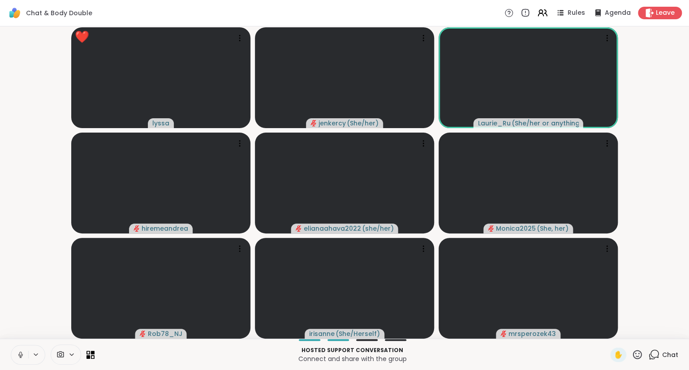
click at [19, 347] on button at bounding box center [19, 354] width 17 height 19
click at [14, 352] on button at bounding box center [19, 354] width 17 height 19
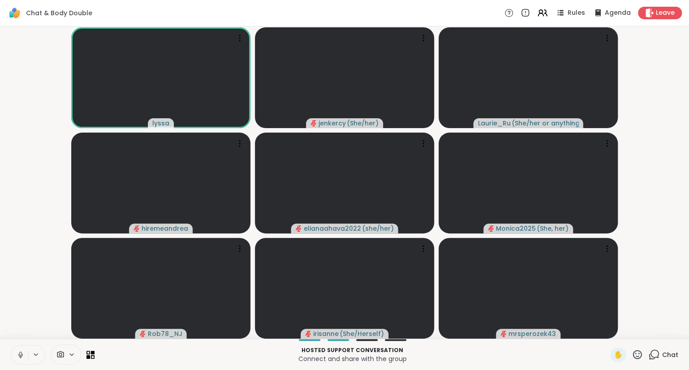
click at [17, 355] on icon at bounding box center [21, 355] width 8 height 8
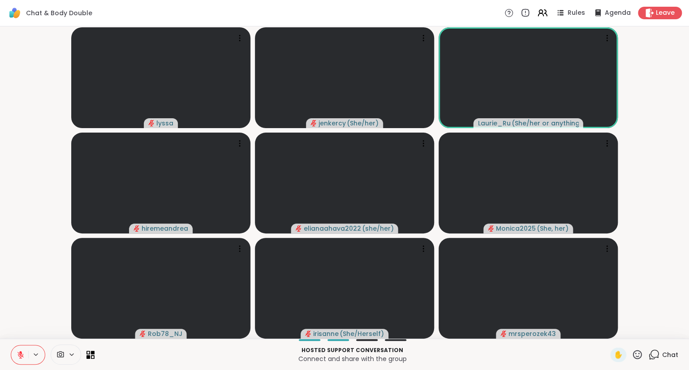
click at [25, 354] on button at bounding box center [19, 354] width 17 height 19
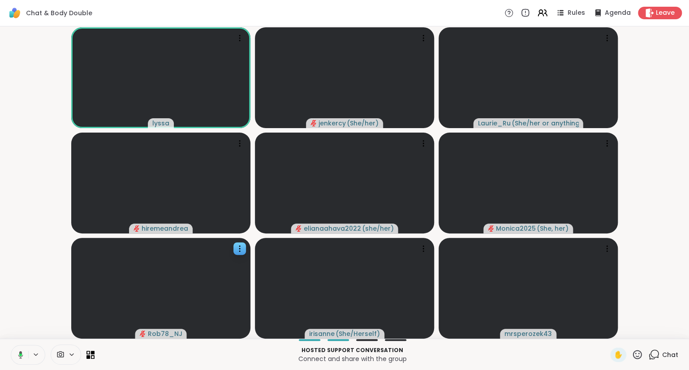
click at [174, 309] on div at bounding box center [160, 288] width 179 height 101
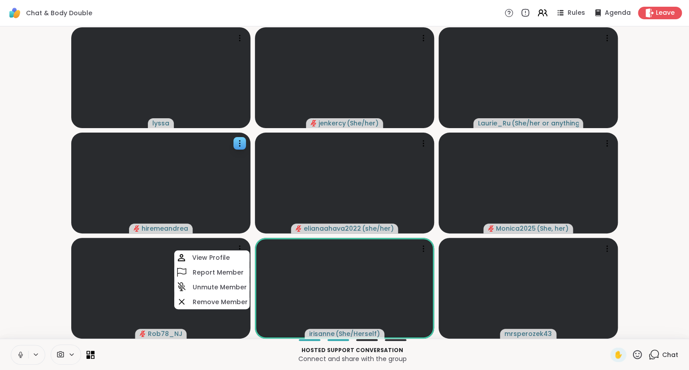
click at [206, 182] on div at bounding box center [160, 183] width 179 height 101
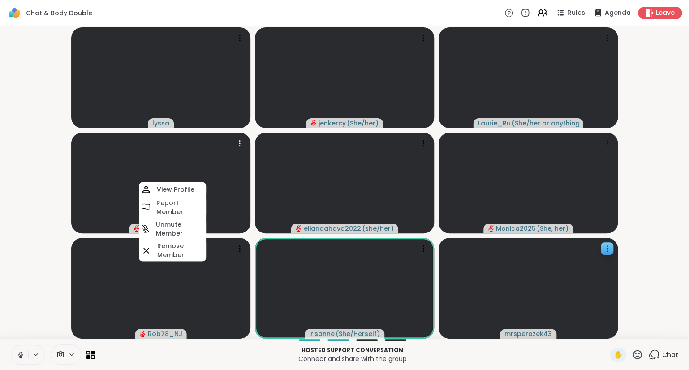
click at [522, 261] on div at bounding box center [528, 288] width 179 height 101
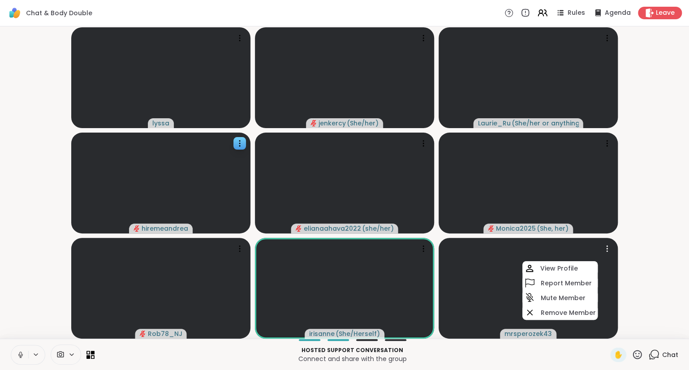
click at [147, 179] on div at bounding box center [160, 183] width 179 height 101
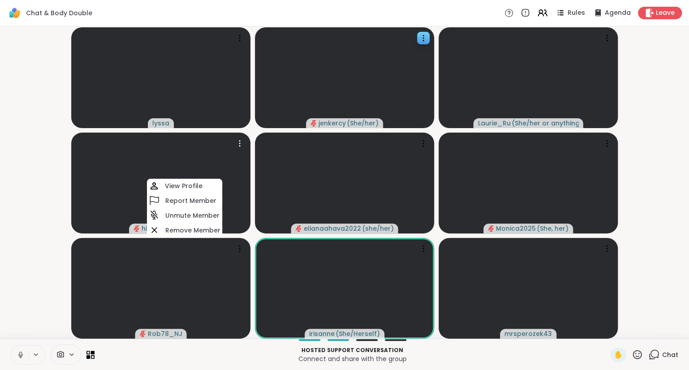
click at [264, 108] on div at bounding box center [344, 77] width 179 height 101
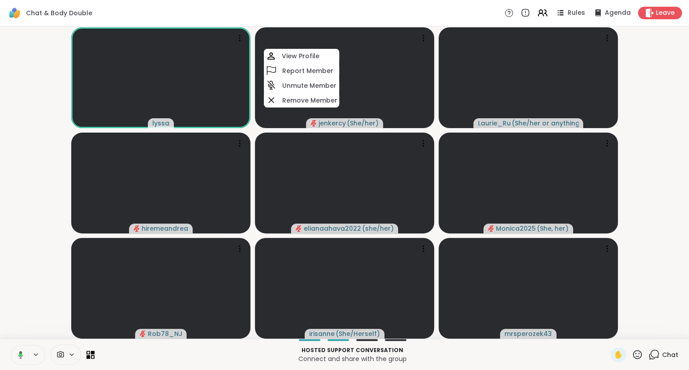
click at [35, 128] on video-player-container "[PERSON_NAME] ( She/her ) View Profile Report Member Unmute Member Remove Membe…" at bounding box center [344, 182] width 678 height 305
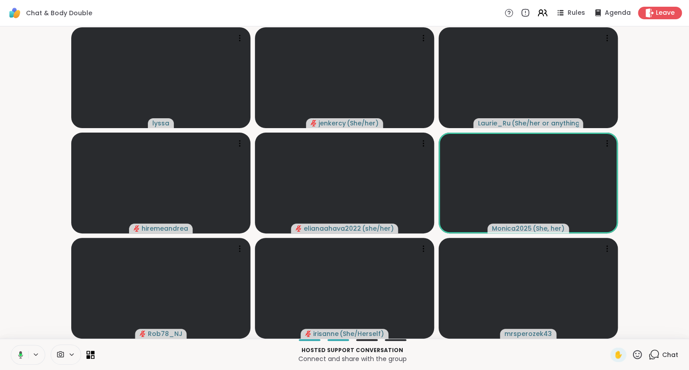
click at [17, 357] on icon at bounding box center [19, 355] width 8 height 8
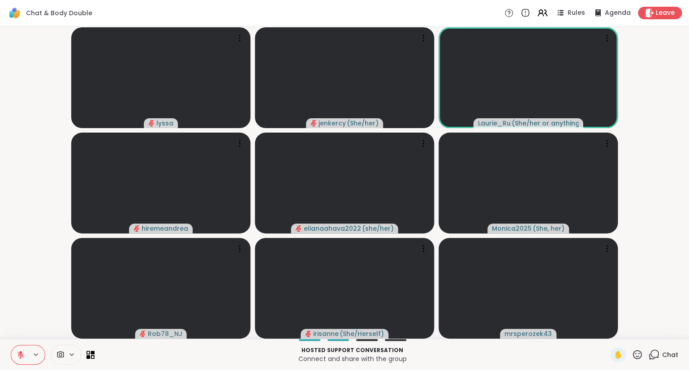
click at [17, 357] on icon at bounding box center [21, 355] width 8 height 8
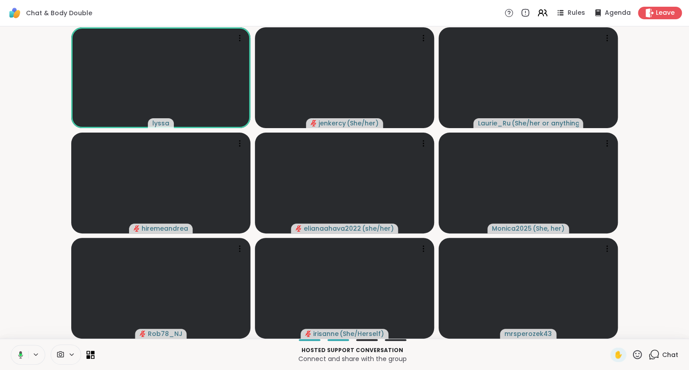
click at [2, 332] on div "[PERSON_NAME] ( She/her ) [PERSON_NAME] ( She/her or anything else ) hiremeandr…" at bounding box center [344, 182] width 689 height 312
click at [24, 362] on button at bounding box center [19, 354] width 17 height 19
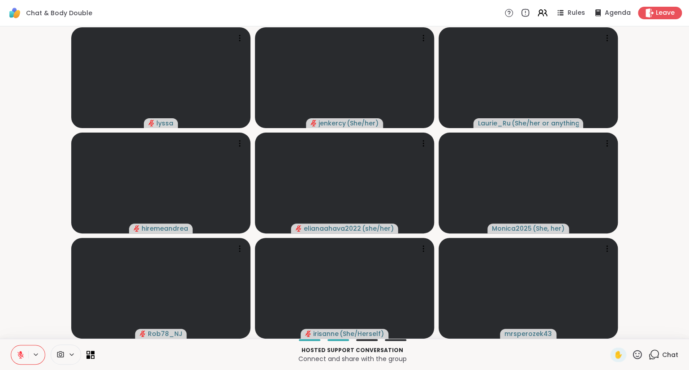
click at [460, 55] on div at bounding box center [528, 77] width 179 height 101
click at [16, 351] on button at bounding box center [19, 354] width 17 height 19
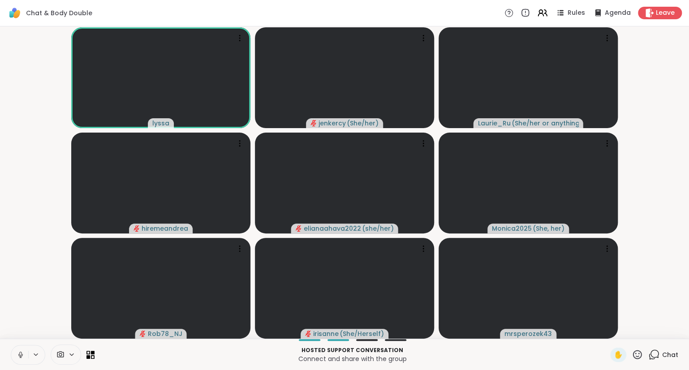
click at [19, 349] on button at bounding box center [19, 354] width 17 height 19
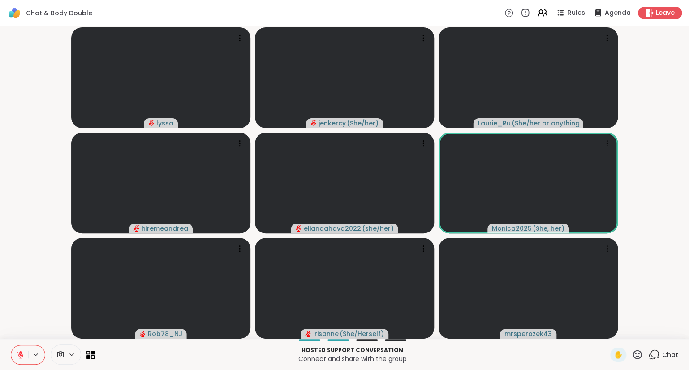
click at [2, 142] on div "[PERSON_NAME] ( She/her ) [PERSON_NAME] ( She/her or anything else ) hiremeandr…" at bounding box center [344, 182] width 689 height 312
click at [20, 352] on icon at bounding box center [21, 355] width 8 height 8
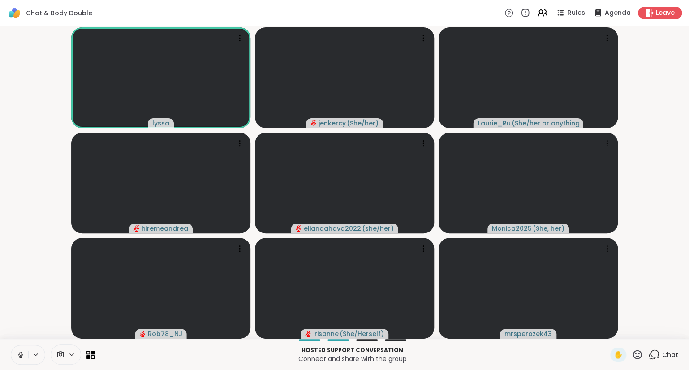
click at [20, 354] on icon at bounding box center [21, 355] width 8 height 8
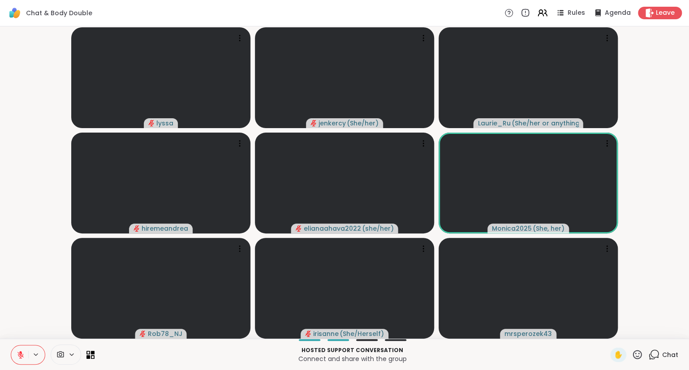
click at [22, 351] on icon at bounding box center [21, 355] width 8 height 8
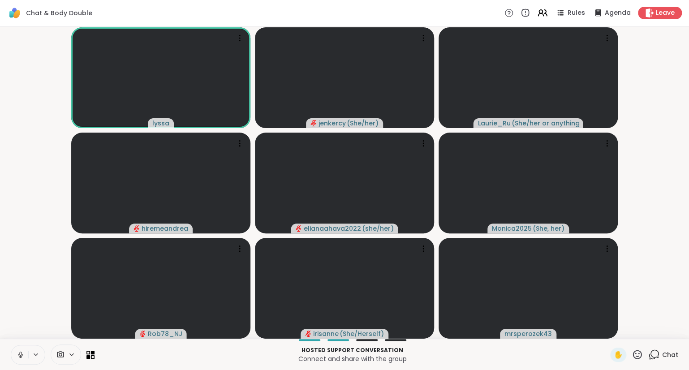
click at [17, 354] on icon at bounding box center [21, 355] width 8 height 8
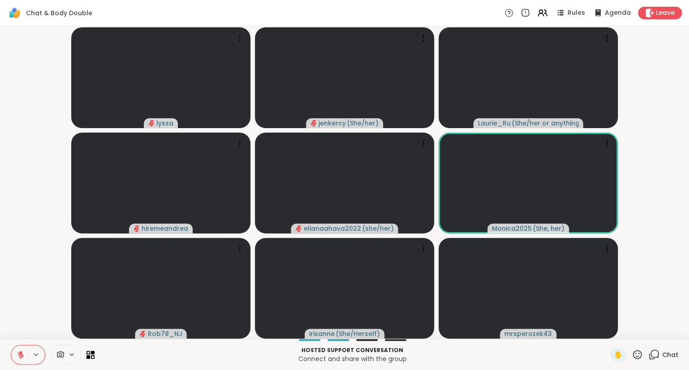
click at [15, 347] on button at bounding box center [19, 354] width 17 height 19
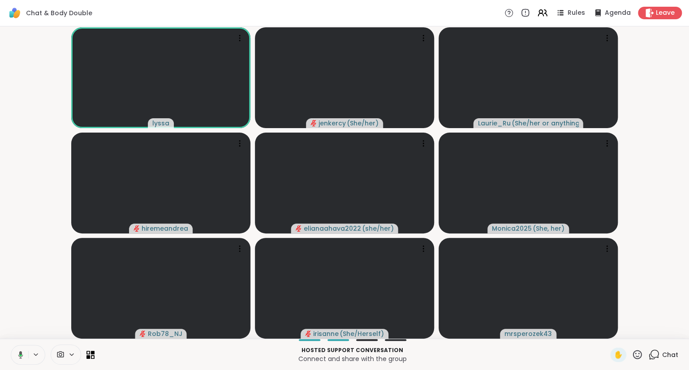
click at [19, 354] on icon at bounding box center [19, 355] width 8 height 8
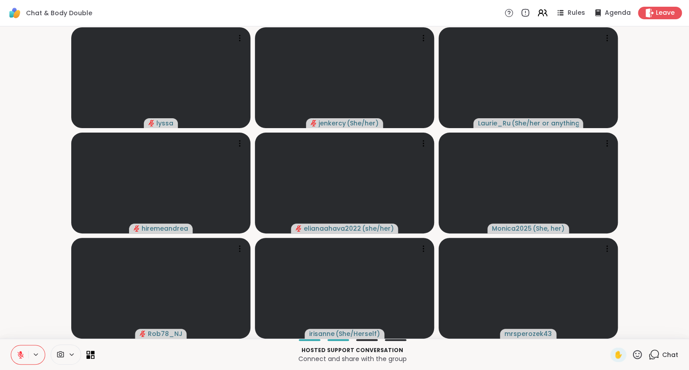
click at [19, 354] on icon at bounding box center [21, 355] width 8 height 8
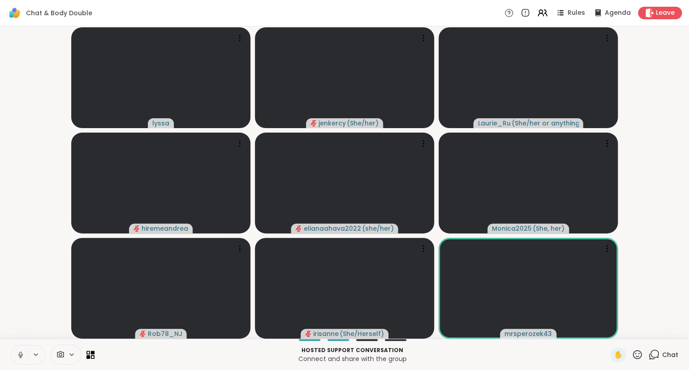
click at [22, 350] on button at bounding box center [19, 354] width 17 height 19
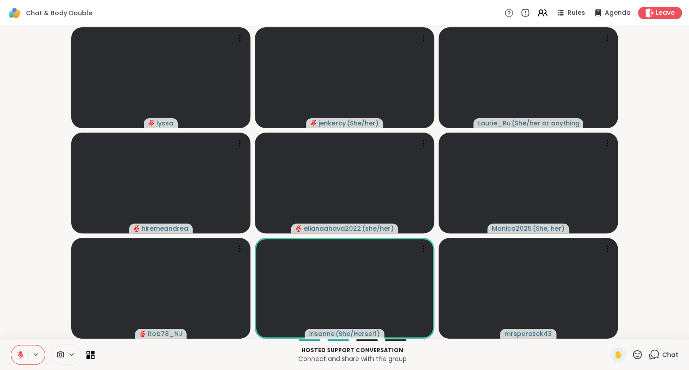
click at [17, 353] on icon at bounding box center [21, 355] width 8 height 8
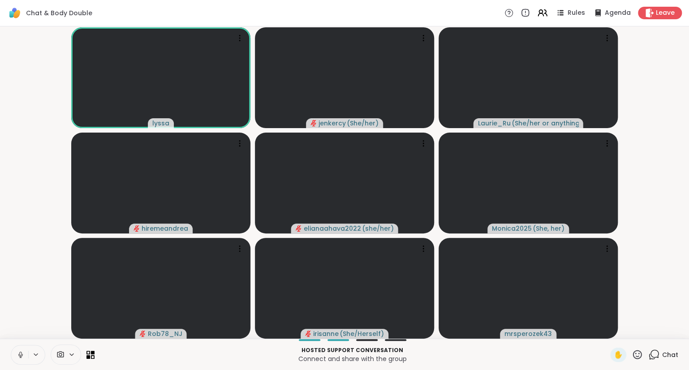
click at [16, 336] on div "[PERSON_NAME] ( She/her ) [PERSON_NAME] ( She/her or anything else ) hiremeandr…" at bounding box center [344, 182] width 689 height 312
click at [20, 355] on icon at bounding box center [20, 354] width 2 height 4
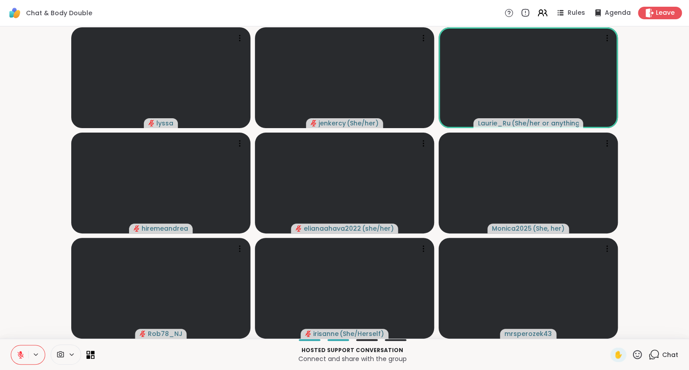
click at [20, 362] on button at bounding box center [19, 354] width 17 height 19
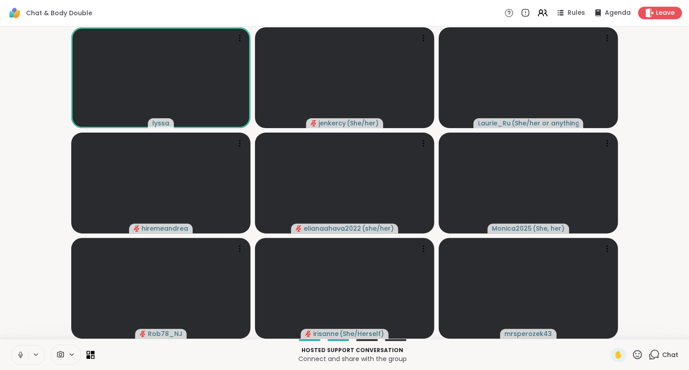
click at [19, 352] on icon at bounding box center [21, 355] width 8 height 8
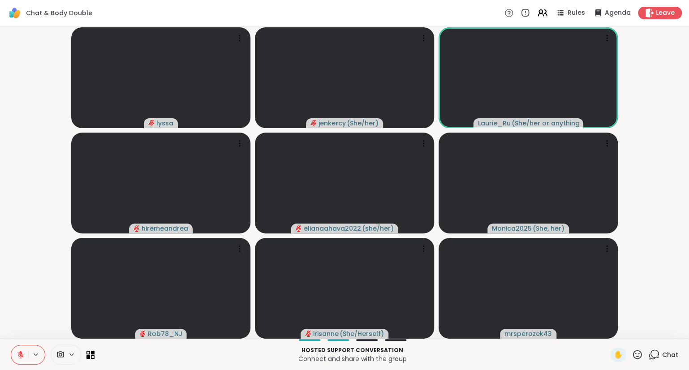
click at [23, 352] on icon at bounding box center [21, 355] width 8 height 8
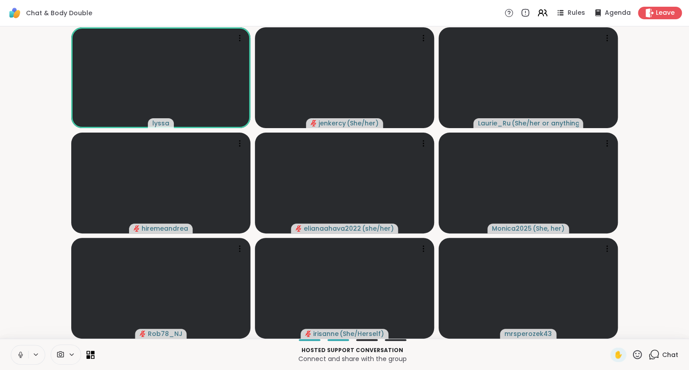
click at [17, 354] on icon at bounding box center [21, 355] width 8 height 8
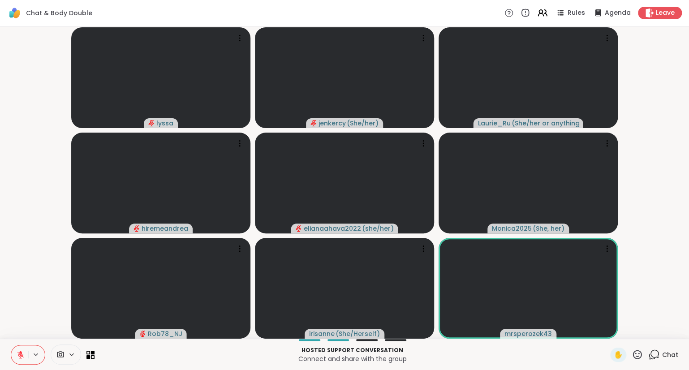
click at [24, 359] on button at bounding box center [19, 354] width 17 height 19
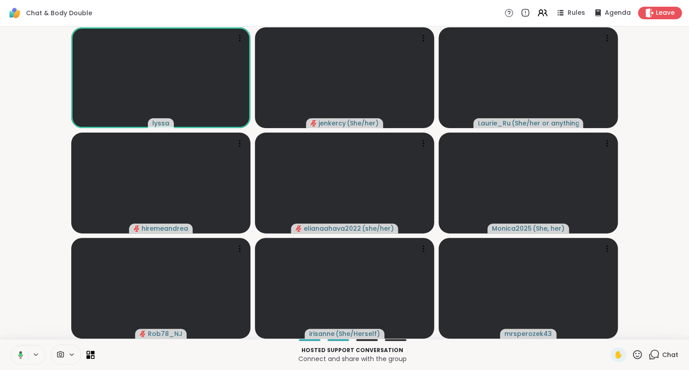
click at [17, 346] on button at bounding box center [19, 354] width 18 height 19
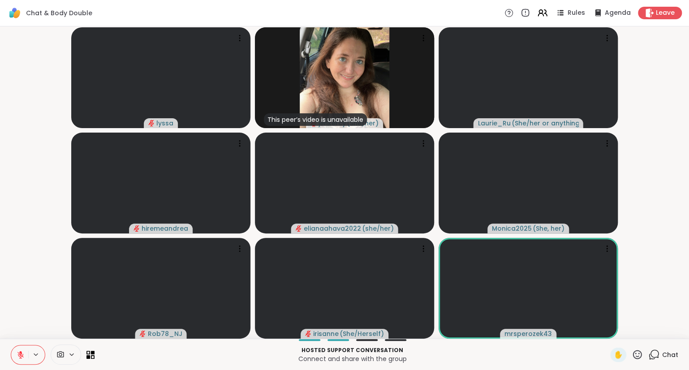
click at [23, 356] on icon at bounding box center [21, 355] width 8 height 8
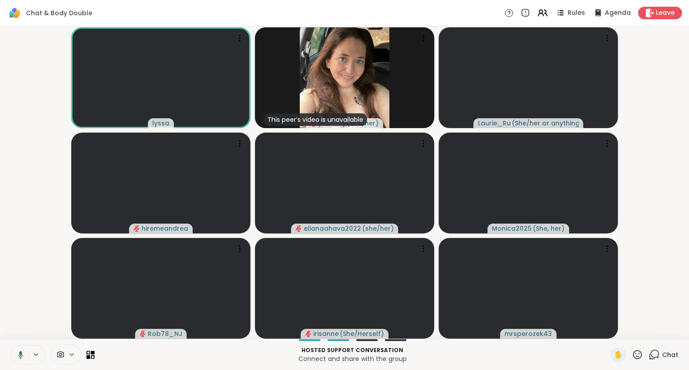
click at [21, 349] on button at bounding box center [19, 354] width 18 height 19
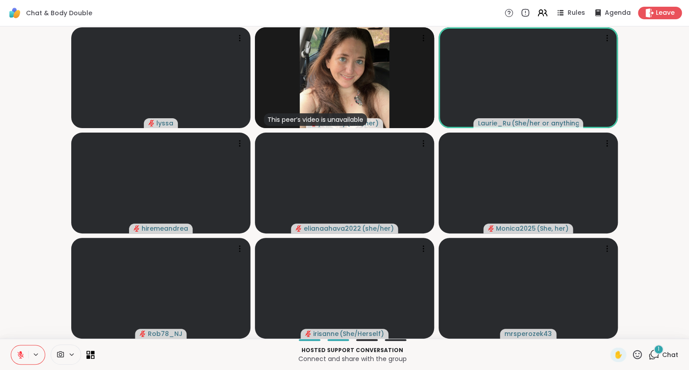
click at [12, 360] on button at bounding box center [19, 354] width 17 height 19
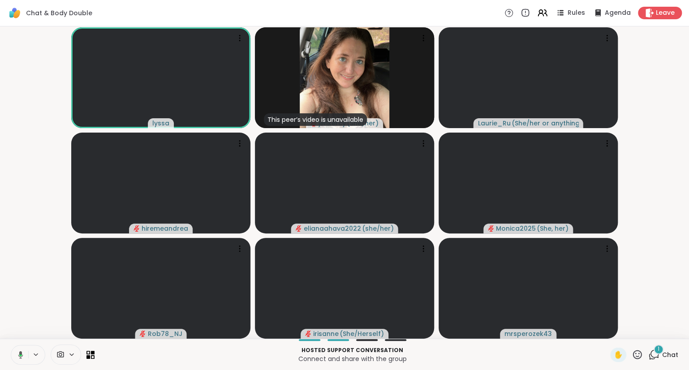
click at [22, 349] on button at bounding box center [19, 354] width 18 height 19
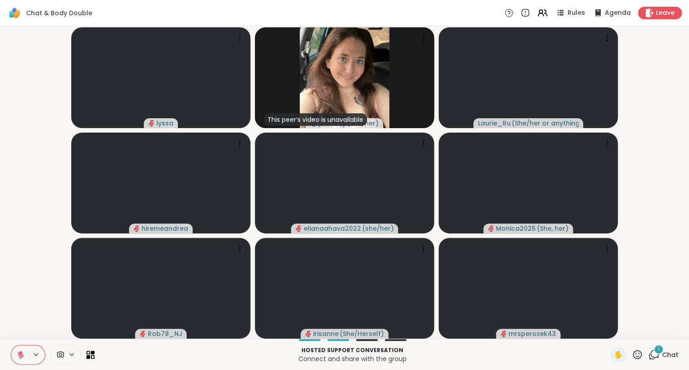
click at [16, 352] on button at bounding box center [19, 354] width 17 height 19
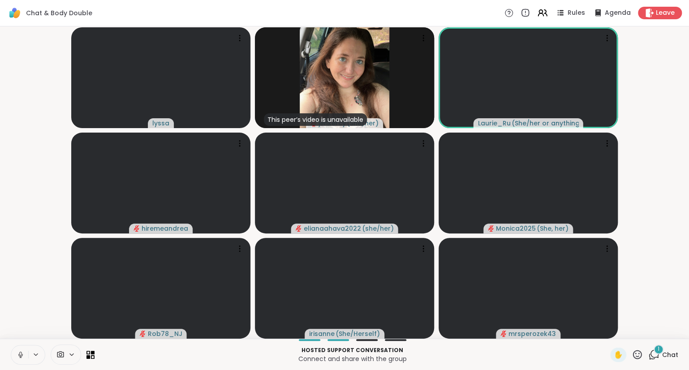
click at [21, 352] on icon at bounding box center [21, 355] width 8 height 8
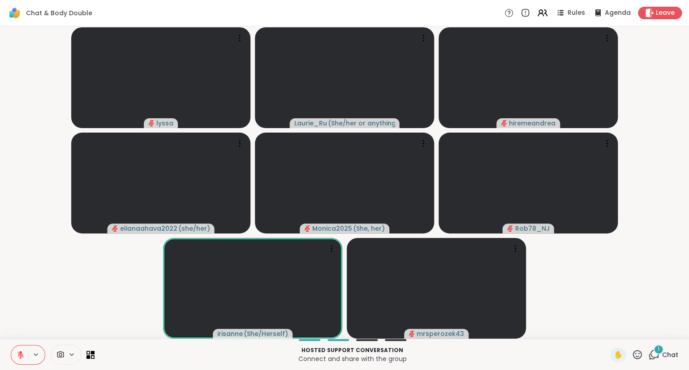
click at [21, 352] on icon at bounding box center [20, 353] width 3 height 4
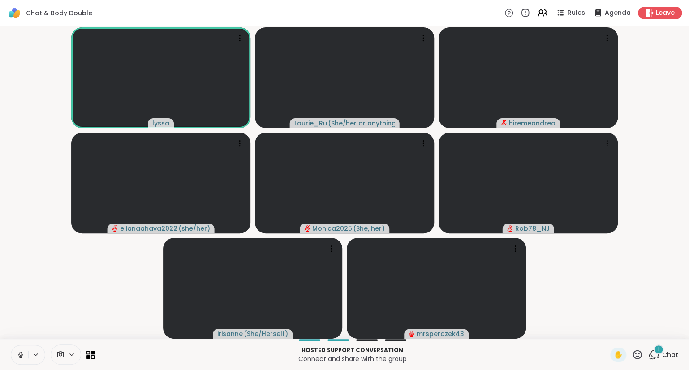
click at [17, 353] on icon at bounding box center [21, 355] width 8 height 8
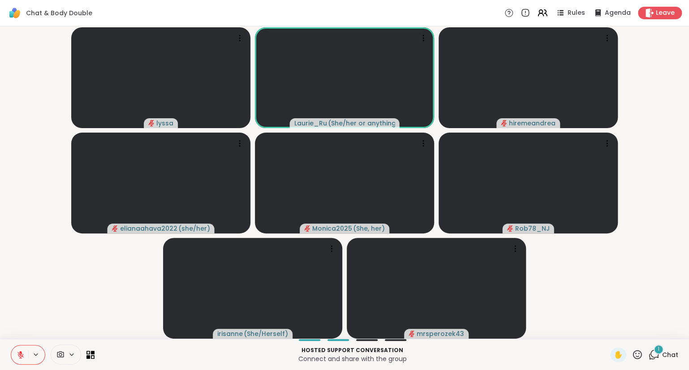
click at [21, 350] on button at bounding box center [19, 354] width 17 height 19
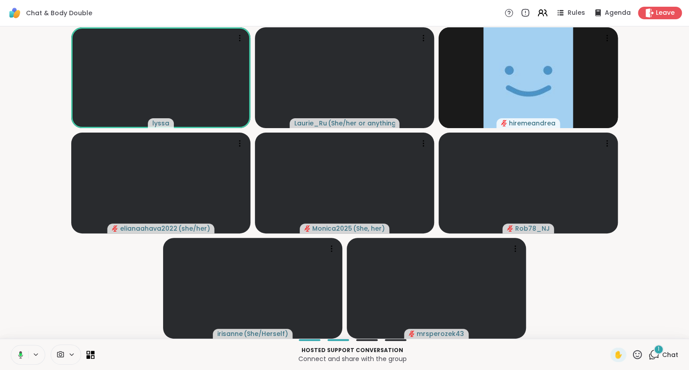
click at [22, 354] on icon at bounding box center [19, 355] width 8 height 8
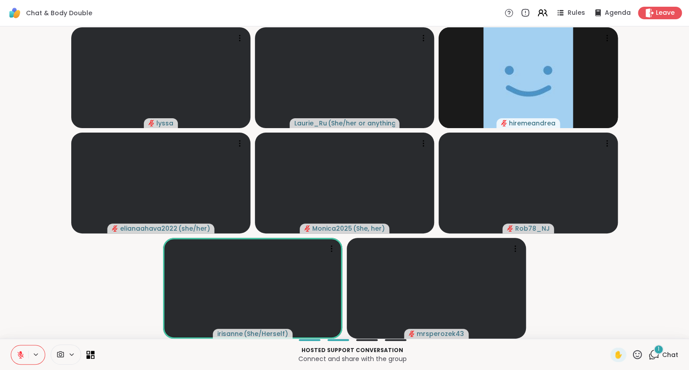
click at [22, 354] on icon at bounding box center [21, 355] width 8 height 8
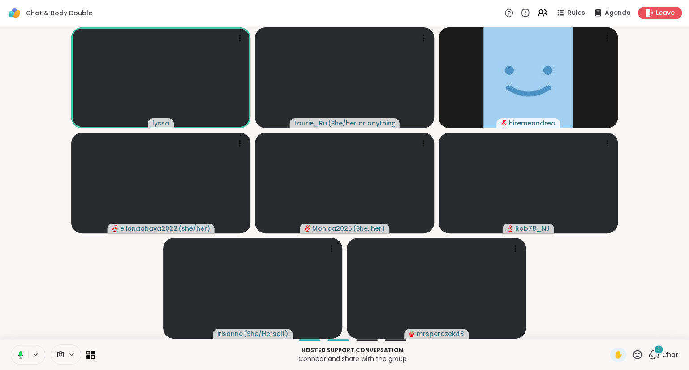
click at [22, 349] on button at bounding box center [19, 354] width 18 height 19
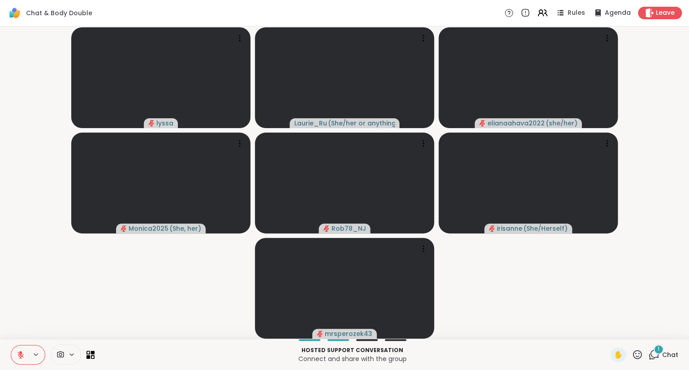
click at [21, 352] on icon at bounding box center [20, 353] width 3 height 4
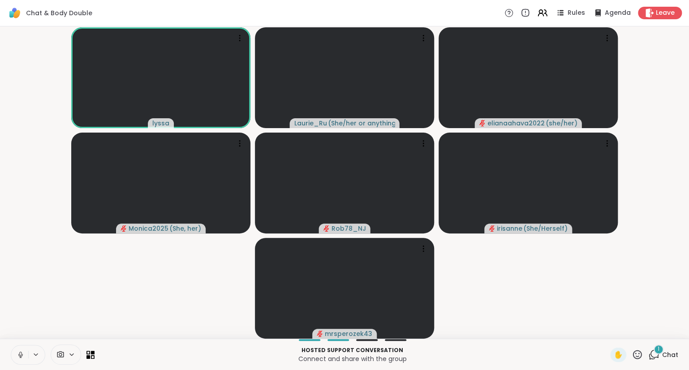
click at [22, 353] on icon at bounding box center [21, 355] width 8 height 8
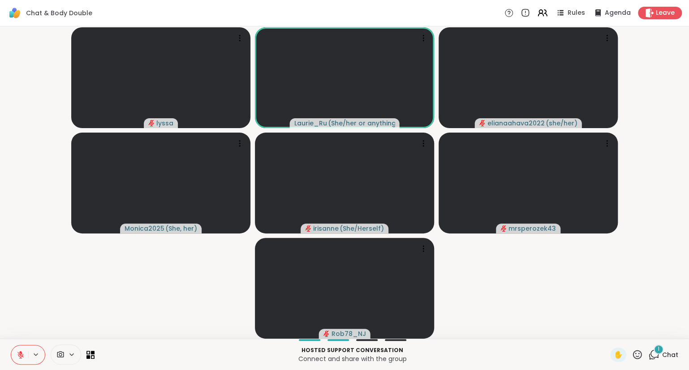
click at [641, 359] on icon at bounding box center [637, 354] width 11 height 11
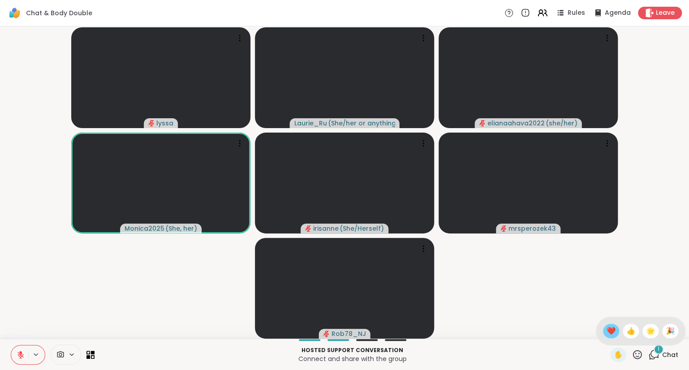
click at [612, 333] on span "❤️" at bounding box center [611, 331] width 9 height 11
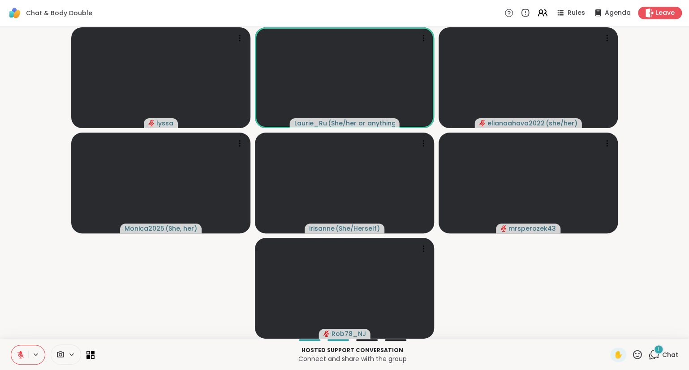
click at [635, 355] on icon at bounding box center [637, 354] width 11 height 11
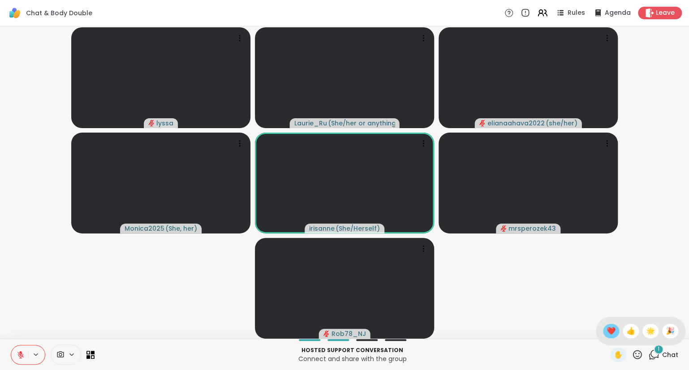
click at [608, 330] on span "❤️" at bounding box center [611, 331] width 9 height 11
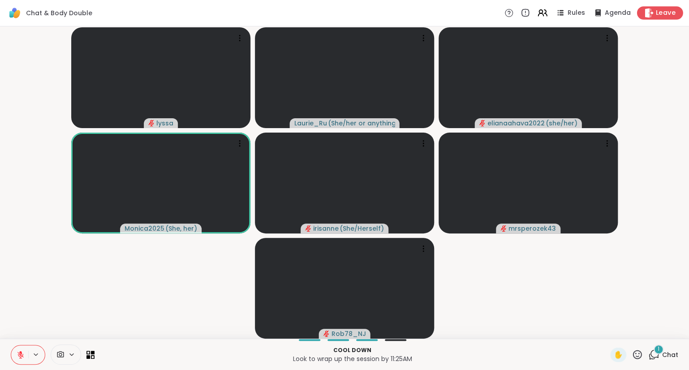
click at [654, 17] on icon at bounding box center [648, 12] width 9 height 9
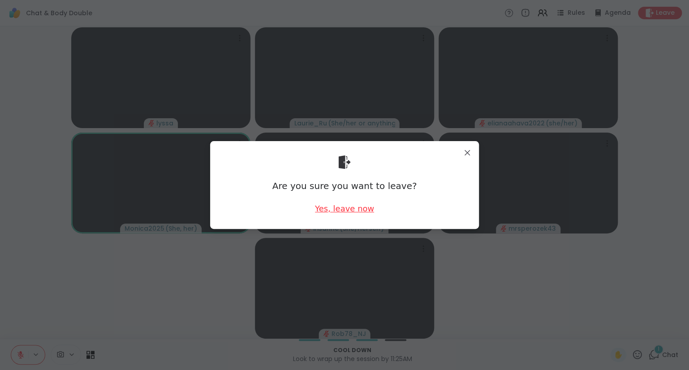
click at [337, 211] on div "Yes, leave now" at bounding box center [344, 208] width 59 height 11
